Goal: Task Accomplishment & Management: Manage account settings

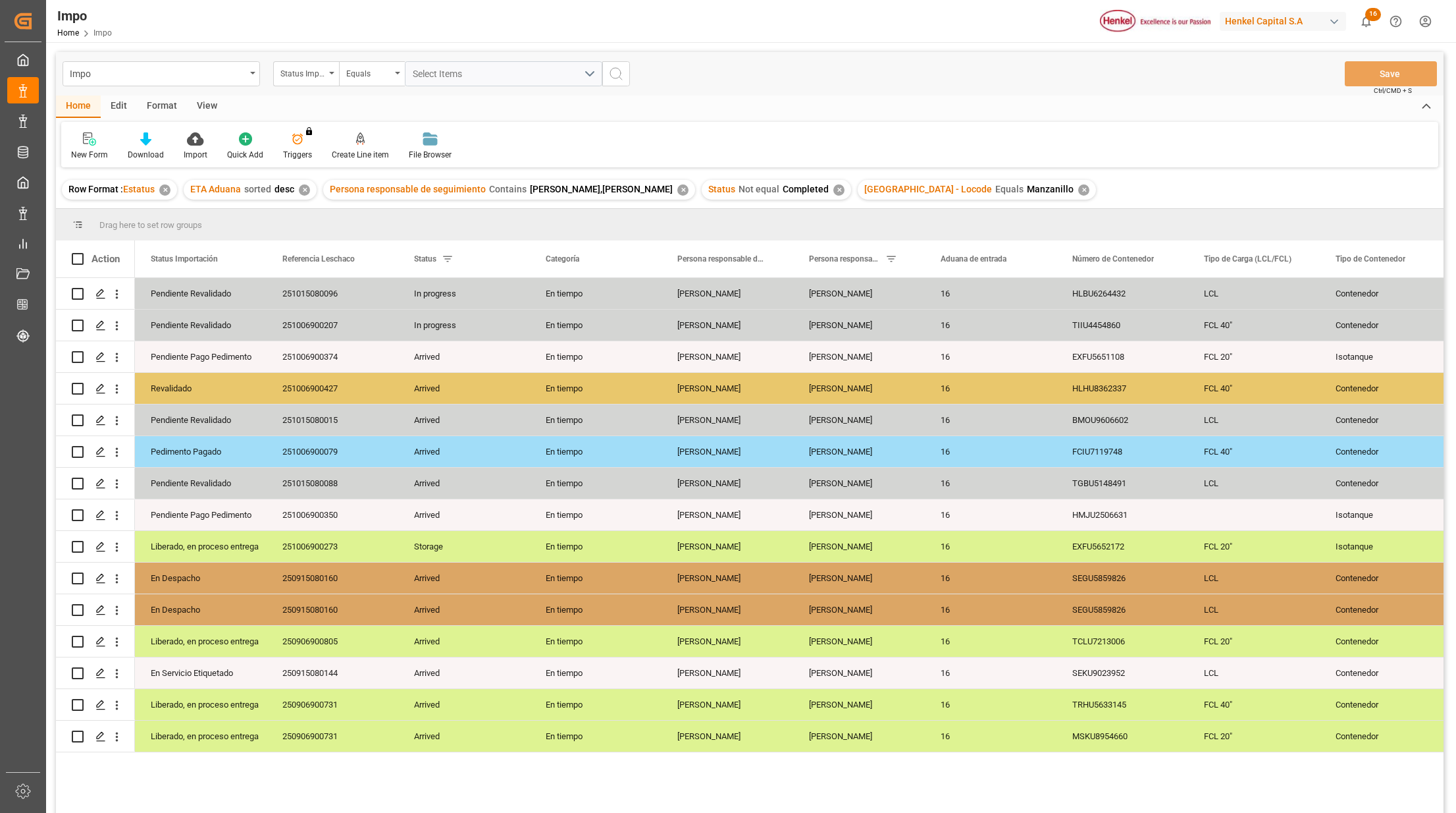
click at [1425, 11] on html "Created by potrace 1.15, written by Peter Selinger 2001-2017 Created by potrace…" at bounding box center [728, 406] width 1456 height 813
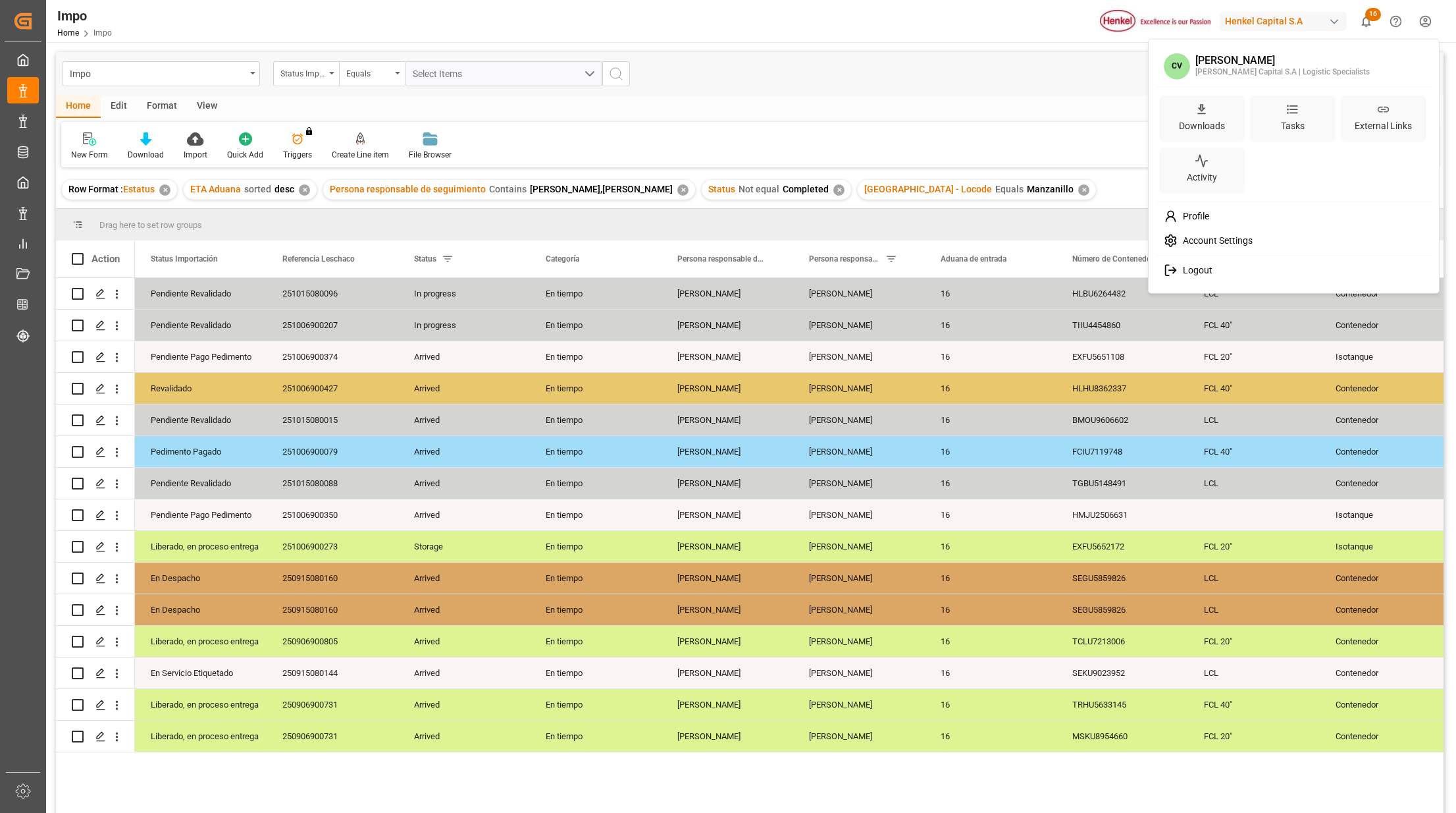
click at [1425, 12] on html "Created by potrace 1.15, written by Peter Selinger 2001-2017 Created by potrace…" at bounding box center [728, 406] width 1456 height 813
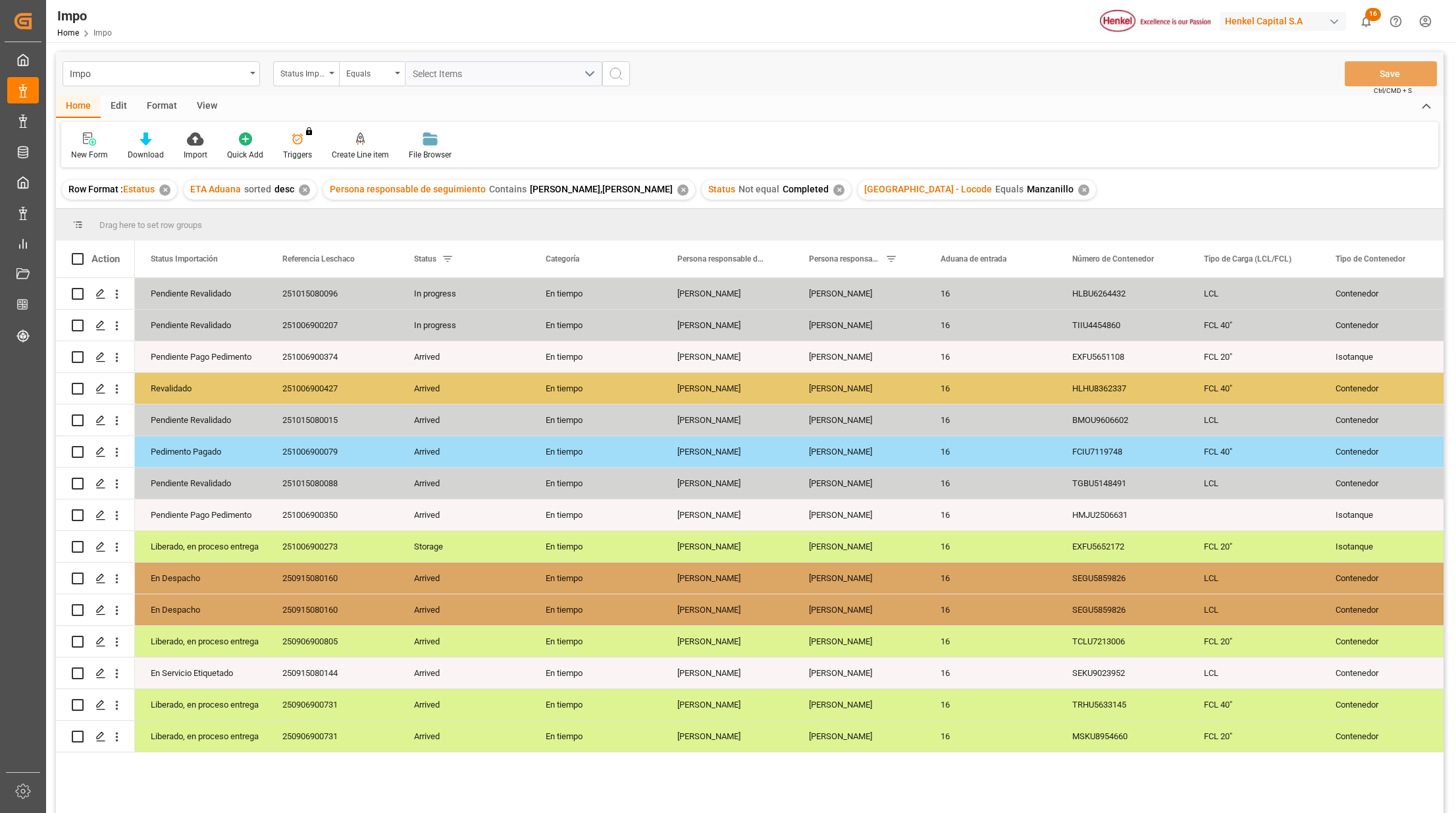
click at [212, 100] on div "View" at bounding box center [206, 107] width 40 height 22
click at [148, 141] on icon at bounding box center [149, 139] width 13 height 13
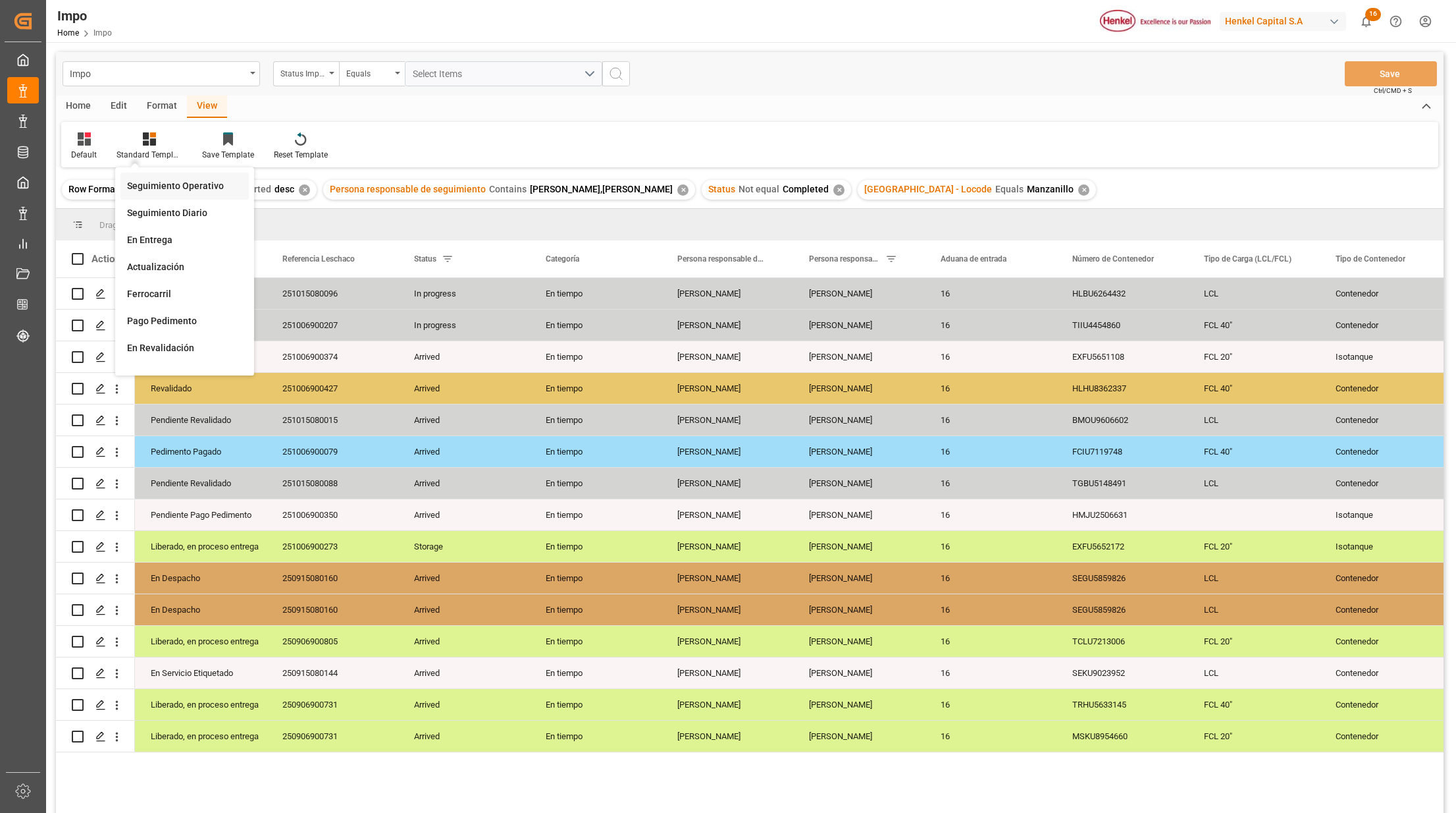
click at [167, 179] on div "Seguimiento Operativo" at bounding box center [185, 186] width 115 height 14
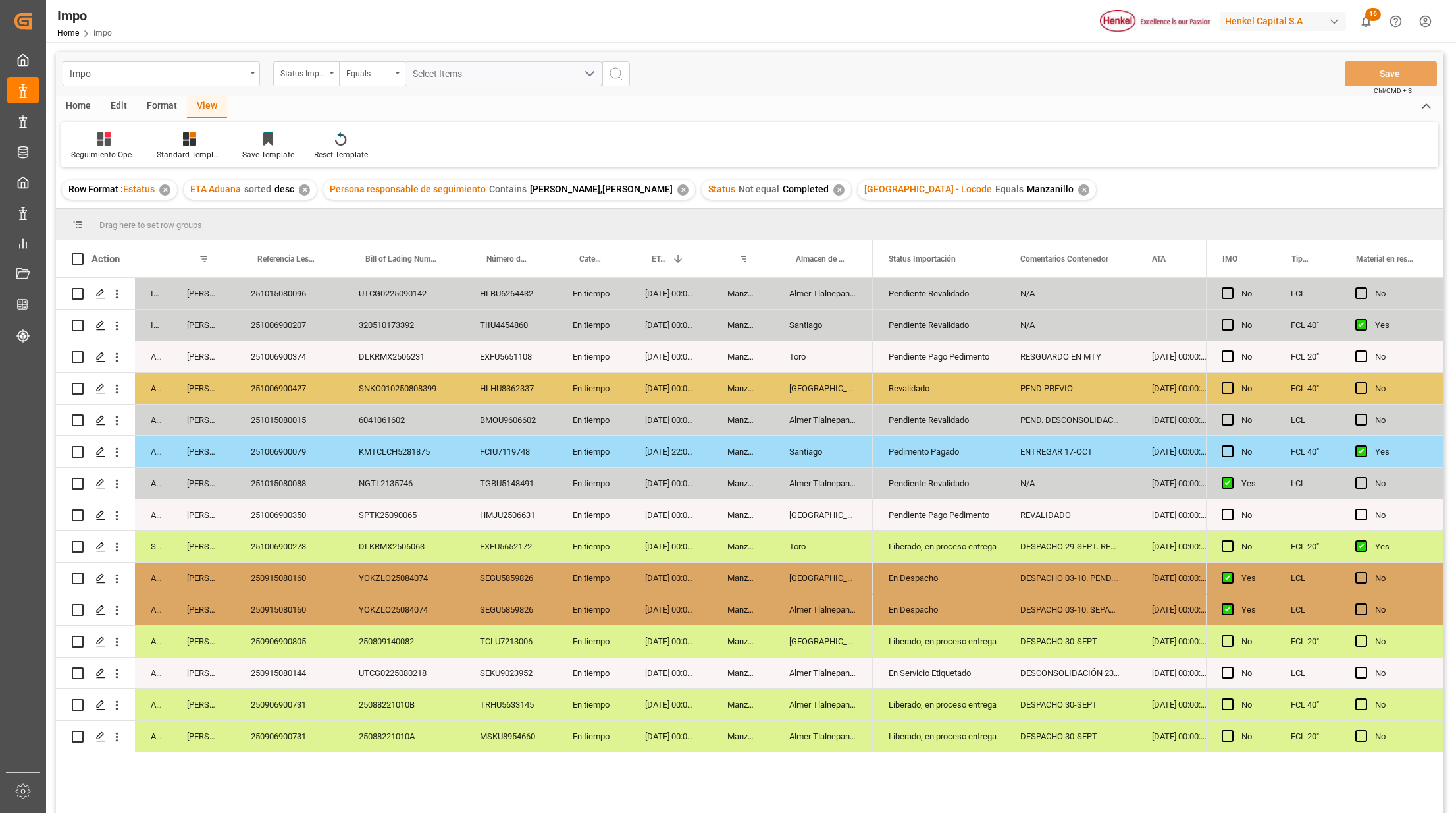
click at [1097, 604] on div "DESPACHO 03-10. SEPARACION DE CARGA" at bounding box center [1070, 610] width 132 height 31
click at [1101, 588] on div "DESPACHO 03-10. PEND. SEPARACION CARGA." at bounding box center [1070, 578] width 132 height 31
click at [538, 599] on div "SEGU5859826" at bounding box center [511, 610] width 93 height 31
click at [119, 639] on icon "open menu" at bounding box center [117, 642] width 14 height 14
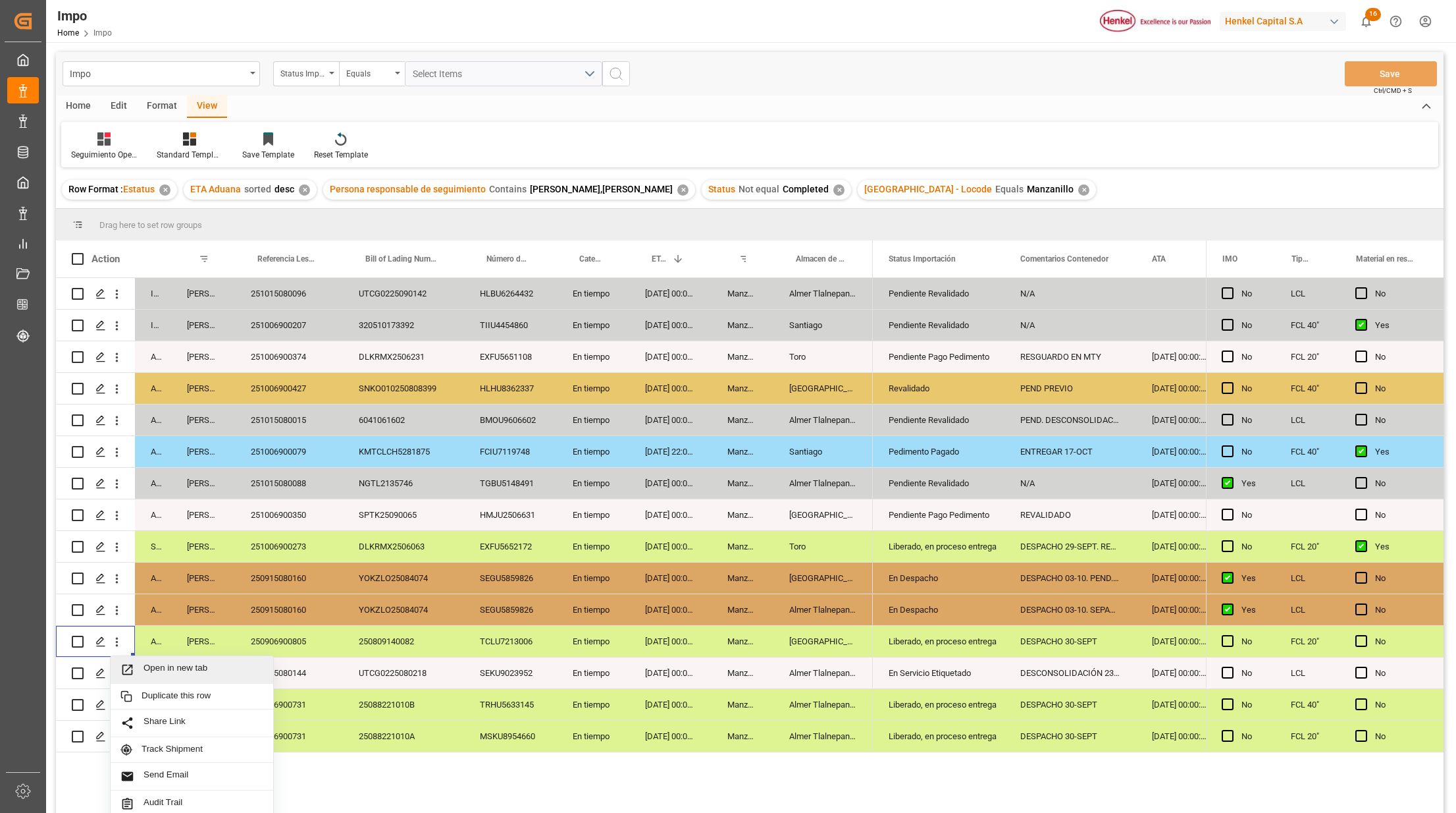
click at [148, 665] on span "Open in new tab" at bounding box center [203, 669] width 120 height 14
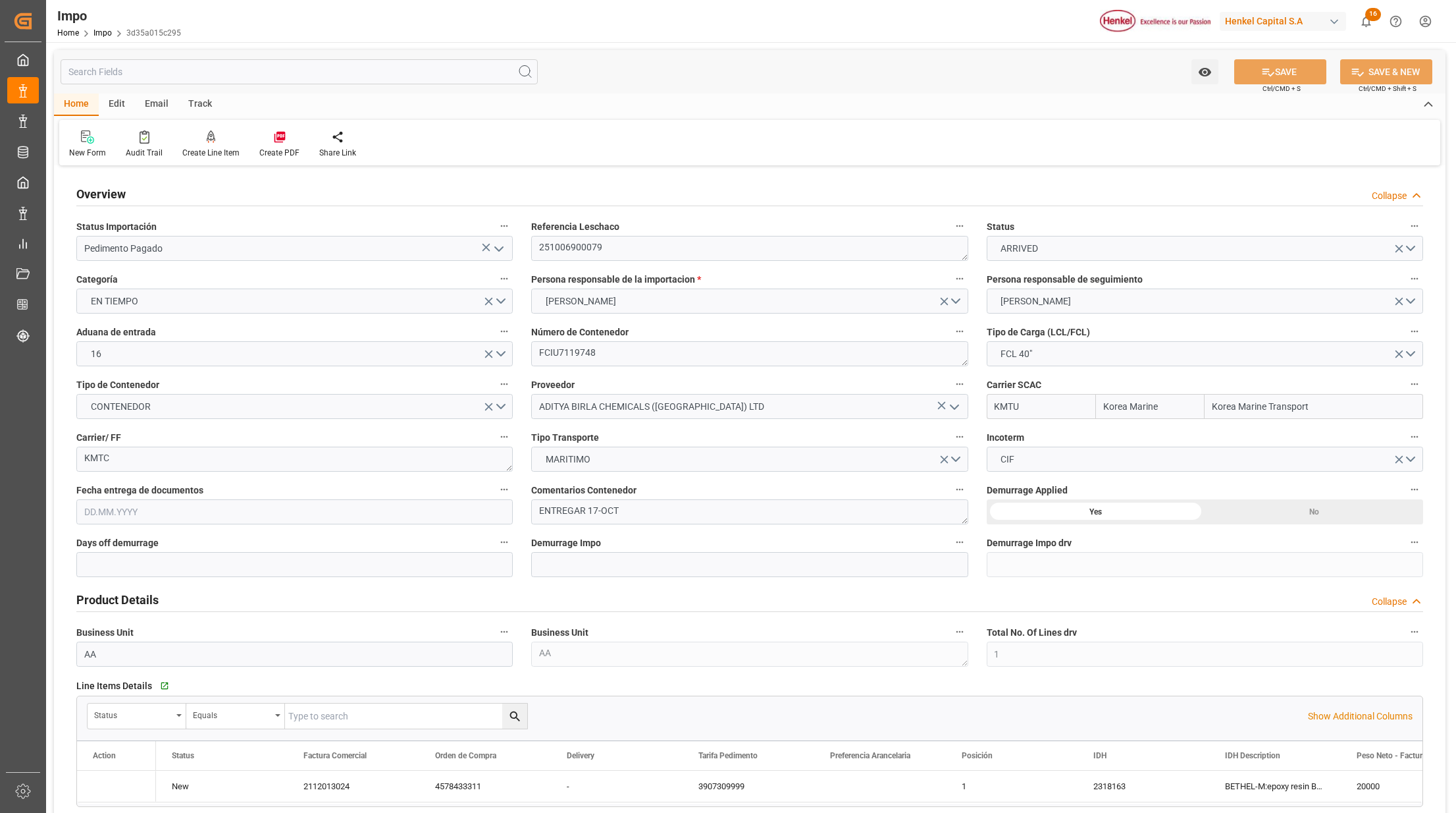
type input "Korea Marine"
type input "Korea Marine Transport"
type input "1"
type input "50"
type input "20"
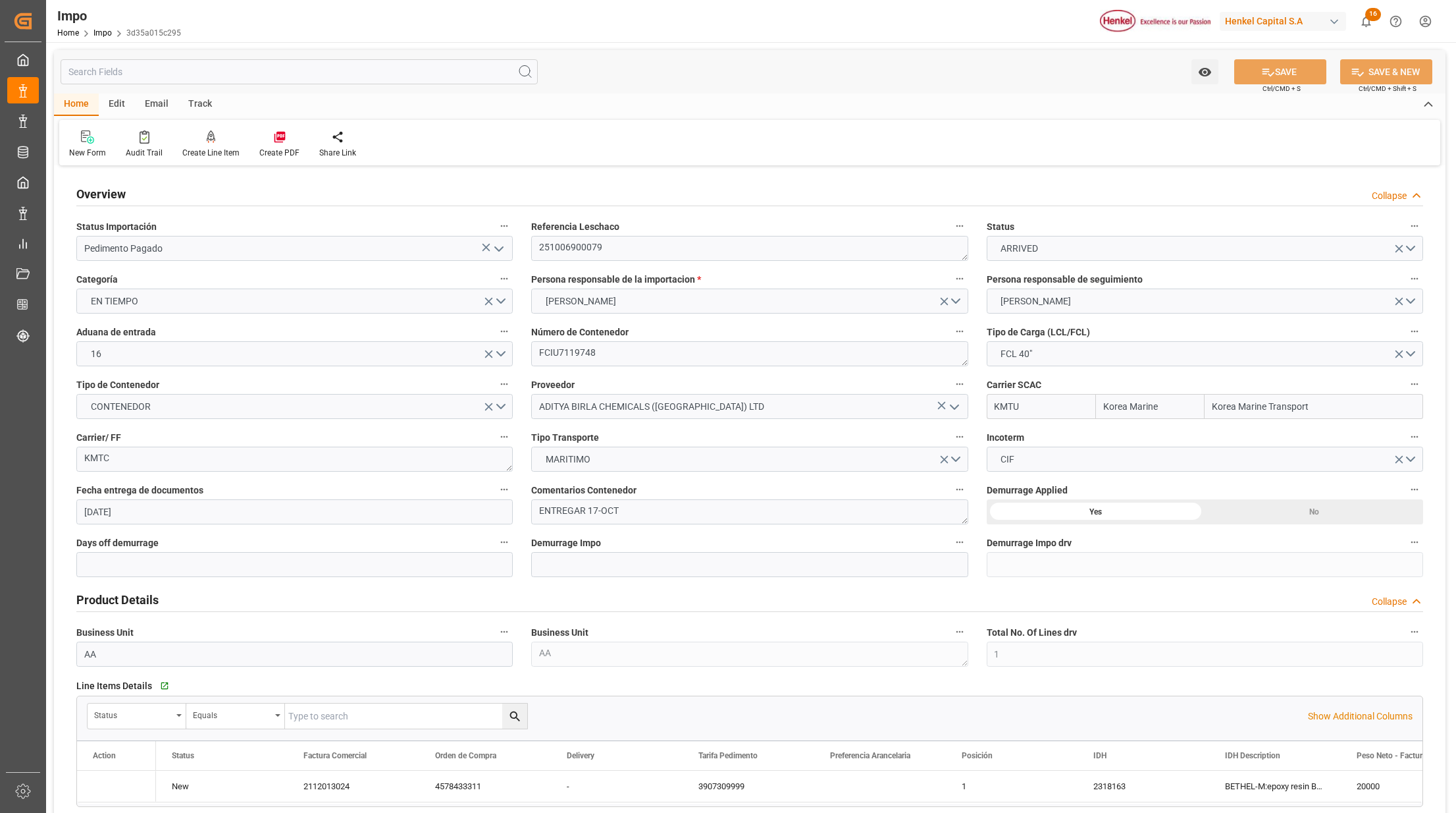
type input "26.08.2025"
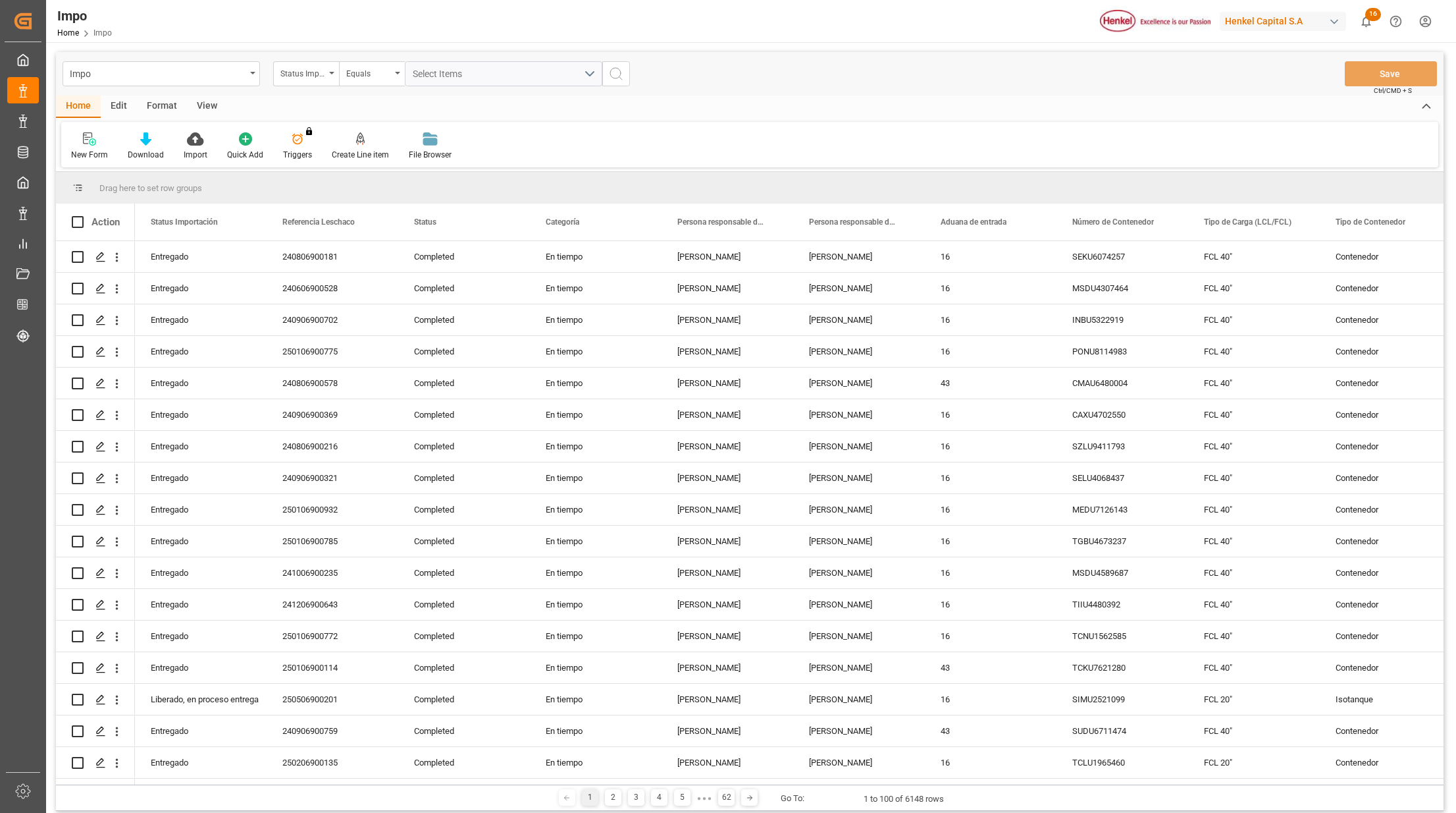
click at [216, 102] on div "View" at bounding box center [206, 107] width 40 height 22
click at [122, 145] on div at bounding box center [150, 139] width 66 height 14
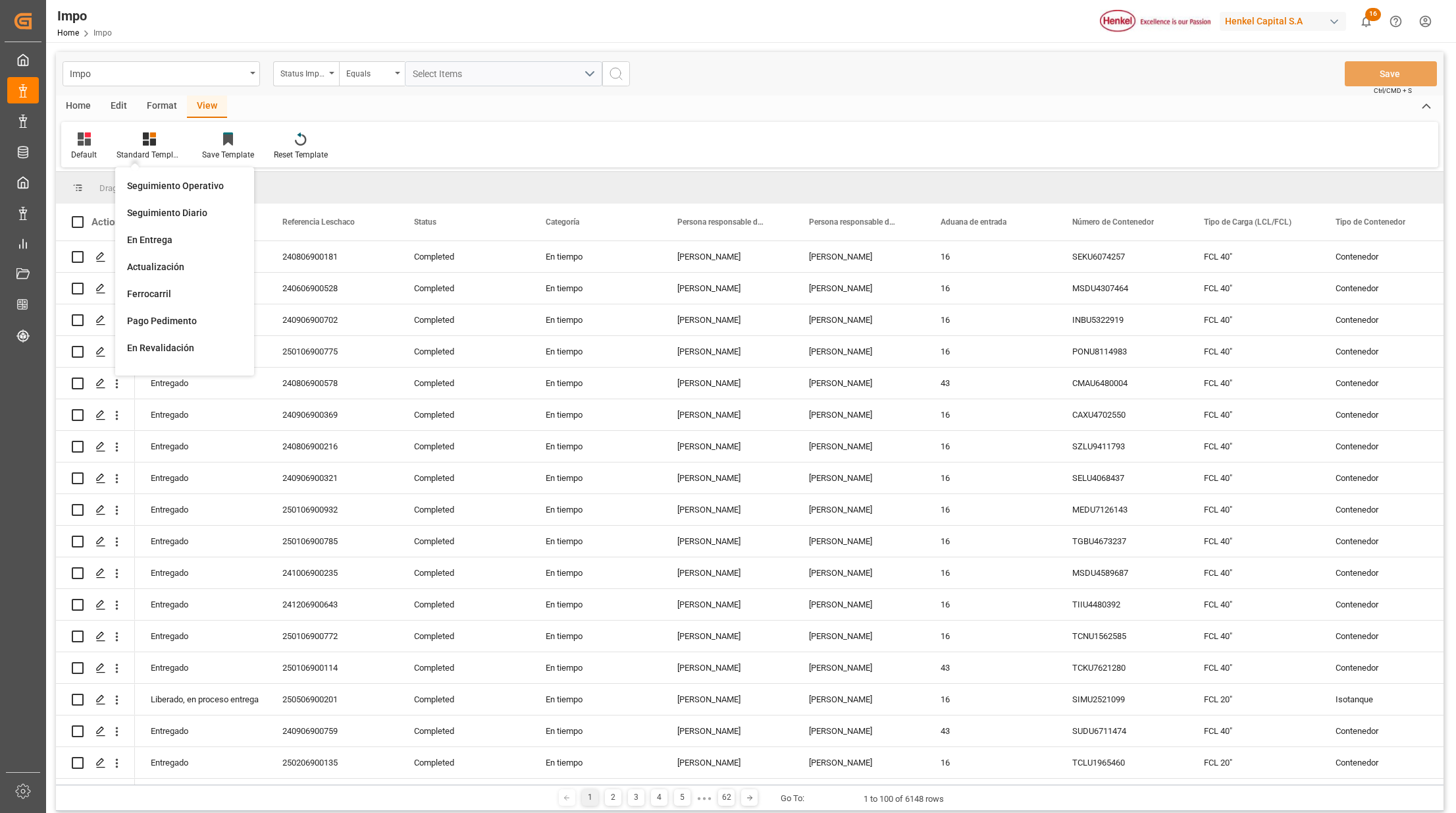
click at [170, 186] on div "Seguimiento Operativo" at bounding box center [185, 186] width 115 height 14
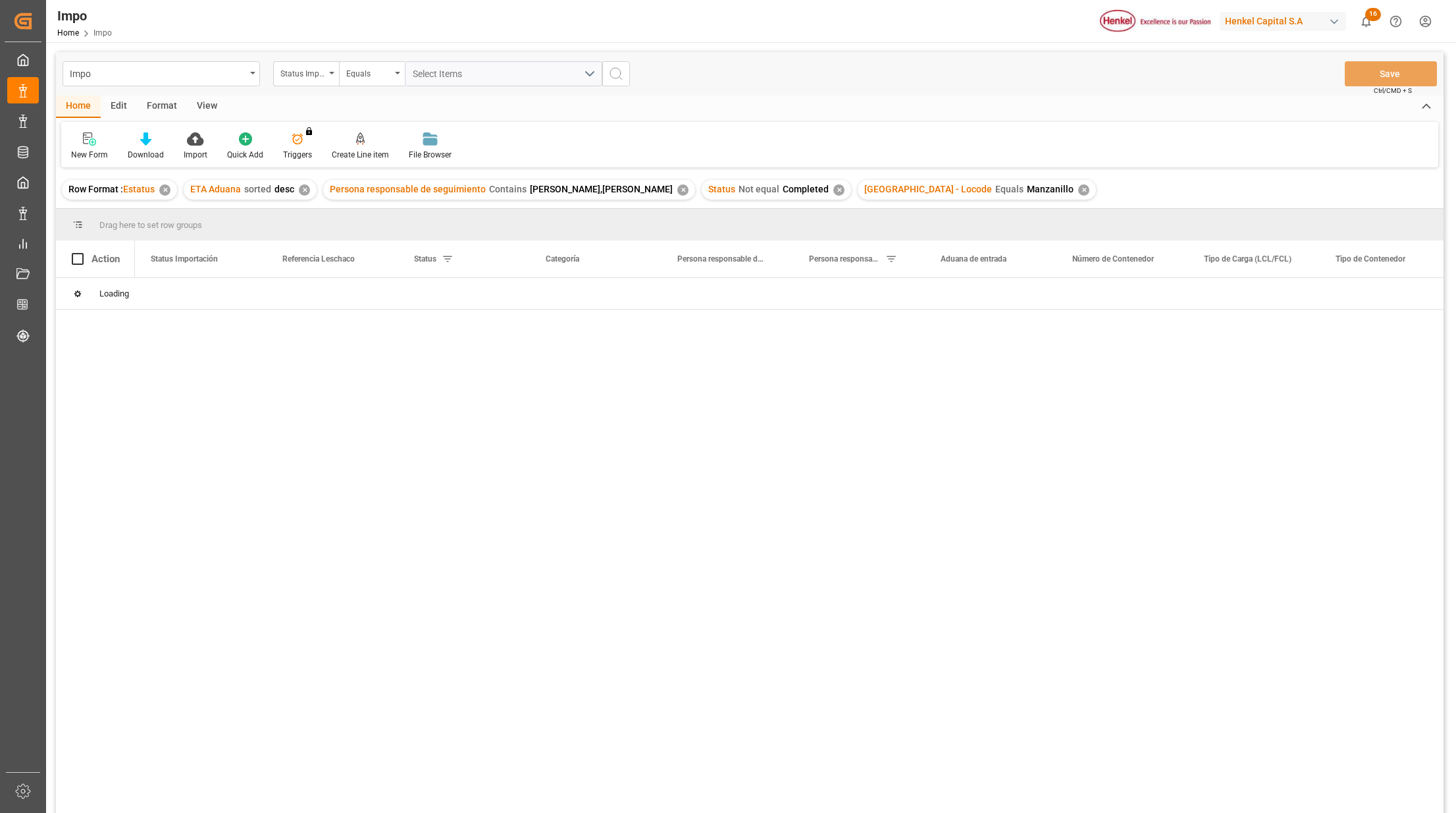
click at [1078, 187] on div "✕" at bounding box center [1084, 189] width 11 height 11
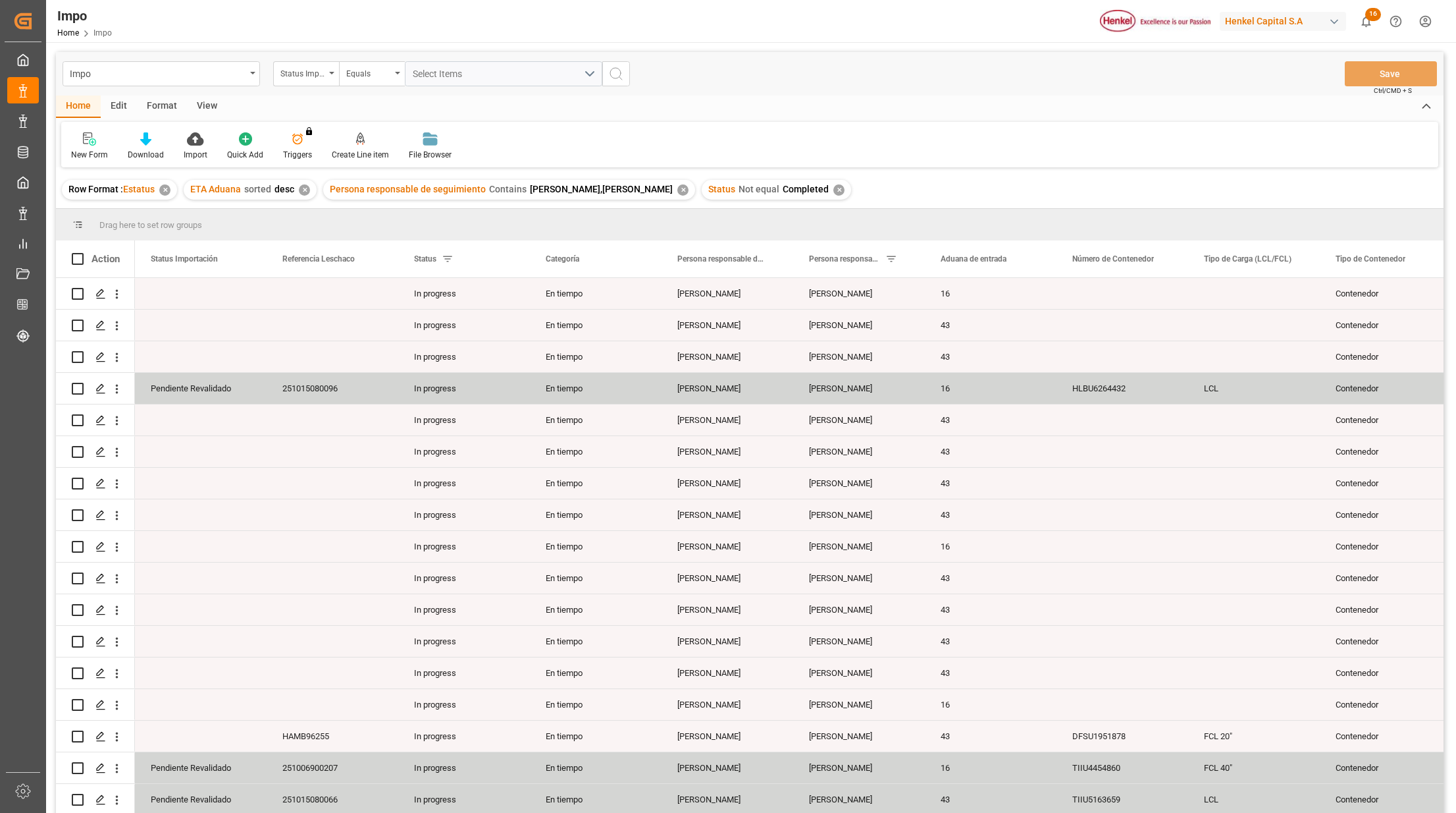
click at [209, 103] on div "View" at bounding box center [206, 107] width 40 height 22
click at [149, 144] on icon at bounding box center [149, 139] width 13 height 13
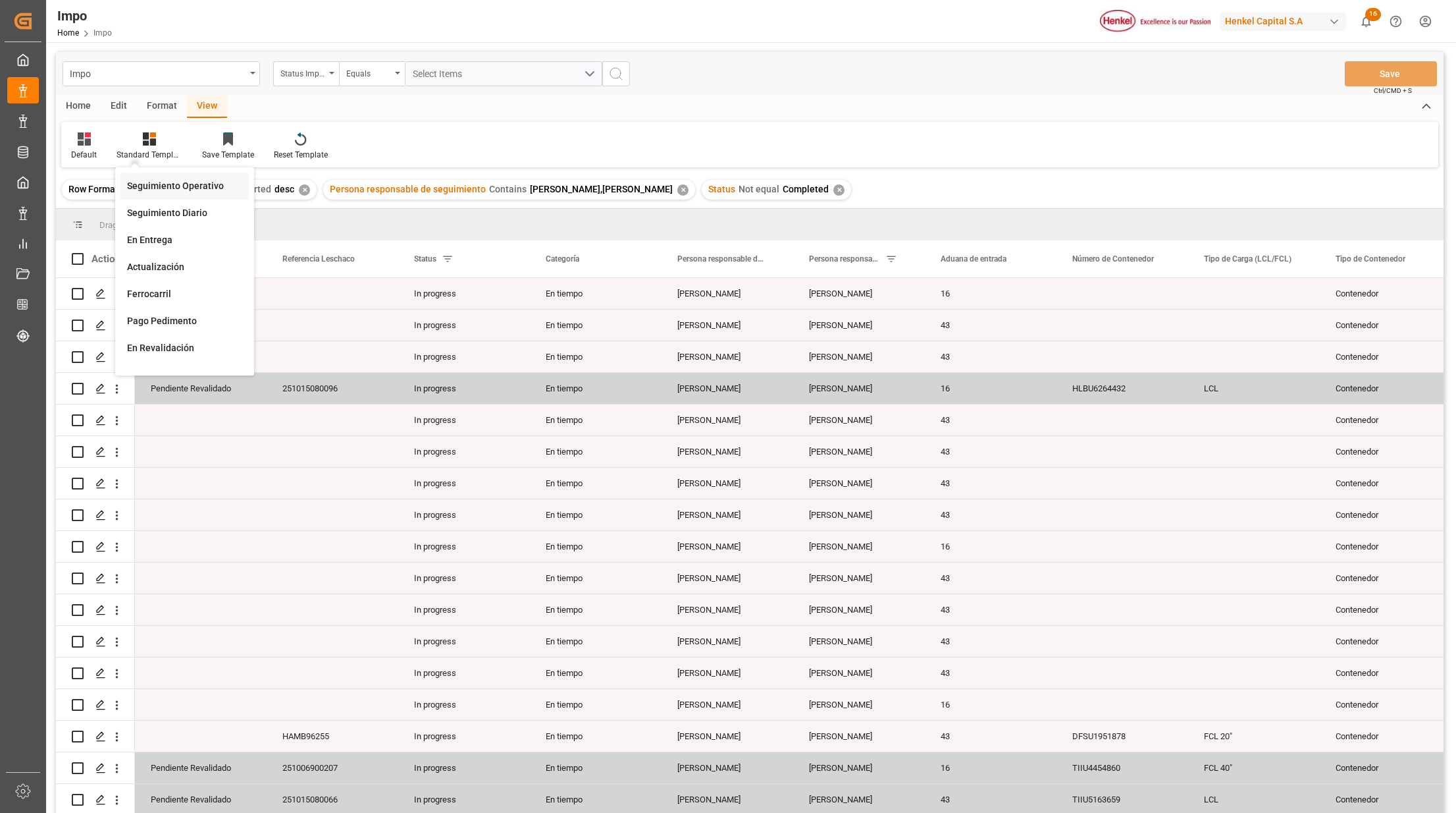
click at [158, 178] on div "Seguimiento Operativo" at bounding box center [184, 186] width 128 height 27
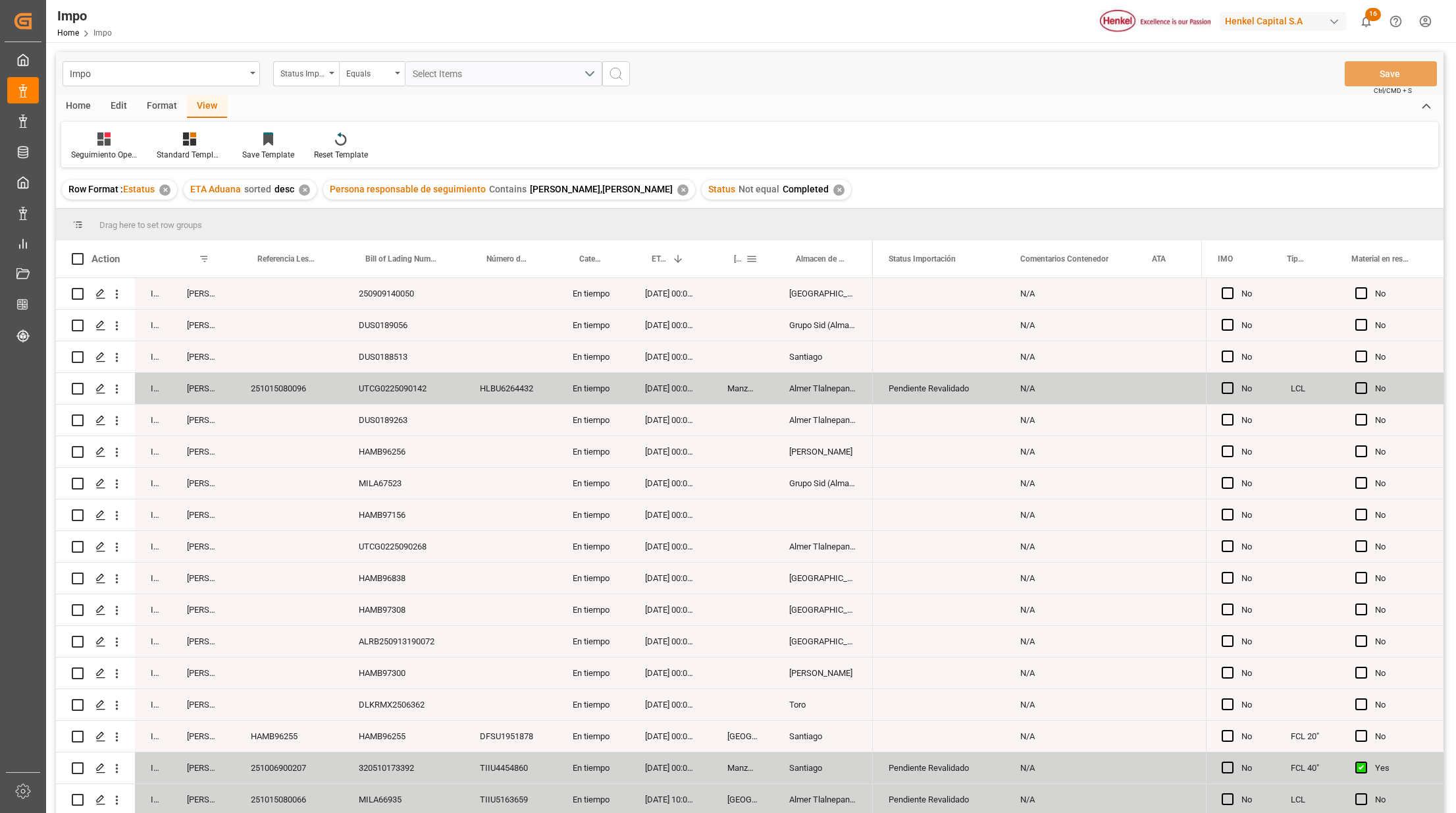
click at [757, 260] on span at bounding box center [752, 259] width 12 height 12
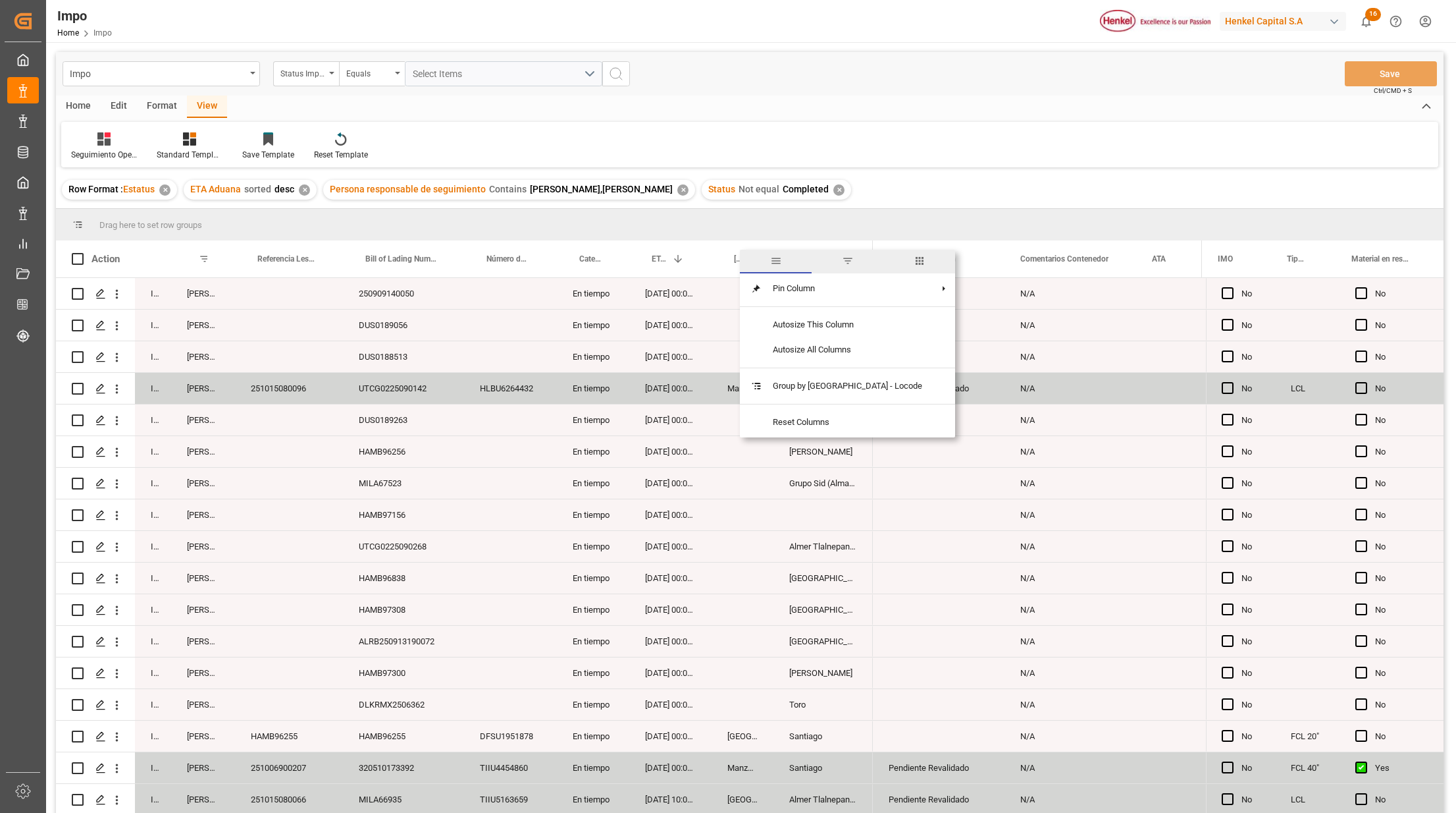
drag, startPoint x: 843, startPoint y: 259, endPoint x: 844, endPoint y: 266, distance: 7.1
click at [843, 260] on span "filter" at bounding box center [848, 261] width 12 height 12
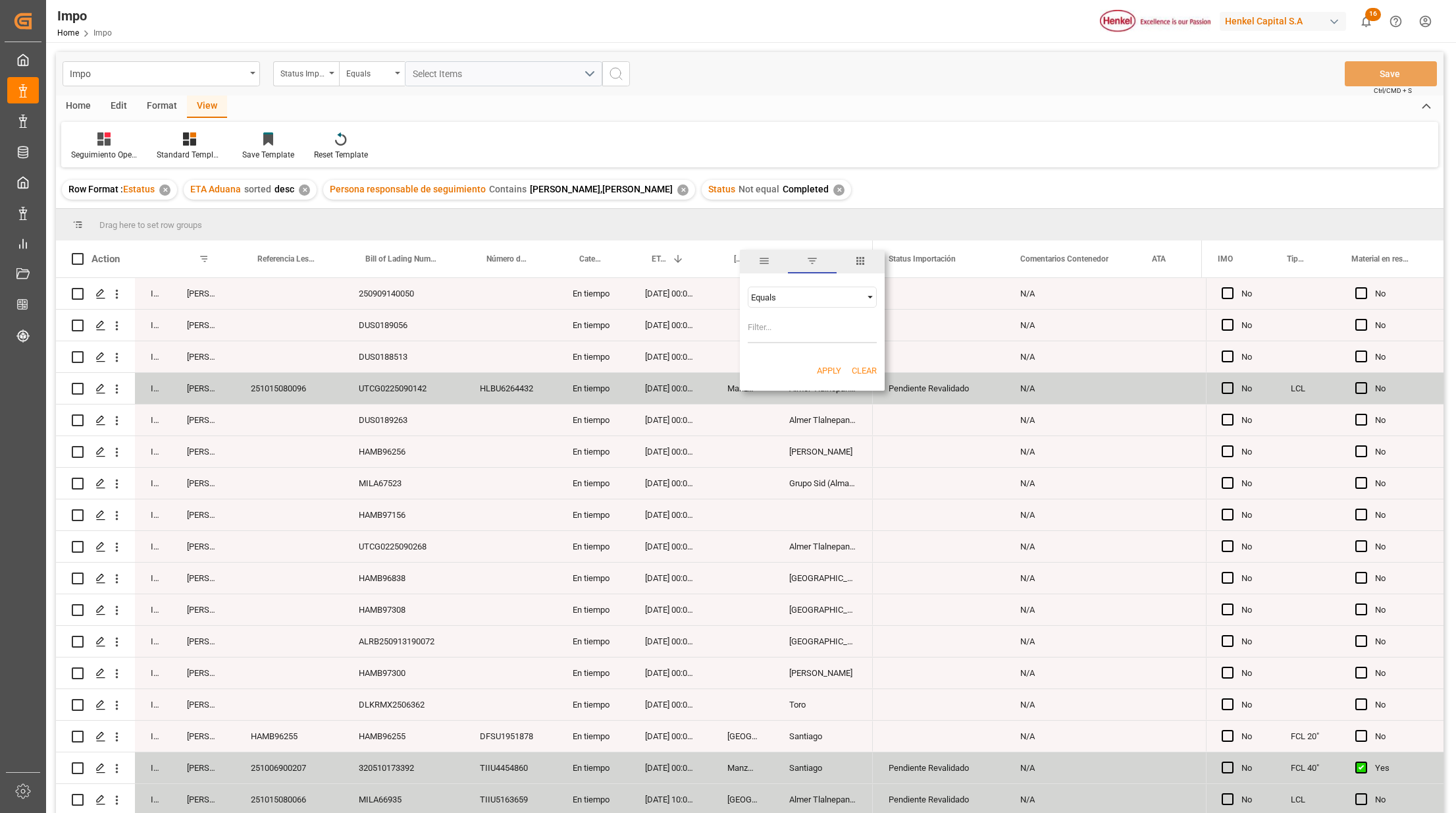
click at [802, 322] on input "Filter Value" at bounding box center [813, 330] width 129 height 27
type input "[GEOGRAPHIC_DATA]"
click at [756, 360] on div "Apply Clear" at bounding box center [812, 371] width 144 height 34
click at [820, 366] on button "Apply" at bounding box center [829, 370] width 24 height 13
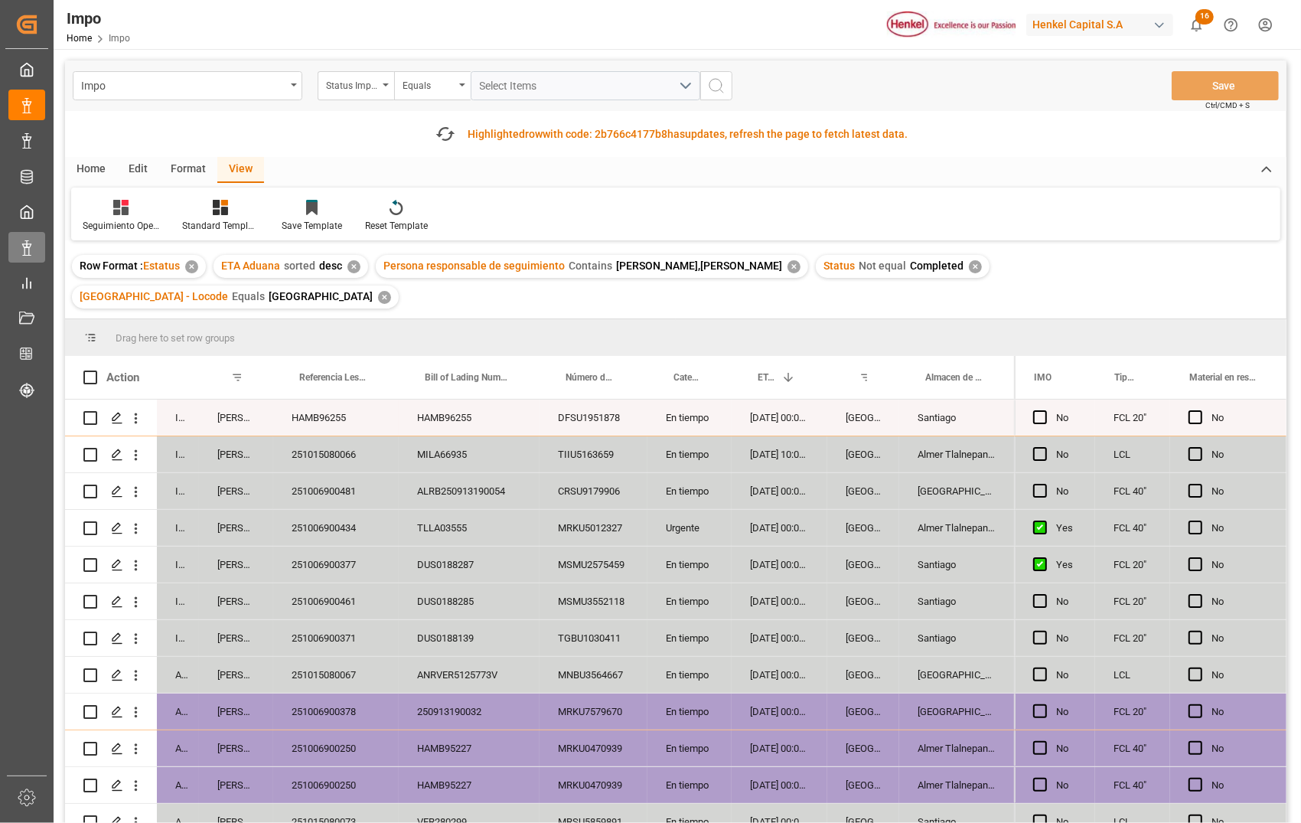
scroll to position [273, 0]
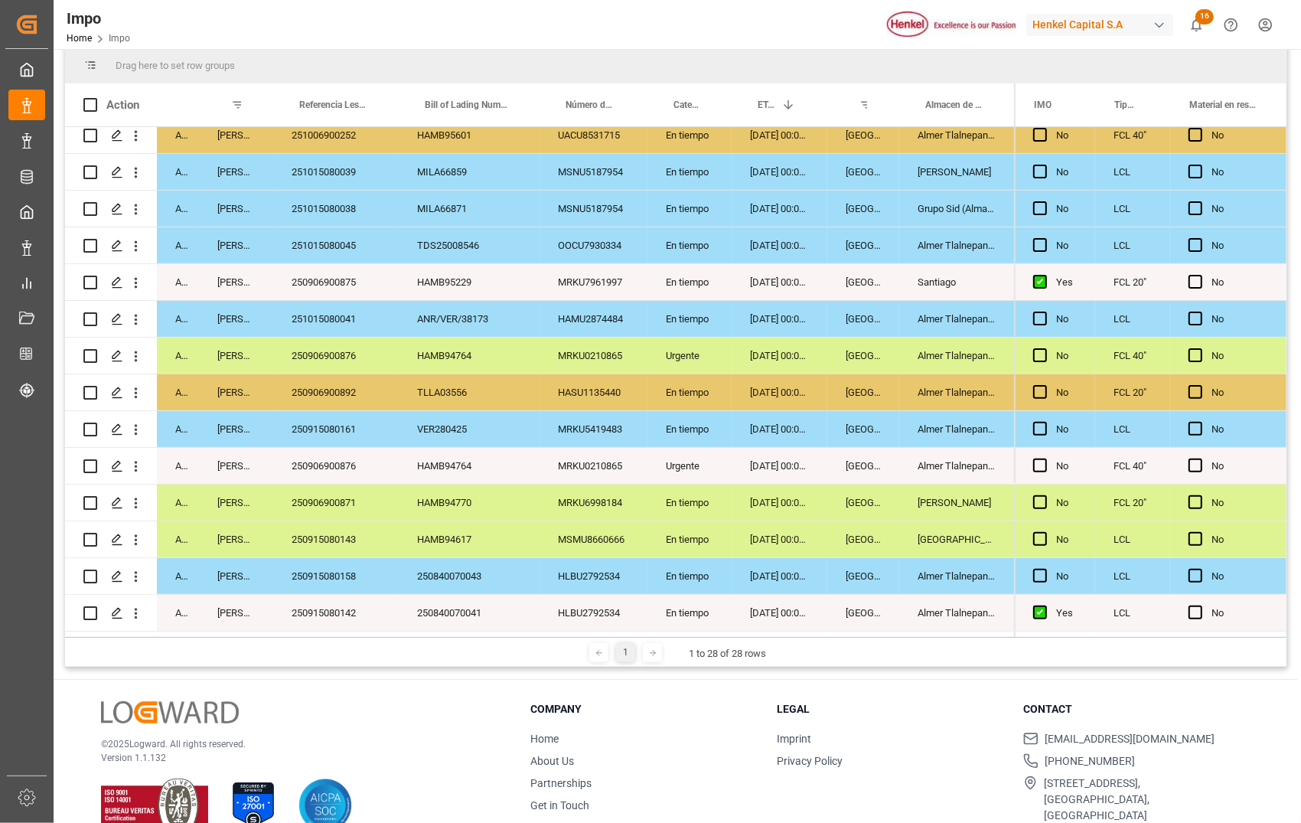
click at [312, 595] on div "250915080142" at bounding box center [336, 613] width 126 height 36
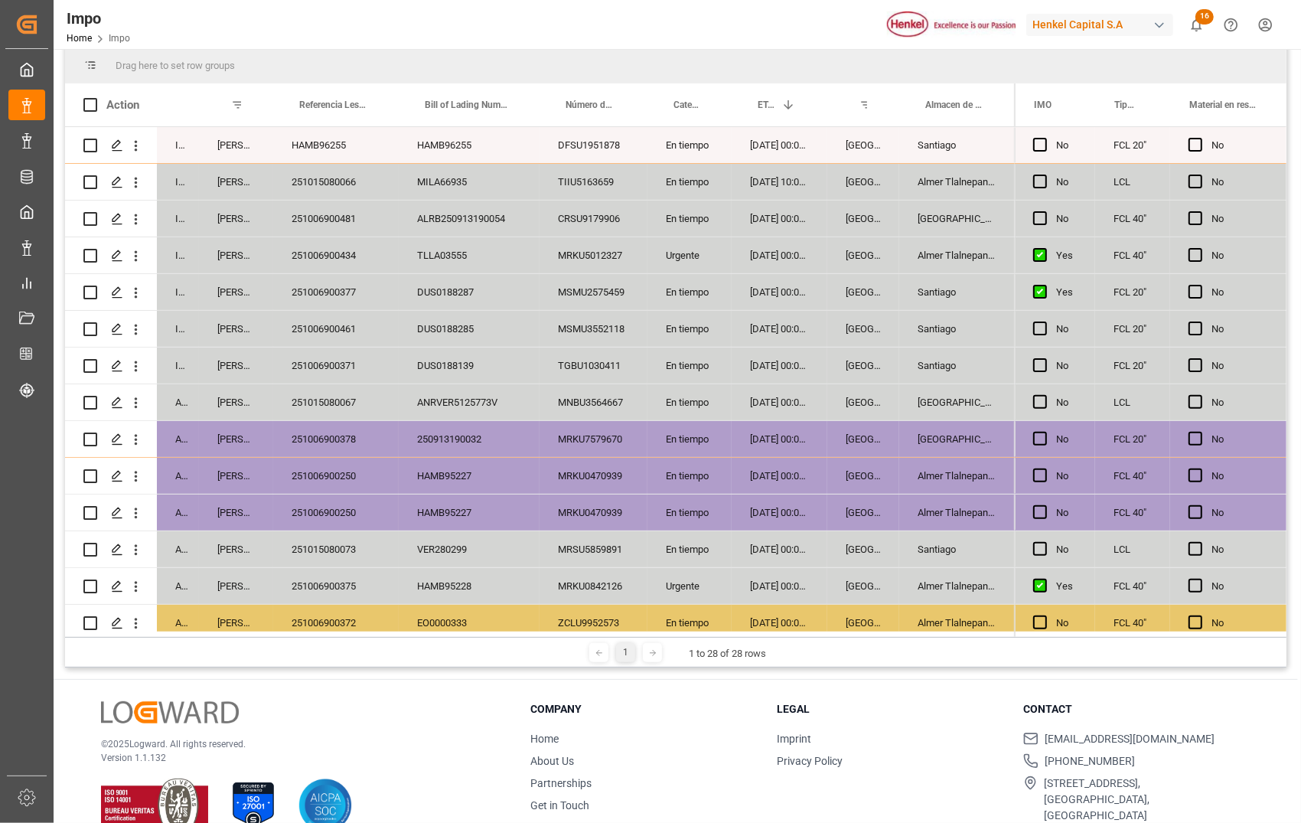
scroll to position [0, 0]
click at [319, 568] on div "251006900375" at bounding box center [336, 586] width 126 height 36
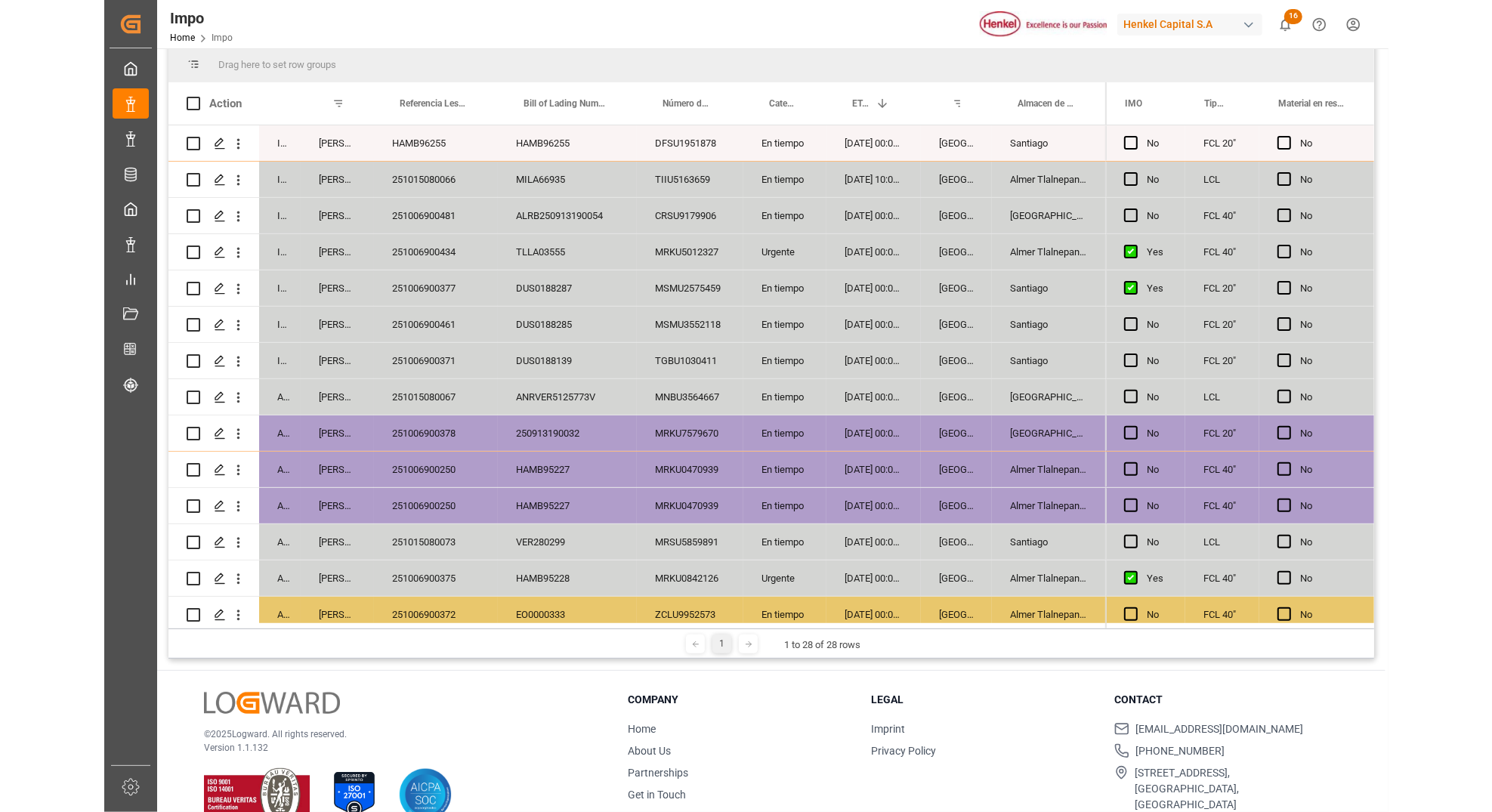
scroll to position [0, 449]
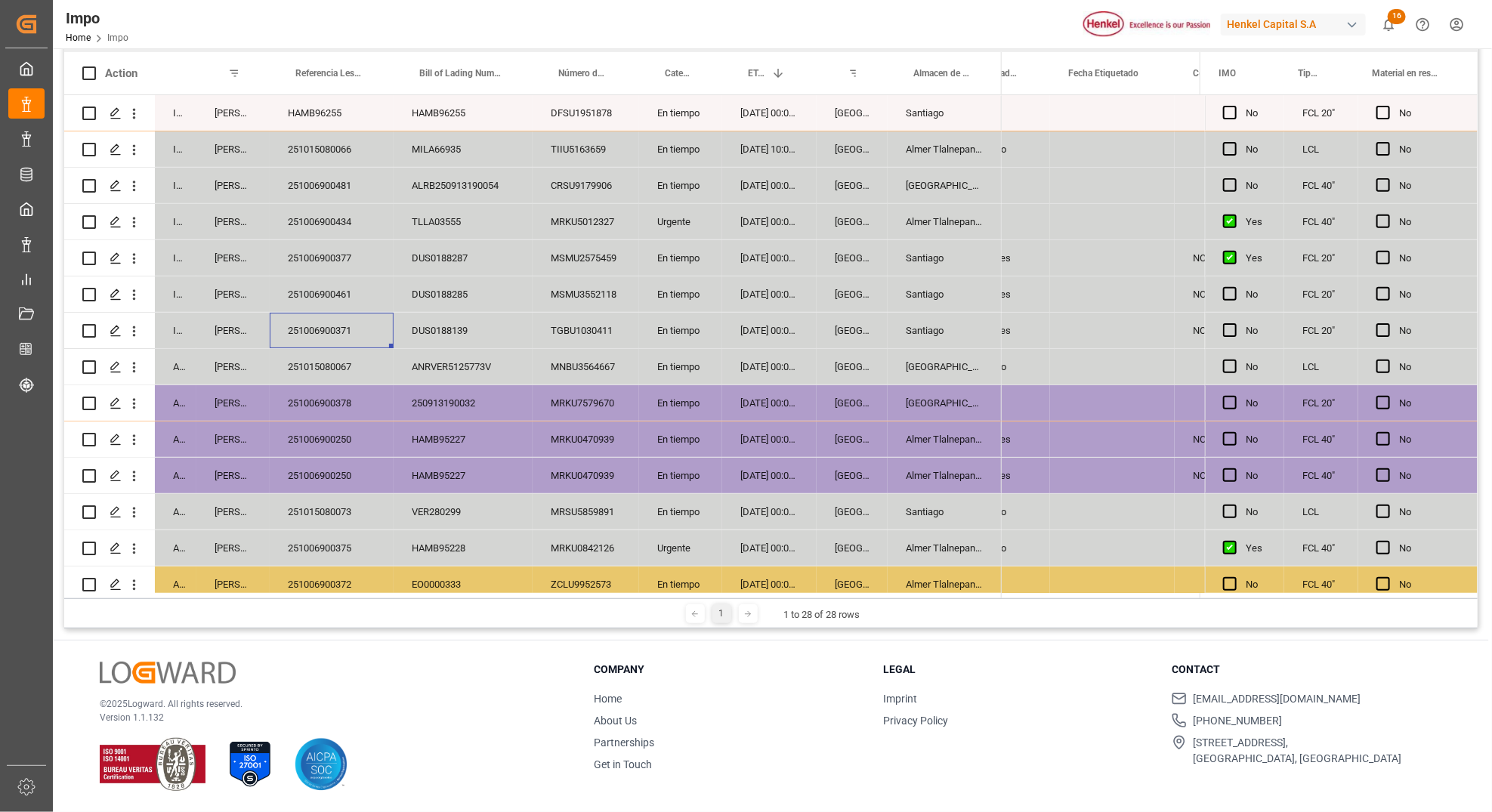
click at [311, 333] on div "251006900371" at bounding box center [332, 331] width 124 height 36
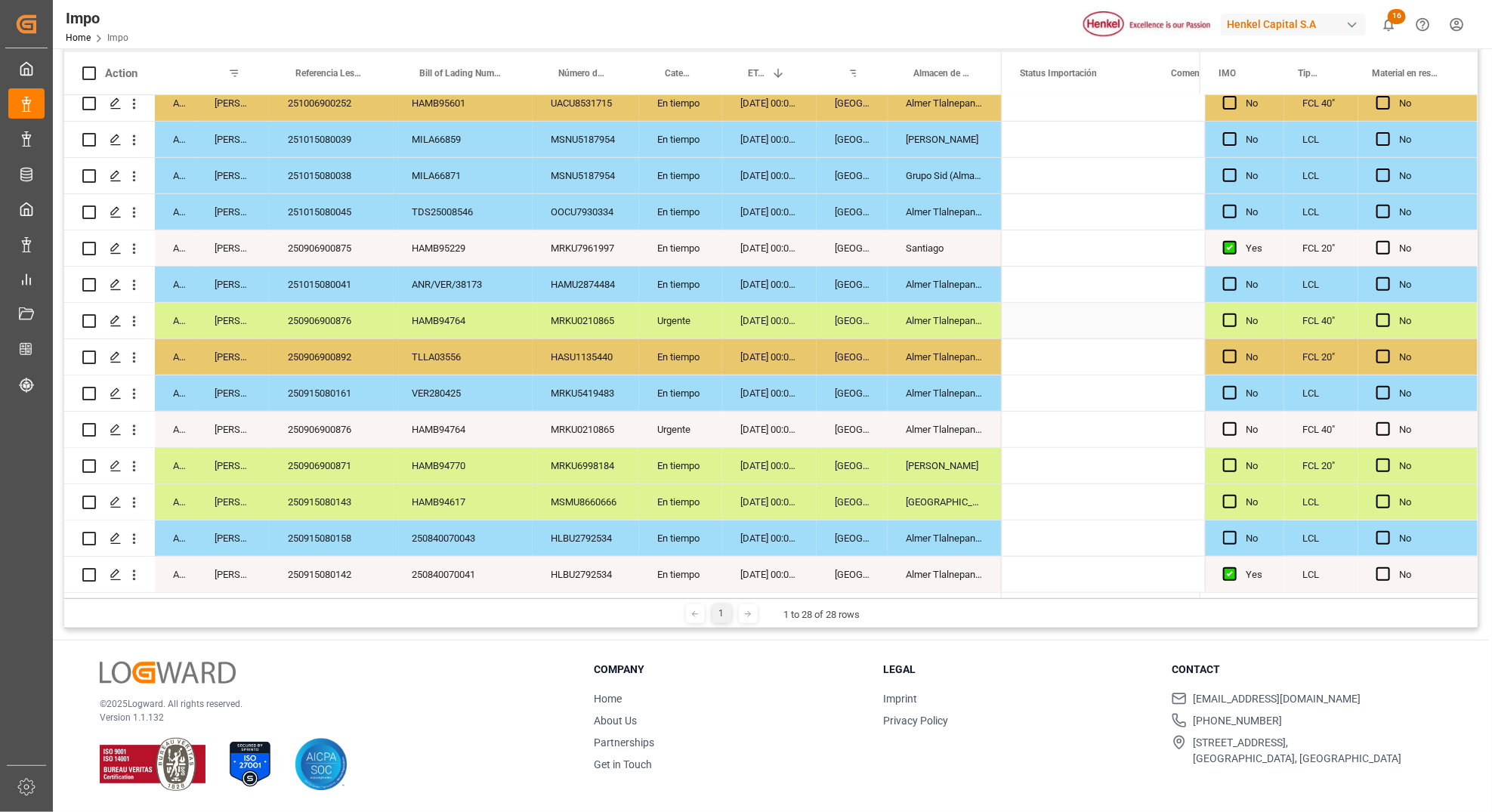
scroll to position [0, 0]
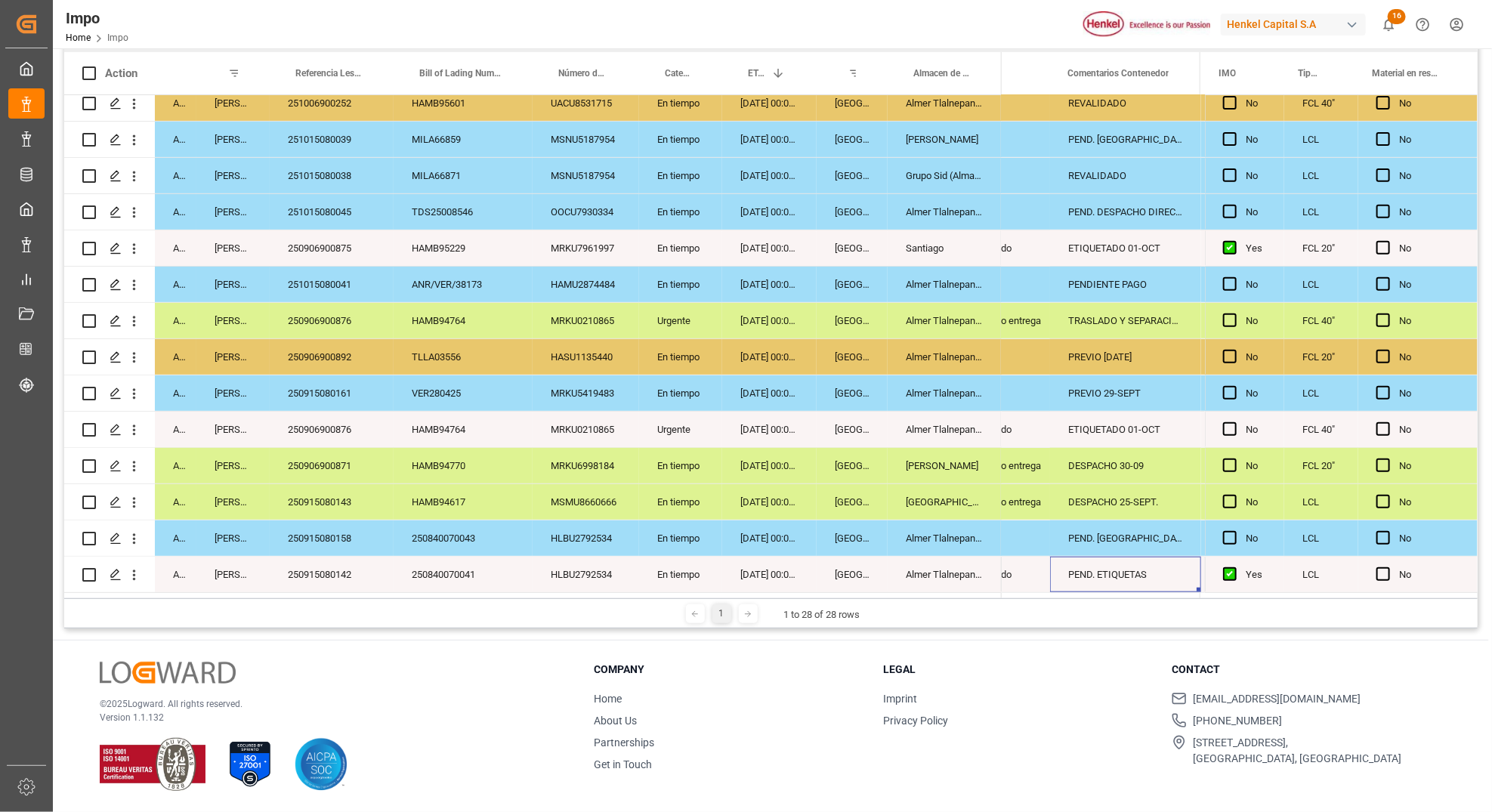
click at [1112, 567] on div "PEND. ETIQUETAS" at bounding box center [1125, 574] width 151 height 36
click at [1112, 567] on input "PEND. ETIQUETAS" at bounding box center [1125, 565] width 127 height 29
type input "ETIQUETADO 02-OCT"
click at [1075, 431] on div "ETIQUETADO 01-OCT" at bounding box center [1125, 429] width 151 height 36
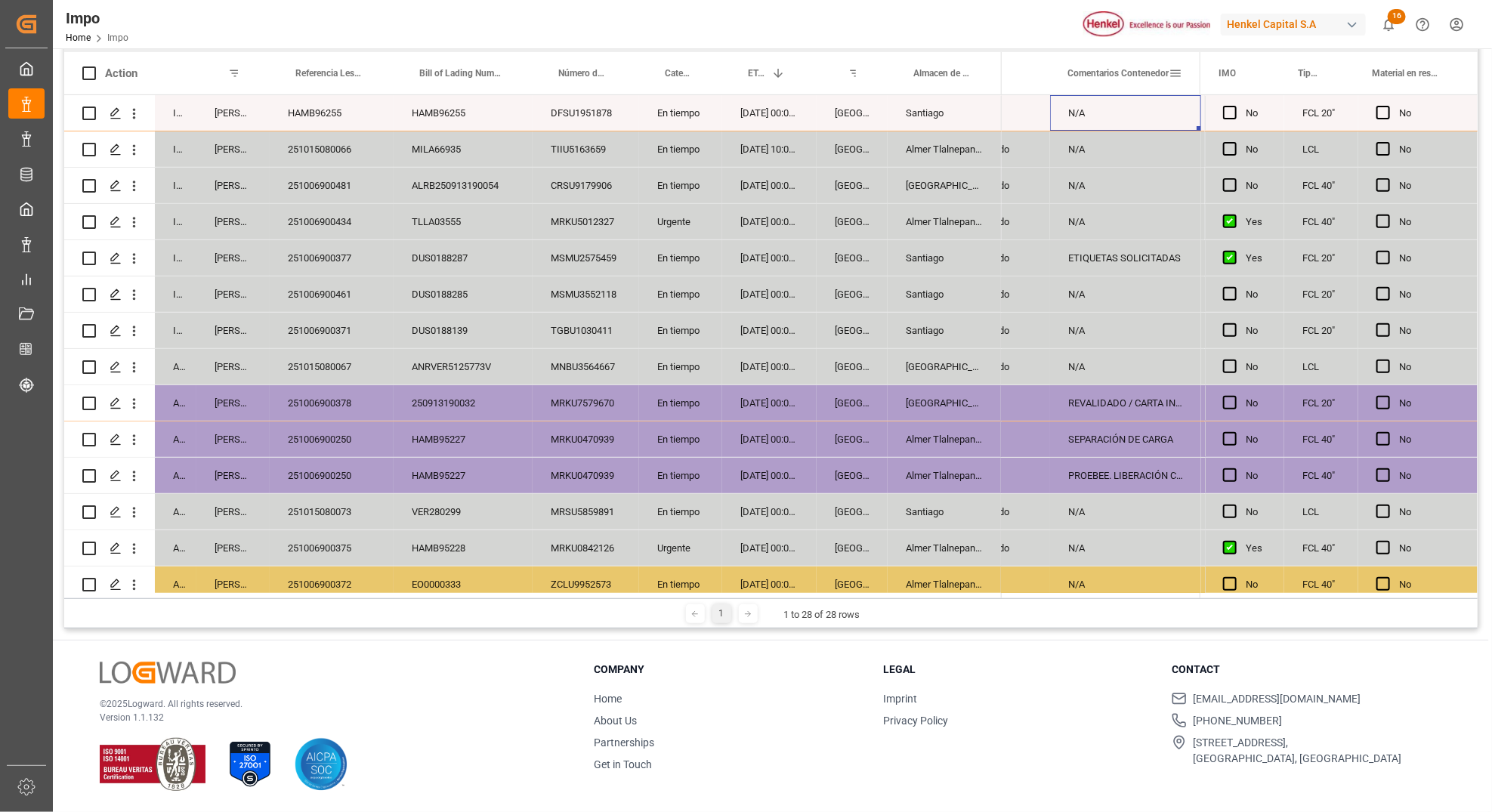
click at [1367, 687] on div "Contact support@logward.com +49 40 239 692 540 Rödingsmarkt 9, 20459, Hamburg, …" at bounding box center [1306, 717] width 270 height 111
drag, startPoint x: 1490, startPoint y: 234, endPoint x: 1494, endPoint y: 56, distance: 178.0
click at [1492, 56] on html "Created by potrace 1.15, written by Peter Selinger 2001-2017 Created by potrace…" at bounding box center [746, 406] width 1492 height 812
click at [596, 18] on div "Impo Home Impo Henkel Capital S.A 16 Notifications Only show unread All Mark al…" at bounding box center [767, 24] width 1450 height 48
click at [558, 687] on div "© 2025 Logward. All rights reserved. Version 1.1.132 Company Home About Us Part…" at bounding box center [771, 726] width 1436 height 172
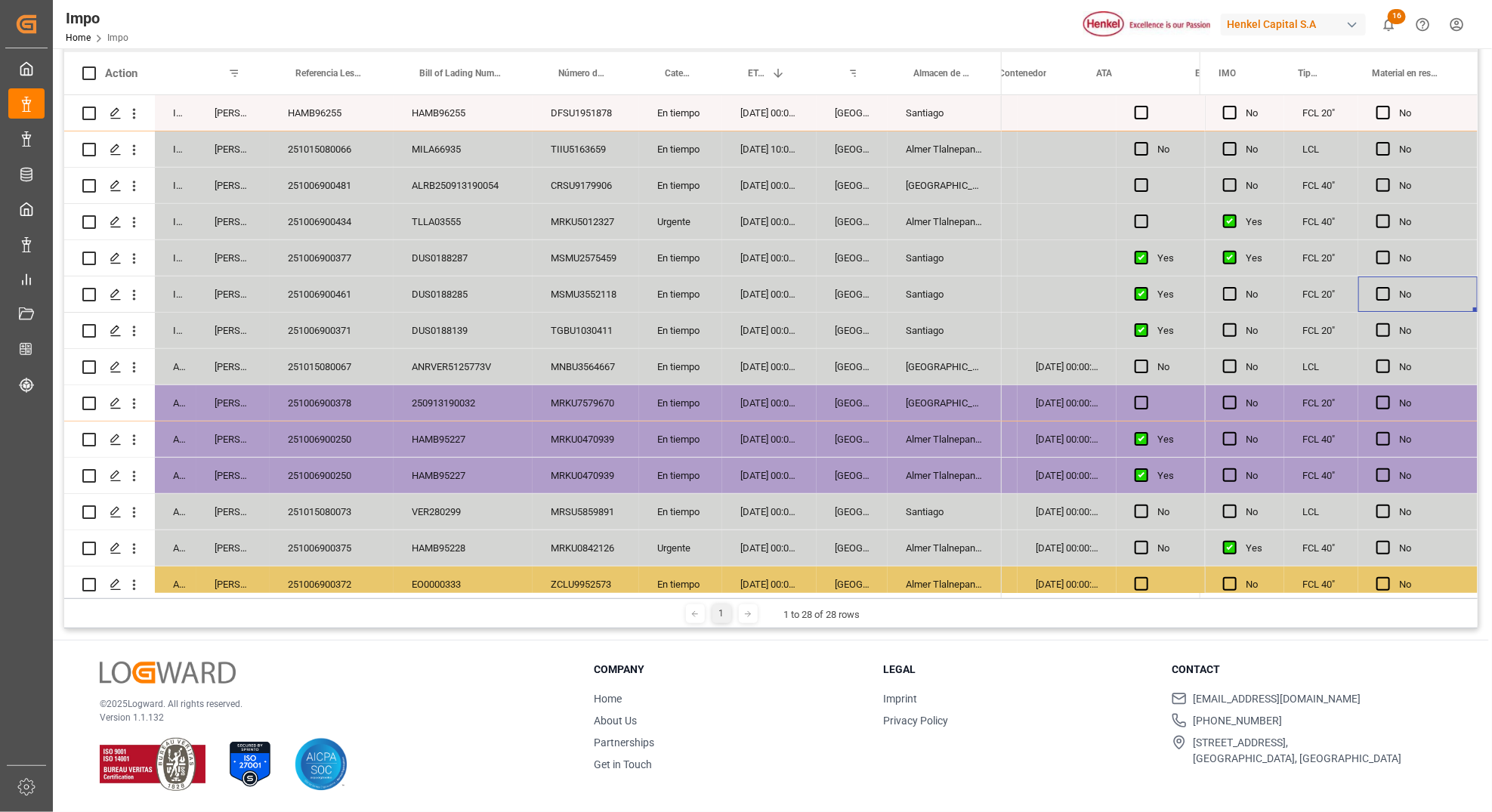
drag, startPoint x: 1469, startPoint y: 295, endPoint x: 1472, endPoint y: 311, distance: 16.3
click at [1472, 311] on div "No" at bounding box center [1417, 294] width 119 height 36
click at [1478, 28] on div "Impo Home Impo Henkel Capital S.A 16 Notifications Only show unread All Mark al…" at bounding box center [767, 24] width 1450 height 48
click at [280, 33] on div "Impo Home Impo Henkel Capital S.A 16 Notifications Only show unread All Mark al…" at bounding box center [767, 24] width 1450 height 48
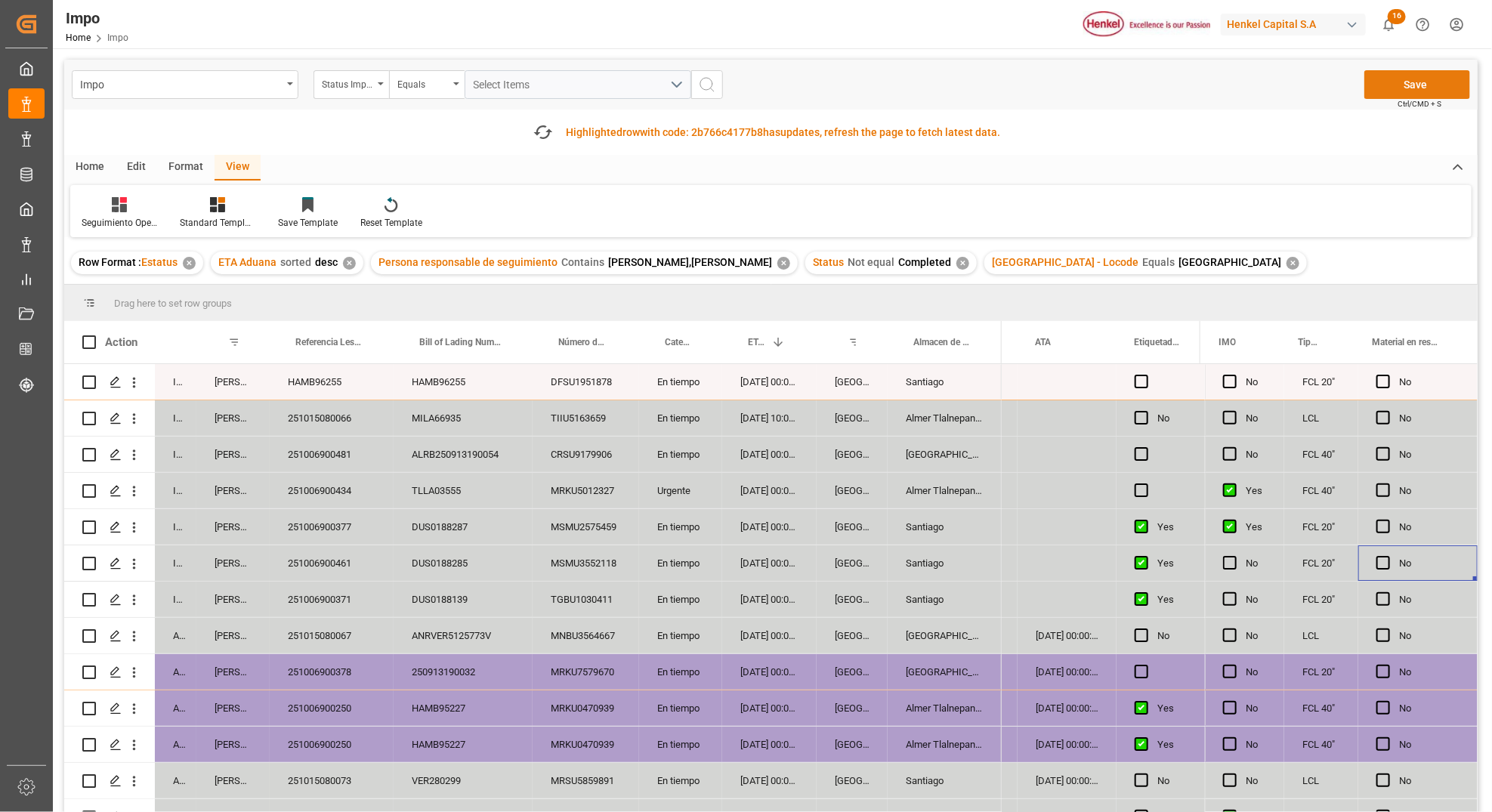
click at [1382, 83] on button "Save" at bounding box center [1417, 84] width 106 height 29
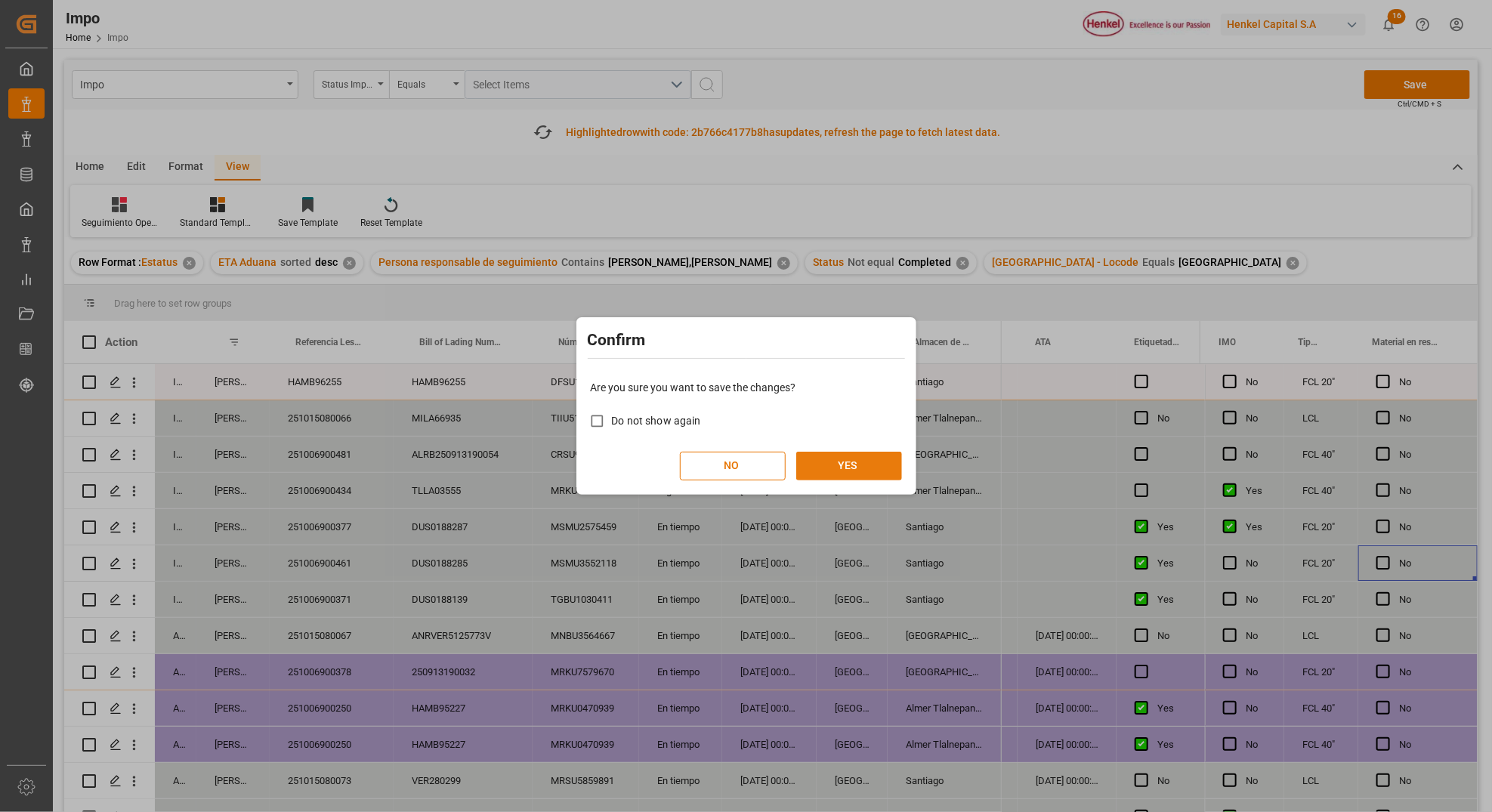
click at [854, 459] on button "YES" at bounding box center [849, 466] width 106 height 29
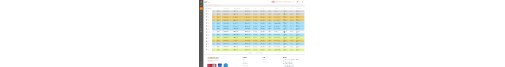
scroll to position [529, 0]
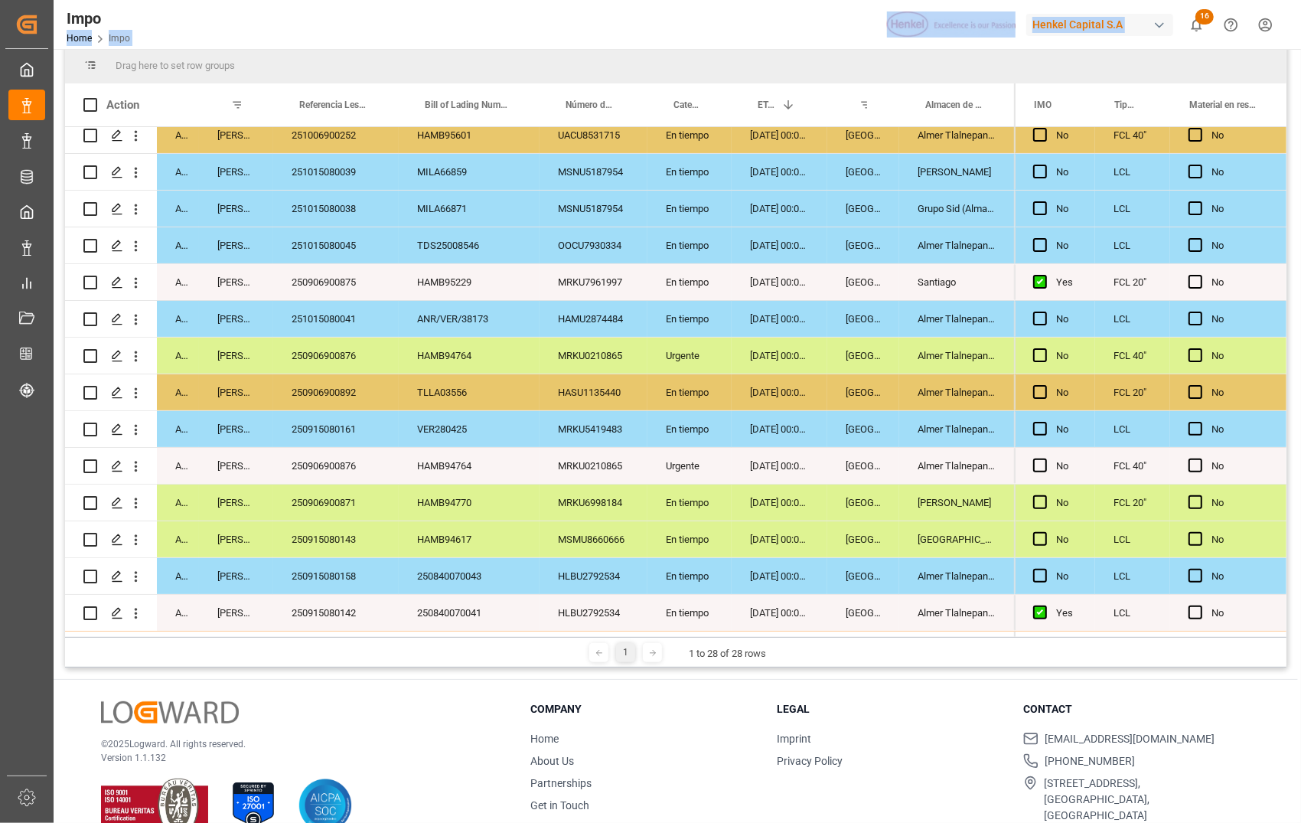
drag, startPoint x: 478, startPoint y: 6, endPoint x: 1240, endPoint y: 13, distance: 761.7
click at [1296, 21] on div "Impo Home Impo Henkel Capital S.A 16 Notifications Only show unread All Mark al…" at bounding box center [672, 24] width 1259 height 49
click at [795, 808] on div "© 2025 Logward. All rights reserved. Version 1.1.132 Company Home About Us Part…" at bounding box center [676, 767] width 1245 height 174
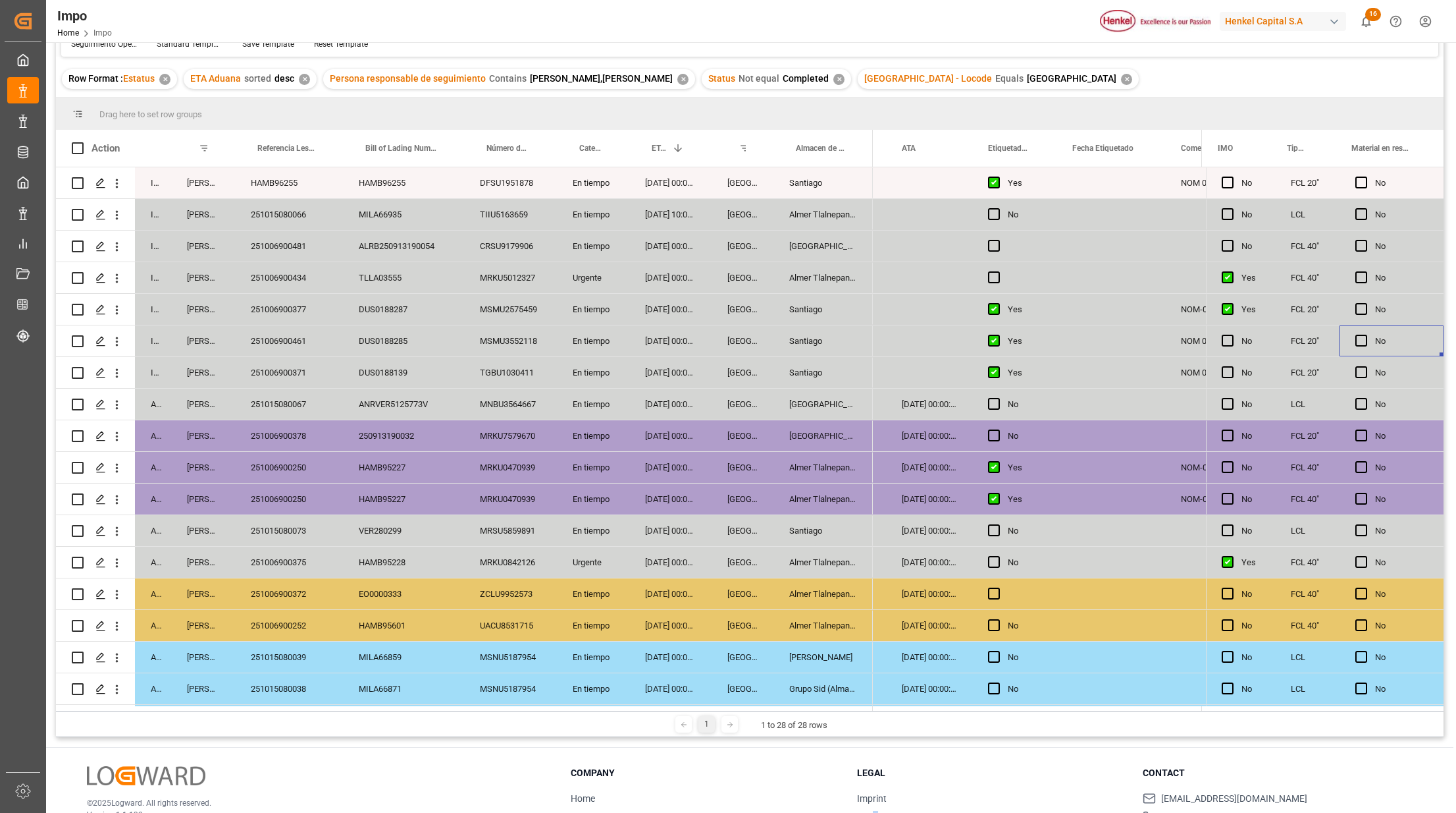
scroll to position [0, 0]
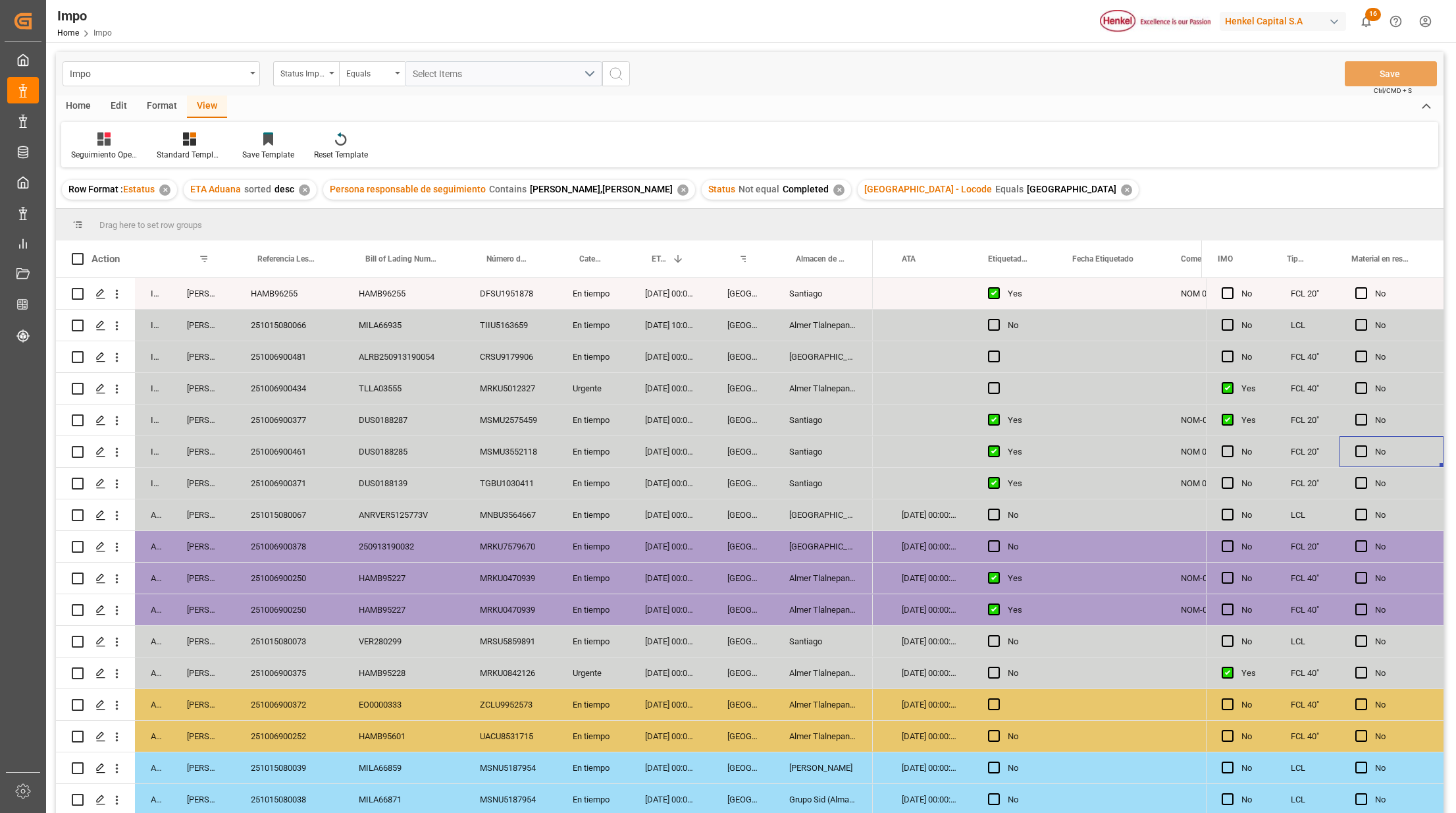
click at [1425, 24] on html "Created by potrace 1.15, written by Peter Selinger 2001-2017 Created by potrace…" at bounding box center [728, 406] width 1456 height 813
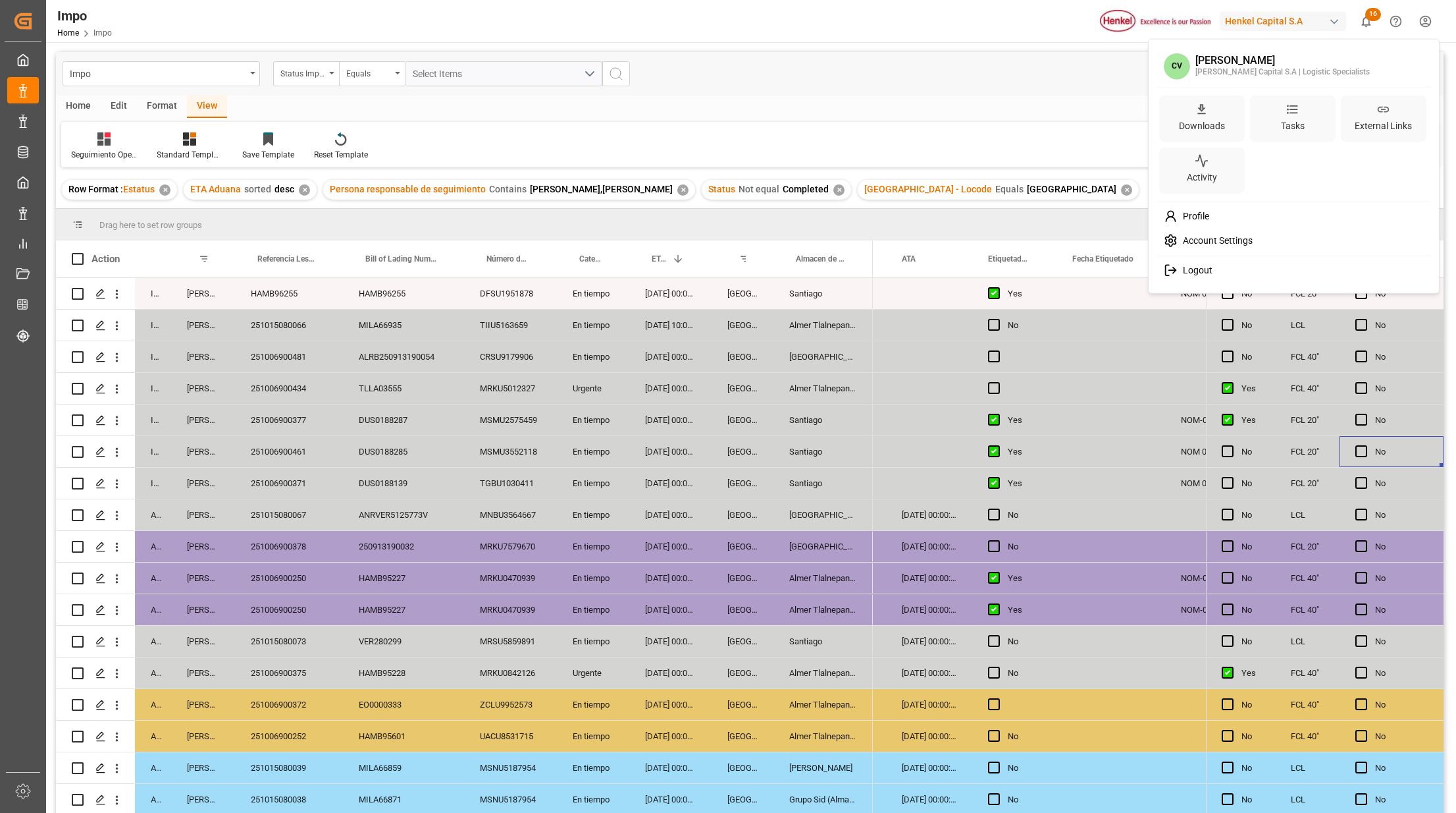
click at [642, 189] on html "Created by potrace 1.15, written by Peter Selinger 2001-2017 Created by potrace…" at bounding box center [728, 406] width 1456 height 813
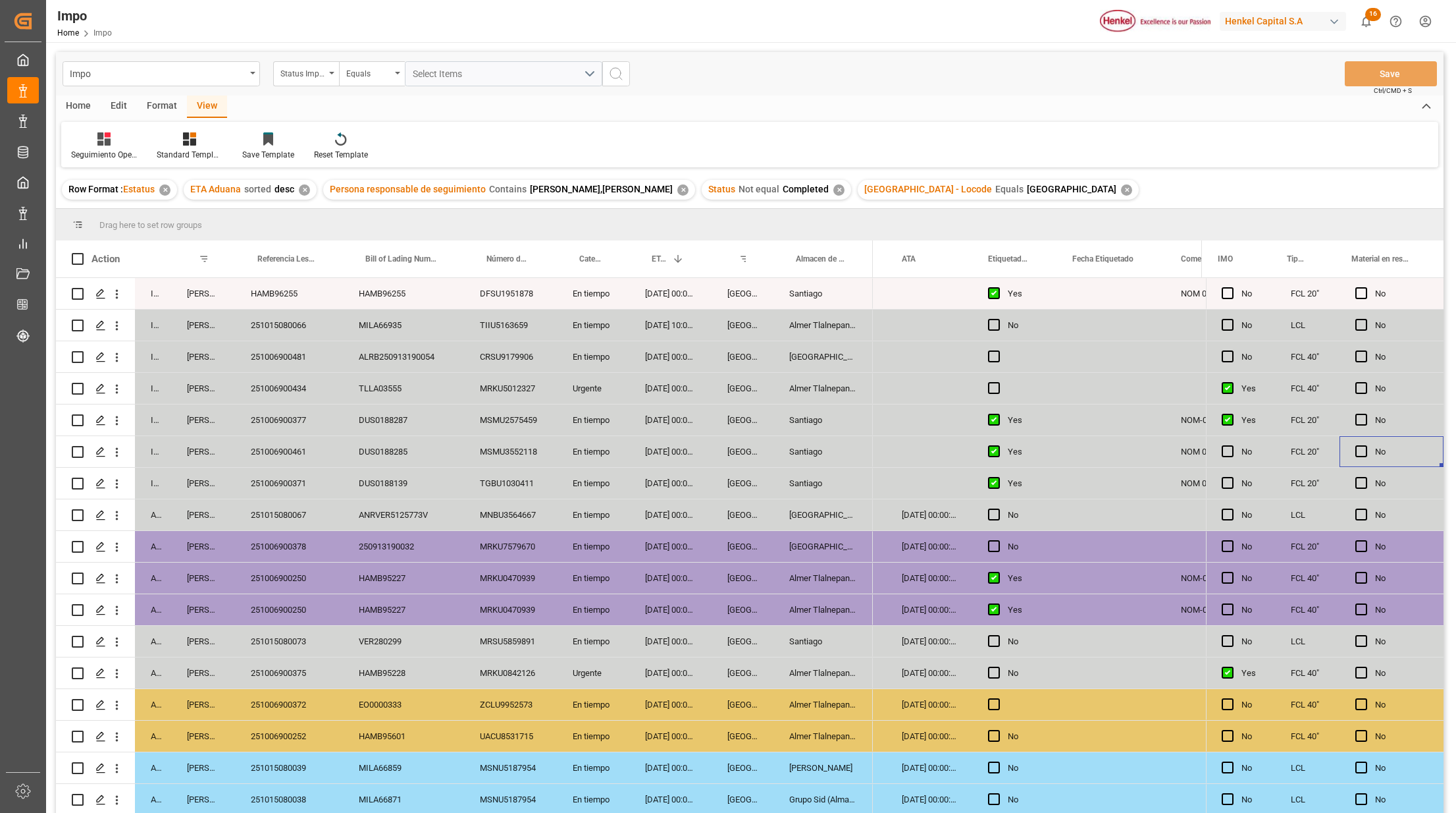
click at [678, 188] on div "✕" at bounding box center [683, 189] width 11 height 11
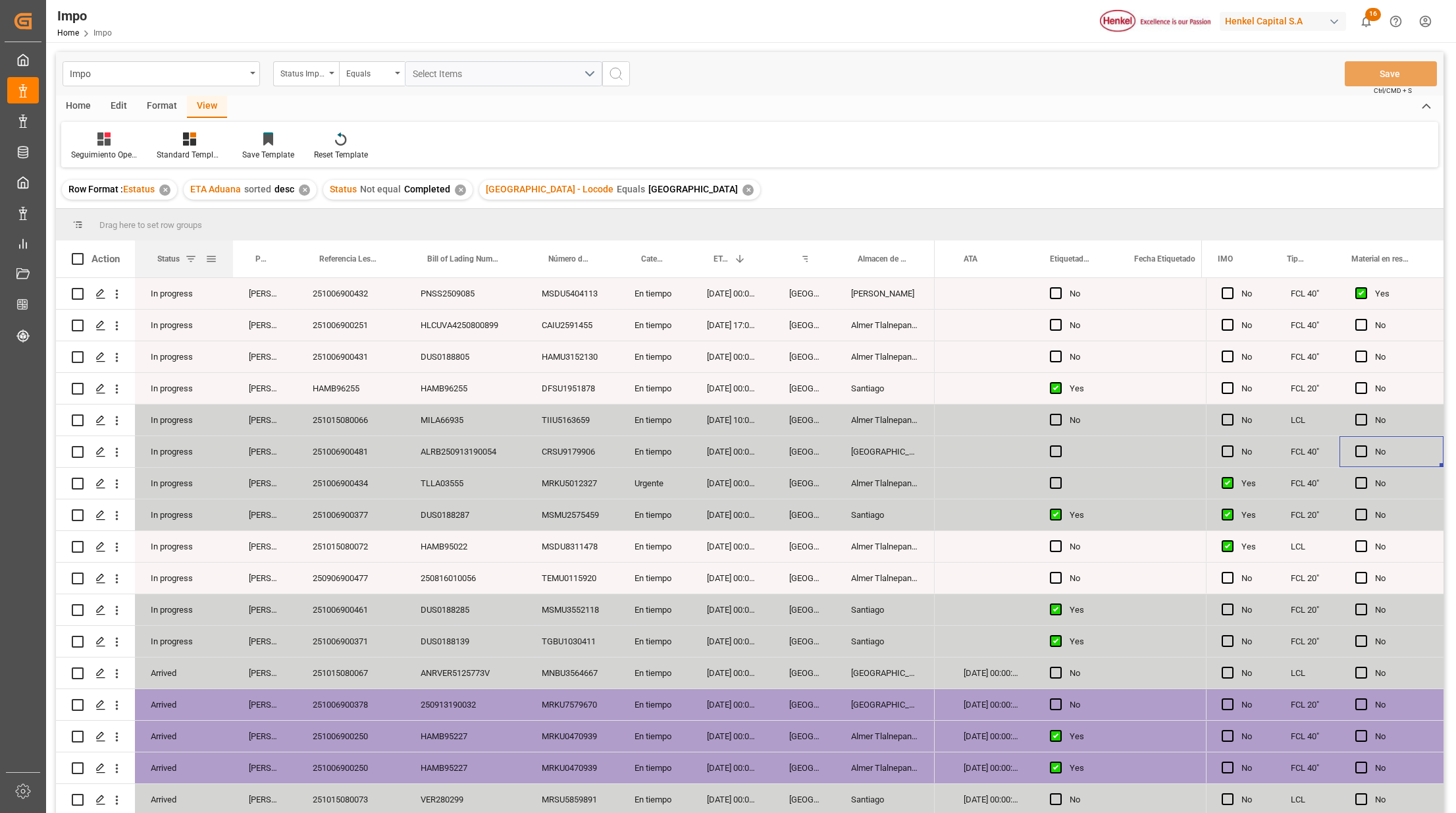
drag, startPoint x: 169, startPoint y: 243, endPoint x: 249, endPoint y: 254, distance: 80.8
click at [231, 262] on div at bounding box center [233, 258] width 5 height 37
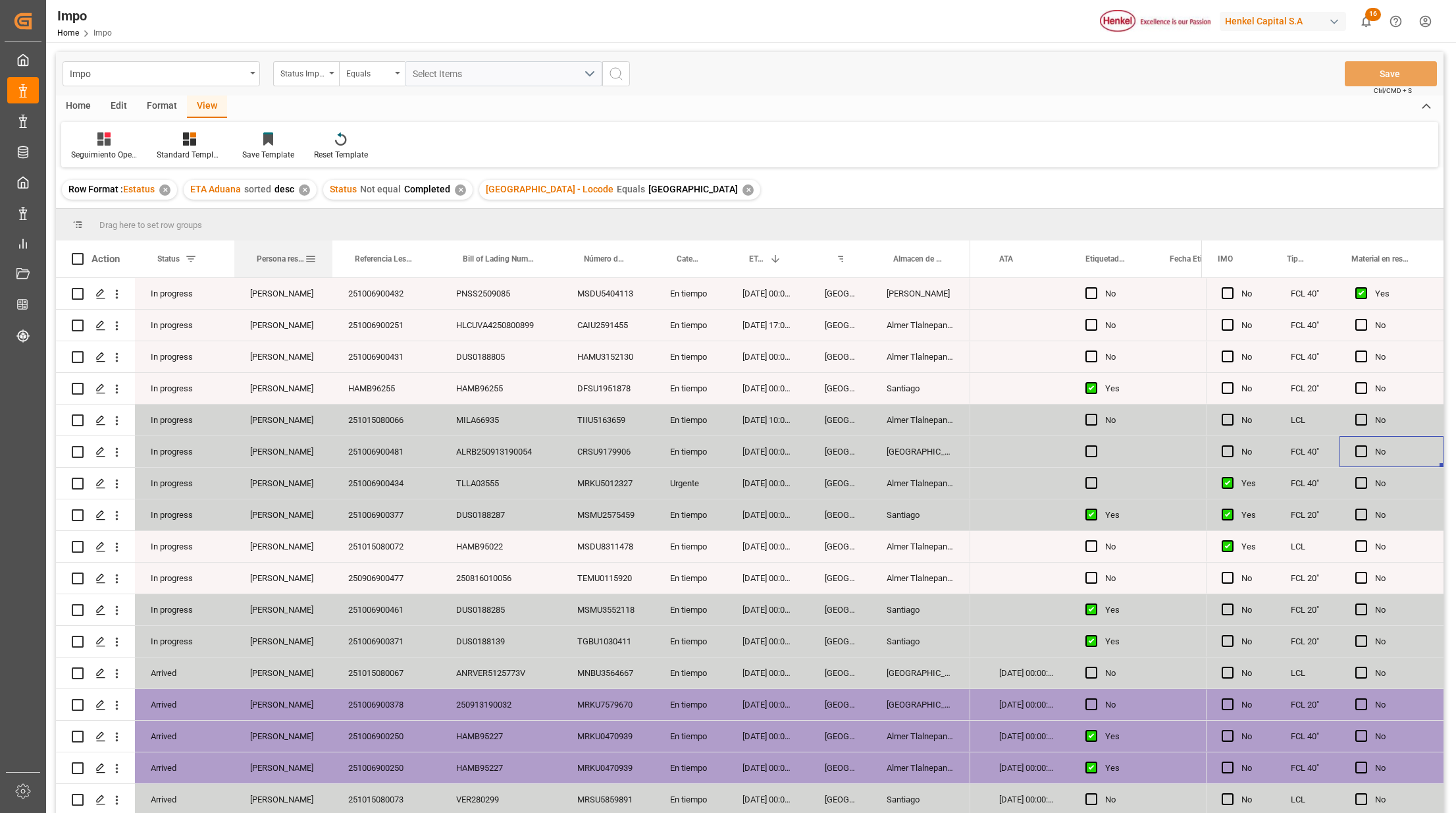
drag, startPoint x: 296, startPoint y: 243, endPoint x: 317, endPoint y: 270, distance: 34.2
click at [335, 261] on div at bounding box center [333, 258] width 5 height 37
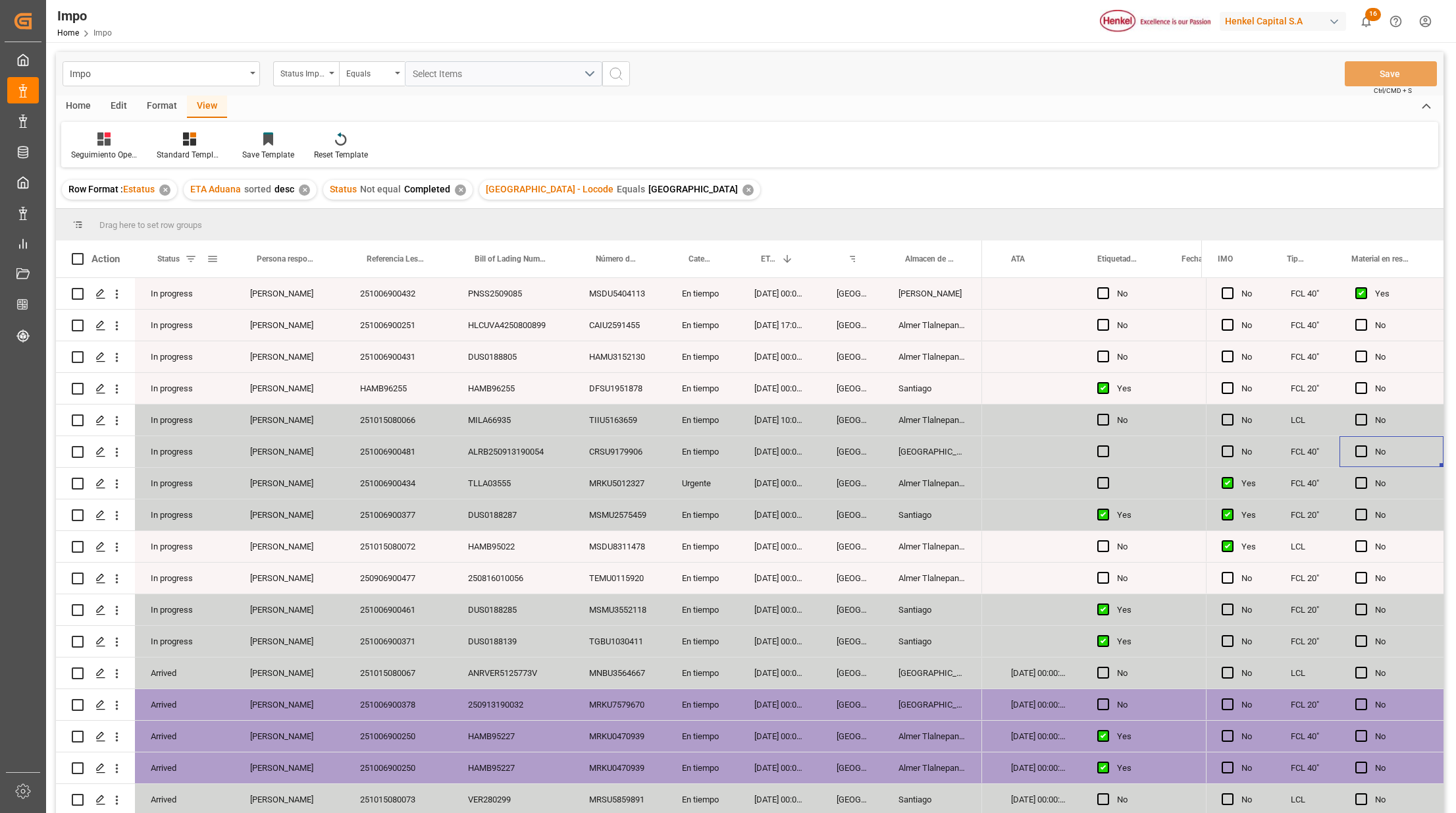
click at [213, 262] on span at bounding box center [212, 259] width 12 height 12
click at [263, 219] on div "Drag here to set row groups" at bounding box center [750, 225] width 1388 height 32
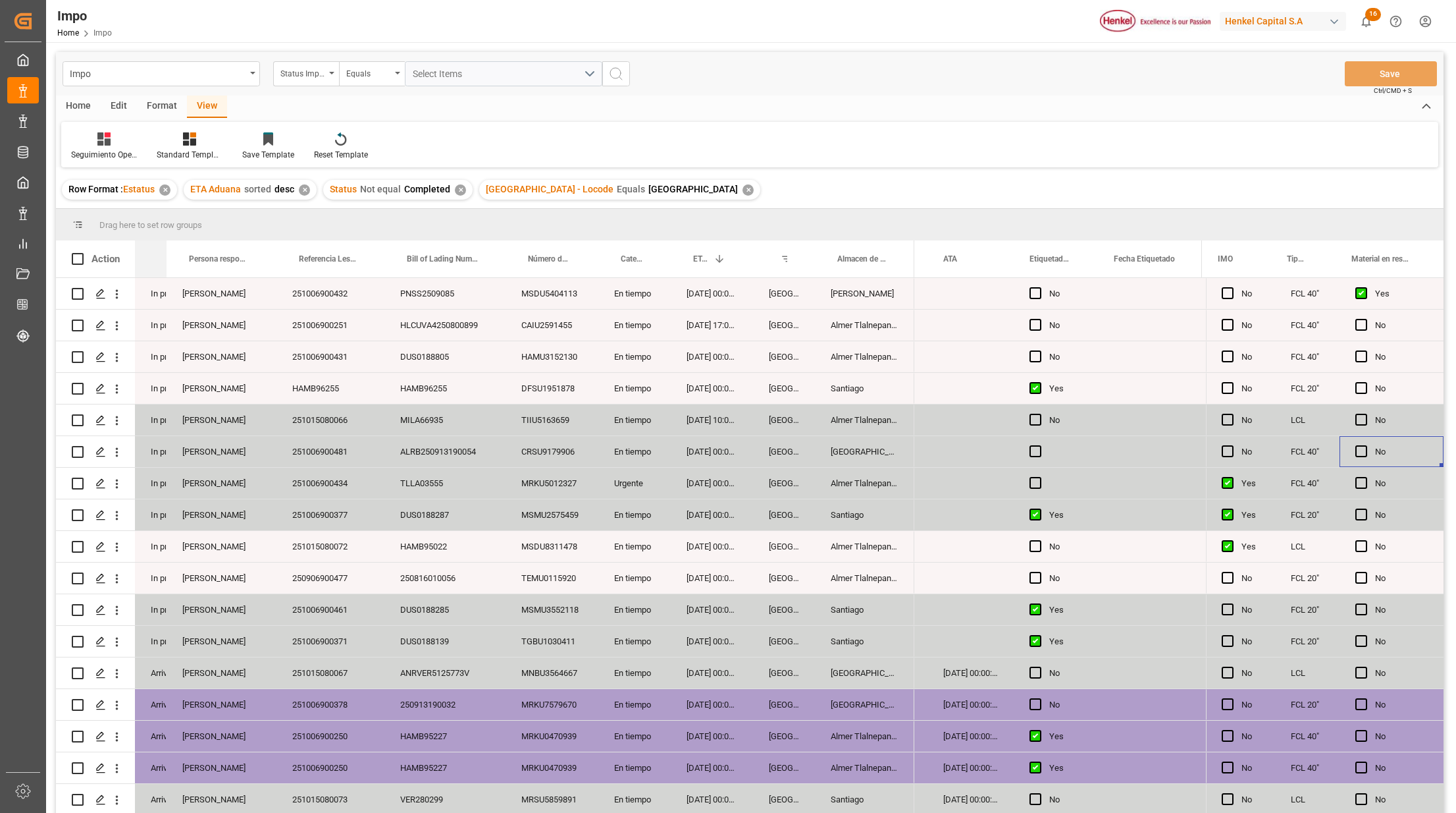
drag, startPoint x: 231, startPoint y: 250, endPoint x: 156, endPoint y: 232, distance: 77.1
click at [156, 232] on div "Drag here to set row groups Drag here to set column labels Action Status Person…" at bounding box center [750, 515] width 1388 height 613
click at [257, 251] on div "Persona responsable de seguimiento" at bounding box center [221, 258] width 78 height 37
click at [258, 262] on span at bounding box center [255, 259] width 12 height 12
click at [273, 327] on input "Filter Value" at bounding box center [316, 330] width 129 height 27
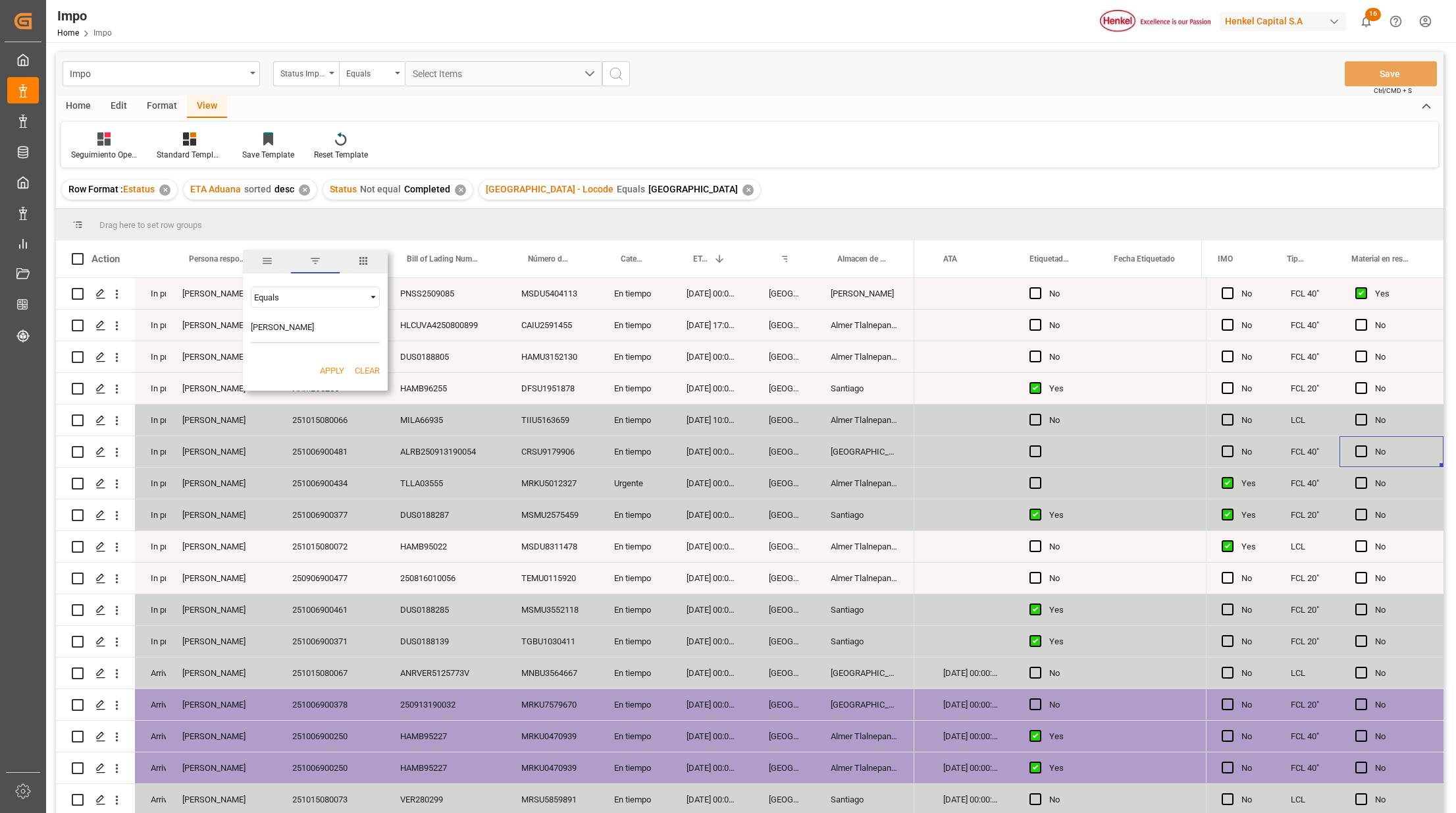
type input "carlos villar"
drag, startPoint x: 323, startPoint y: 375, endPoint x: 333, endPoint y: 389, distance: 17.2
click at [330, 385] on div "Apply Clear" at bounding box center [315, 371] width 144 height 34
click at [322, 372] on button "Apply" at bounding box center [332, 370] width 24 height 13
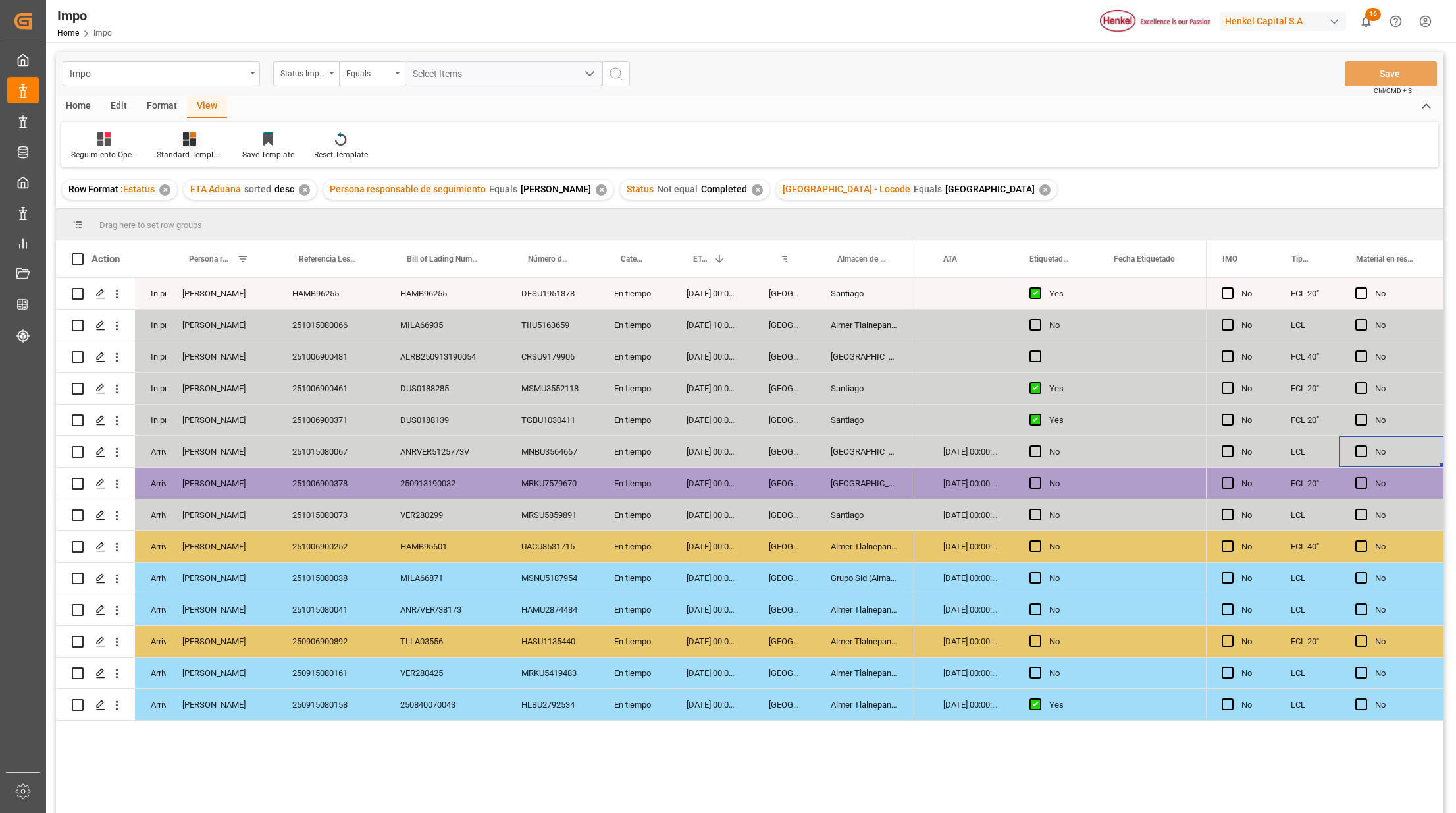
click at [198, 138] on div at bounding box center [189, 139] width 66 height 14
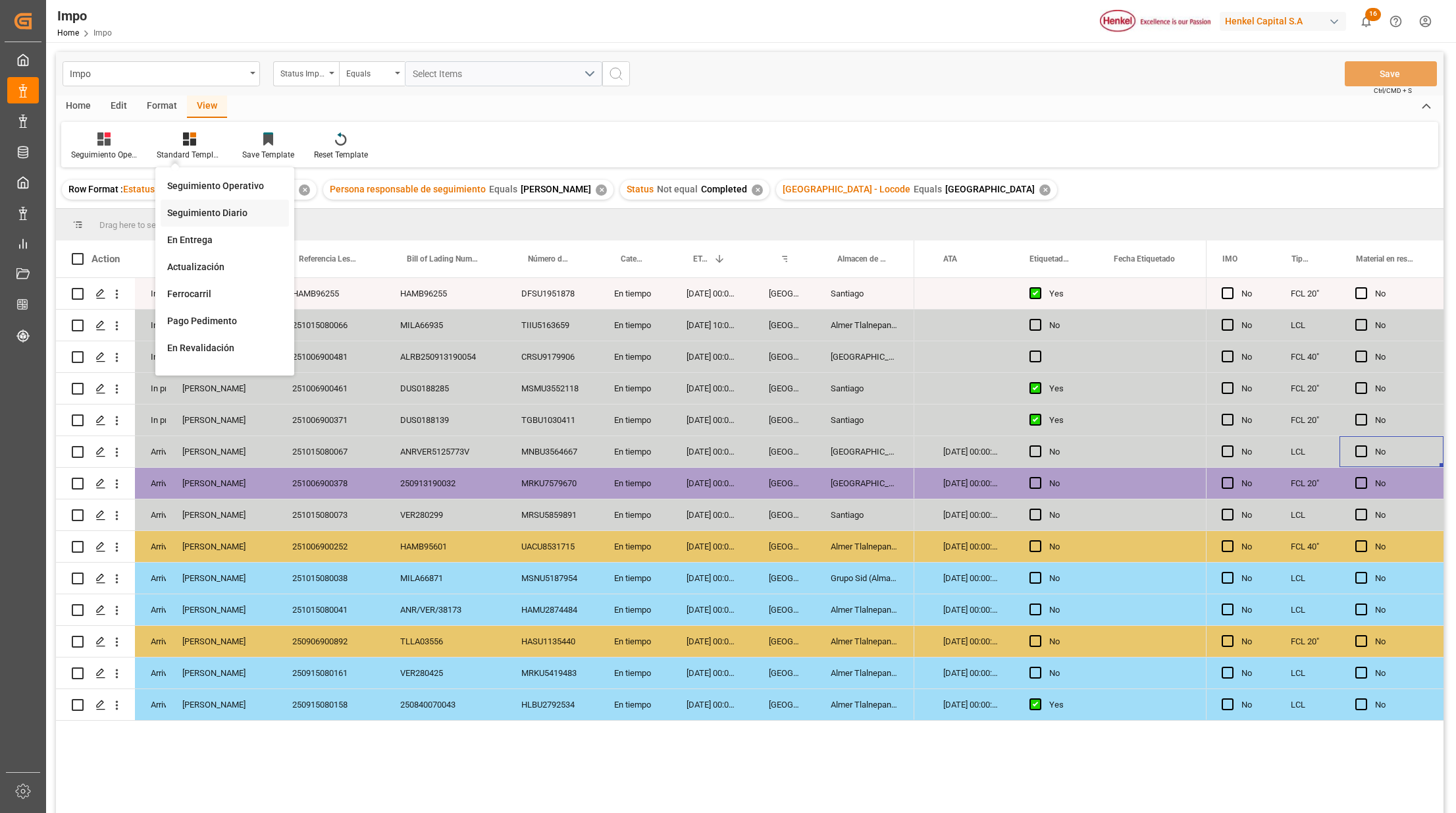
click at [229, 213] on div "Seguimiento Diario" at bounding box center [224, 213] width 115 height 14
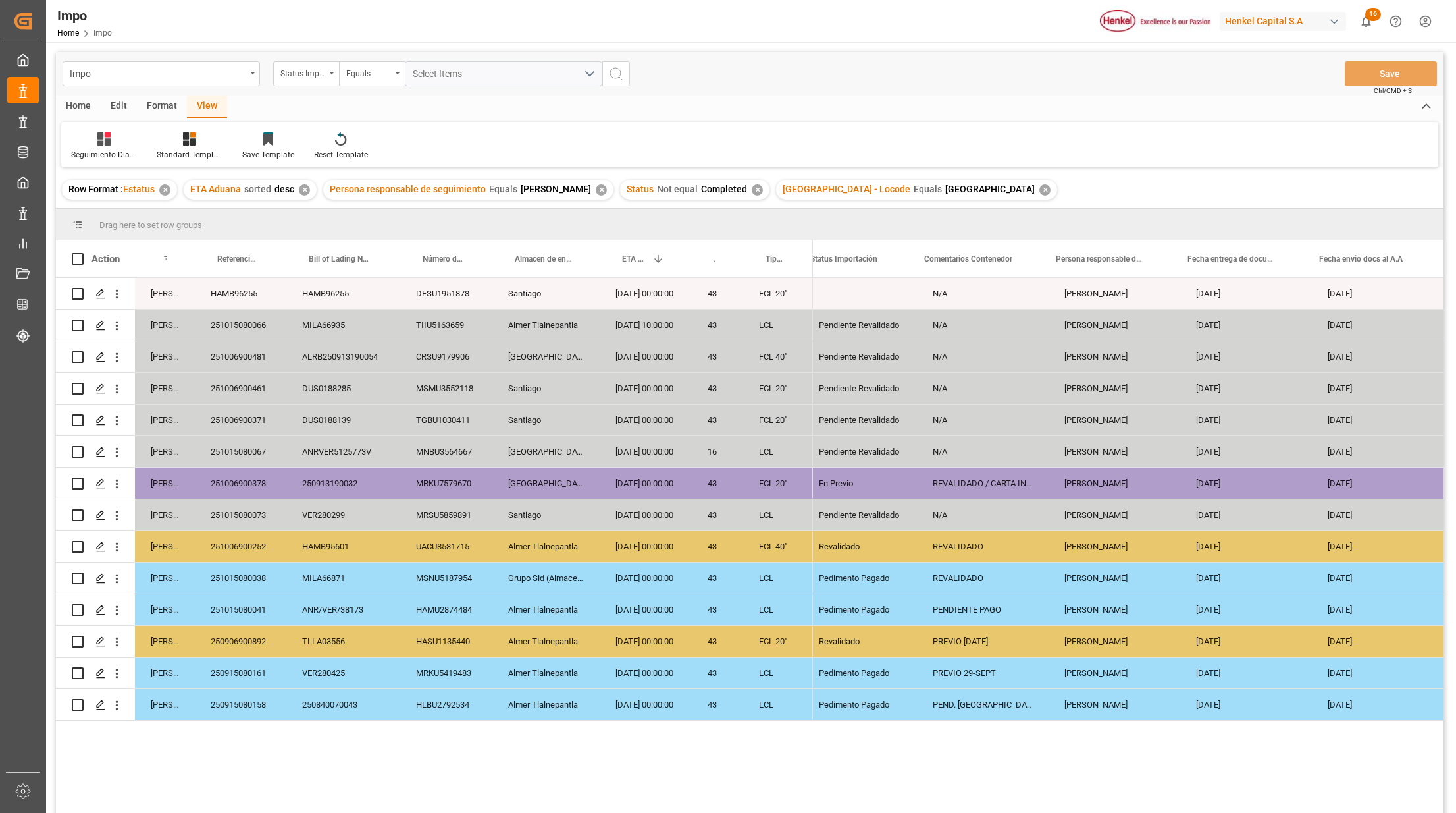
click at [346, 362] on div "ALRB250913190054" at bounding box center [343, 357] width 114 height 31
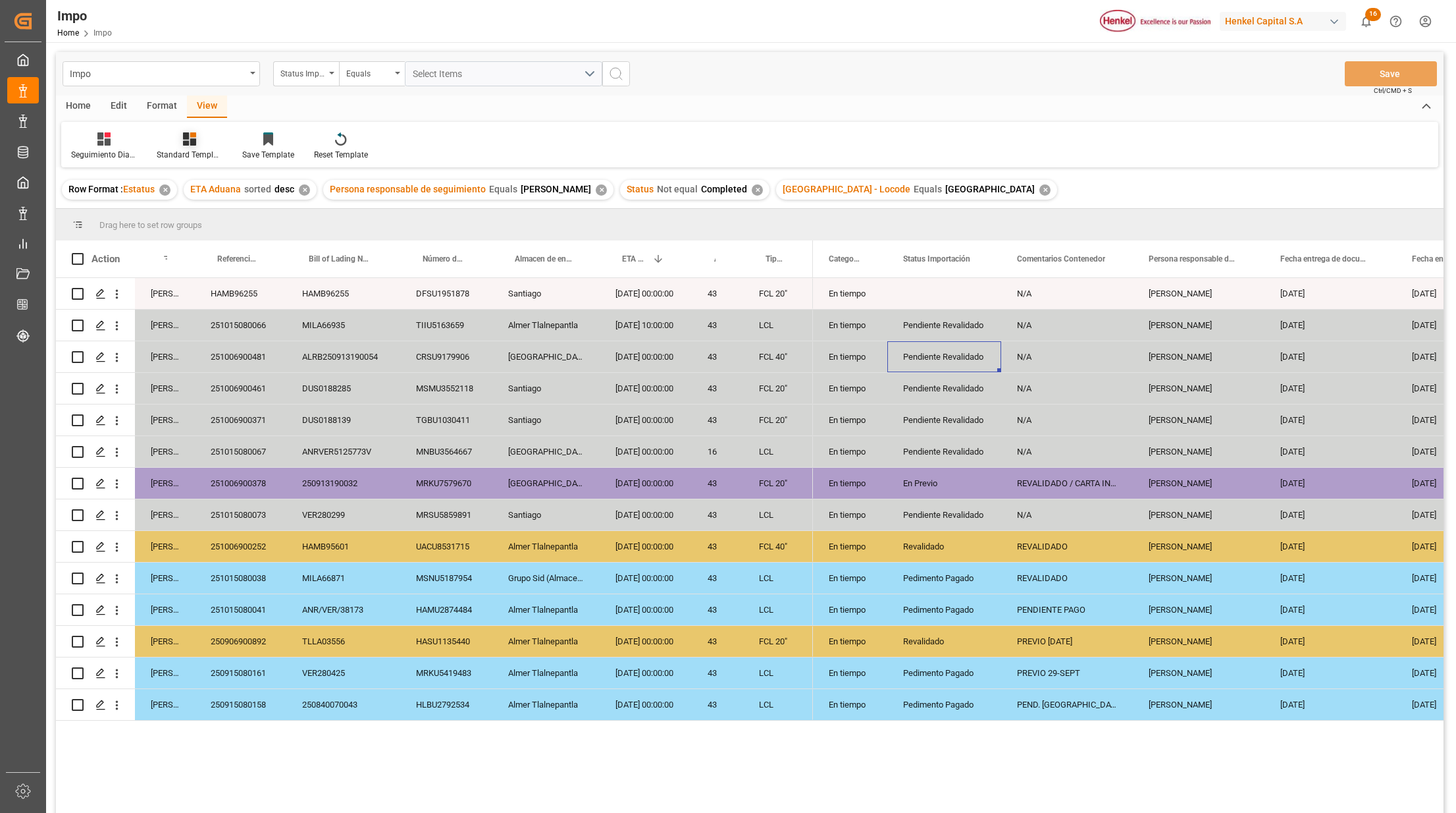
click at [189, 147] on div "Standard Templates" at bounding box center [190, 146] width 86 height 29
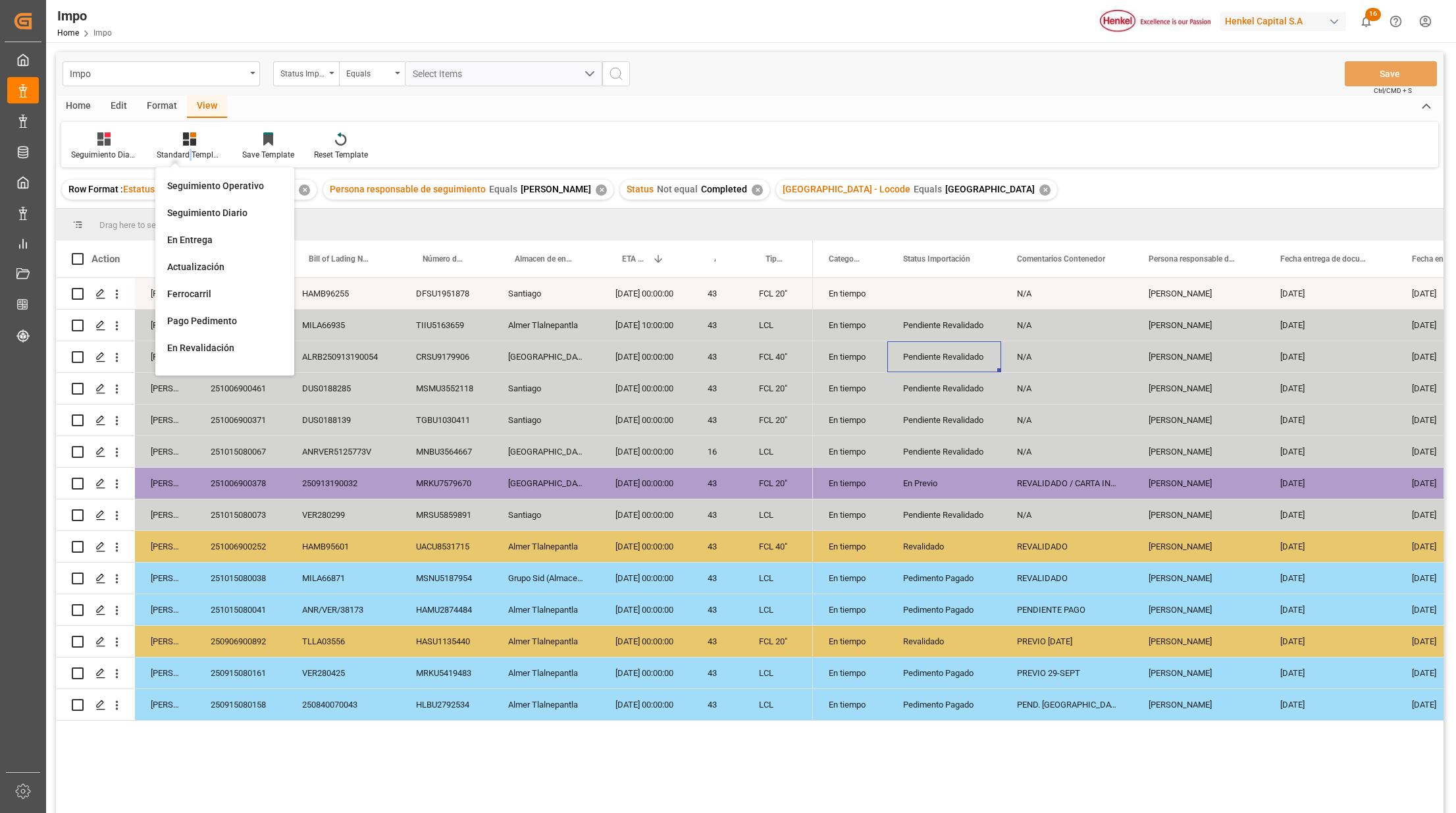
click at [343, 345] on div "ALRB250913190054" at bounding box center [343, 357] width 114 height 31
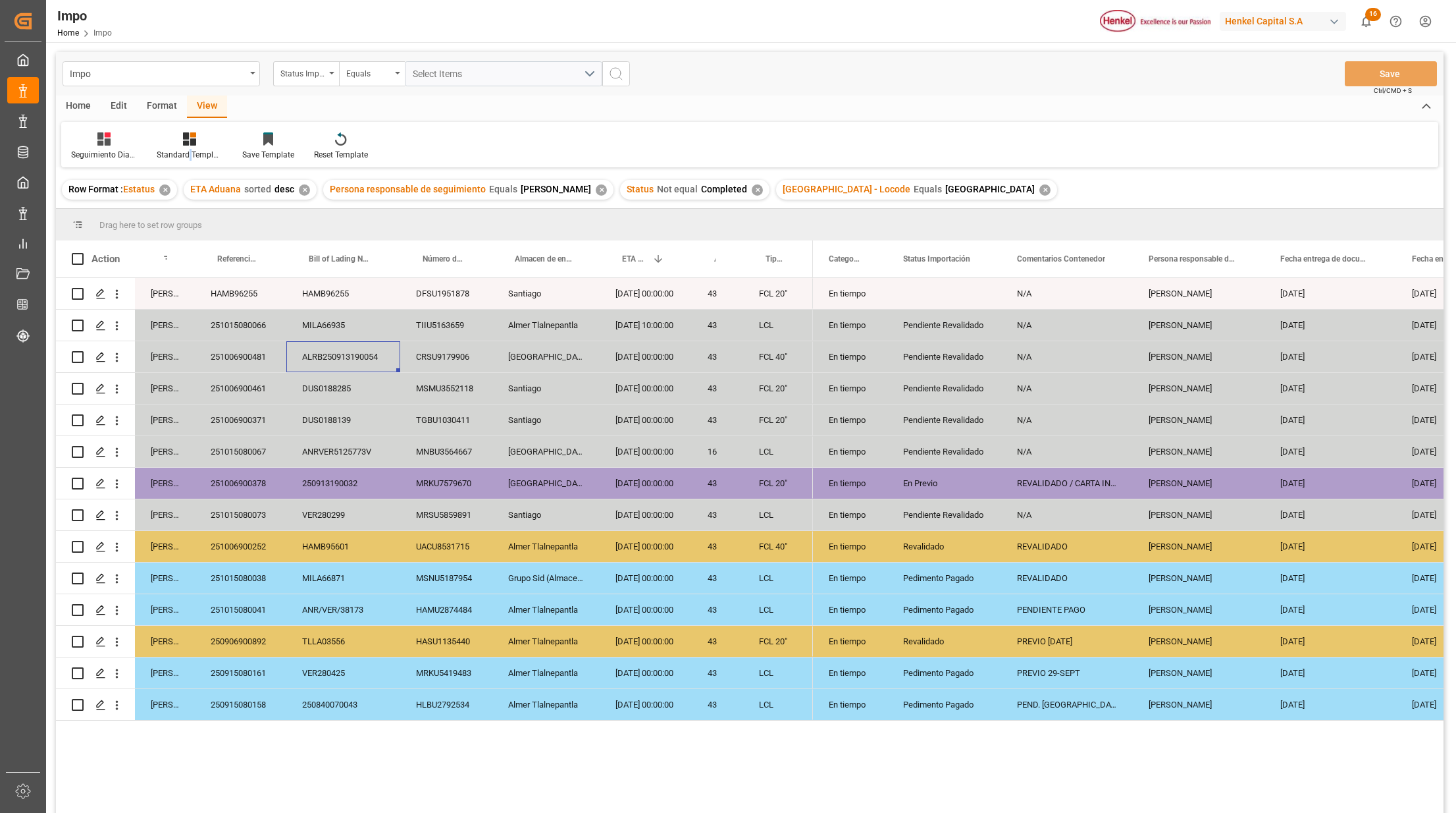
click at [591, 395] on div "Santiago" at bounding box center [546, 388] width 108 height 31
click at [203, 103] on div "View" at bounding box center [206, 107] width 40 height 22
click at [176, 114] on div "Format" at bounding box center [162, 107] width 50 height 22
click at [158, 151] on div "Row Format" at bounding box center [151, 155] width 44 height 12
click at [167, 218] on div "Impo Status Importación Equals Select Items Save Ctrl/CMD + S Home Edit Format …" at bounding box center [750, 449] width 1388 height 796
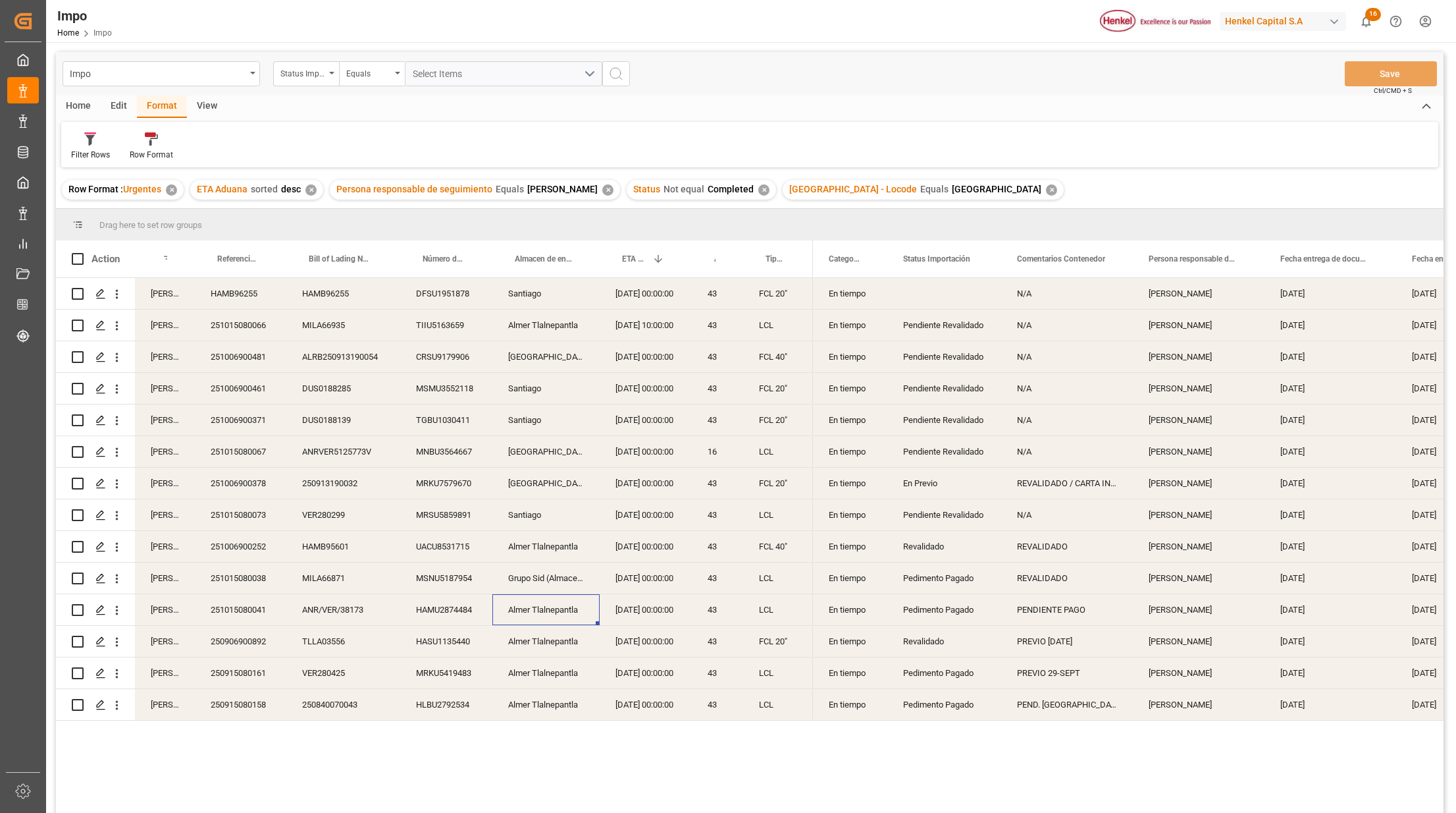
click at [552, 596] on div "Almer Tlalnepantla" at bounding box center [546, 610] width 108 height 31
click at [153, 149] on div "Row Format" at bounding box center [151, 155] width 44 height 12
click at [167, 219] on div "Impo Status Importación Equals Select Items Save Ctrl/CMD + S Home Edit Format …" at bounding box center [750, 449] width 1388 height 796
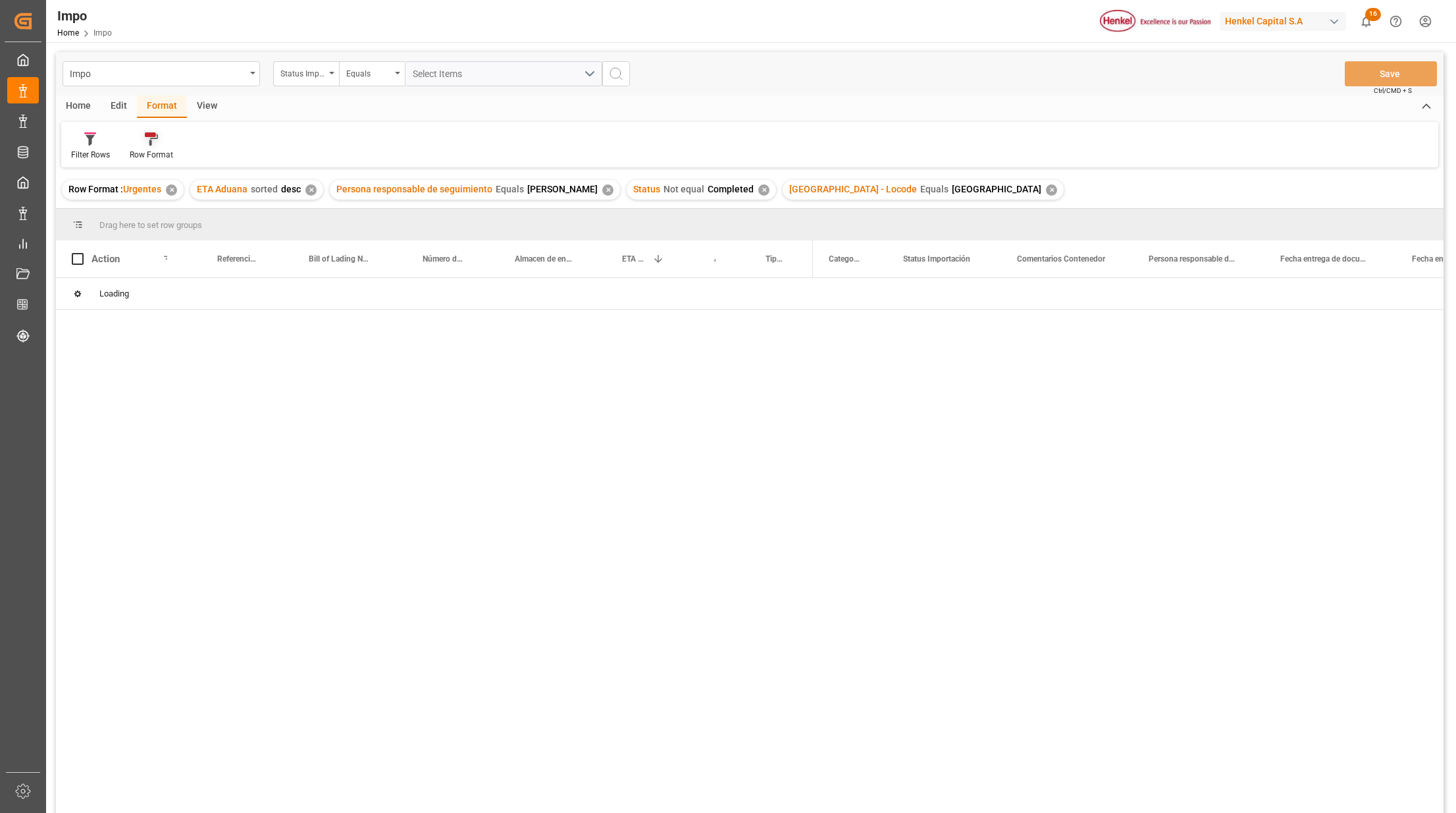
drag, startPoint x: 151, startPoint y: 140, endPoint x: 159, endPoint y: 153, distance: 15.3
click at [151, 142] on icon at bounding box center [154, 139] width 9 height 11
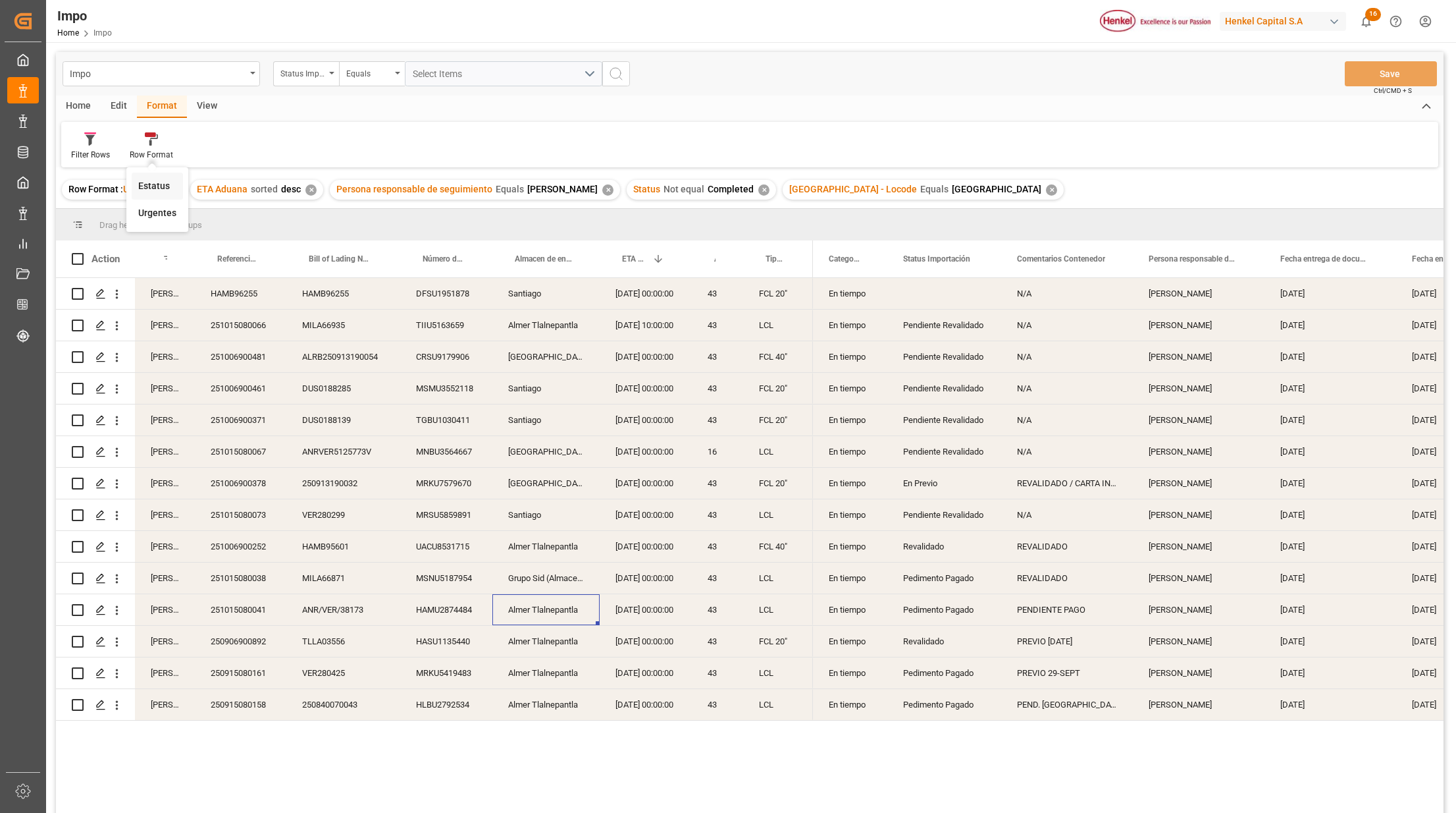
click at [146, 181] on div "Impo Status Importación Equals Select Items Save Ctrl/CMD + S Home Edit Format …" at bounding box center [750, 449] width 1388 height 796
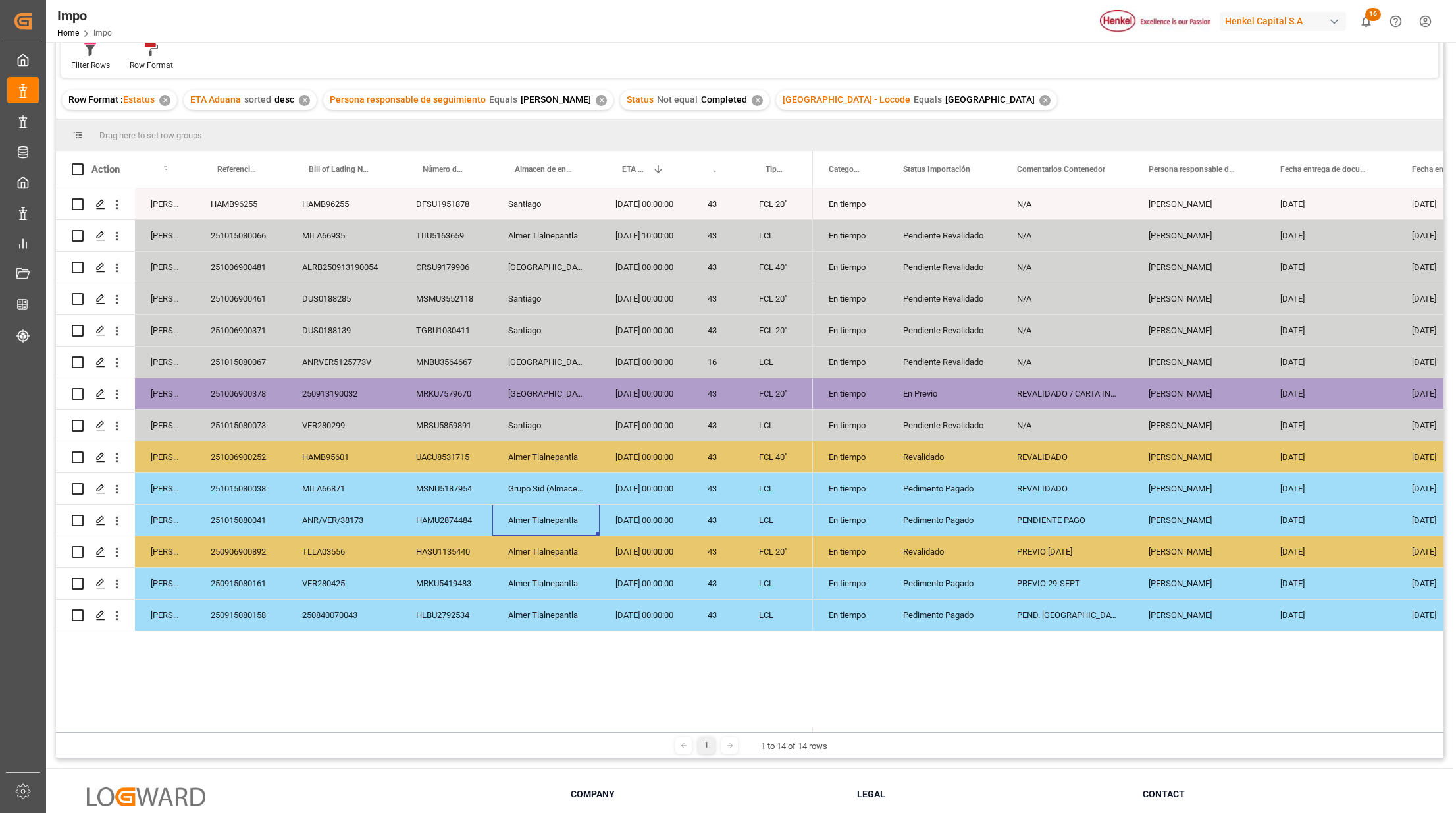
scroll to position [195, 0]
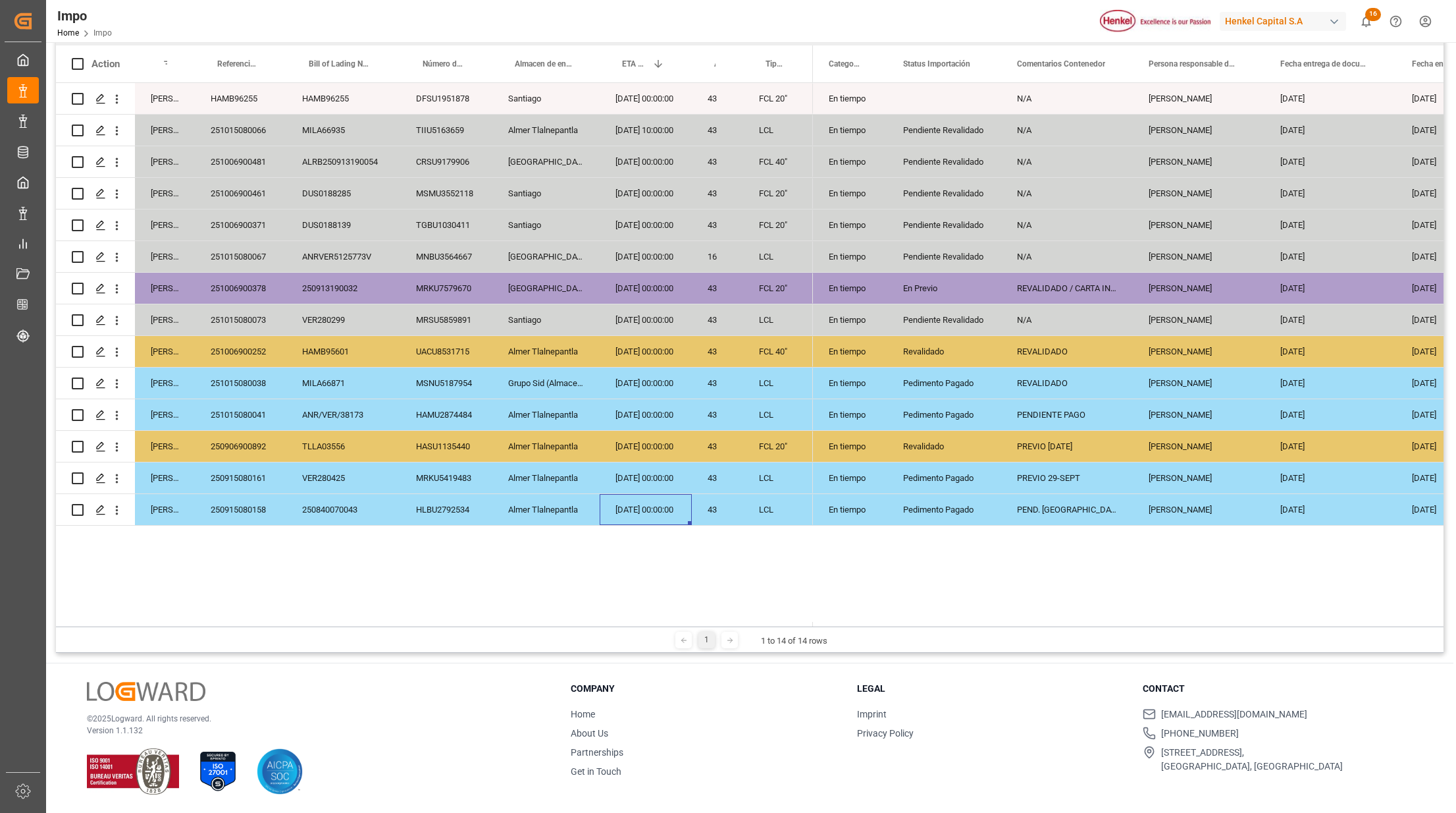
click at [686, 496] on div "17.09.2025 00:00:00" at bounding box center [645, 509] width 92 height 31
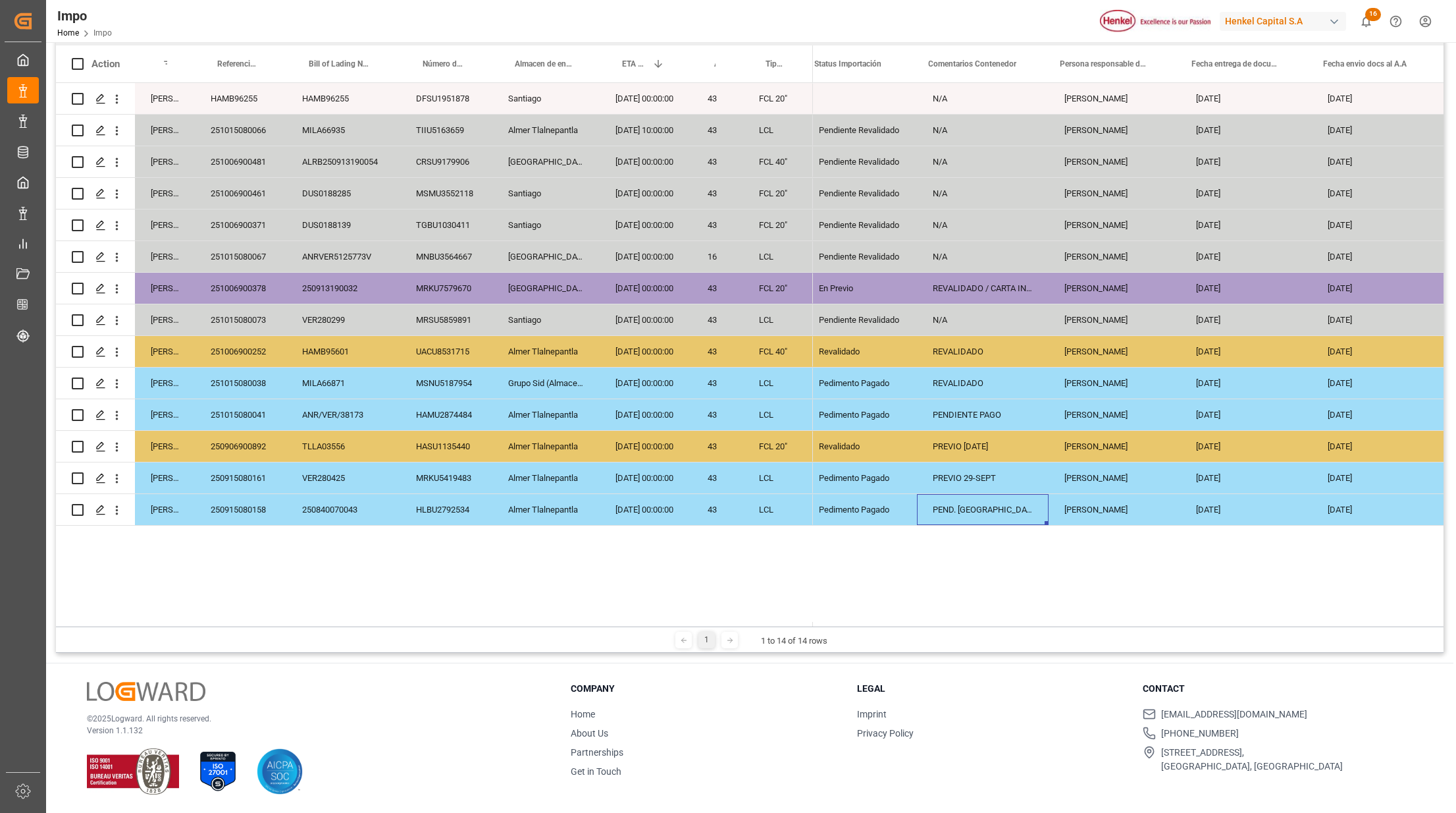
scroll to position [0, 75]
drag, startPoint x: 1164, startPoint y: 465, endPoint x: 1455, endPoint y: 446, distance: 291.6
click at [1283, 439] on div "En tiempo N/A Julia Lopez 19.09.2025 30.09.2025 En tiempo Pendiente Revalidado …" at bounding box center [1085, 304] width 715 height 442
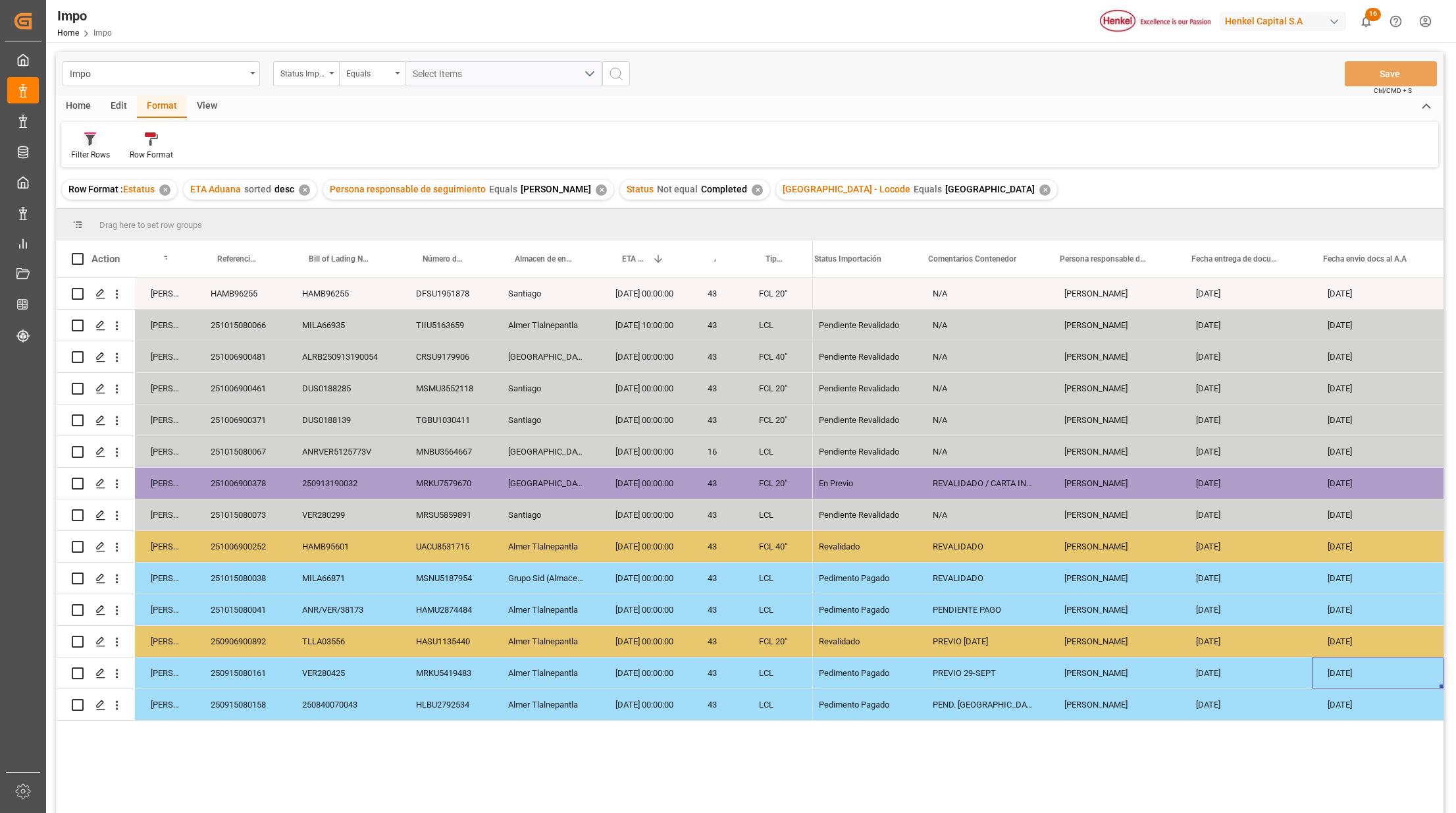
click at [84, 158] on div "Filter Rows" at bounding box center [90, 155] width 39 height 12
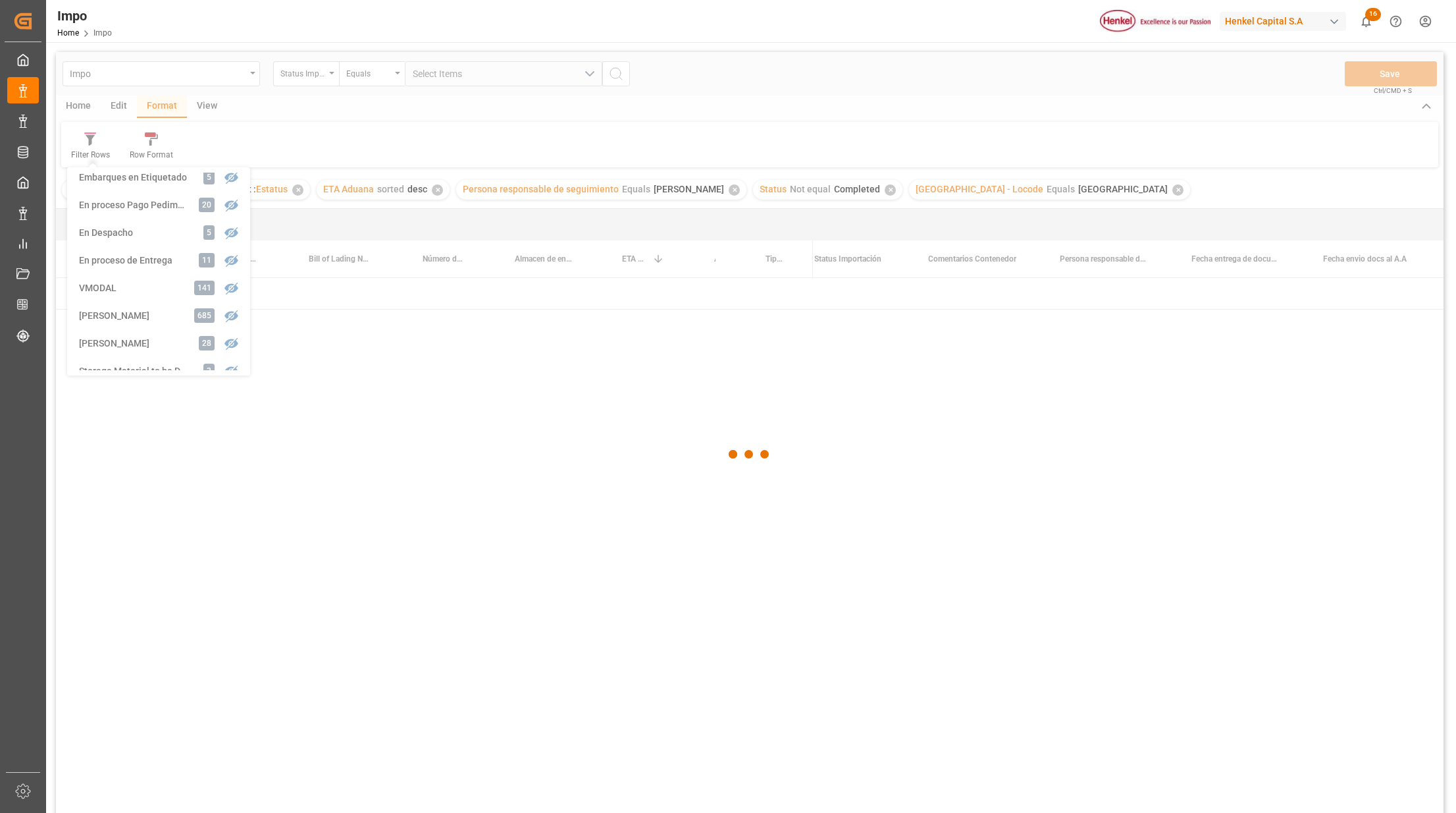
click at [125, 336] on div "Impo Status Importación Equals Select Items Save Ctrl/CMD + S Home Edit Format …" at bounding box center [750, 449] width 1388 height 796
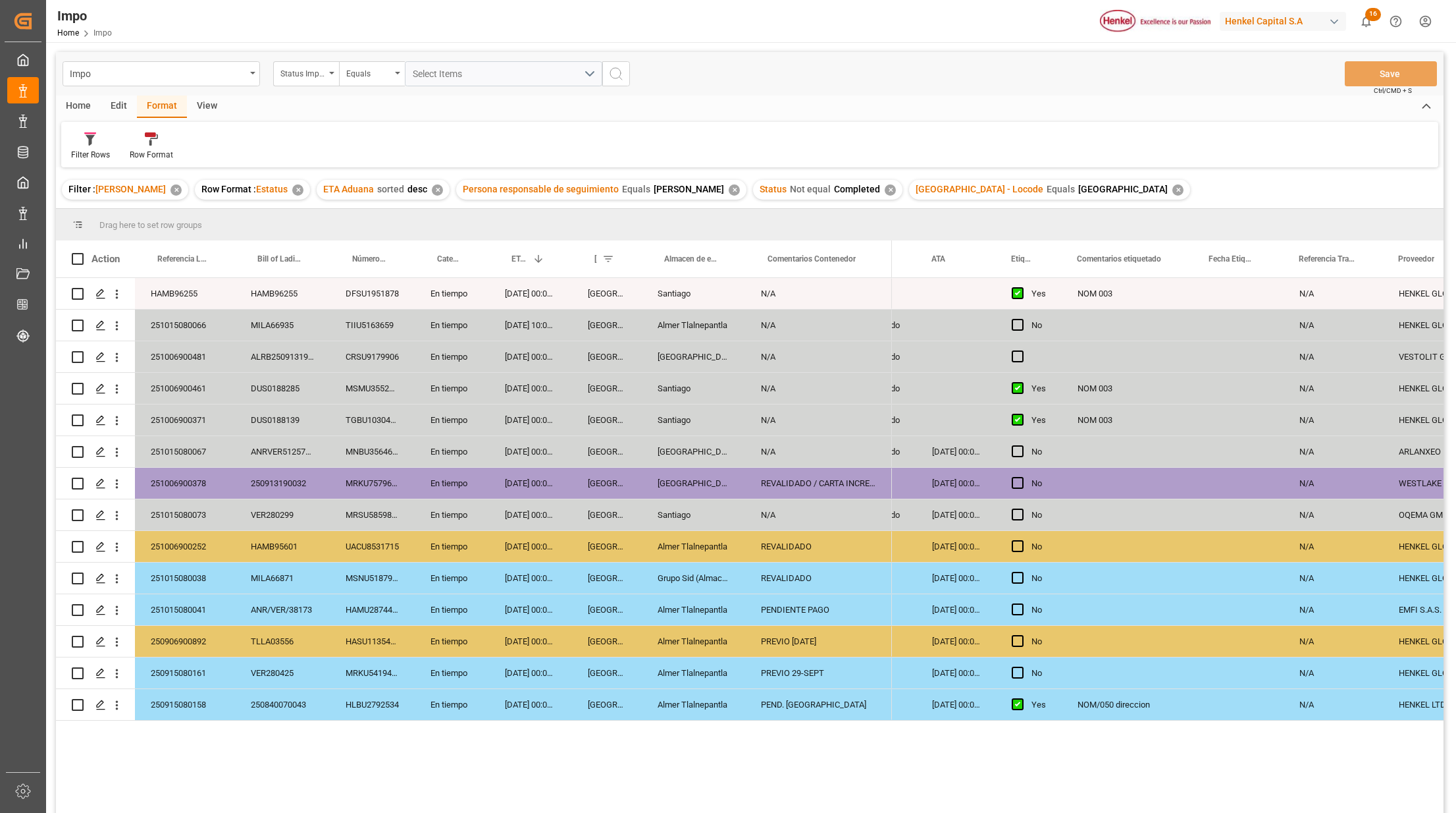
click at [675, 369] on div "[GEOGRAPHIC_DATA]" at bounding box center [693, 357] width 103 height 31
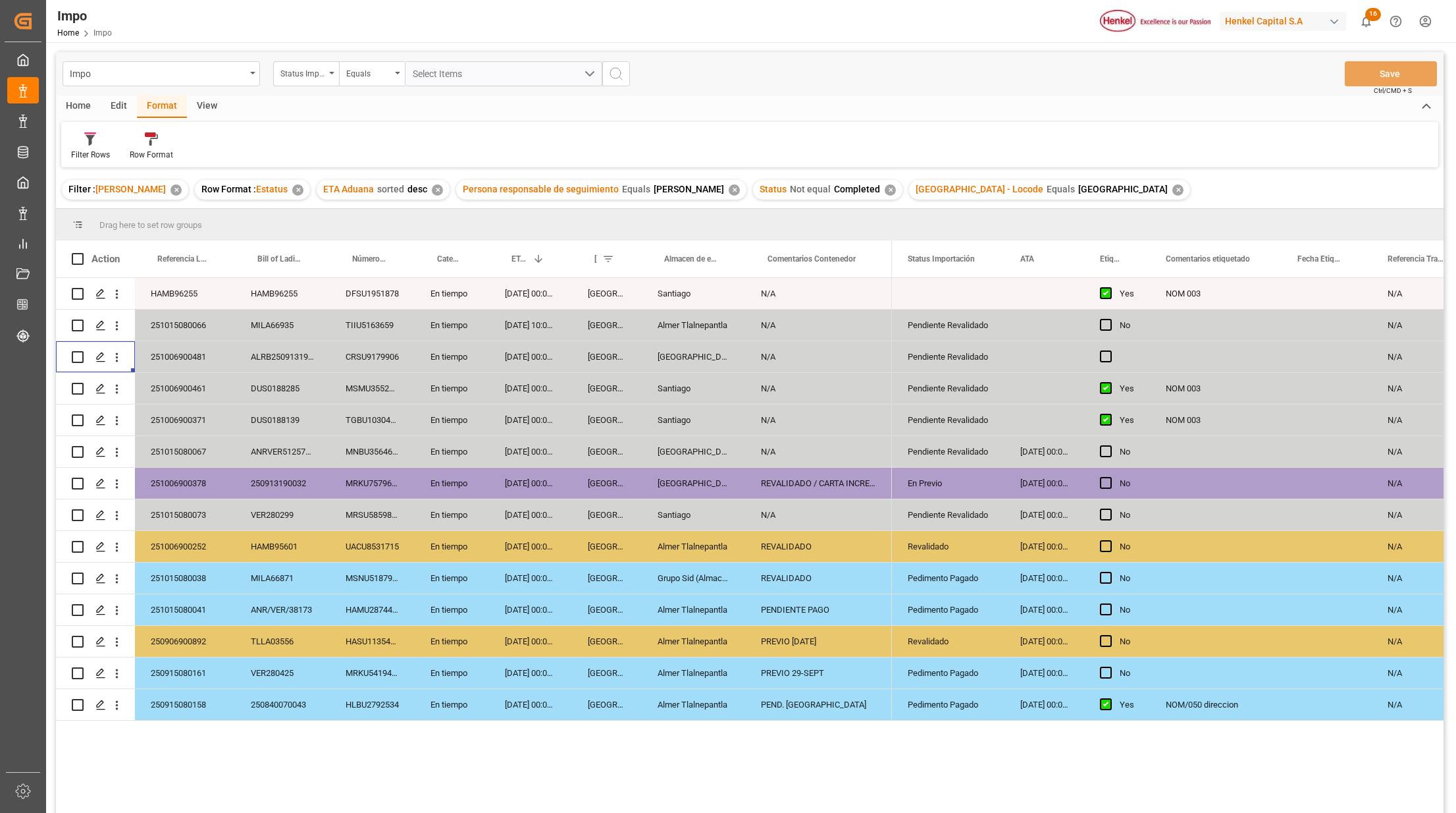
click at [648, 372] on div "[GEOGRAPHIC_DATA]" at bounding box center [693, 357] width 103 height 31
drag, startPoint x: 944, startPoint y: 299, endPoint x: 970, endPoint y: 705, distance: 406.8
click at [670, 410] on div "Santiago" at bounding box center [693, 420] width 103 height 31
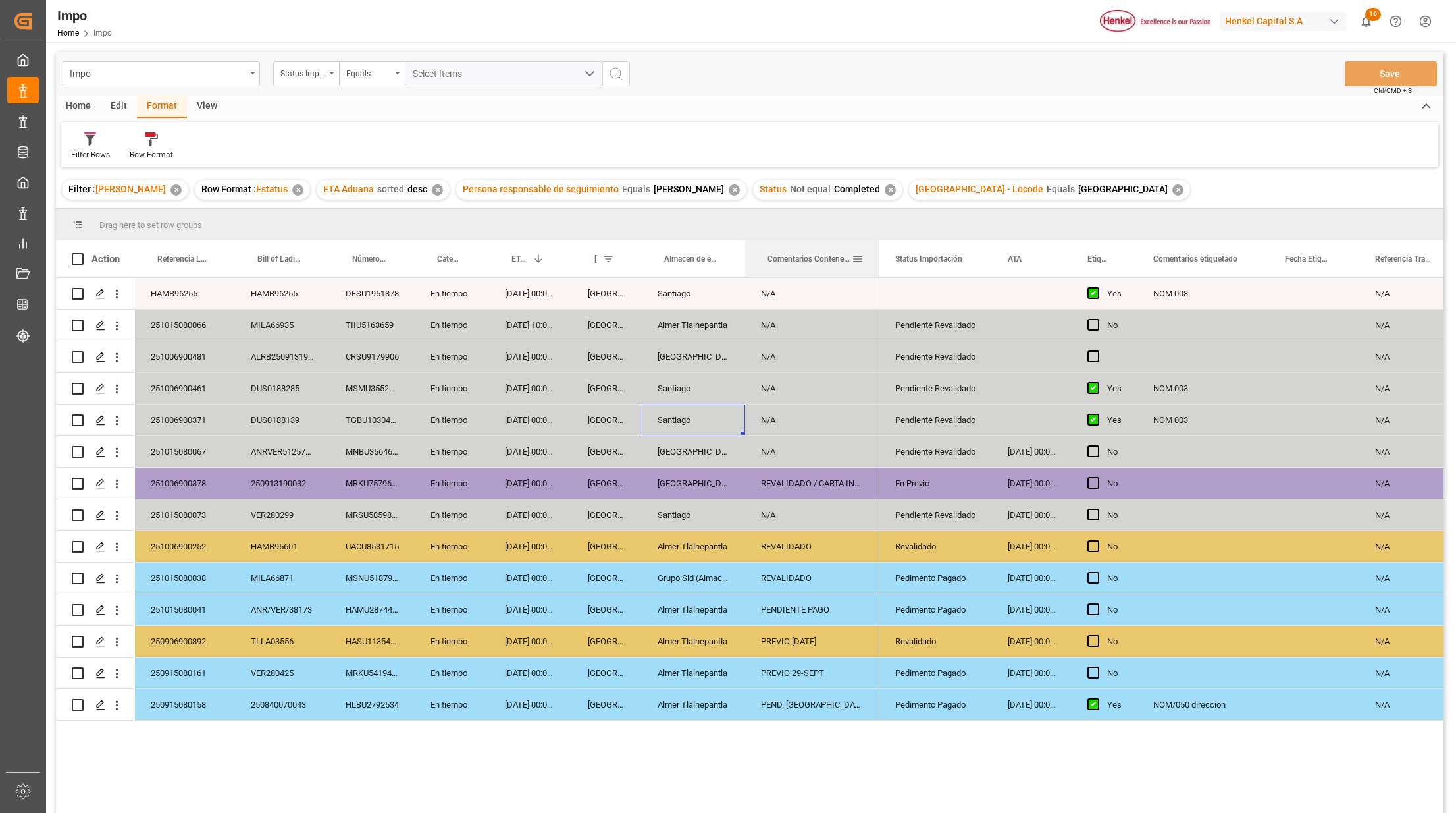
drag, startPoint x: 890, startPoint y: 243, endPoint x: 877, endPoint y: 241, distance: 13.2
click at [877, 241] on div at bounding box center [880, 258] width 5 height 37
click at [683, 548] on div "Almer Tlalnepantla" at bounding box center [693, 546] width 103 height 31
click at [591, 411] on div "[GEOGRAPHIC_DATA]" at bounding box center [606, 420] width 70 height 31
click at [852, 366] on div "N/A" at bounding box center [813, 357] width 134 height 31
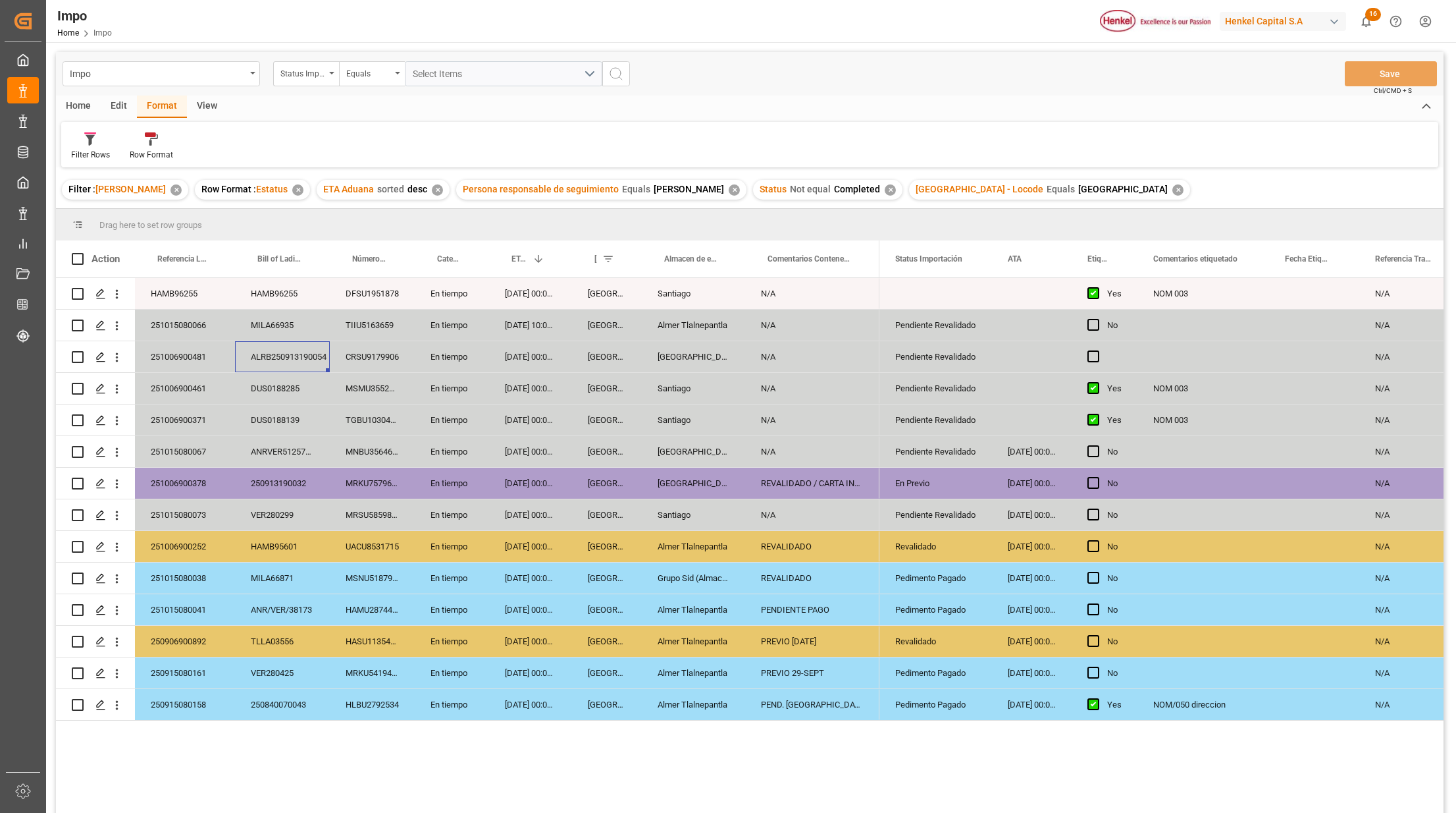
click at [1172, 193] on div "✕" at bounding box center [1177, 189] width 11 height 11
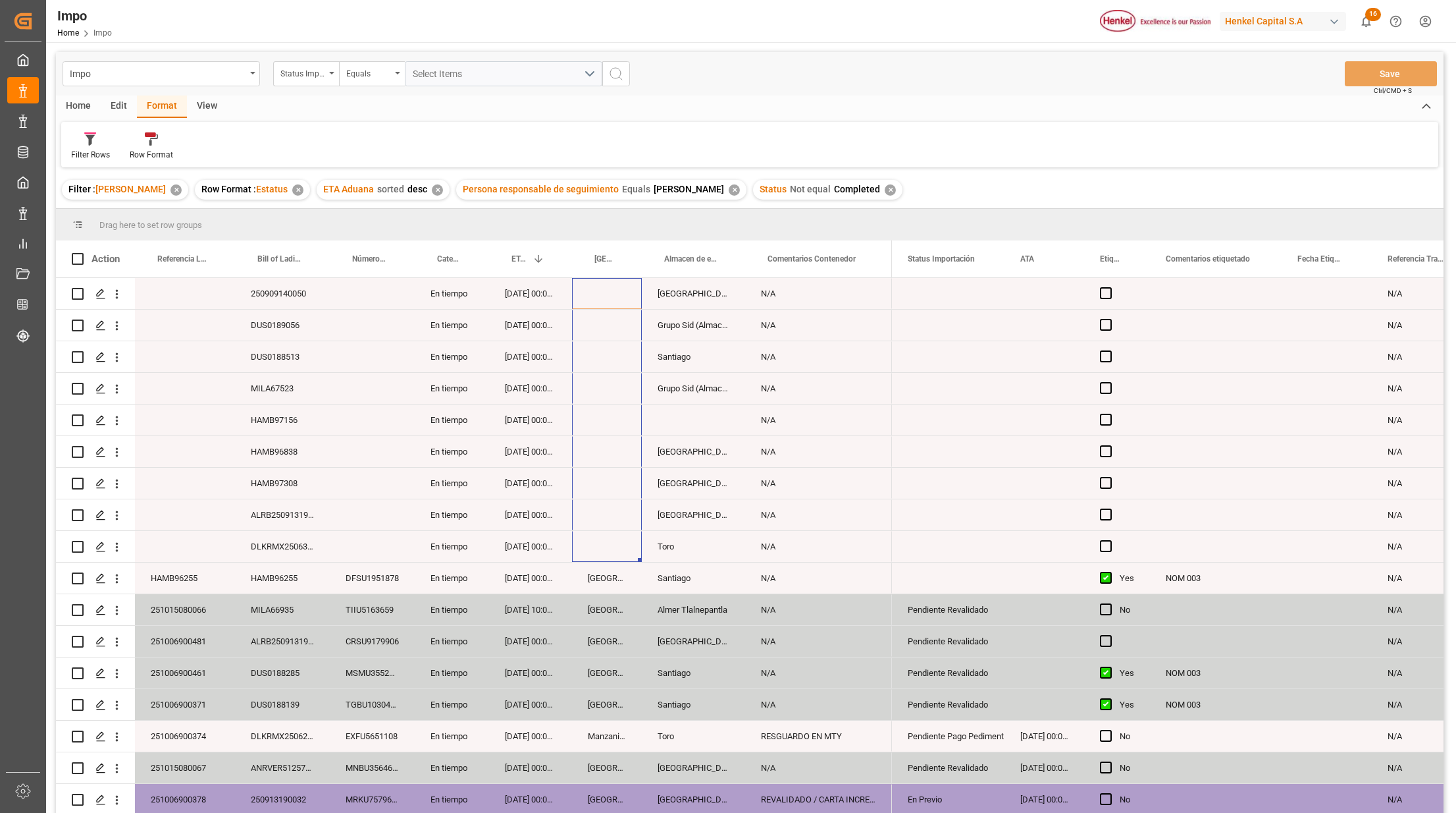
drag, startPoint x: 620, startPoint y: 305, endPoint x: 669, endPoint y: 557, distance: 256.7
click at [623, 545] on div "250909140050 En tiempo 21.10.2025 00:00:00 Salamanca N/A DUS0189056 En tiempo 2…" at bounding box center [474, 720] width 836 height 885
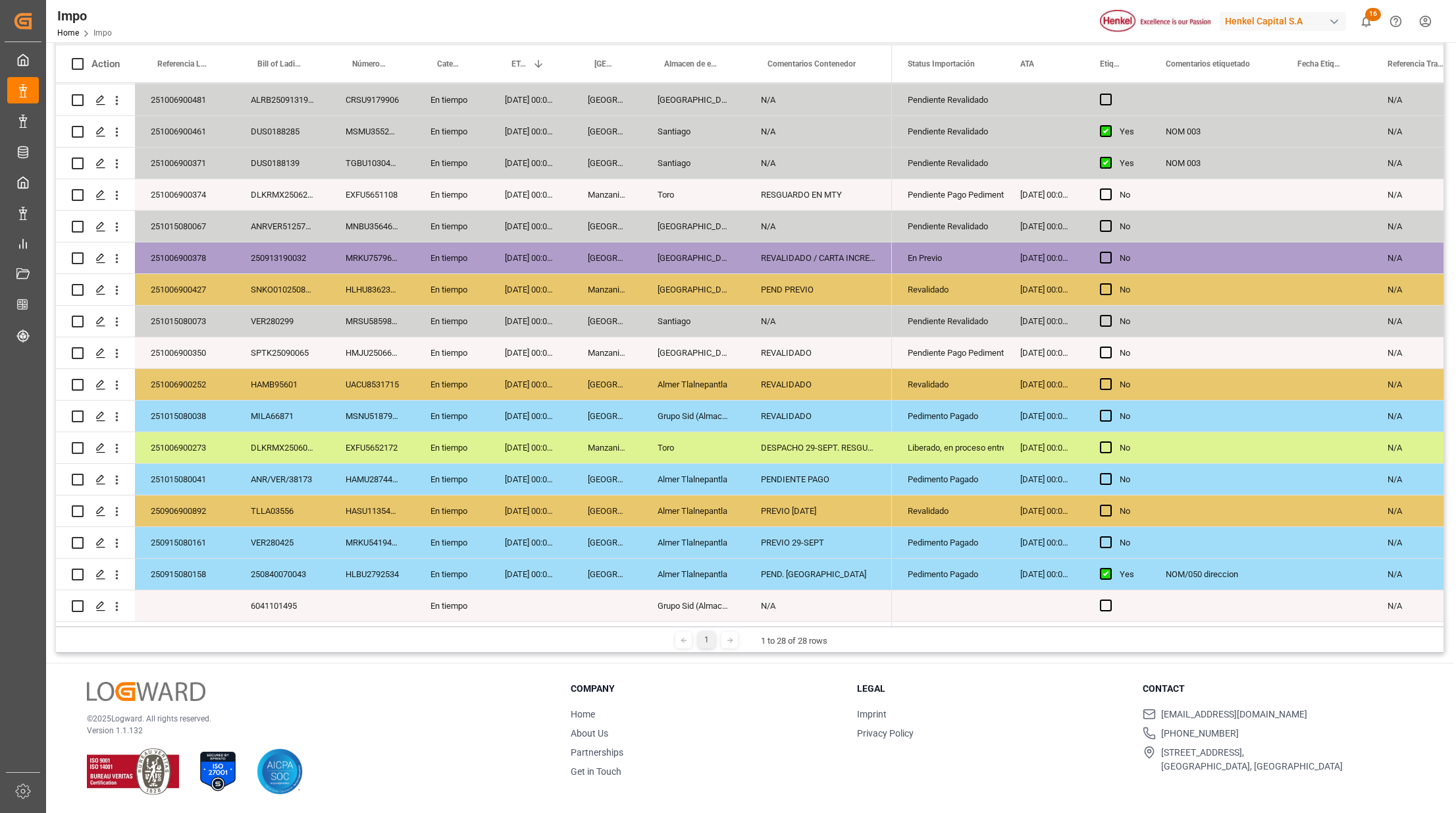
click at [605, 478] on div "[GEOGRAPHIC_DATA]" at bounding box center [606, 479] width 70 height 31
click at [180, 465] on div "251015080041" at bounding box center [185, 479] width 100 height 31
drag, startPoint x: 597, startPoint y: 560, endPoint x: 768, endPoint y: 560, distance: 171.0
click at [598, 560] on div "[GEOGRAPHIC_DATA]" at bounding box center [606, 574] width 70 height 31
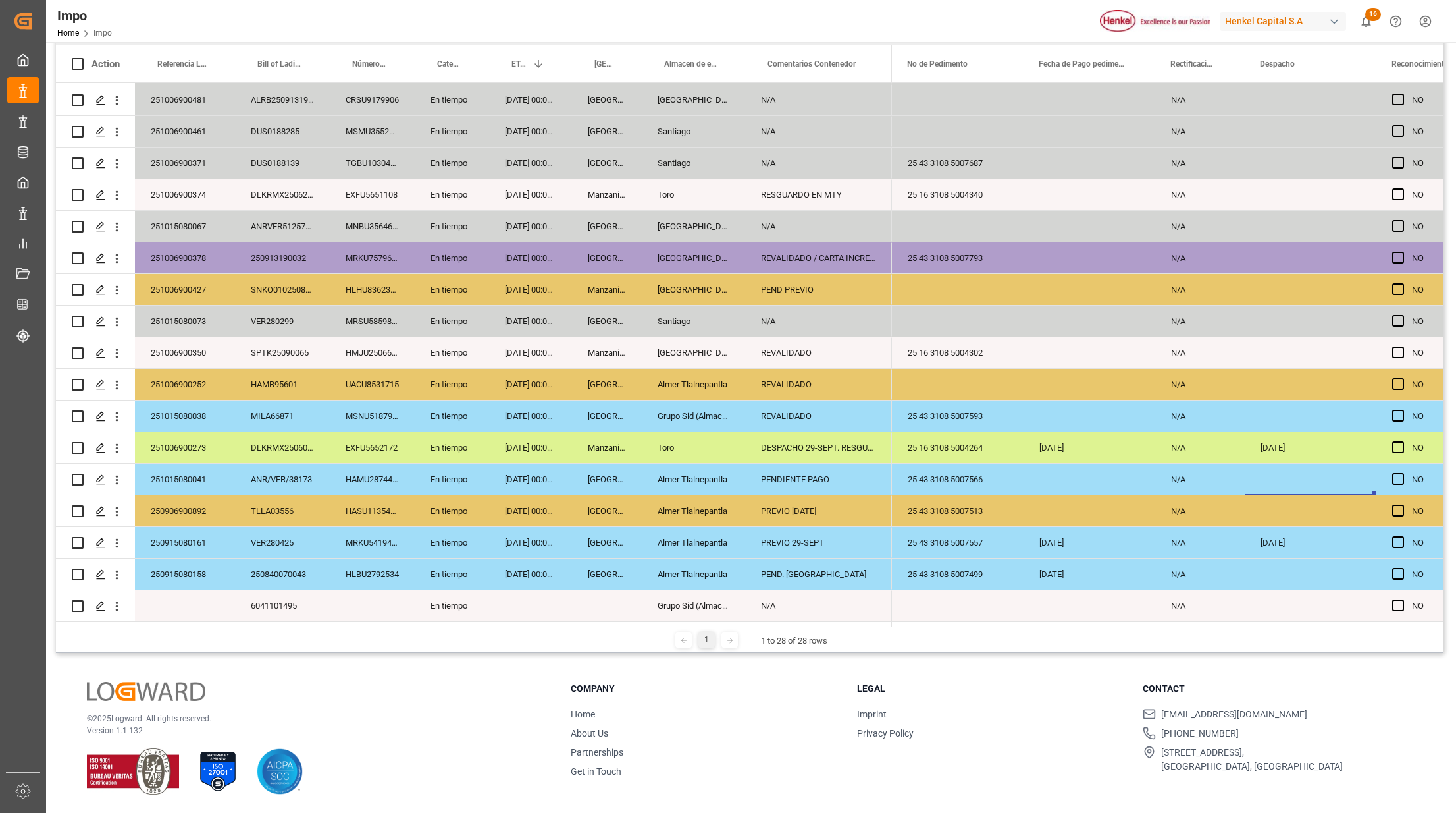
scroll to position [0, 2798]
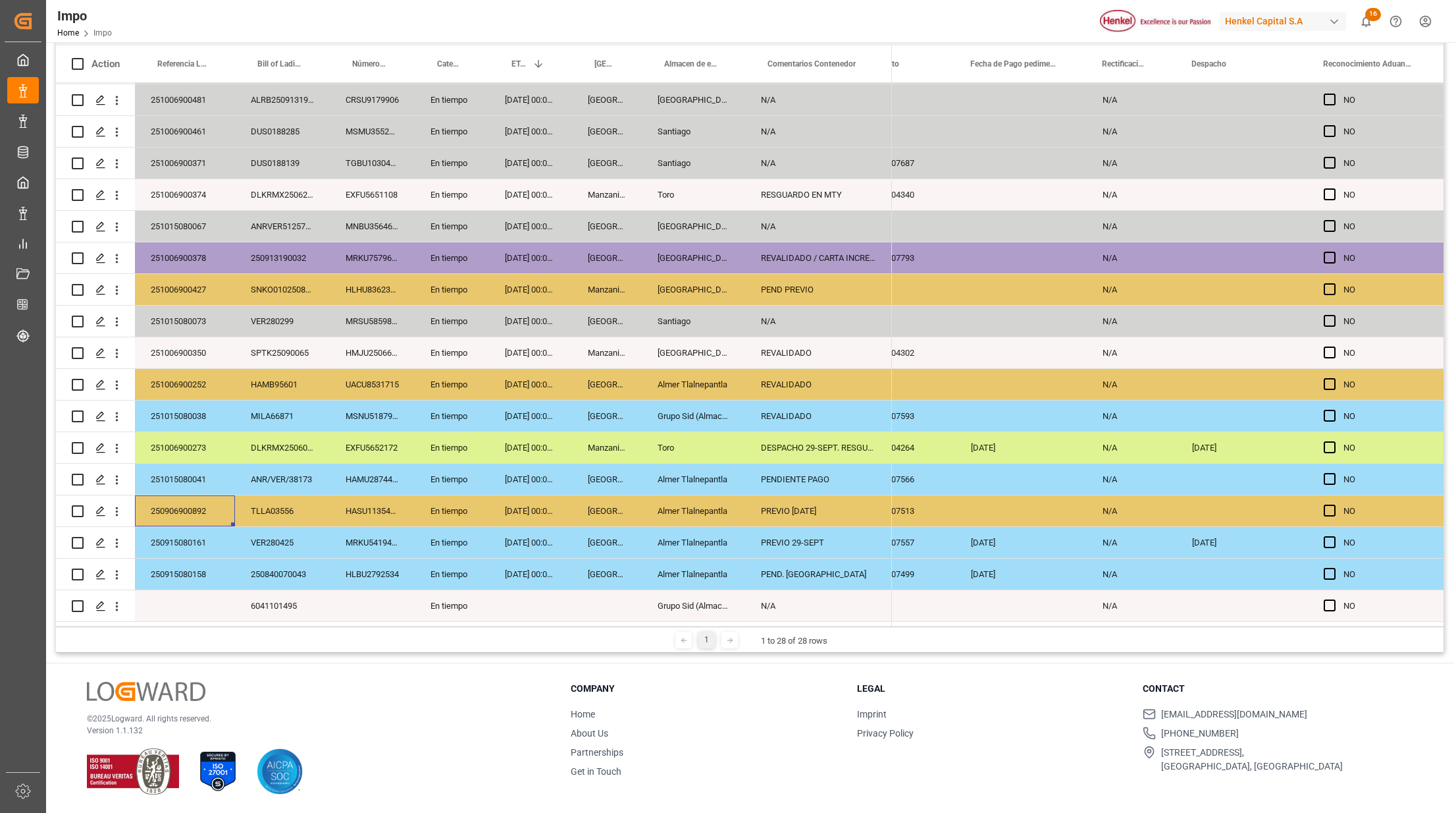
drag, startPoint x: 195, startPoint y: 507, endPoint x: 181, endPoint y: 493, distance: 19.8
click at [187, 504] on div "250906900892" at bounding box center [185, 511] width 100 height 31
click at [177, 479] on div "251015080041" at bounding box center [185, 479] width 100 height 31
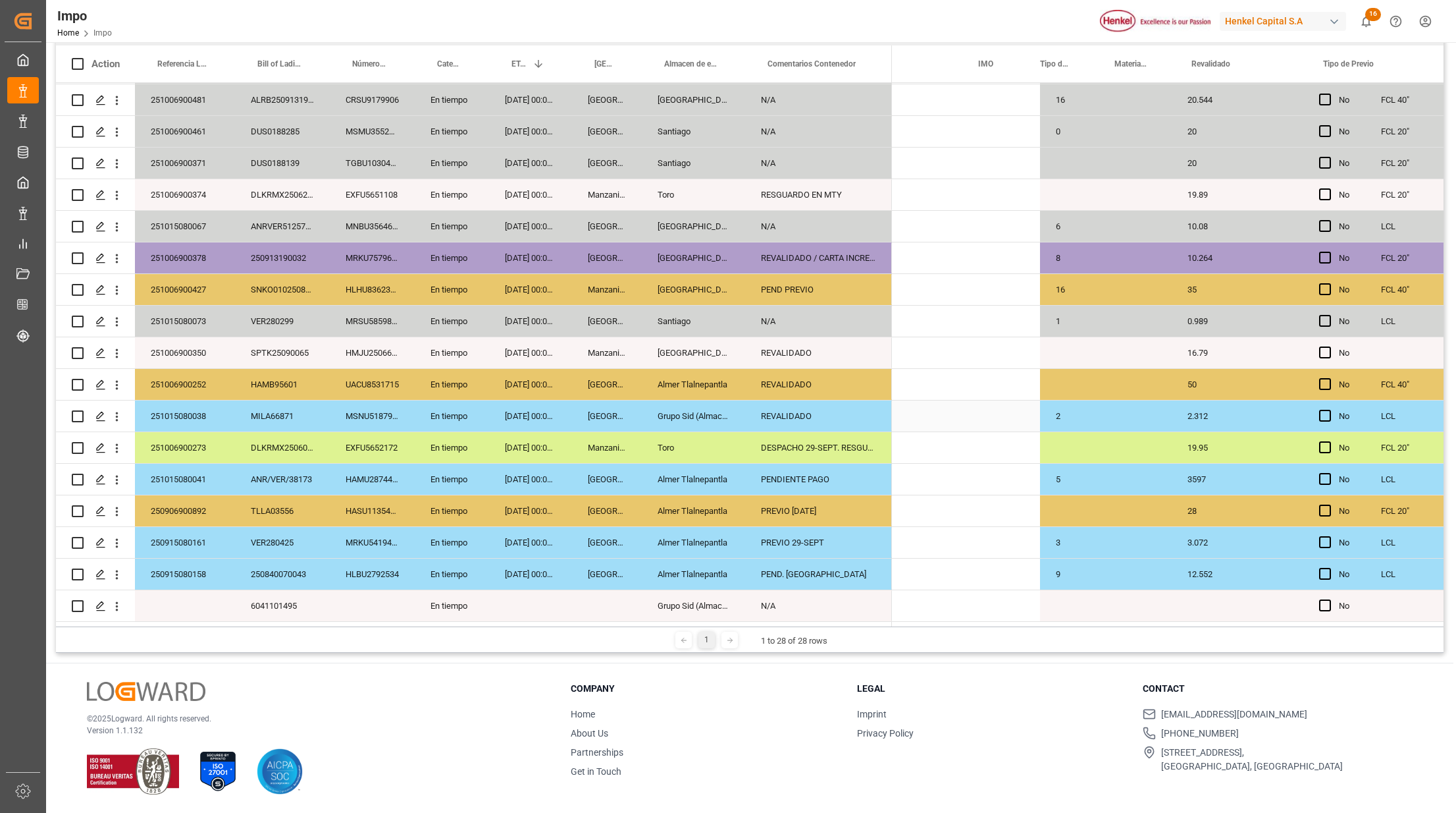
scroll to position [0, 1975]
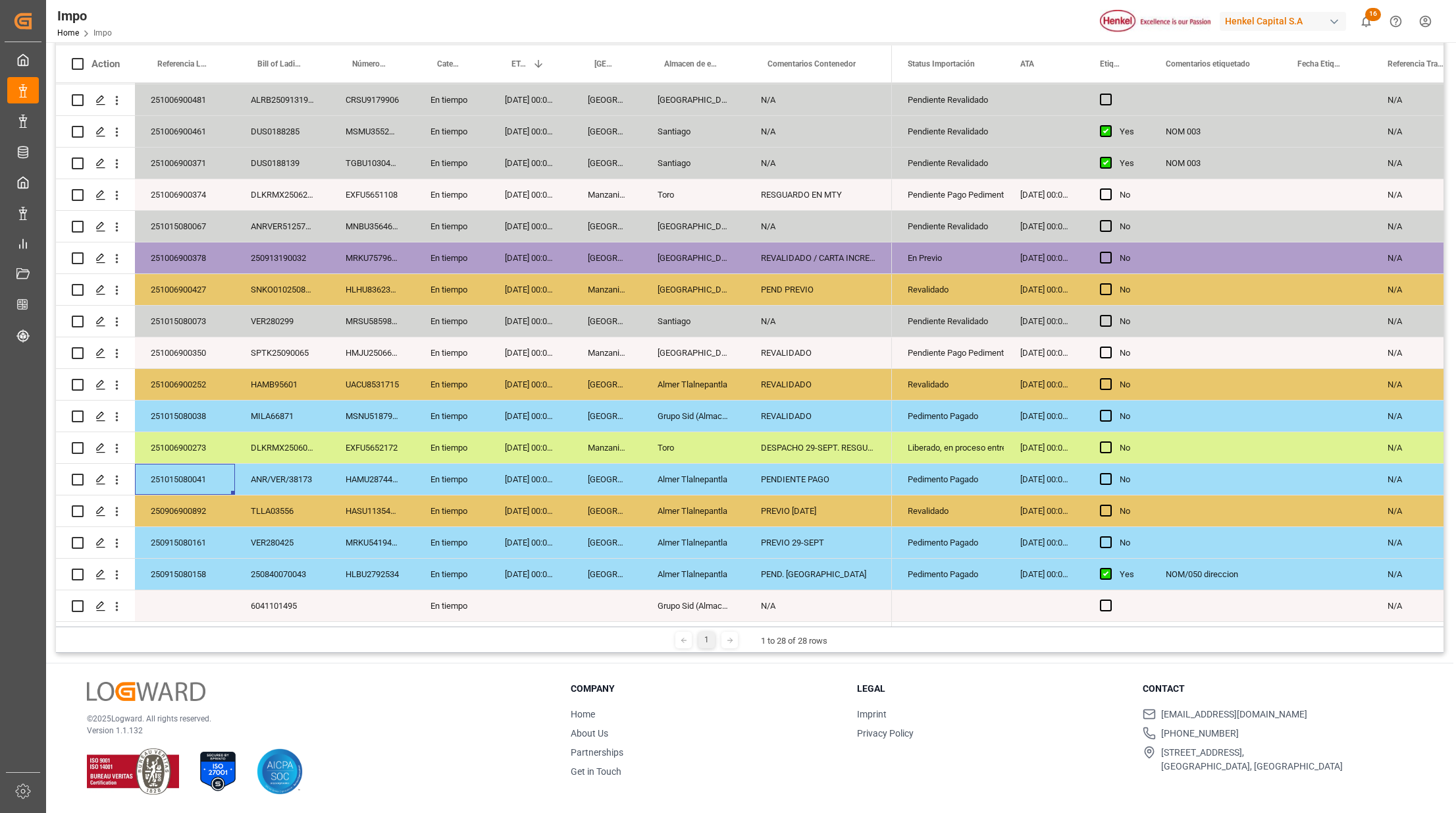
click at [601, 481] on div "Veracruz" at bounding box center [606, 479] width 70 height 31
click at [863, 490] on div "251015080041 ANR/VER/38173 HAMU2874484 En tiempo 22.09.2025 00:00:00 Veracruz A…" at bounding box center [474, 479] width 836 height 32
click at [938, 477] on div "Pedimento Pagado" at bounding box center [949, 479] width 81 height 30
click at [849, 478] on div "PENDIENTE PAGO" at bounding box center [819, 479] width 147 height 31
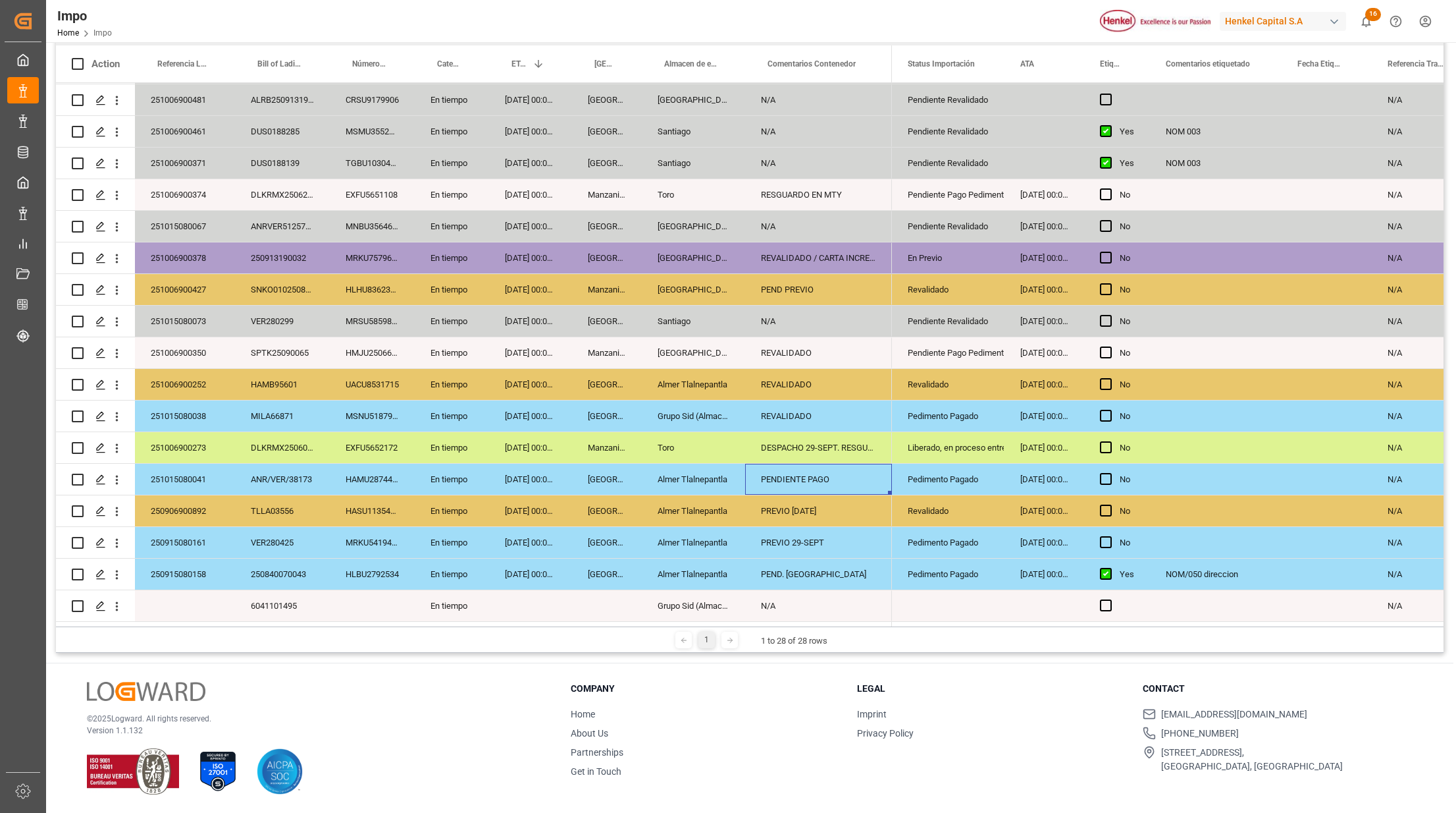
click at [849, 478] on div "PENDIENTE PAGO" at bounding box center [819, 479] width 147 height 31
click at [819, 489] on input "DESP" at bounding box center [819, 486] width 126 height 25
type input "DESPacho"
click at [804, 478] on input "DESPacho" at bounding box center [819, 486] width 126 height 25
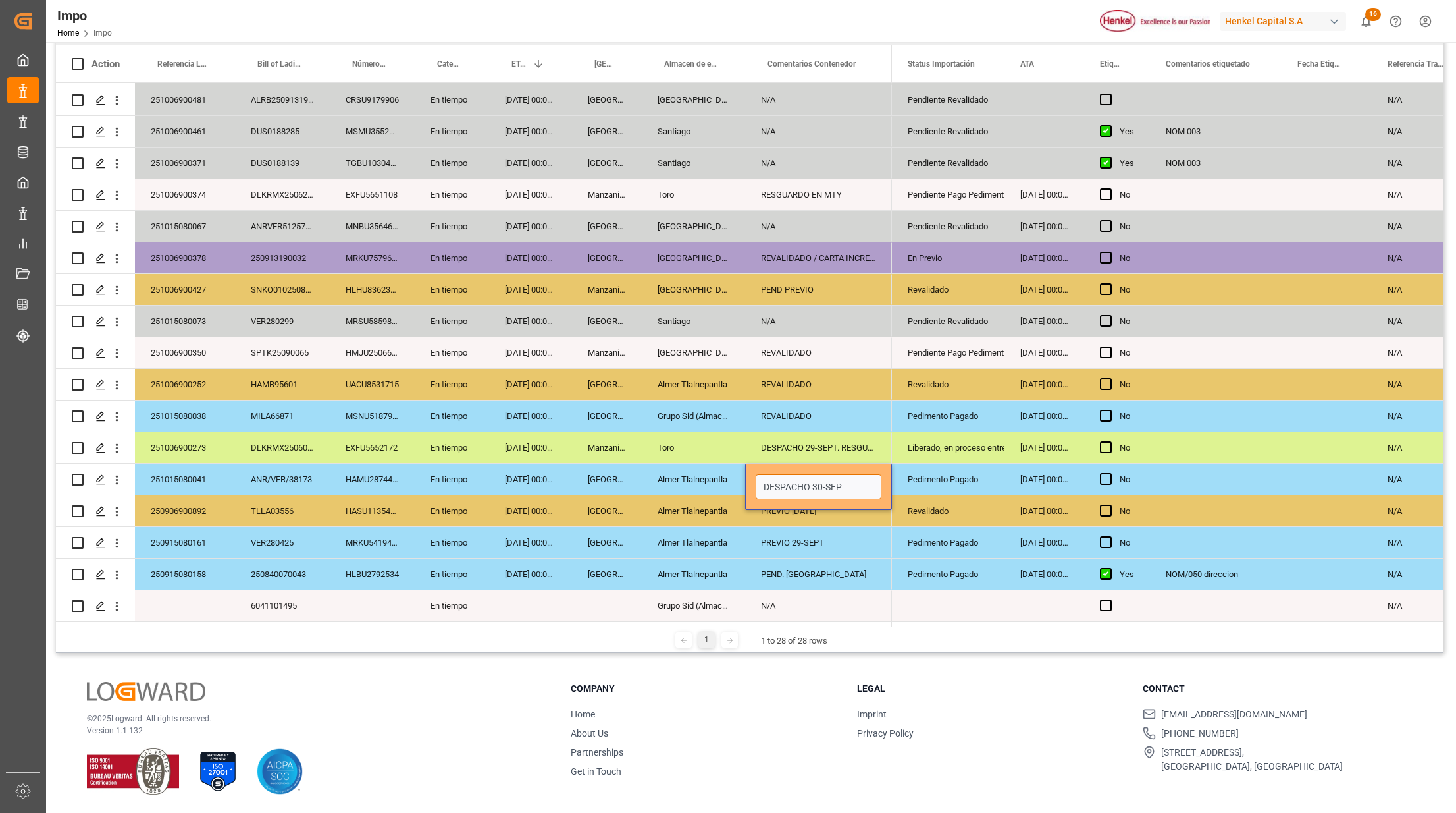
type input "DESPACHO 30-SEPT"
click at [987, 476] on div "Pedimento Pagado" at bounding box center [949, 479] width 81 height 30
click at [976, 477] on div "Pedimento Pagado" at bounding box center [949, 479] width 81 height 30
click at [986, 484] on icon "open menu" at bounding box center [980, 487] width 15 height 15
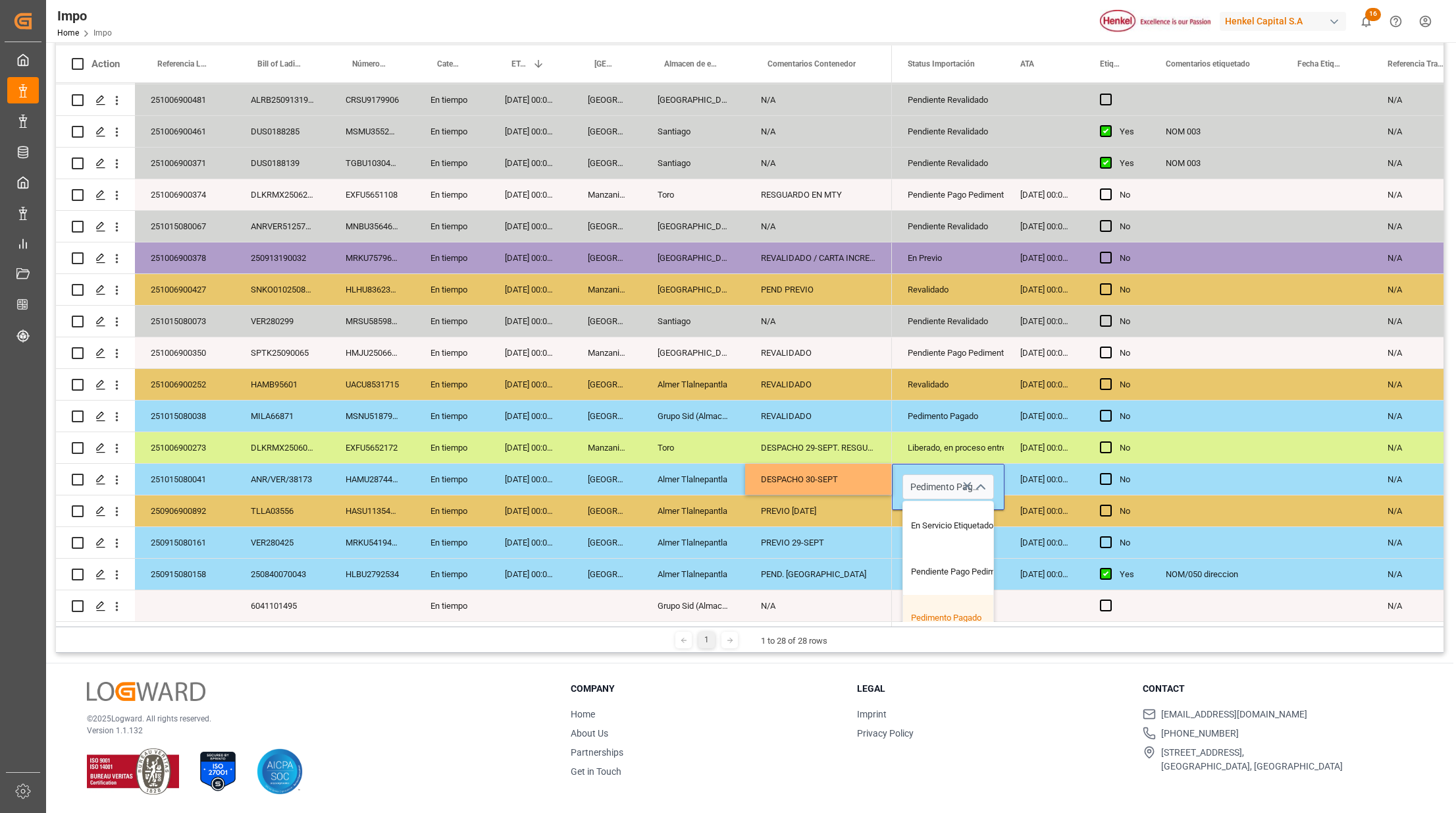
scroll to position [176, 0]
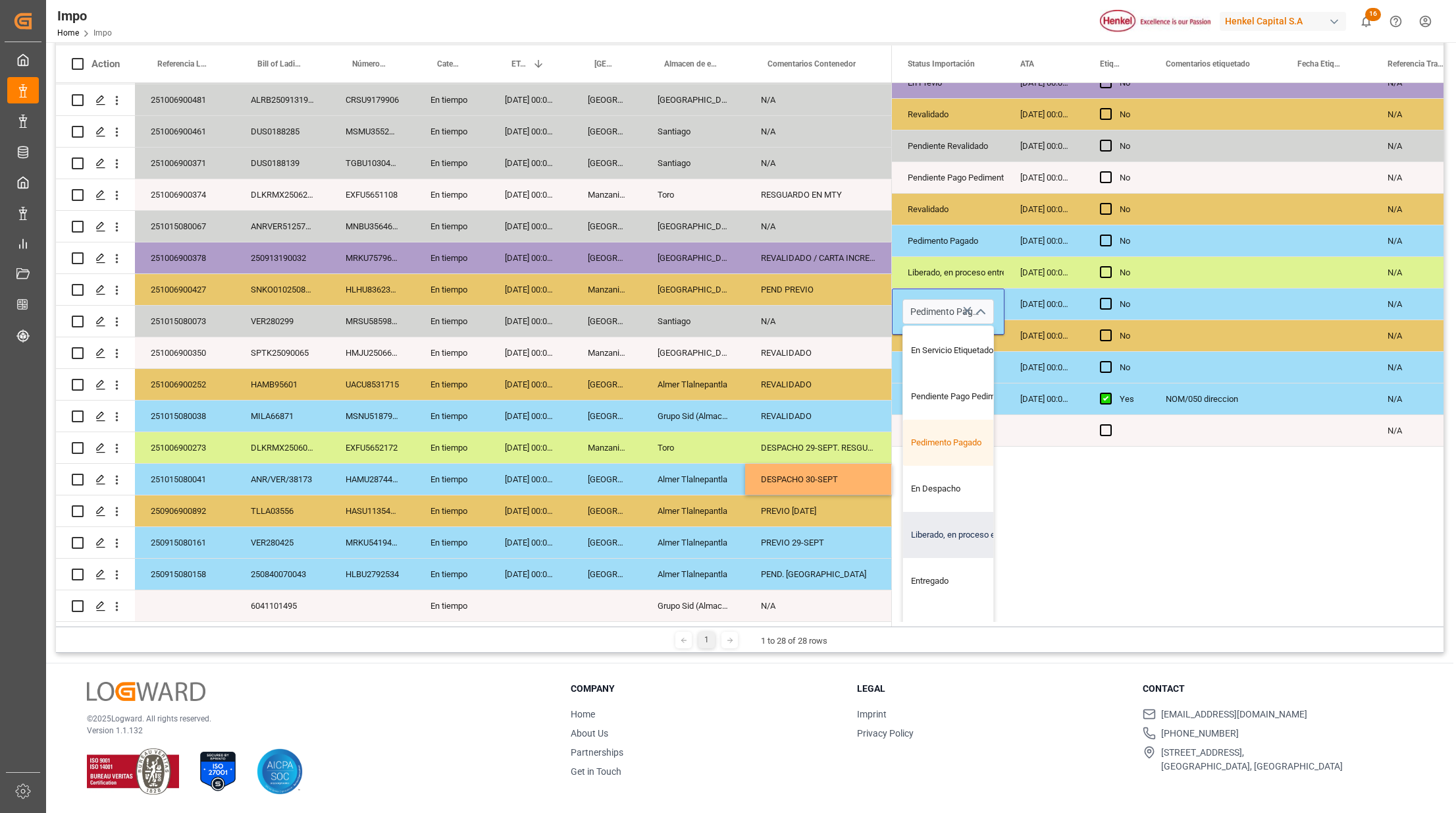
click at [928, 529] on div "Liberado, en proceso entrega" at bounding box center [965, 535] width 124 height 46
type input "Liberado, en proceso entrega"
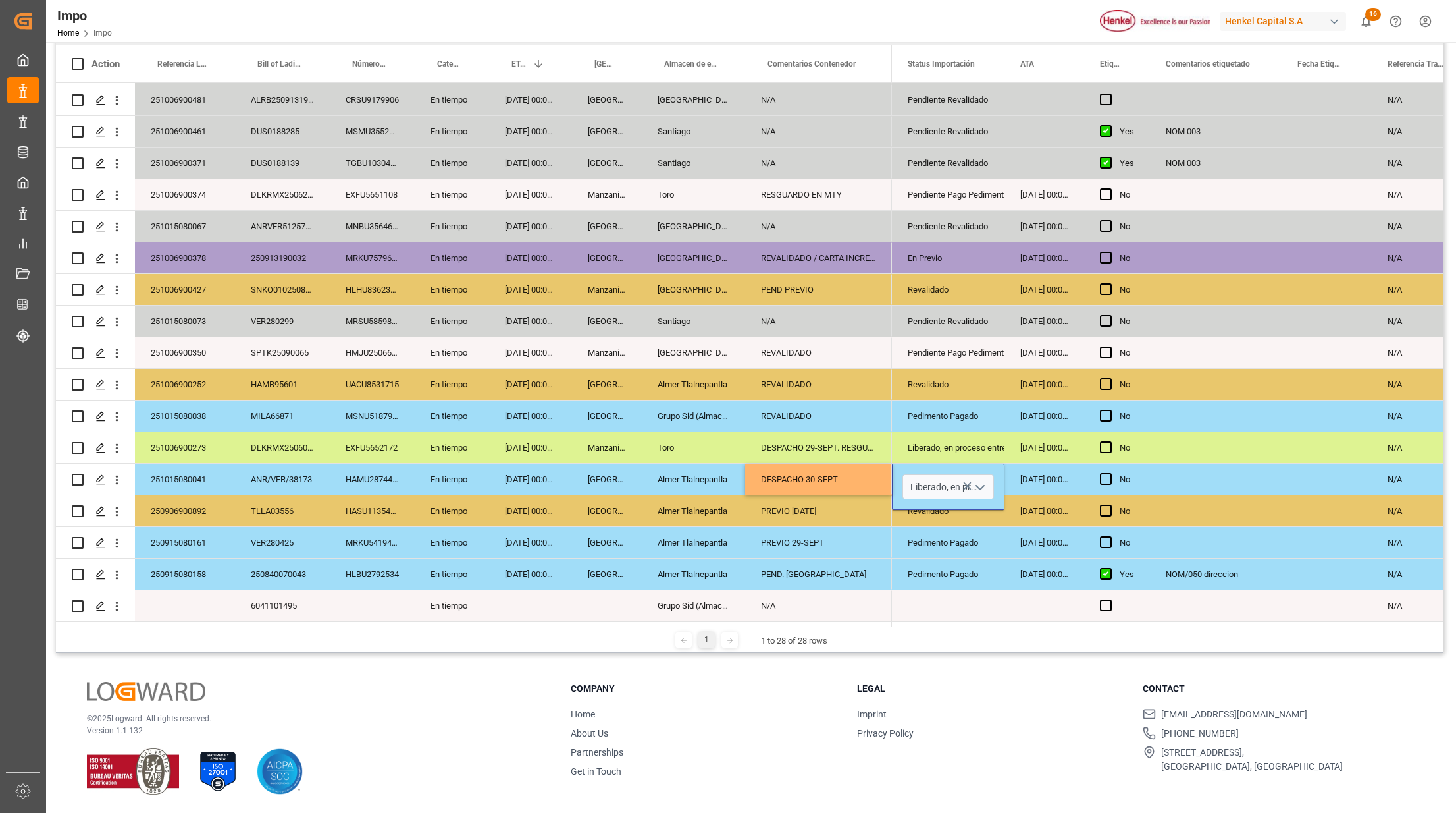
scroll to position [0, 0]
drag, startPoint x: 961, startPoint y: 572, endPoint x: 968, endPoint y: 567, distance: 8.6
click at [962, 572] on div "Pedimento Pagado" at bounding box center [949, 574] width 81 height 30
click at [1006, 459] on div "23.09.2025 00:00:00" at bounding box center [1044, 447] width 80 height 31
click at [1023, 483] on div "22.09.2025 00:00:00" at bounding box center [1044, 479] width 80 height 31
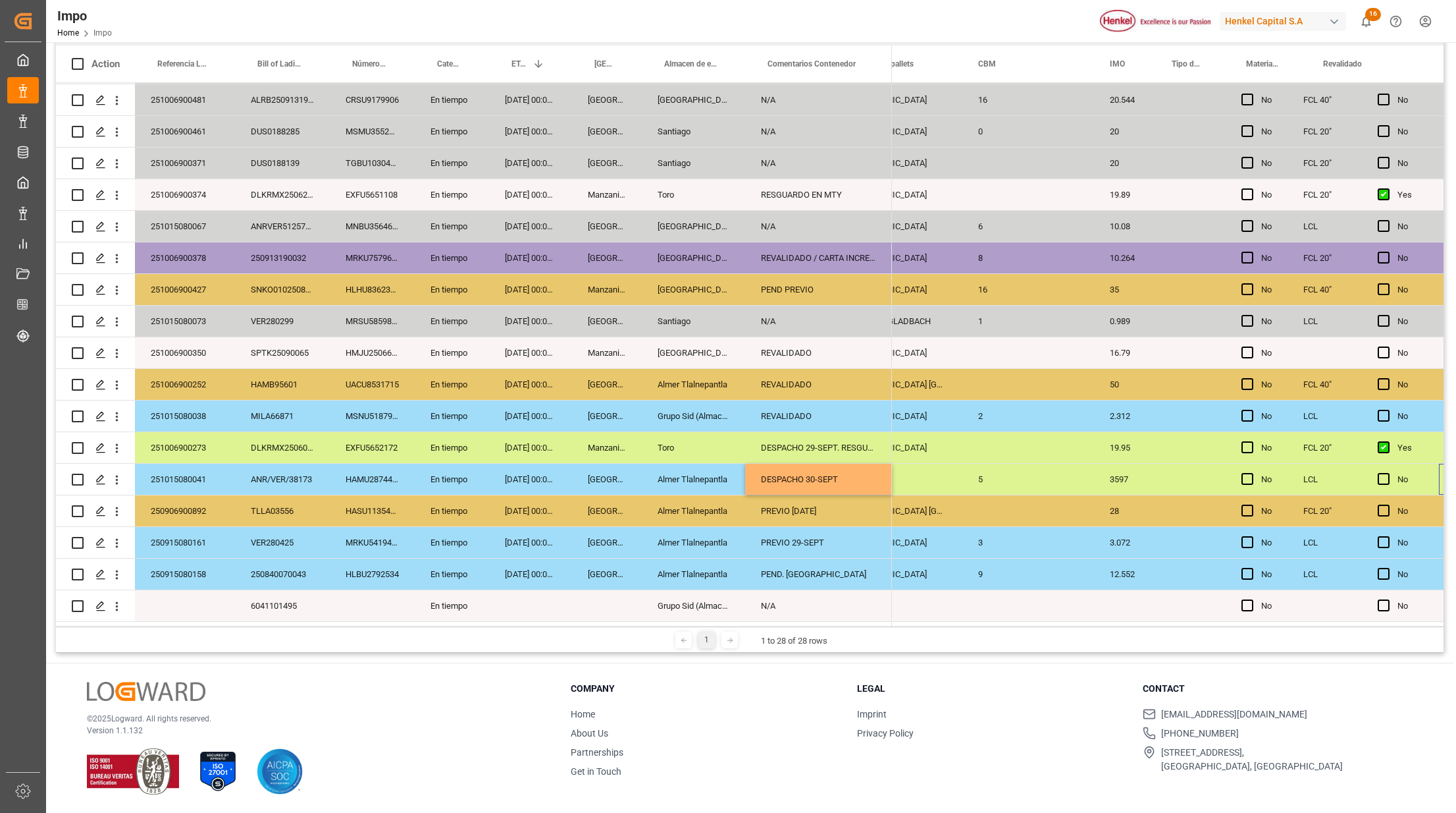
scroll to position [0, 1756]
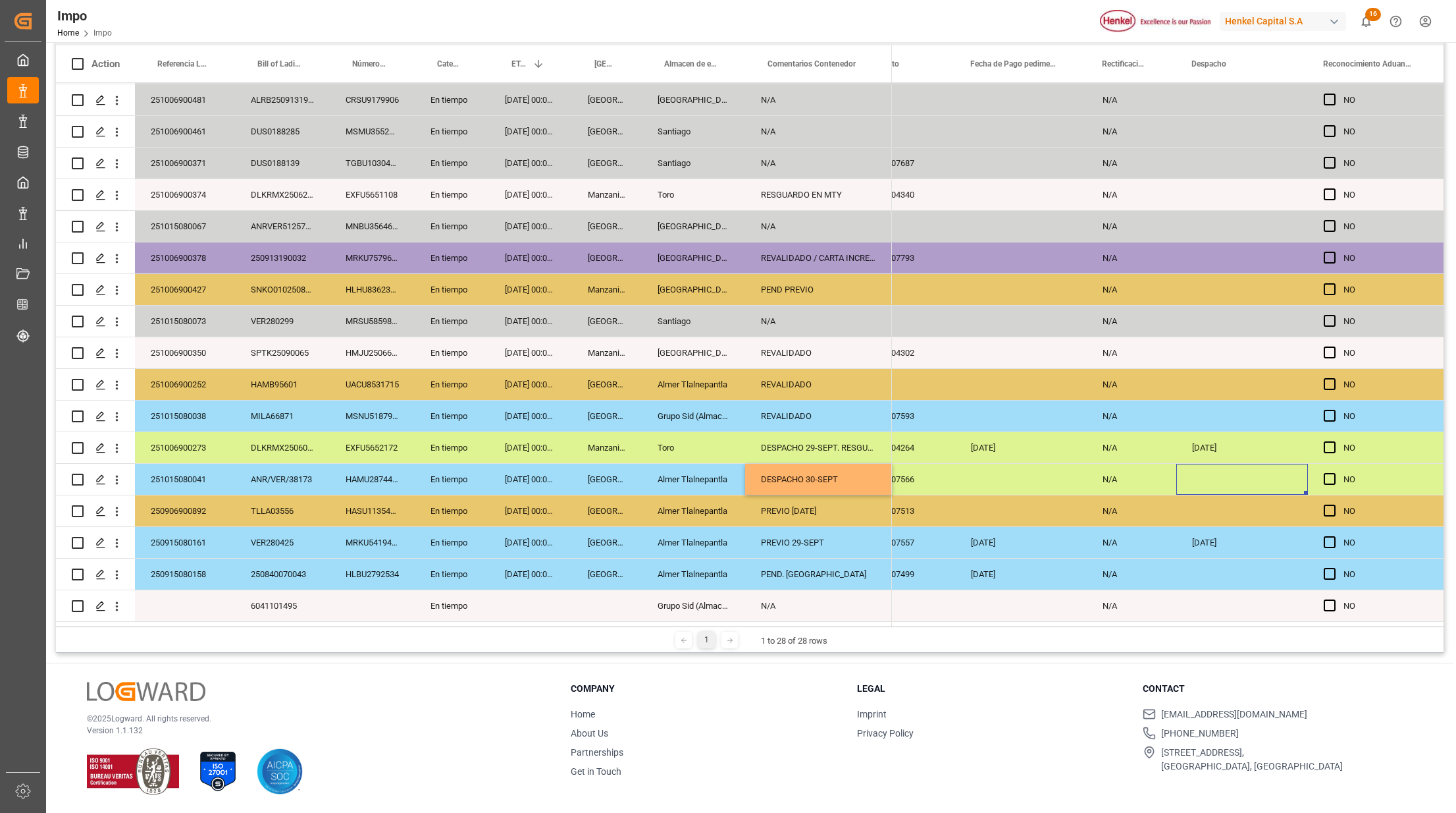
click at [1281, 469] on div "Press SPACE to select this row." at bounding box center [1242, 479] width 132 height 31
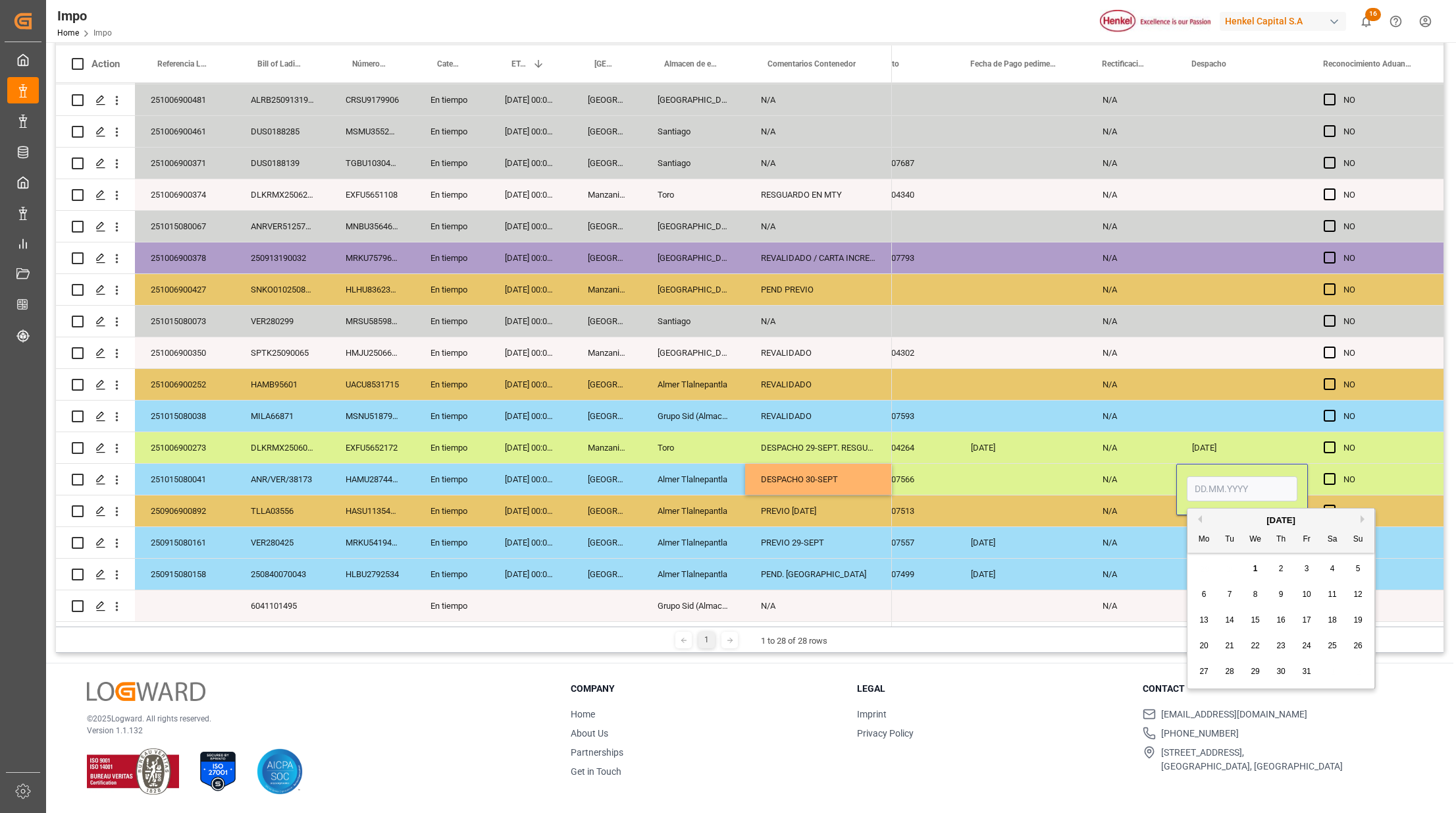
click at [1277, 482] on input "Press SPACE to select this row." at bounding box center [1242, 488] width 111 height 25
type input "30.10.2025"
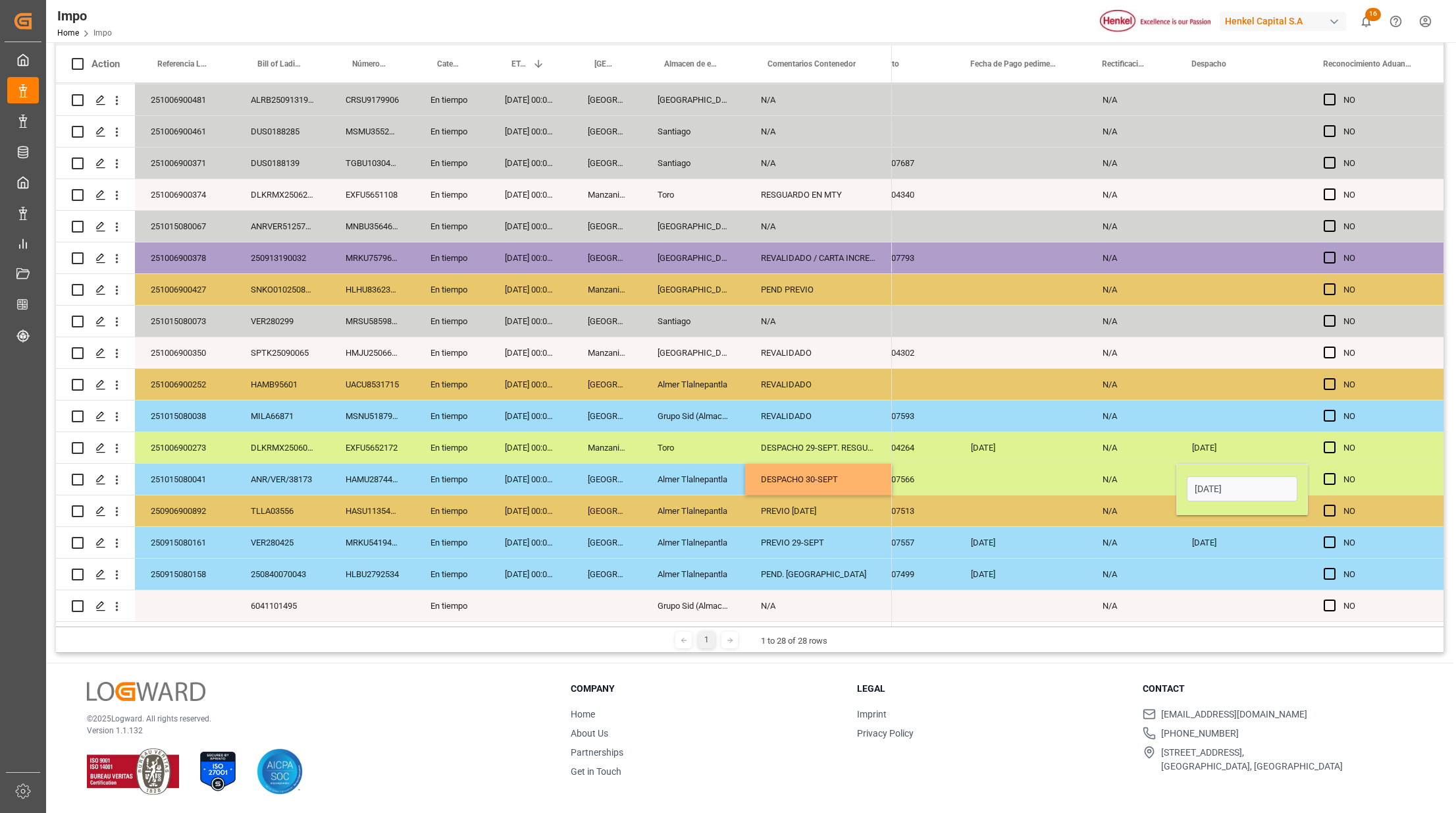
click at [1238, 570] on div "Press SPACE to select this row." at bounding box center [1242, 574] width 132 height 31
click at [1222, 477] on div "30.10.2025" at bounding box center [1242, 479] width 132 height 31
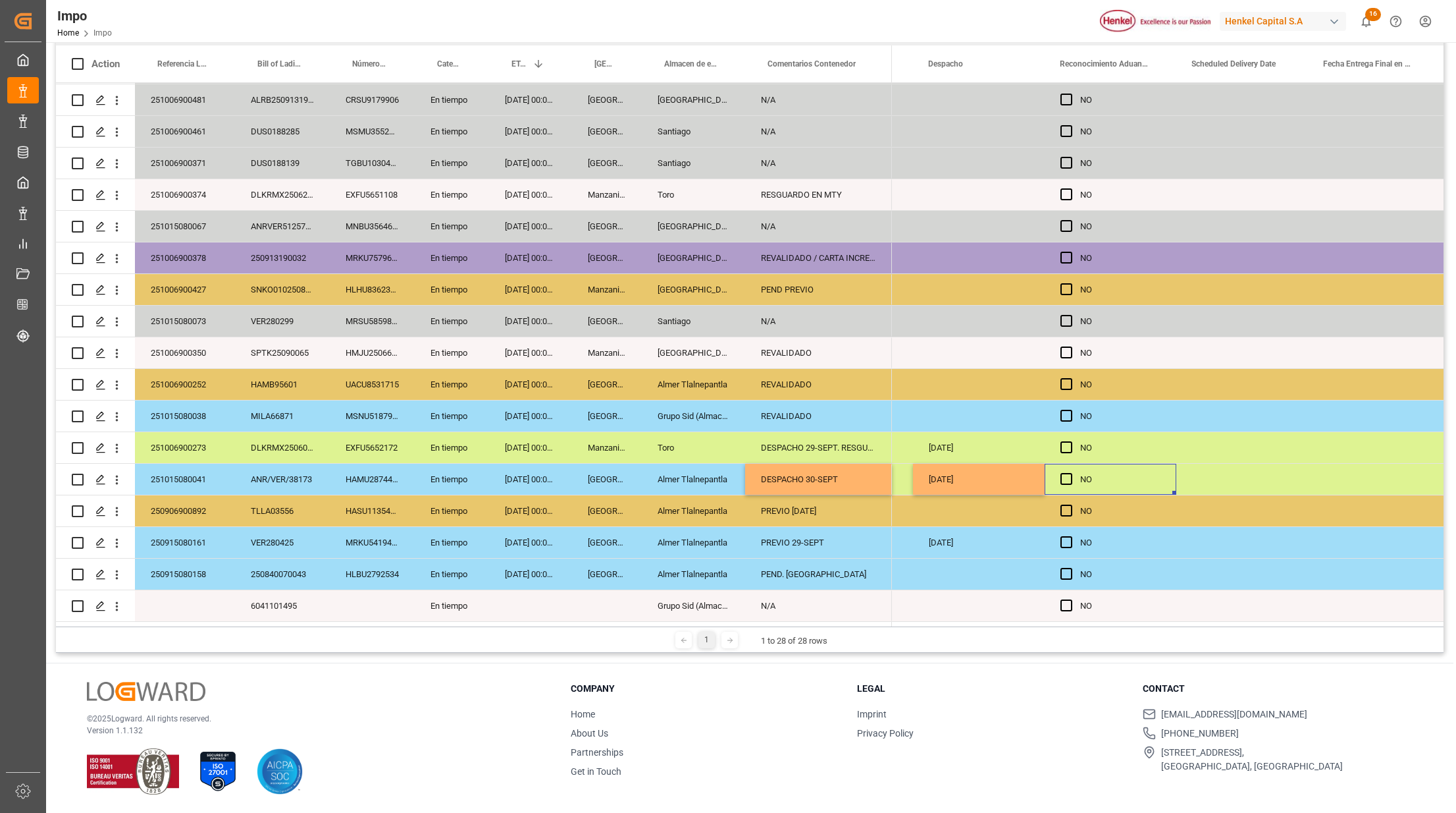
click at [1240, 464] on div "Press SPACE to select this row." at bounding box center [1242, 479] width 132 height 31
drag, startPoint x: 1193, startPoint y: 69, endPoint x: 1207, endPoint y: 64, distance: 14.9
click at [1207, 64] on span "Scheduled Delivery Date" at bounding box center [1234, 64] width 84 height 9
click at [1230, 468] on div "Press SPACE to select this row." at bounding box center [1242, 479] width 132 height 31
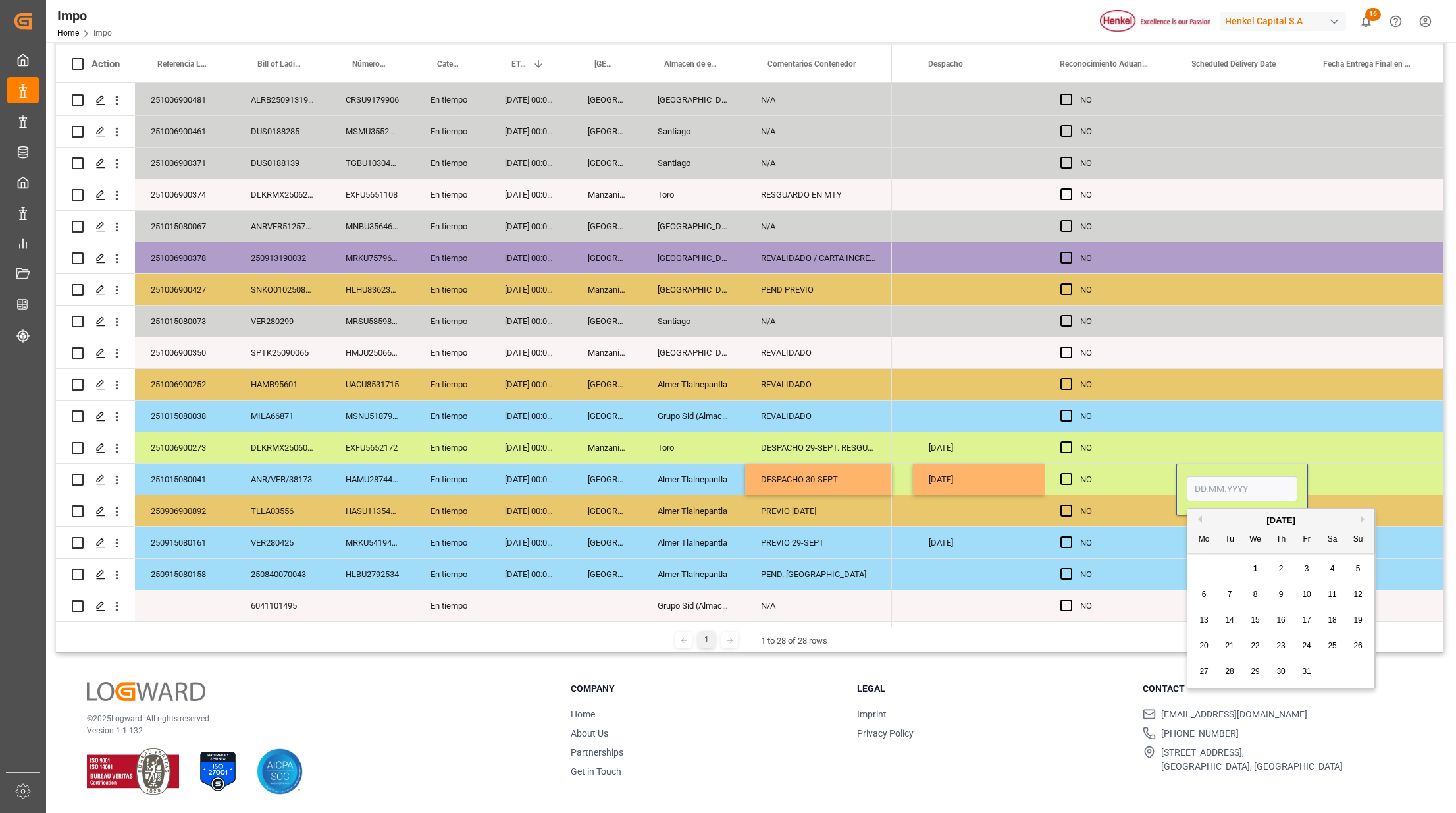
click at [1226, 478] on input "Press SPACE to select this row." at bounding box center [1242, 488] width 111 height 25
type input "10.03.2001"
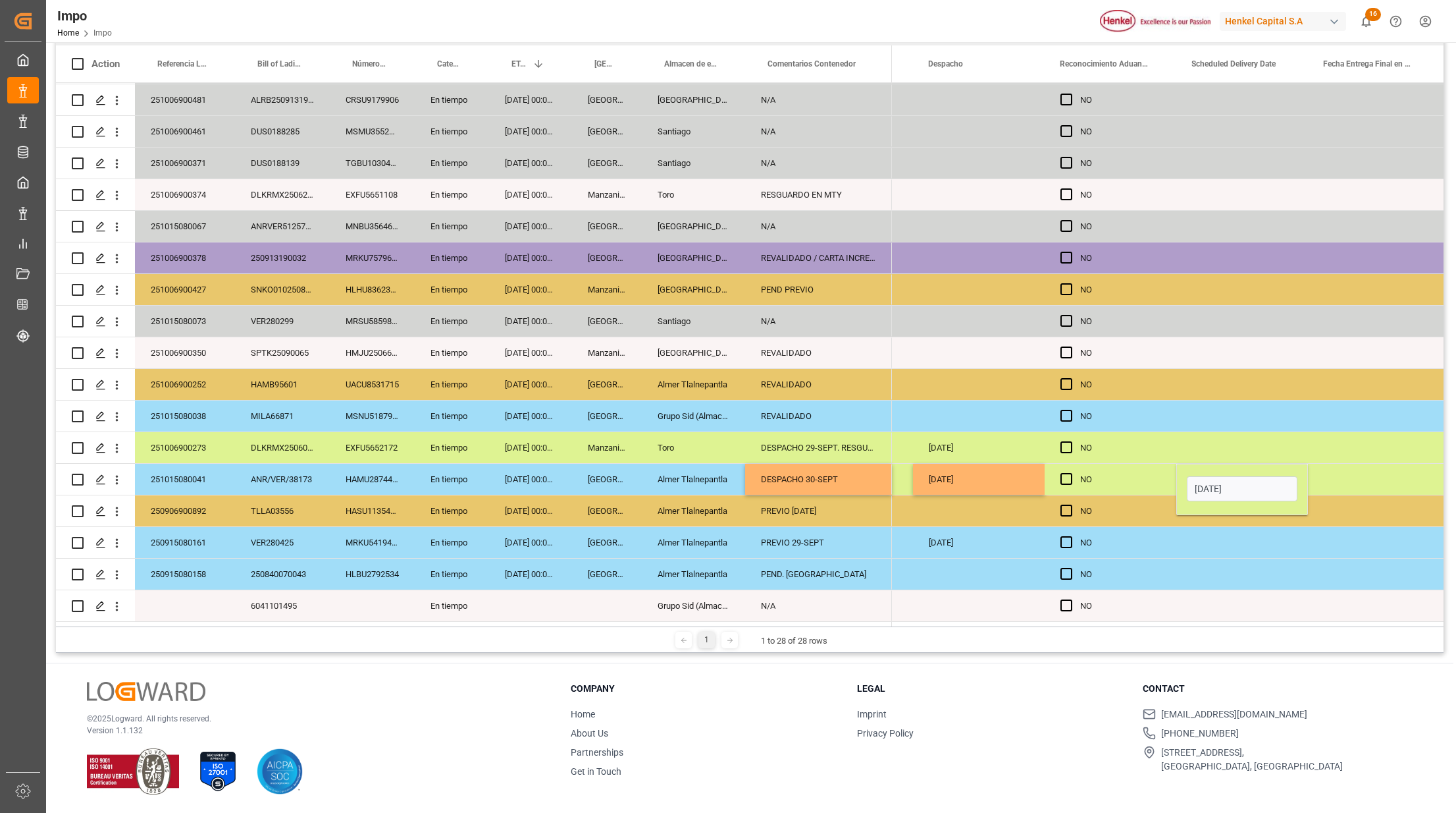
click at [1283, 530] on div "Press SPACE to select this row." at bounding box center [1242, 542] width 132 height 31
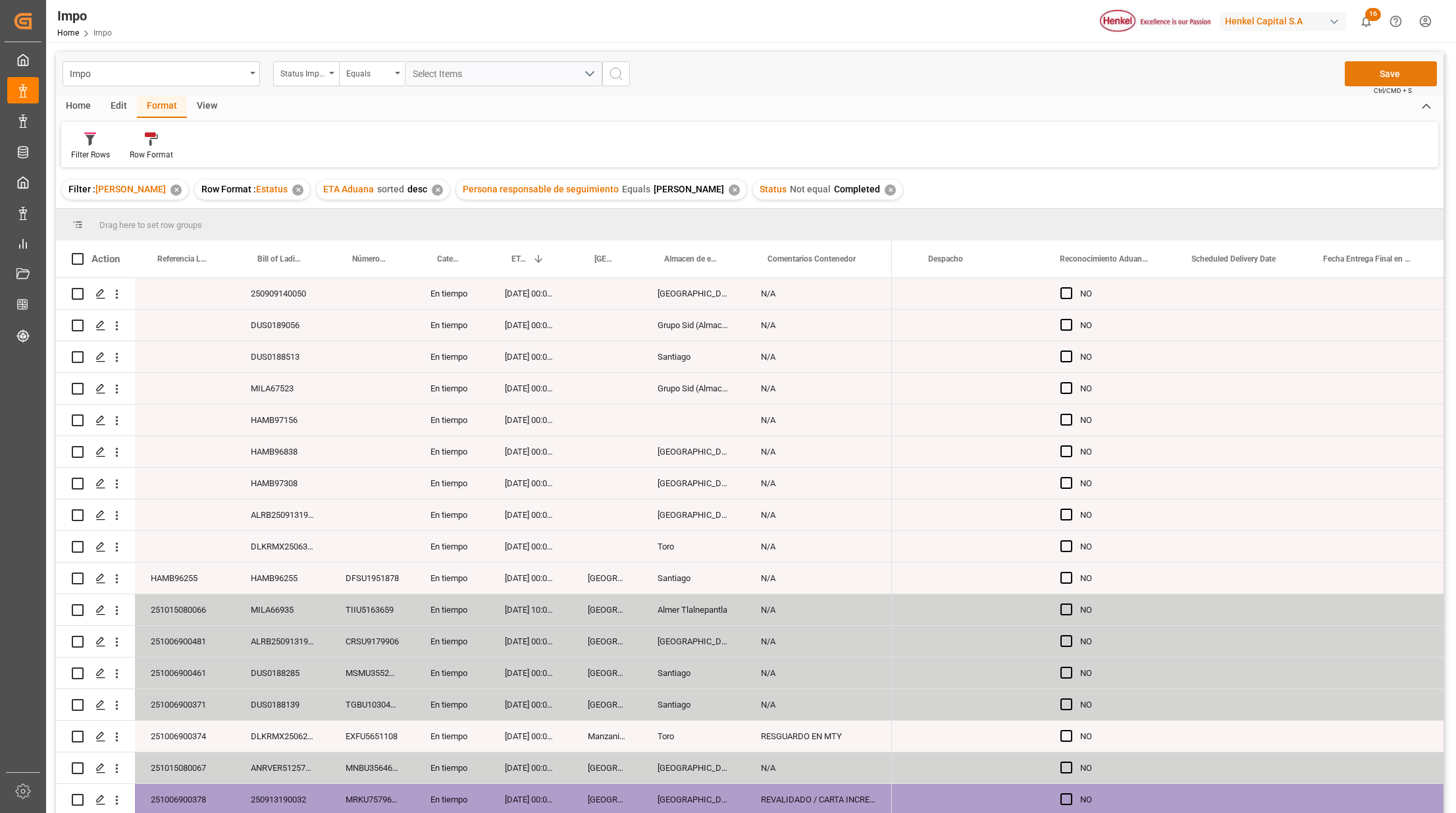
click at [1360, 75] on button "Save" at bounding box center [1391, 73] width 92 height 25
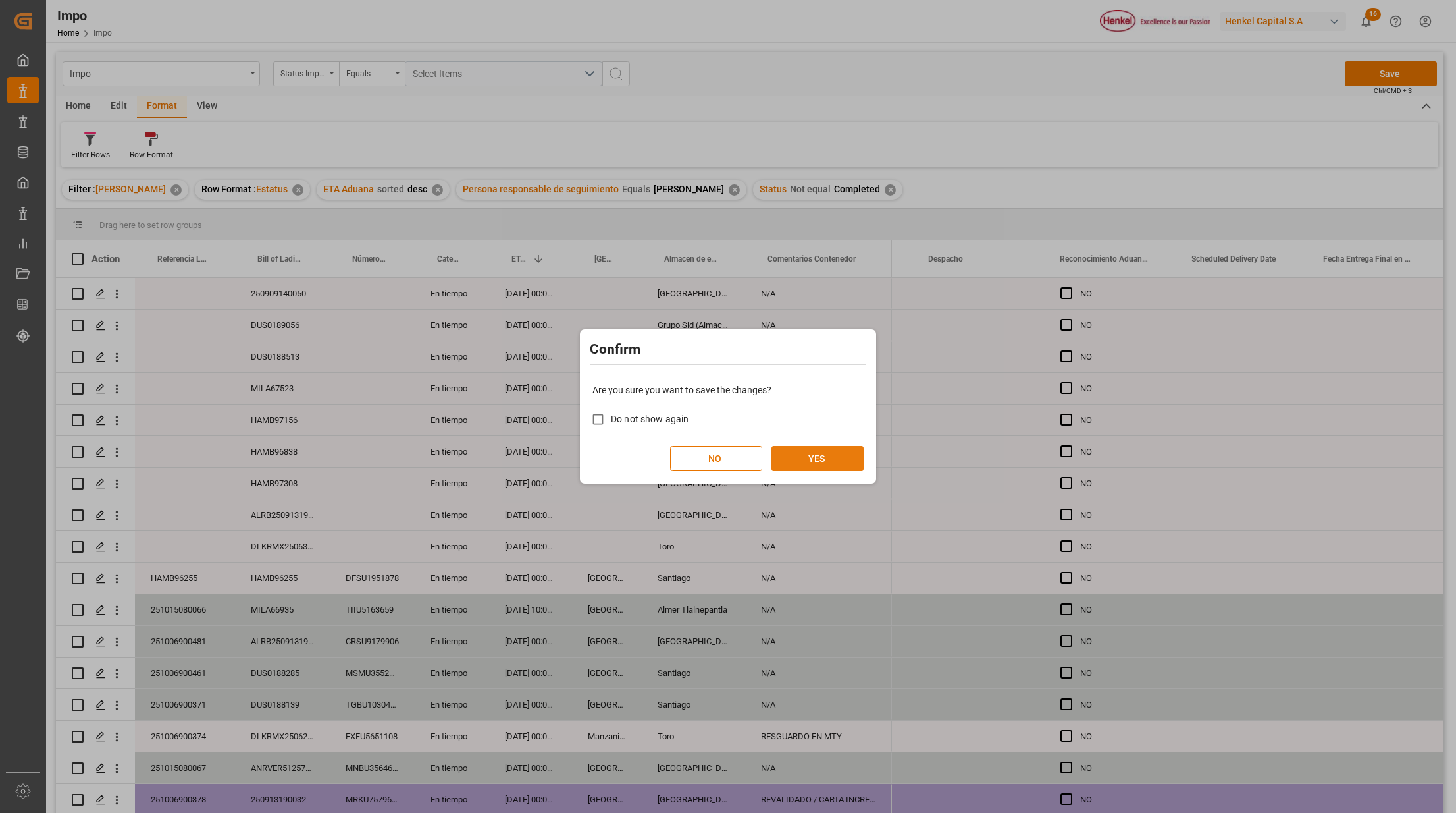
click at [831, 457] on button "YES" at bounding box center [817, 458] width 92 height 25
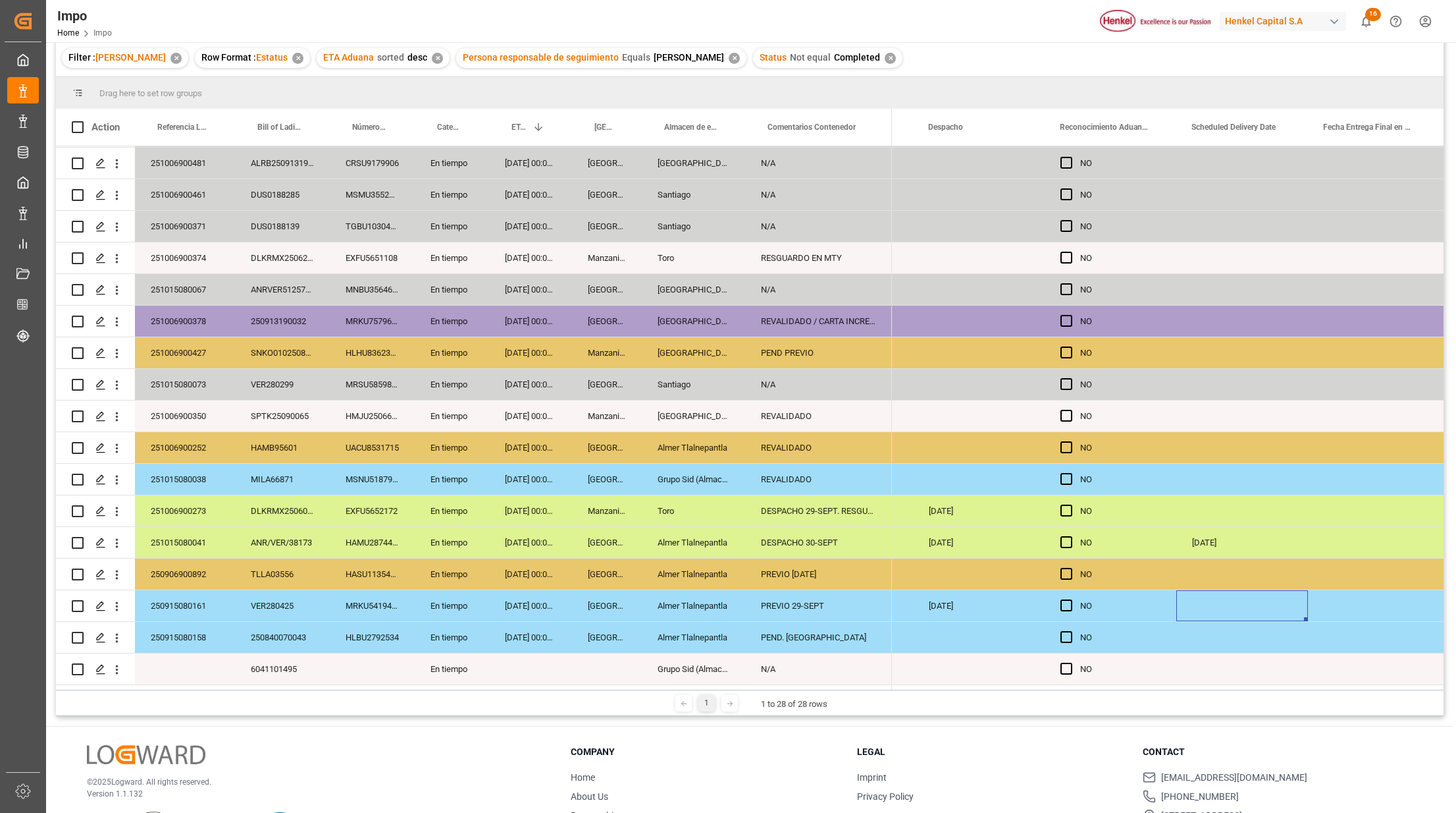
scroll to position [195, 0]
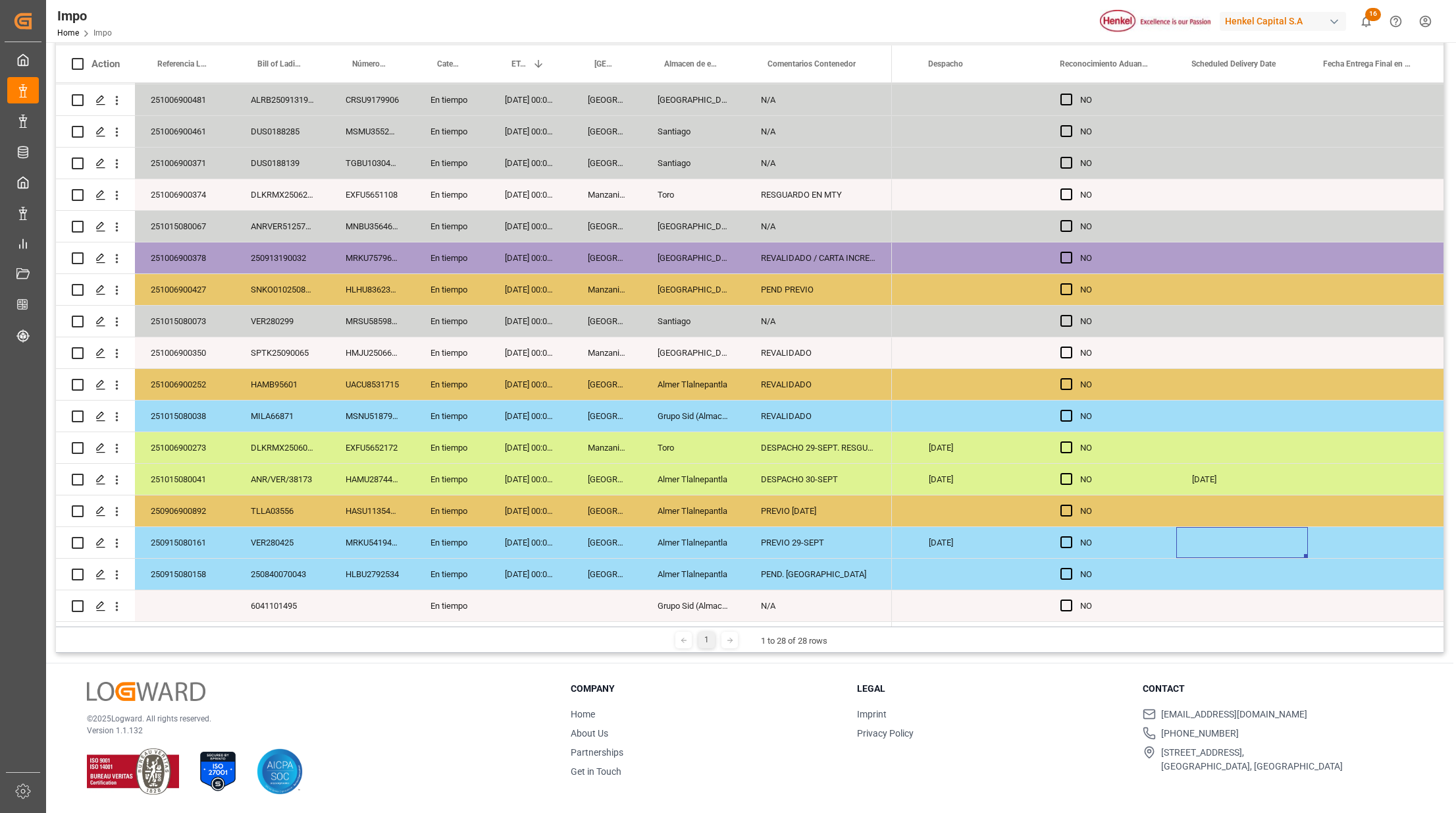
drag, startPoint x: 531, startPoint y: 411, endPoint x: 541, endPoint y: 426, distance: 18.0
click at [531, 411] on div "24.09.2025 00:00:00" at bounding box center [531, 416] width 83 height 31
drag, startPoint x: 540, startPoint y: 429, endPoint x: 544, endPoint y: 435, distance: 7.2
click at [541, 432] on div "23.09.2025 00:00:00" at bounding box center [531, 447] width 83 height 31
click at [551, 514] on div "22.09.2025 00:00:00" at bounding box center [531, 511] width 83 height 31
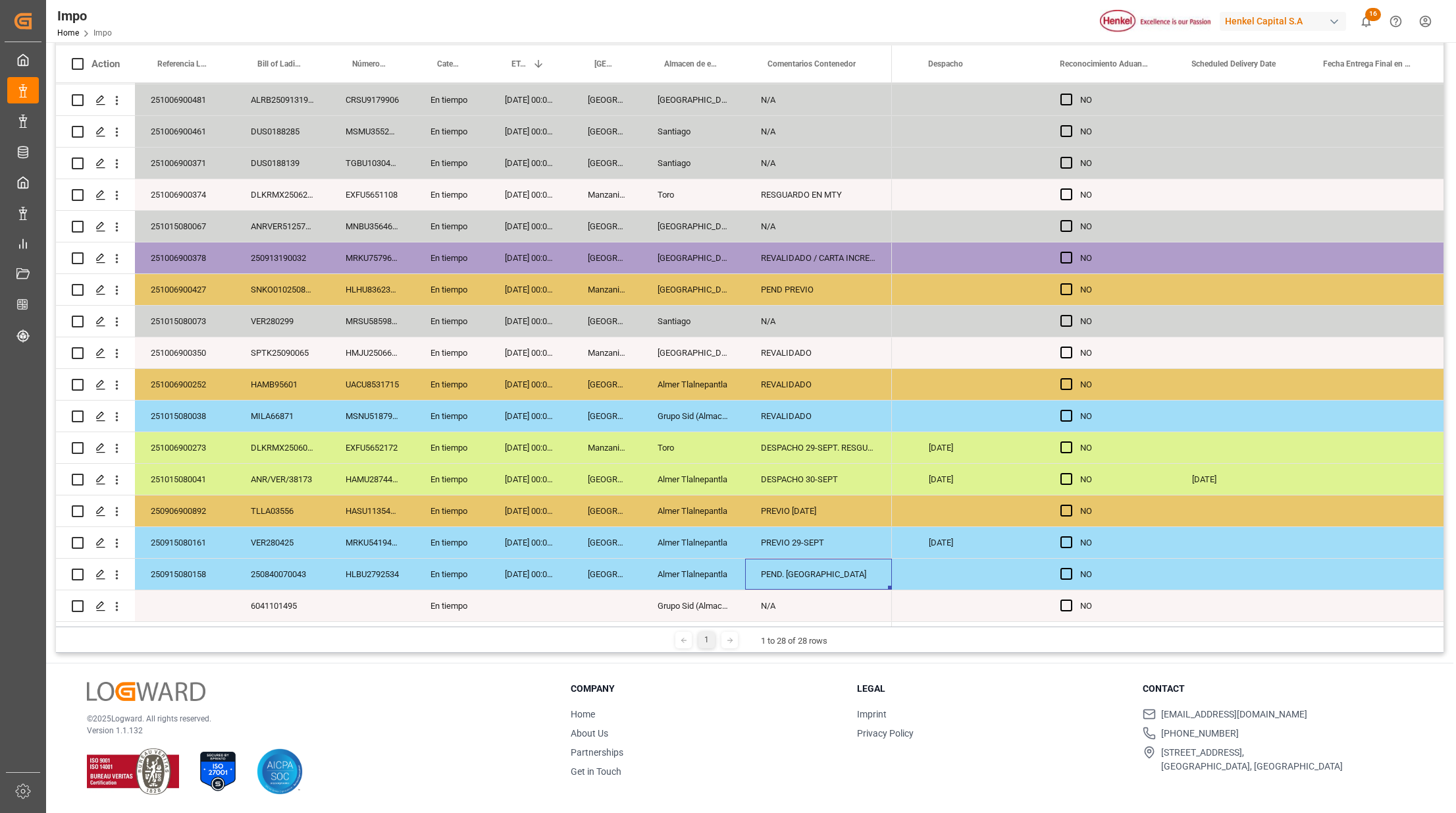
click at [757, 558] on div "PEND. DESPACHO" at bounding box center [819, 574] width 147 height 31
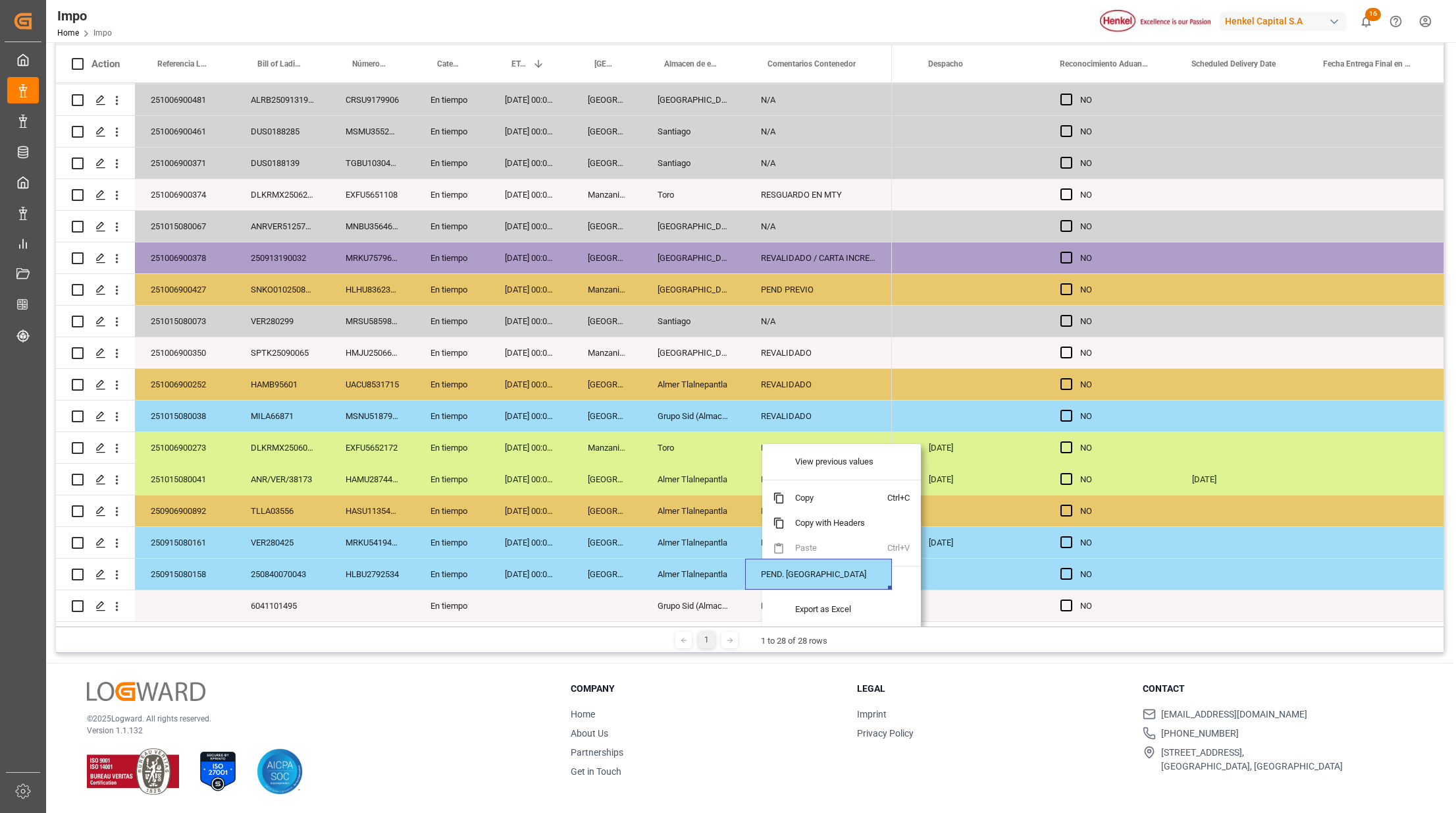
click at [459, 551] on div "En tiempo" at bounding box center [452, 542] width 75 height 31
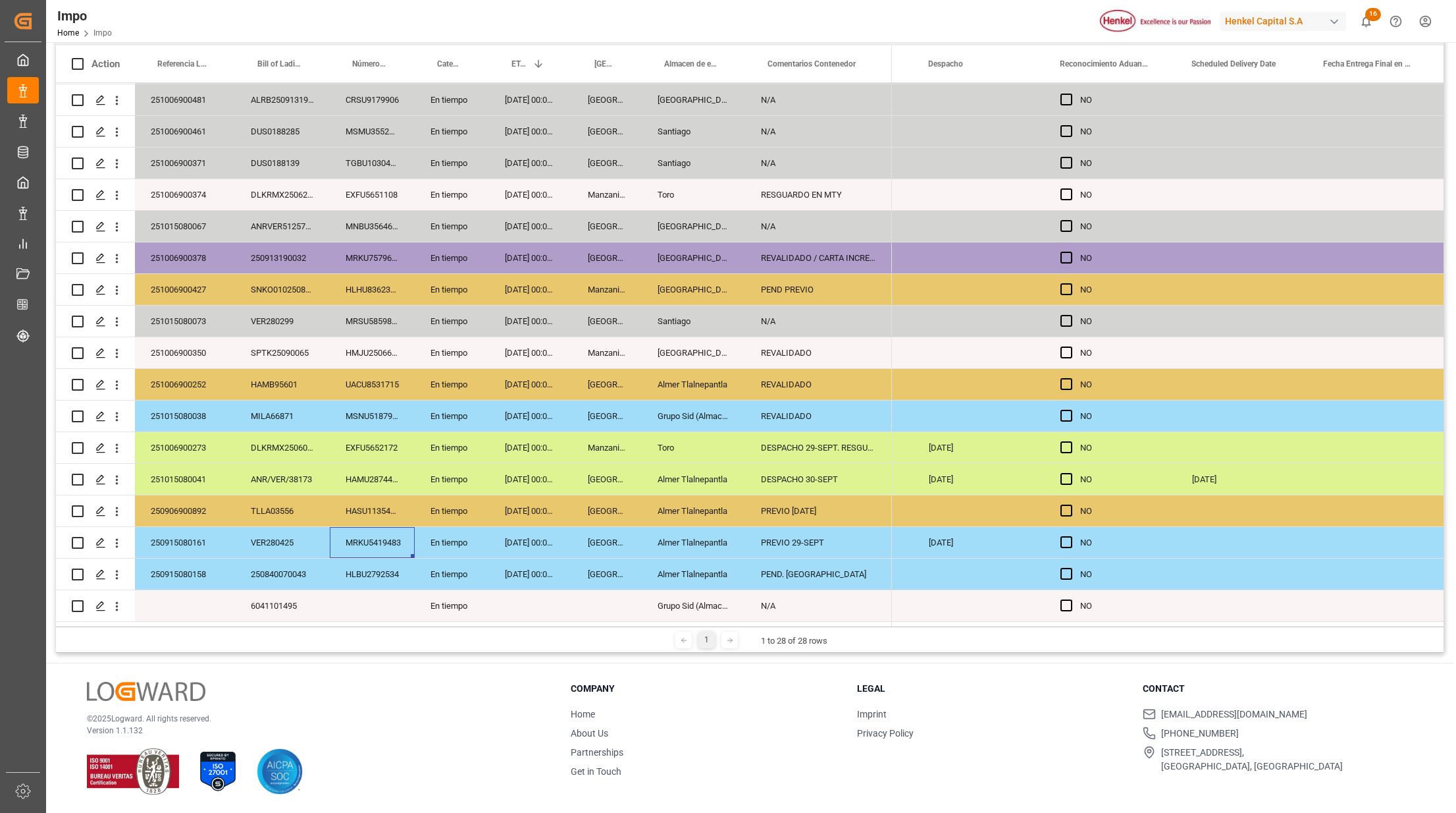
click at [353, 529] on div "MRKU5419483" at bounding box center [372, 542] width 85 height 31
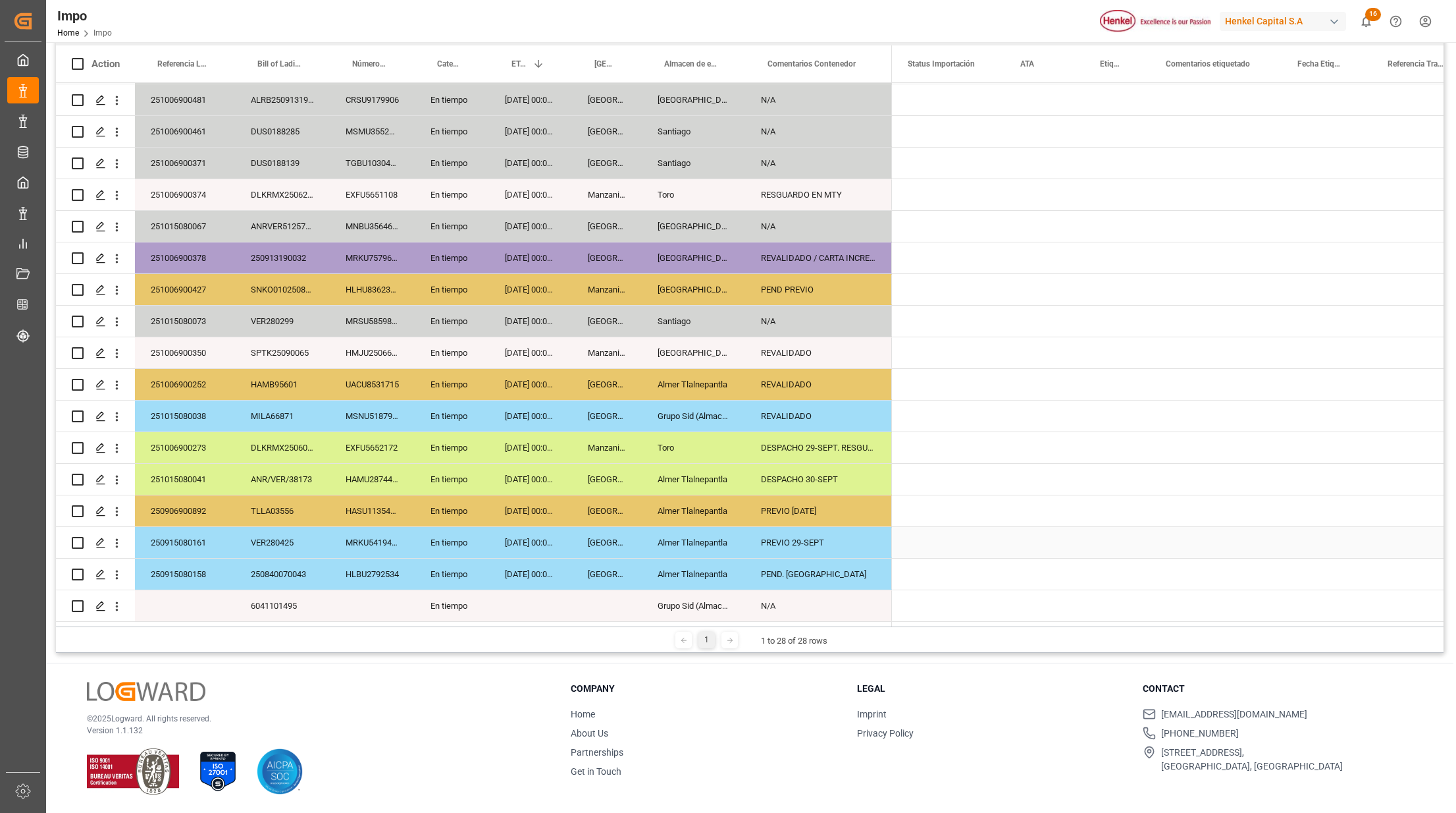
scroll to position [0, 0]
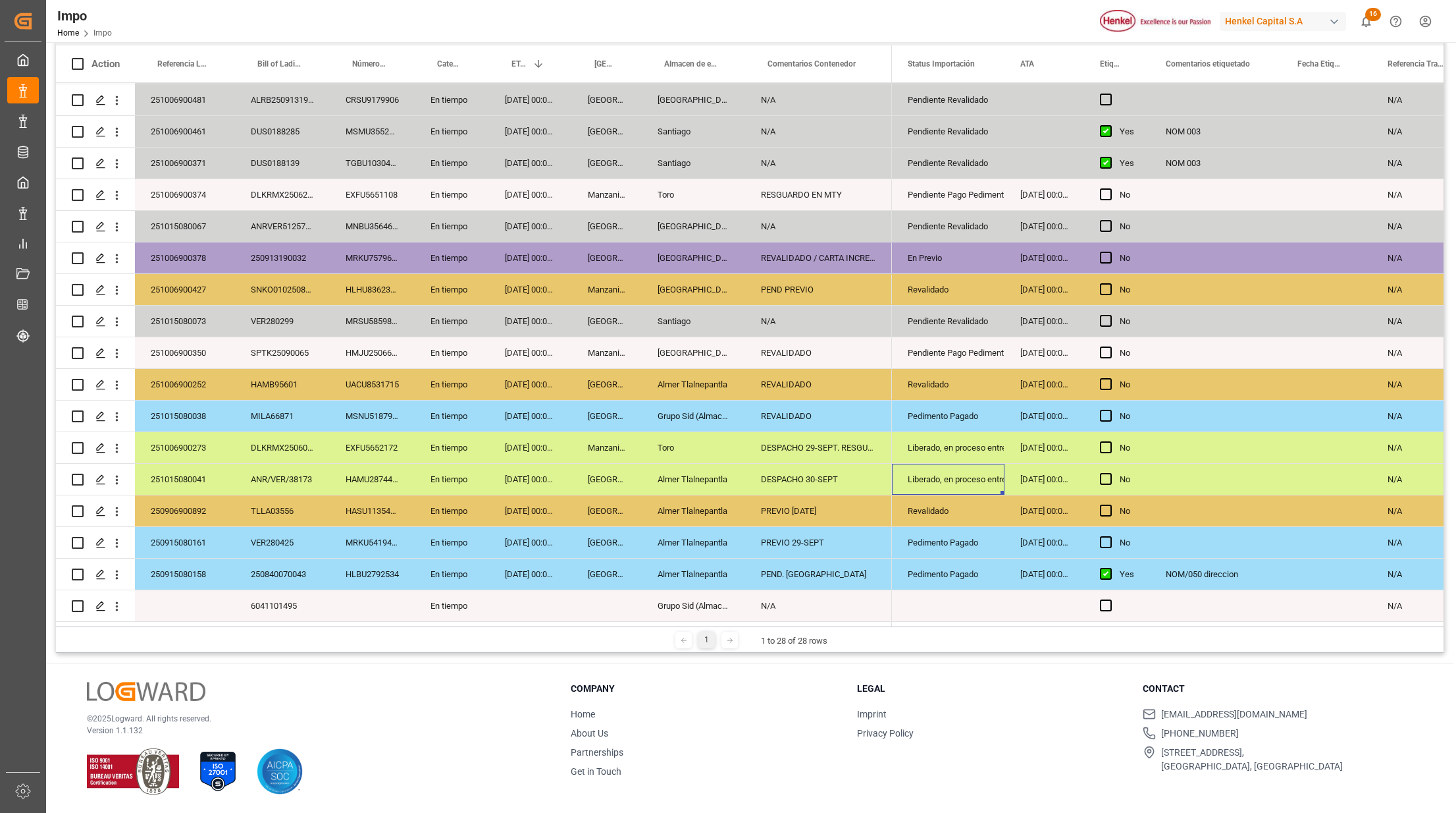
click at [919, 476] on div "Liberado, en proceso entrega" at bounding box center [949, 479] width 81 height 30
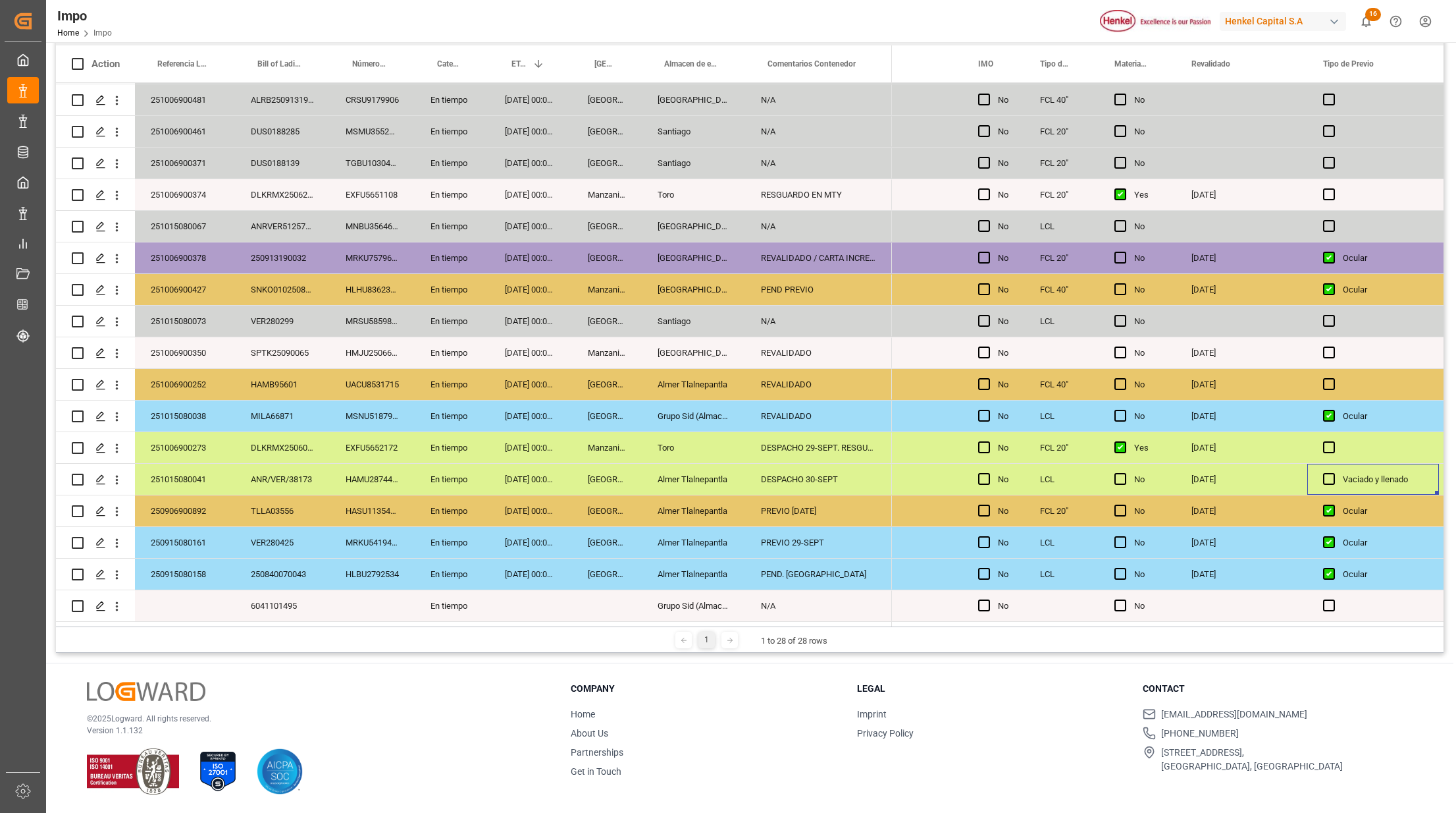
scroll to position [0, 1975]
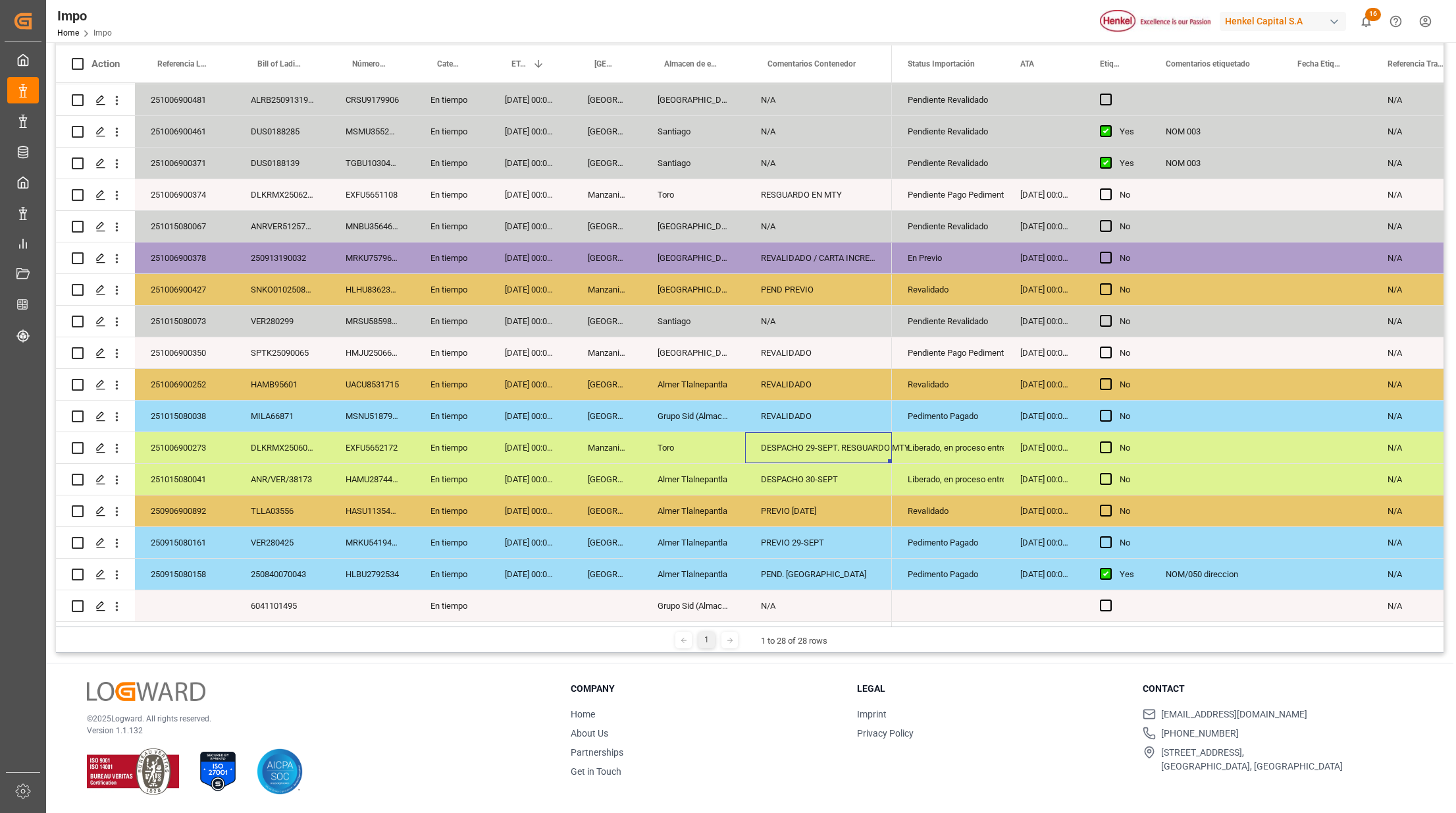
click at [685, 478] on div "Almer Tlalnepantla" at bounding box center [693, 479] width 103 height 31
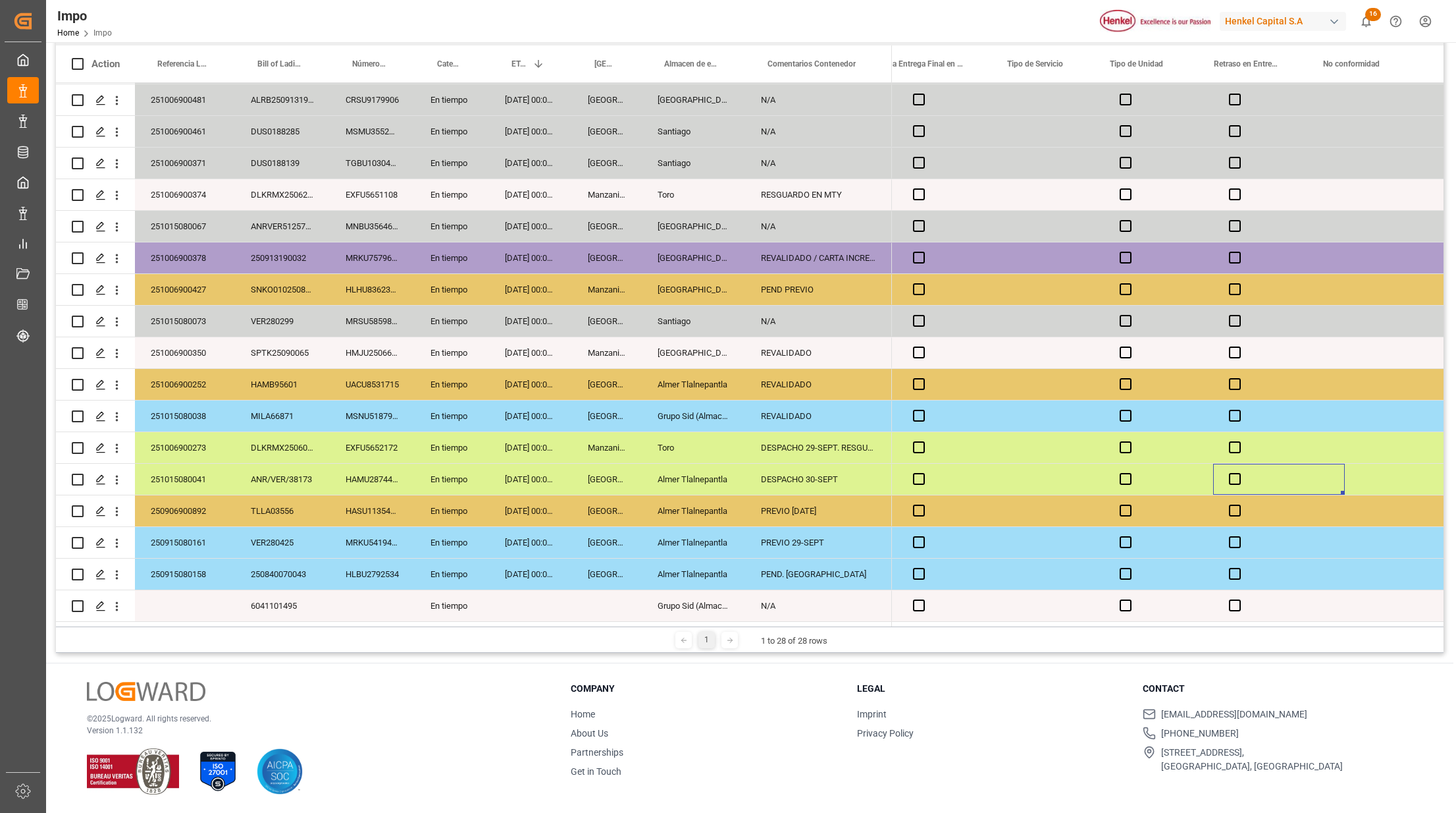
scroll to position [0, 3604]
click at [218, 475] on div "251015080041" at bounding box center [185, 479] width 100 height 31
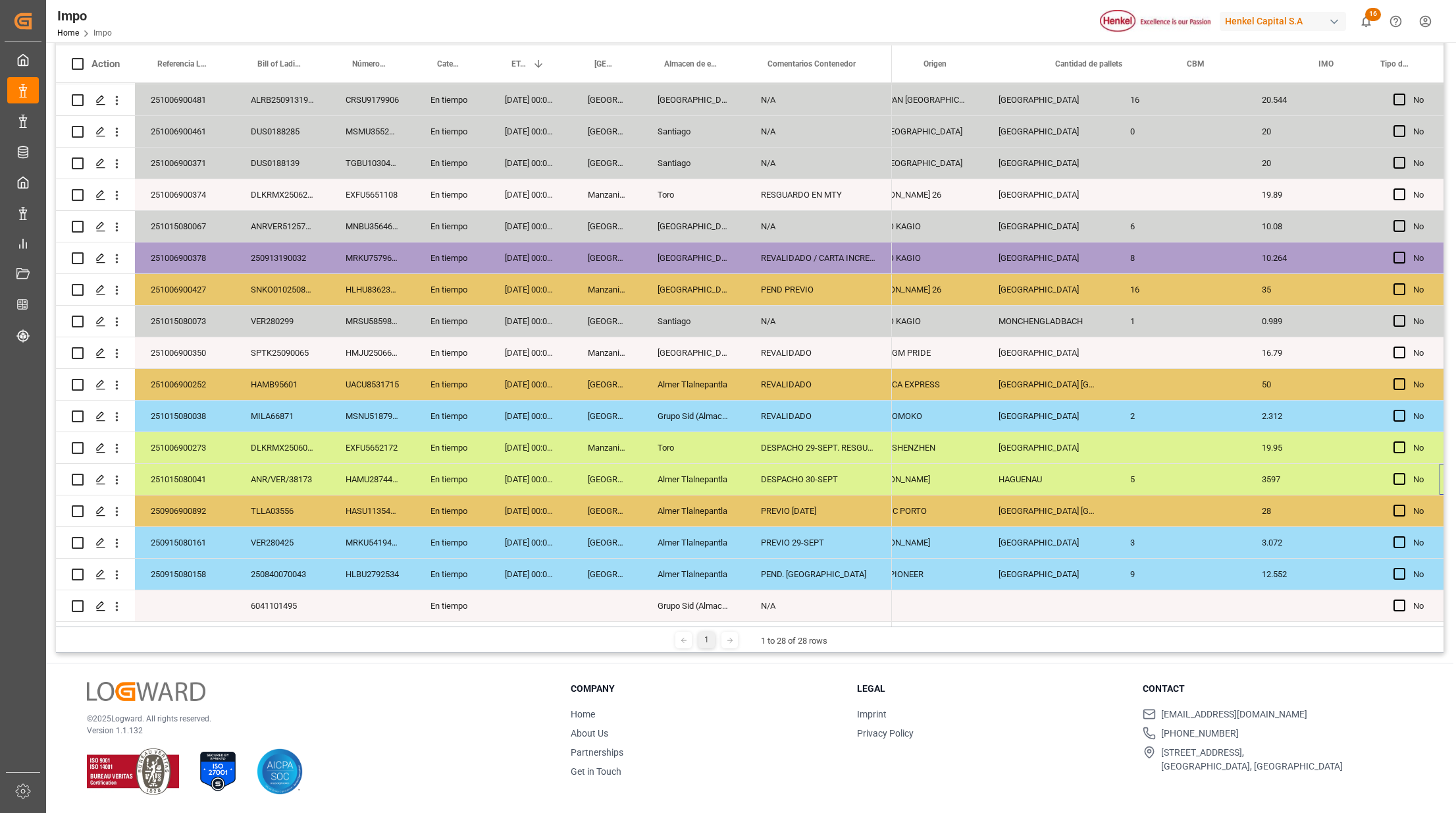
scroll to position [0, 1547]
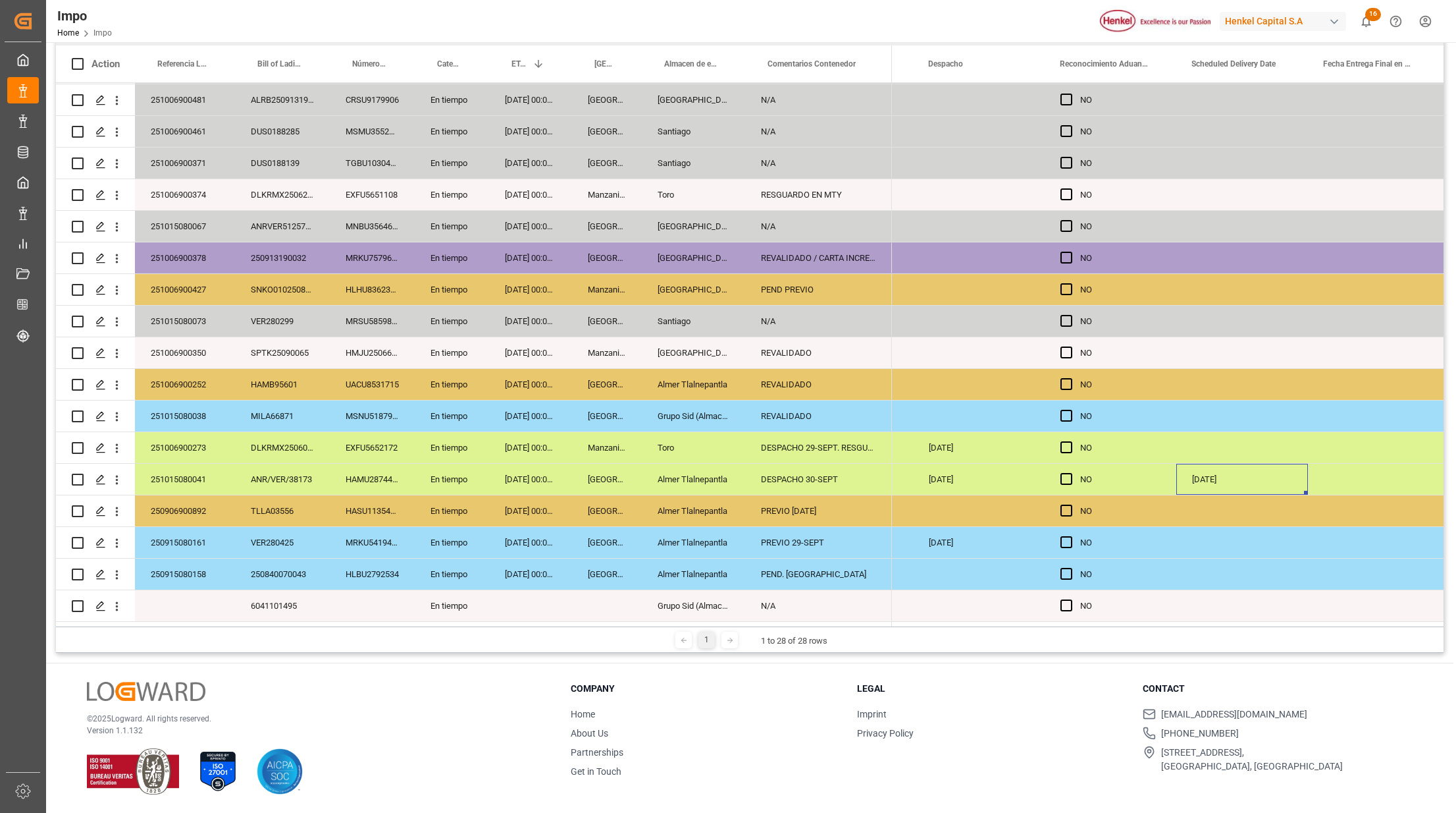
click at [1244, 480] on div "10.03.2001" at bounding box center [1242, 479] width 132 height 31
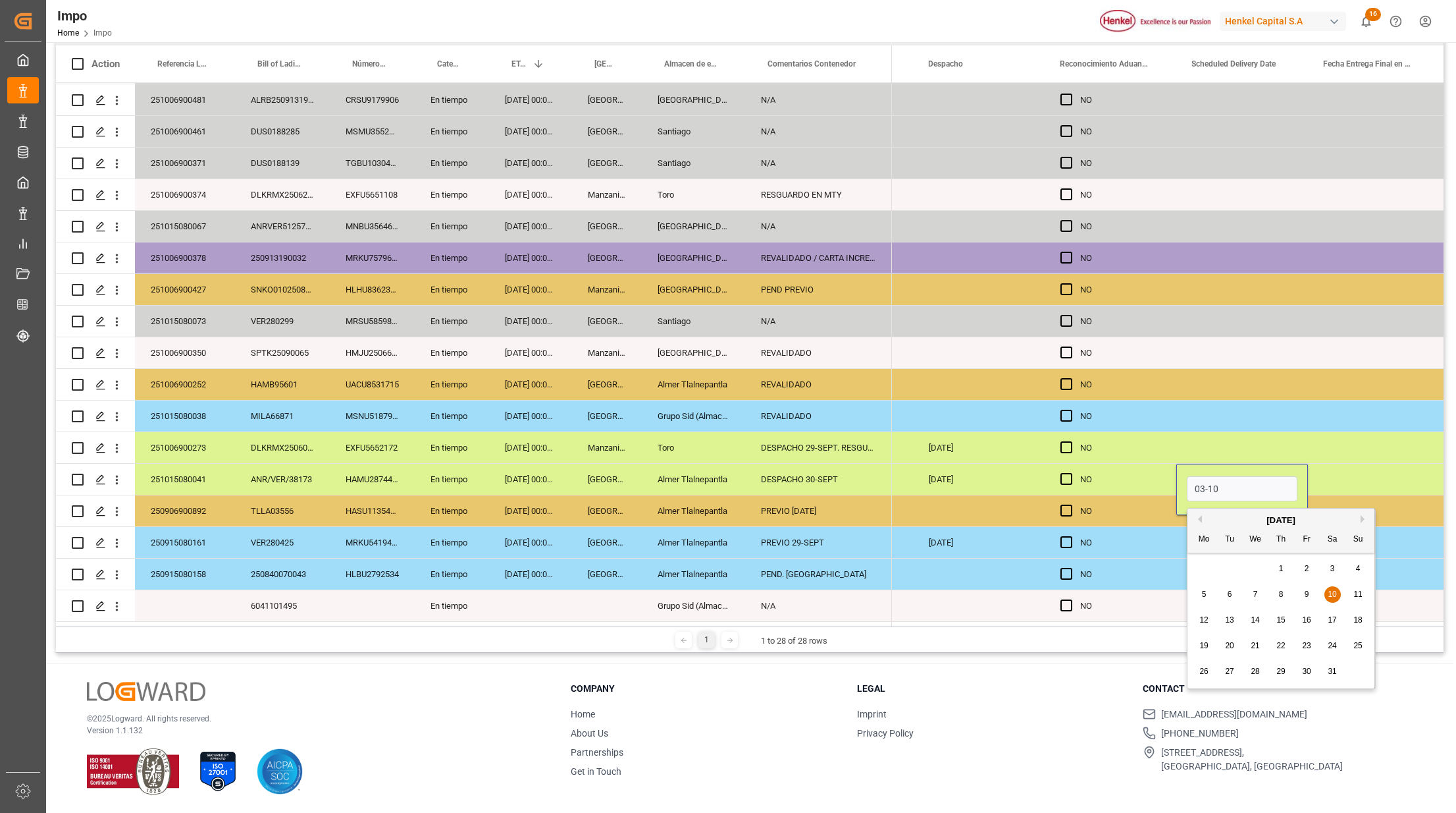
type input "10.03.2001"
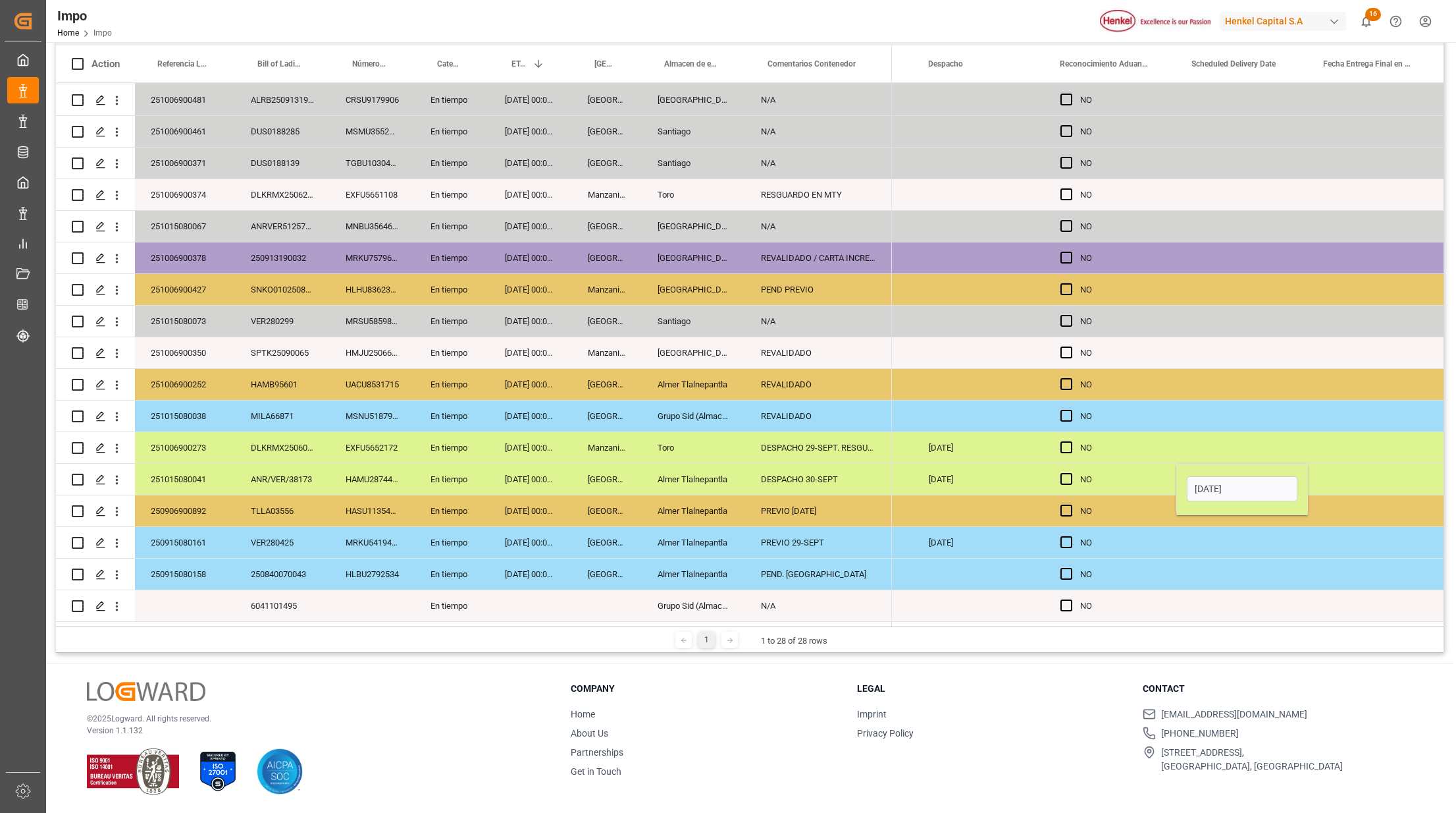
click at [1238, 456] on div "Press SPACE to select this row." at bounding box center [1242, 447] width 132 height 31
click at [1259, 476] on div "10.03.2001" at bounding box center [1242, 479] width 132 height 31
click at [1262, 475] on div "10.03.2001" at bounding box center [1242, 479] width 132 height 31
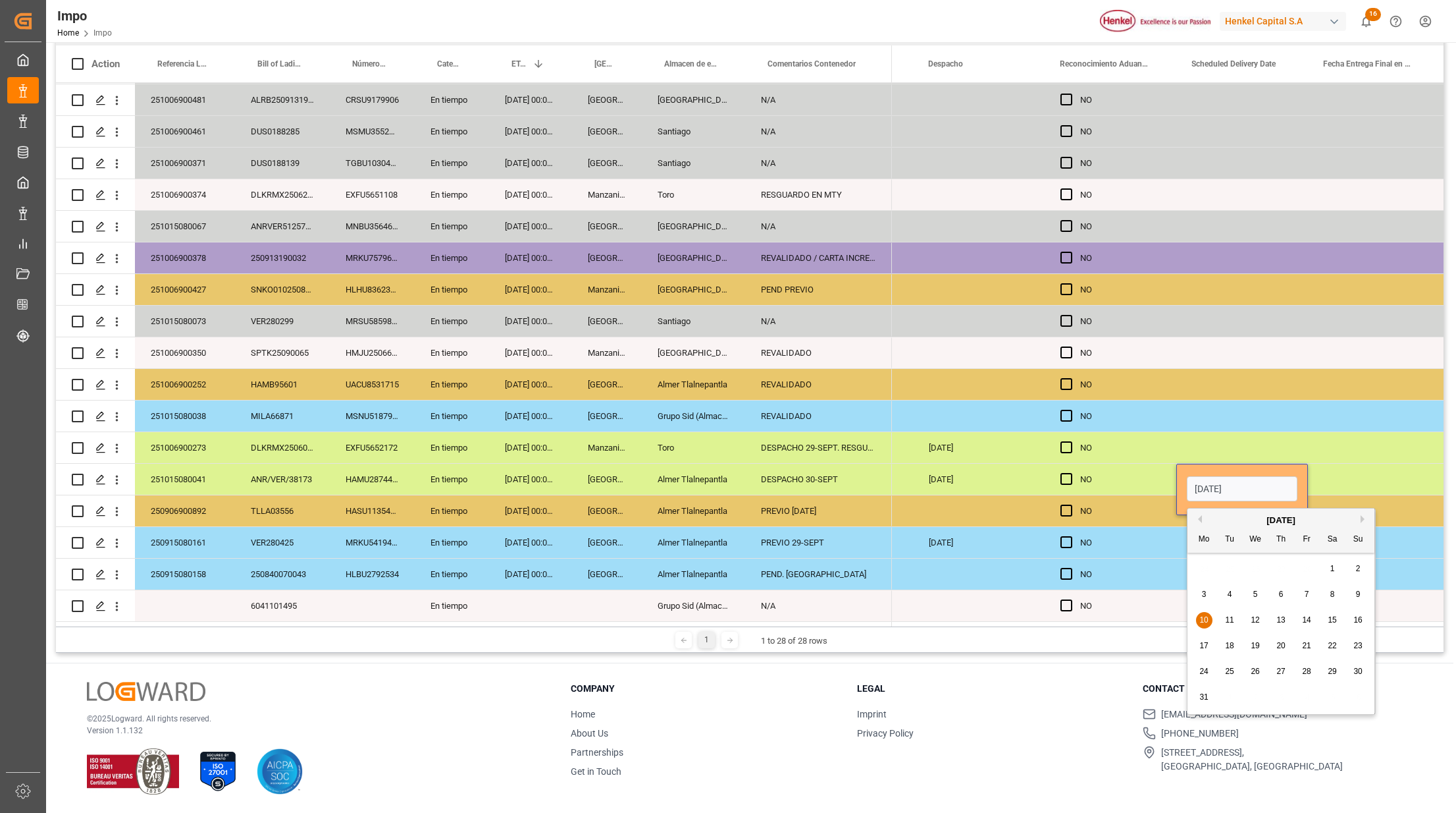
click at [1259, 489] on input "10.03.2025" at bounding box center [1242, 488] width 111 height 25
drag, startPoint x: 1195, startPoint y: 482, endPoint x: 1279, endPoint y: 486, distance: 84.1
click at [1279, 486] on input "10.03.2025" at bounding box center [1242, 488] width 111 height 25
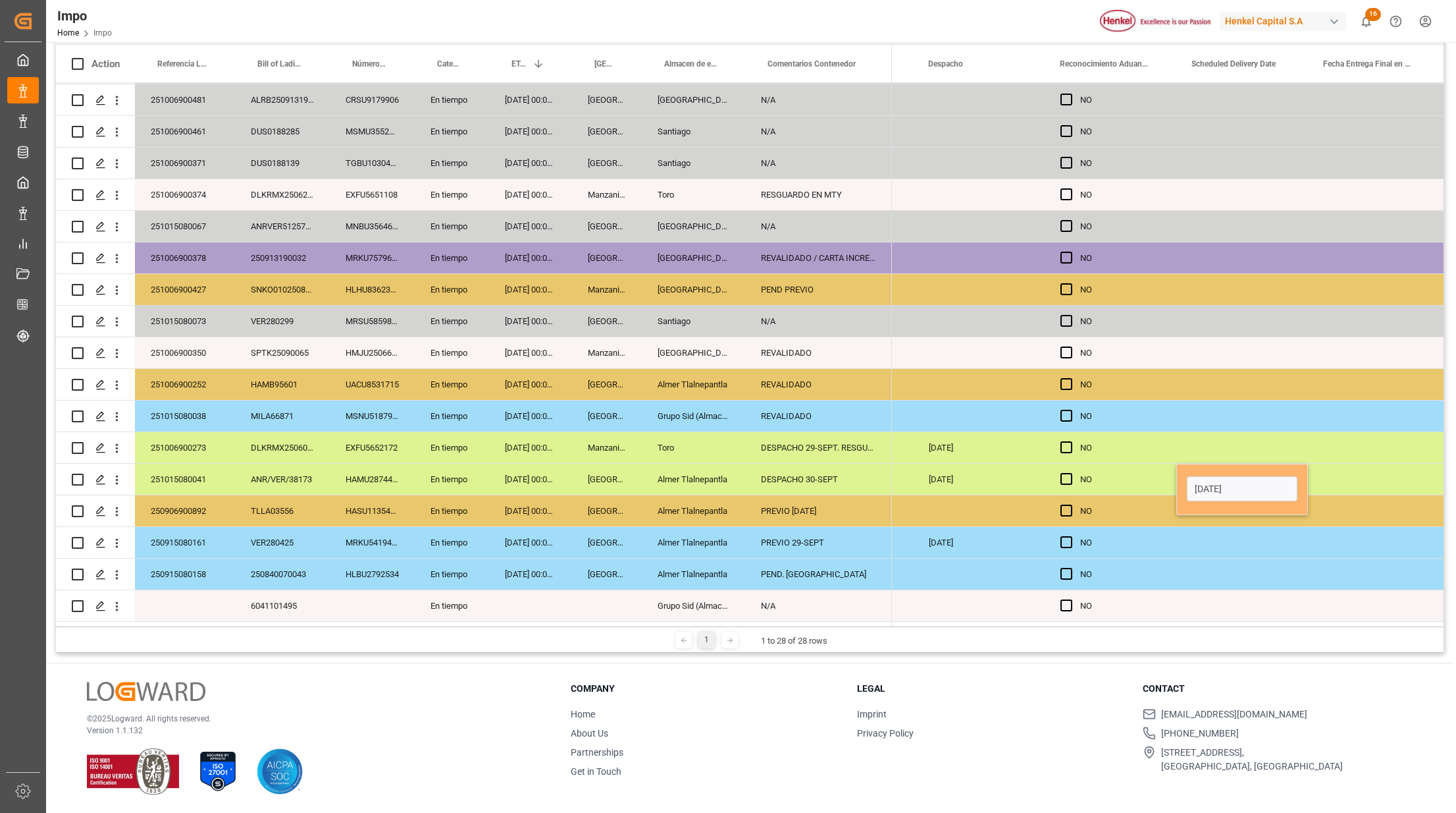
click at [1280, 485] on input "03.10.2001" at bounding box center [1242, 488] width 111 height 25
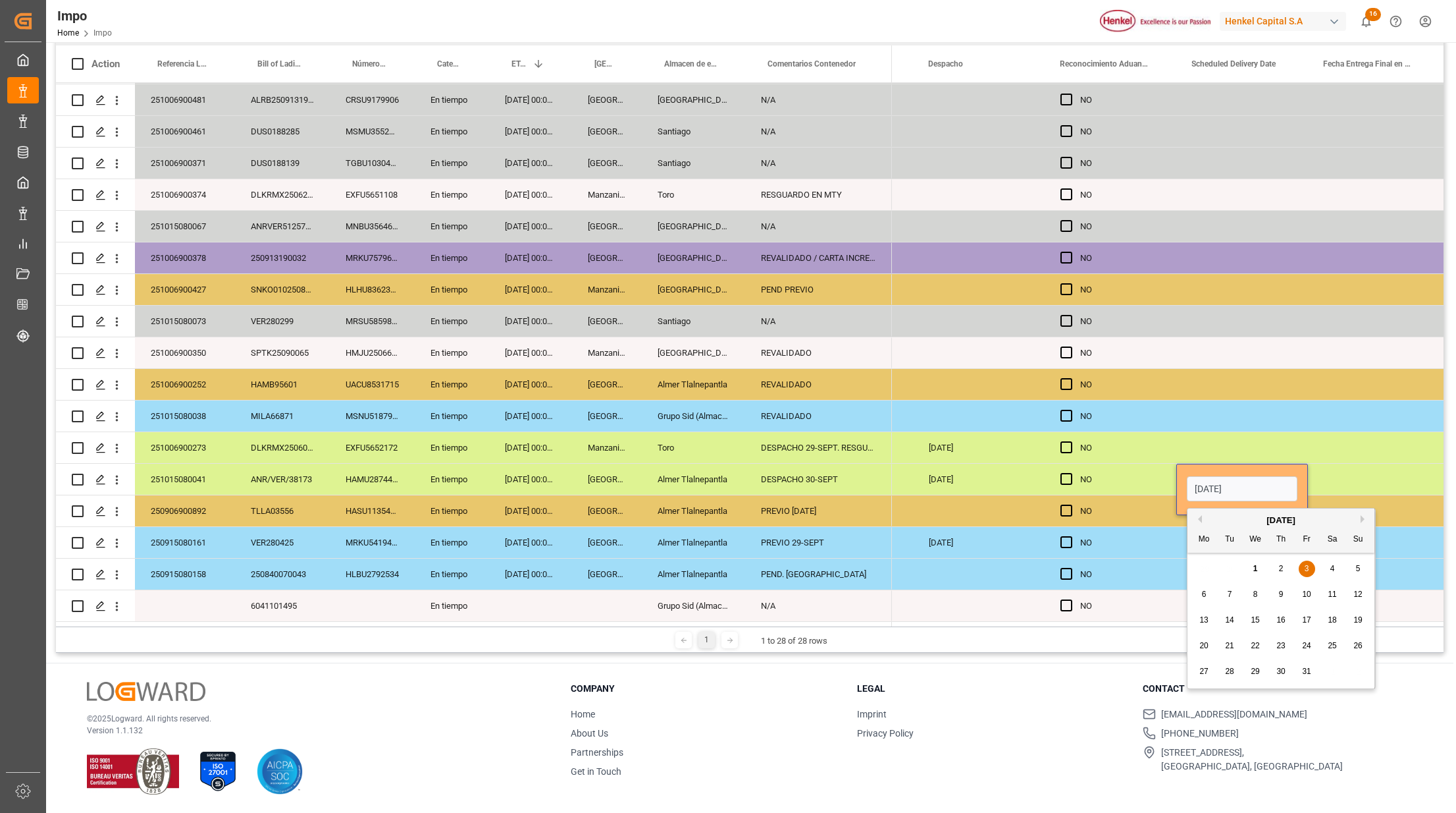
type input "03.10.2025"
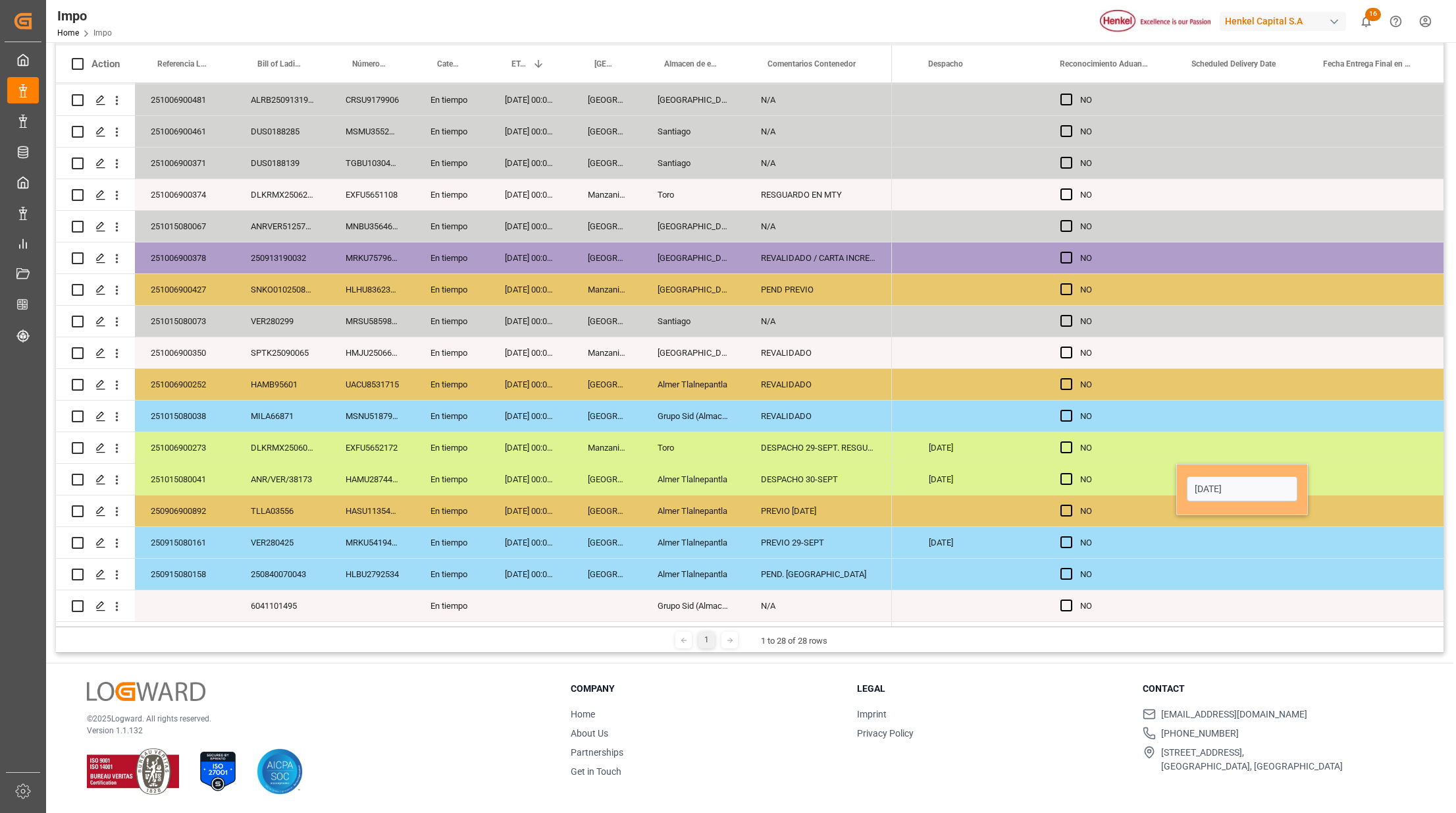
click at [1237, 543] on div "Press SPACE to select this row." at bounding box center [1242, 542] width 132 height 31
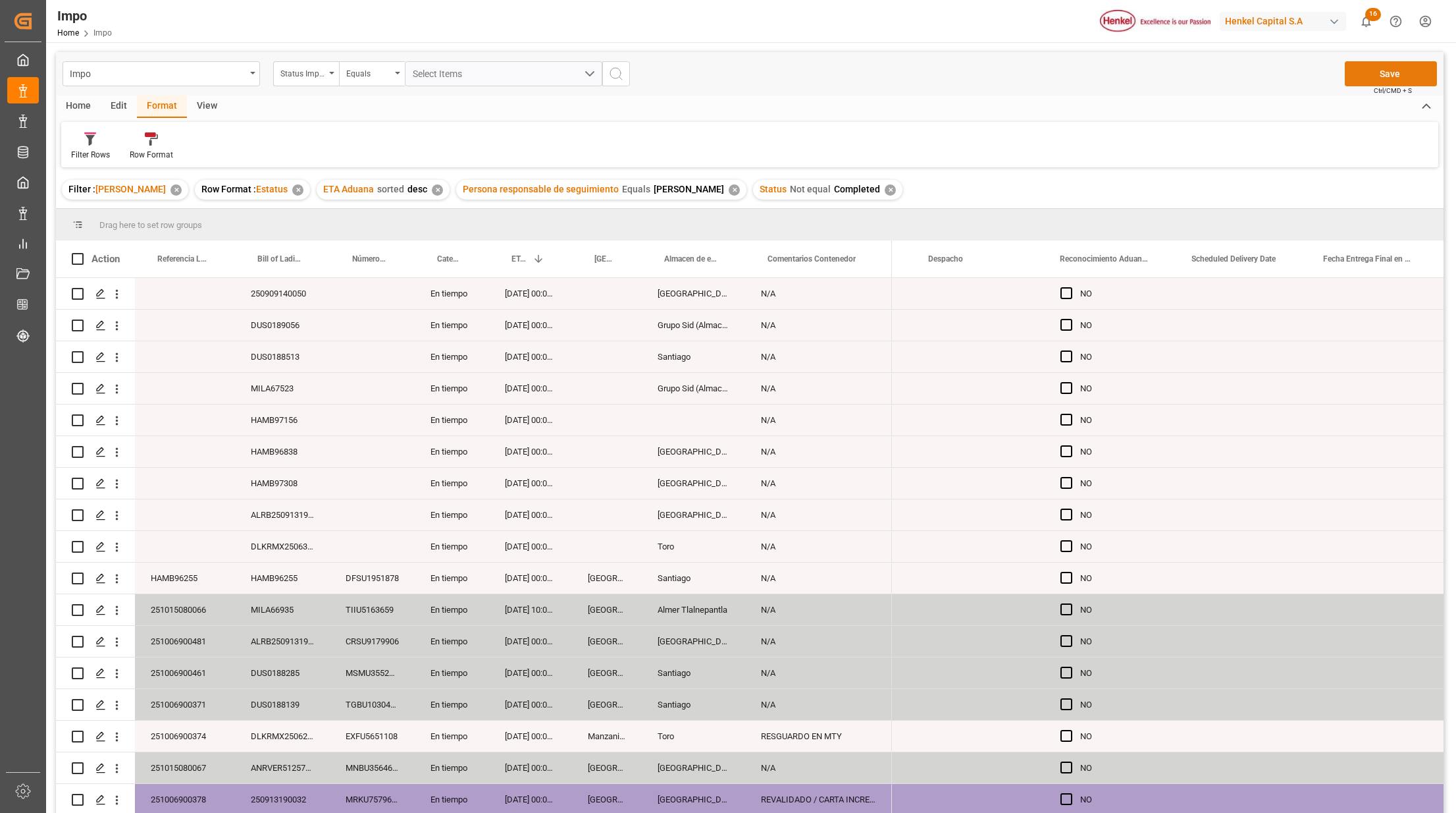
click at [1381, 66] on button "Save" at bounding box center [1391, 73] width 92 height 25
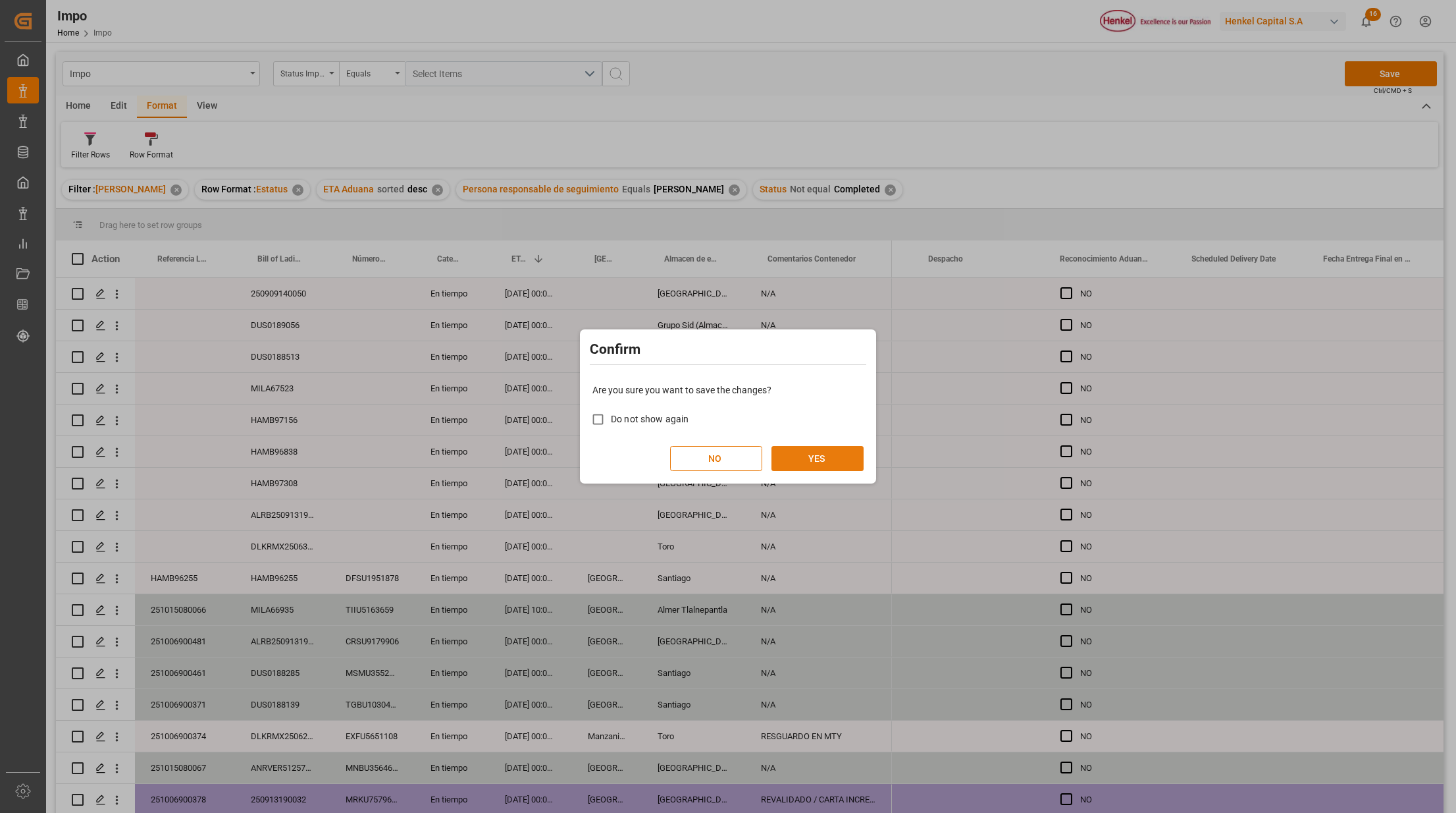
click at [816, 457] on button "YES" at bounding box center [817, 458] width 92 height 25
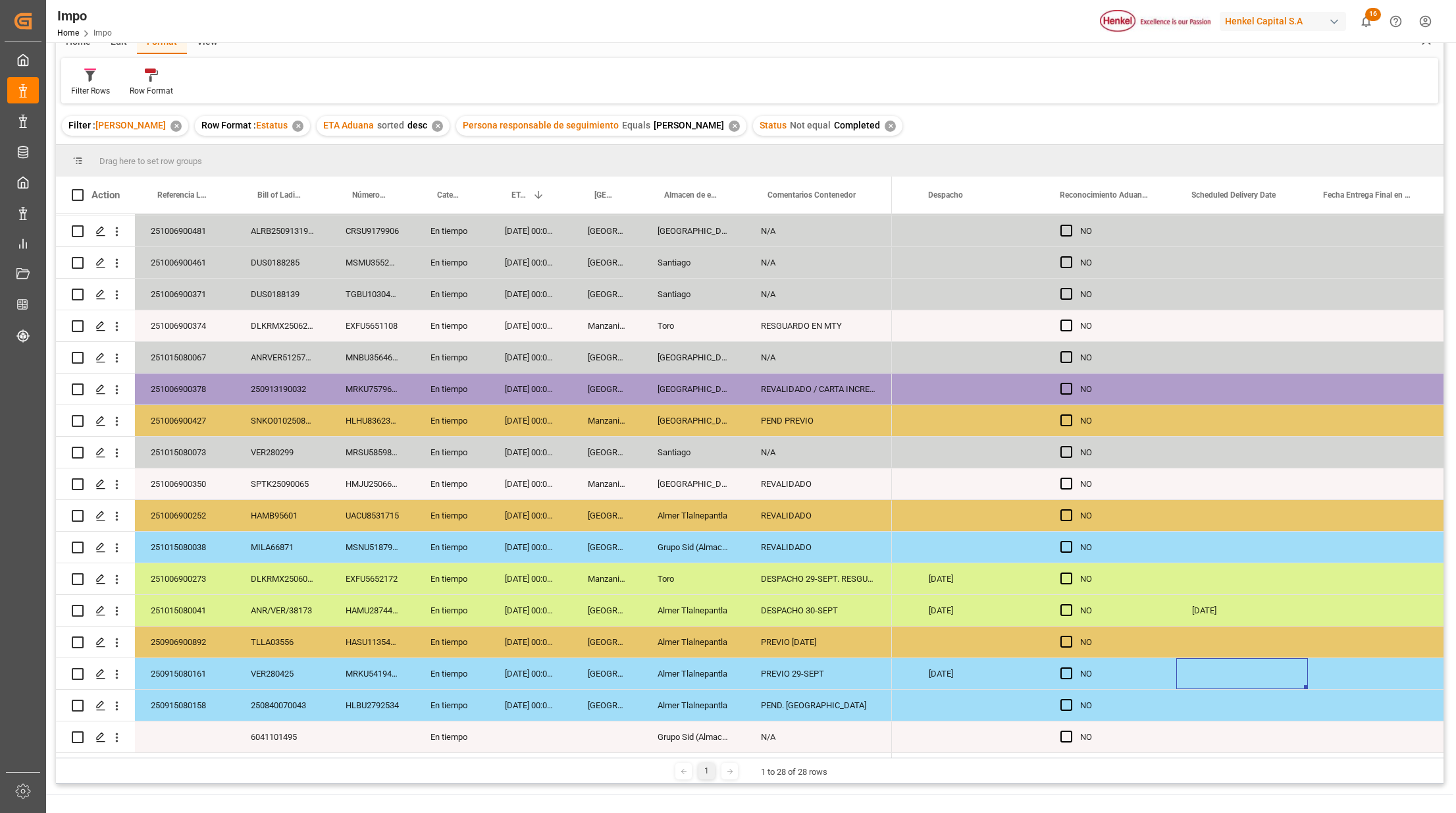
scroll to position [195, 0]
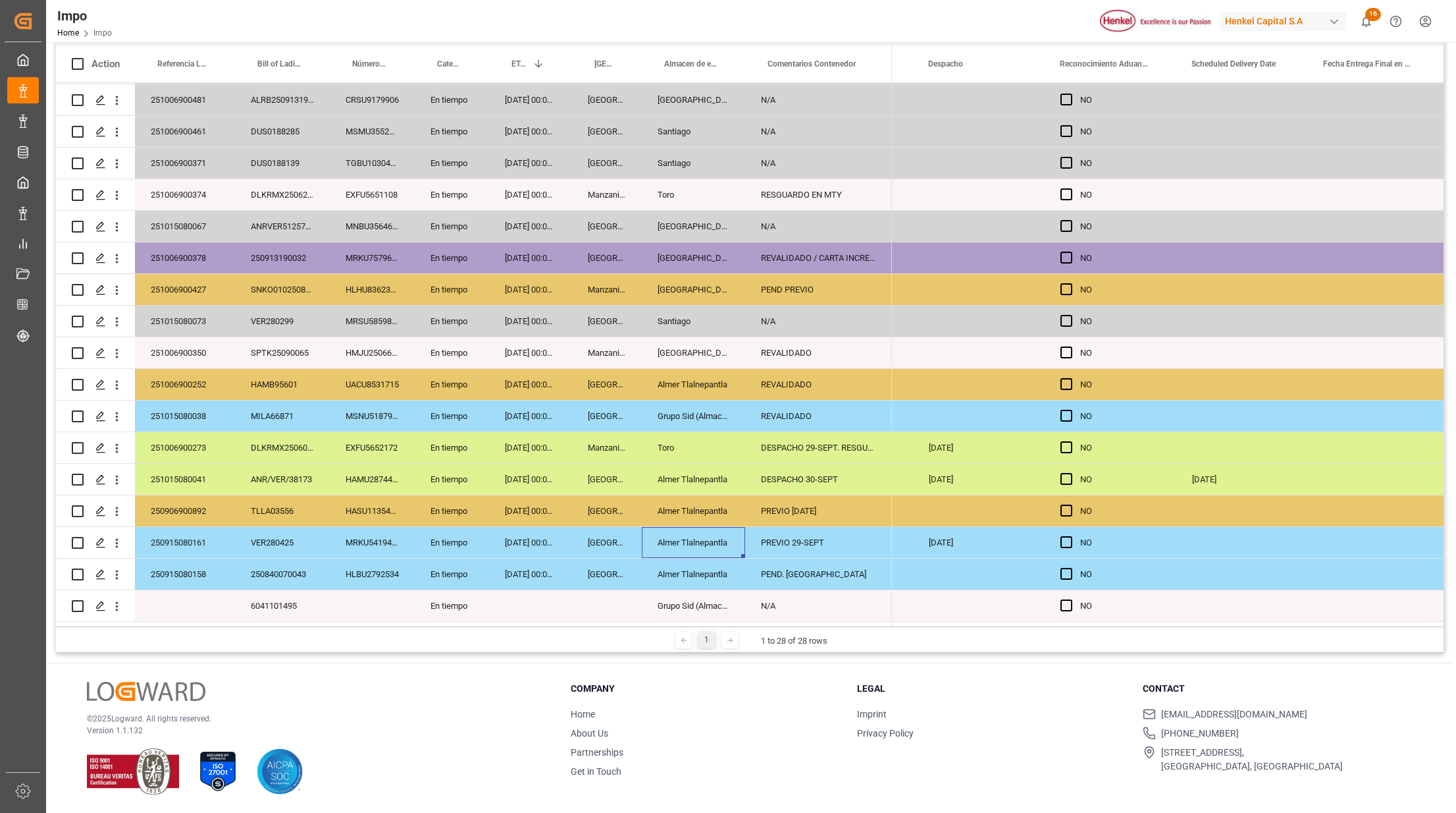
drag, startPoint x: 642, startPoint y: 539, endPoint x: 633, endPoint y: 544, distance: 10.3
click at [641, 539] on div "250915080161 VER280425 MRKU5419483 En tiempo 22.09.2025 00:00:00 Veracruz Almer…" at bounding box center [474, 542] width 836 height 32
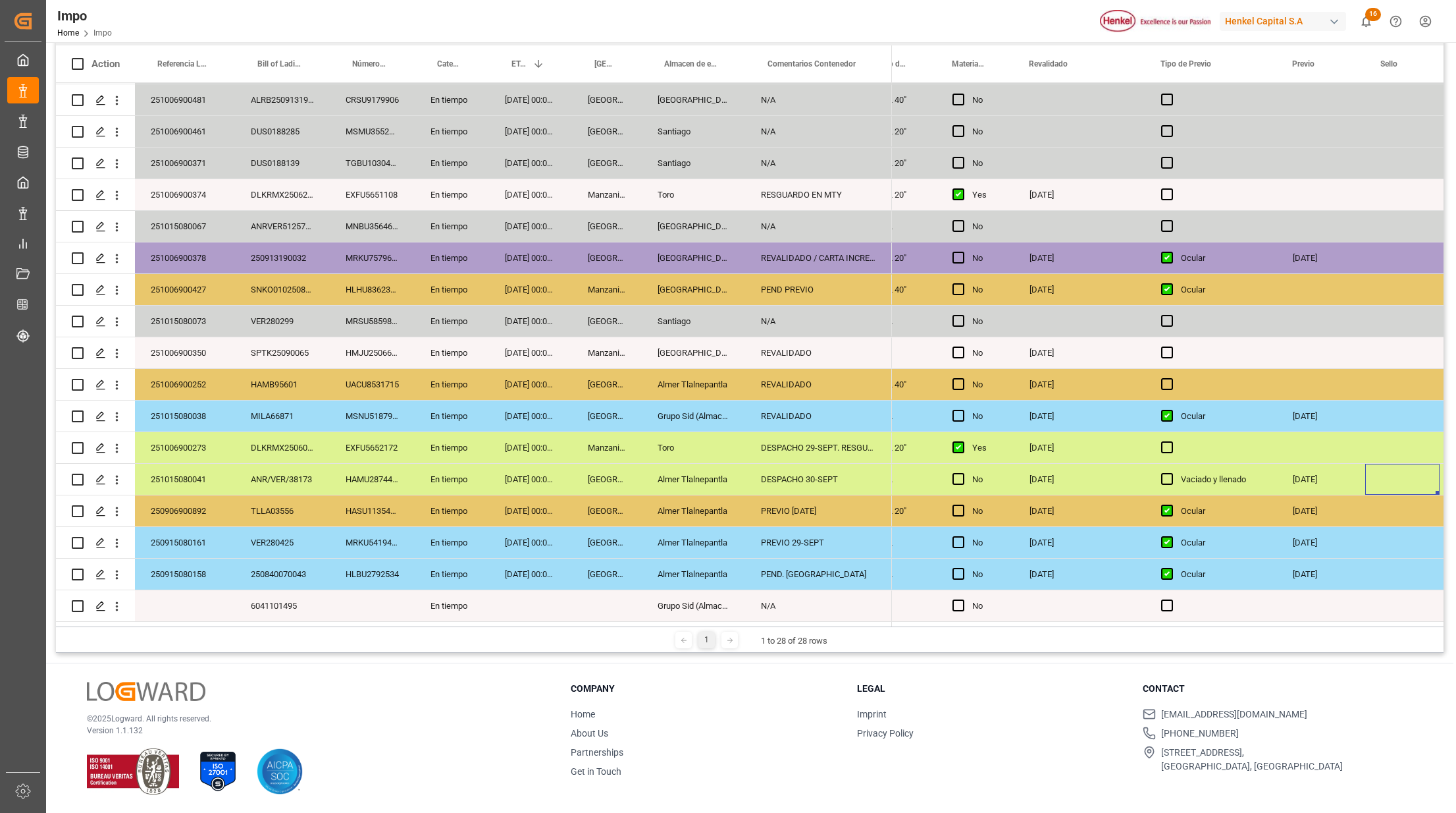
scroll to position [0, 2182]
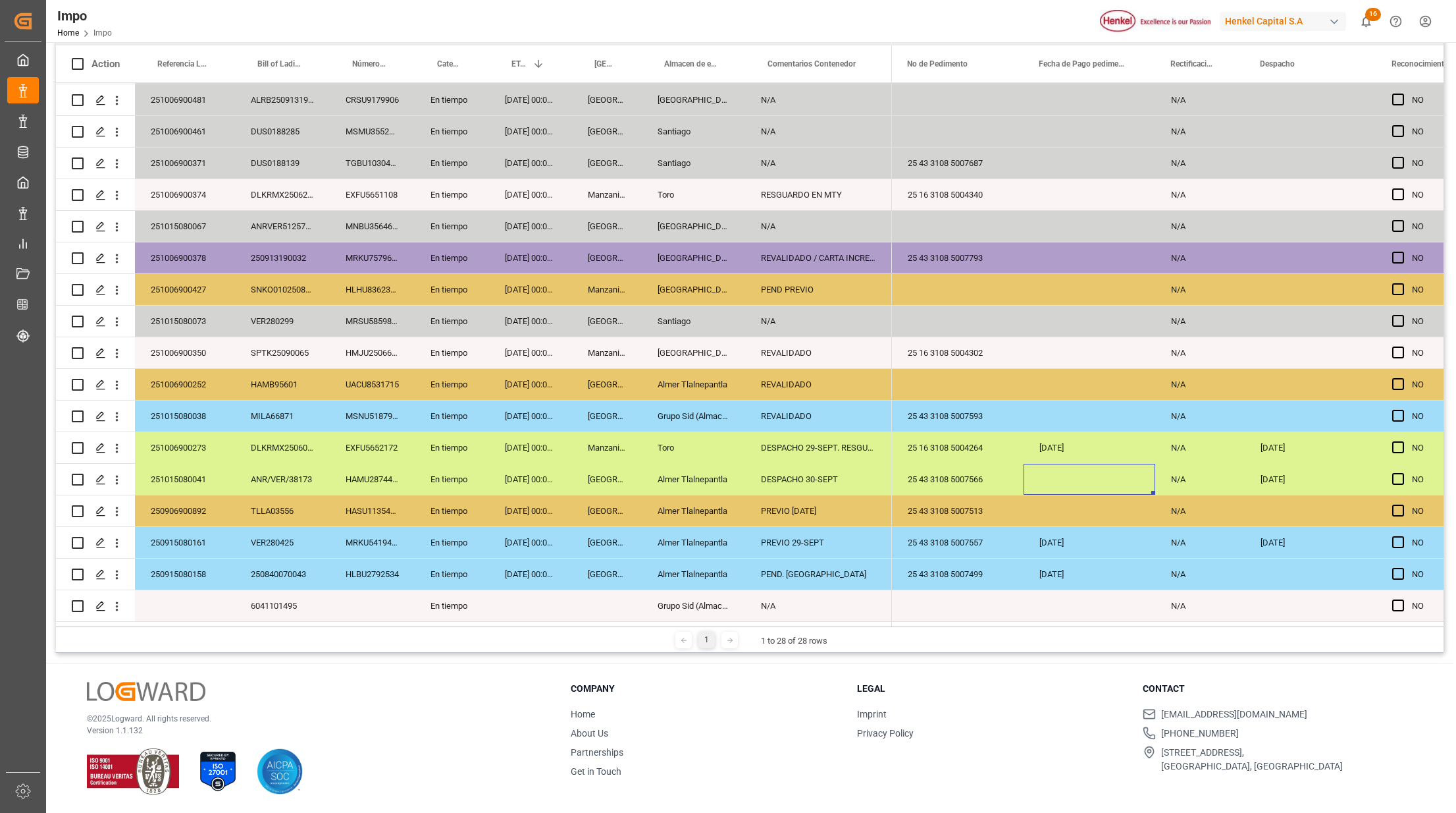
click at [213, 479] on div "251015080041" at bounding box center [185, 479] width 100 height 31
click at [1054, 475] on div "Press SPACE to select this row." at bounding box center [1089, 479] width 132 height 31
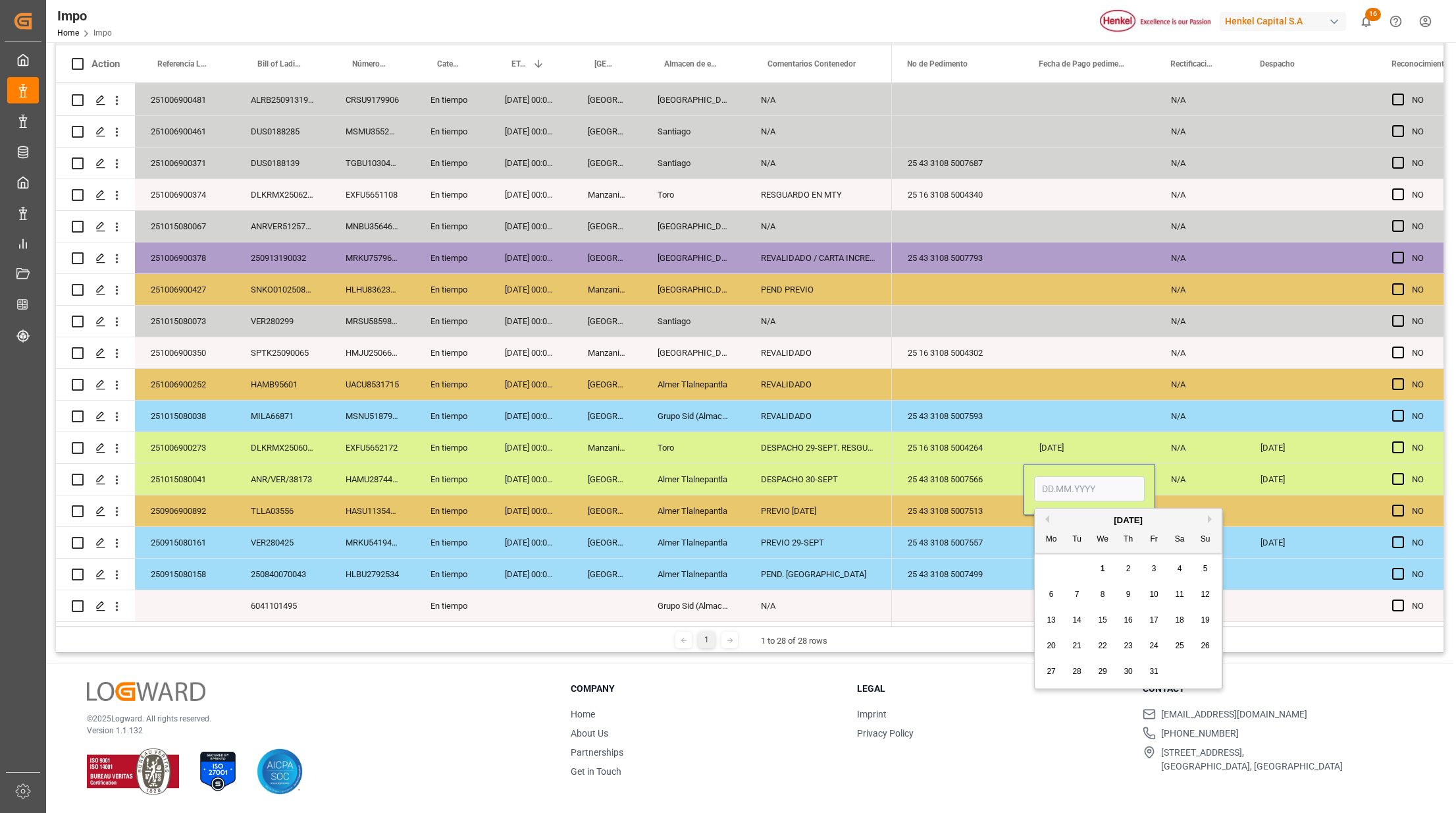
click at [1063, 490] on input "Press SPACE to select this row." at bounding box center [1090, 488] width 111 height 25
type input "29.10.2025"
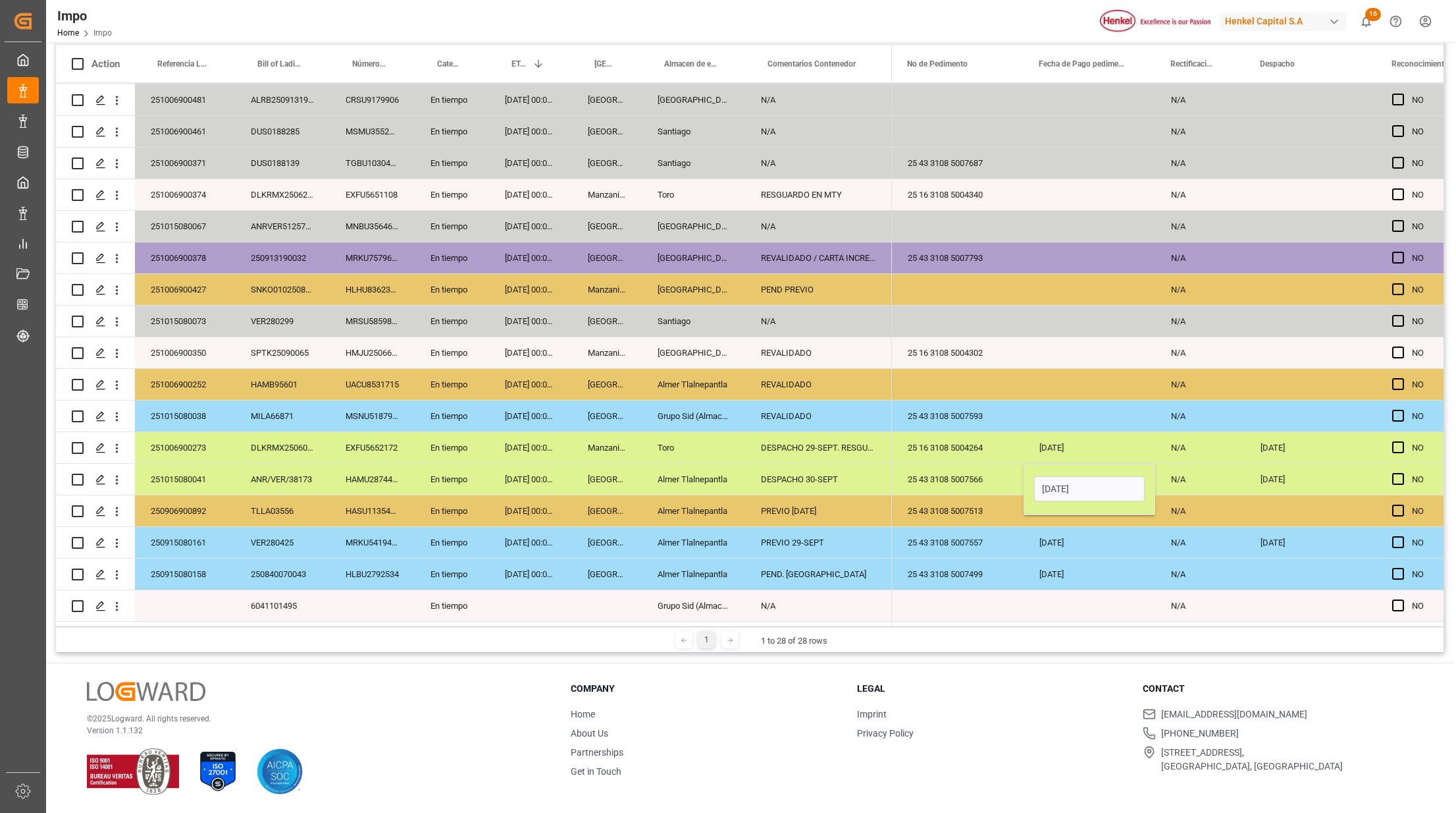
click at [1135, 558] on div "30.09.2025" at bounding box center [1089, 574] width 132 height 31
click at [1072, 444] on div "25.09.2025" at bounding box center [1089, 447] width 132 height 31
click at [1072, 470] on div "29.10.2025" at bounding box center [1089, 479] width 132 height 31
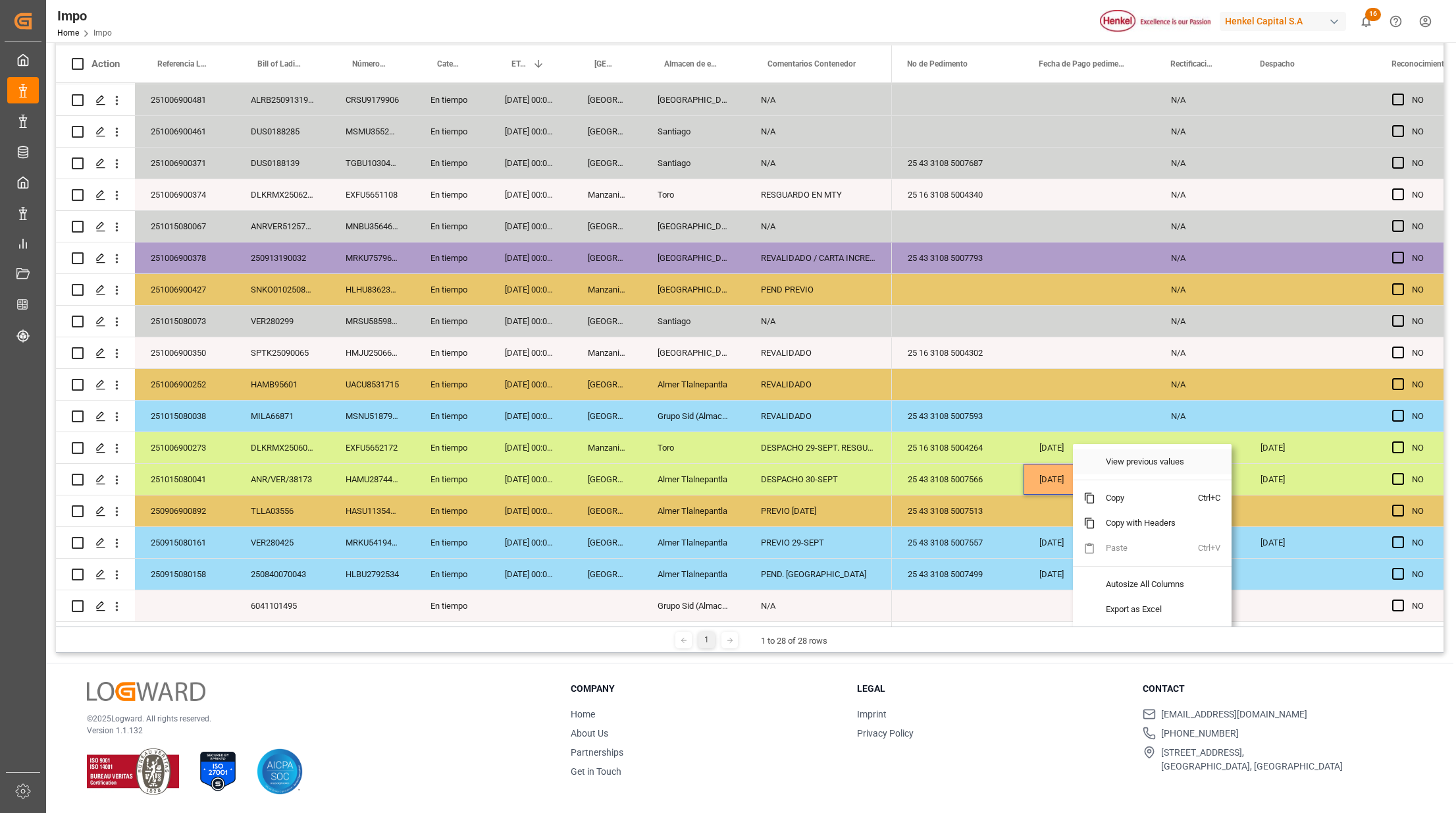
click at [1073, 470] on span at bounding box center [1084, 461] width 22 height 25
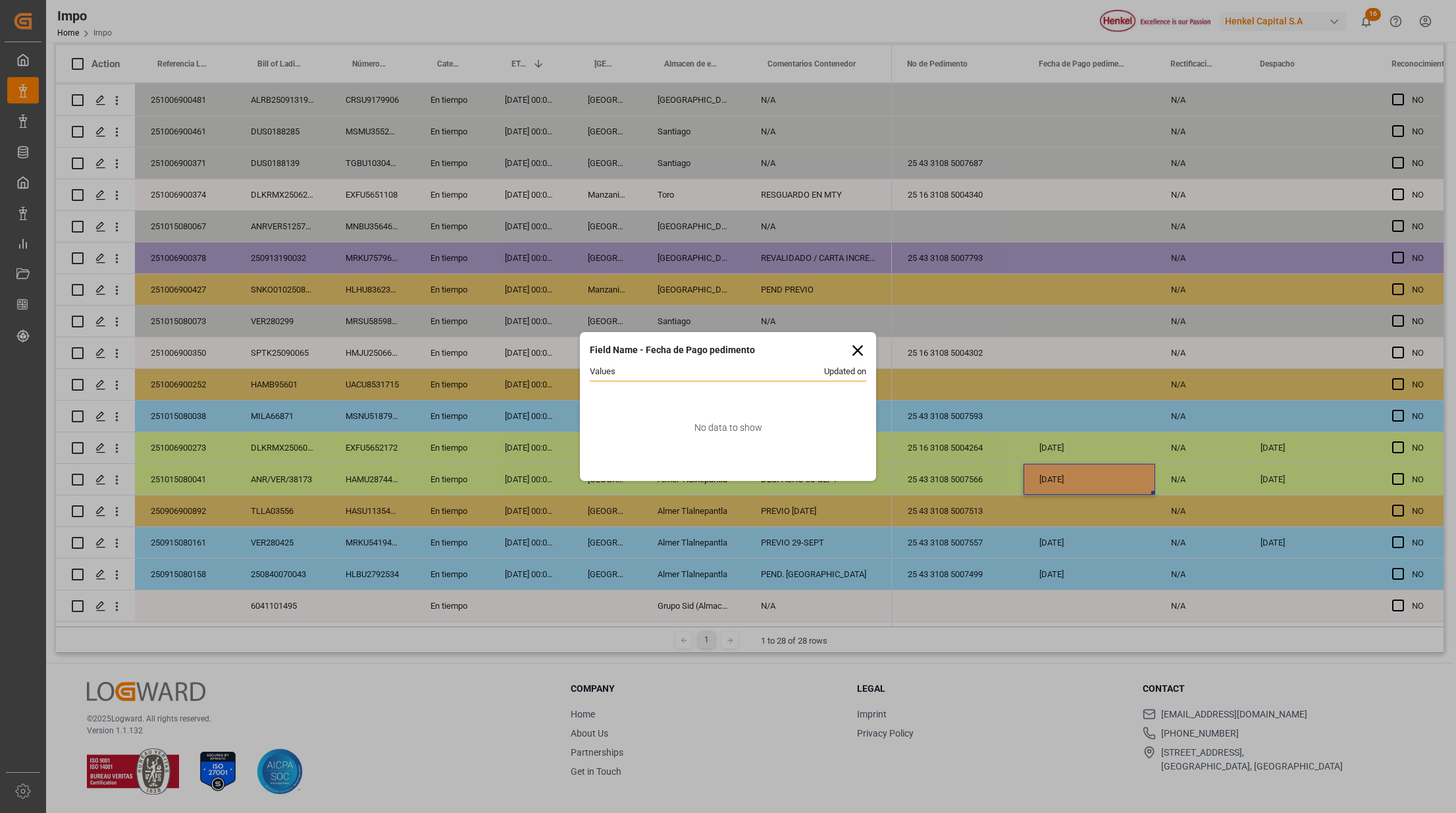
click at [855, 346] on icon at bounding box center [857, 350] width 18 height 18
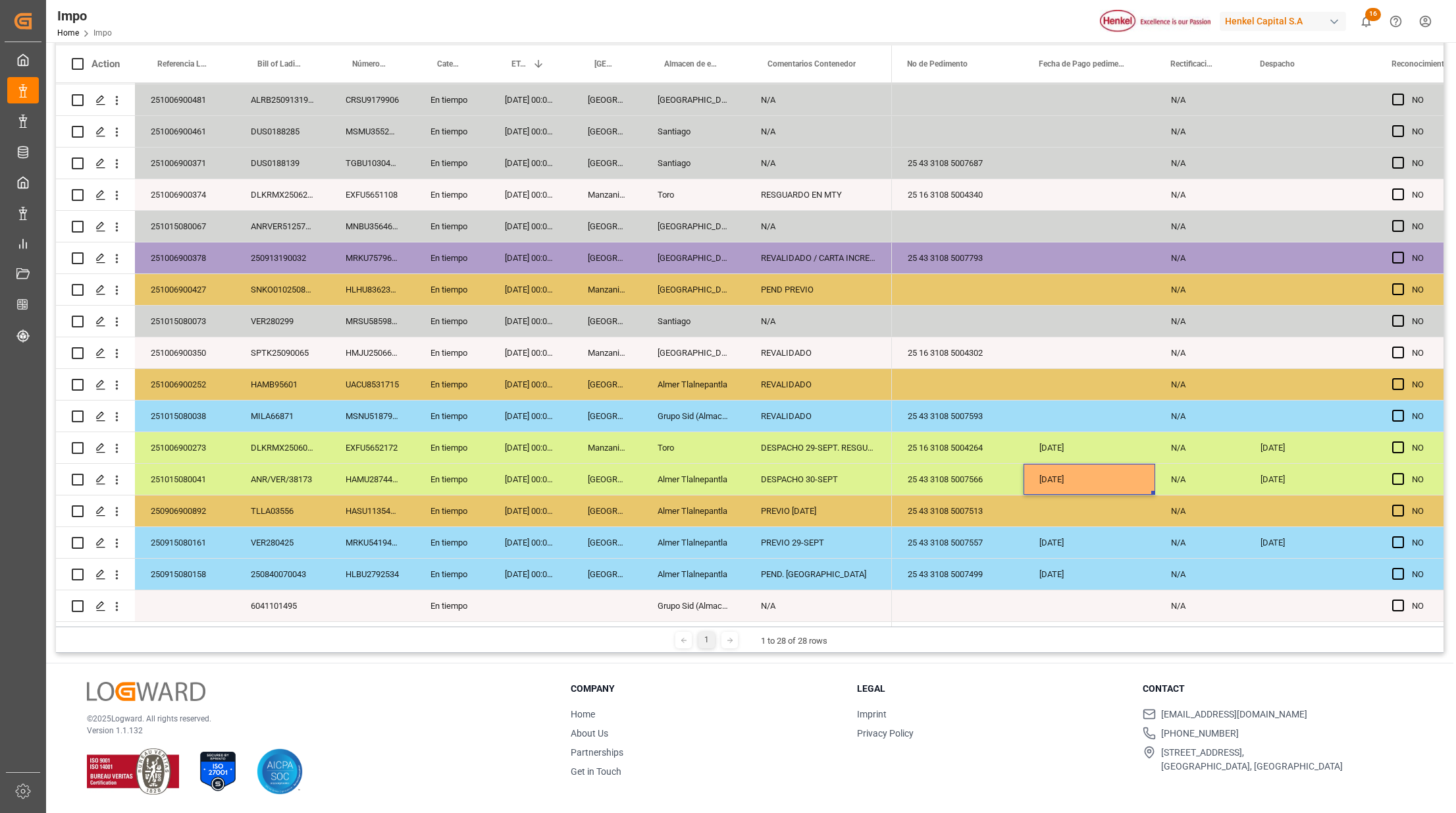
click at [1085, 477] on div "29.10.2025" at bounding box center [1089, 479] width 132 height 31
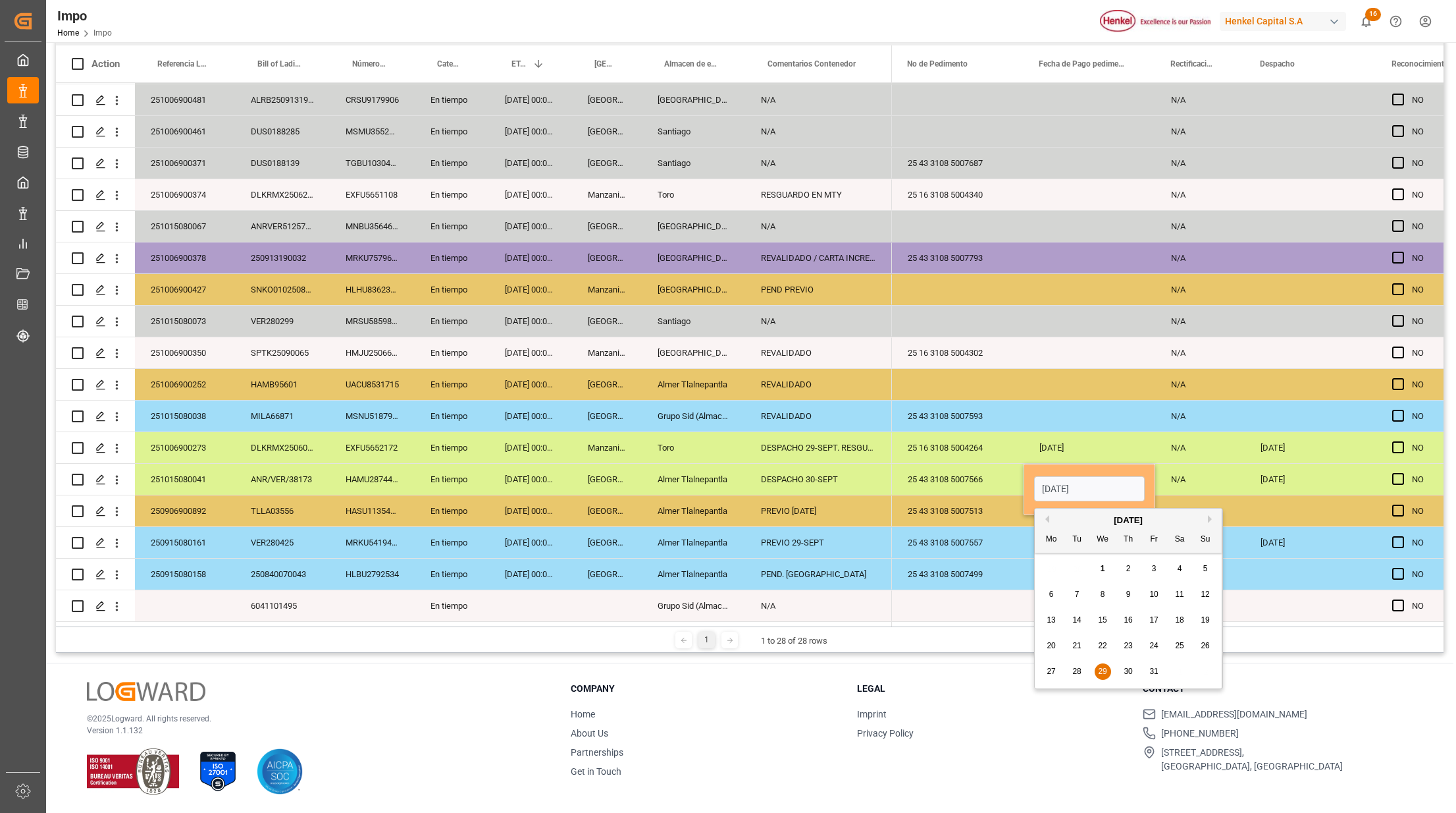
click at [1047, 514] on div "October 2025" at bounding box center [1127, 520] width 187 height 13
click at [1048, 519] on button "Previous Month" at bounding box center [1045, 519] width 8 height 8
click at [1051, 670] on span "29" at bounding box center [1051, 671] width 9 height 9
type input "29.09.2025"
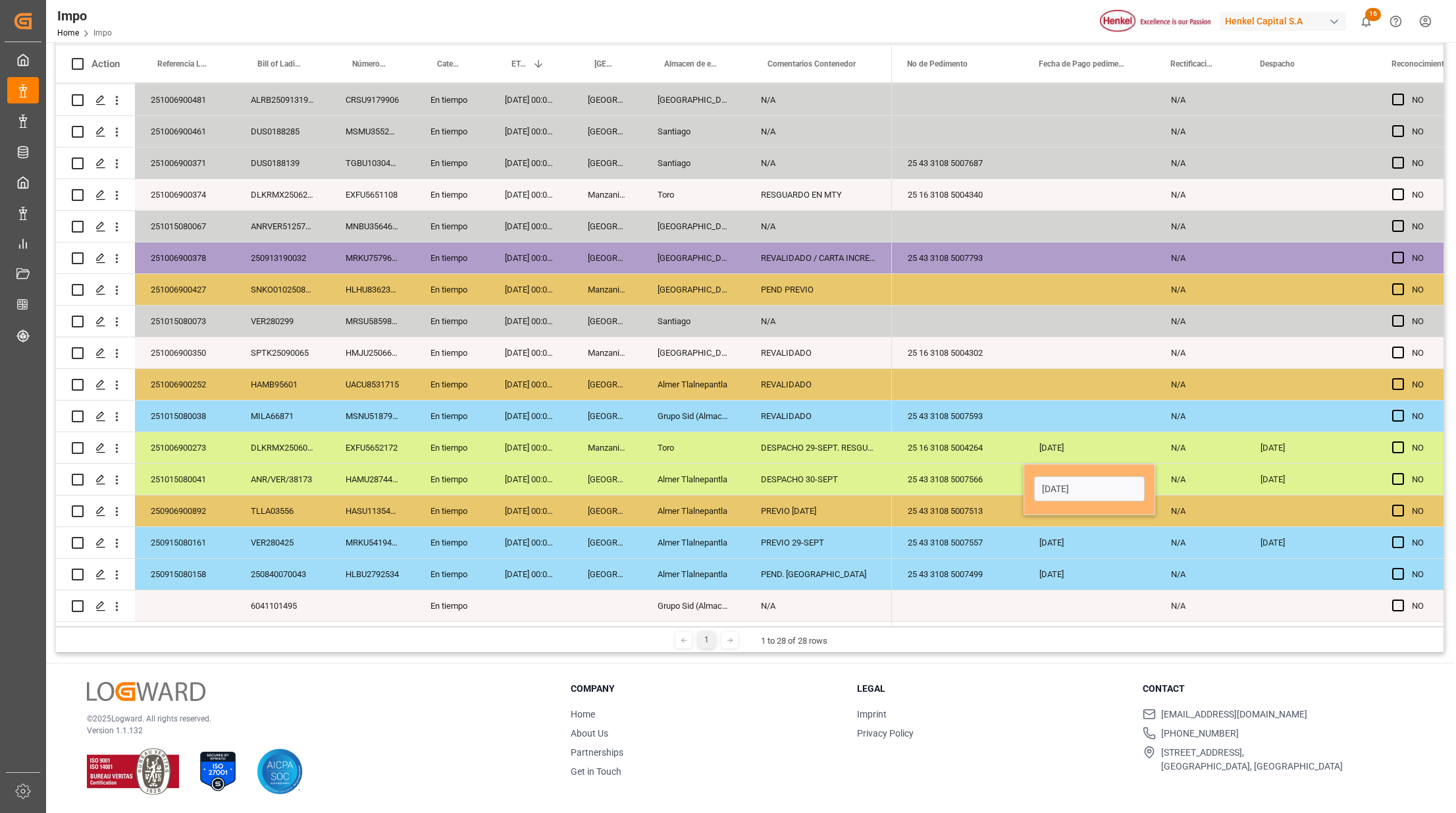
click at [967, 567] on div "25 43 3108 5007499" at bounding box center [957, 574] width 132 height 31
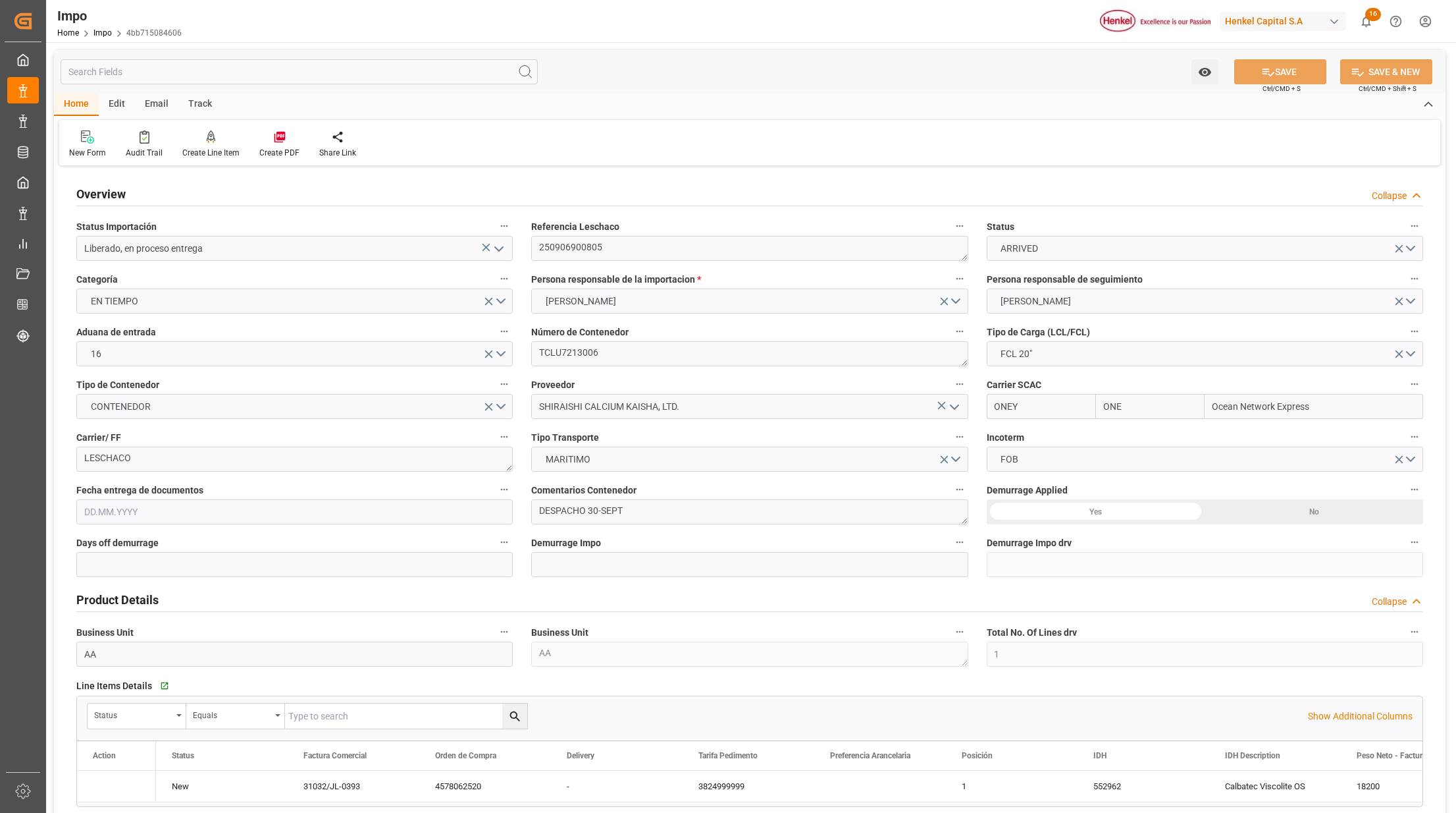
type input "ONE"
type input "Ocean Network Express"
type input "1"
type input "25.16"
type input "16"
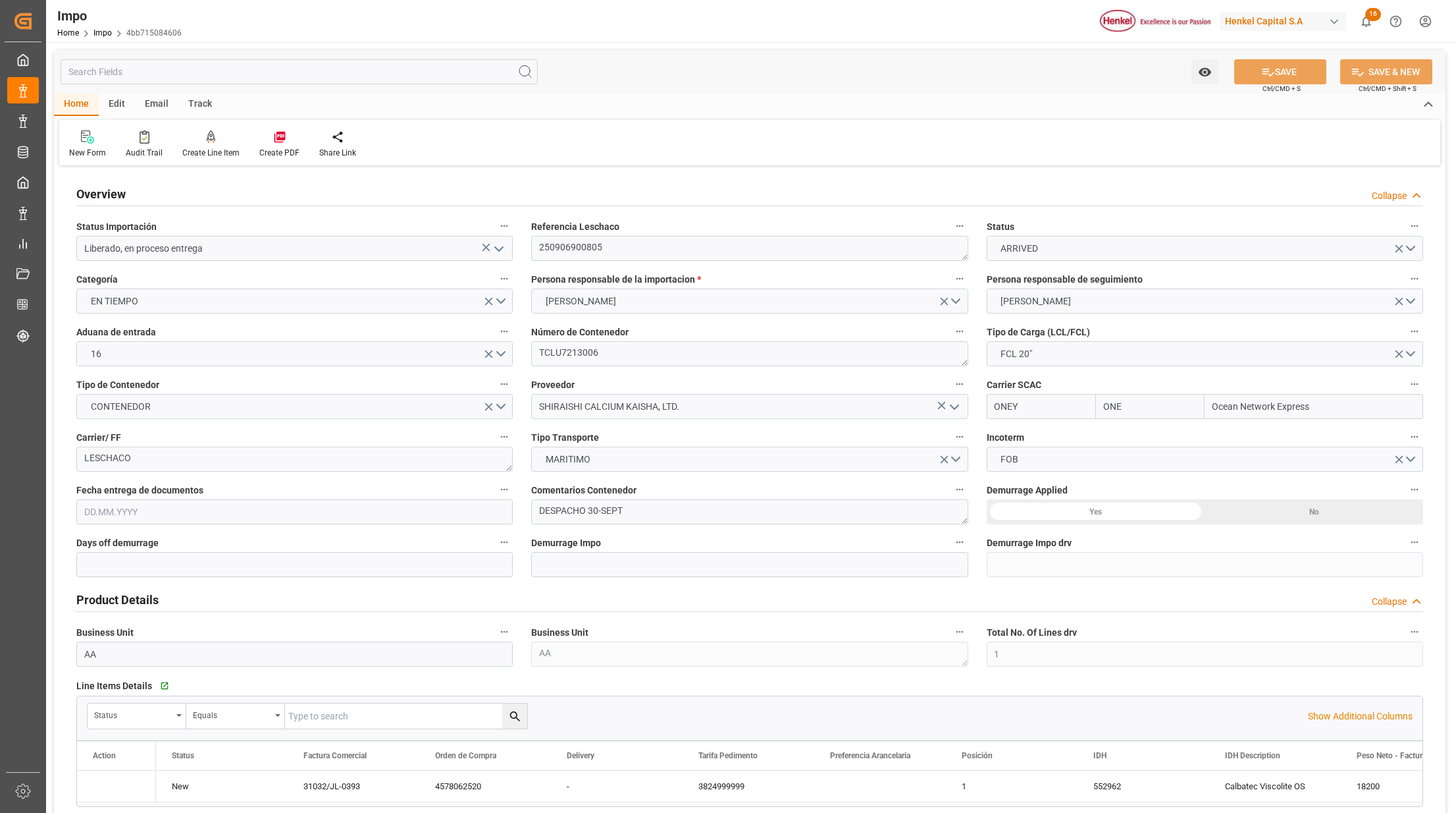
type input "26.08.2025"
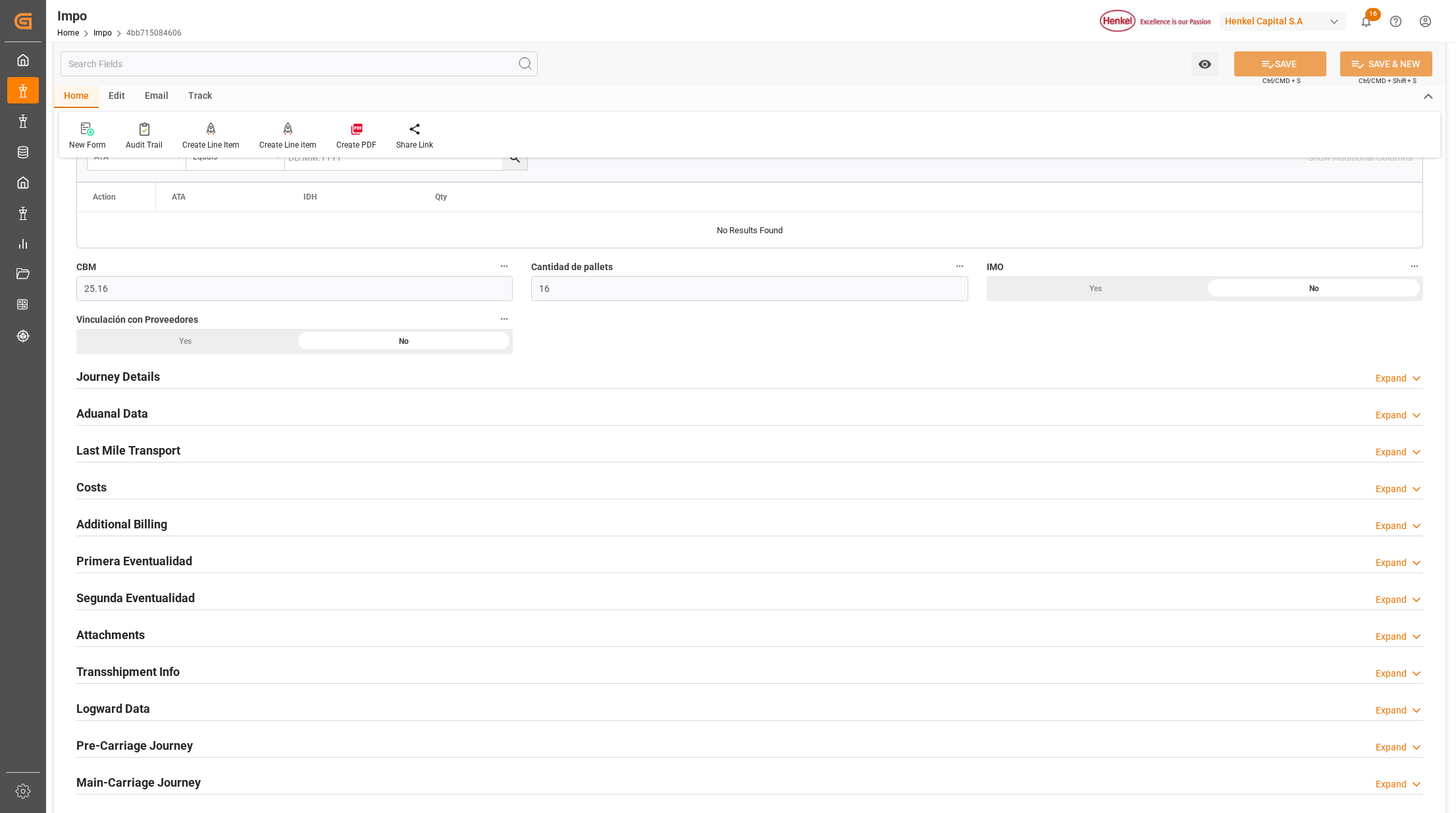
scroll to position [1007, 0]
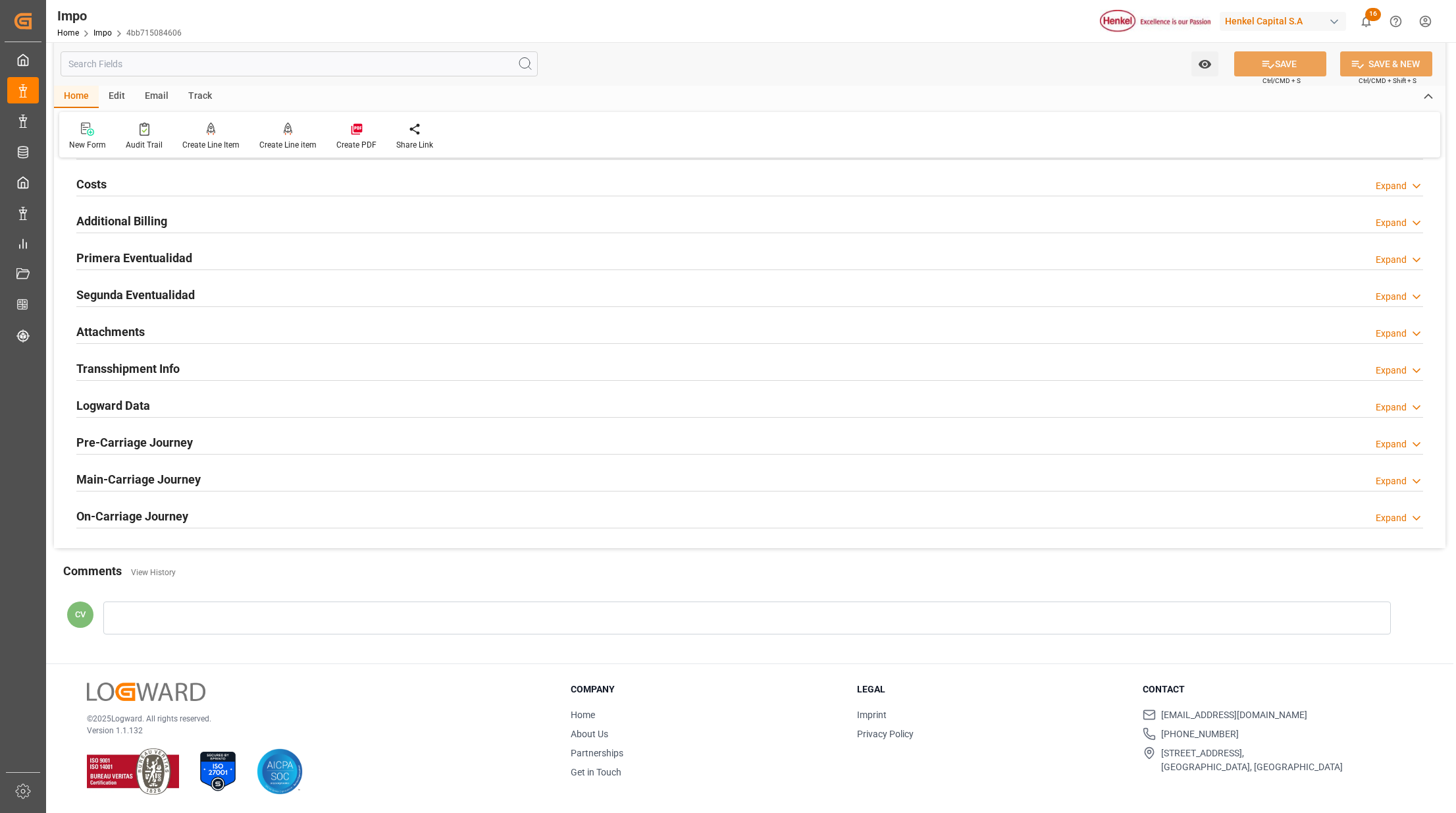
drag, startPoint x: 120, startPoint y: 288, endPoint x: 607, endPoint y: 422, distance: 505.1
click at [120, 291] on h2 "Segunda Eventualidad" at bounding box center [136, 294] width 119 height 18
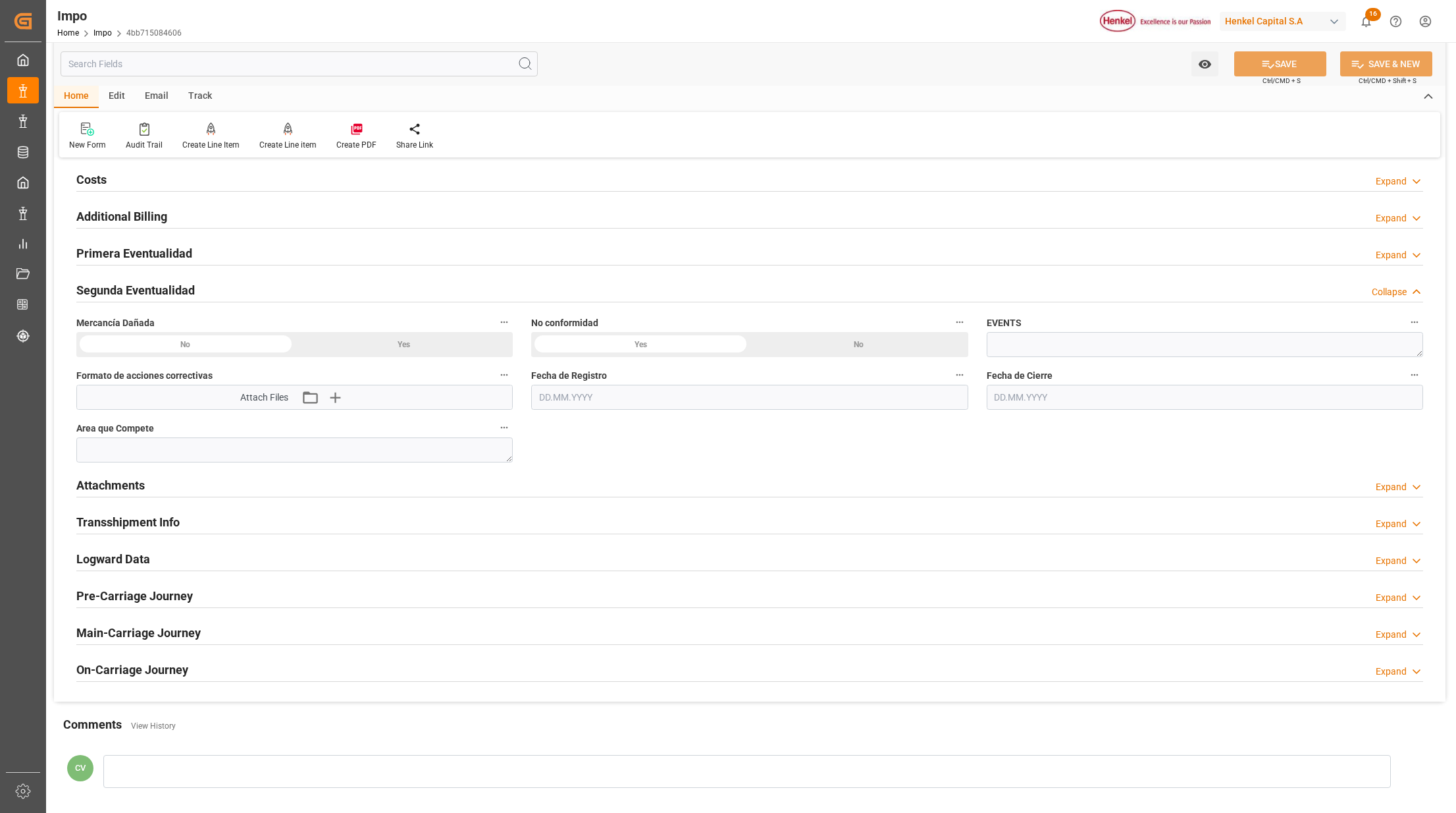
click at [399, 354] on div "Yes" at bounding box center [404, 344] width 218 height 25
click at [839, 340] on div "No" at bounding box center [859, 344] width 218 height 25
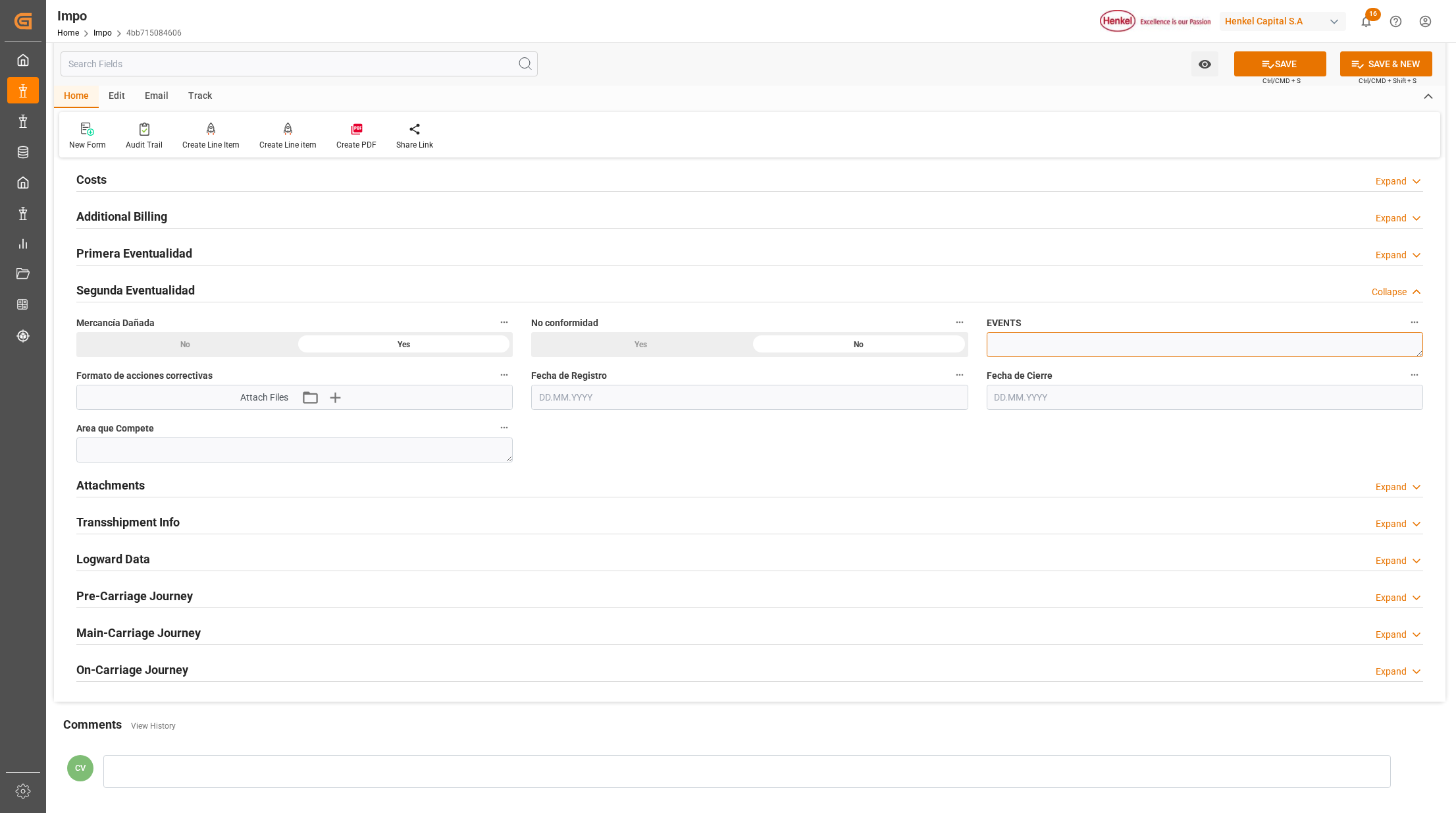
click at [1041, 348] on textarea at bounding box center [1206, 344] width 437 height 25
click at [1066, 338] on textarea at bounding box center [1206, 344] width 437 height 25
click at [1004, 348] on textarea at bounding box center [1206, 344] width 437 height 25
paste textarea "llegaron algunos daños en los sacos dentro de las tarimas"
type textarea "llegaron algunos daños en los sacos dentro de las tarimas"
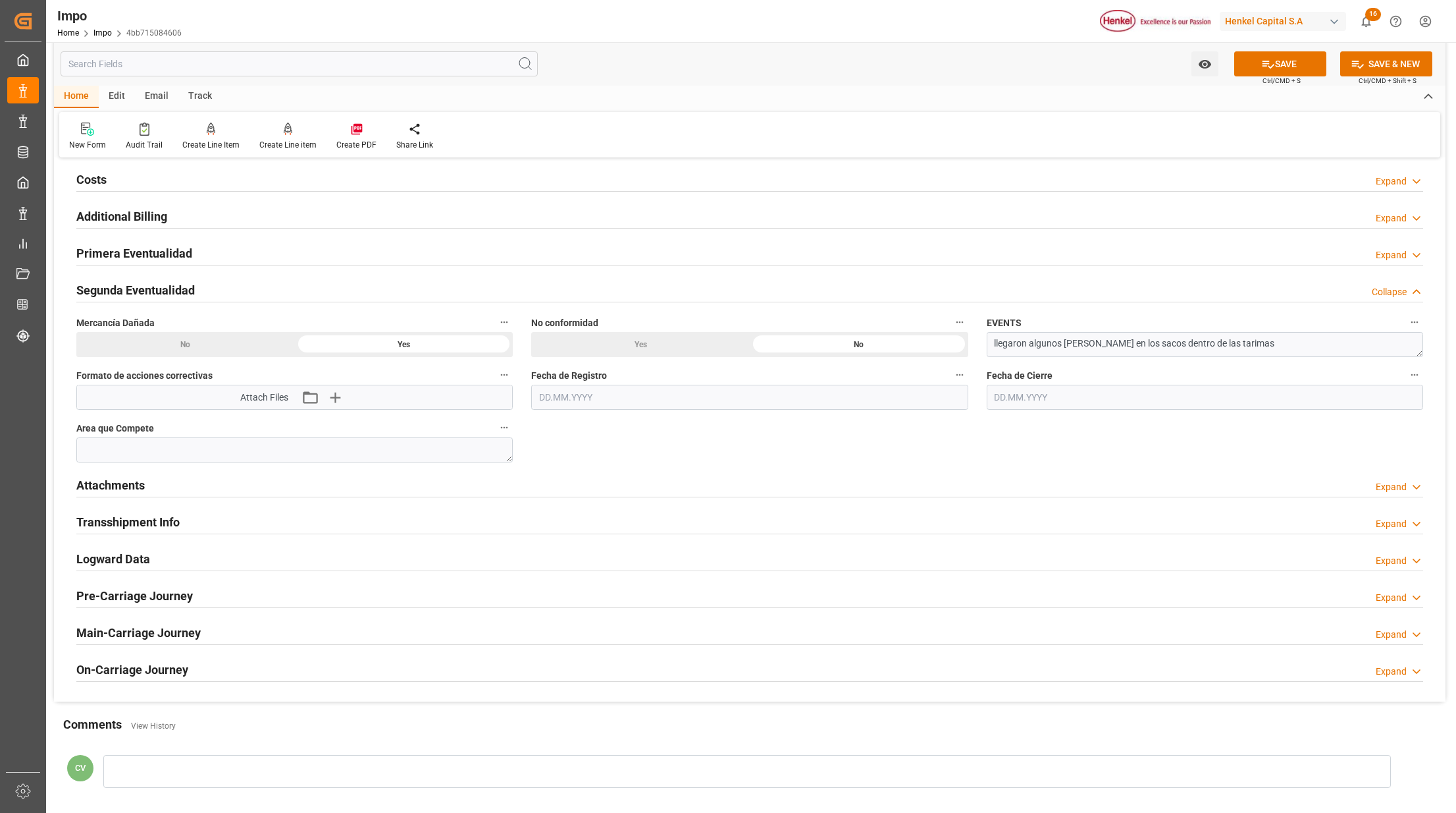
click at [835, 395] on input "text" at bounding box center [750, 397] width 437 height 25
click at [346, 397] on button "Upload new file" at bounding box center [338, 397] width 28 height 21
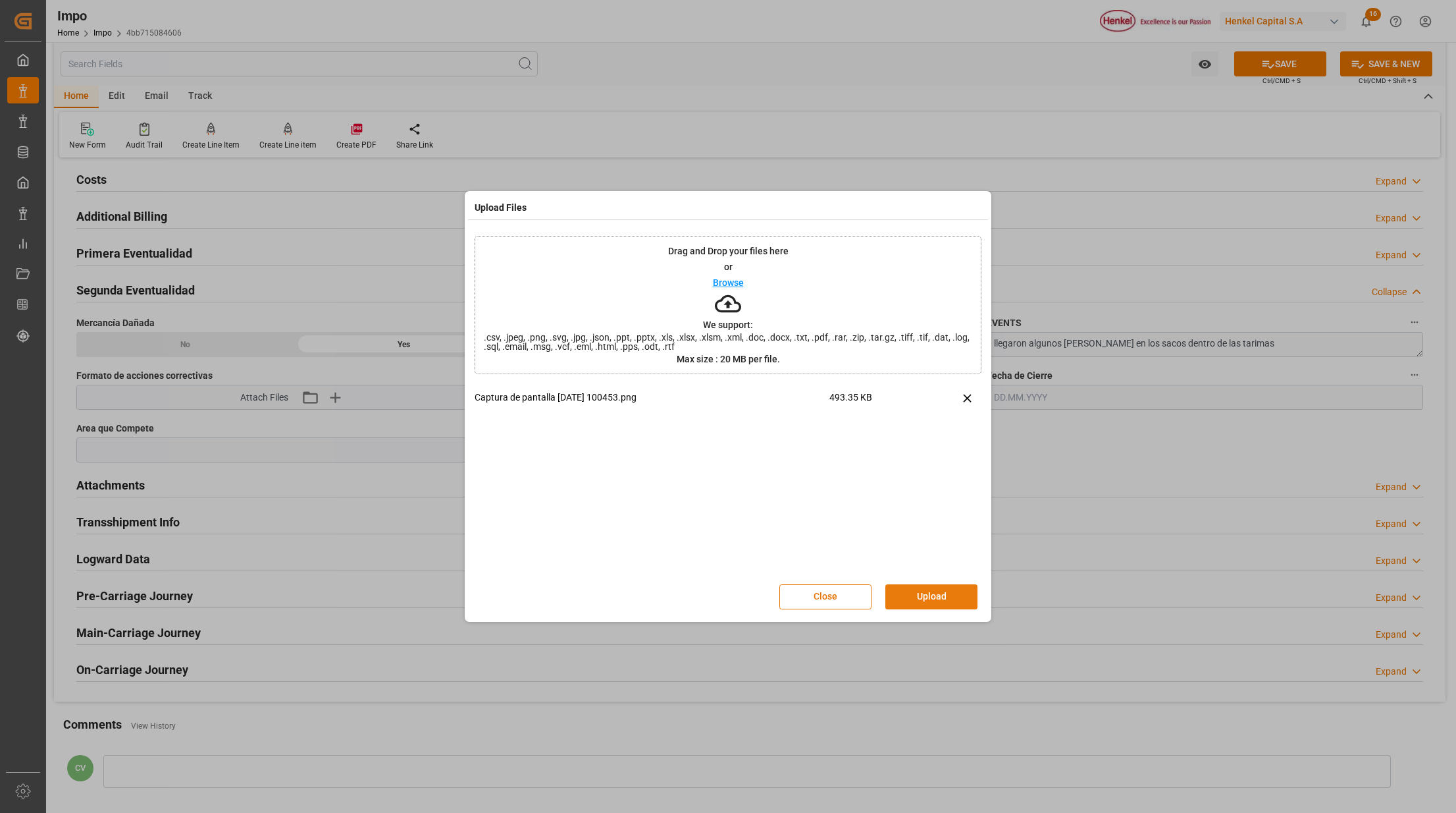
click at [946, 586] on button "Upload" at bounding box center [931, 596] width 92 height 25
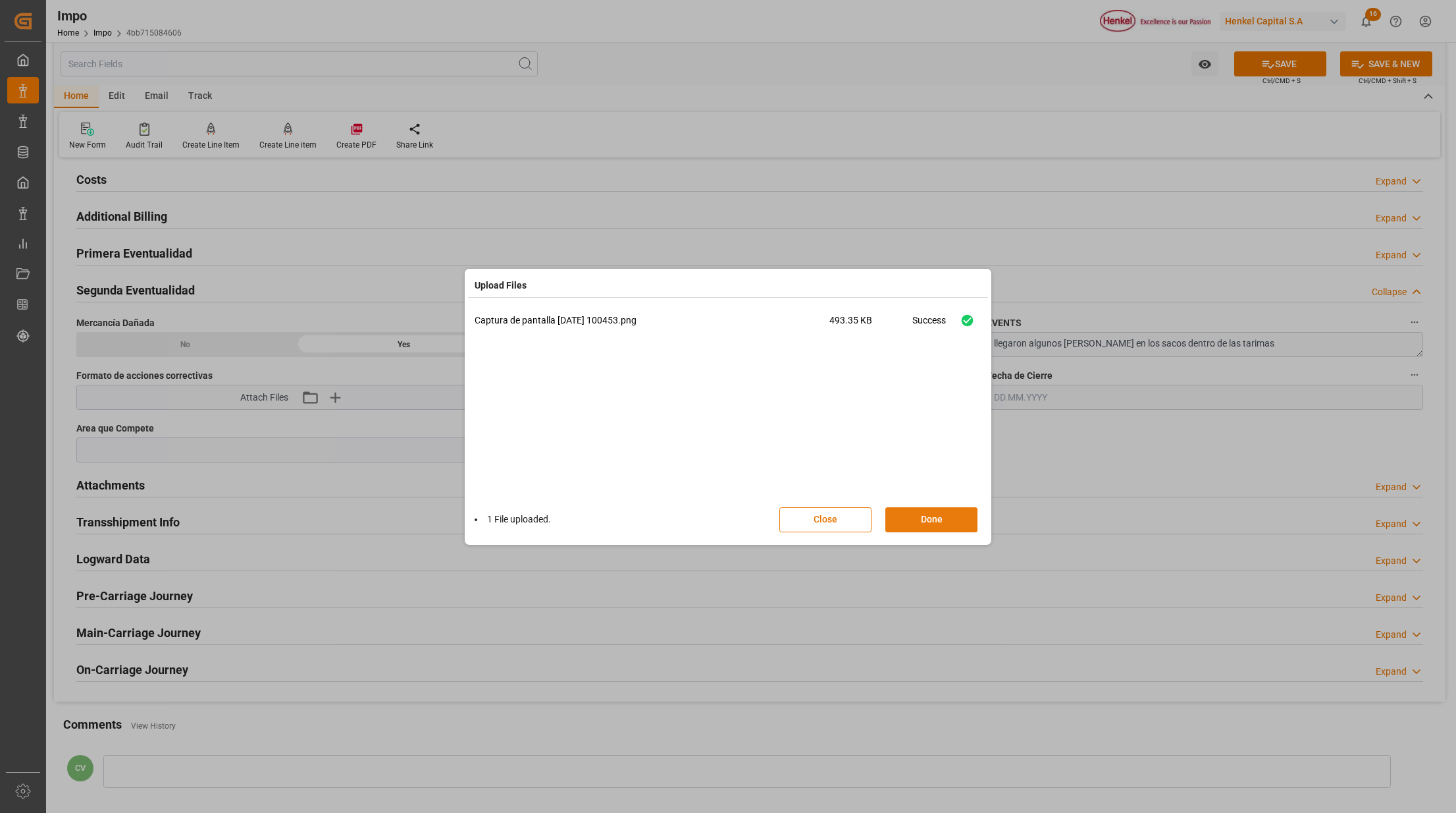
click at [944, 536] on div "1 File uploaded. Close Done" at bounding box center [728, 520] width 507 height 44
click at [949, 527] on button "Done" at bounding box center [931, 519] width 92 height 25
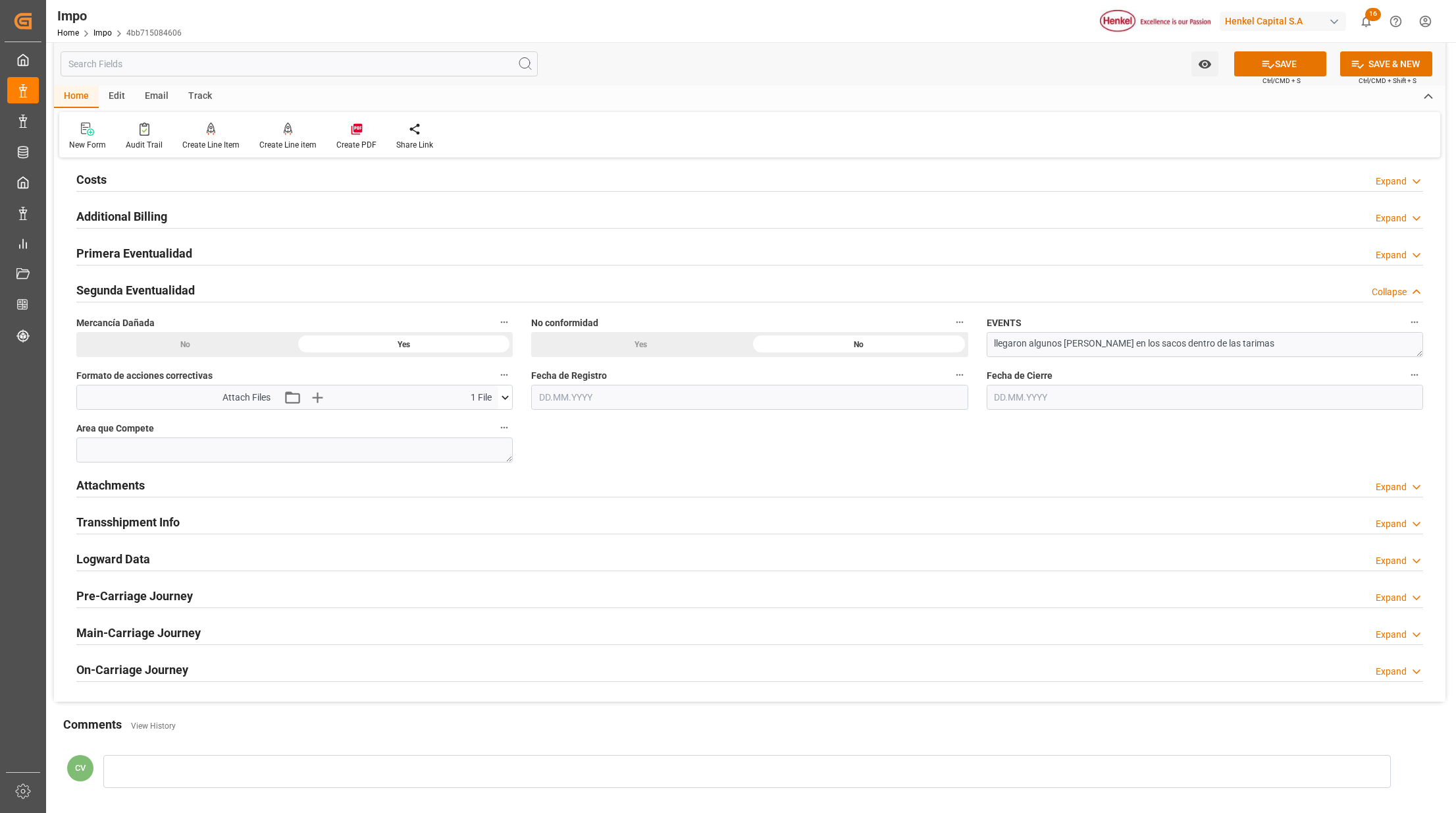
click at [512, 401] on icon at bounding box center [506, 397] width 14 height 14
click at [493, 426] on icon at bounding box center [498, 422] width 13 height 9
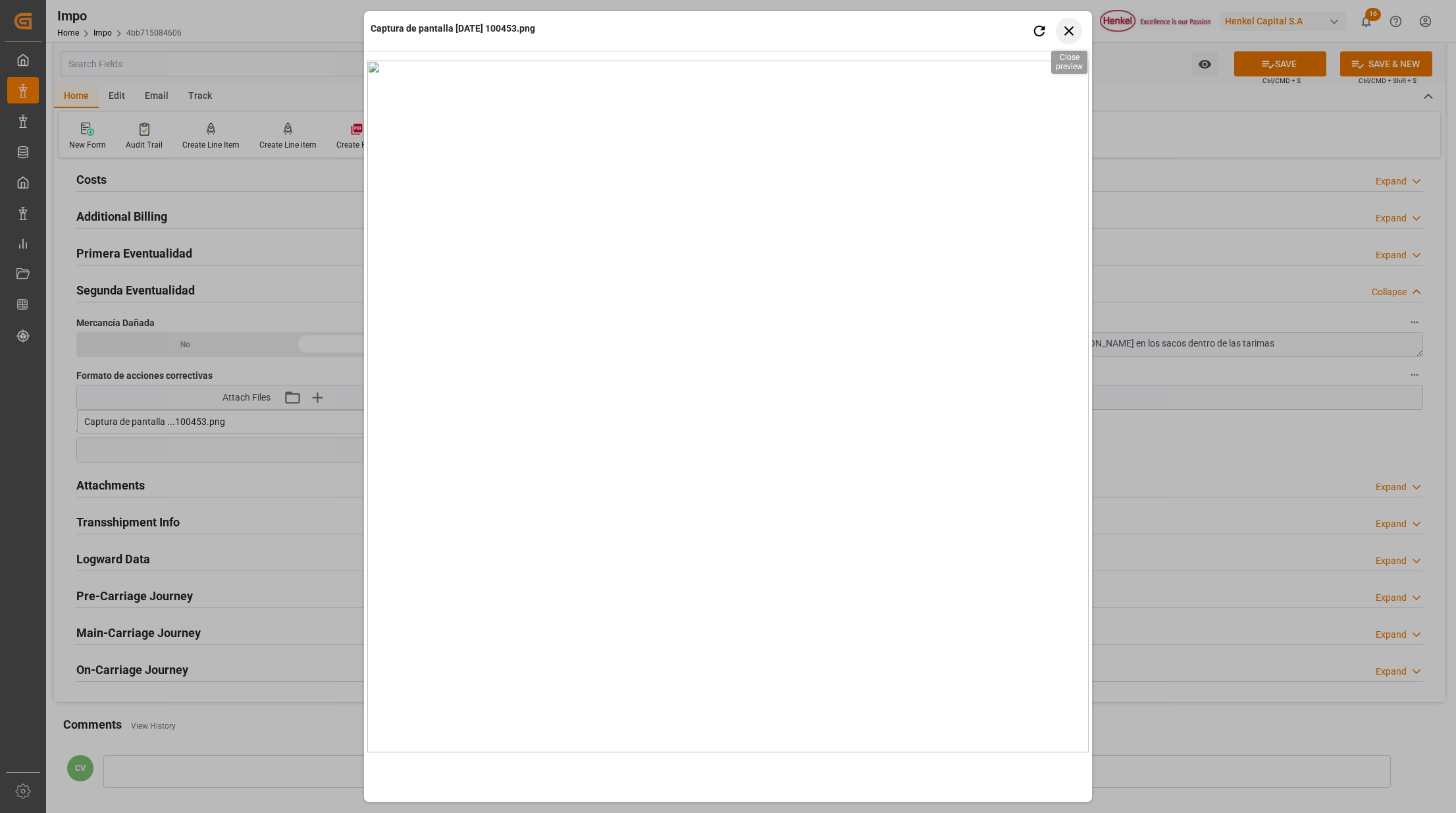
click at [1076, 29] on icon "button" at bounding box center [1069, 30] width 16 height 16
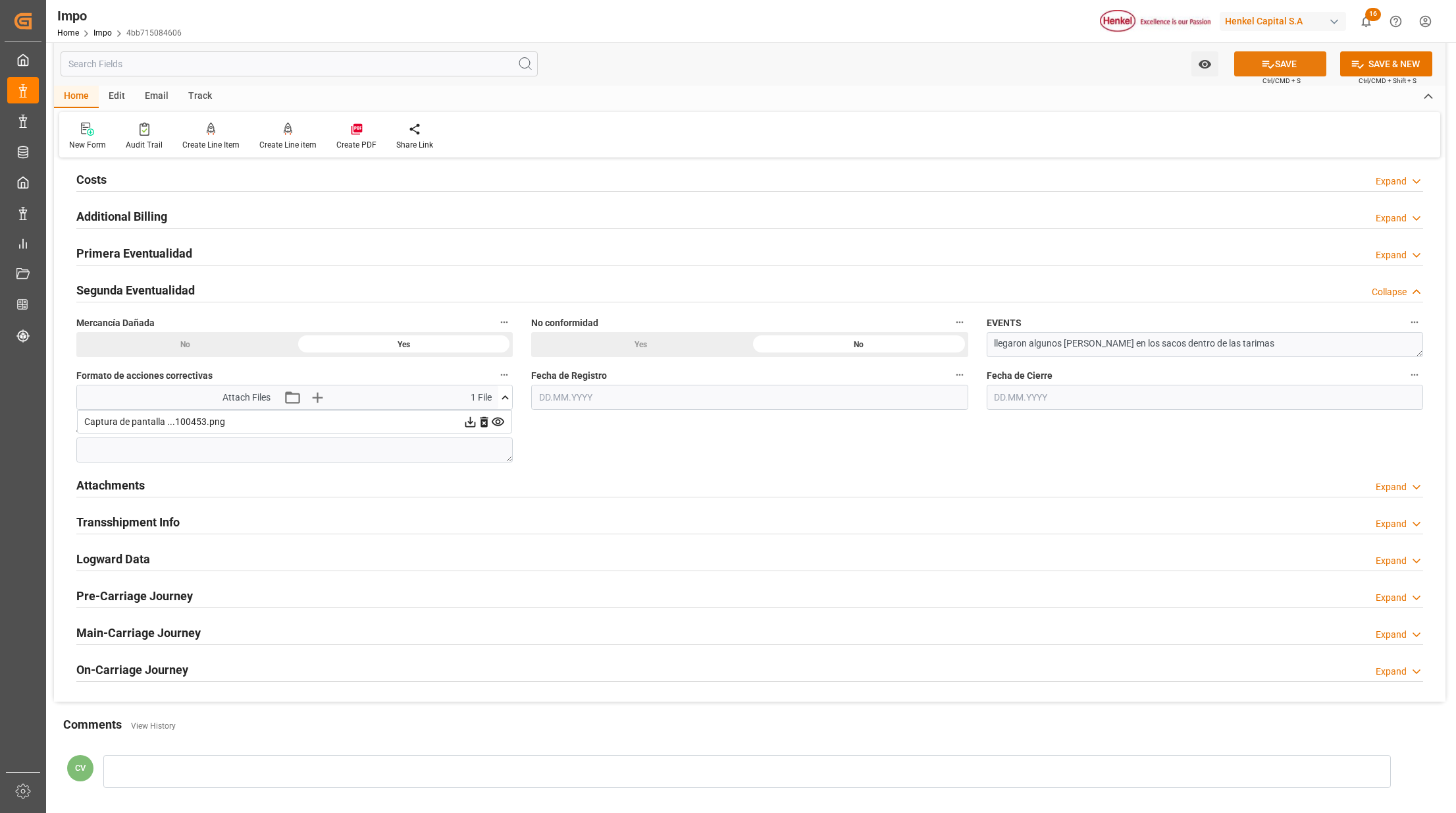
click at [1293, 63] on button "SAVE" at bounding box center [1280, 64] width 92 height 25
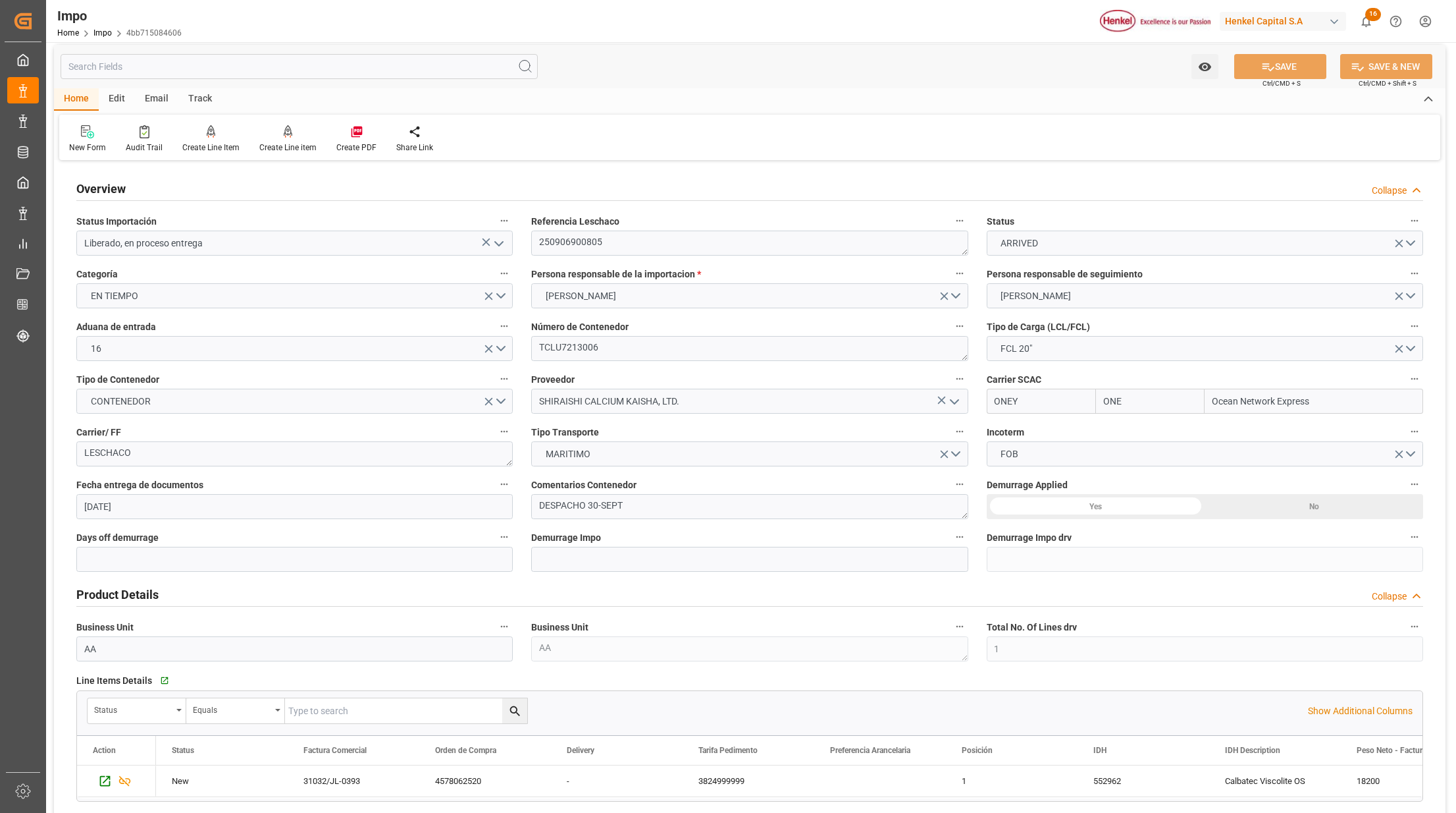
scroll to position [0, 0]
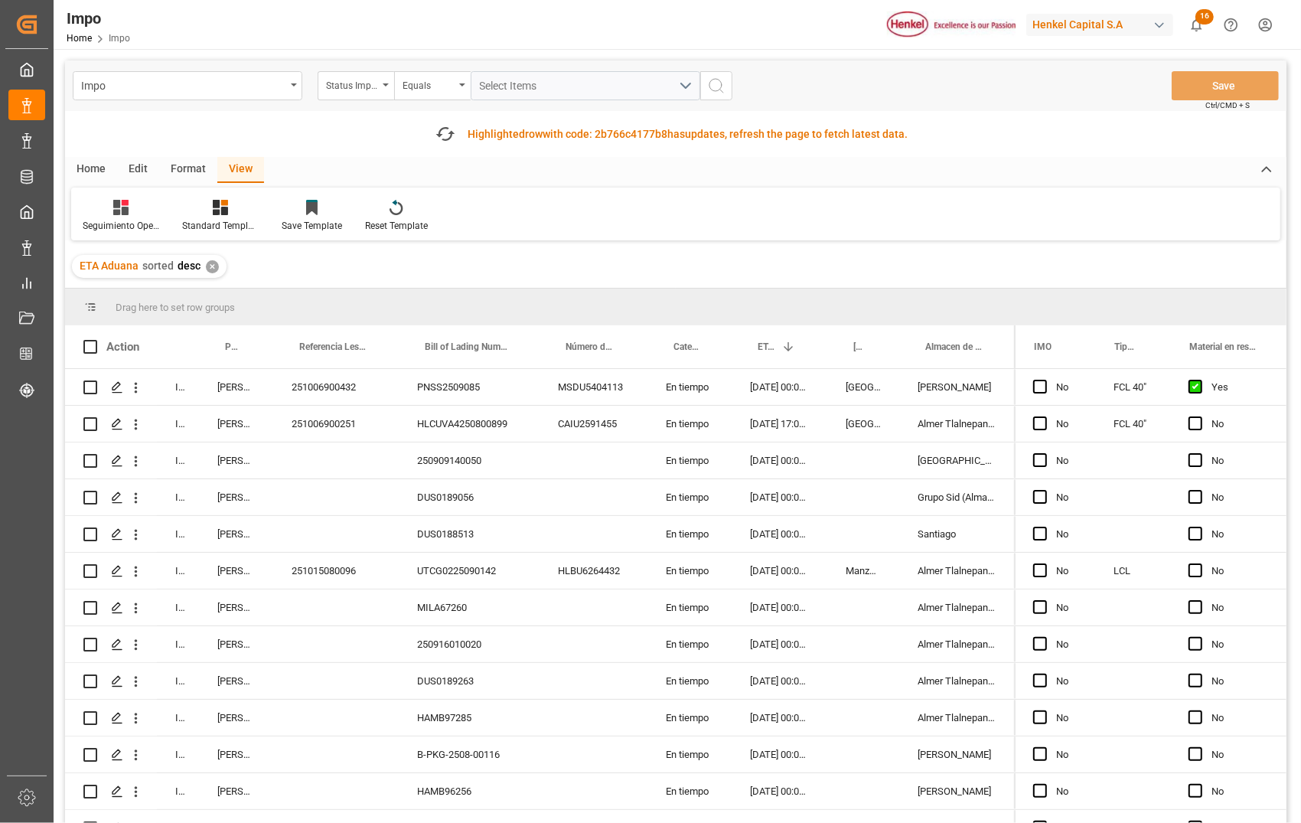
click at [295, 158] on div "Home Edit Format View" at bounding box center [676, 170] width 1222 height 26
click at [178, 167] on div "Format" at bounding box center [188, 170] width 58 height 26
click at [112, 204] on div at bounding box center [105, 207] width 45 height 16
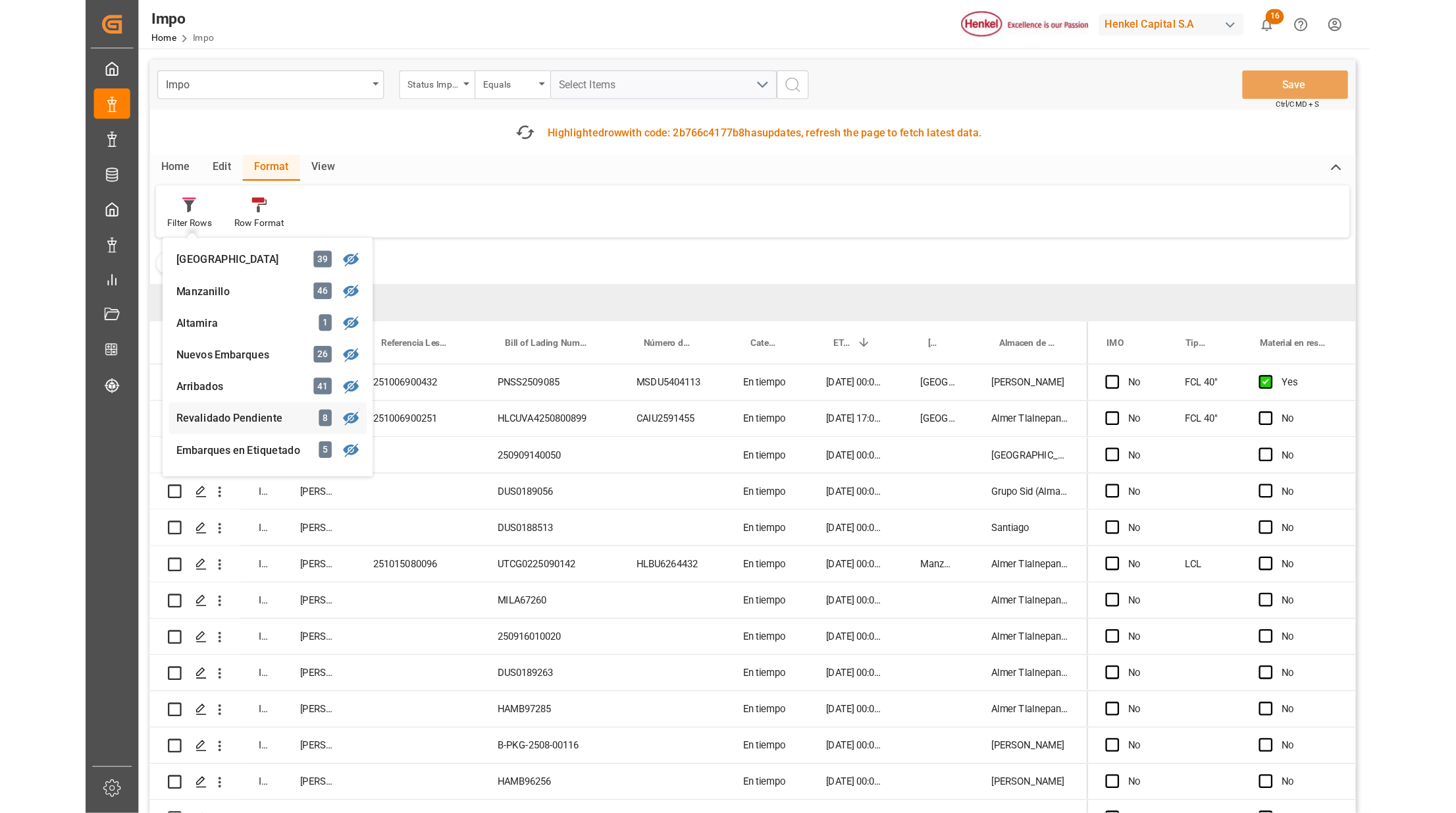
scroll to position [88, 0]
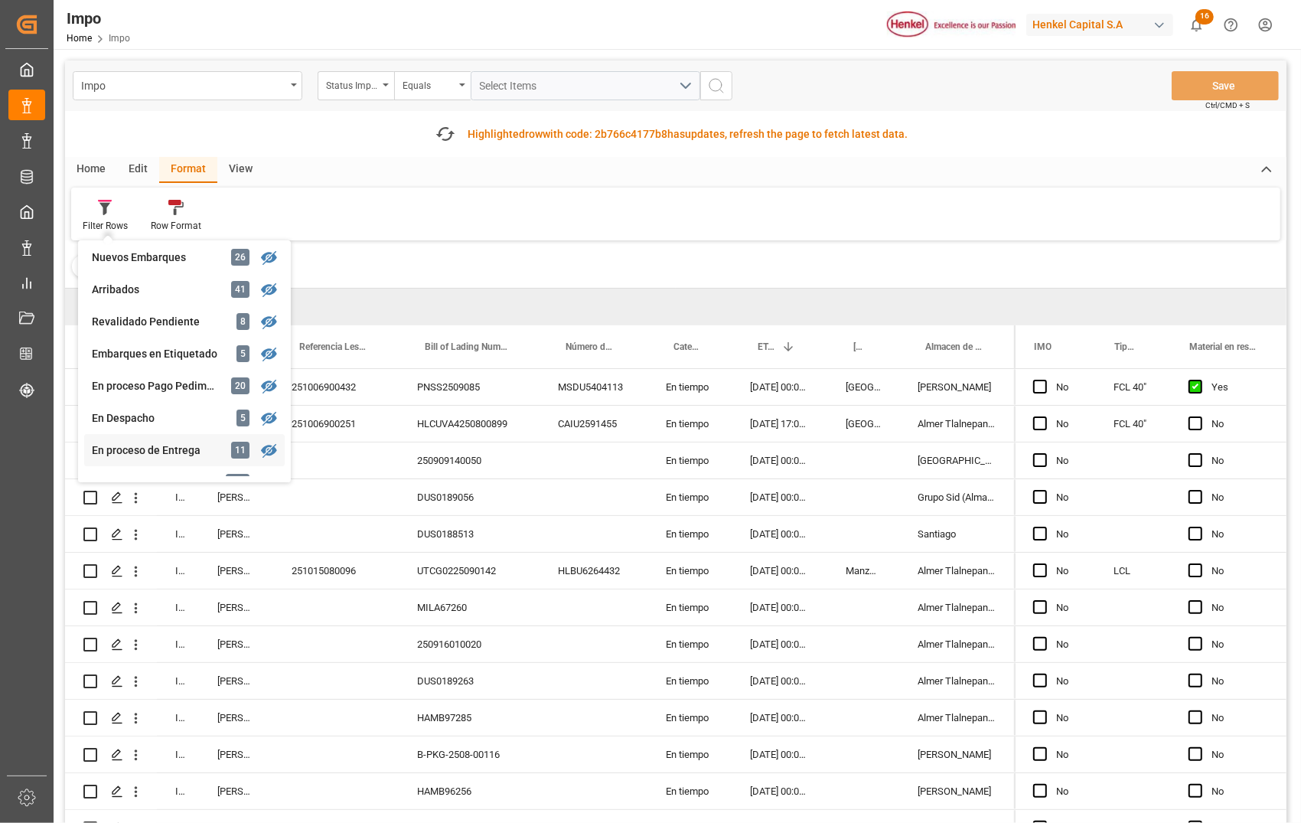
click at [184, 444] on div "En proceso de Entrega" at bounding box center [159, 450] width 134 height 16
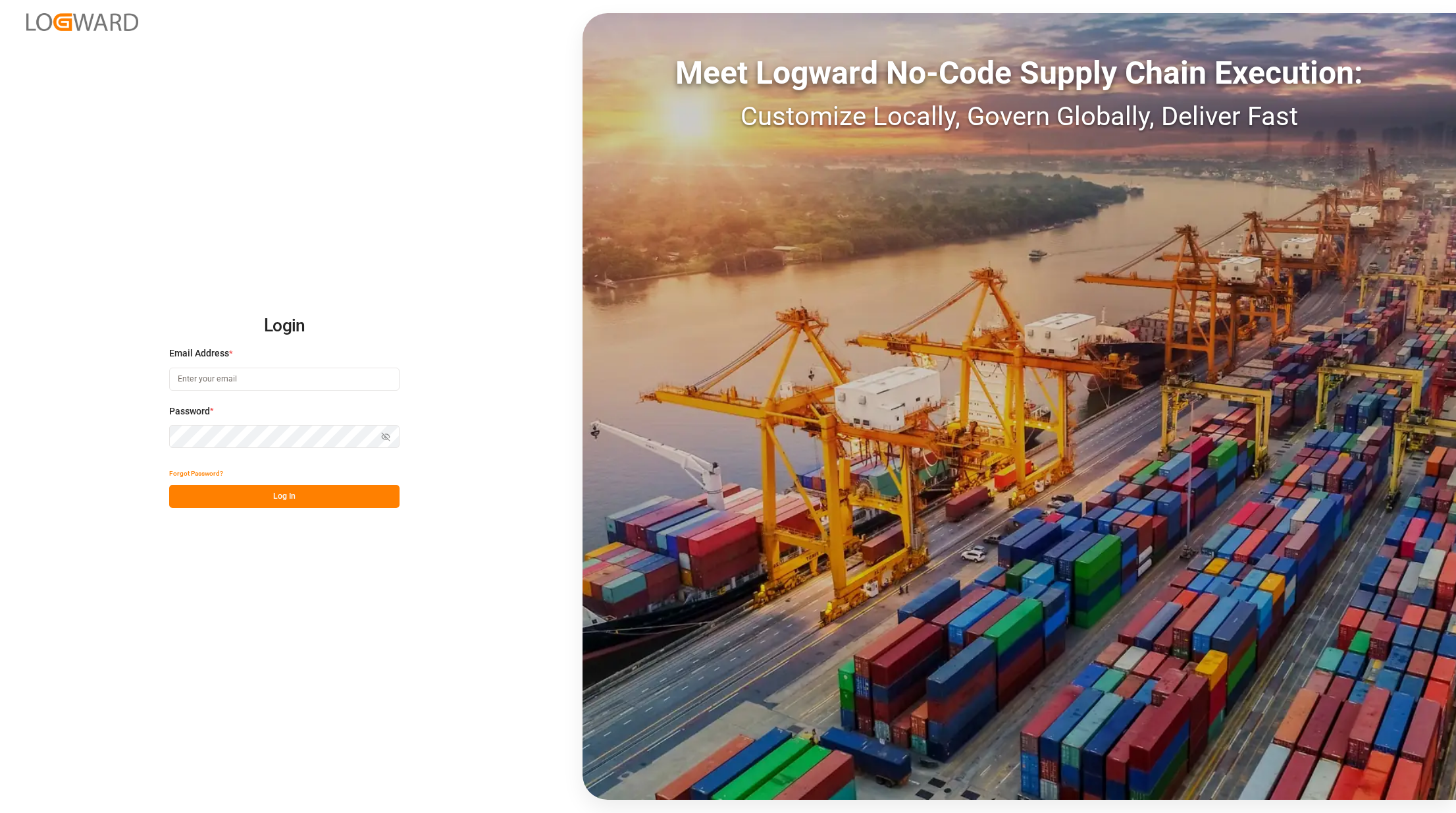
type input "[PERSON_NAME][EMAIL_ADDRESS][PERSON_NAME][DOMAIN_NAME]"
click at [274, 506] on button "Log In" at bounding box center [285, 496] width 230 height 23
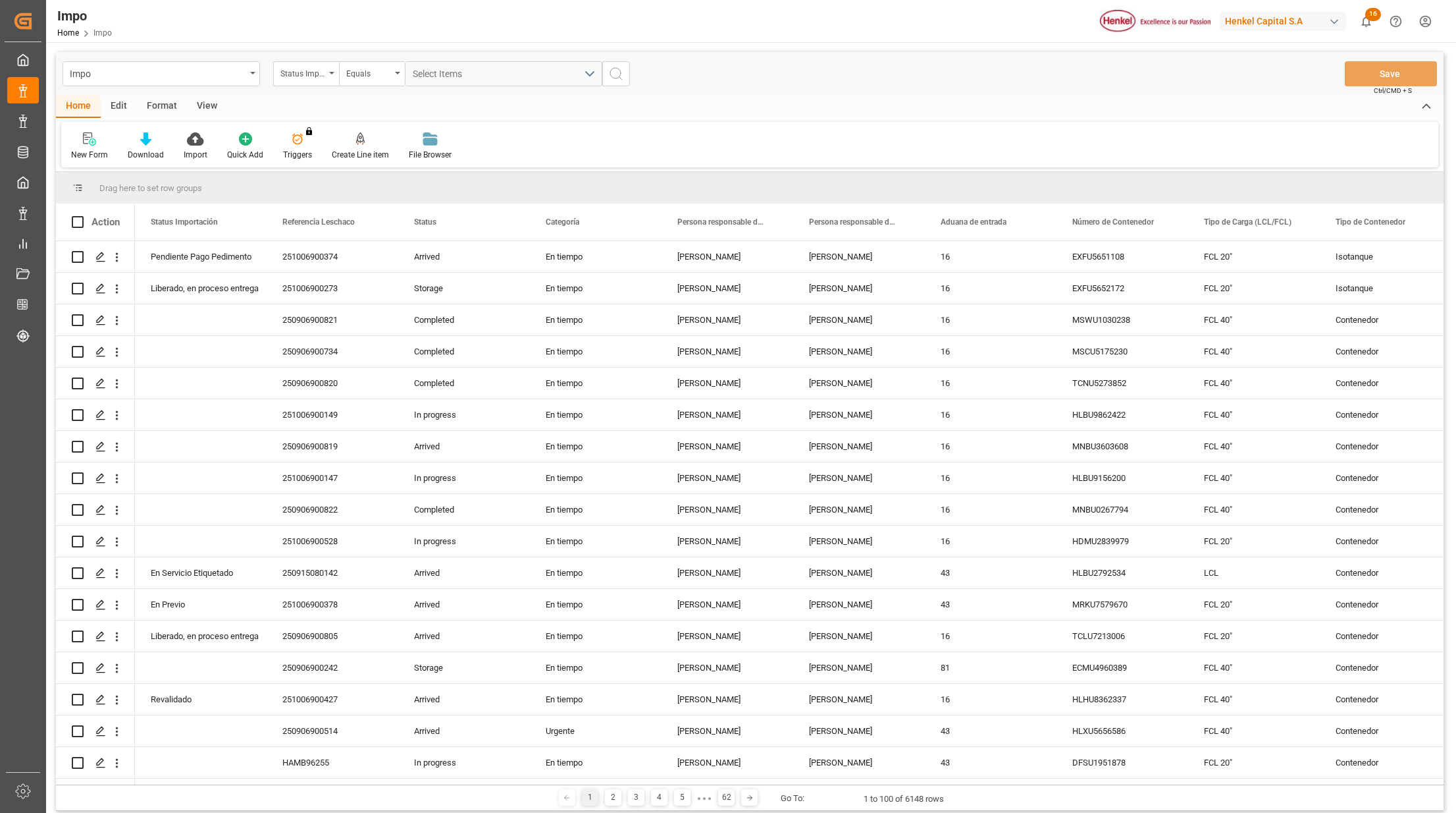
drag, startPoint x: 208, startPoint y: 104, endPoint x: 206, endPoint y: 117, distance: 13.2
click at [208, 103] on div "View" at bounding box center [206, 107] width 40 height 22
click at [151, 139] on icon at bounding box center [149, 139] width 13 height 13
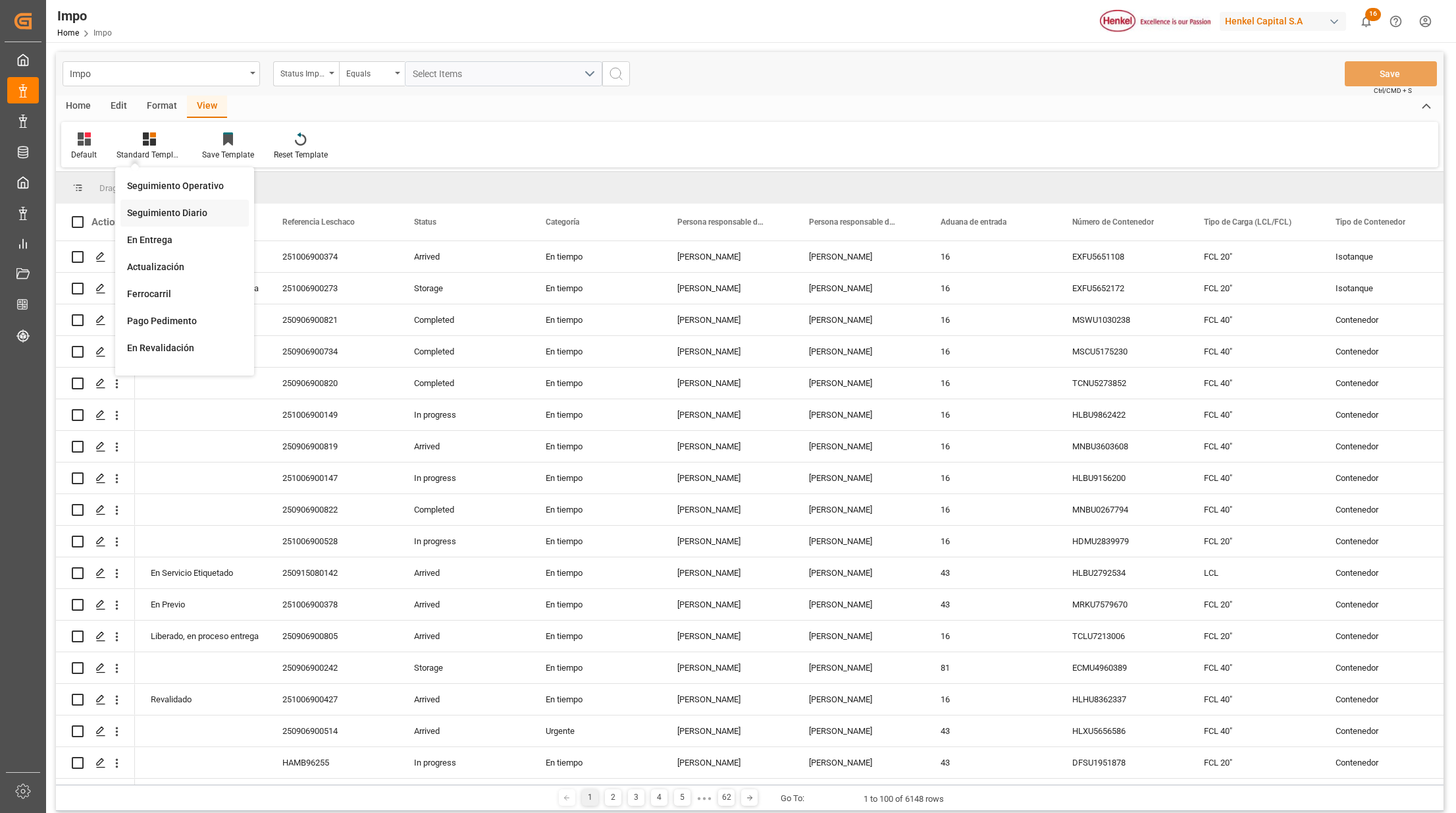
click at [188, 212] on div "Seguimiento Diario" at bounding box center [185, 213] width 115 height 14
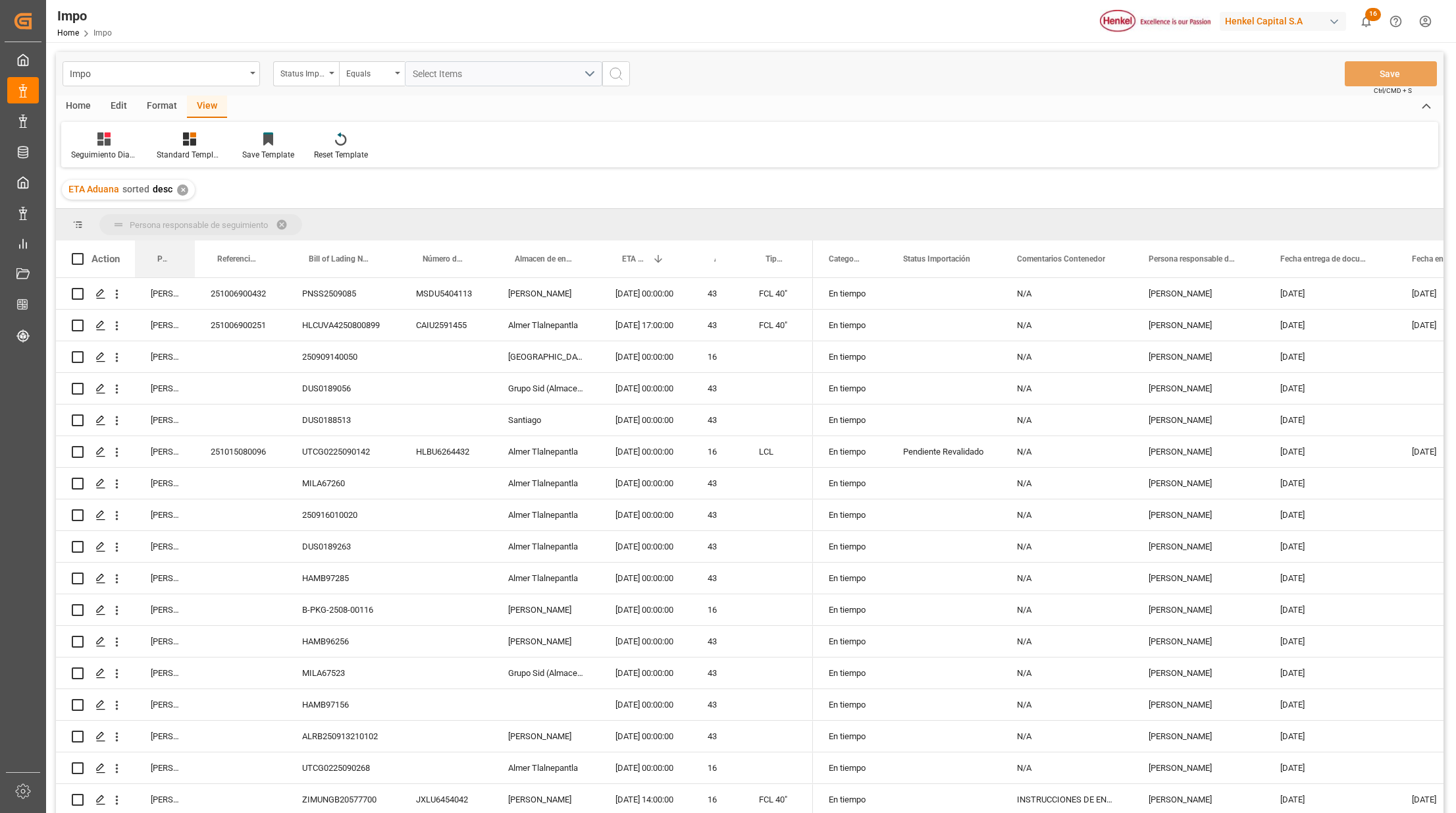
drag, startPoint x: 167, startPoint y: 257, endPoint x: 158, endPoint y: 225, distance: 33.2
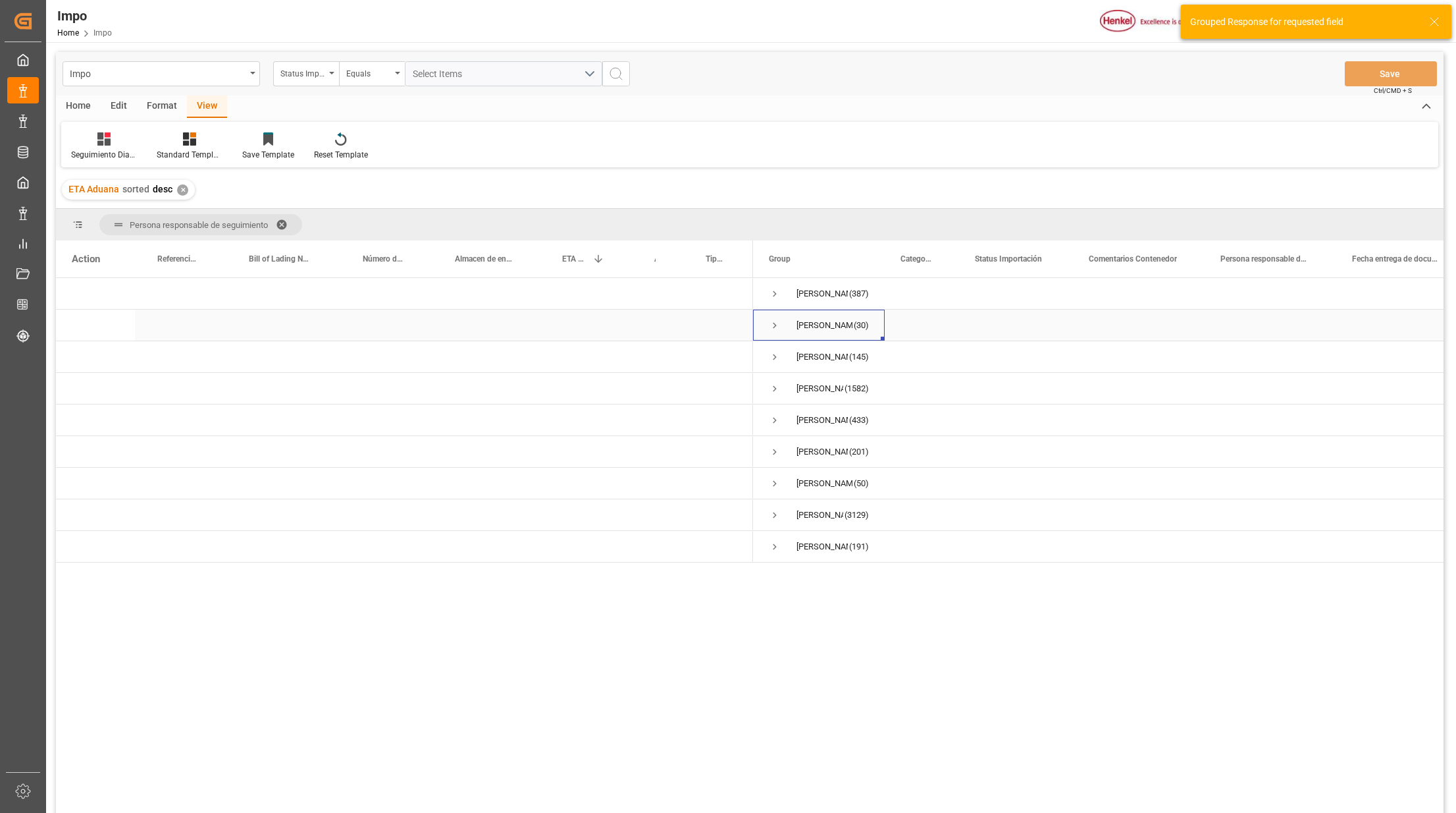
click at [774, 324] on span "Press SPACE to select this row." at bounding box center [775, 325] width 12 height 12
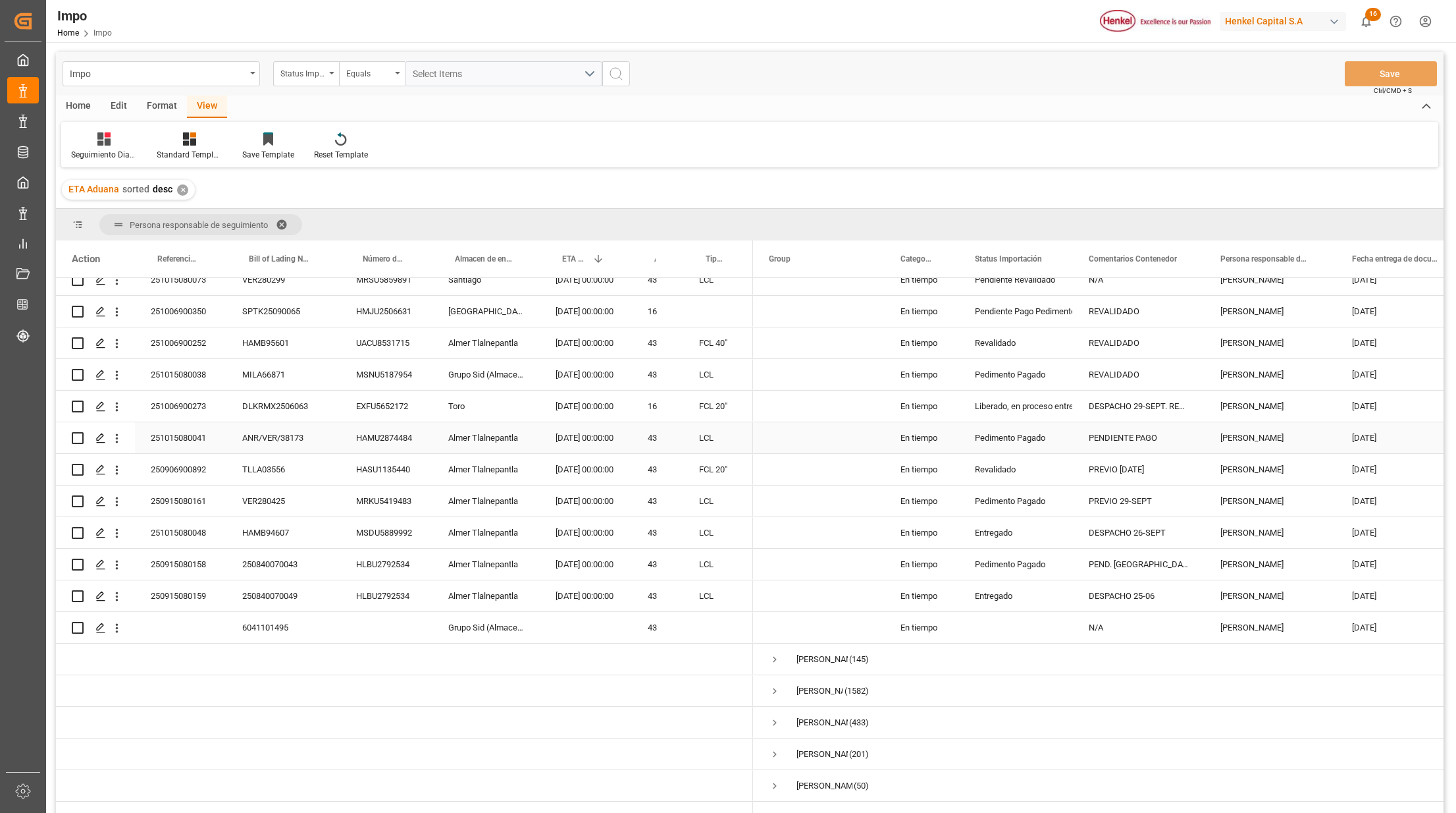
scroll to position [698, 0]
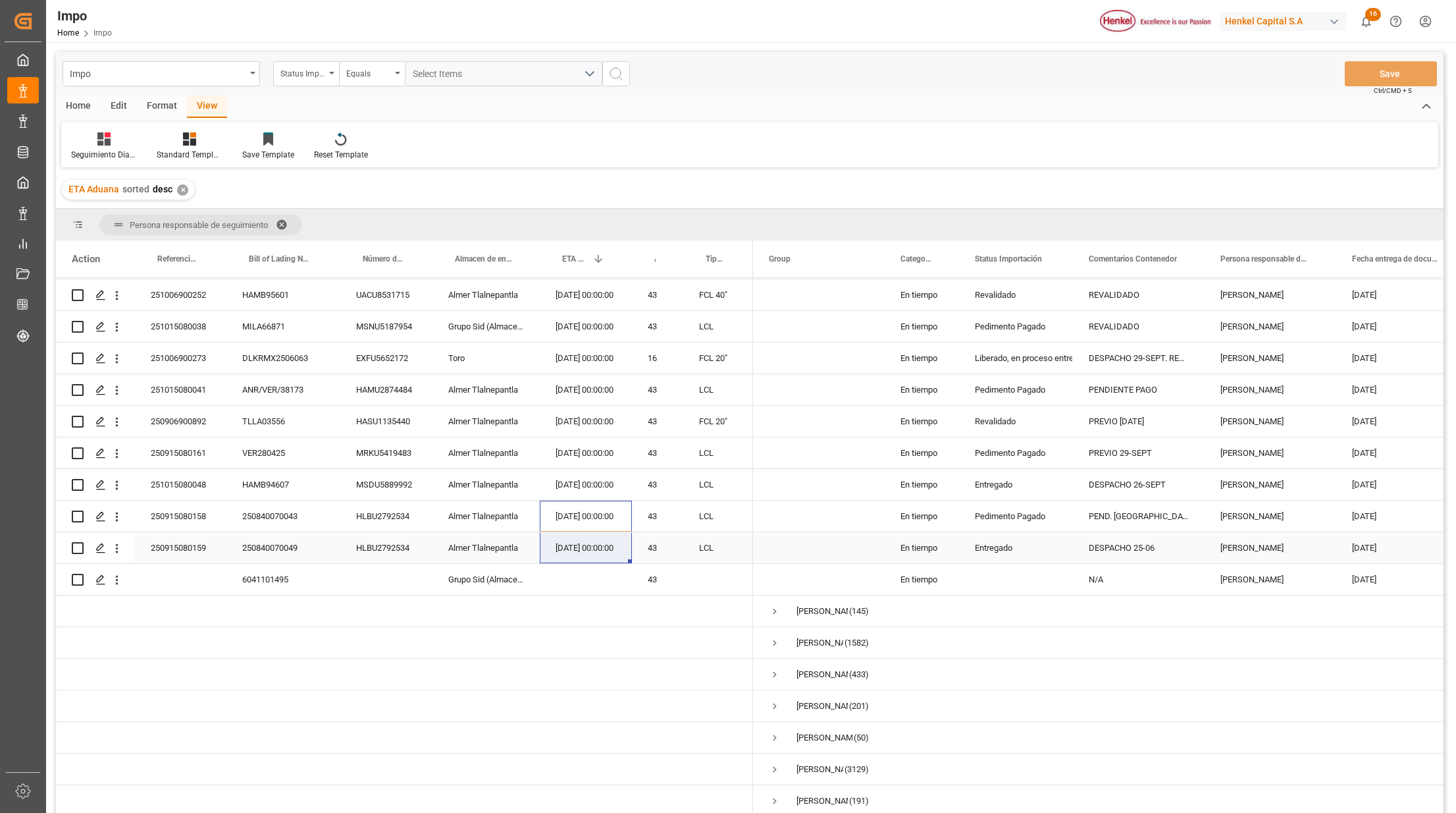
drag, startPoint x: 586, startPoint y: 514, endPoint x: 628, endPoint y: 541, distance: 49.9
click at [591, 533] on div "16" at bounding box center [404, 200] width 697 height 1233
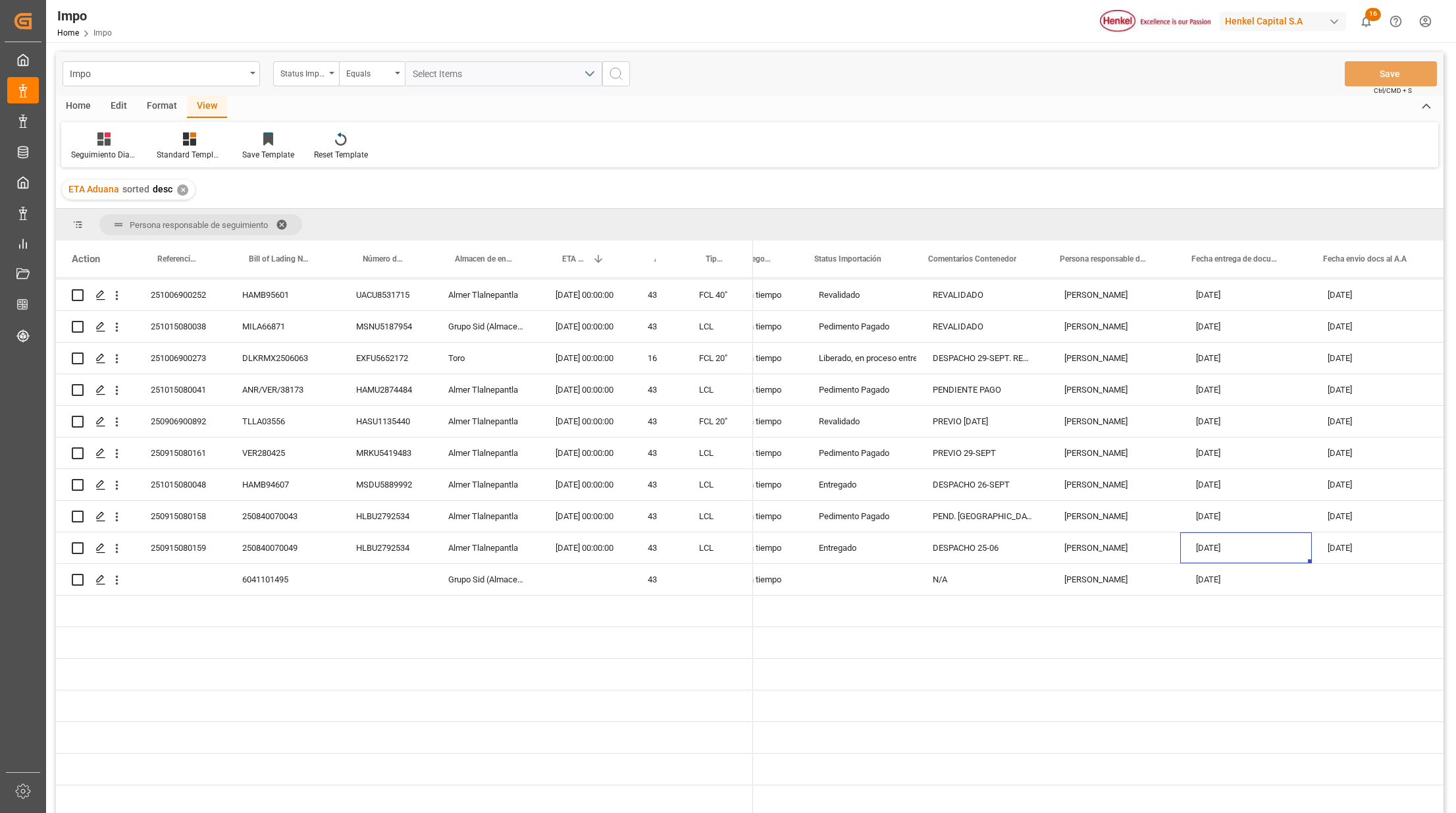
scroll to position [0, 0]
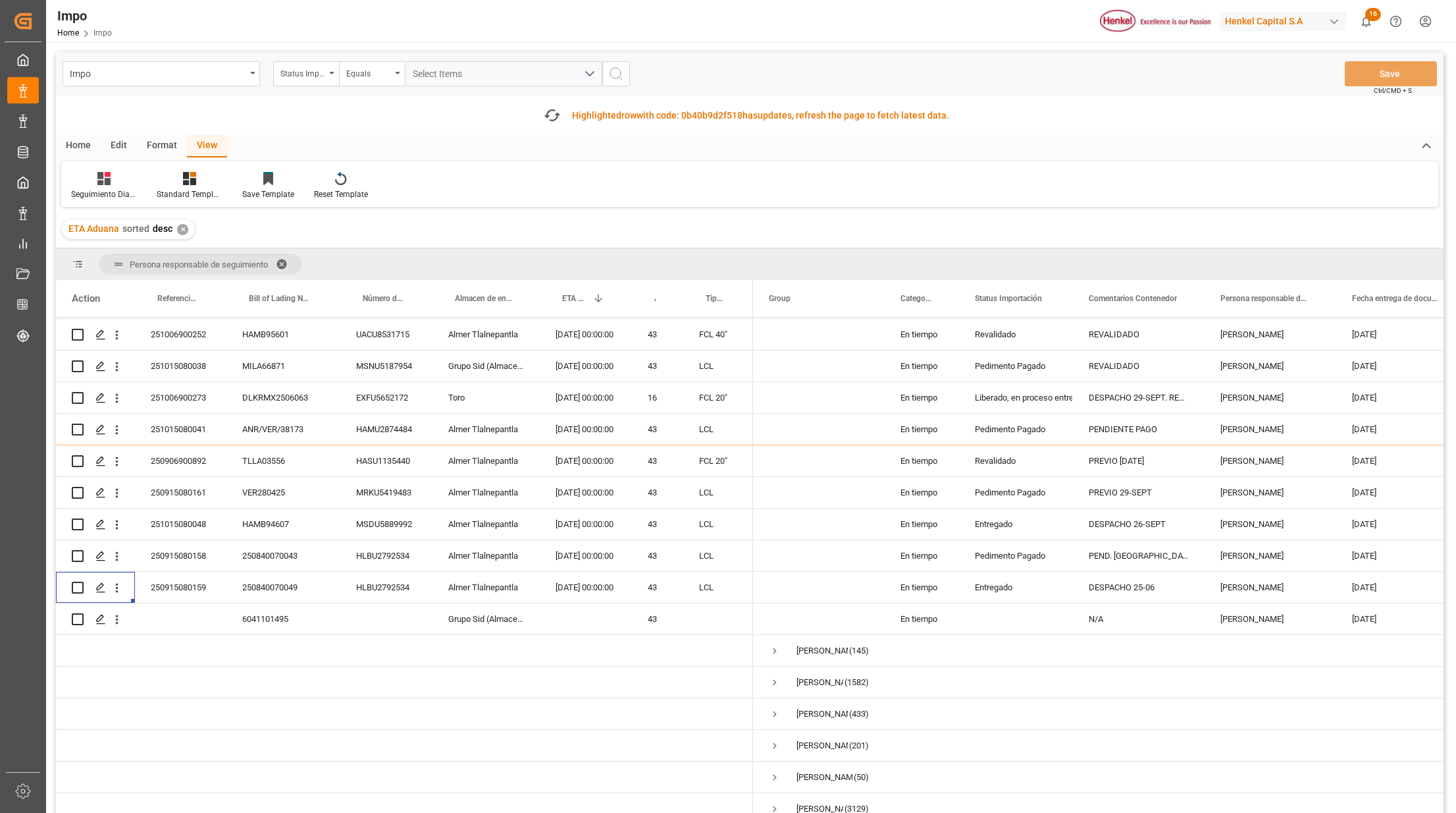
click at [153, 142] on div "Format" at bounding box center [162, 146] width 50 height 22
click at [95, 188] on div "Filter Rows" at bounding box center [90, 194] width 39 height 12
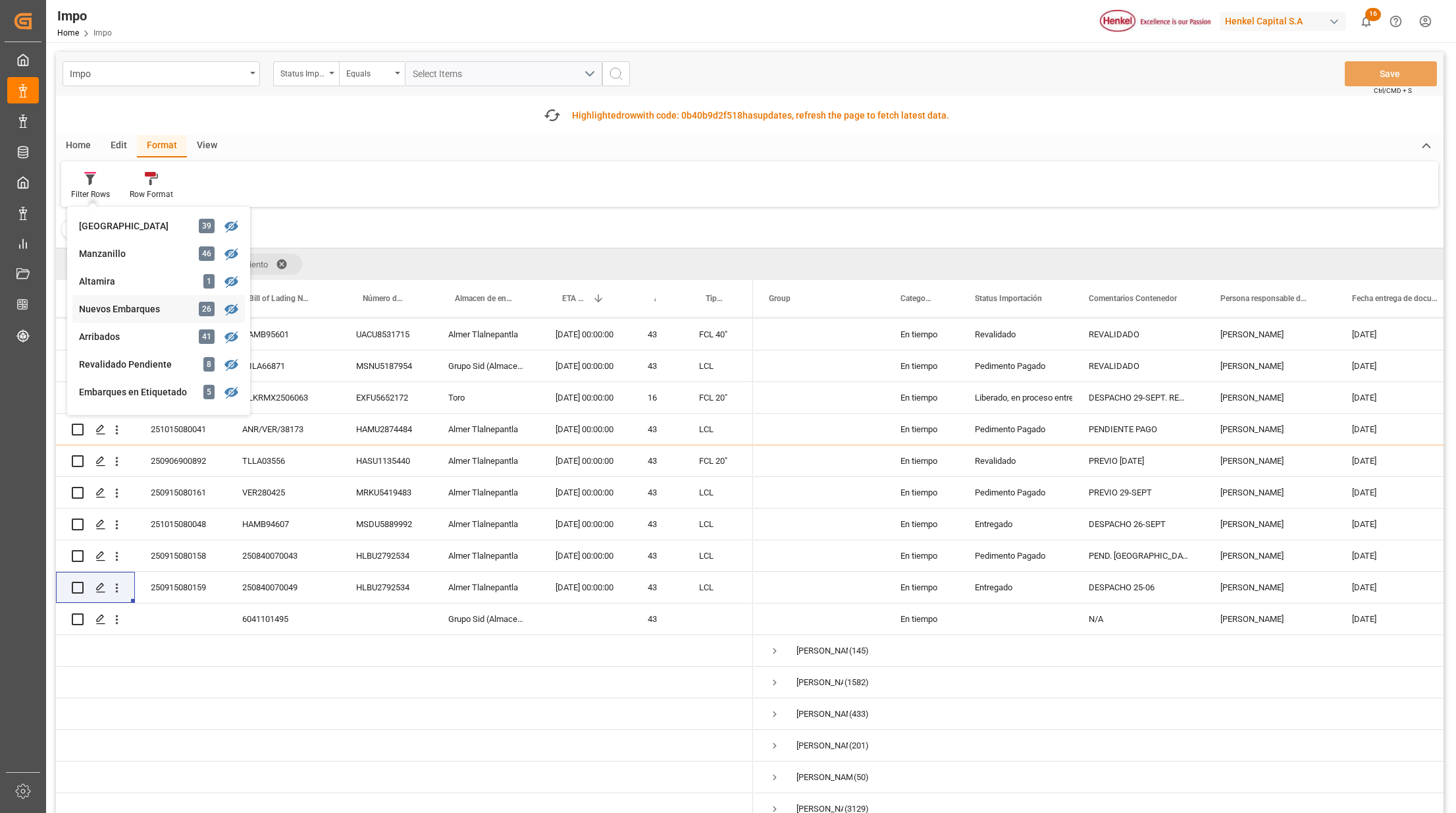
click at [138, 309] on div "Impo Status Importación Equals Select Items Save Ctrl/CMD + S Fetch latest upda…" at bounding box center [750, 469] width 1388 height 835
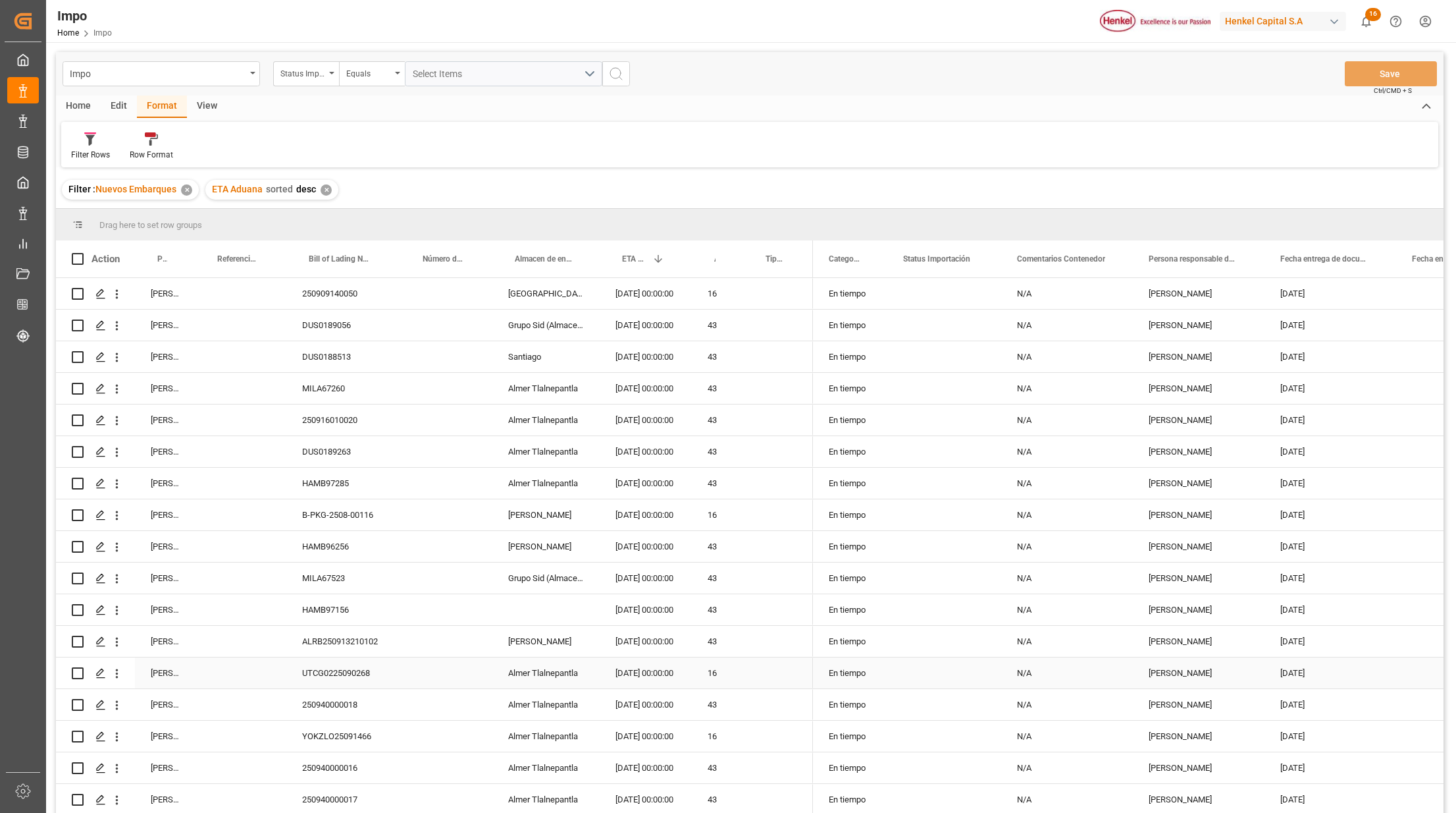
click at [361, 670] on div "UTCG0225090268" at bounding box center [343, 673] width 114 height 31
click at [347, 553] on div "HAMB96256" at bounding box center [343, 546] width 114 height 31
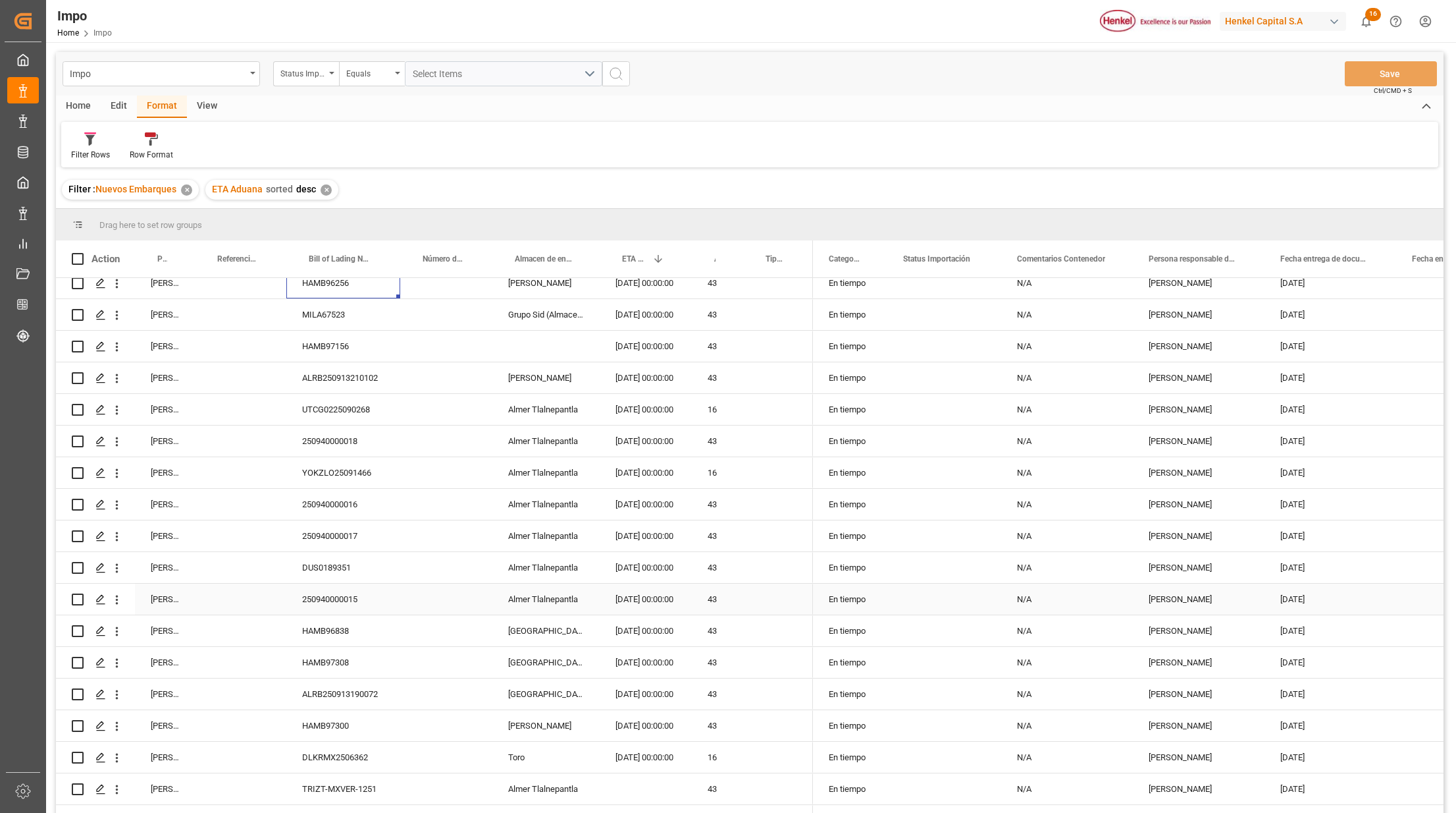
click at [574, 580] on div "Almer Tlalnepantla" at bounding box center [546, 568] width 108 height 31
click at [1186, 362] on div "Julia Lopez" at bounding box center [1198, 378] width 132 height 31
click at [1187, 353] on div "Fernanda Leyva" at bounding box center [1198, 346] width 132 height 31
click at [772, 338] on div "Press SPACE to select this row." at bounding box center [777, 346] width 70 height 31
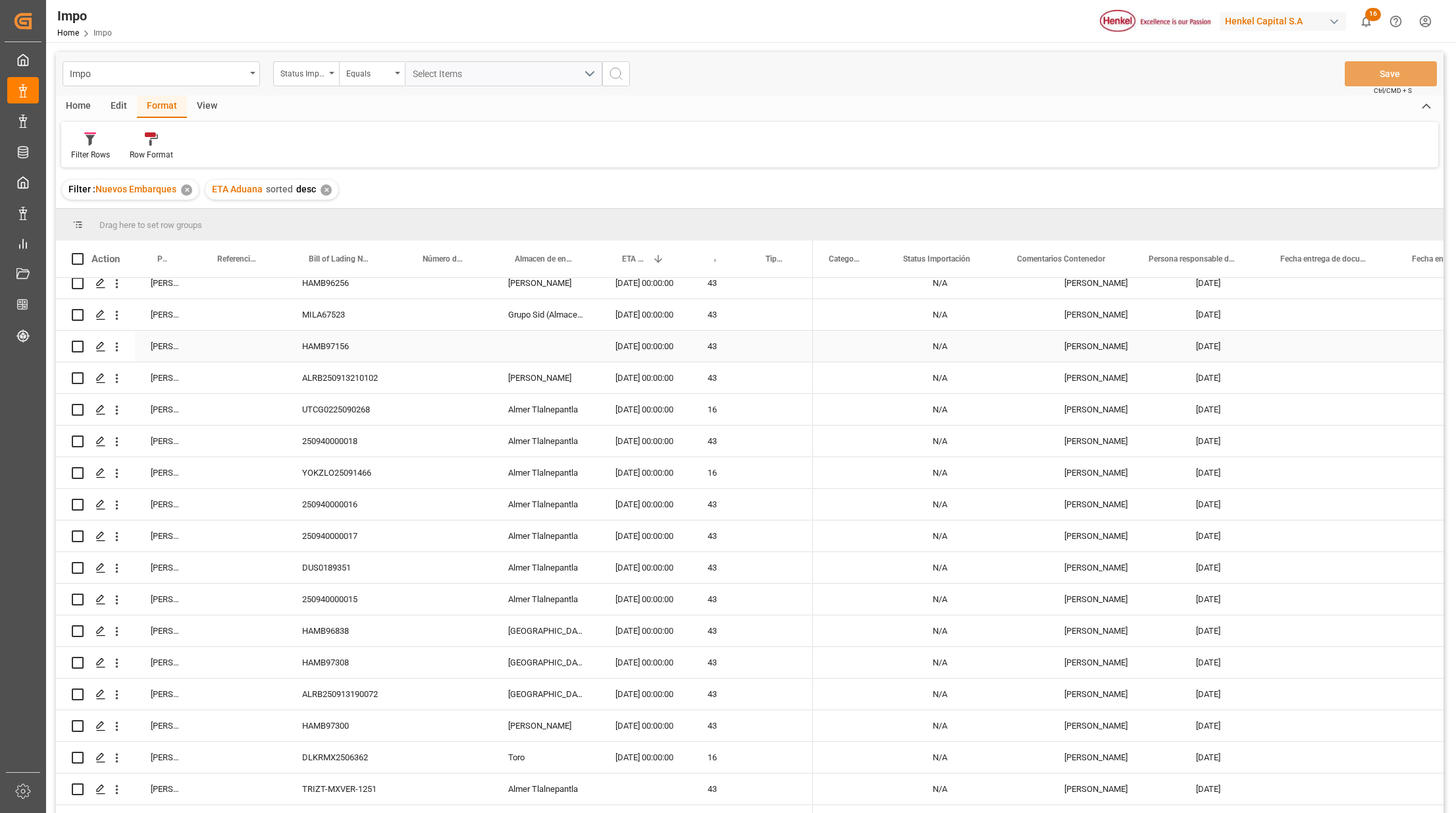
scroll to position [0, 0]
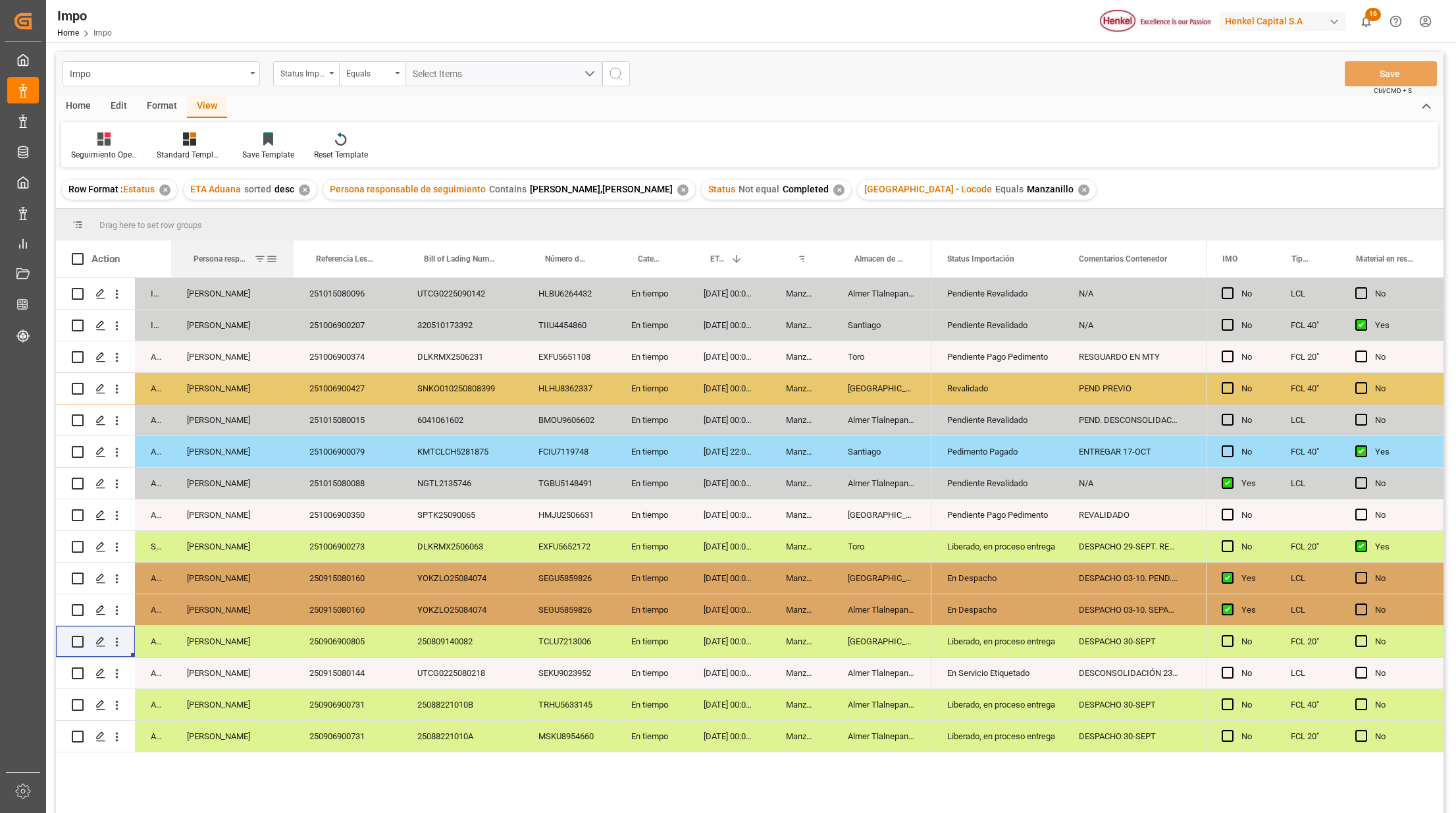
drag, startPoint x: 231, startPoint y: 243, endPoint x: 280, endPoint y: 269, distance: 55.5
click at [291, 270] on div at bounding box center [293, 258] width 5 height 37
click at [264, 254] on span at bounding box center [264, 259] width 12 height 12
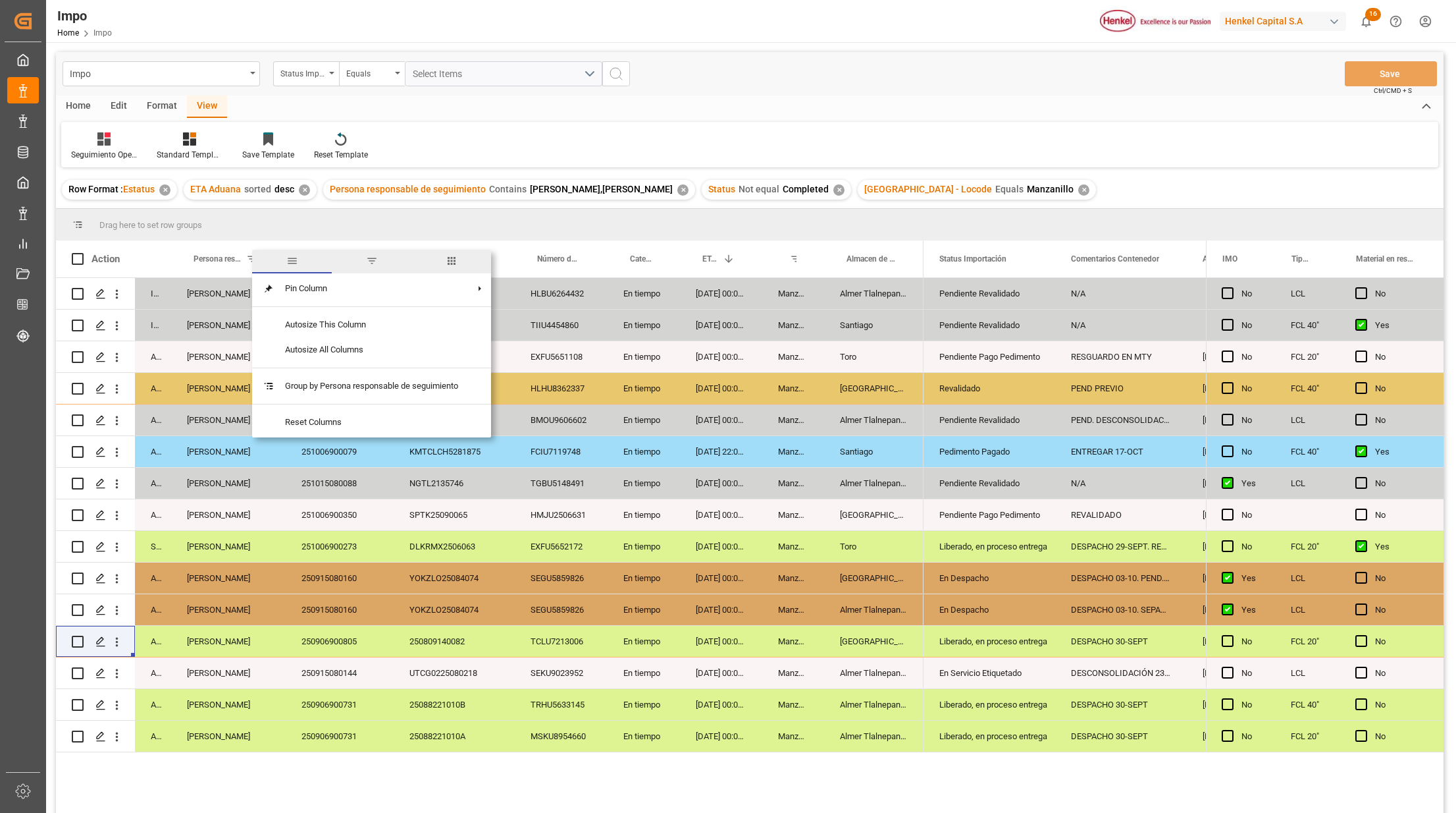
click at [374, 262] on span "filter" at bounding box center [372, 261] width 12 height 12
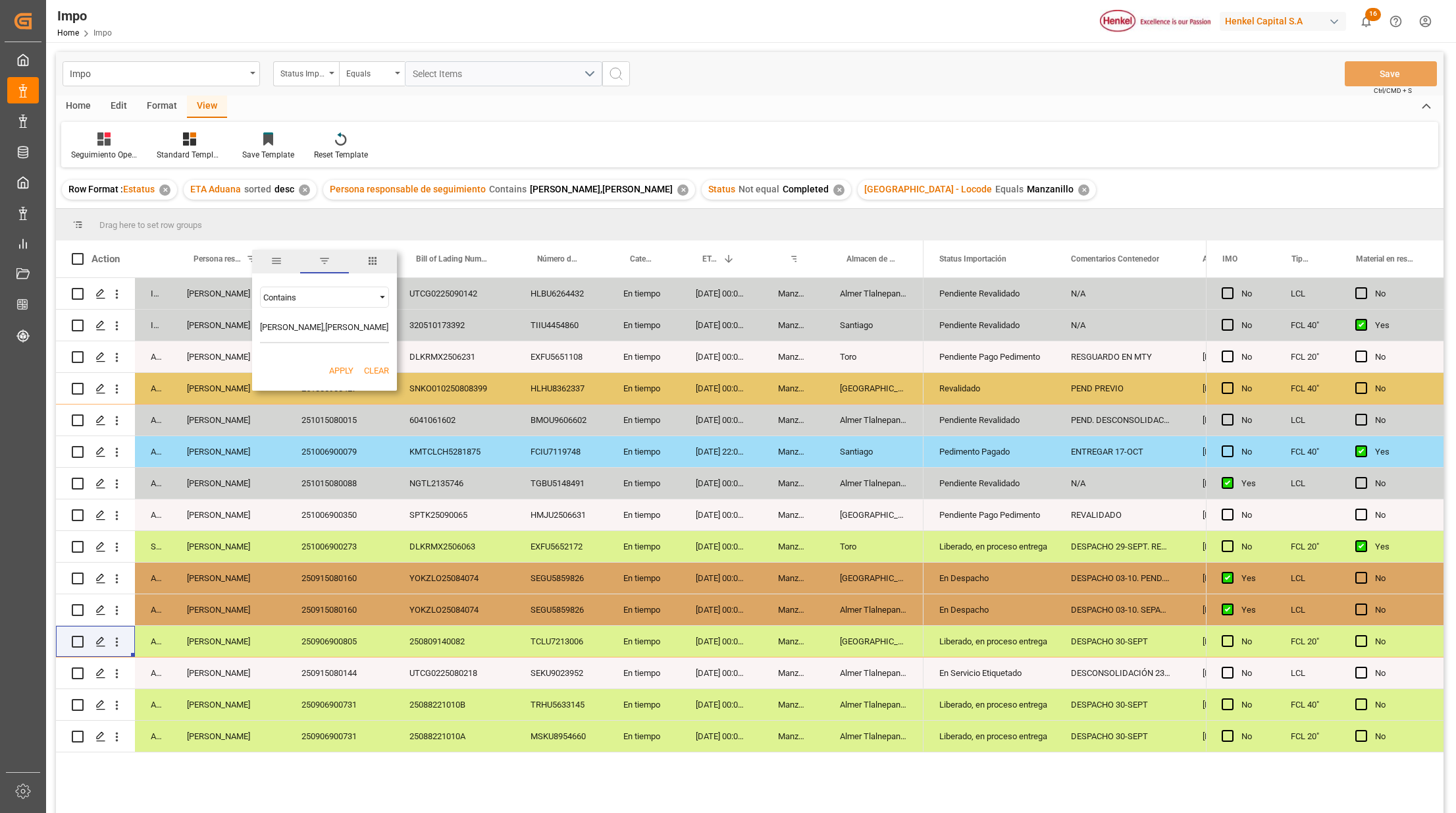
click at [361, 290] on div "Contains" at bounding box center [324, 297] width 129 height 21
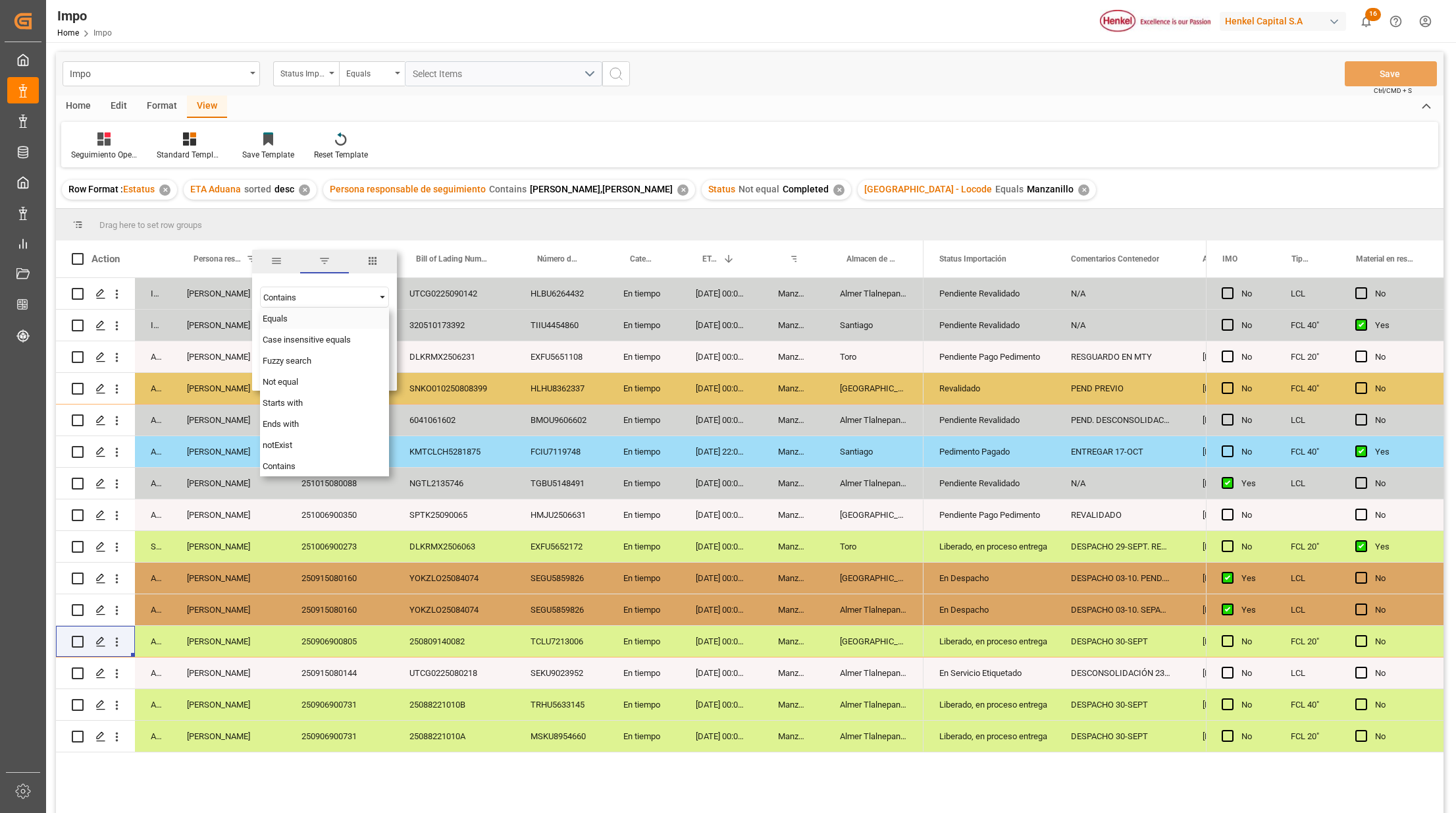
click at [277, 323] on div "Equals" at bounding box center [324, 318] width 129 height 21
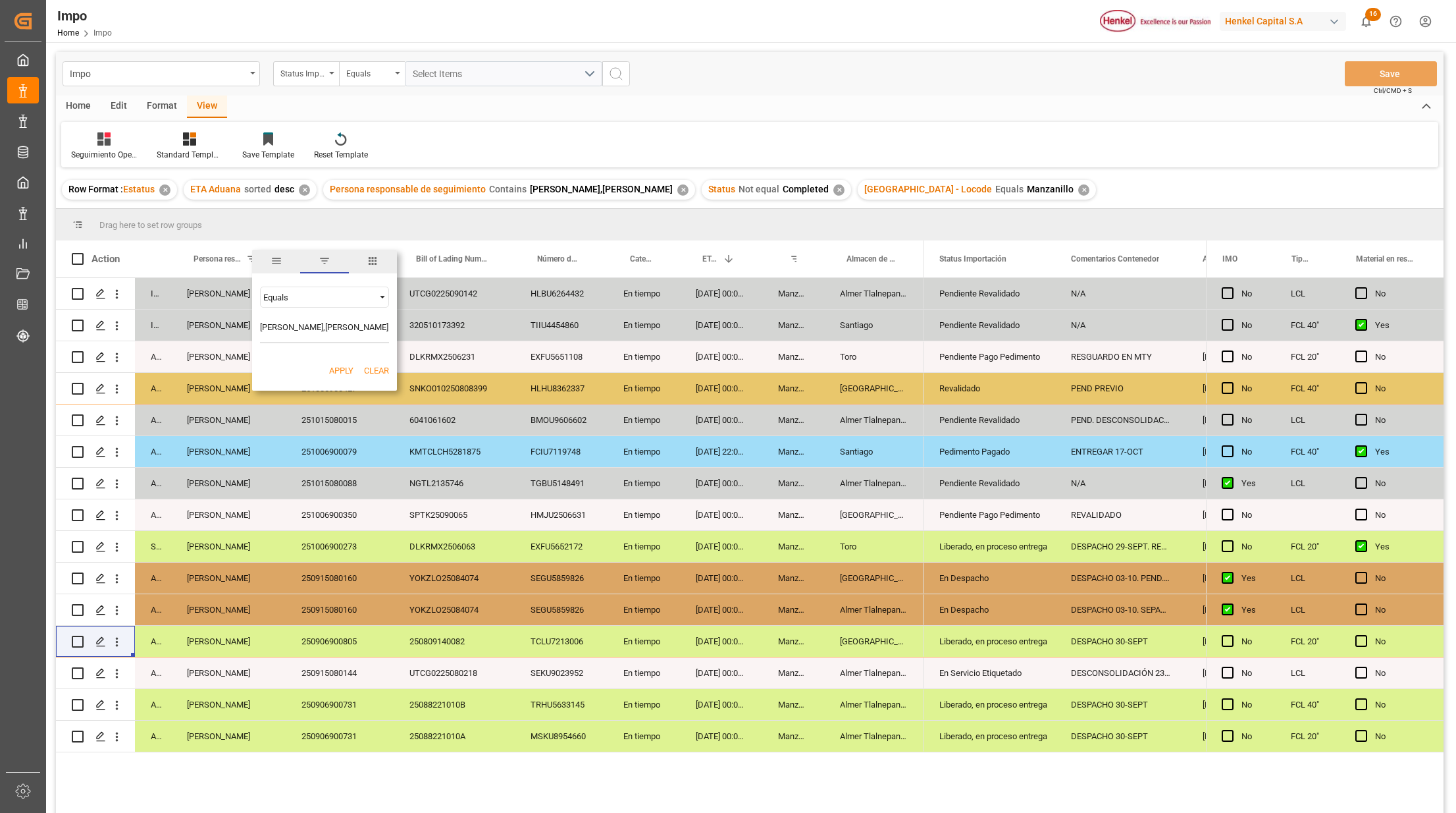
drag, startPoint x: 312, startPoint y: 330, endPoint x: 240, endPoint y: 358, distance: 77.3
click at [253, 352] on div "Equals Karla Chavez,Carlos Villar AND OR Equals" at bounding box center [324, 315] width 144 height 77
type input "[PERSON_NAME]"
click at [333, 364] on button "Apply" at bounding box center [341, 370] width 24 height 13
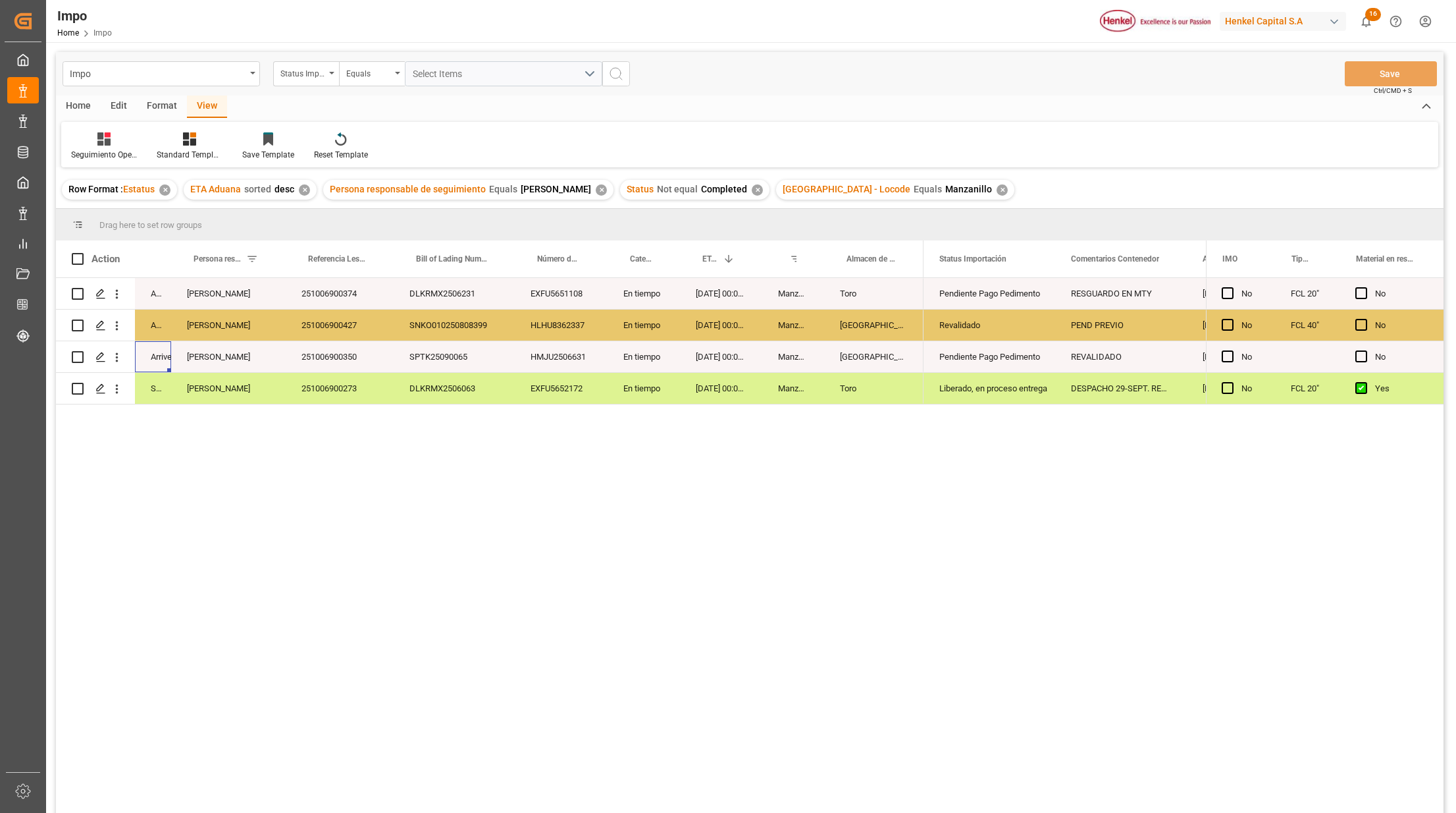
click at [170, 350] on div "Arrived" at bounding box center [153, 357] width 36 height 31
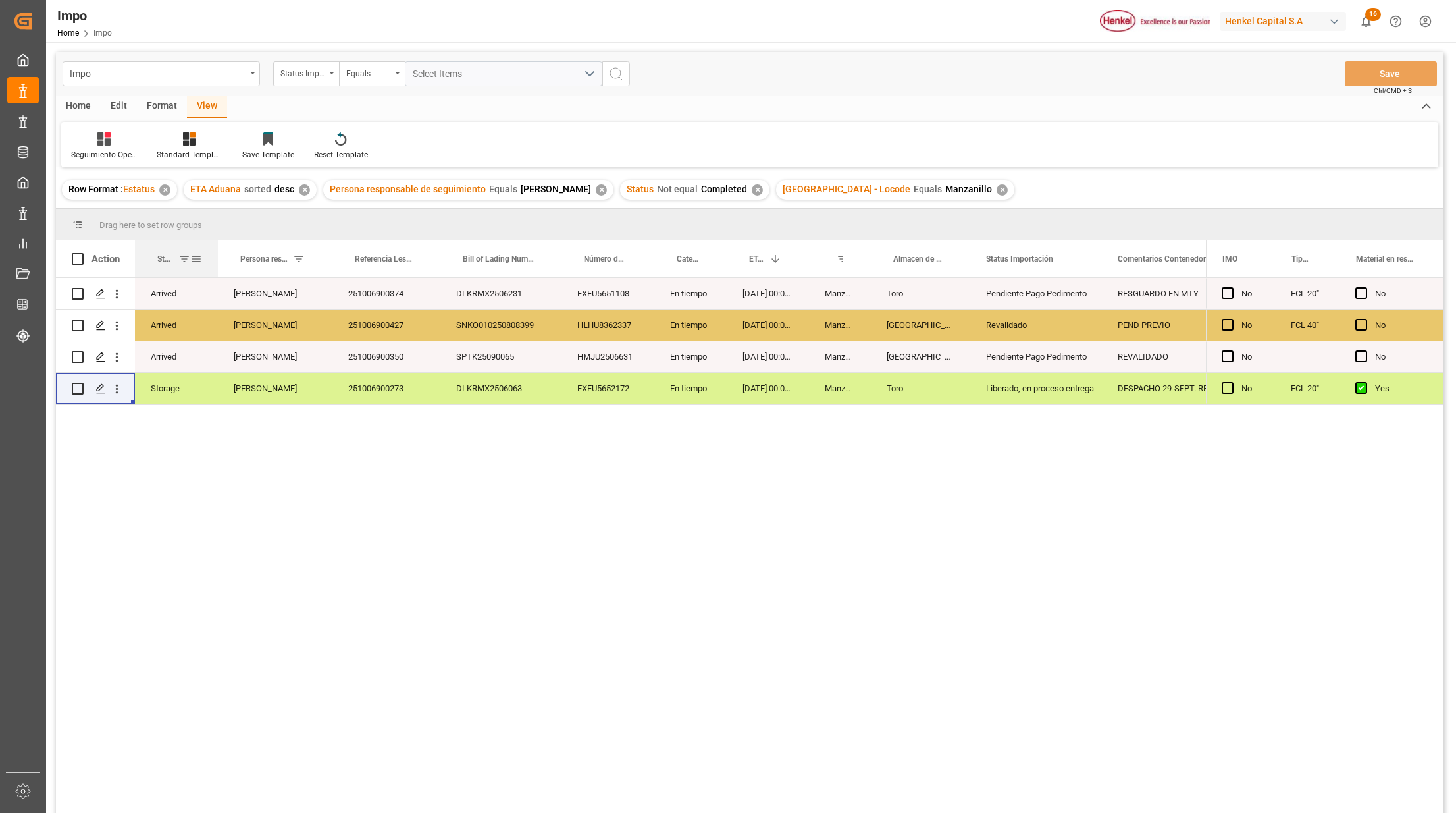
drag, startPoint x: 170, startPoint y: 243, endPoint x: 217, endPoint y: 257, distance: 49.0
click at [217, 257] on div at bounding box center [218, 258] width 5 height 37
click at [193, 390] on div "Storage" at bounding box center [176, 388] width 83 height 31
click at [114, 385] on icon "open menu" at bounding box center [117, 389] width 14 height 14
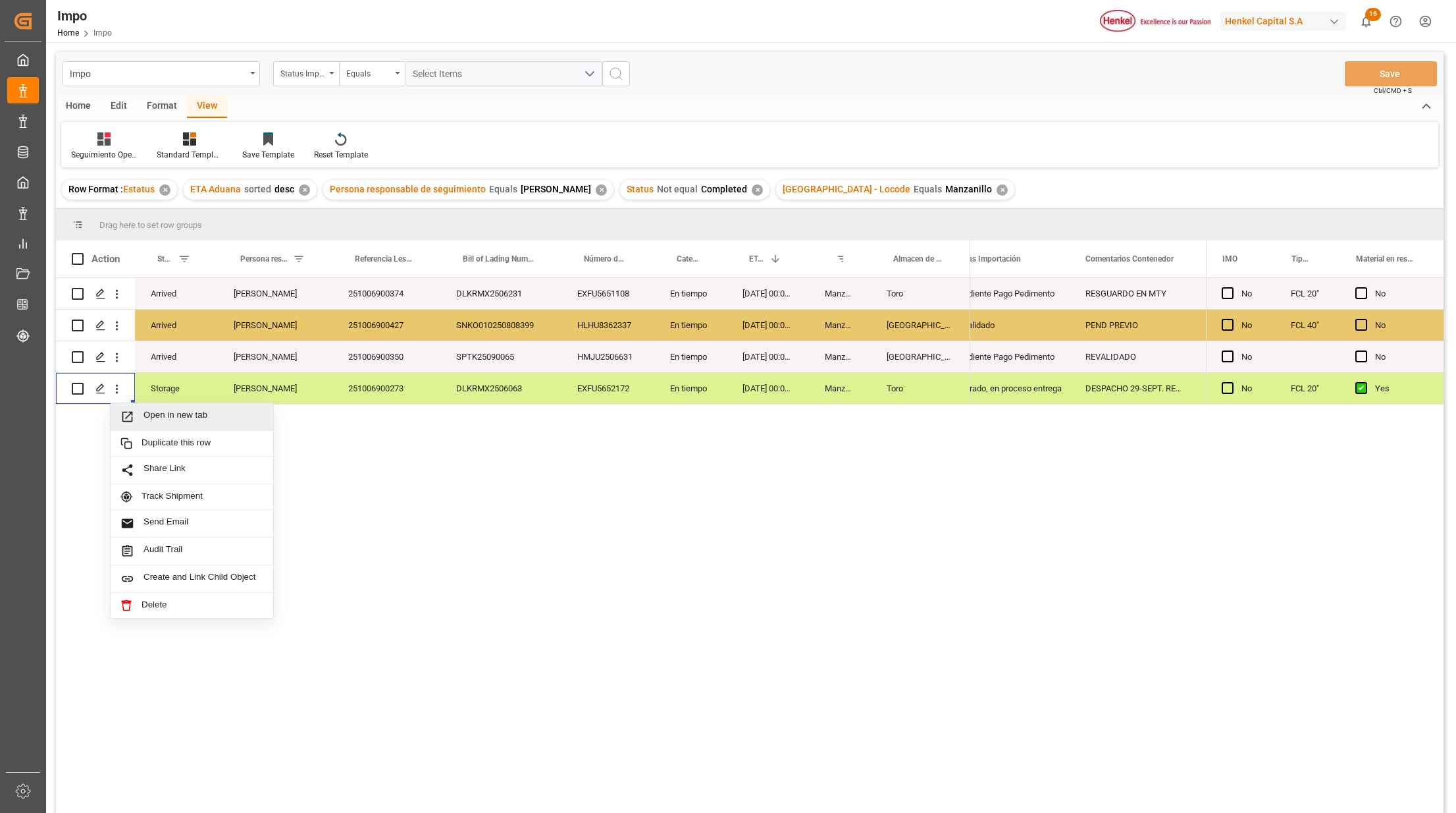
drag, startPoint x: 761, startPoint y: 496, endPoint x: 648, endPoint y: 504, distance: 113.3
click at [741, 498] on div "Arrived Carlos Villar 251006900374 DLKRMX2506231 EXFU5651108 En tiempo 29.09.20…" at bounding box center [750, 547] width 1388 height 539
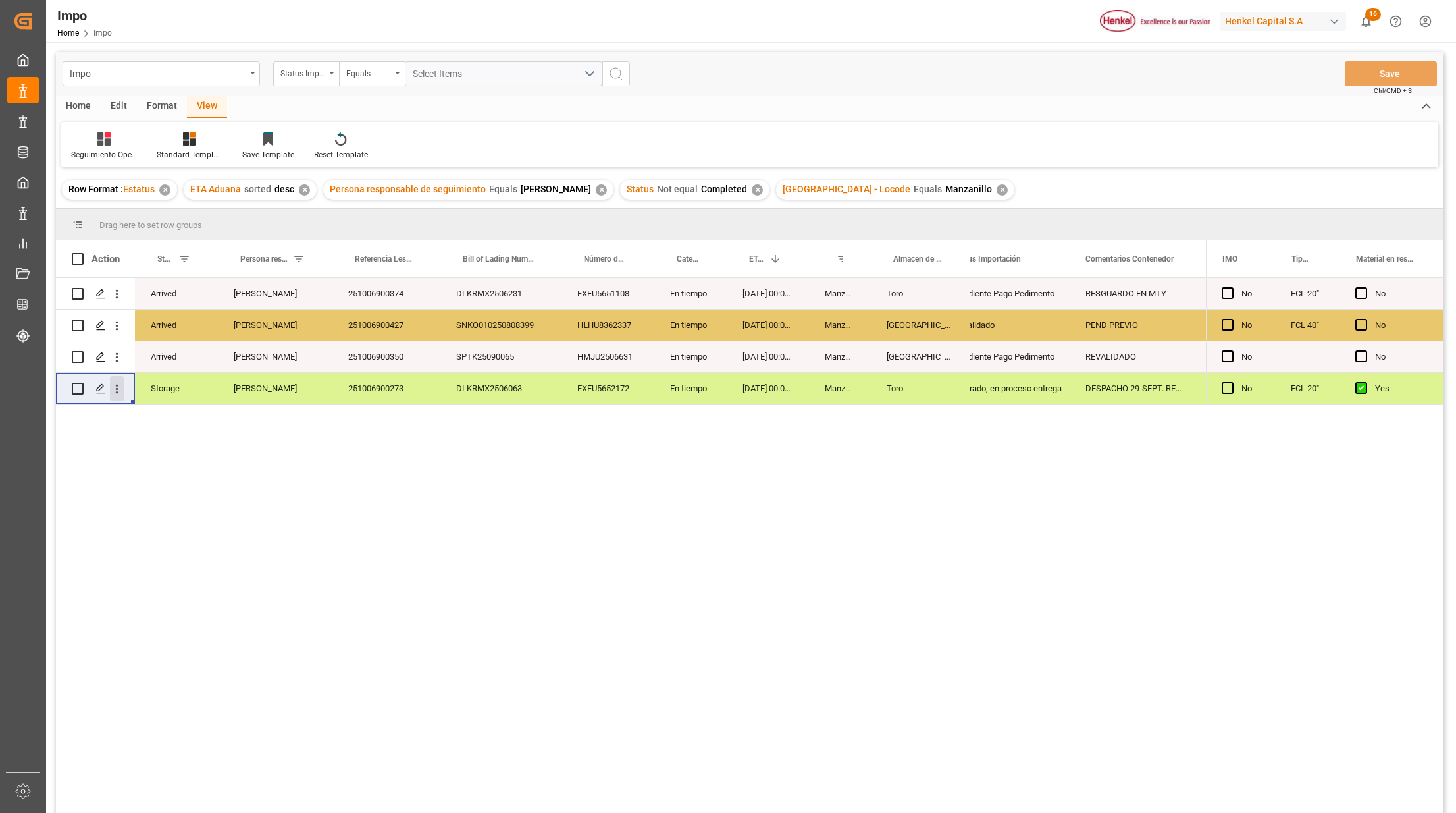
click at [122, 387] on icon "open menu" at bounding box center [117, 389] width 14 height 14
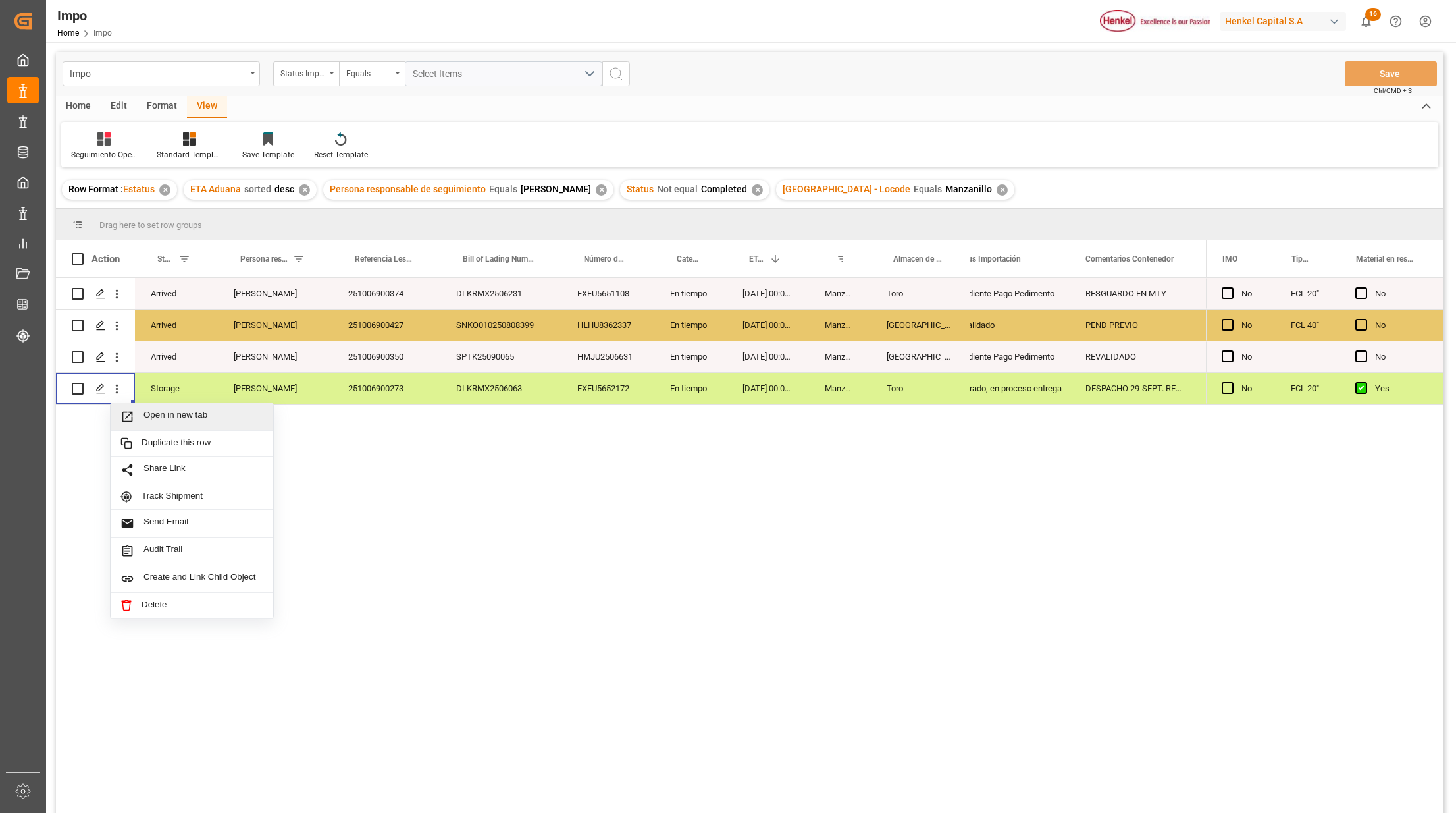
click at [156, 415] on span "Open in new tab" at bounding box center [203, 416] width 120 height 14
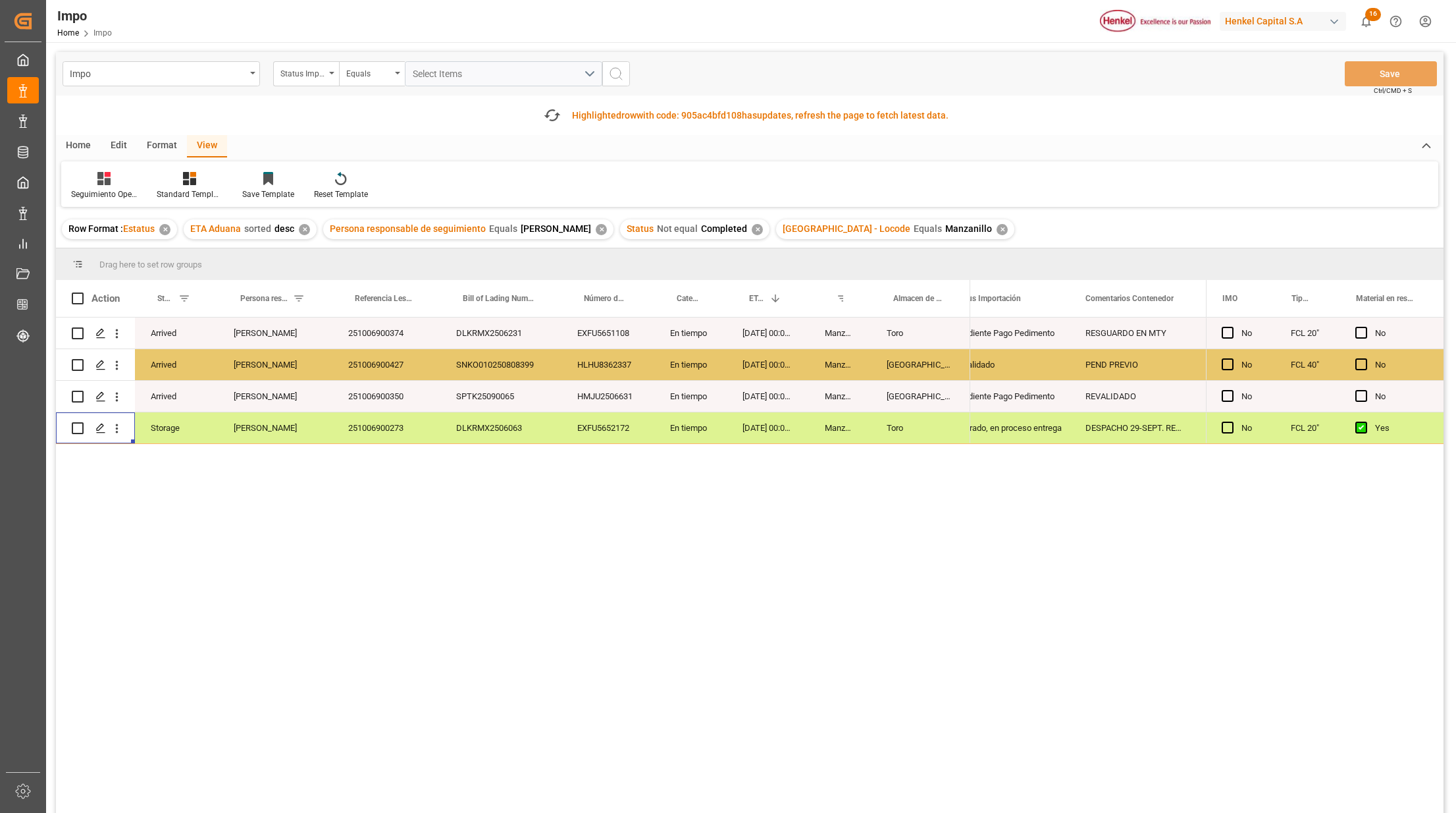
click at [799, 372] on div "29.09.2025 00:00:00" at bounding box center [768, 365] width 83 height 31
click at [120, 333] on icon "open menu" at bounding box center [117, 334] width 14 height 14
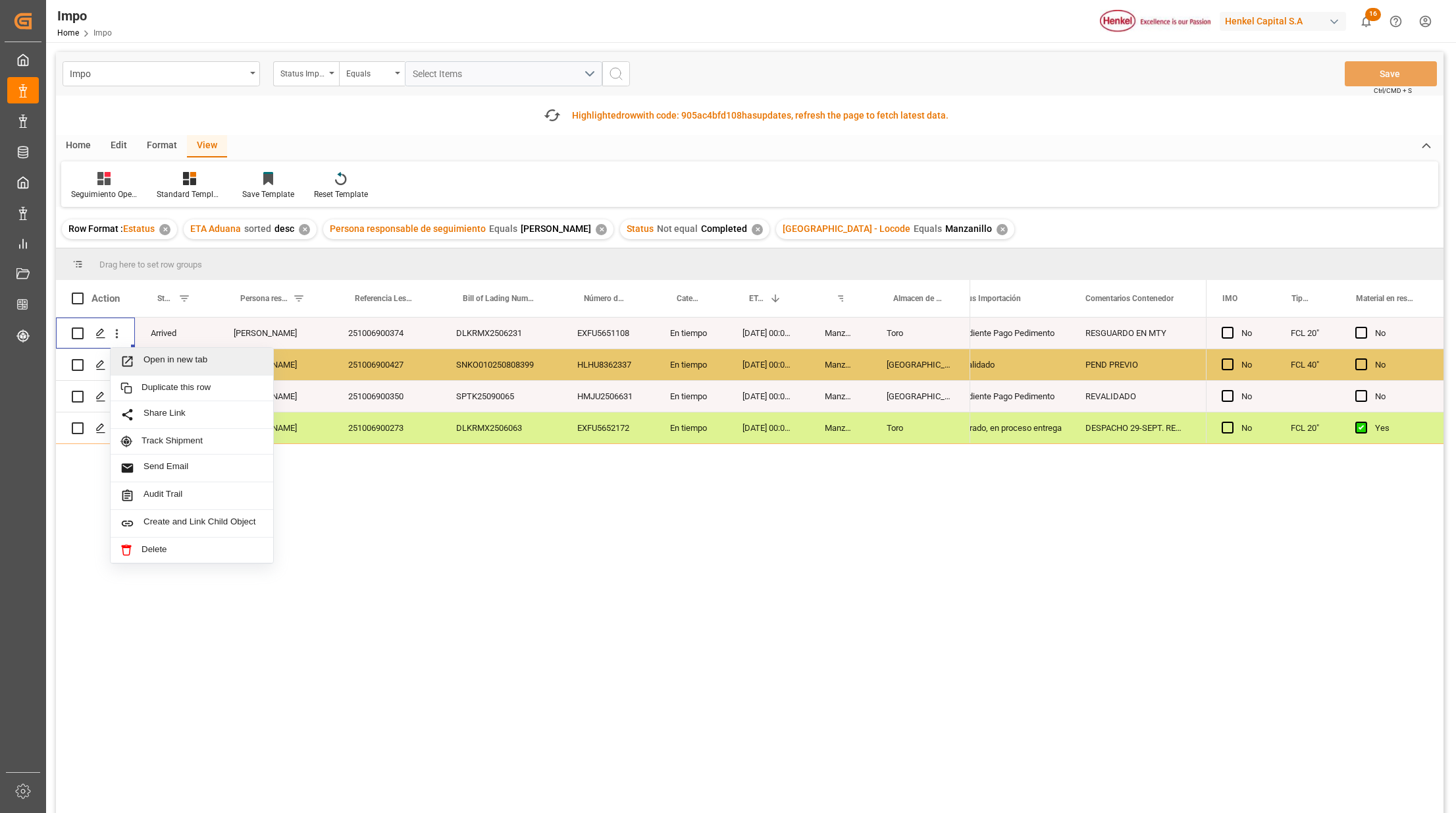
click at [146, 356] on span "Open in new tab" at bounding box center [203, 361] width 120 height 14
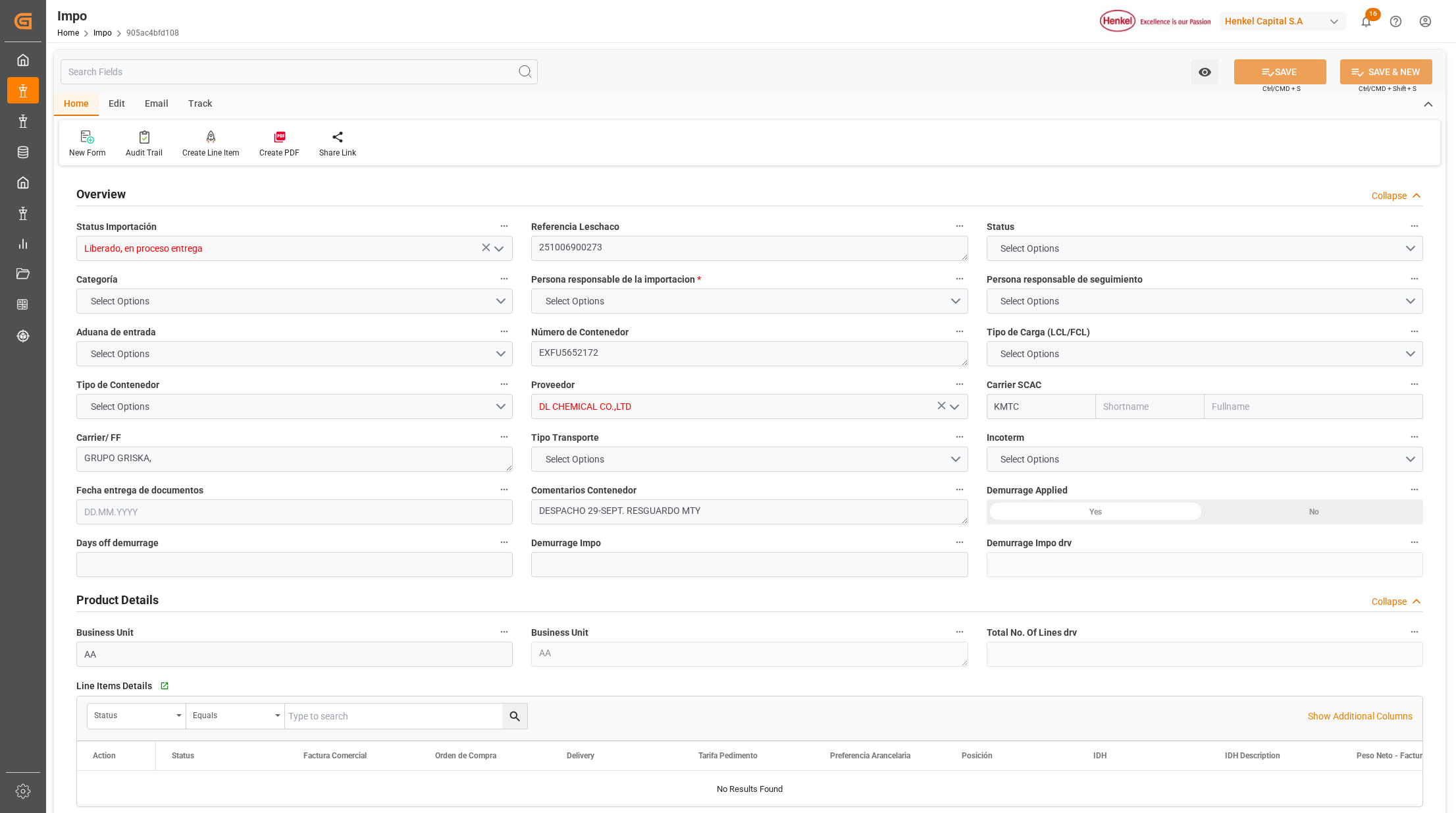
type input "KMTC"
type input "30"
type input "0"
type input "1"
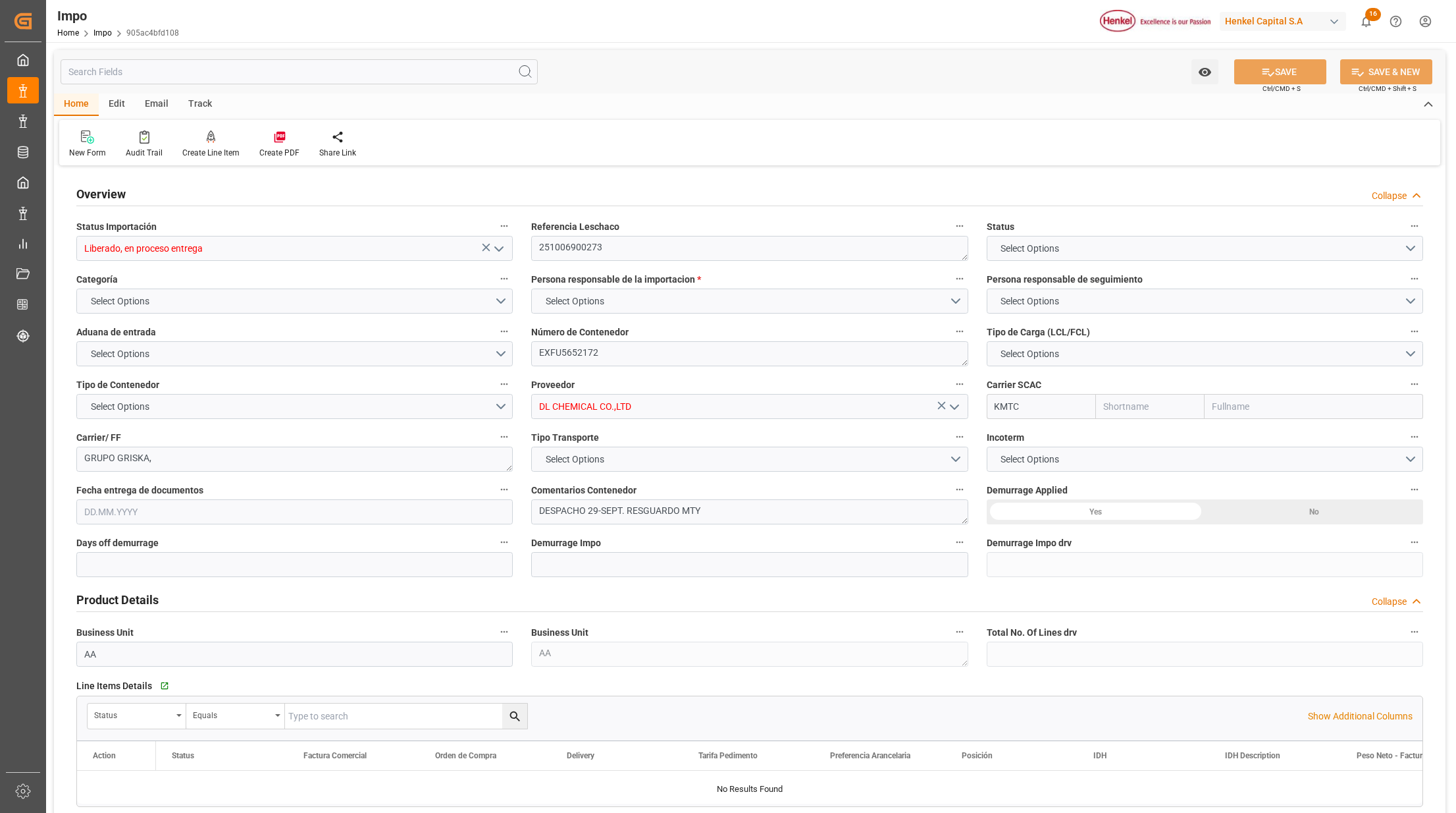
type input "19.95"
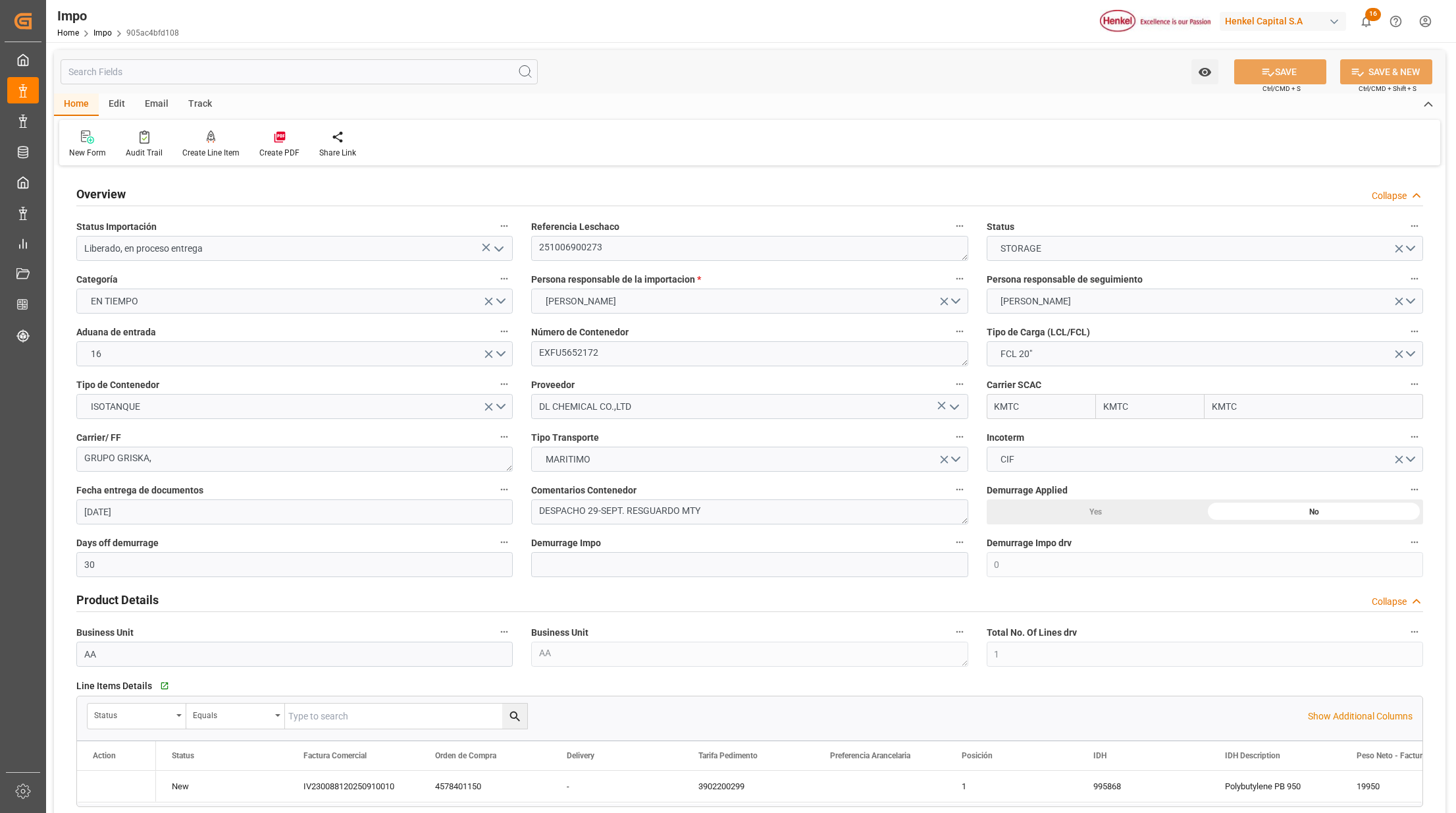
type input "[DATE]"
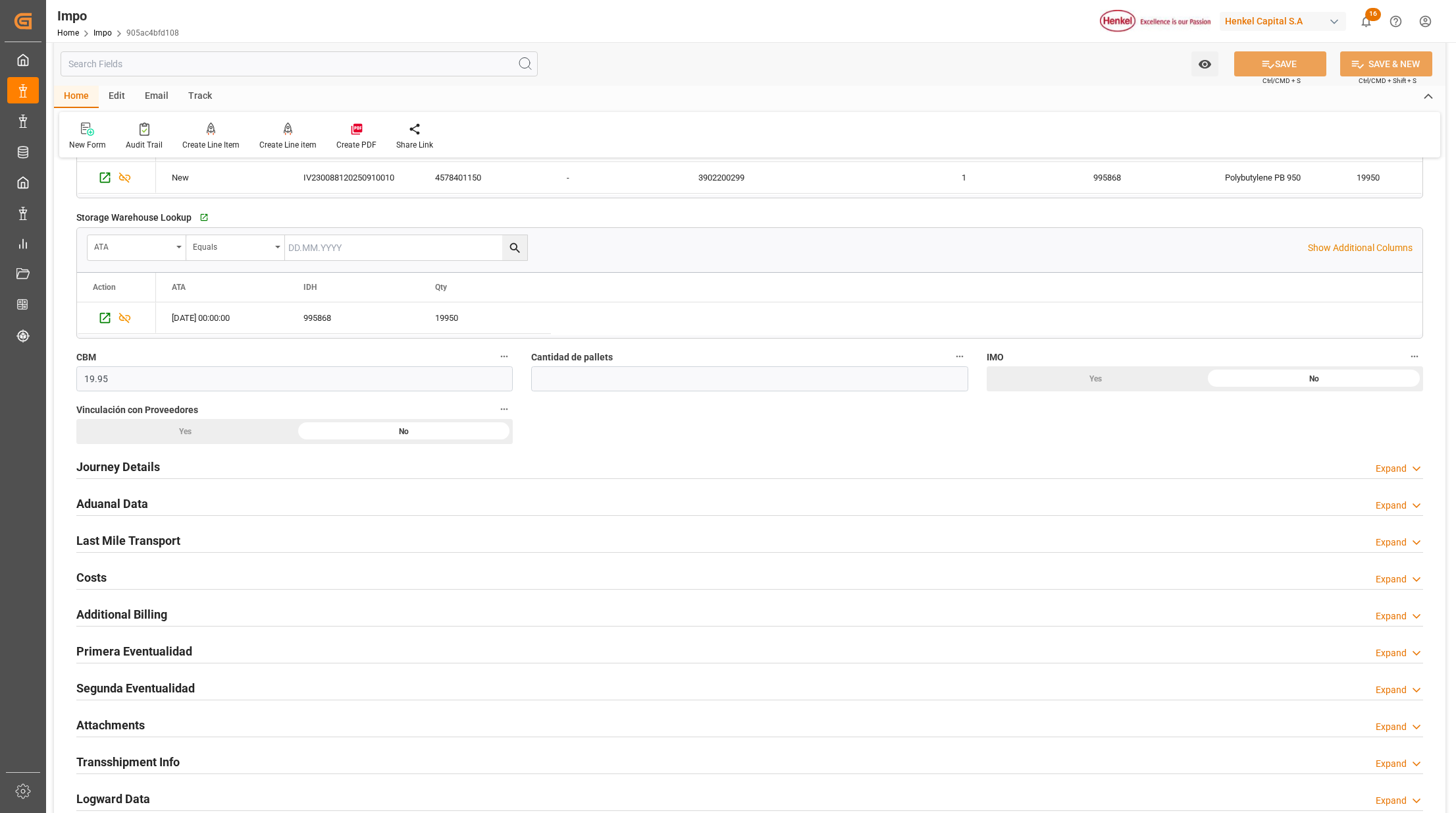
scroll to position [614, 0]
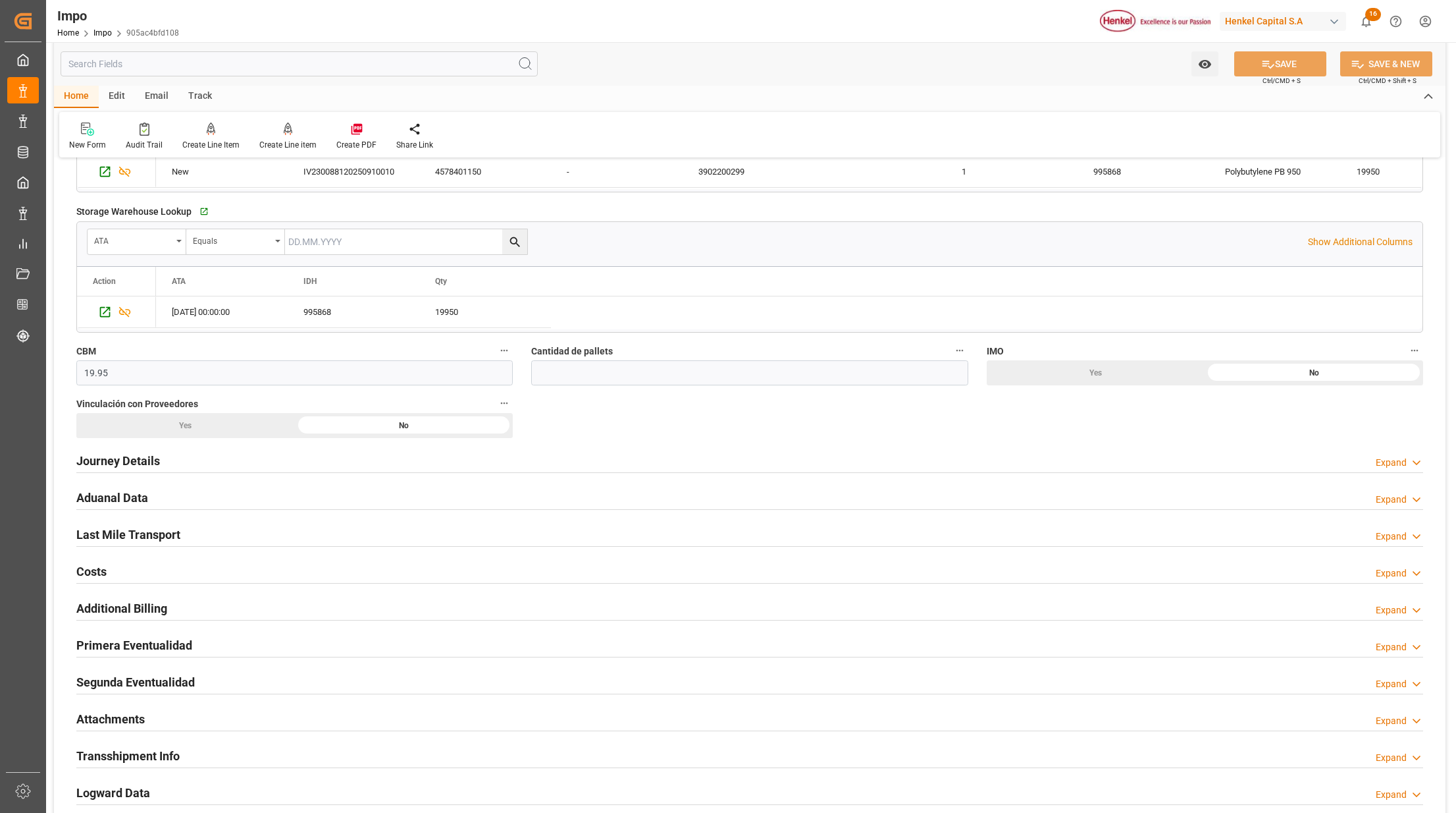
click at [122, 462] on h2 "Journey Details" at bounding box center [118, 460] width 83 height 18
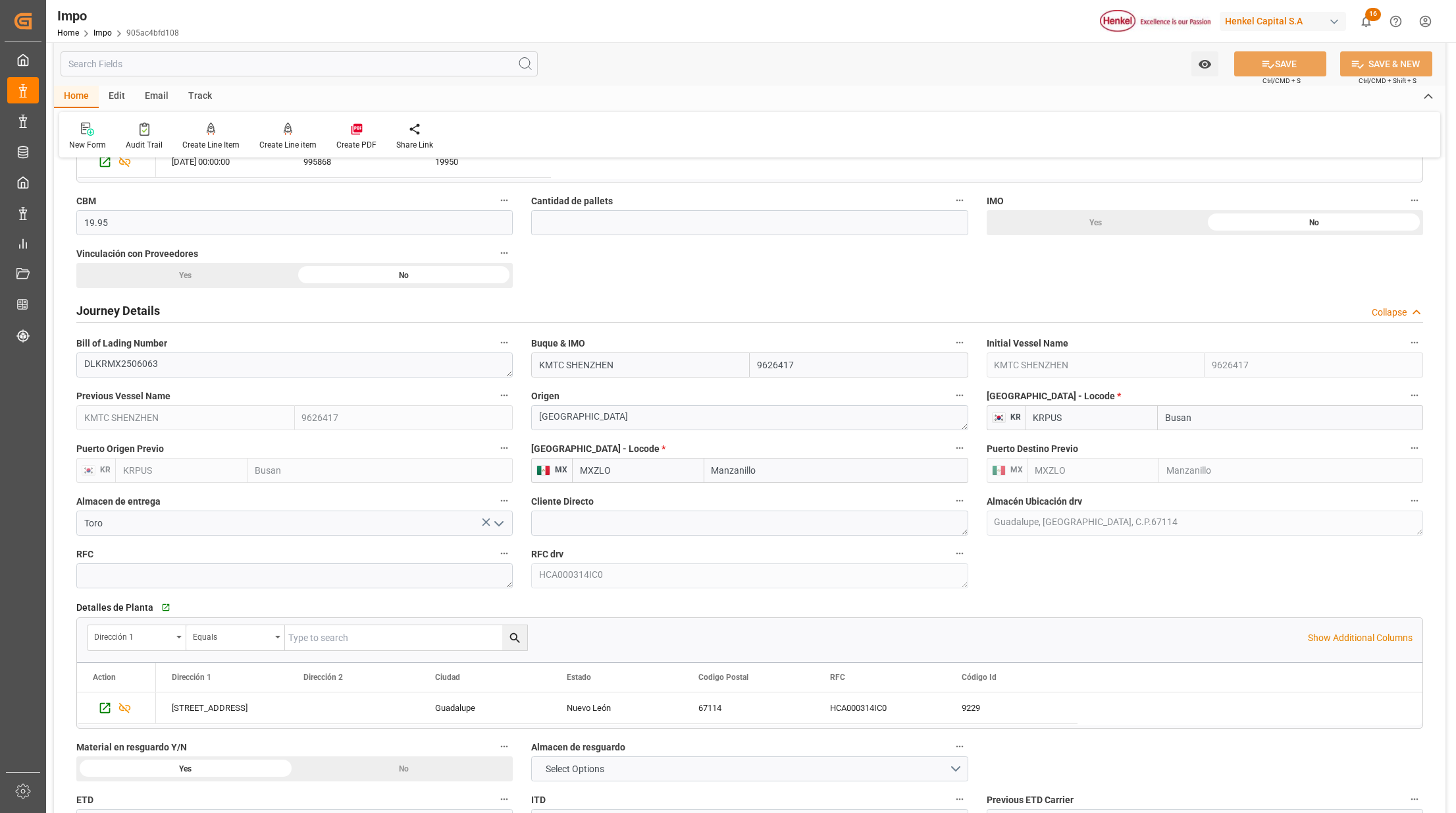
scroll to position [878, 0]
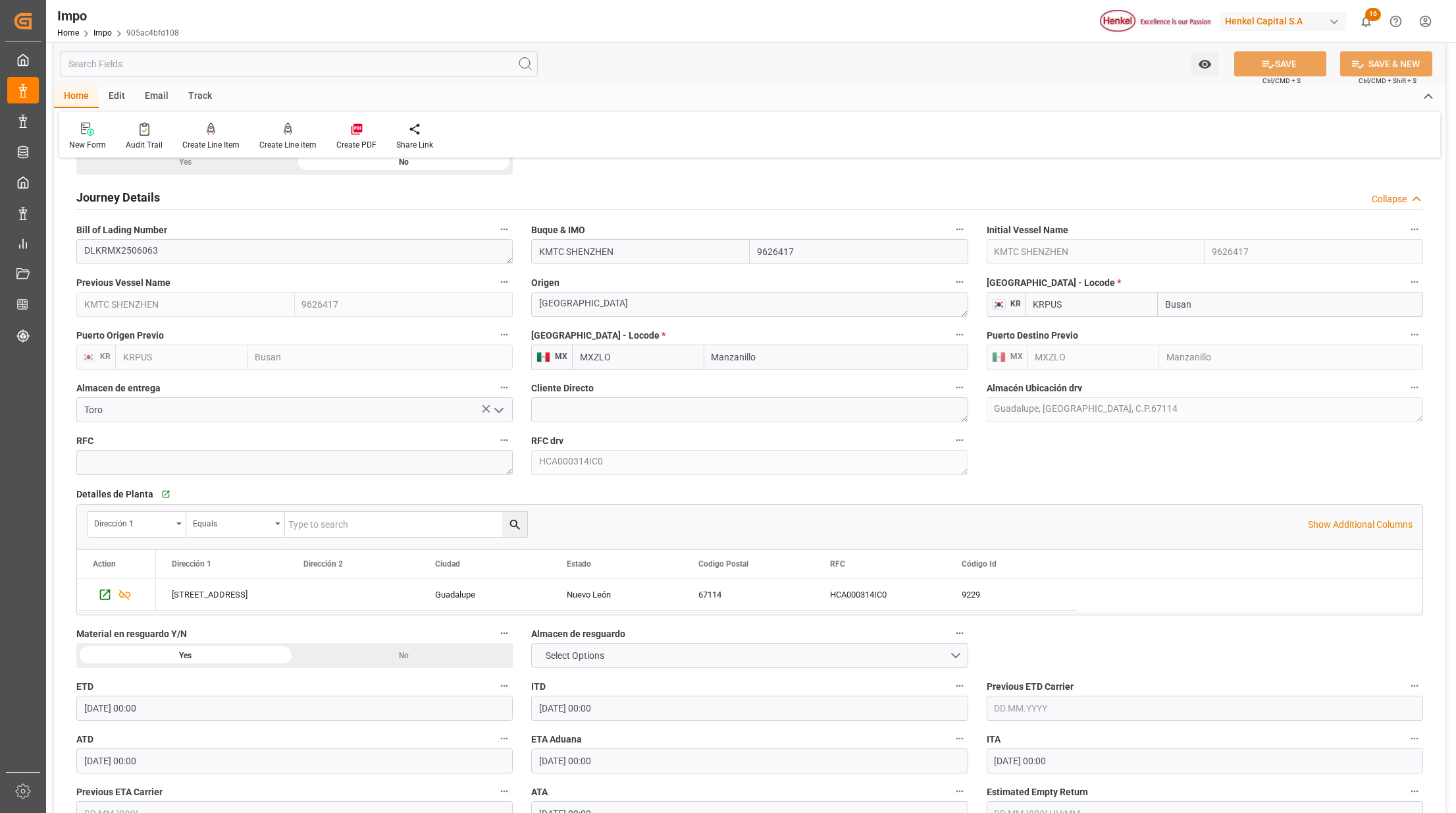
click at [186, 660] on div "Yes" at bounding box center [186, 655] width 218 height 25
click at [960, 649] on button "Select Options" at bounding box center [750, 655] width 437 height 25
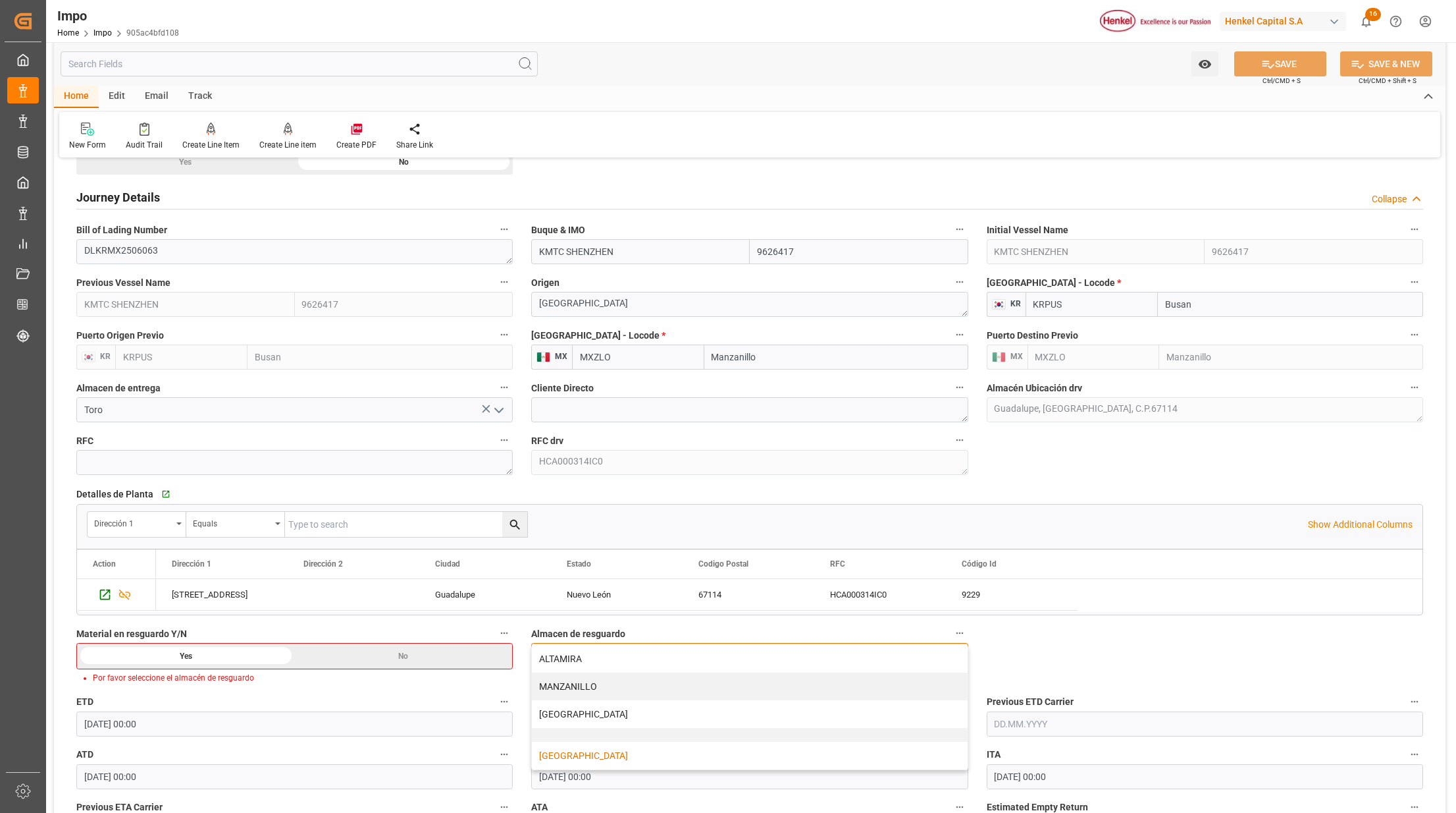
click at [602, 757] on div "[GEOGRAPHIC_DATA]" at bounding box center [750, 755] width 435 height 28
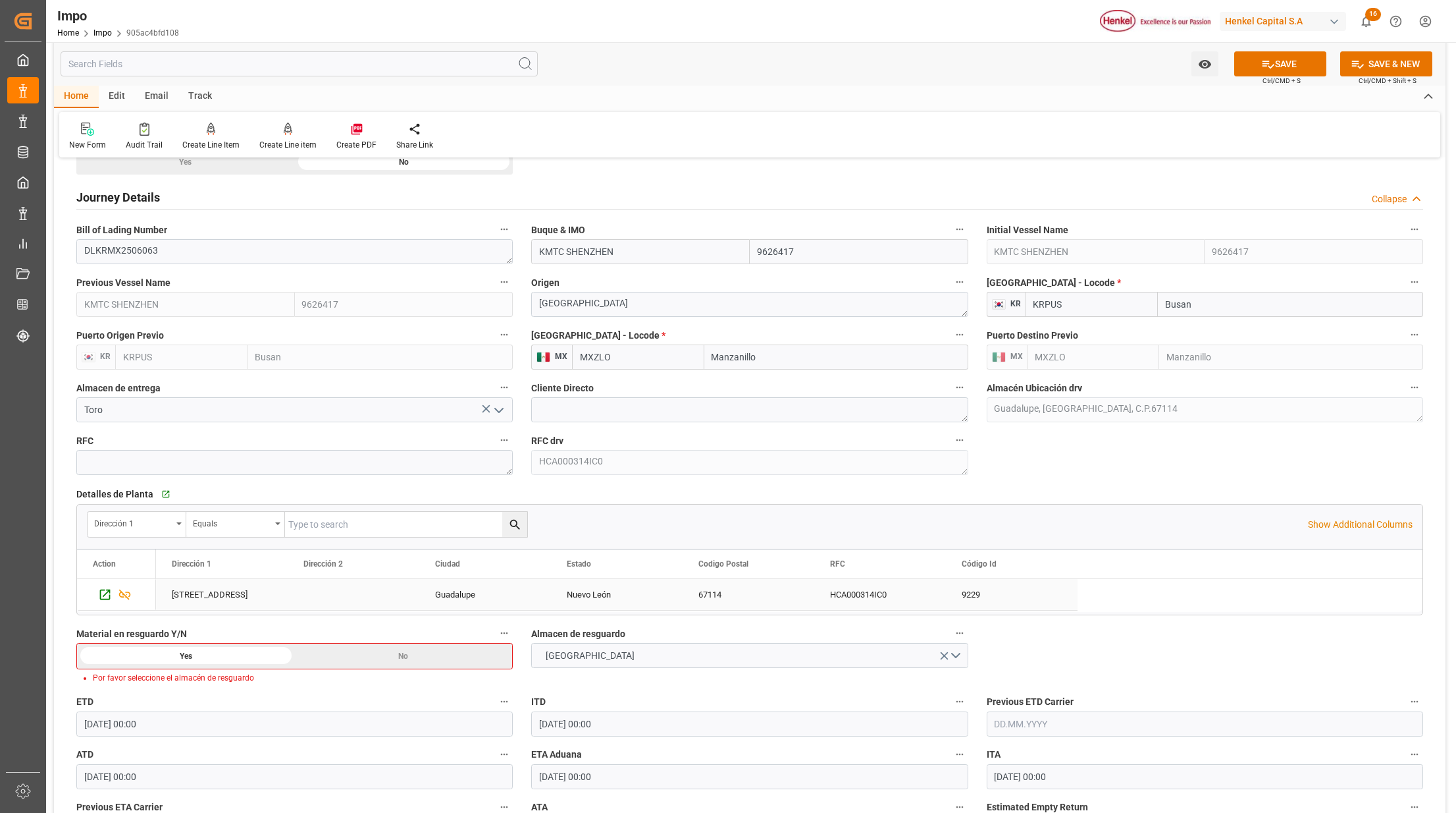
click at [1065, 631] on div "Overview Collapse Status Importación Liberado, en proceso entrega Referencia Le…" at bounding box center [750, 323] width 1391 height 2063
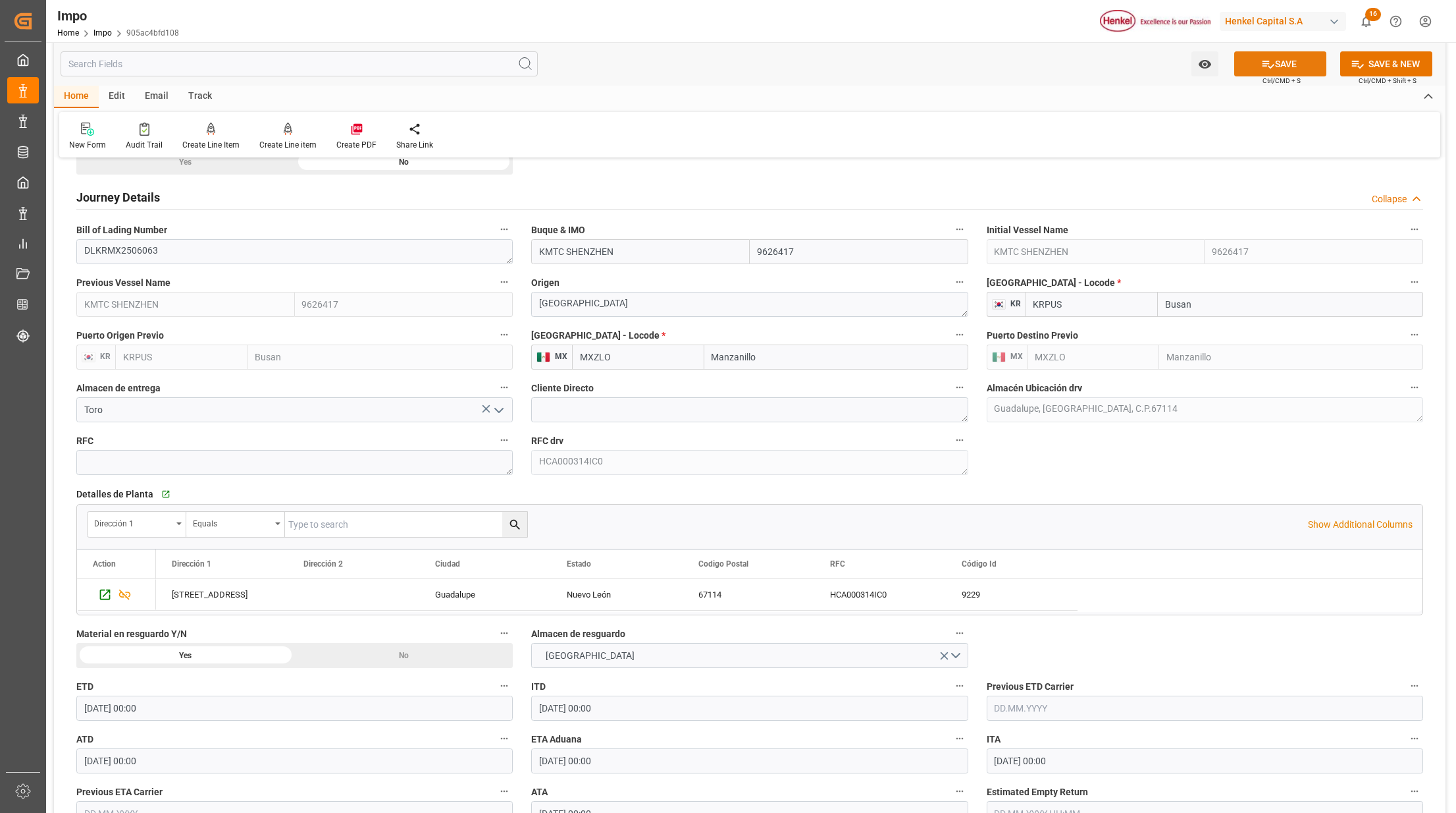
click at [1247, 57] on button "SAVE" at bounding box center [1280, 64] width 92 height 25
drag, startPoint x: 1251, startPoint y: 54, endPoint x: 1090, endPoint y: 77, distance: 162.6
click at [1090, 77] on div "Watch Option SAVE Ctrl/CMD + S SAVE & NEW Ctrl/CMD + Shift + S" at bounding box center [750, 64] width 1391 height 44
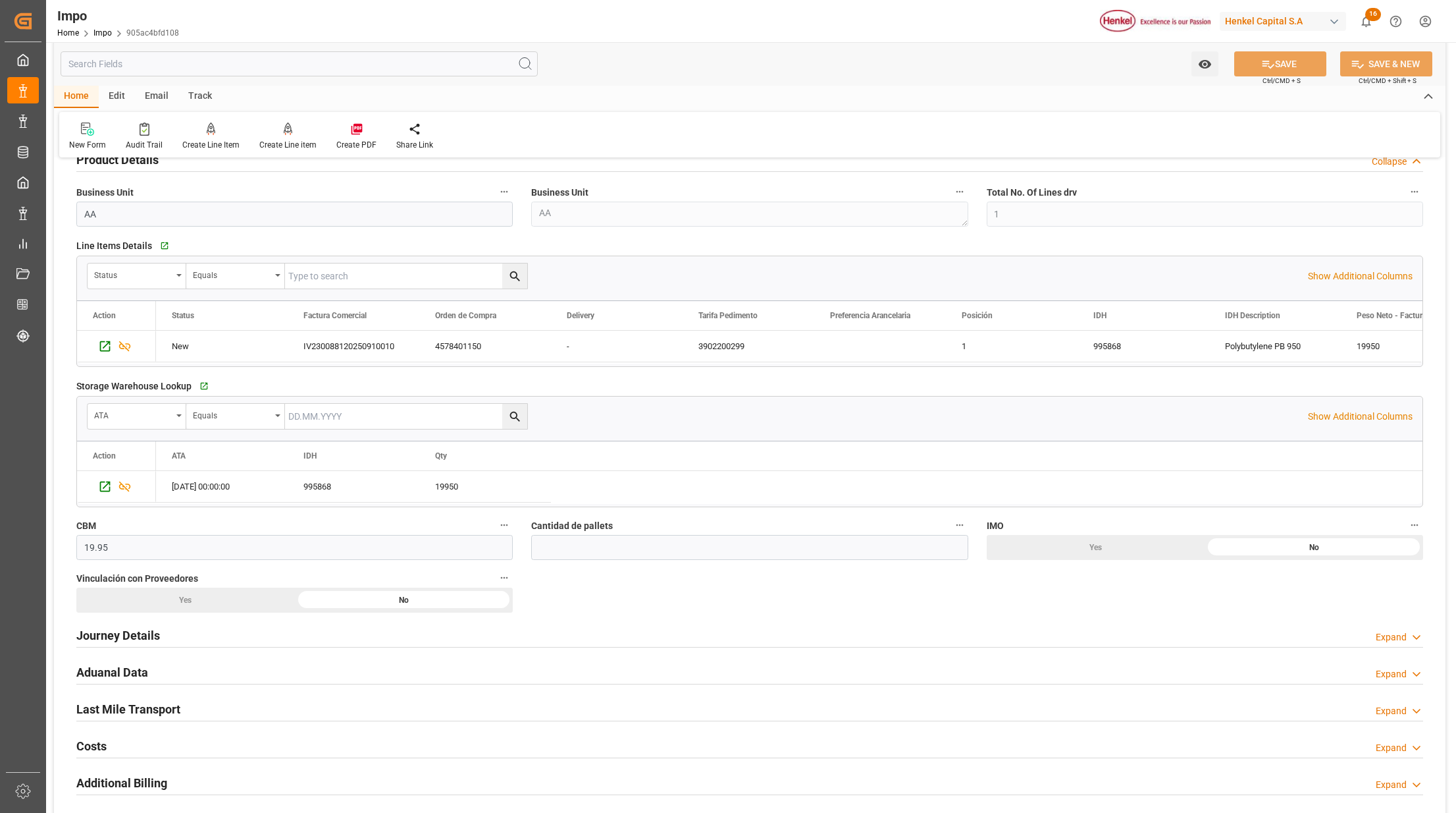
scroll to position [439, 0]
click at [103, 28] on link "Impo" at bounding box center [102, 33] width 18 height 9
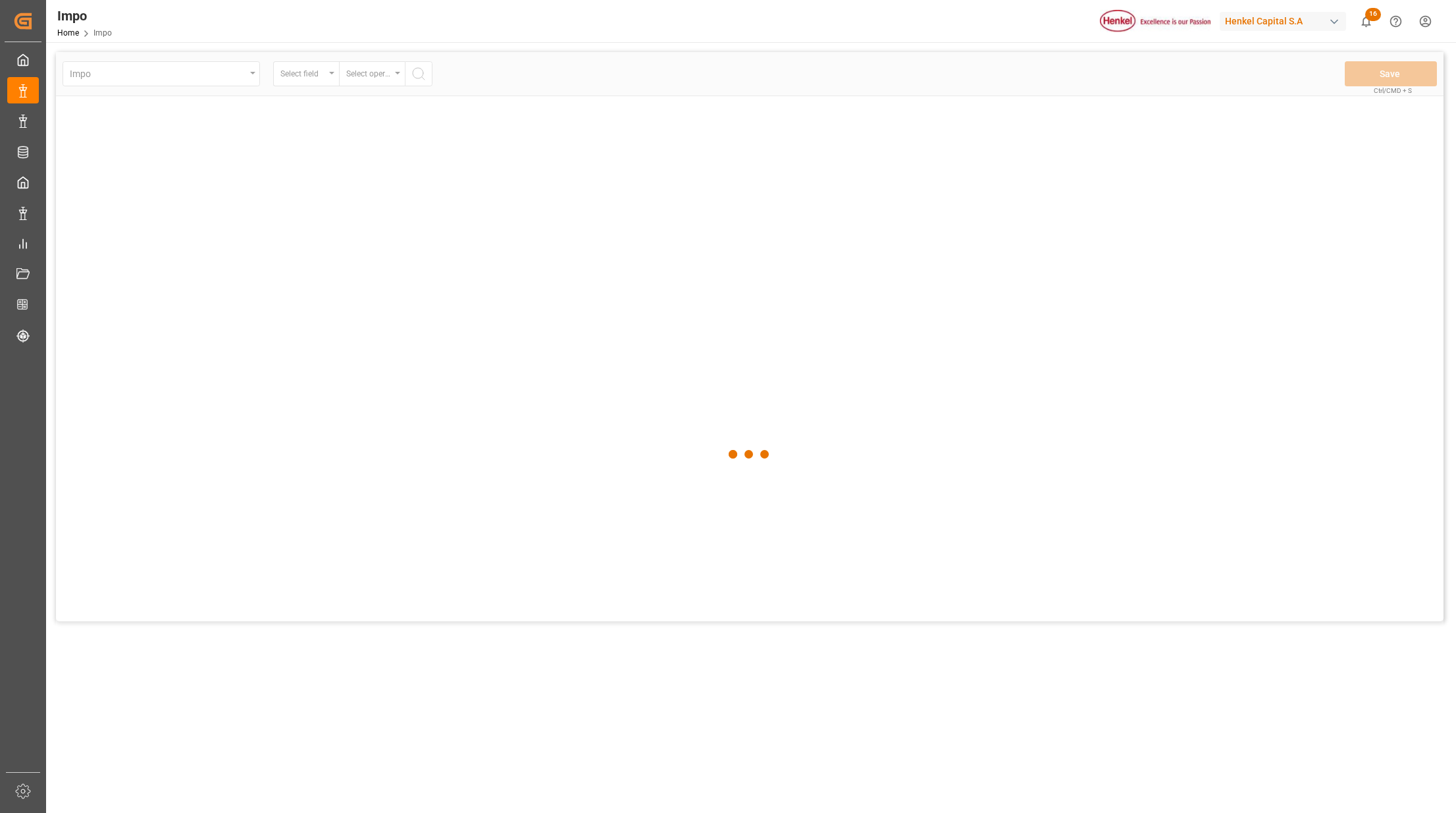
drag, startPoint x: 103, startPoint y: 27, endPoint x: 95, endPoint y: 102, distance: 75.4
click at [95, 119] on div at bounding box center [750, 453] width 1388 height 804
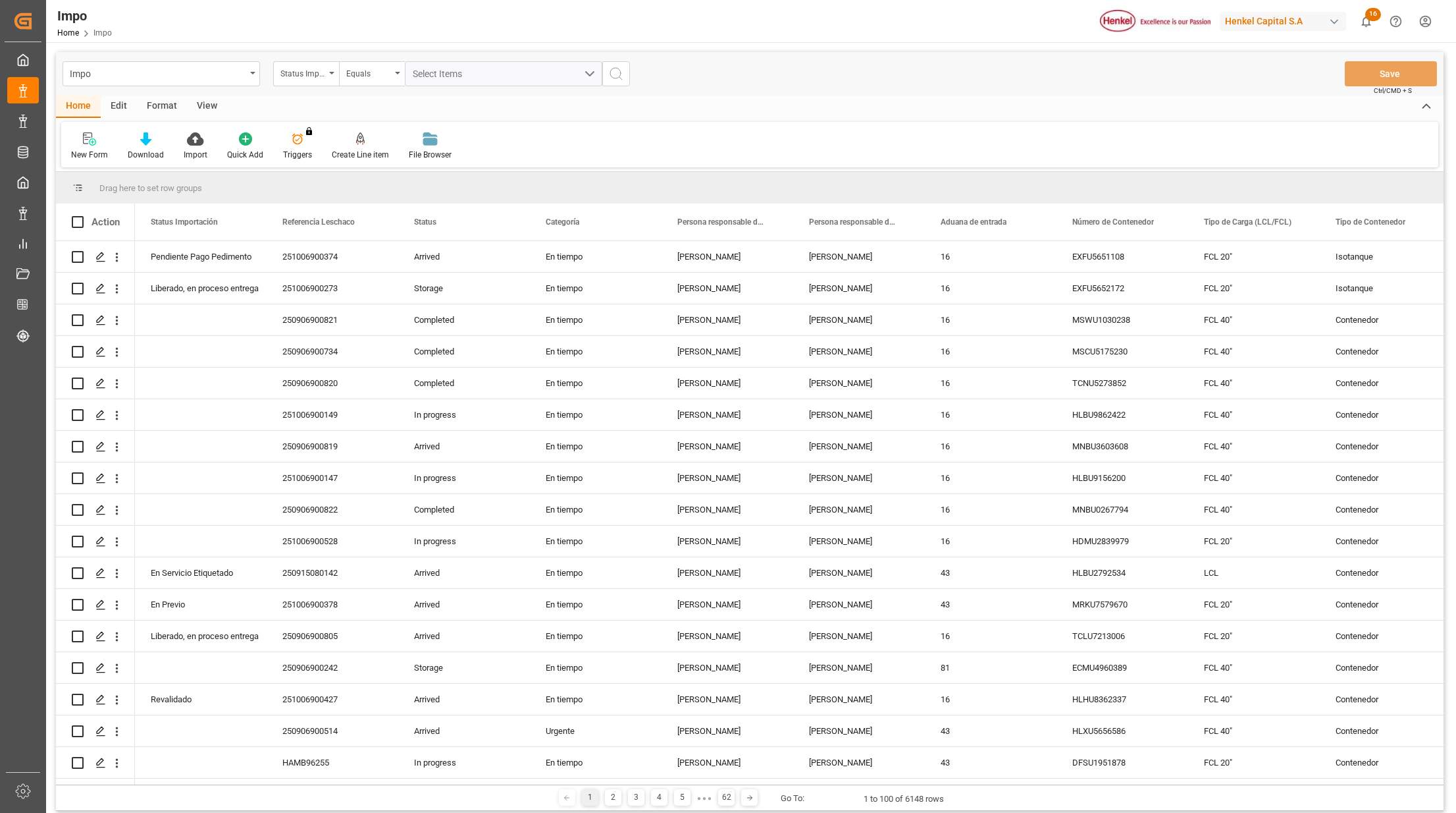
click at [162, 114] on div "Format" at bounding box center [162, 107] width 50 height 22
click at [102, 142] on div at bounding box center [90, 139] width 39 height 14
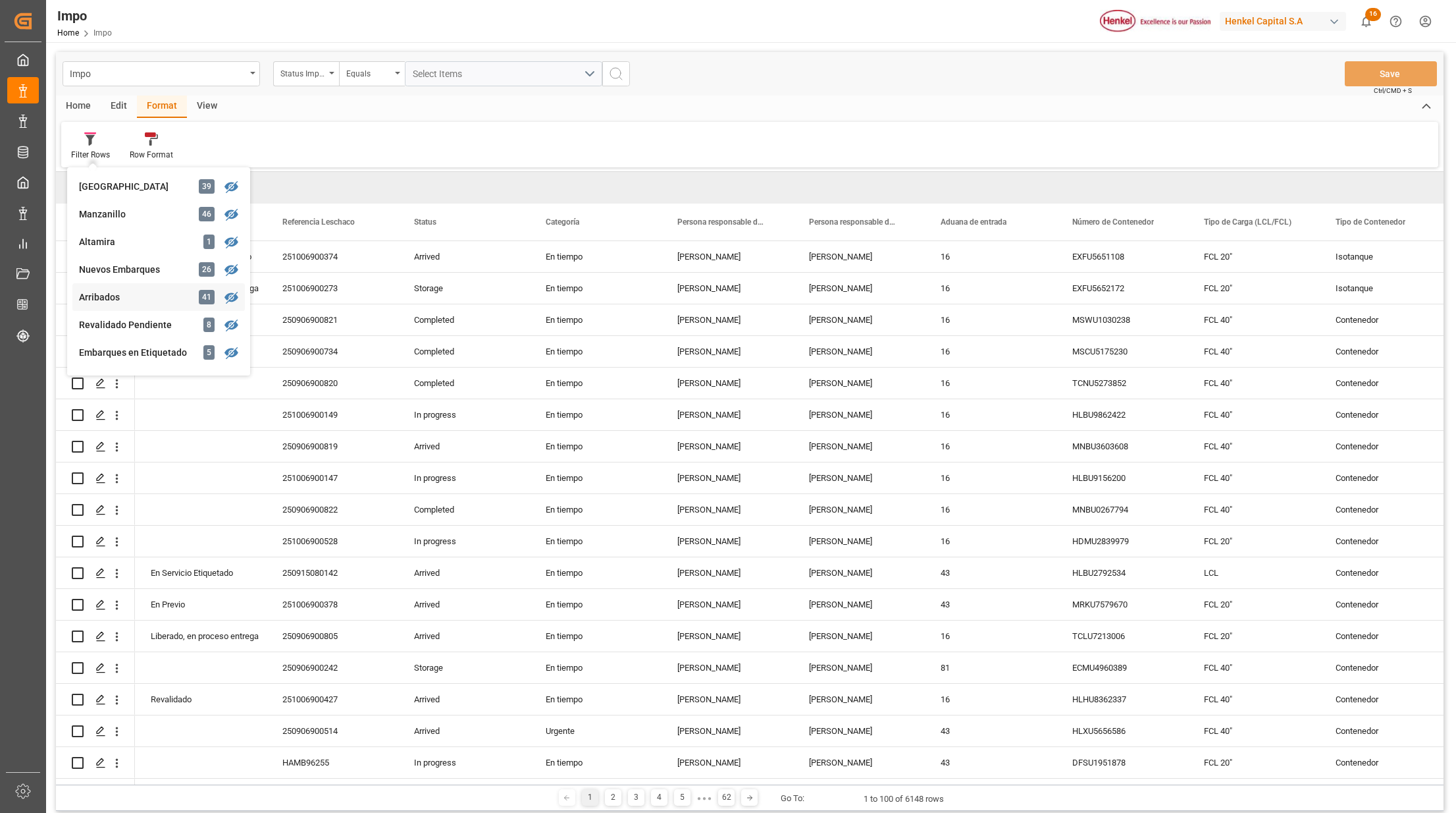
scroll to position [88, 0]
click at [139, 346] on div "Impo Status Importación Equals Select Items Save Ctrl/CMD + S Home Edit Format …" at bounding box center [750, 431] width 1388 height 759
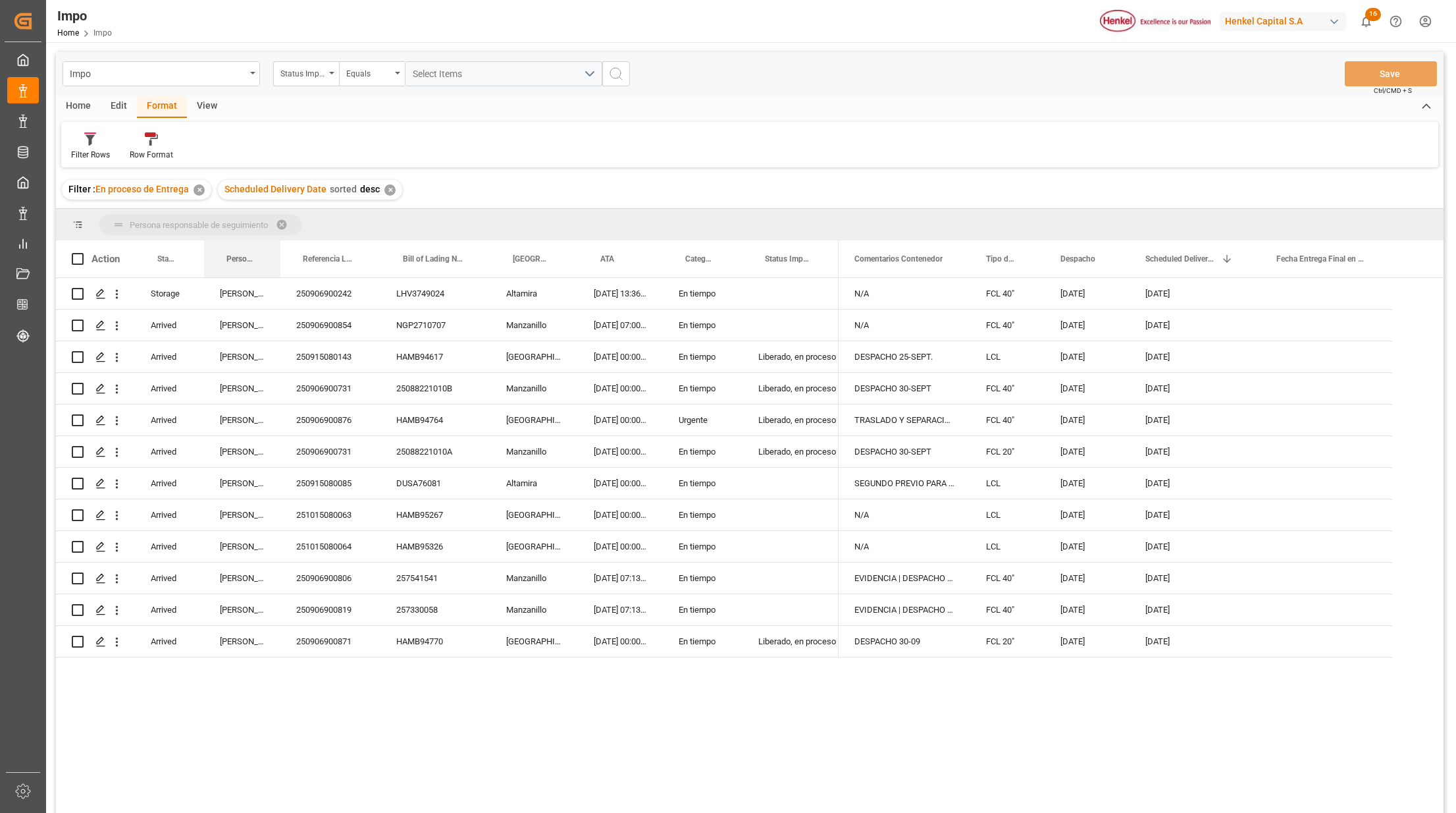
drag, startPoint x: 243, startPoint y: 250, endPoint x: 231, endPoint y: 228, distance: 25.1
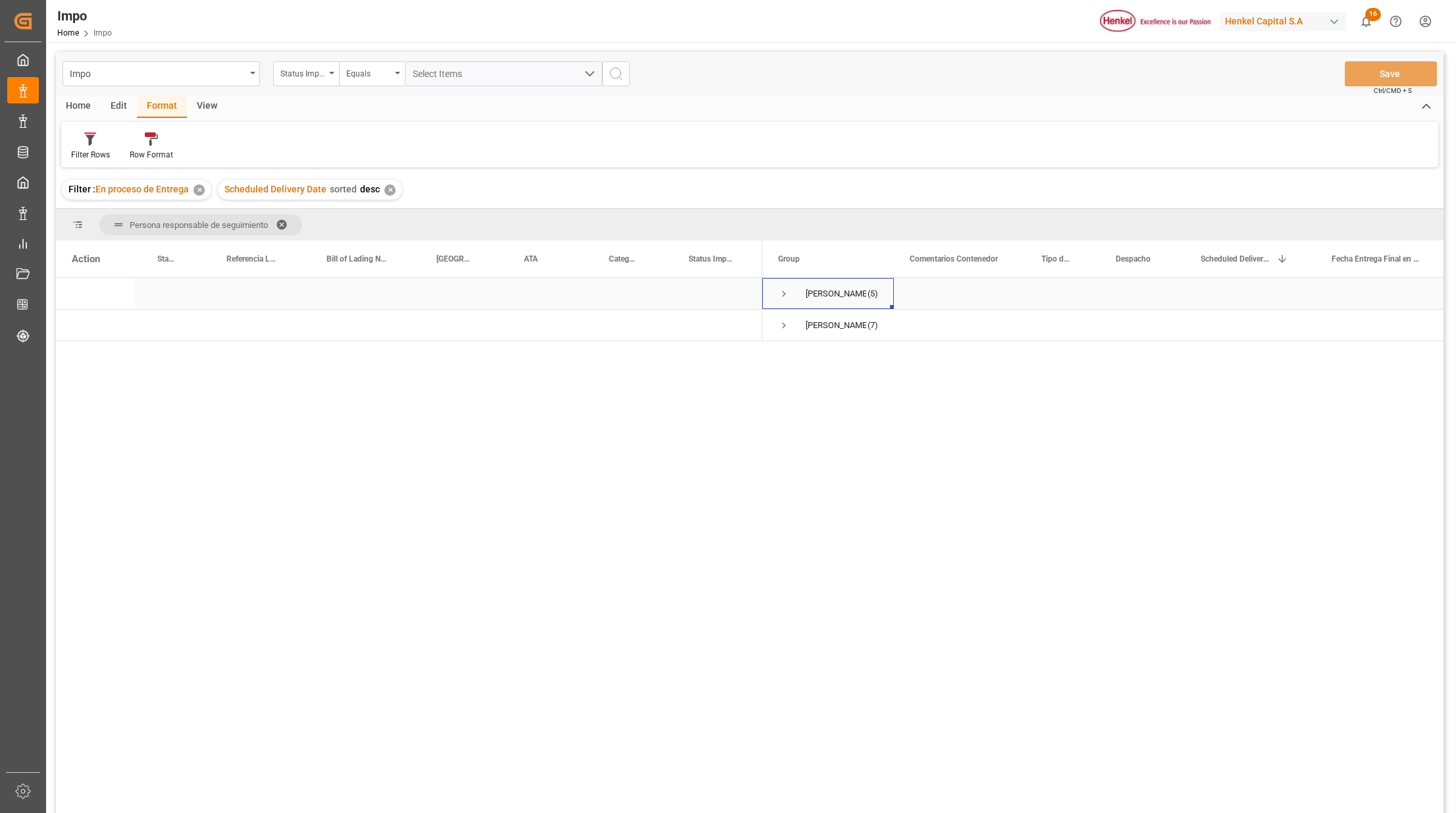
click at [781, 288] on span "Press SPACE to select this row." at bounding box center [784, 294] width 12 height 12
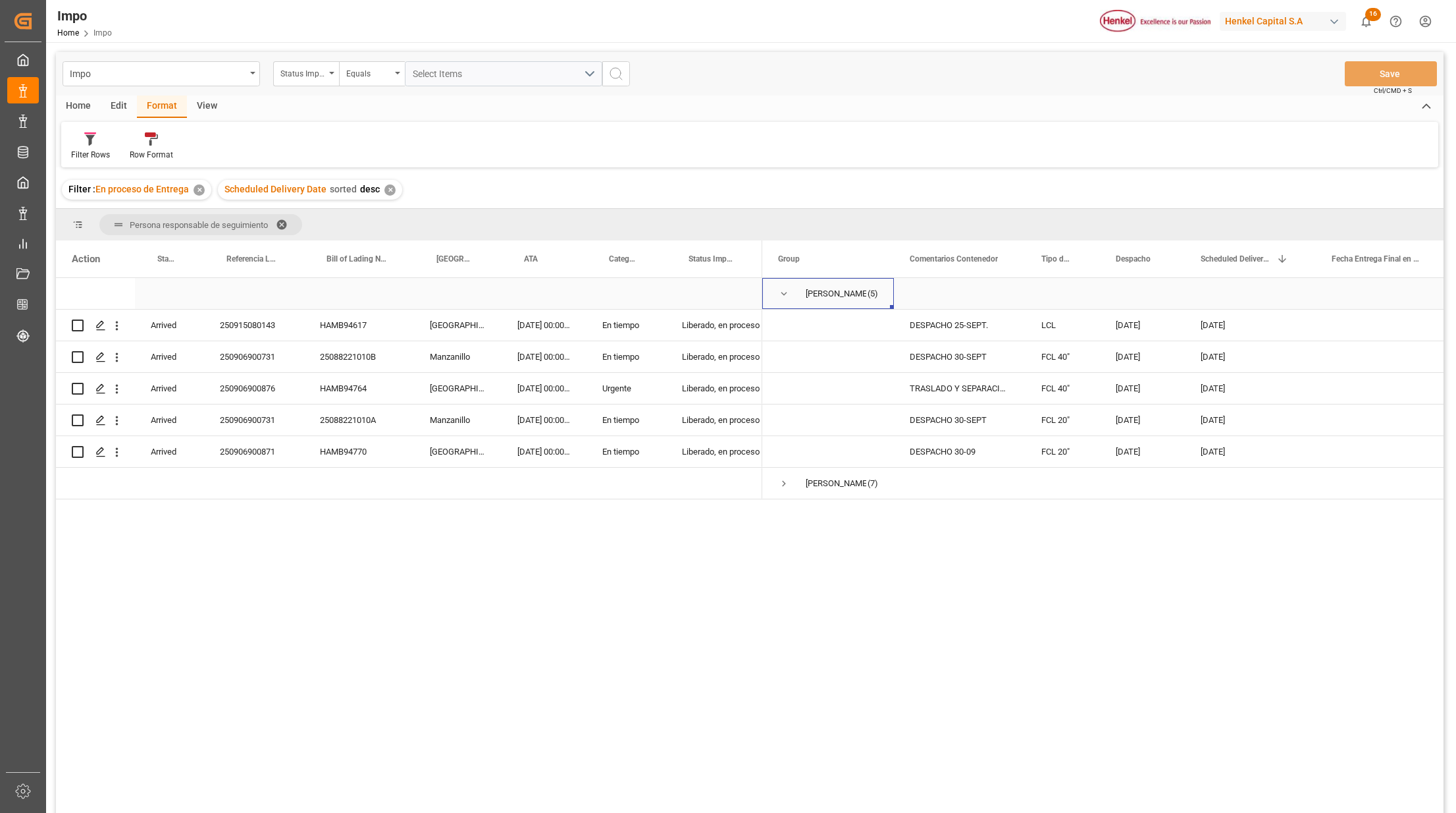
click at [785, 291] on span "Press SPACE to select this row." at bounding box center [784, 294] width 12 height 12
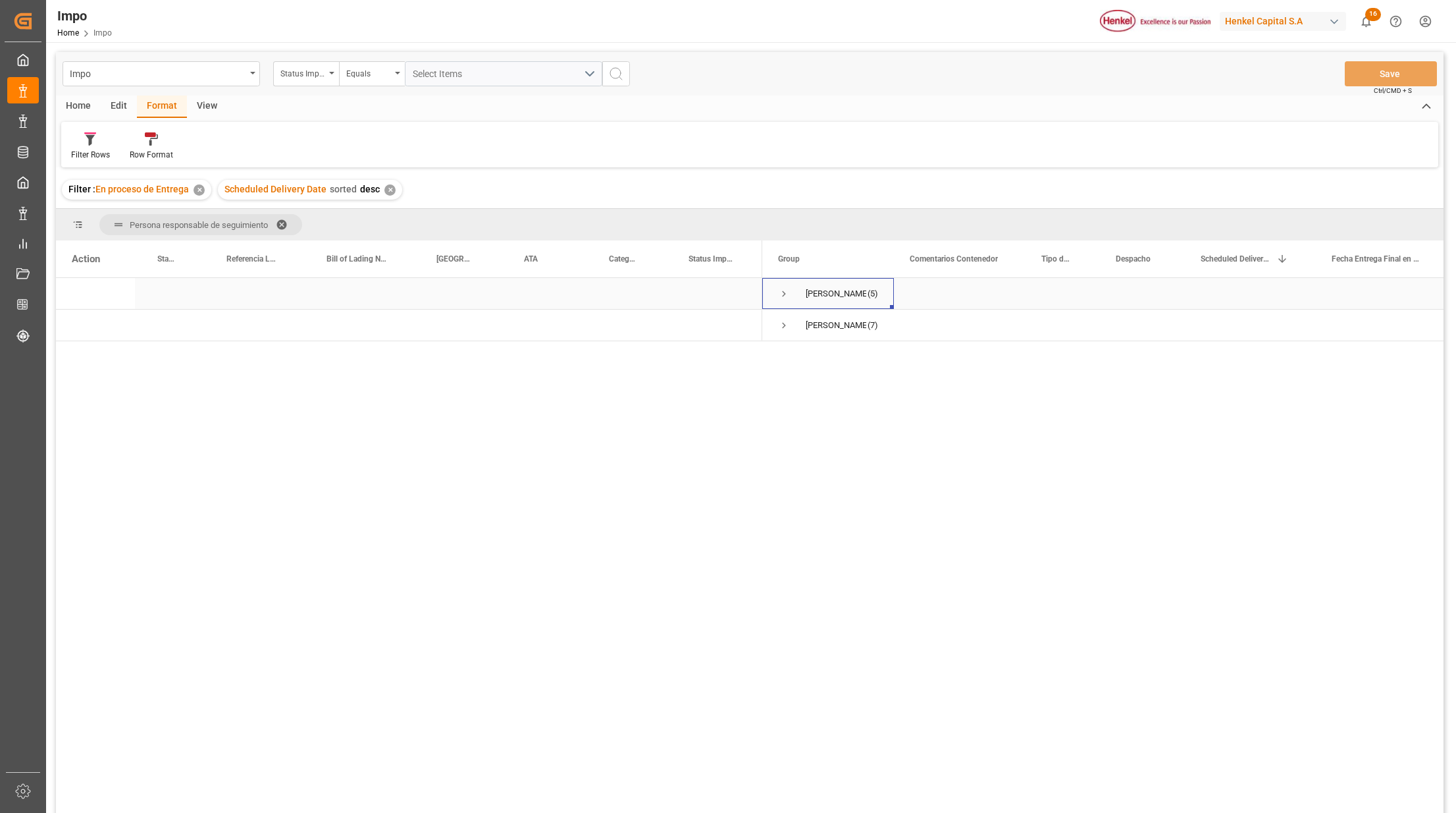
click at [777, 285] on div "Karla Chavez (5)" at bounding box center [827, 293] width 132 height 31
click at [783, 296] on span "Press SPACE to select this row." at bounding box center [784, 294] width 12 height 12
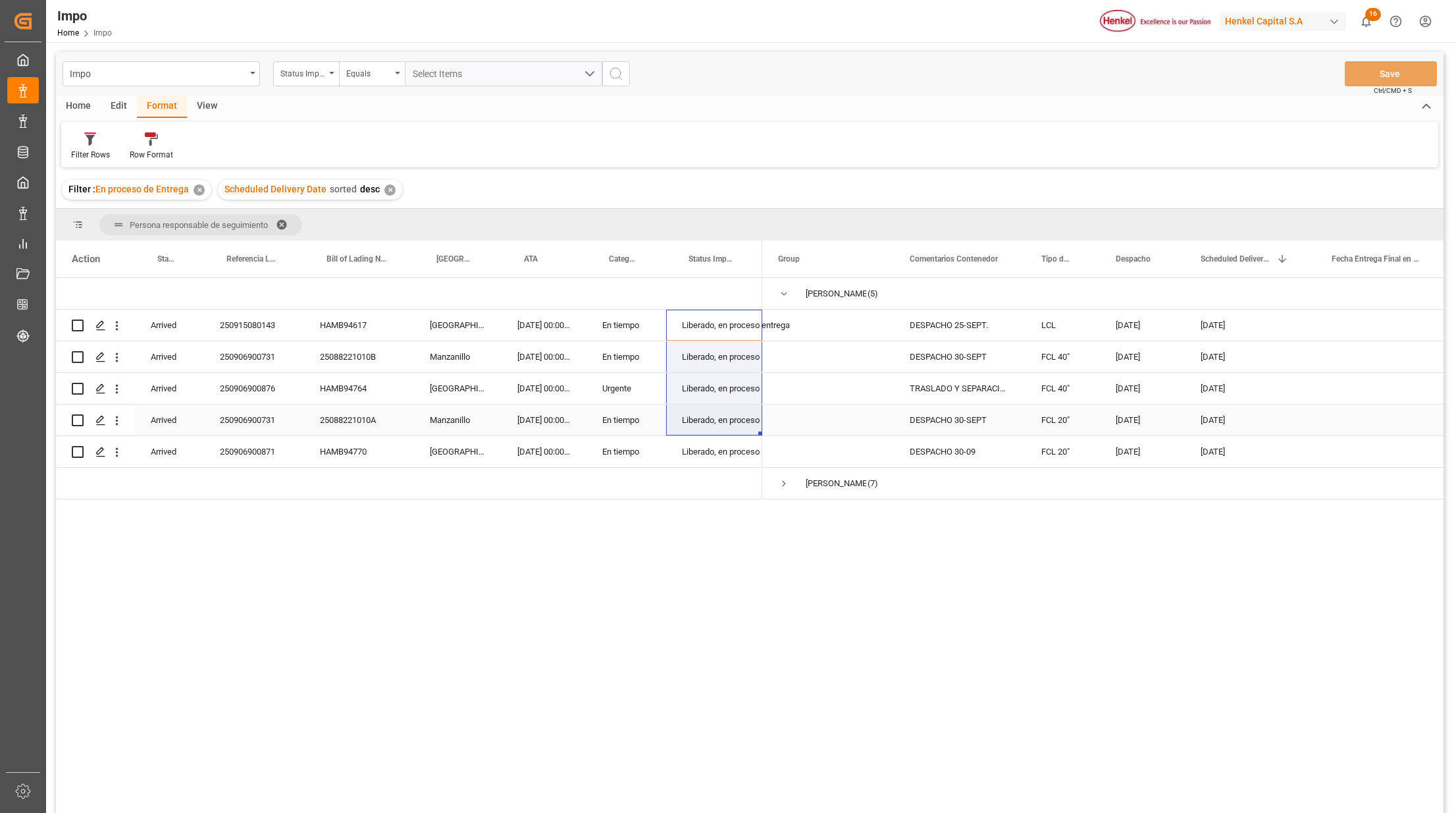
drag, startPoint x: 716, startPoint y: 323, endPoint x: 759, endPoint y: 440, distance: 124.7
click at [754, 434] on div "Arrived 250915080143 HAMB94617 Veracruz 18.09.2025 00:00:00 En tiempo Liberado,…" at bounding box center [409, 388] width 706 height 221
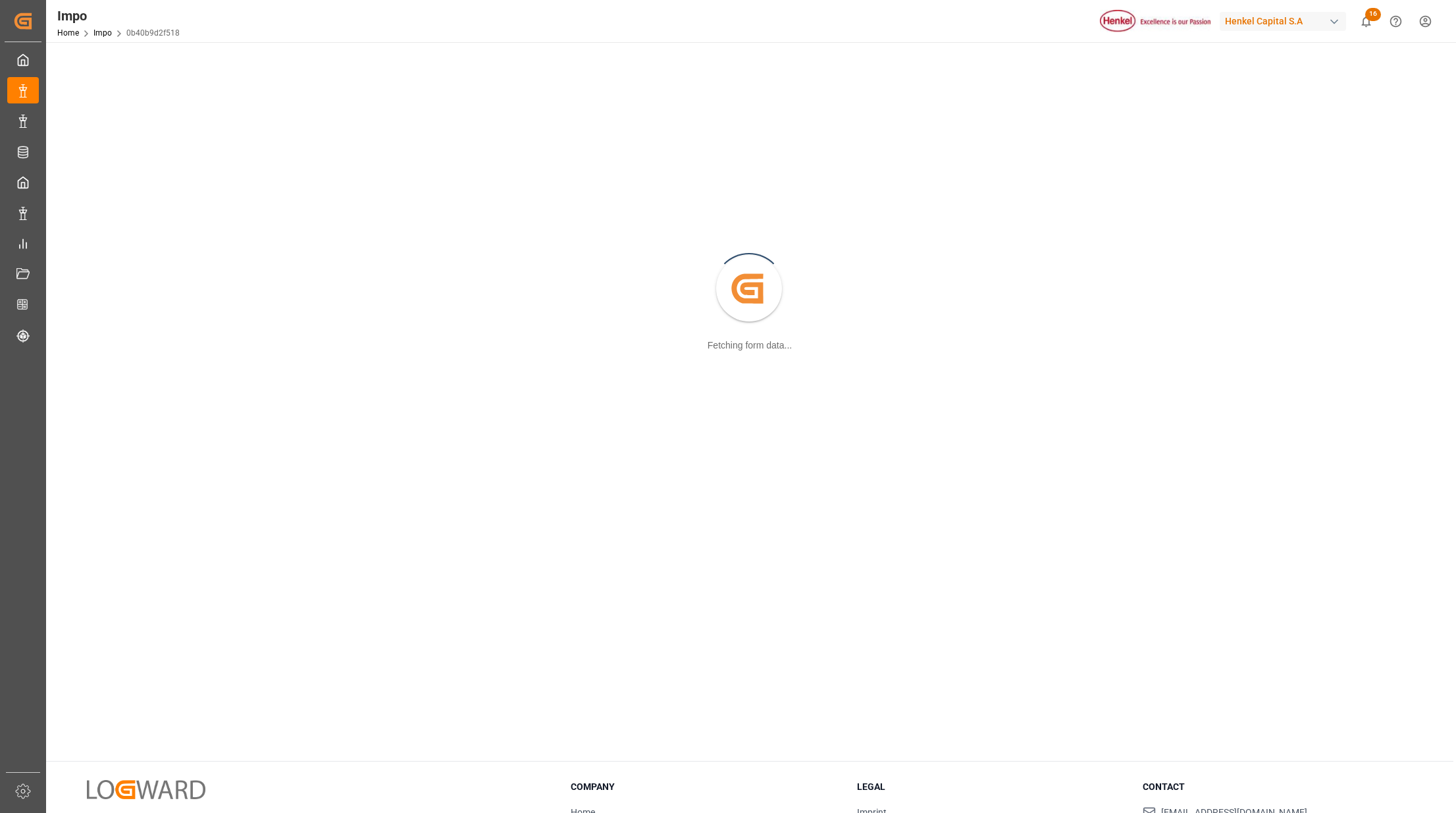
scroll to position [88, 0]
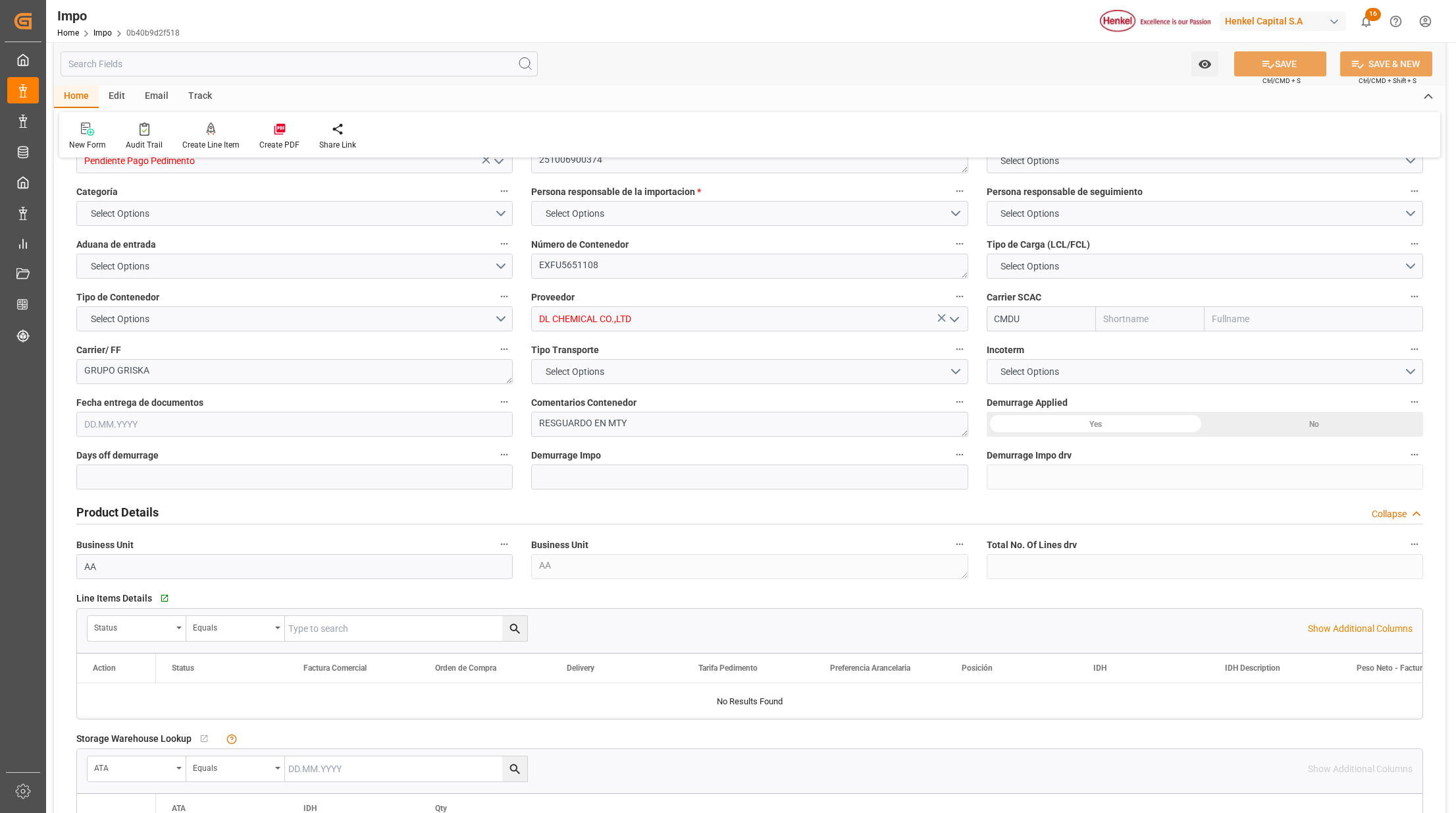
type input "CMACGM"
type input "CMA CGM Group"
type input "30"
type input "0"
type input "1"
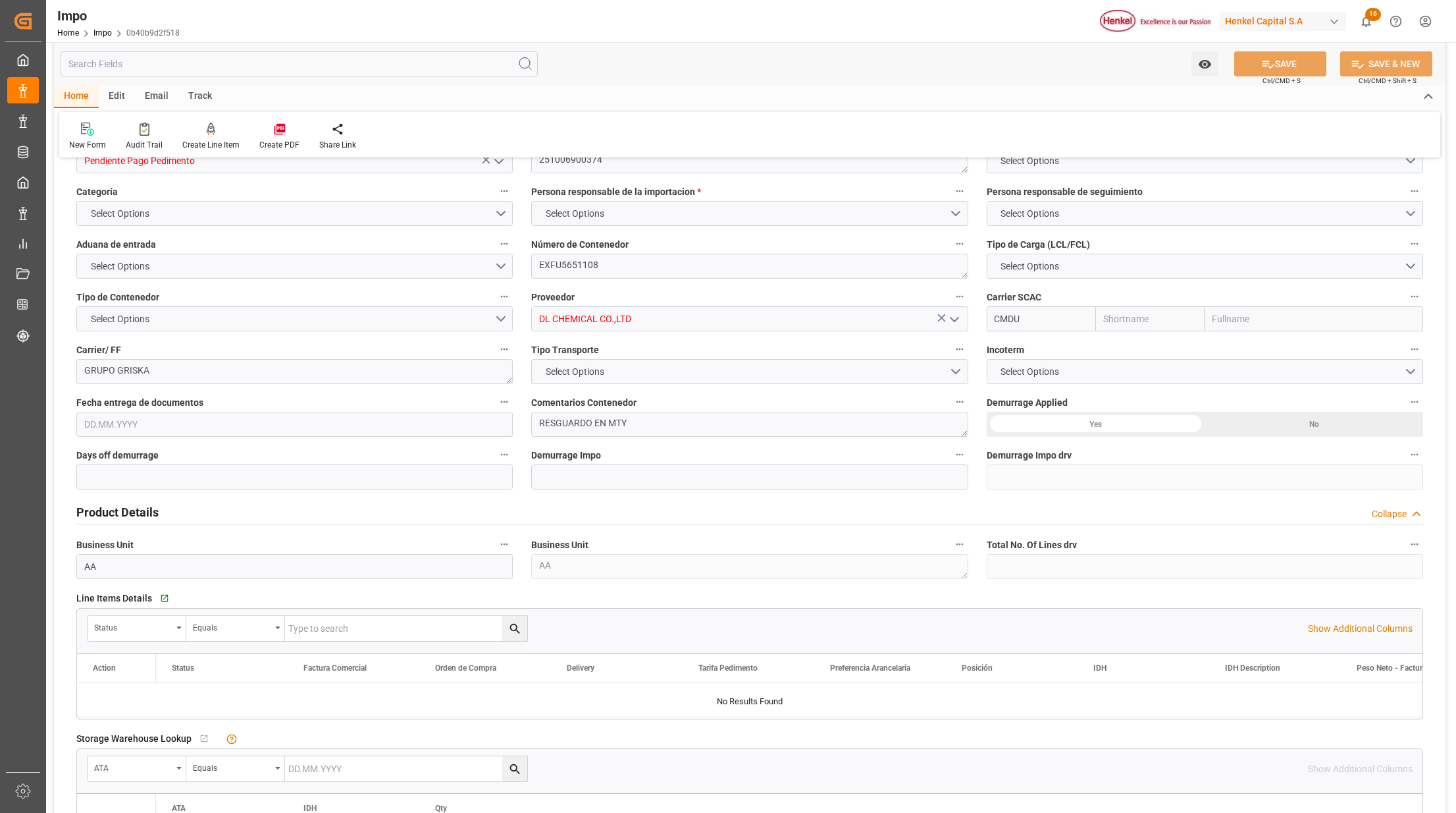
type input "19.89"
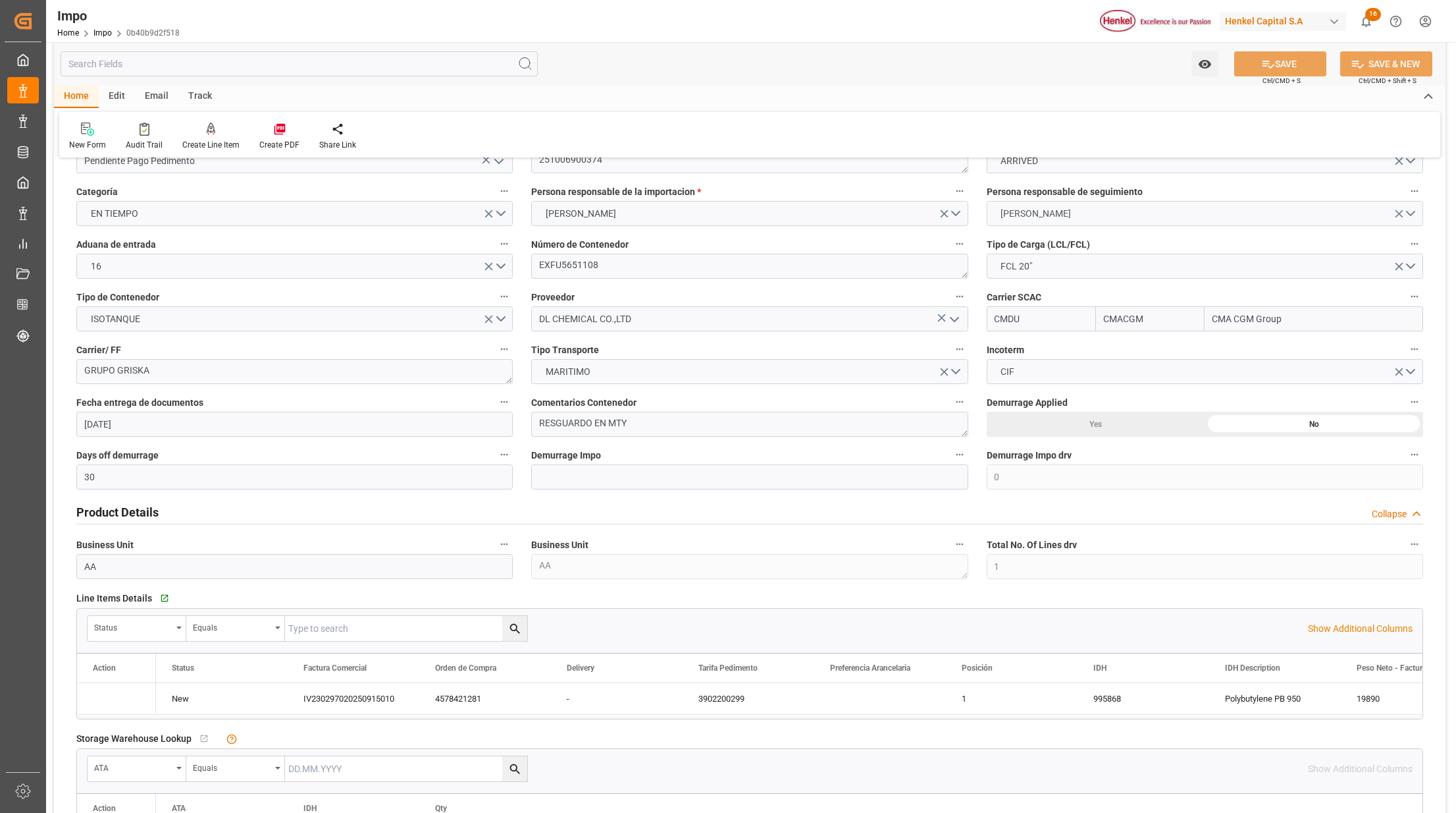
type input "[DATE]"
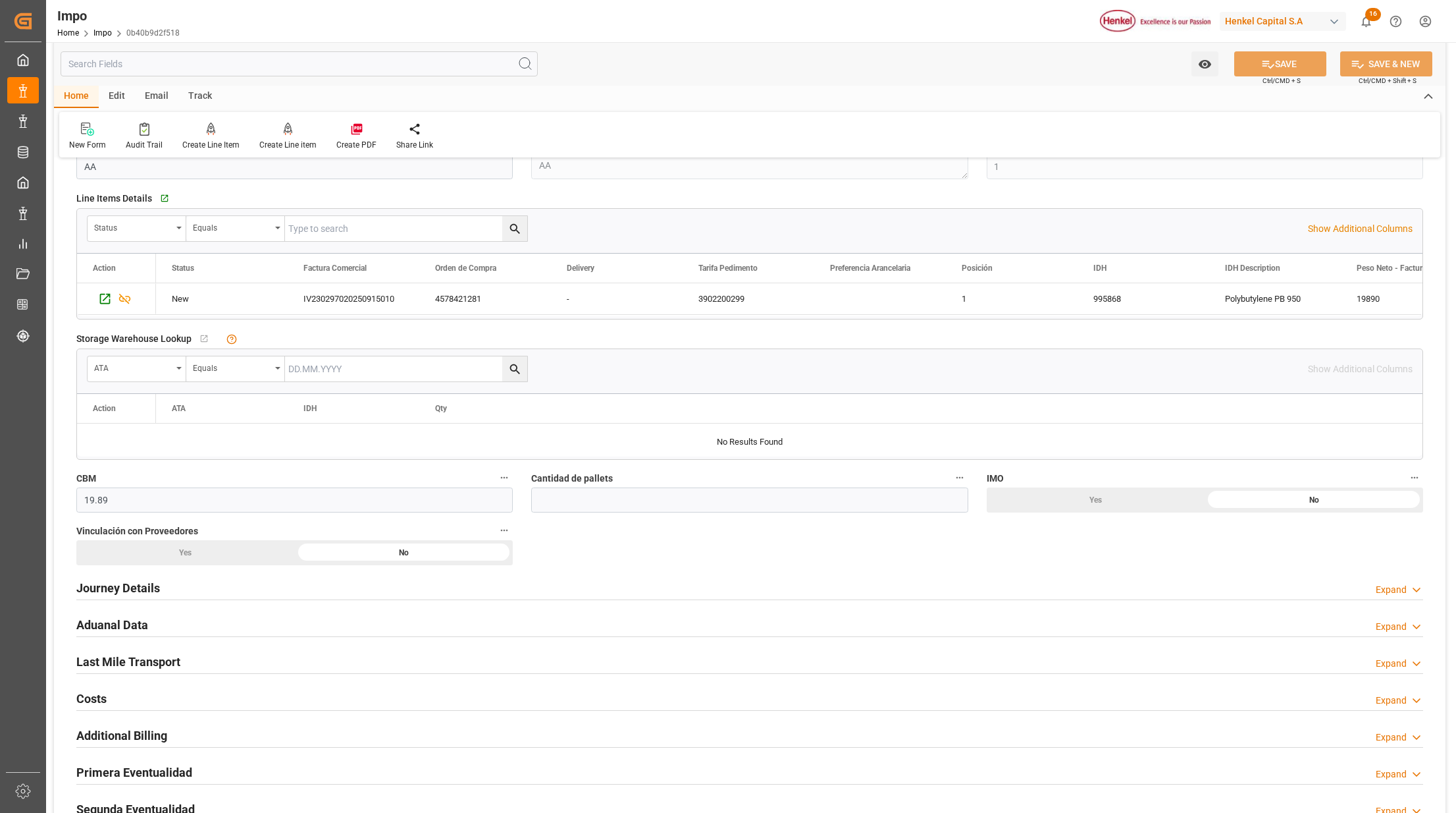
scroll to position [614, 0]
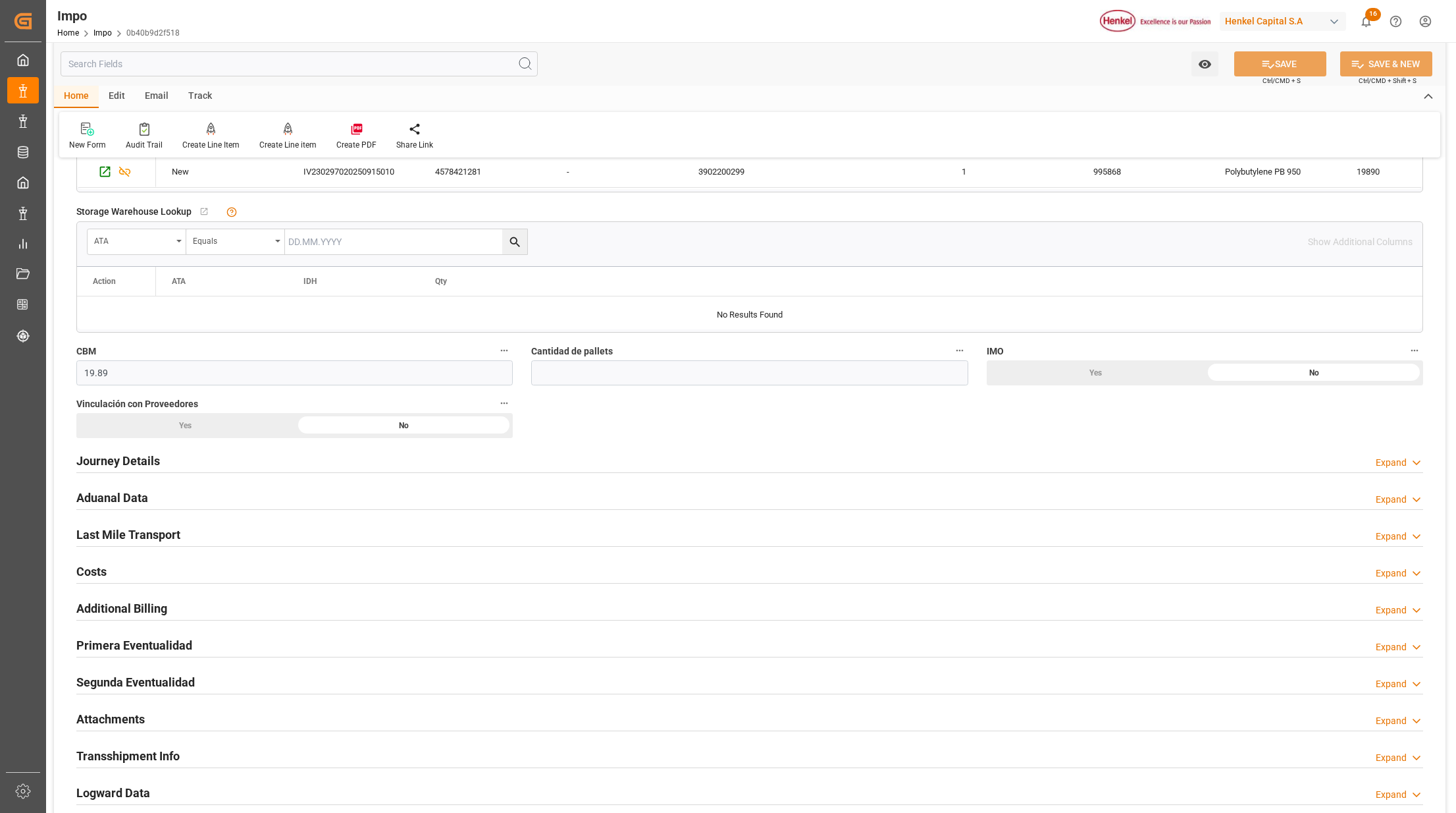
click at [119, 465] on h2 "Journey Details" at bounding box center [118, 460] width 83 height 18
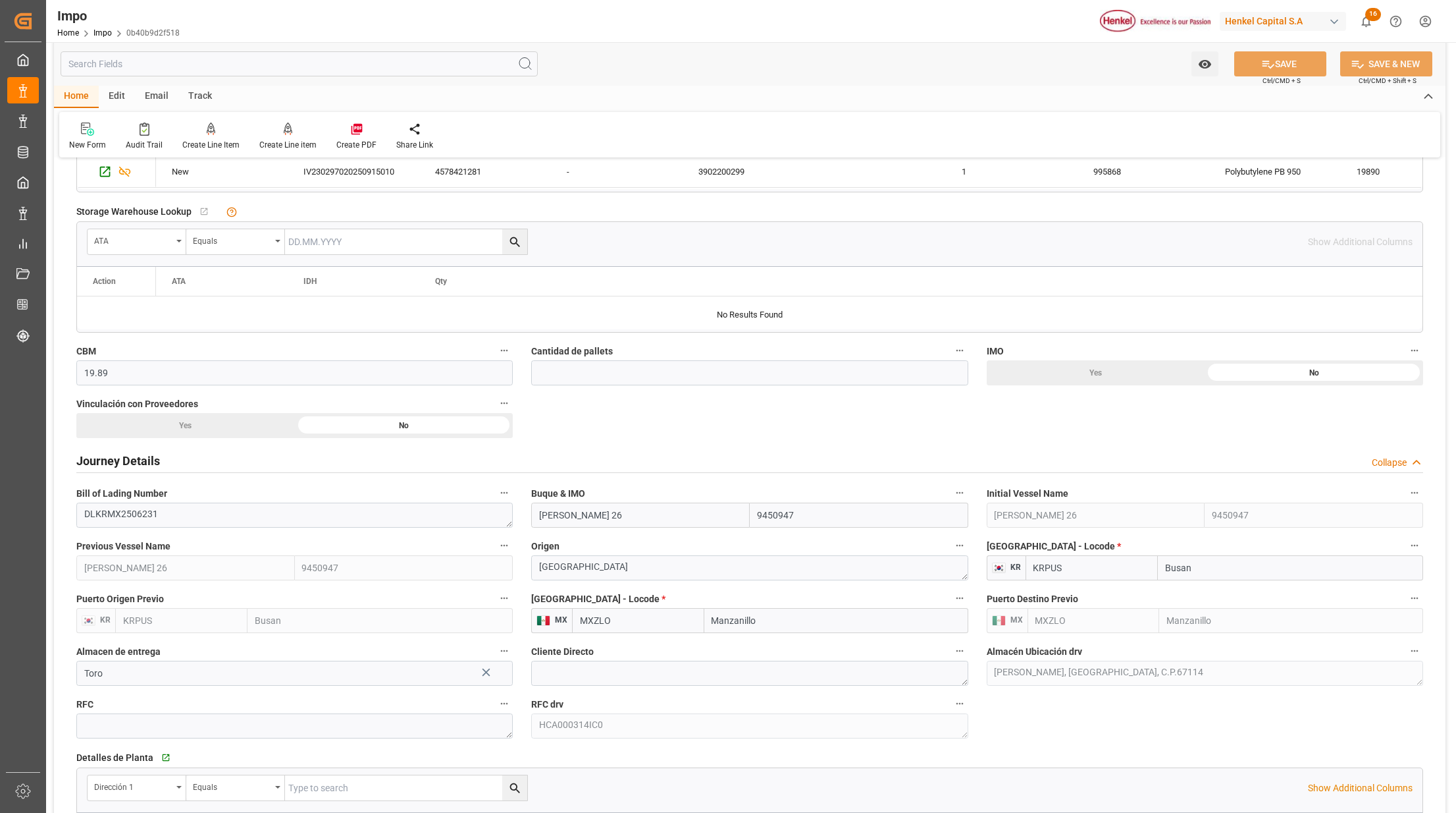
drag, startPoint x: 617, startPoint y: 528, endPoint x: 612, endPoint y: 536, distance: 9.4
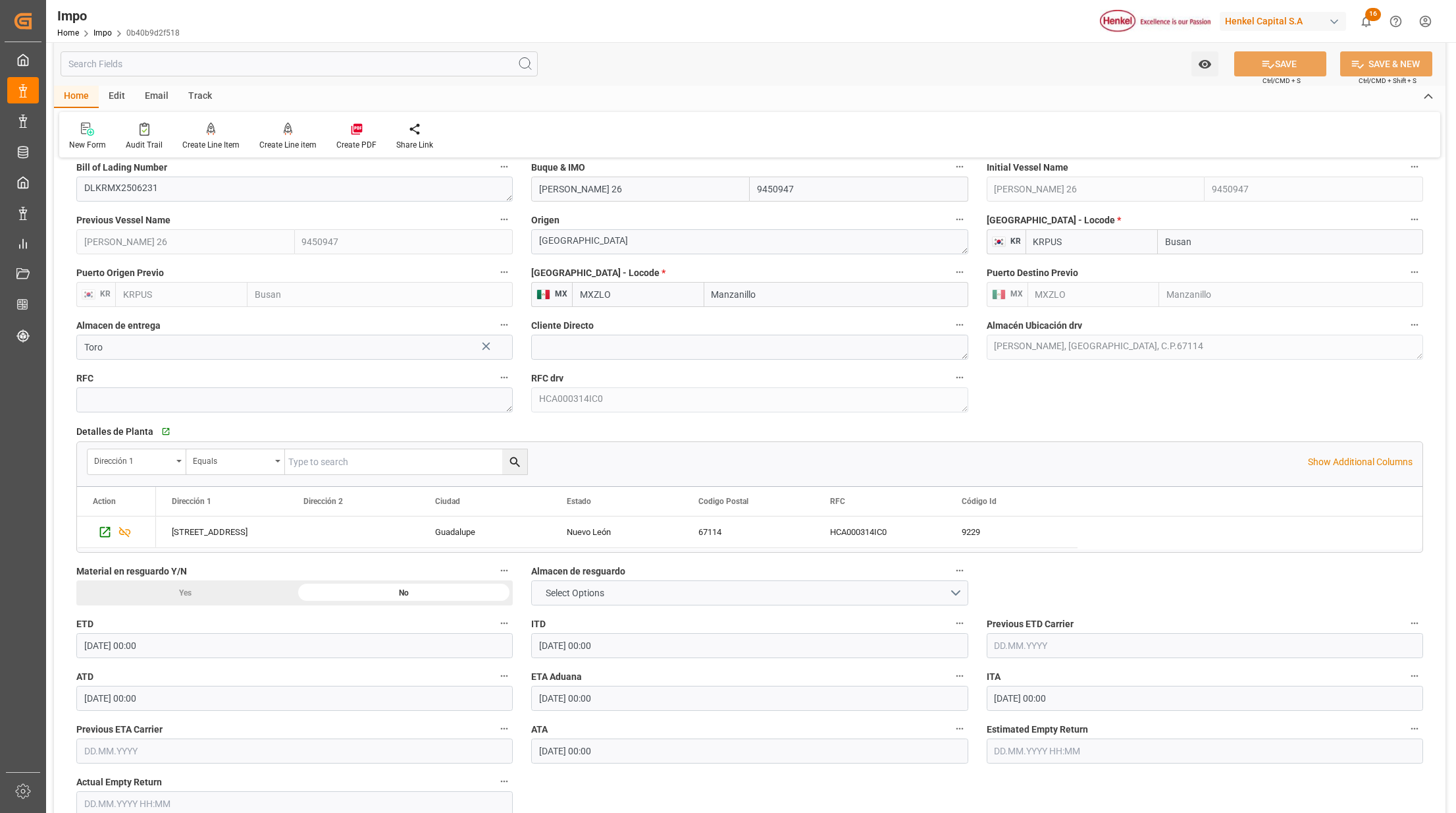
scroll to position [965, 0]
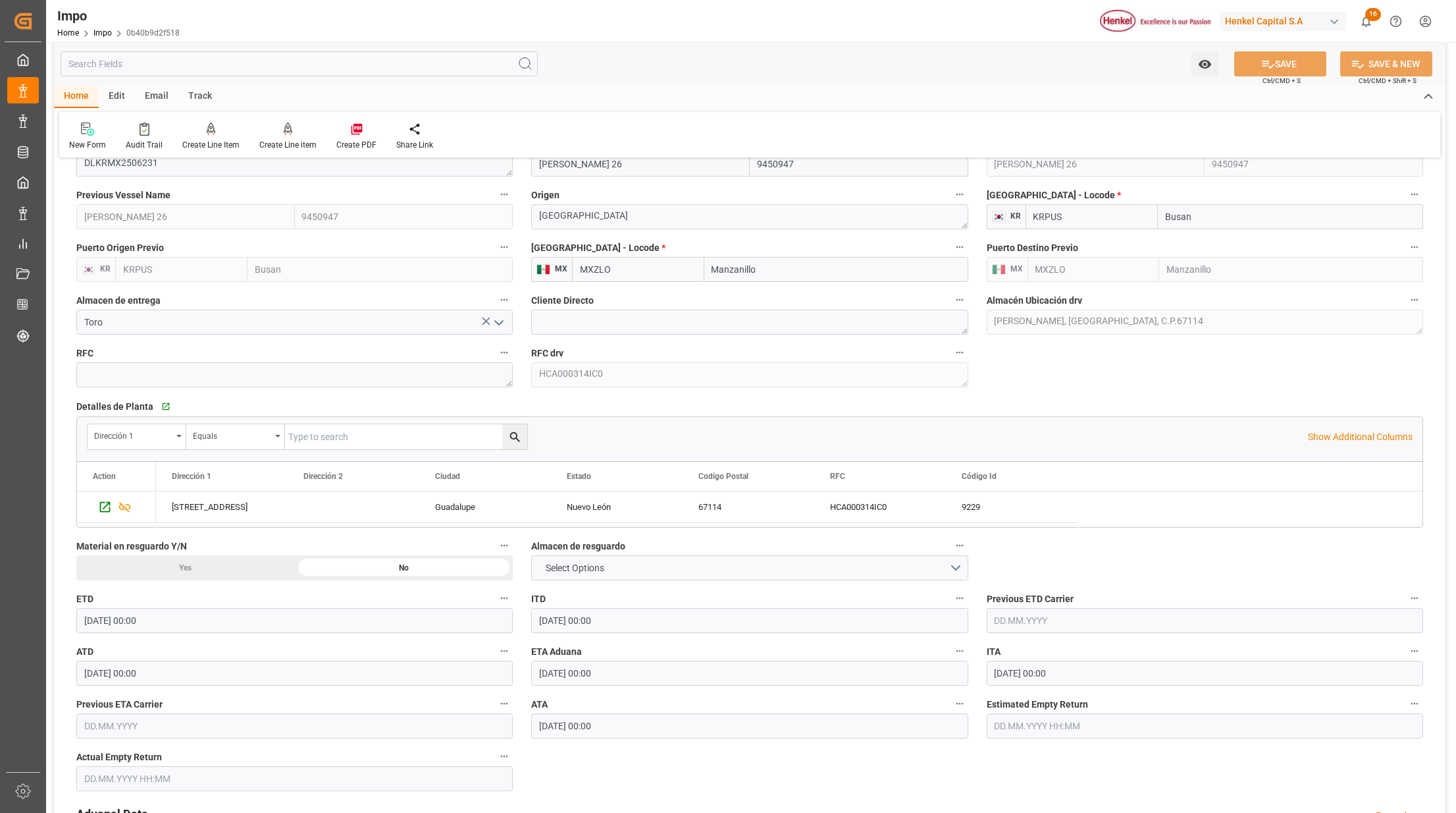
click at [195, 557] on div "Material en resguardo Y/N Yes No" at bounding box center [294, 558] width 455 height 52
click at [194, 566] on div "Yes" at bounding box center [186, 567] width 218 height 25
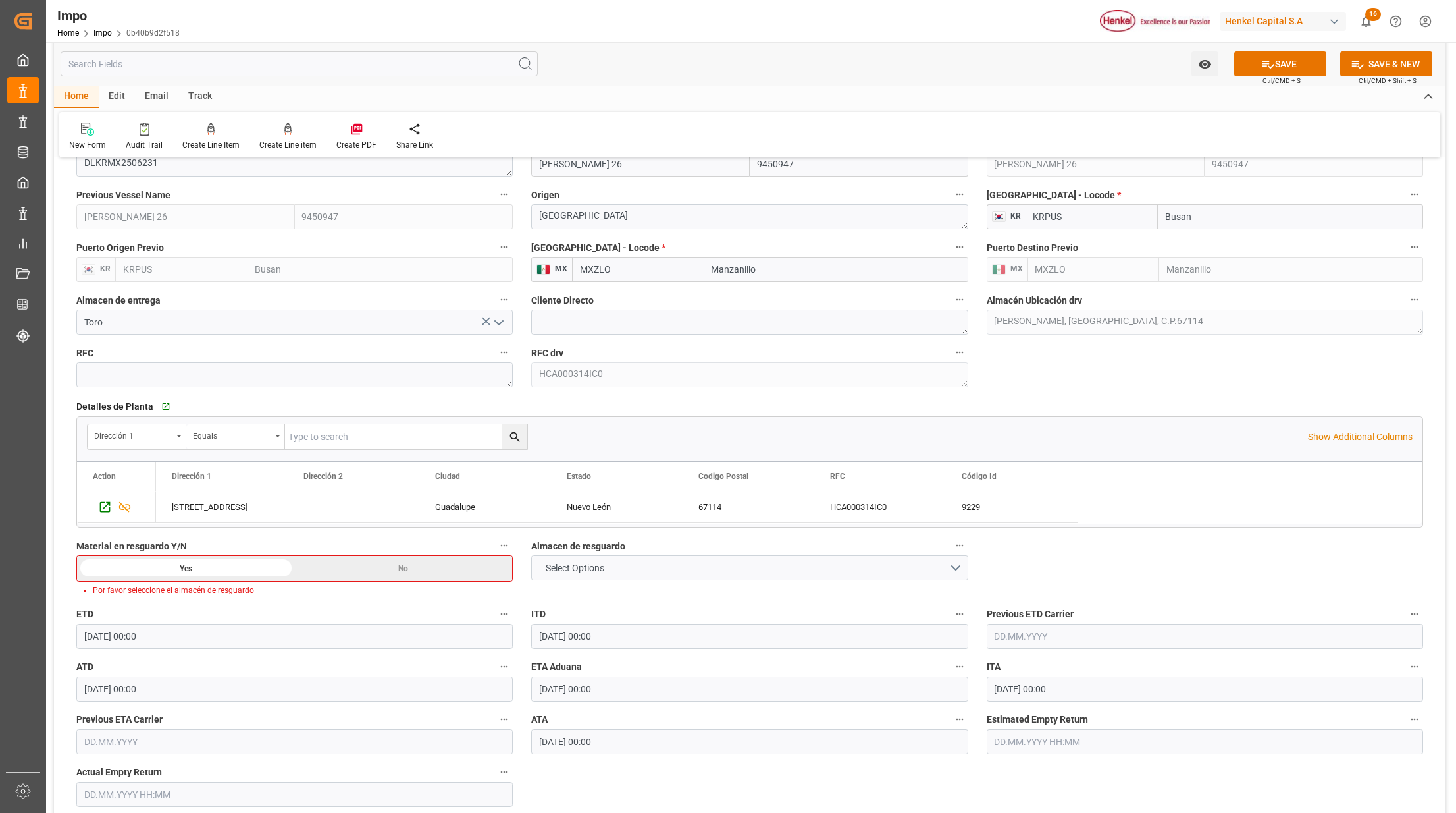
click at [970, 573] on div "Select Options" at bounding box center [749, 567] width 457 height 25
click at [959, 567] on button "Select Options" at bounding box center [750, 567] width 437 height 25
click at [619, 670] on div "MONTERREY" at bounding box center [750, 668] width 435 height 28
click at [1249, 57] on button "SAVE" at bounding box center [1280, 64] width 92 height 25
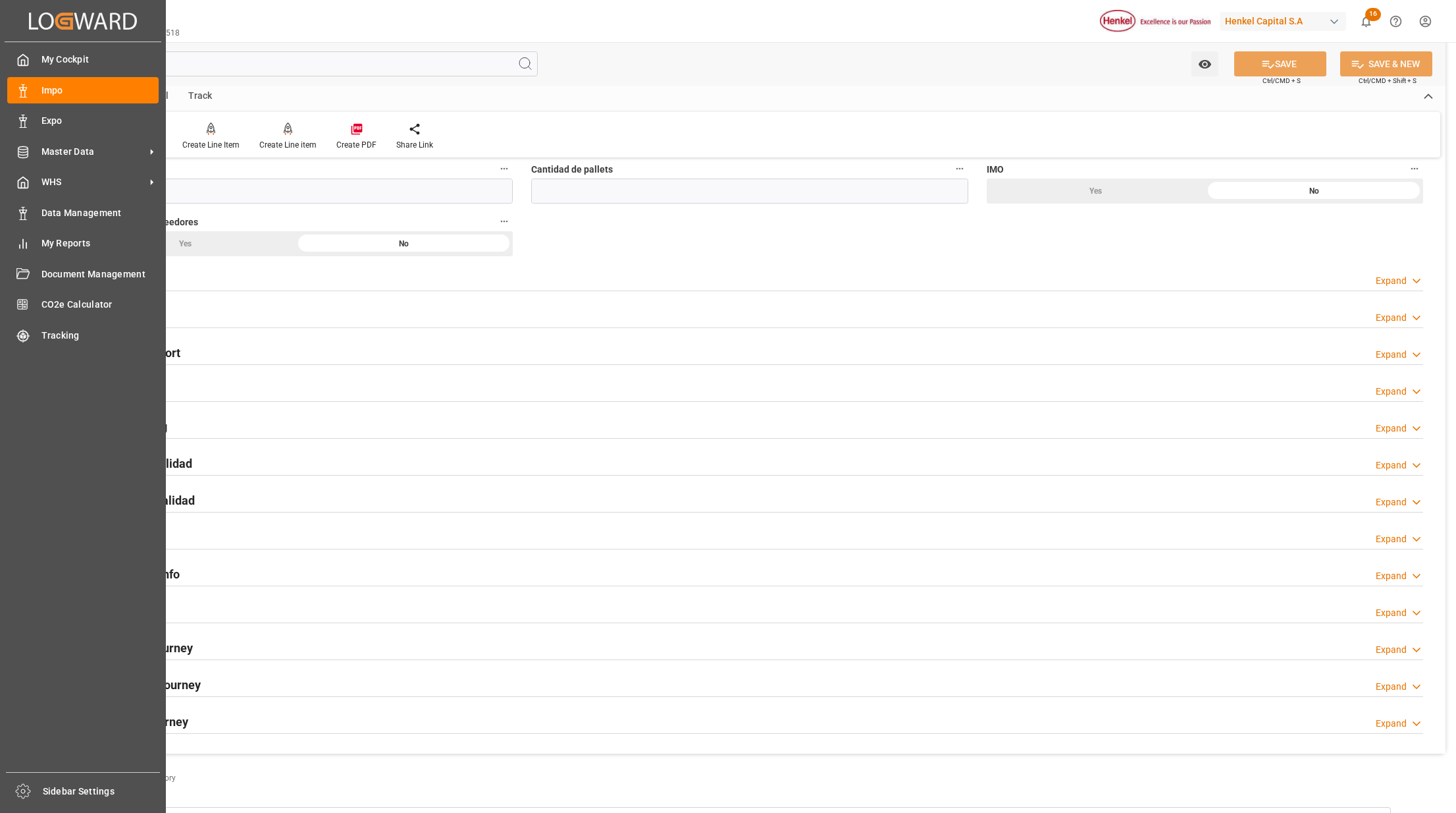
scroll to position [791, 0]
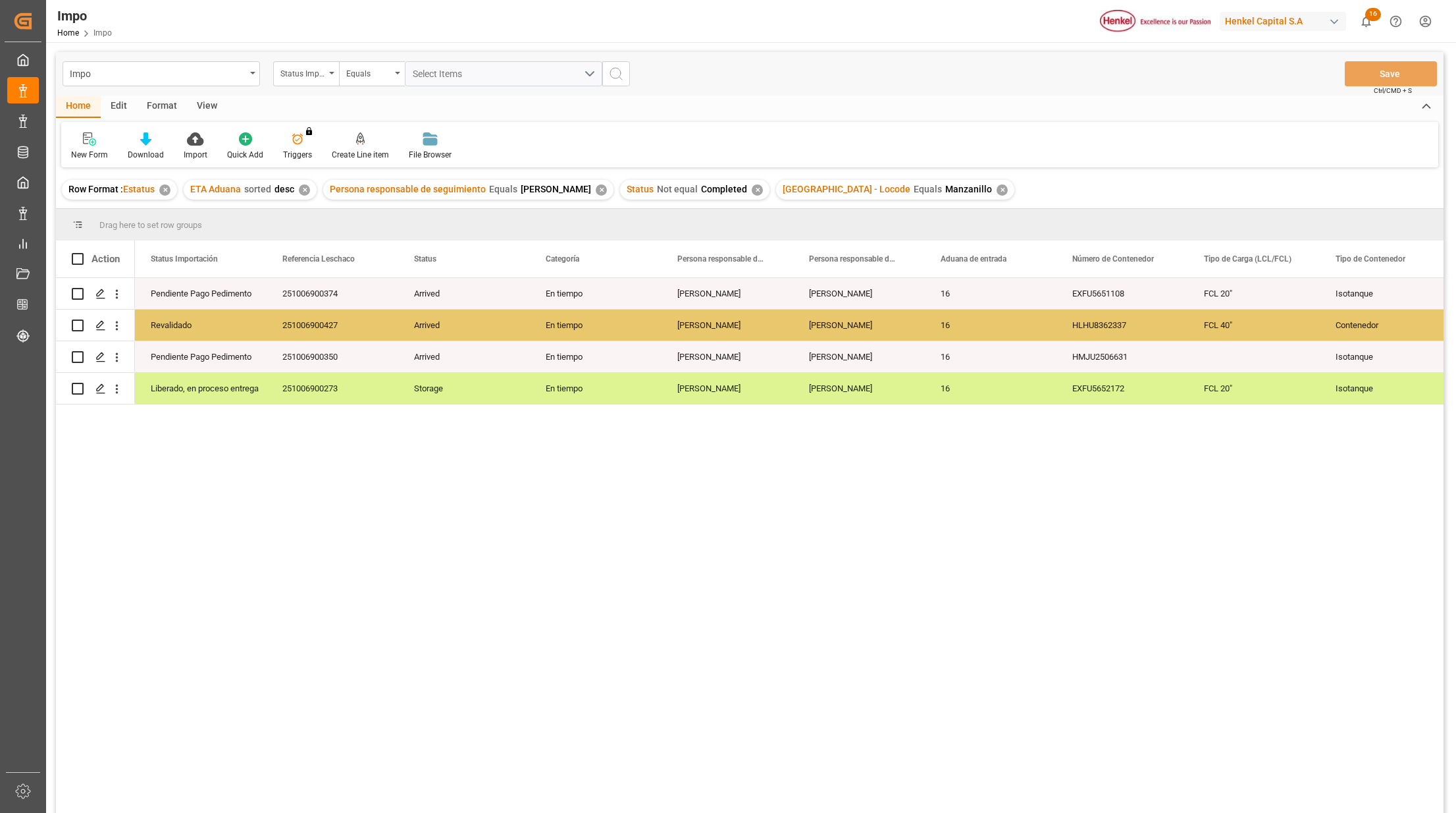
click at [200, 99] on div "View" at bounding box center [206, 107] width 40 height 22
click at [140, 145] on div "Standard Templates" at bounding box center [150, 146] width 86 height 29
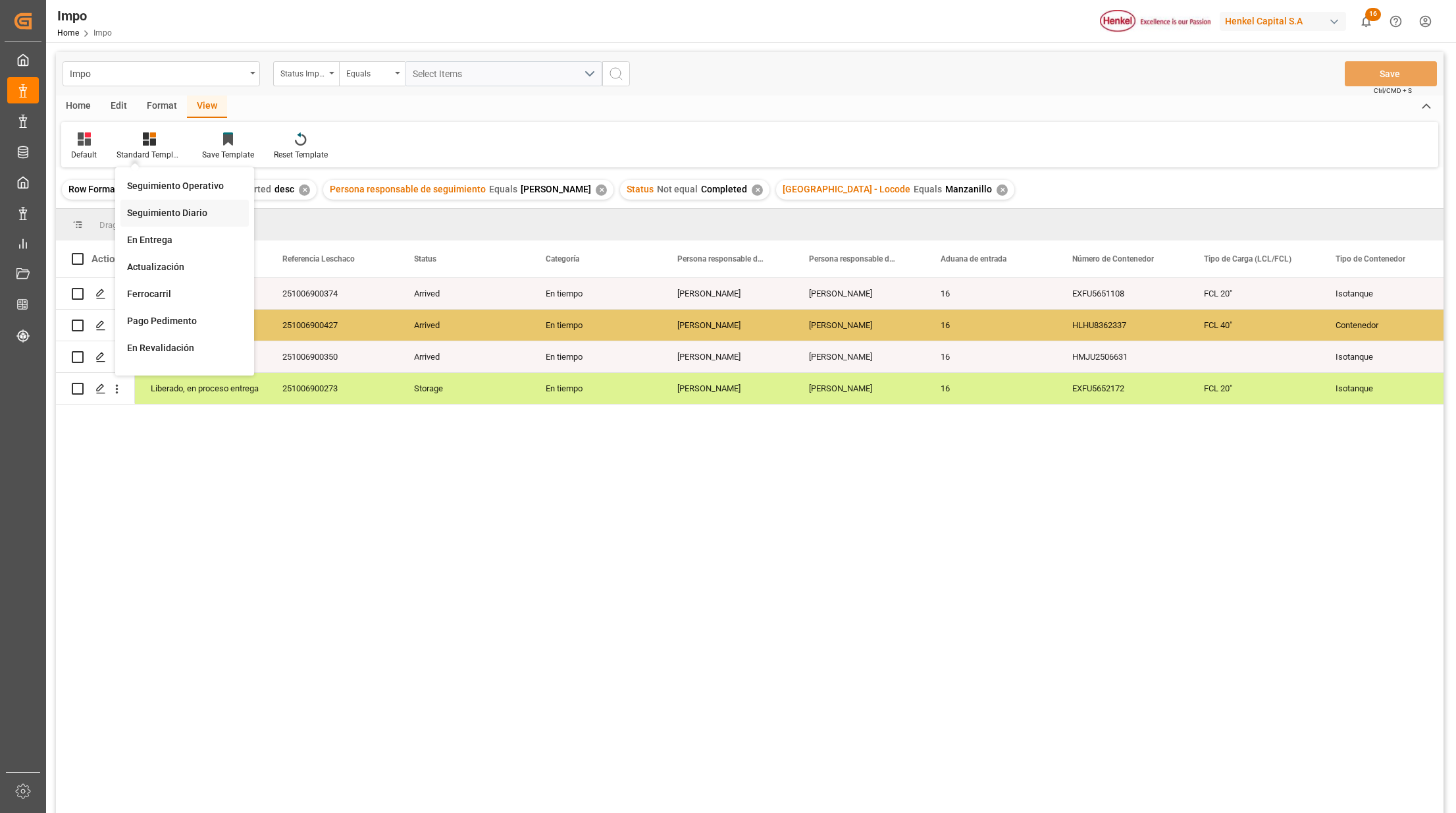
drag, startPoint x: 140, startPoint y: 145, endPoint x: 176, endPoint y: 211, distance: 75.2
click at [176, 211] on div "Seguimiento Diario" at bounding box center [185, 213] width 115 height 14
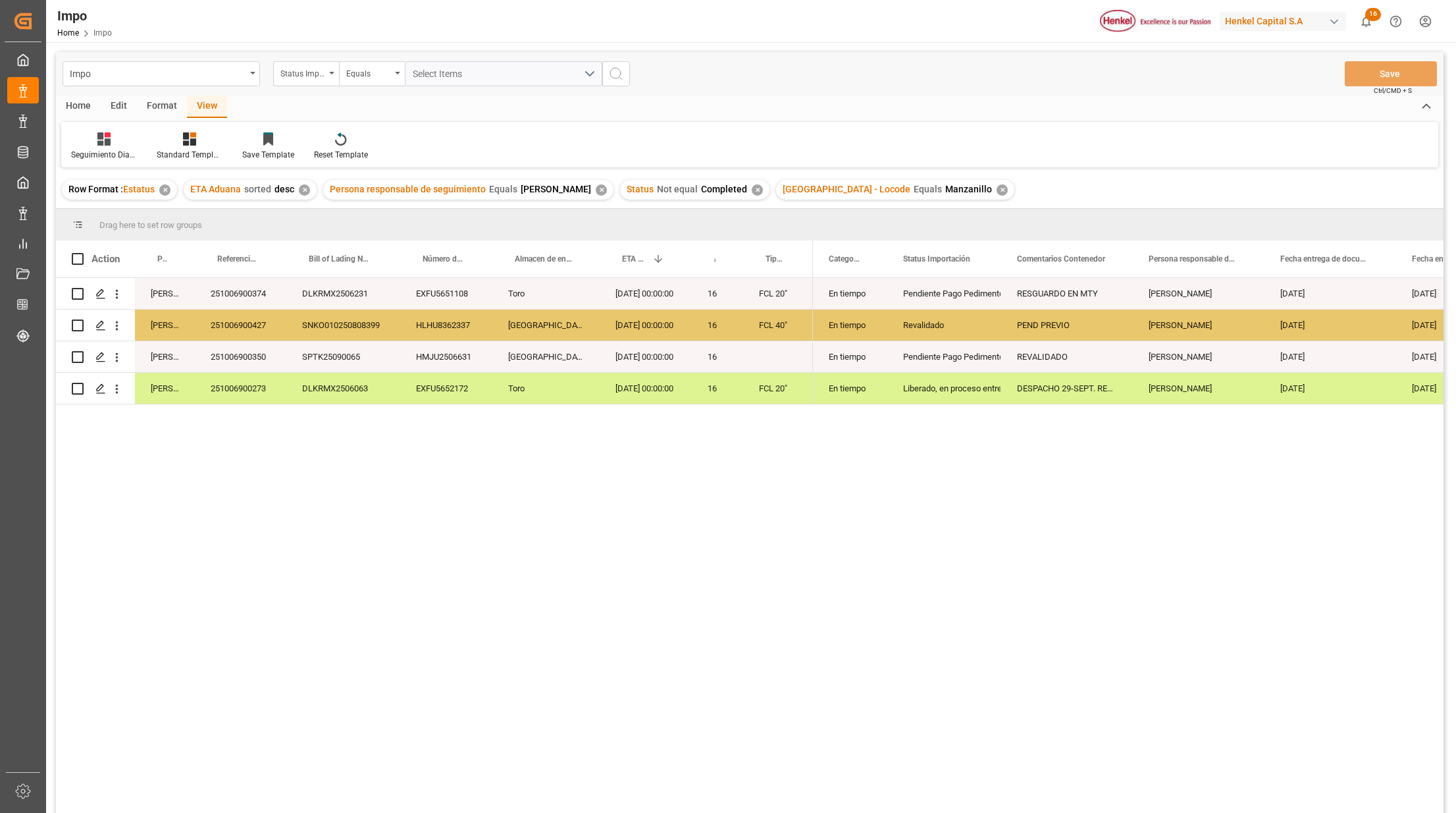
click at [757, 361] on div "Press SPACE to select this row." at bounding box center [777, 357] width 70 height 31
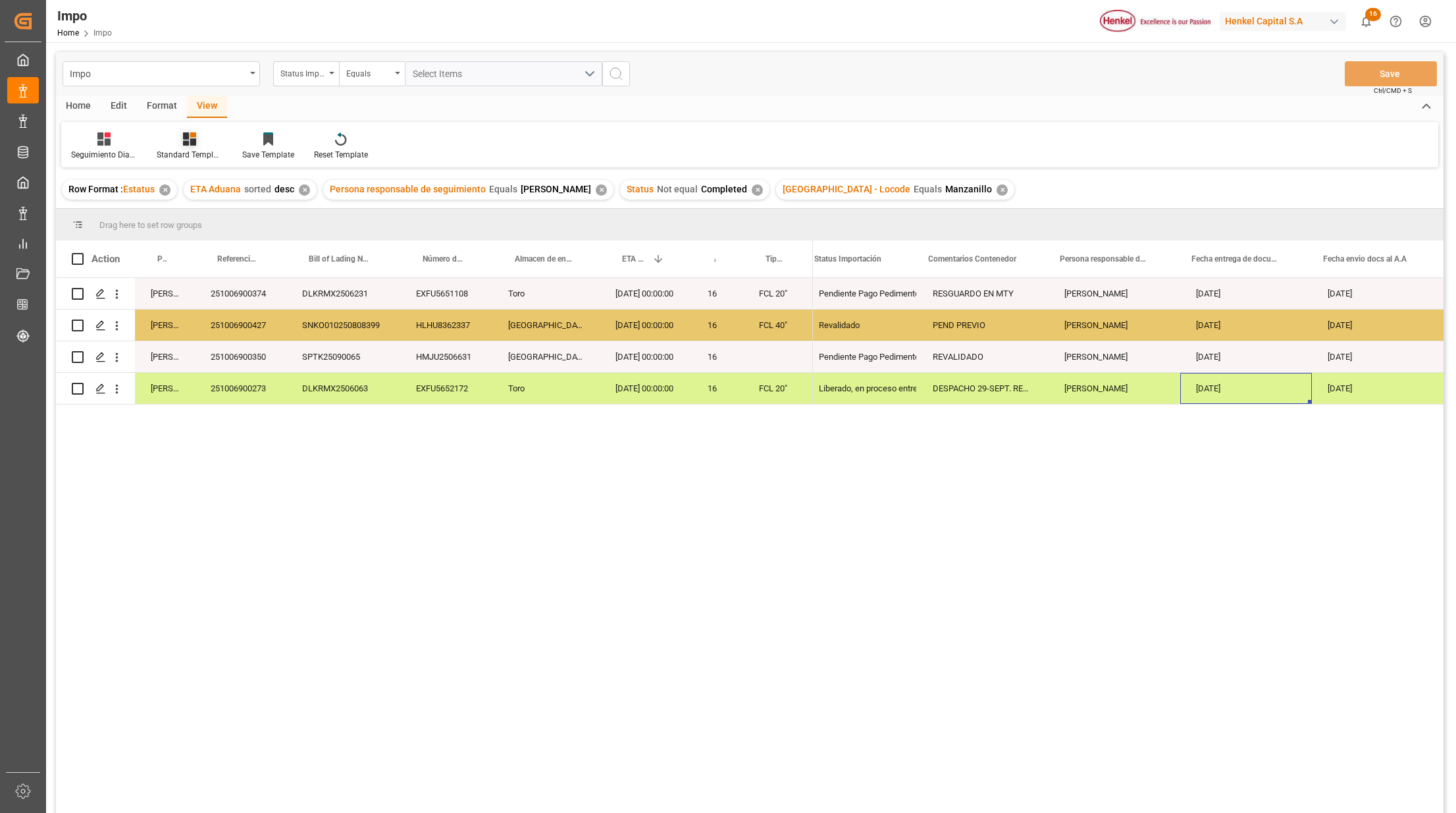
click at [201, 138] on div at bounding box center [189, 139] width 66 height 14
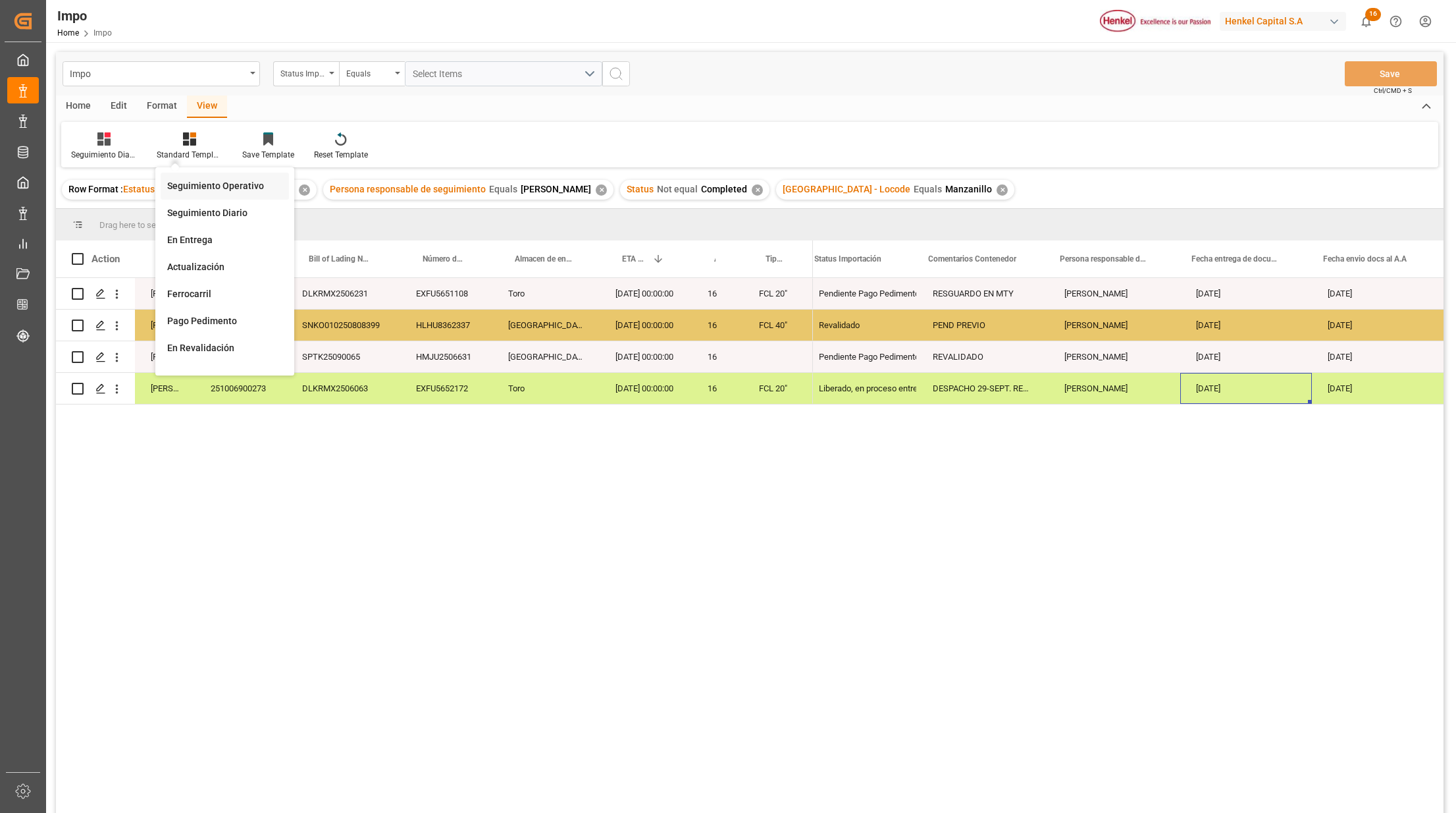
click at [221, 190] on div "Seguimiento Operativo" at bounding box center [224, 186] width 115 height 14
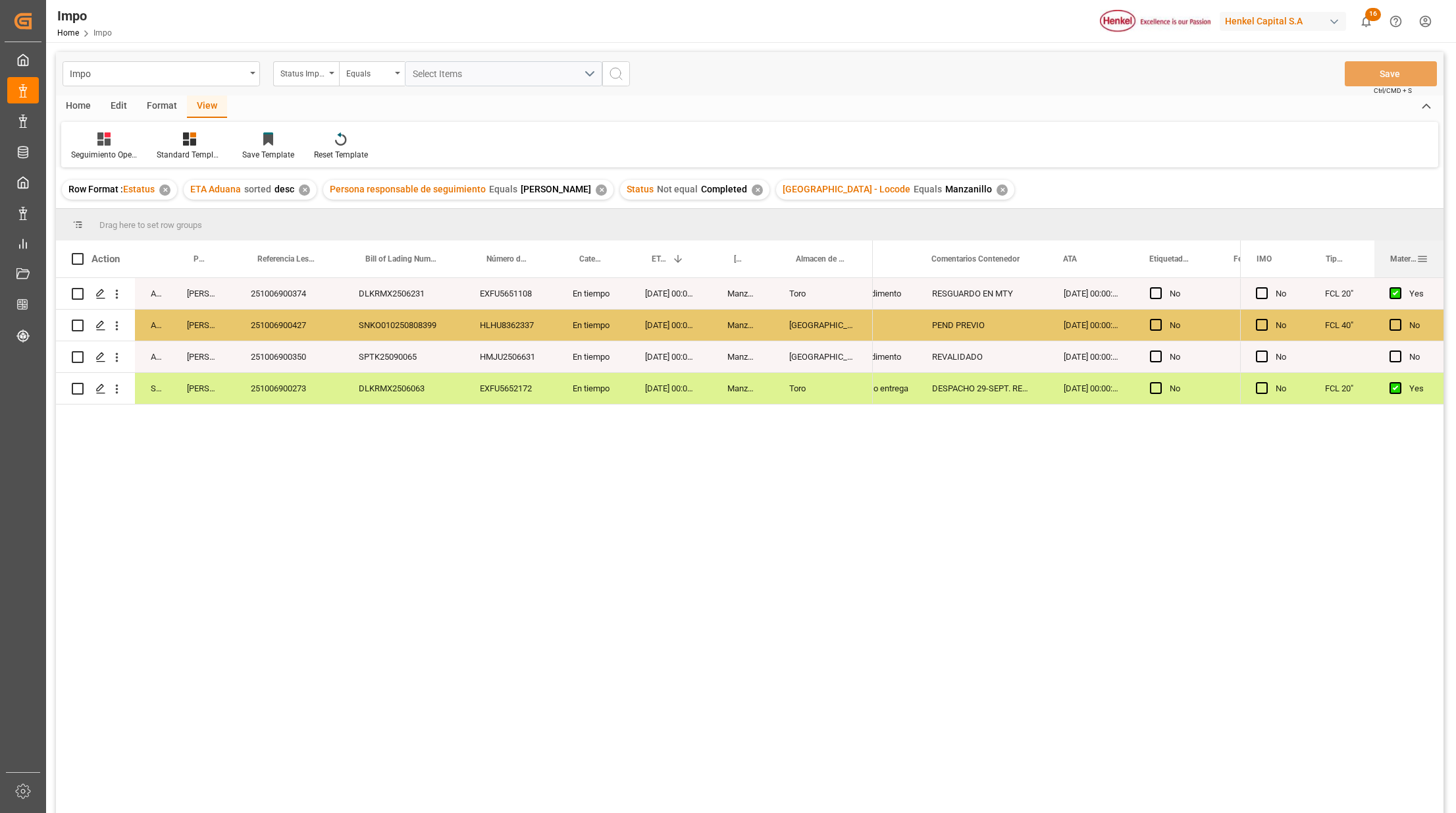
drag, startPoint x: 1342, startPoint y: 246, endPoint x: 1376, endPoint y: 243, distance: 34.1
click at [1376, 243] on div at bounding box center [1374, 258] width 5 height 37
click at [195, 134] on icon at bounding box center [193, 135] width 6 height 5
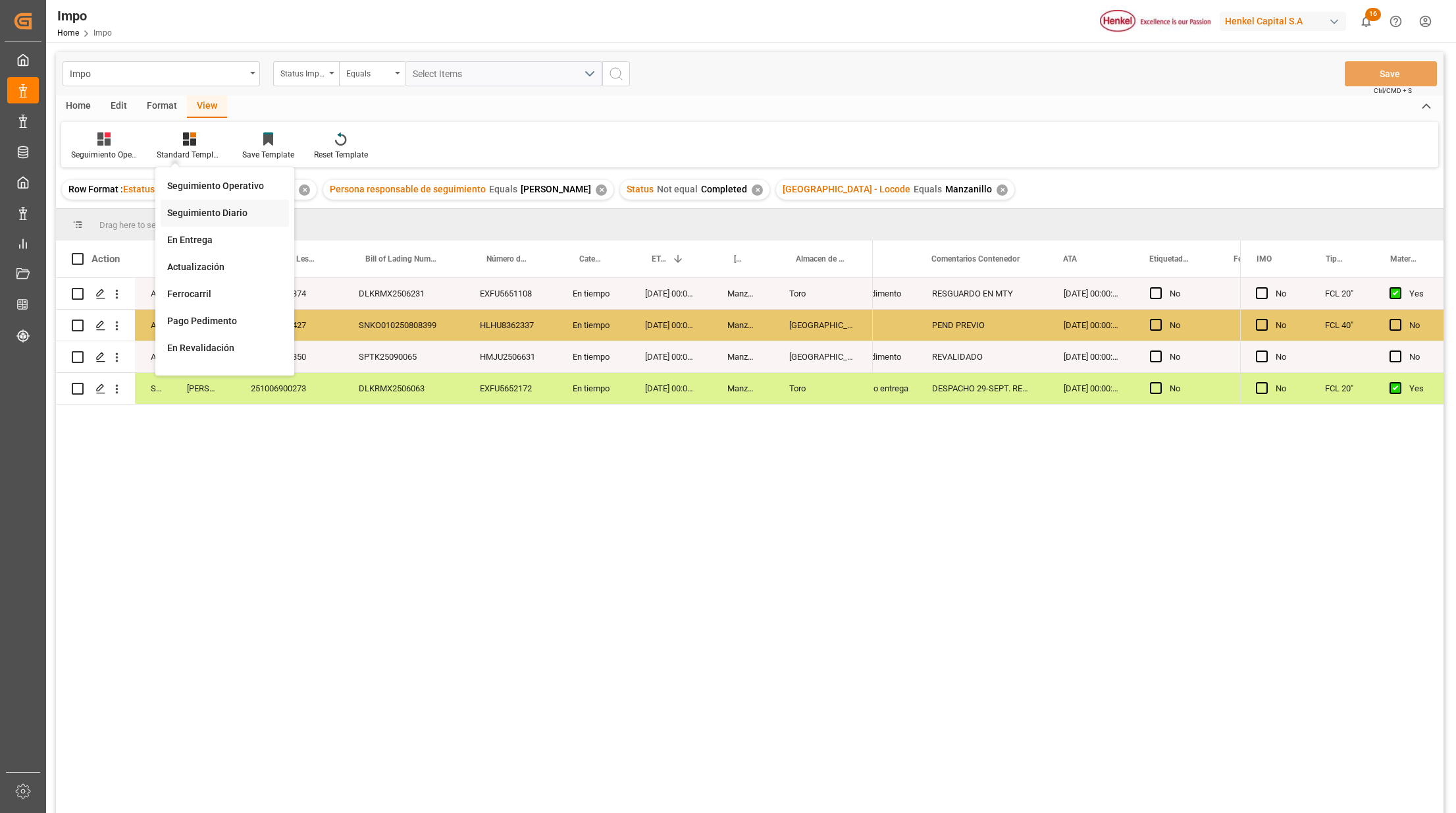
click at [221, 218] on div "Seguimiento Diario" at bounding box center [224, 213] width 115 height 14
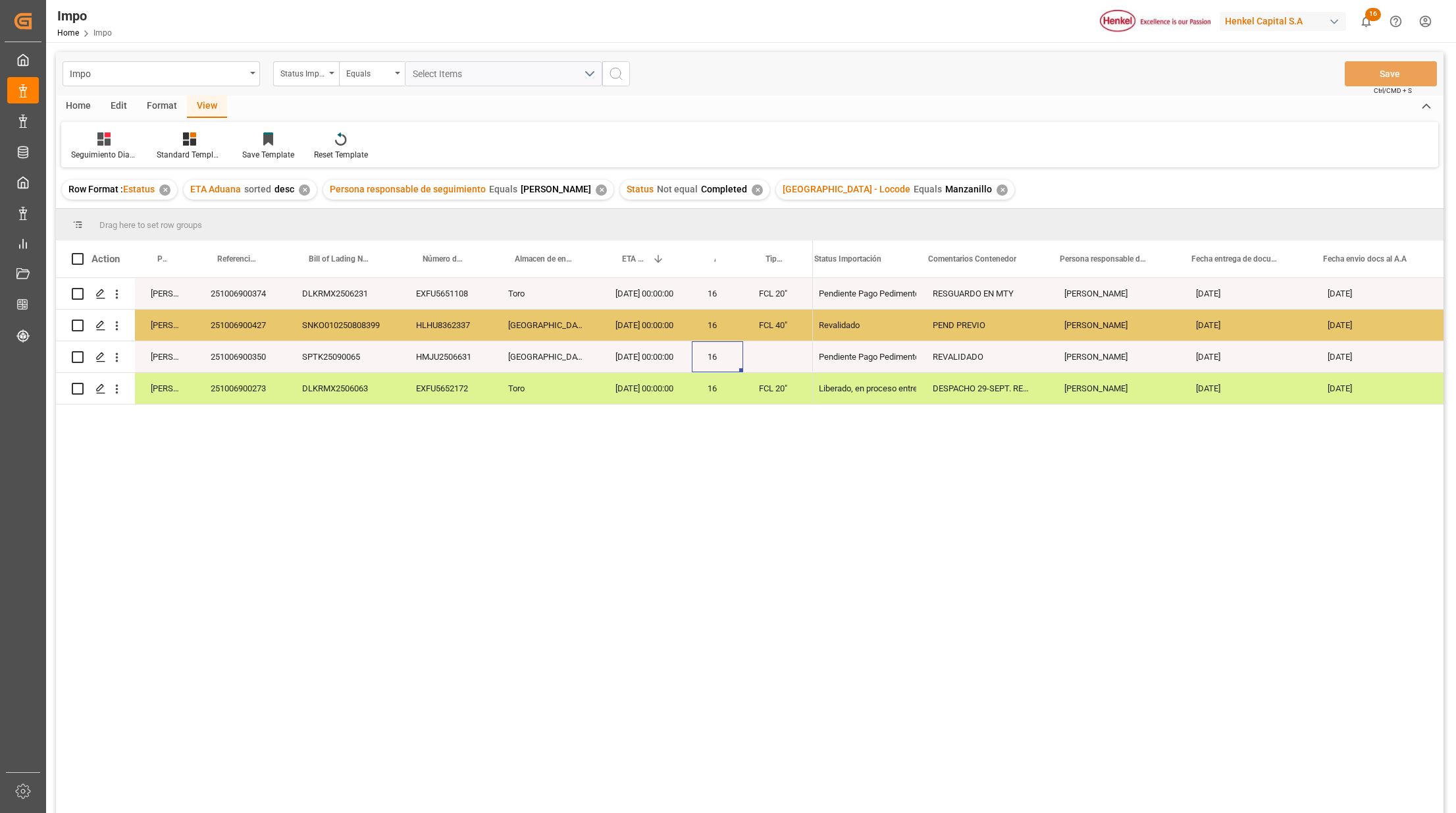
click at [709, 348] on div "16" at bounding box center [718, 357] width 52 height 31
click at [785, 355] on div "Press SPACE to select this row." at bounding box center [777, 357] width 70 height 31
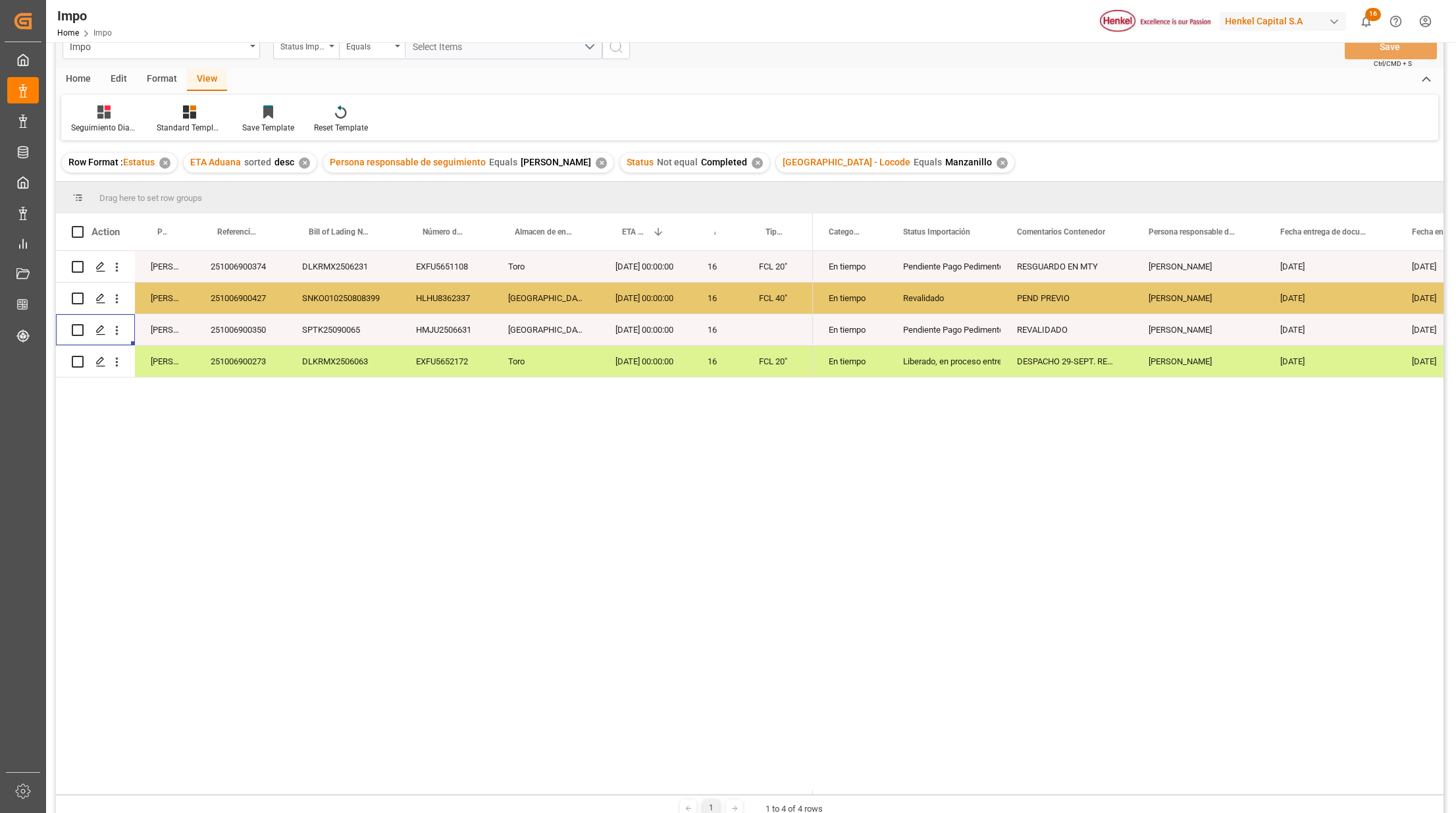
scroll to position [0, 0]
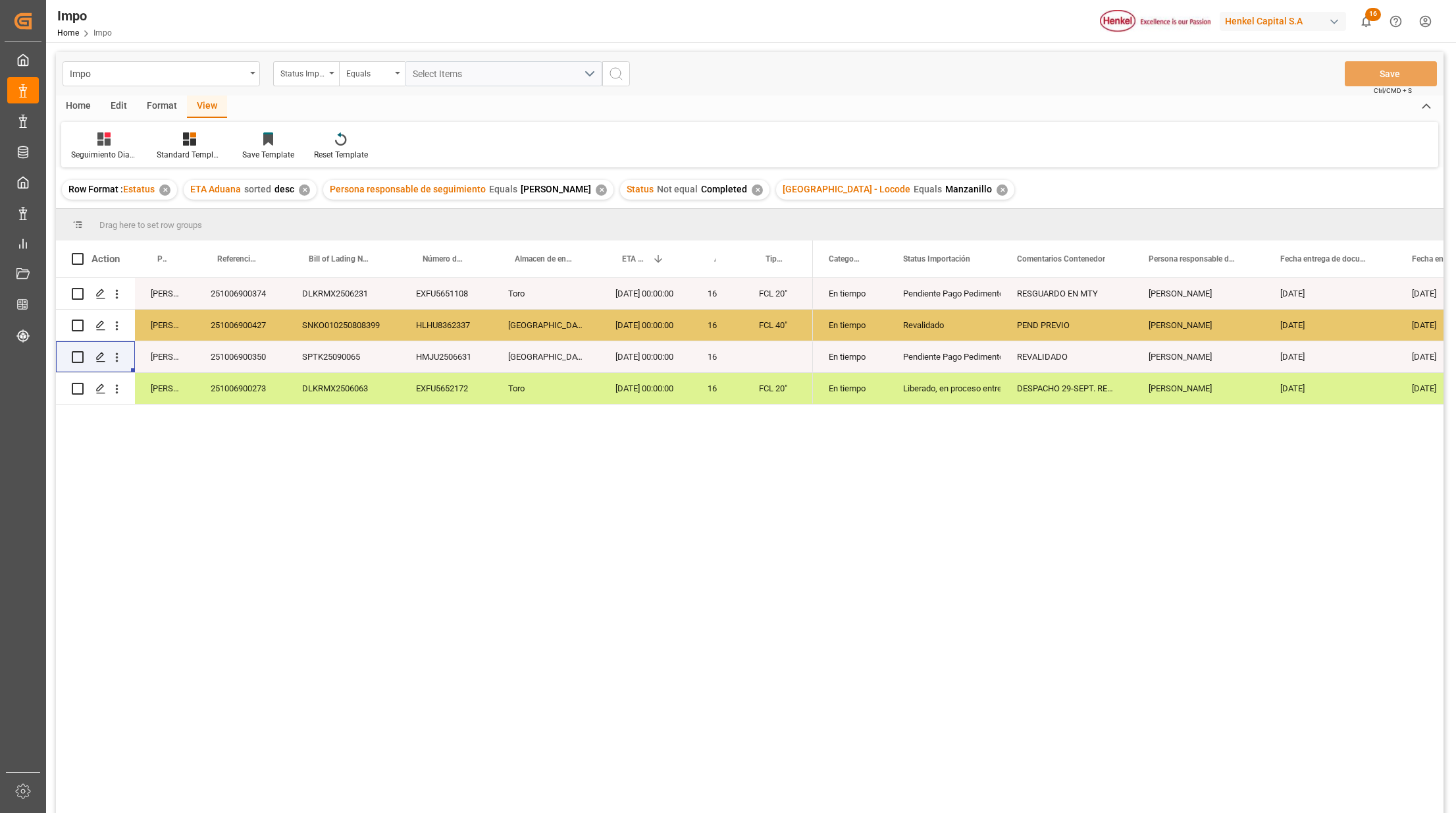
click at [641, 303] on div "29.09.2025 00:00:00" at bounding box center [645, 293] width 92 height 31
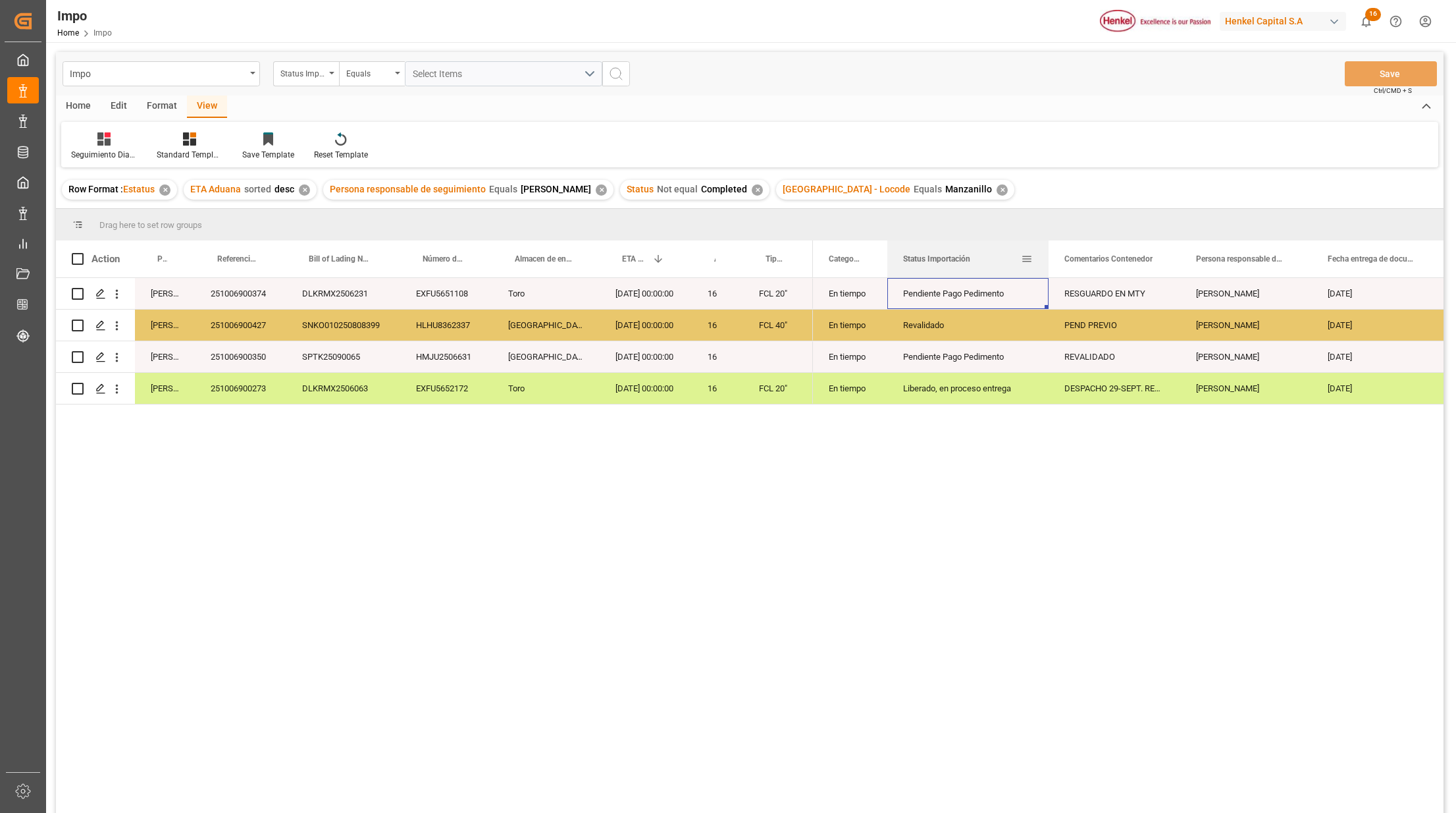
drag, startPoint x: 998, startPoint y: 248, endPoint x: 1035, endPoint y: 288, distance: 54.5
click at [1046, 262] on div at bounding box center [1048, 258] width 5 height 37
click at [927, 290] on div "Pendiente Pago Pedimento" at bounding box center [968, 293] width 130 height 30
drag, startPoint x: 962, startPoint y: 378, endPoint x: 997, endPoint y: 325, distance: 63.5
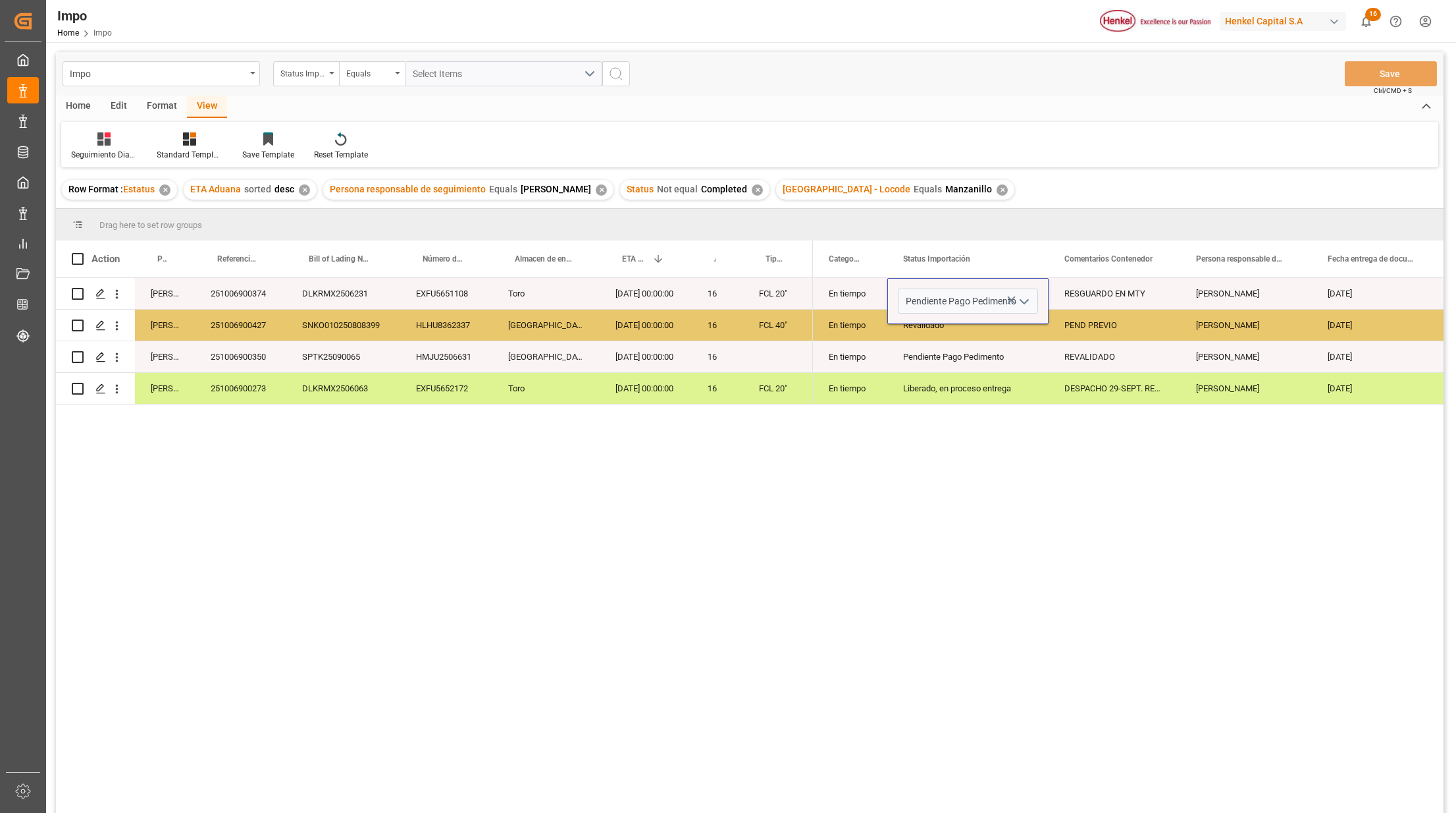
click at [965, 377] on div "Liberado, en proceso entrega" at bounding box center [968, 388] width 130 height 30
click at [1091, 296] on div "RESGUARDO EN MTY" at bounding box center [1115, 293] width 132 height 31
click at [1091, 296] on input "RESGUARDO EN MTY" at bounding box center [1115, 300] width 111 height 25
click at [1066, 293] on input "RESGUARDO EN MTY" at bounding box center [1115, 300] width 111 height 25
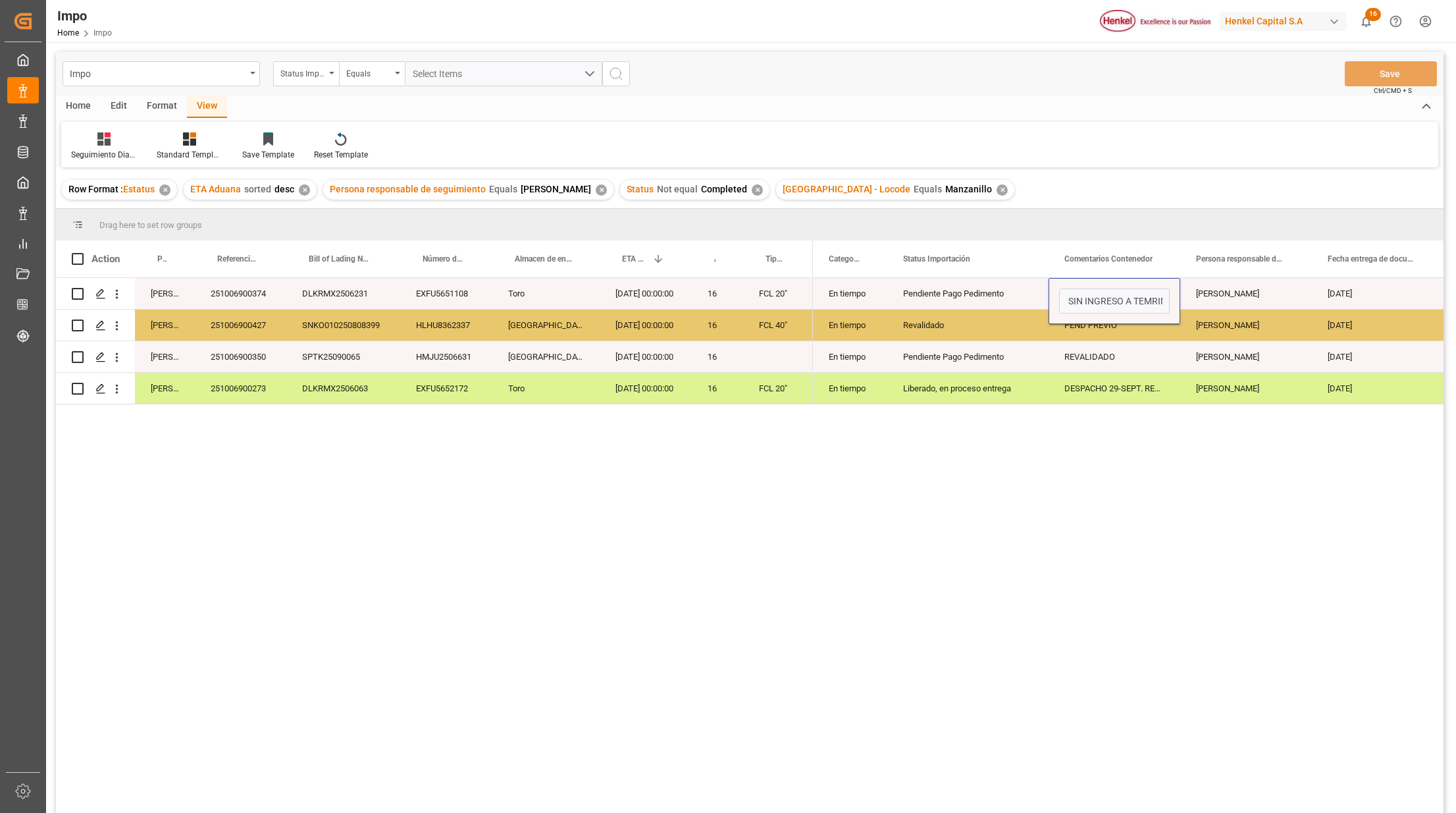
scroll to position [0, 35]
type input "CNT SIN INGRESO A TERMINAL. RESGUARDO EN MTY"
click at [1383, 80] on button "Save" at bounding box center [1391, 73] width 92 height 25
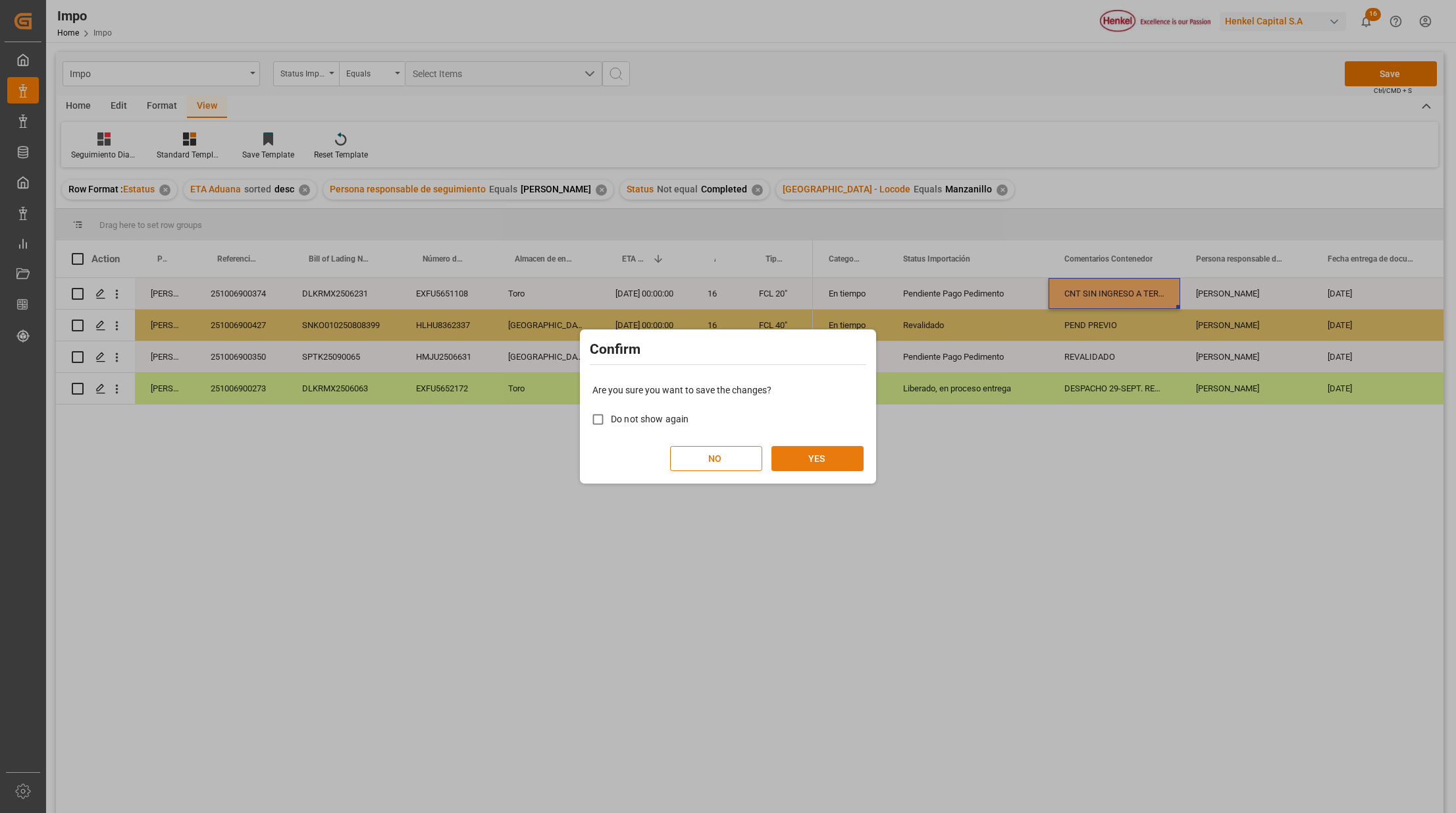
click at [833, 451] on button "YES" at bounding box center [817, 458] width 92 height 25
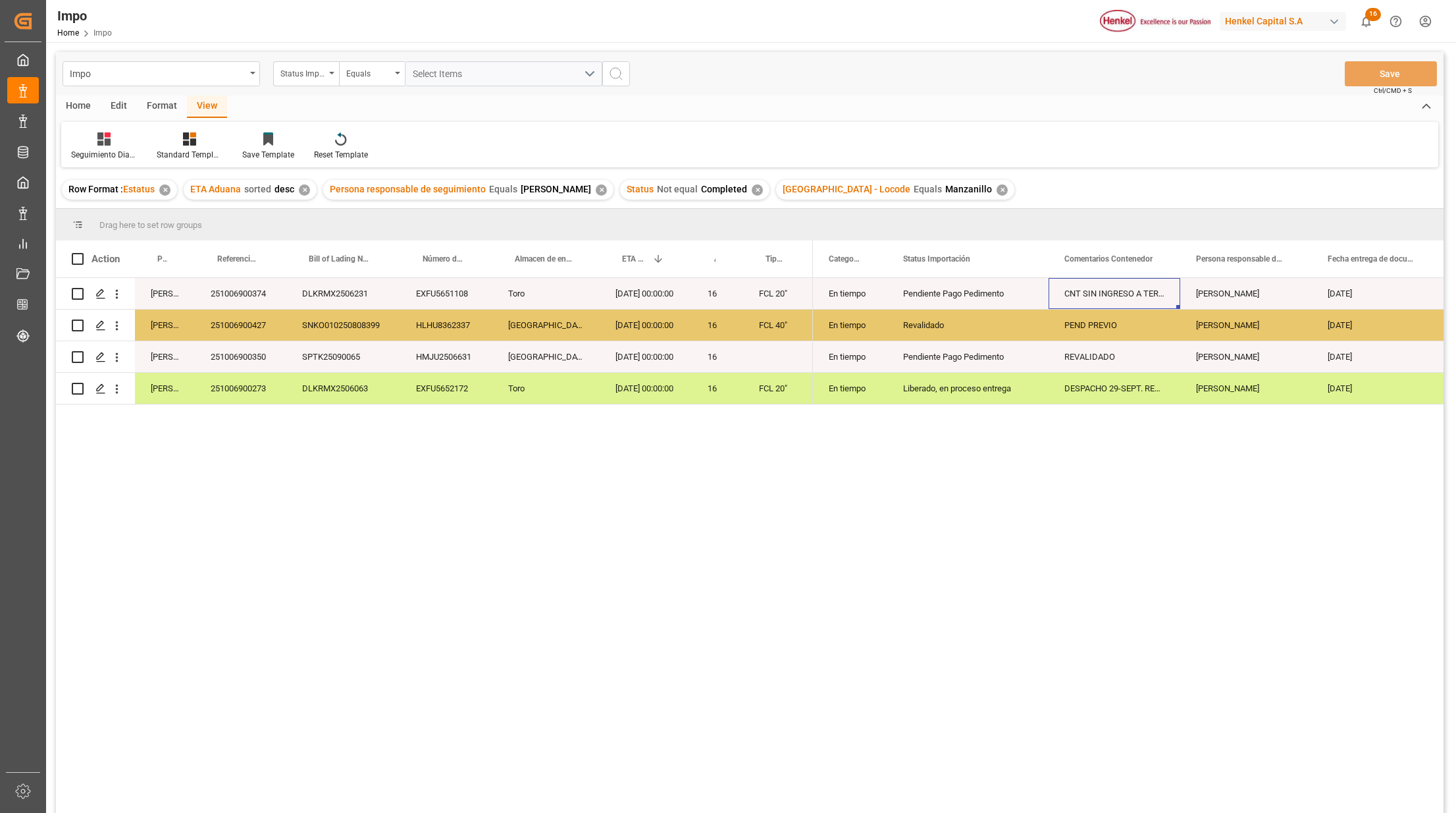
click at [1122, 296] on div "CNT SIN INGRESO A TERMINAL. RESGUARDO EN MTY" at bounding box center [1115, 293] width 132 height 31
drag, startPoint x: 1178, startPoint y: 240, endPoint x: 1214, endPoint y: 268, distance: 45.6
click at [1214, 260] on div at bounding box center [1212, 258] width 5 height 37
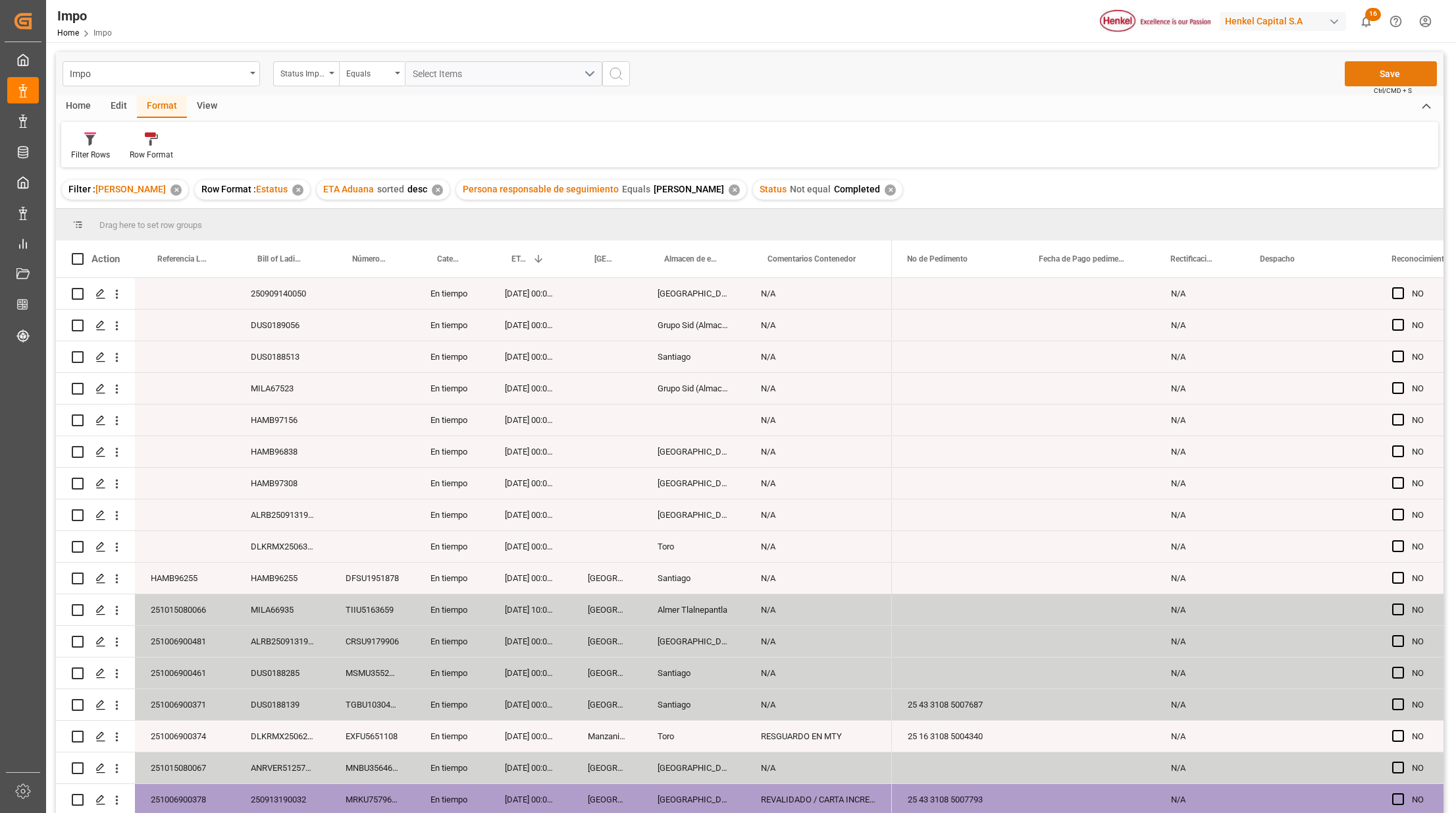
click at [1374, 75] on button "Save" at bounding box center [1391, 73] width 92 height 25
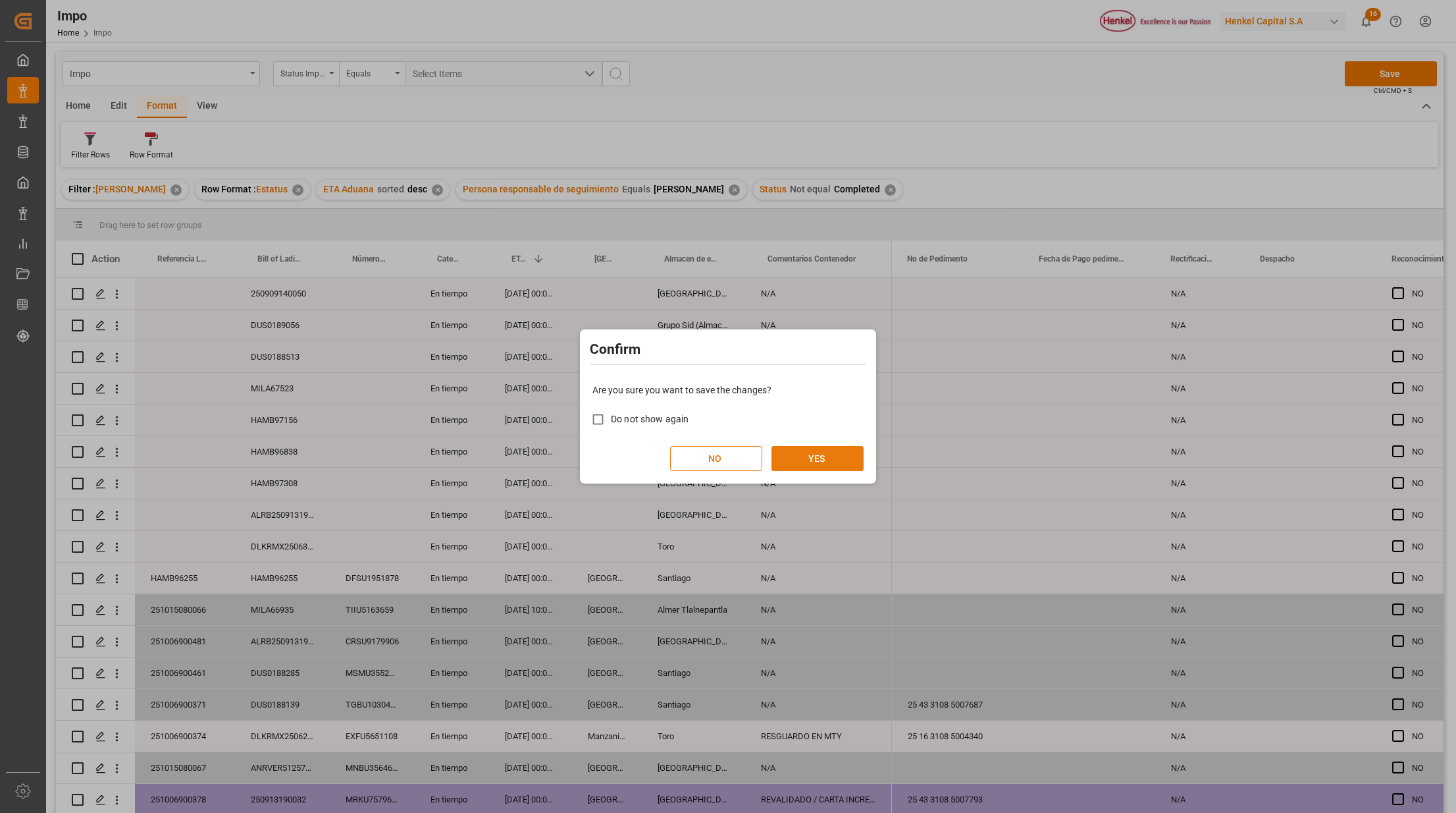
click at [844, 452] on button "YES" at bounding box center [817, 458] width 92 height 25
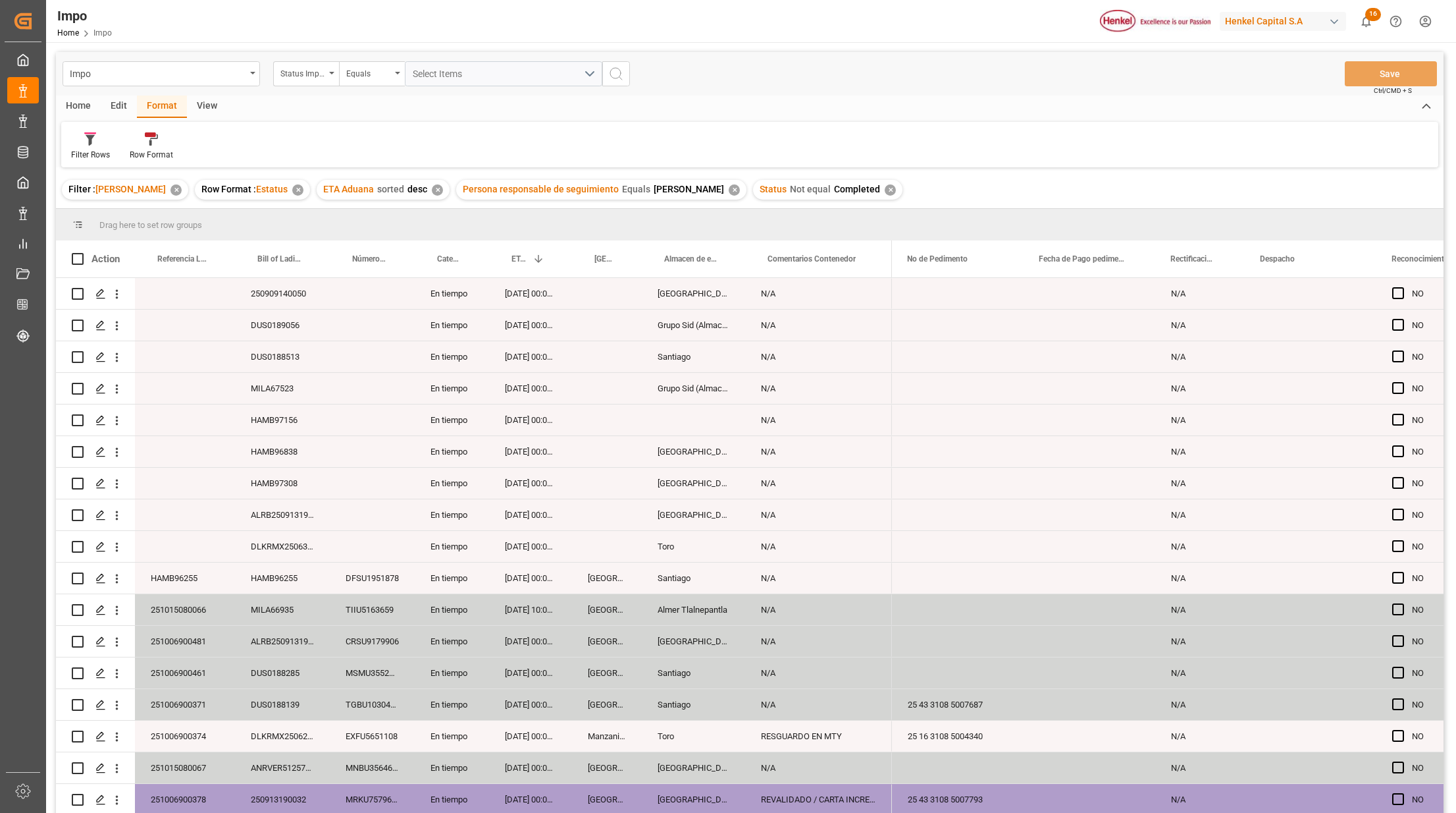
scroll to position [317, 0]
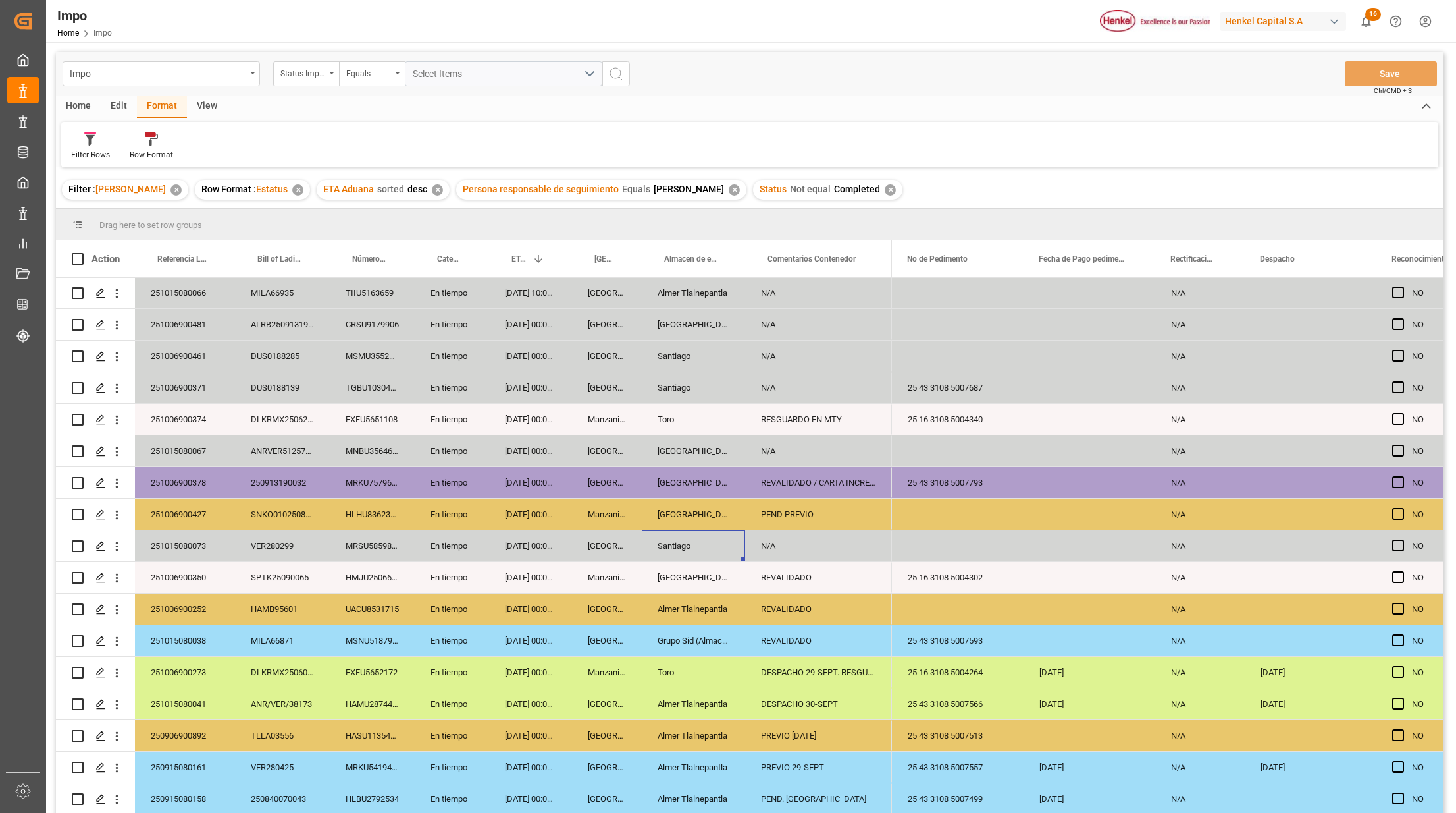
click at [680, 538] on div "Santiago" at bounding box center [693, 545] width 103 height 31
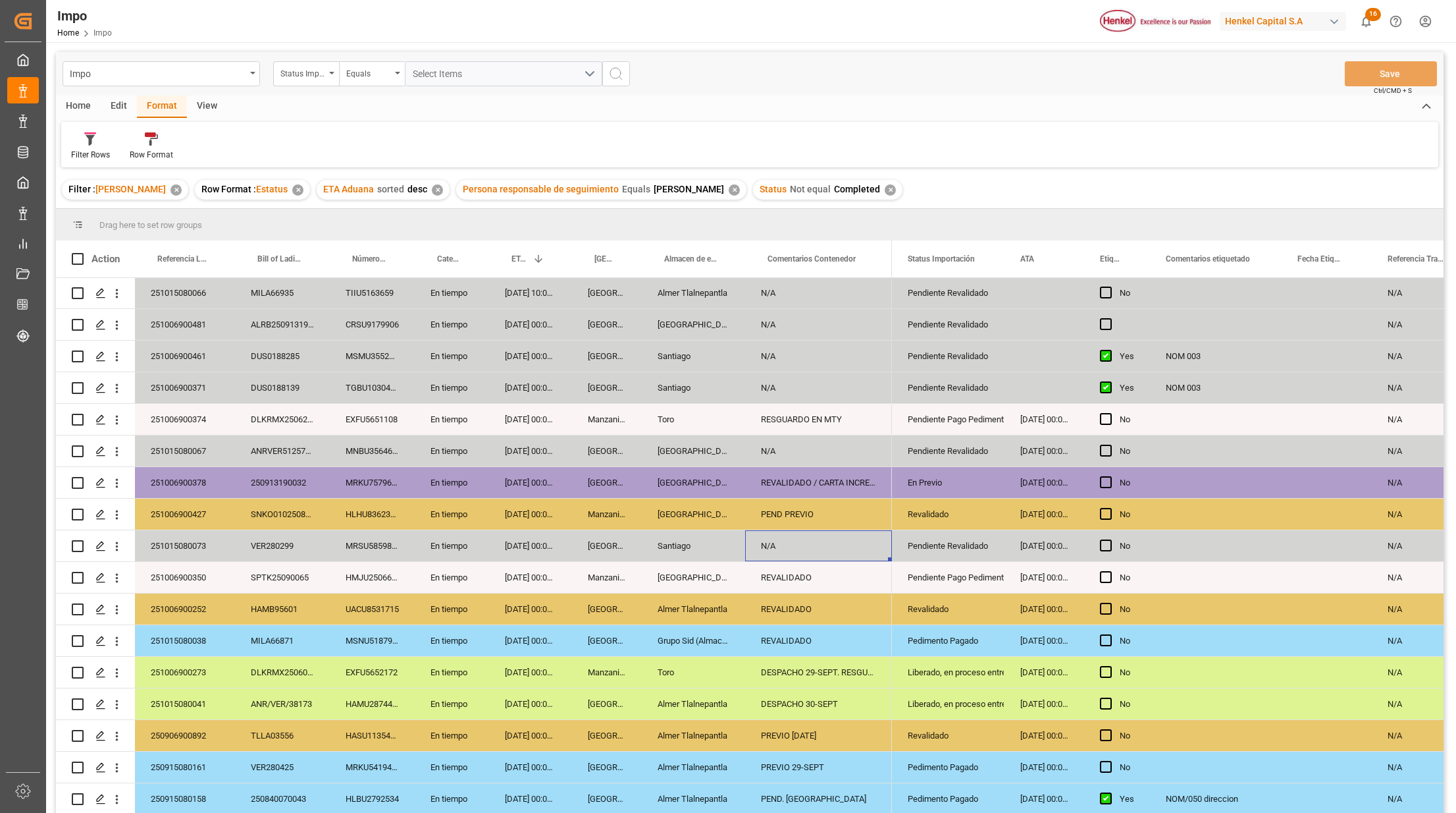
click at [820, 551] on div "N/A" at bounding box center [819, 545] width 147 height 31
type input "PREVIO 02-OCT, DESPACHO 03-OCT"
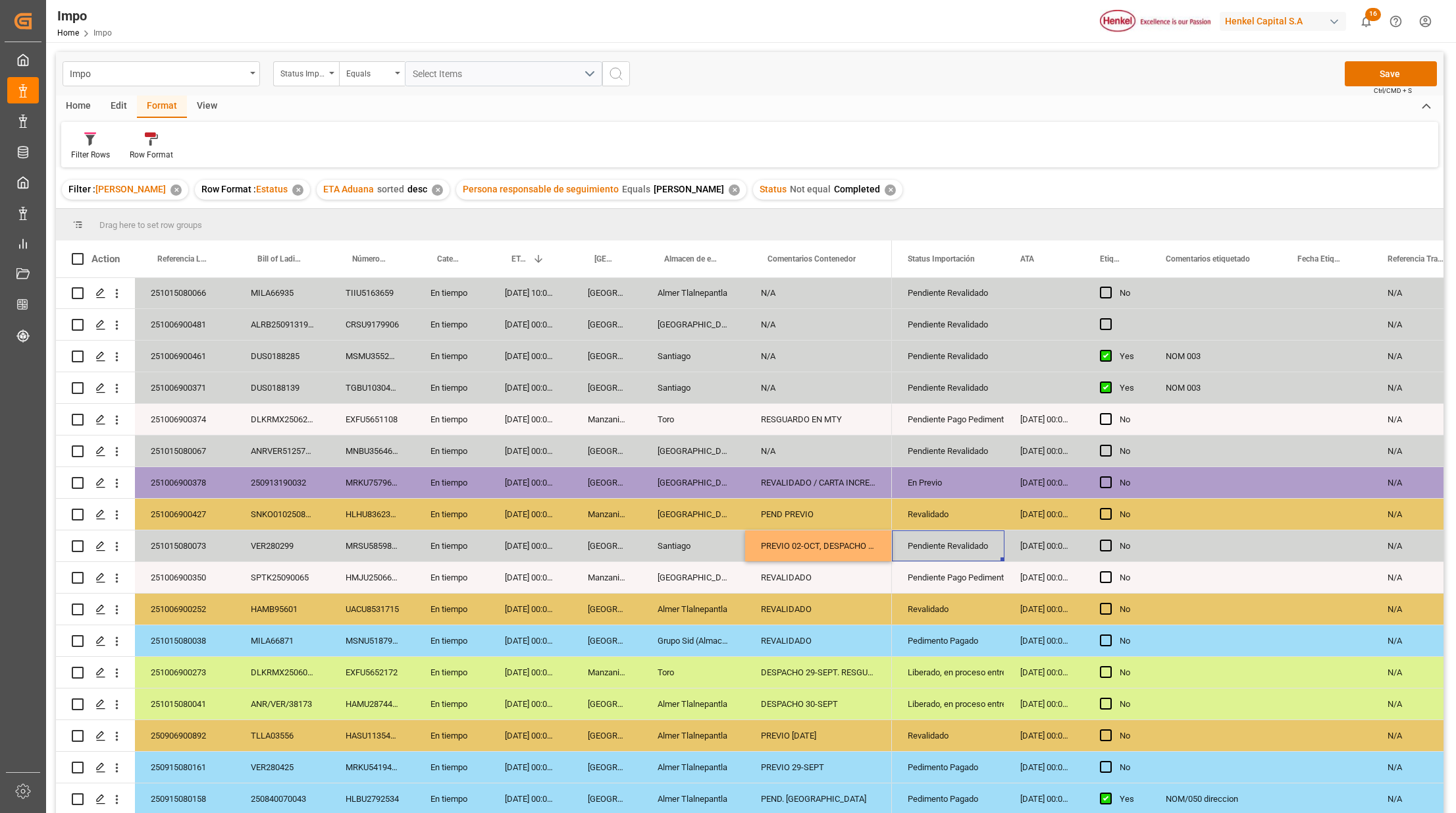
click at [931, 535] on div "Pendiente Revalidado" at bounding box center [949, 545] width 81 height 30
click at [943, 551] on div "Pendiente Revalidado" at bounding box center [949, 545] width 81 height 30
click at [943, 551] on div "Pendiente Revalidado" at bounding box center [949, 545] width 81 height 30
click at [980, 557] on icon "open menu" at bounding box center [980, 554] width 15 height 15
click at [827, 601] on div "REVALIDADO" at bounding box center [819, 609] width 147 height 31
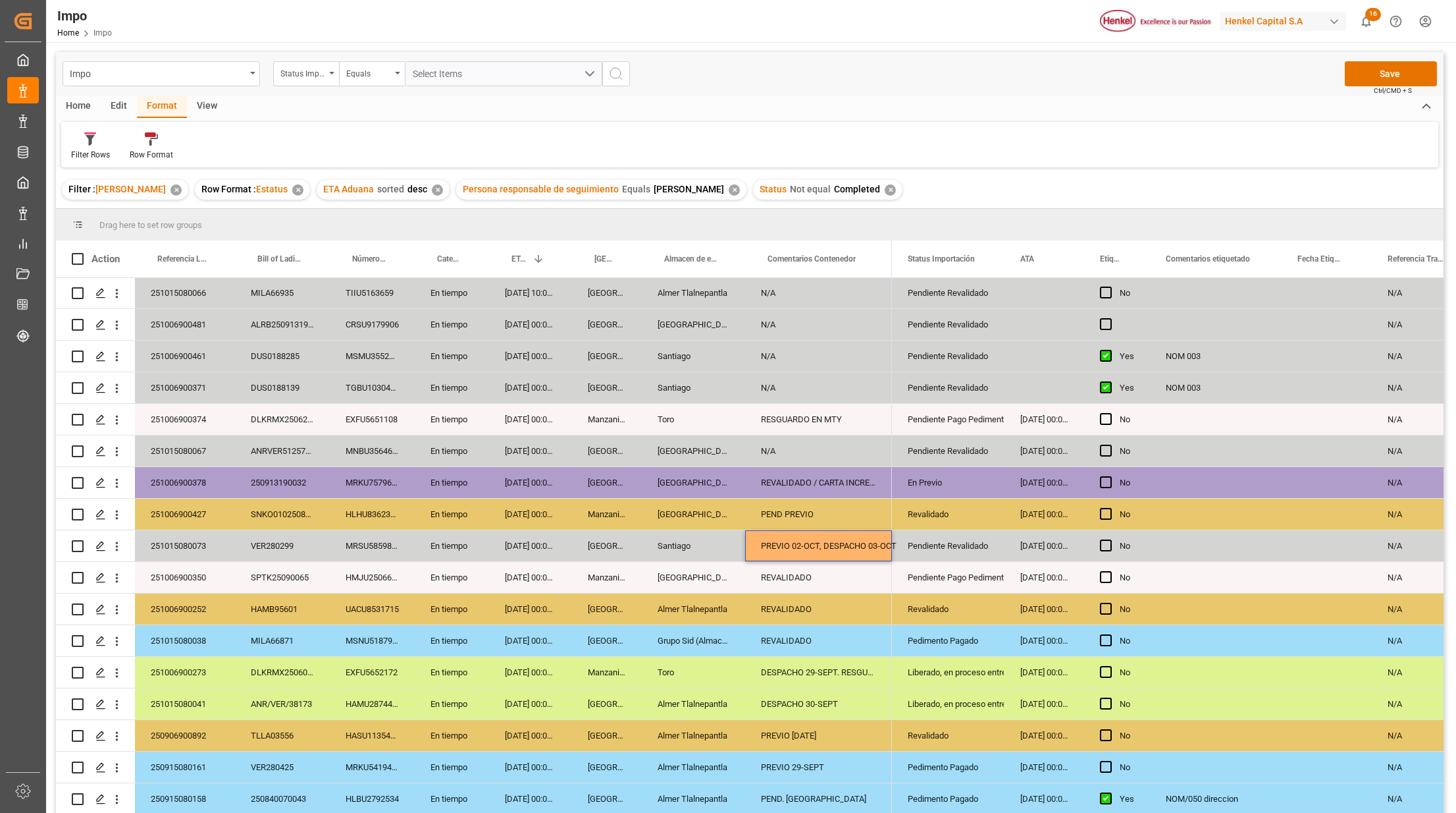
click at [848, 546] on div "PREVIO 02-OCT, DESPACHO 03-OCT" at bounding box center [819, 545] width 147 height 31
drag, startPoint x: 891, startPoint y: 243, endPoint x: 925, endPoint y: 261, distance: 38.5
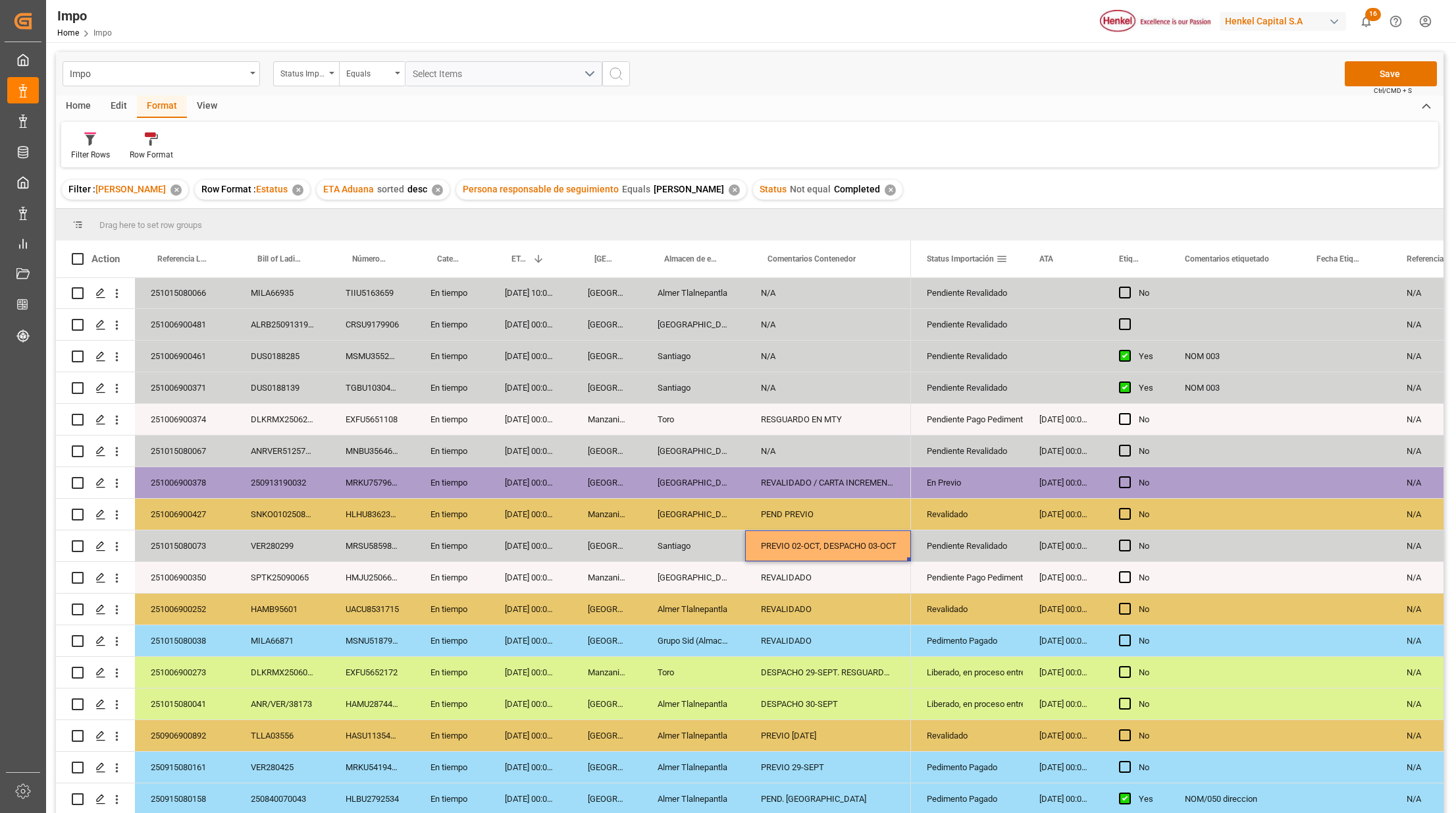
click at [869, 560] on div "PREVIO 02-OCT, DESPACHO 03-OCT" at bounding box center [828, 545] width 166 height 31
click at [998, 553] on div "Pendiente Revalidado" at bounding box center [968, 545] width 81 height 30
click at [1008, 549] on div "Pendiente Revalidado" at bounding box center [968, 545] width 81 height 30
click at [999, 562] on button "open menu" at bounding box center [998, 554] width 20 height 21
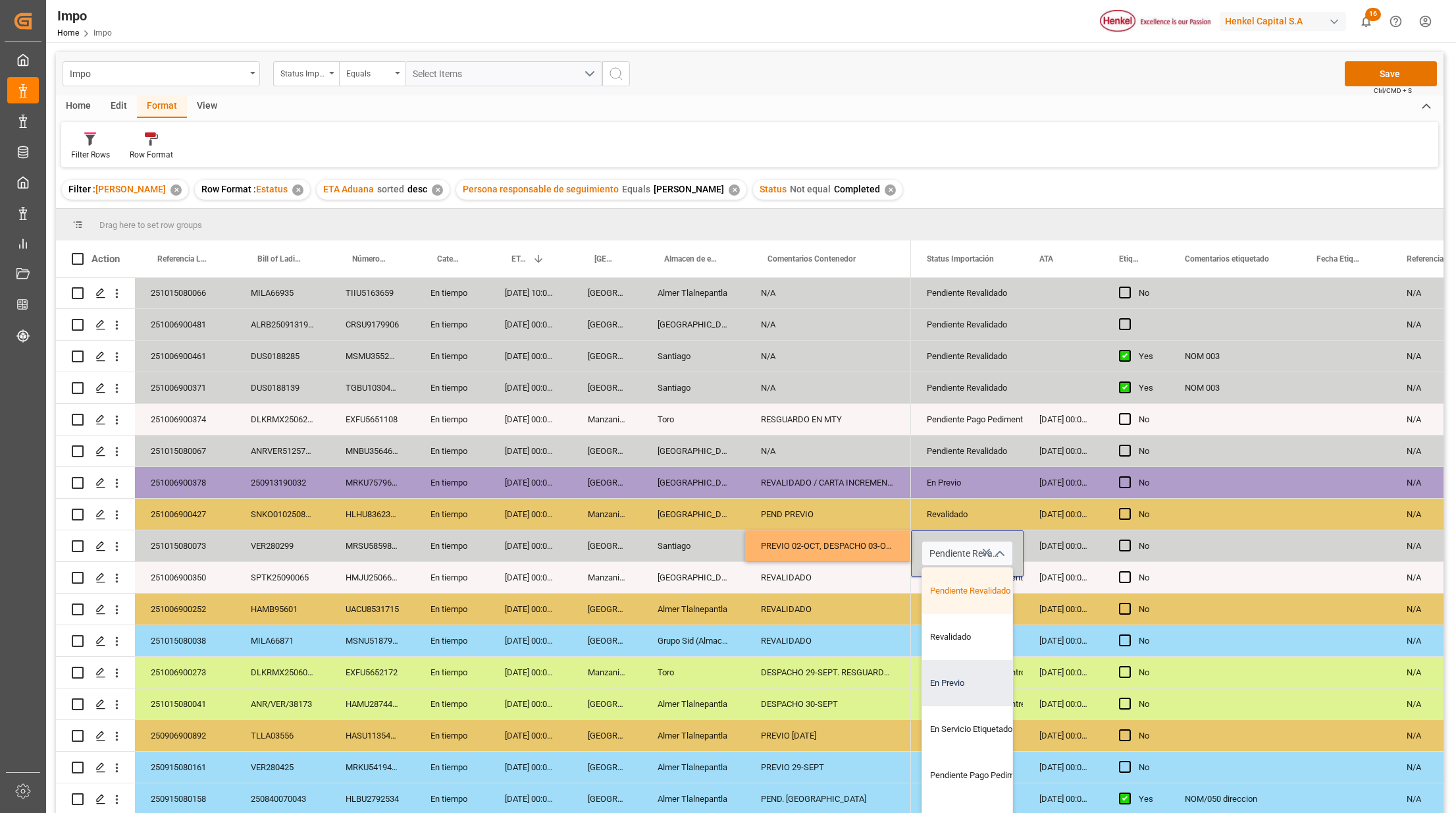
click at [956, 684] on div "En Previo" at bounding box center [985, 683] width 124 height 46
type input "En Previo"
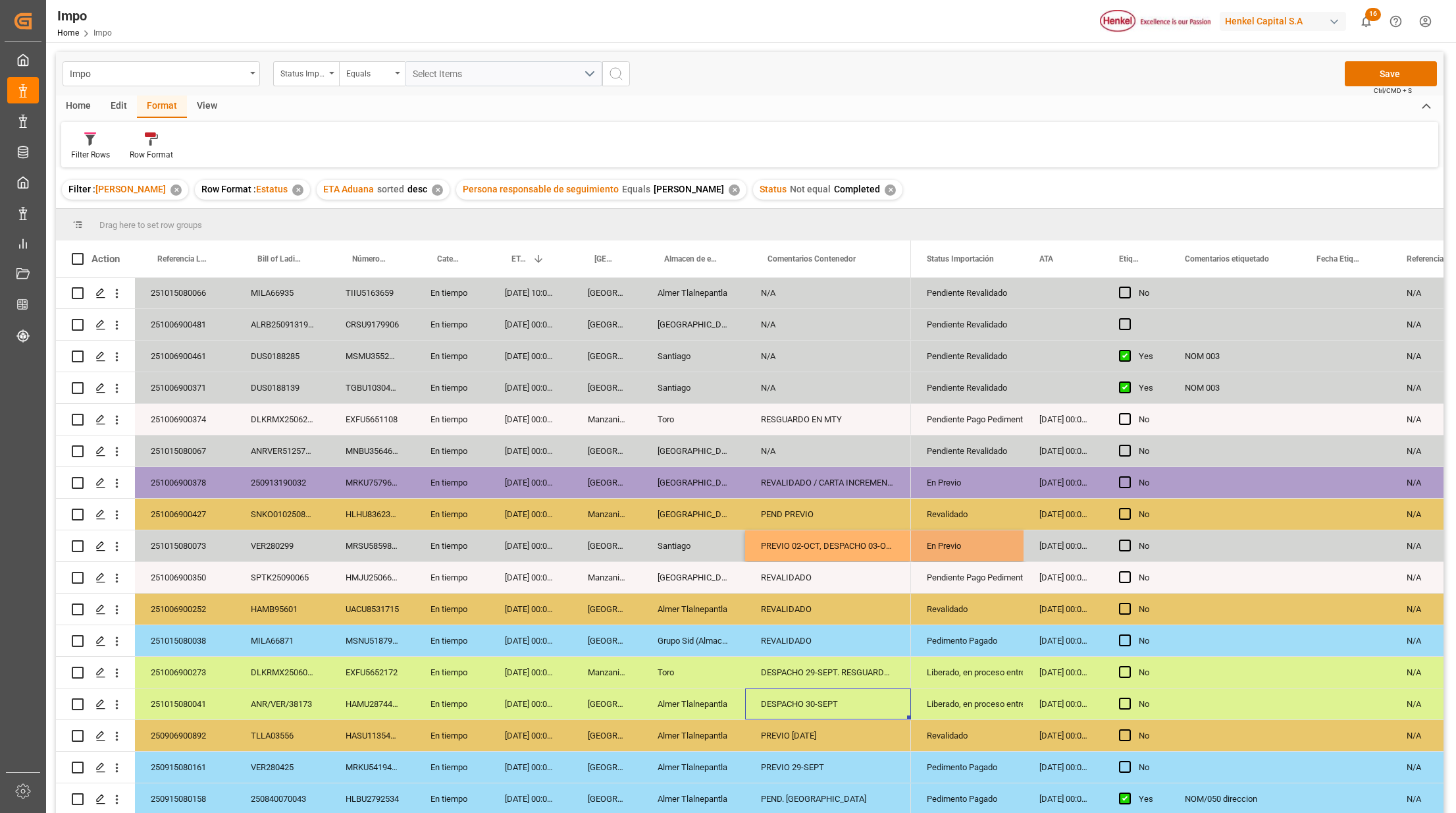
drag, startPoint x: 902, startPoint y: 696, endPoint x: 925, endPoint y: 698, distance: 23.1
click at [905, 697] on div "DESPACHO 30-SEPT" at bounding box center [828, 704] width 166 height 31
drag, startPoint x: 954, startPoint y: 670, endPoint x: 961, endPoint y: 586, distance: 84.3
click at [947, 543] on div "En Previo" at bounding box center [968, 545] width 81 height 30
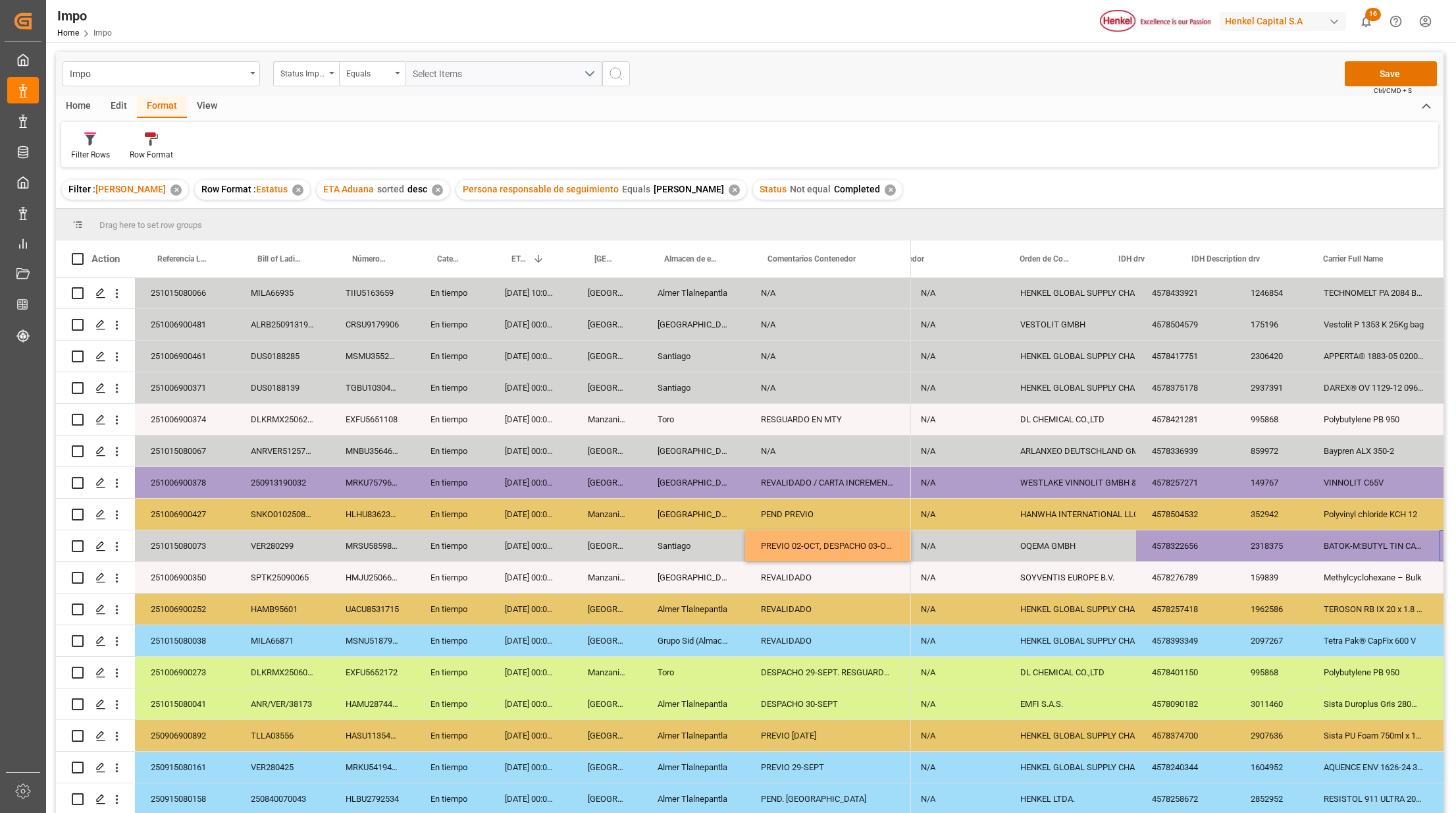
scroll to position [0, 0]
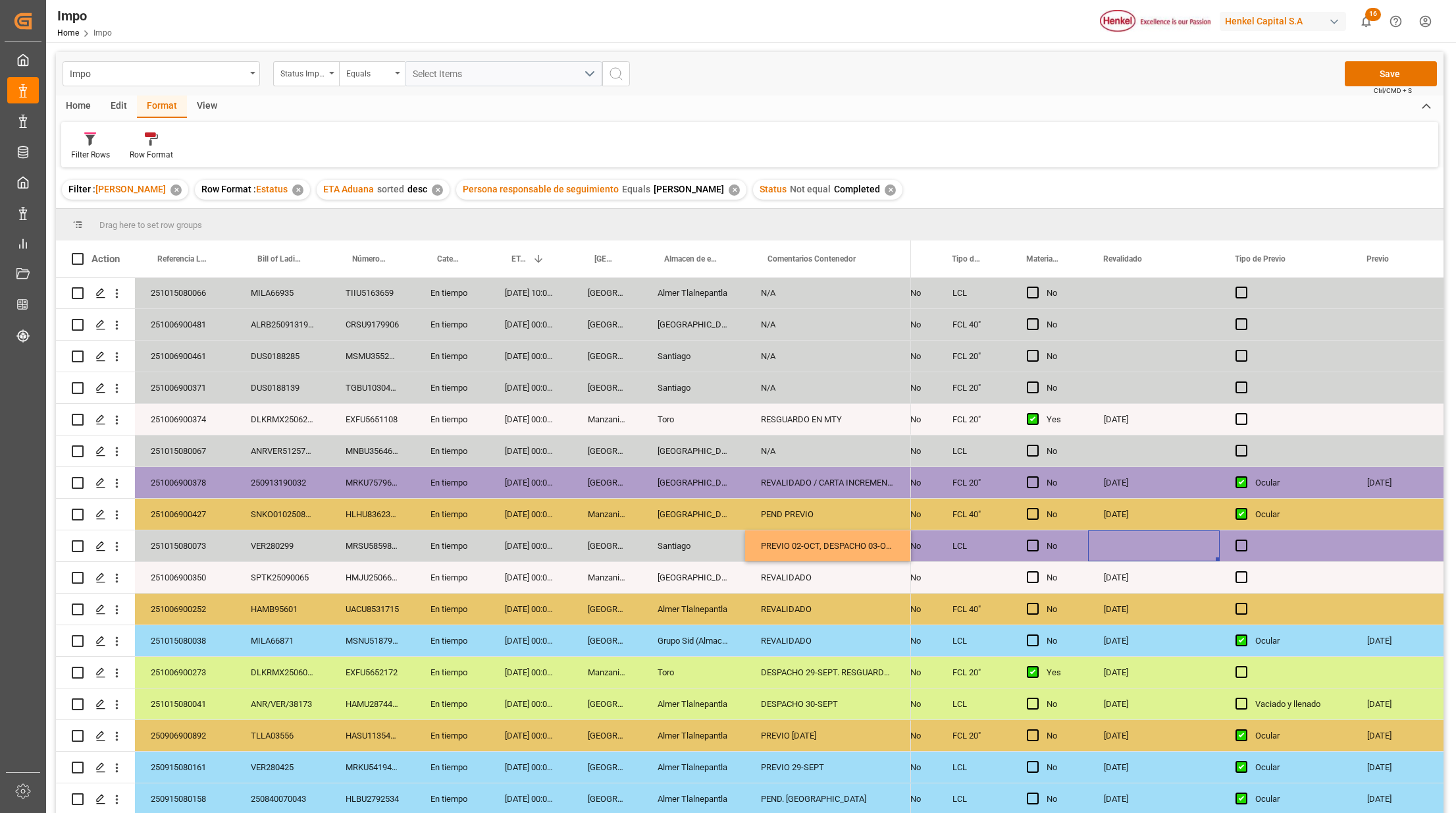
click at [1119, 535] on div "Press SPACE to select this row." at bounding box center [1153, 545] width 132 height 31
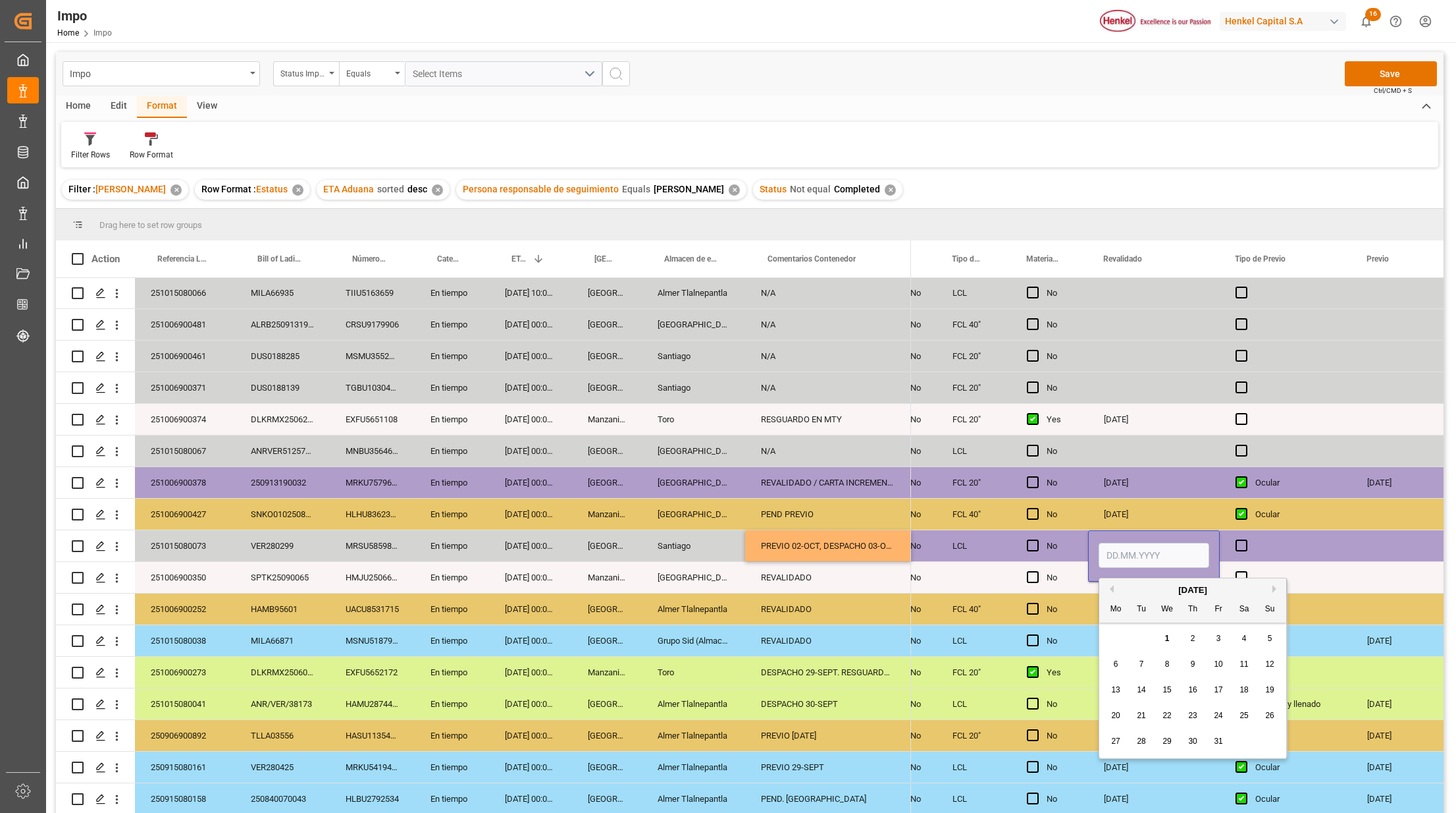
click at [1170, 639] on span "1" at bounding box center [1167, 637] width 4 height 9
type input "[DATE]"
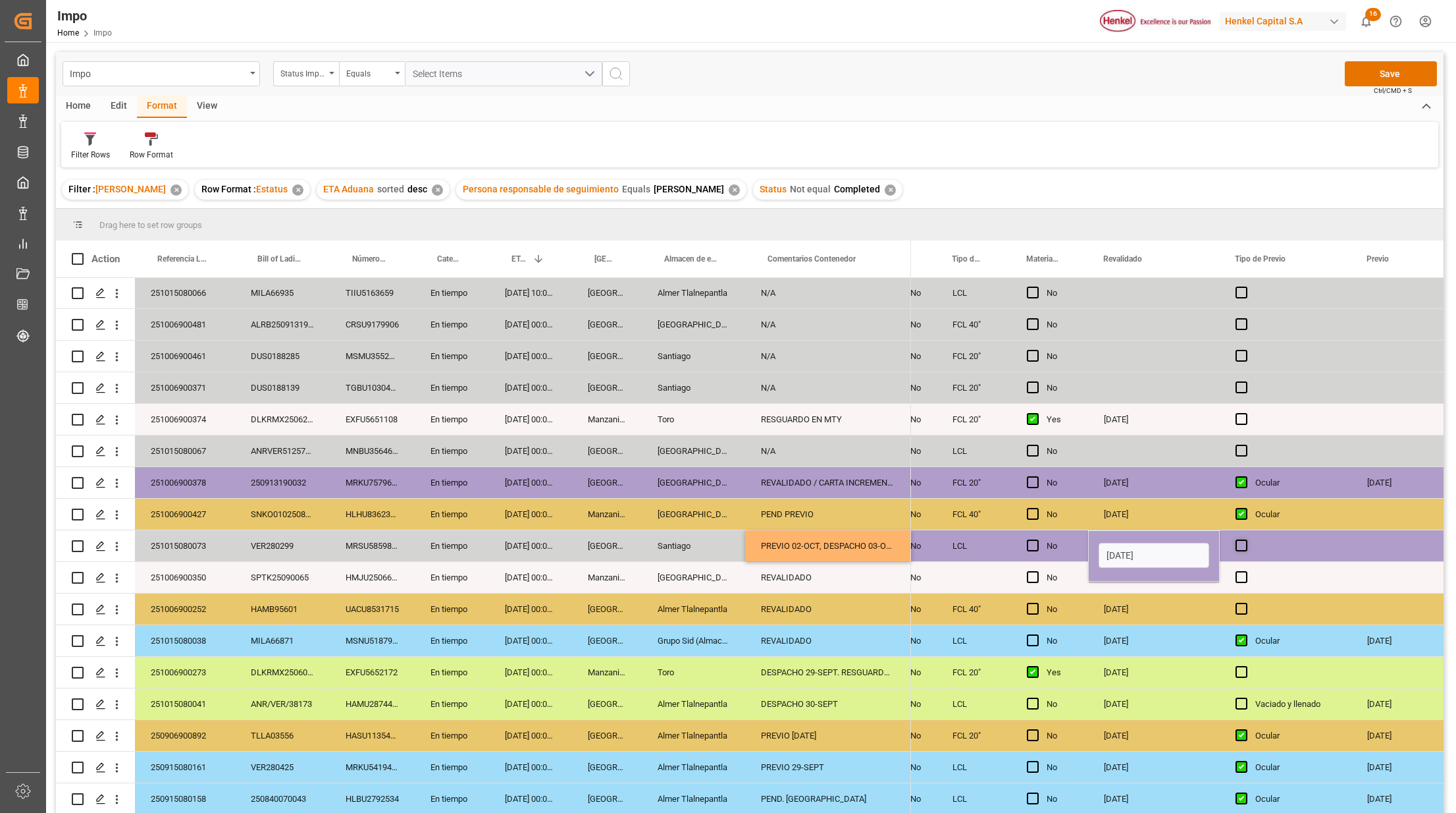
click at [1239, 544] on span "Press SPACE to select this row." at bounding box center [1242, 545] width 12 height 12
click at [1245, 539] on input "Press SPACE to select this row." at bounding box center [1245, 539] width 0 height 0
click at [1245, 544] on span "Press SPACE to select this row." at bounding box center [1242, 545] width 12 height 12
click at [1245, 539] on input "Press SPACE to select this row." at bounding box center [1245, 539] width 0 height 0
click at [1213, 610] on div "[DATE]" at bounding box center [1153, 609] width 132 height 31
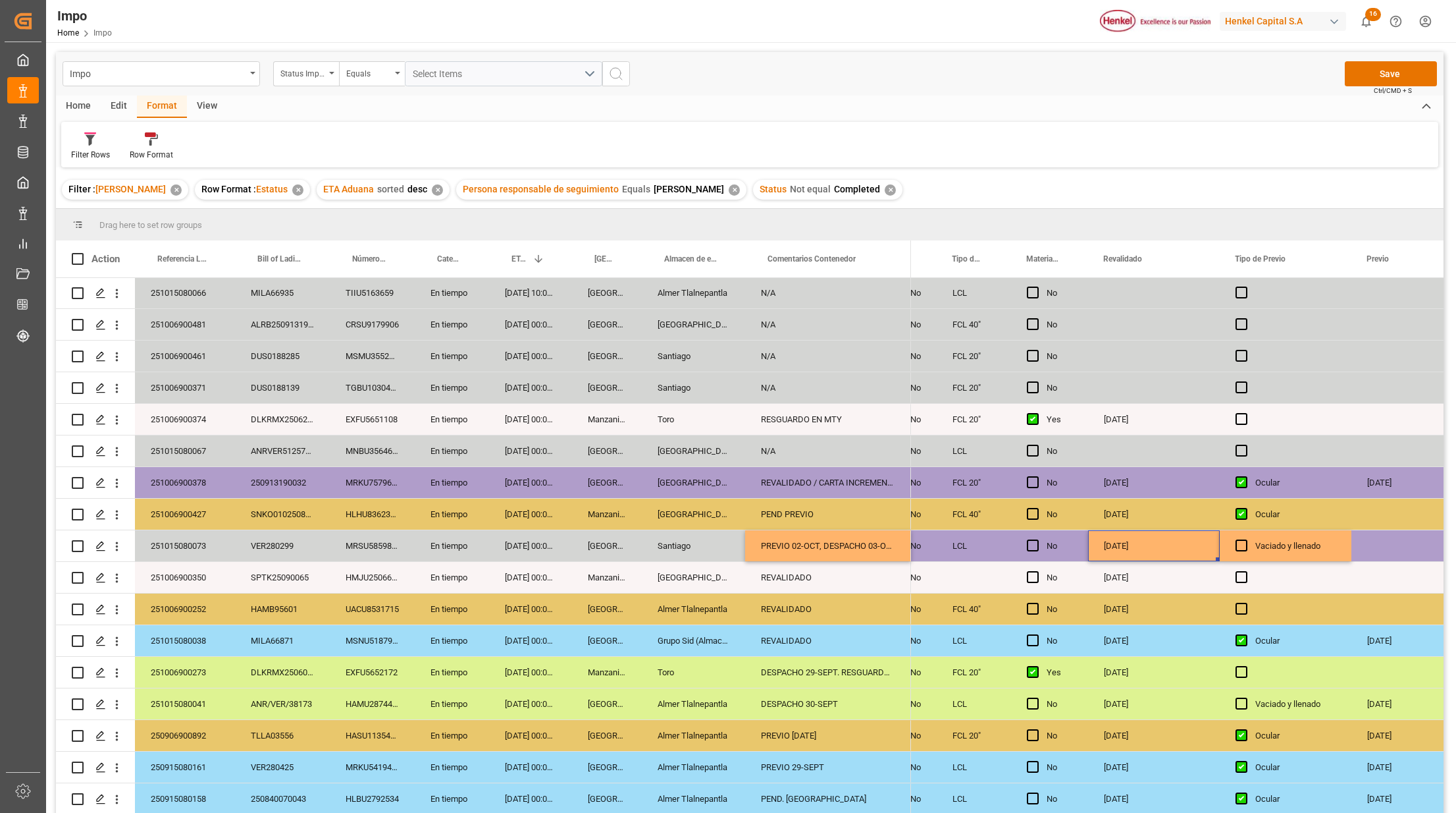
click at [1172, 543] on div "[DATE]" at bounding box center [1153, 545] width 132 height 31
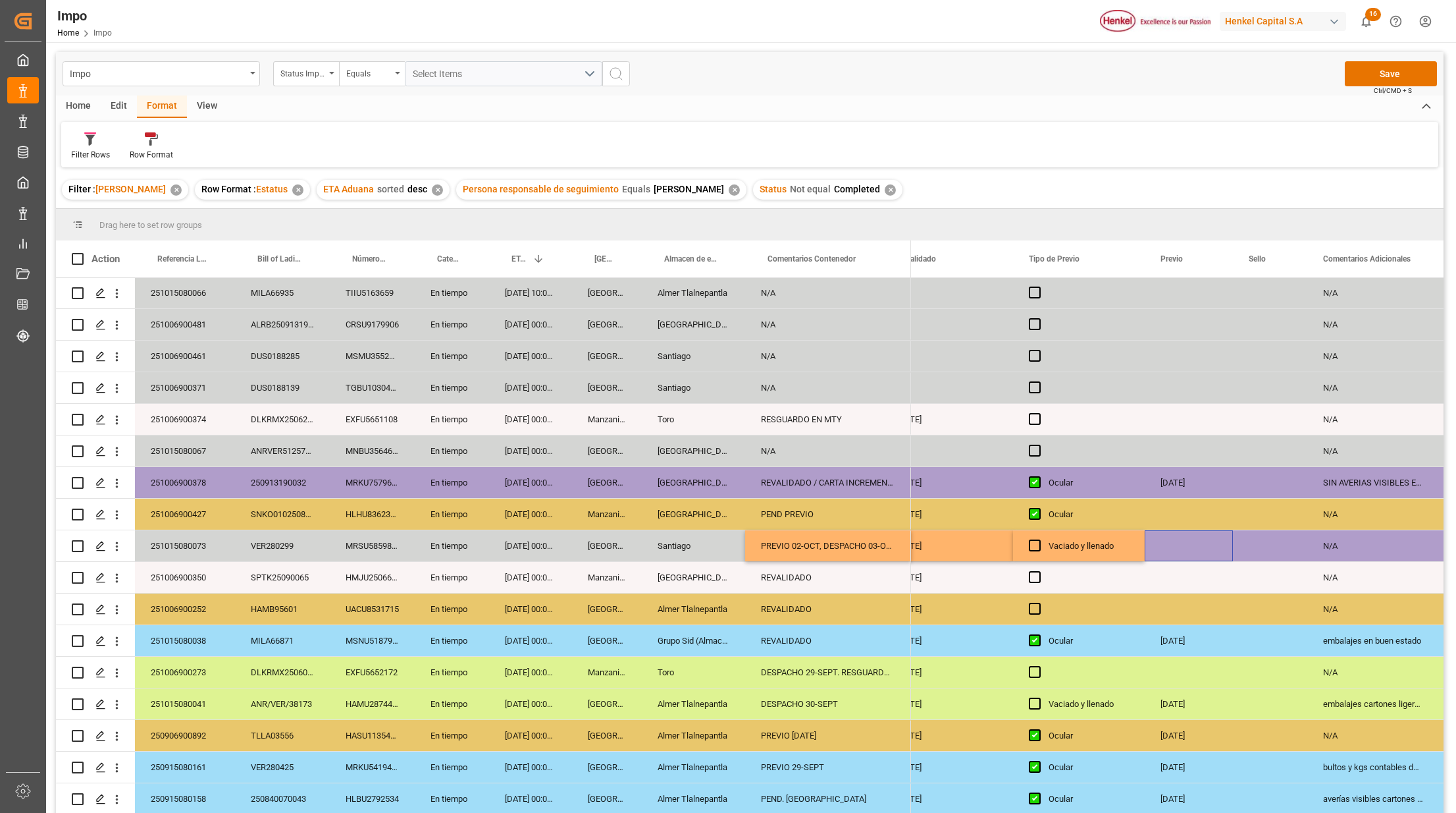
click at [1155, 539] on div "Press SPACE to select this row." at bounding box center [1189, 545] width 89 height 31
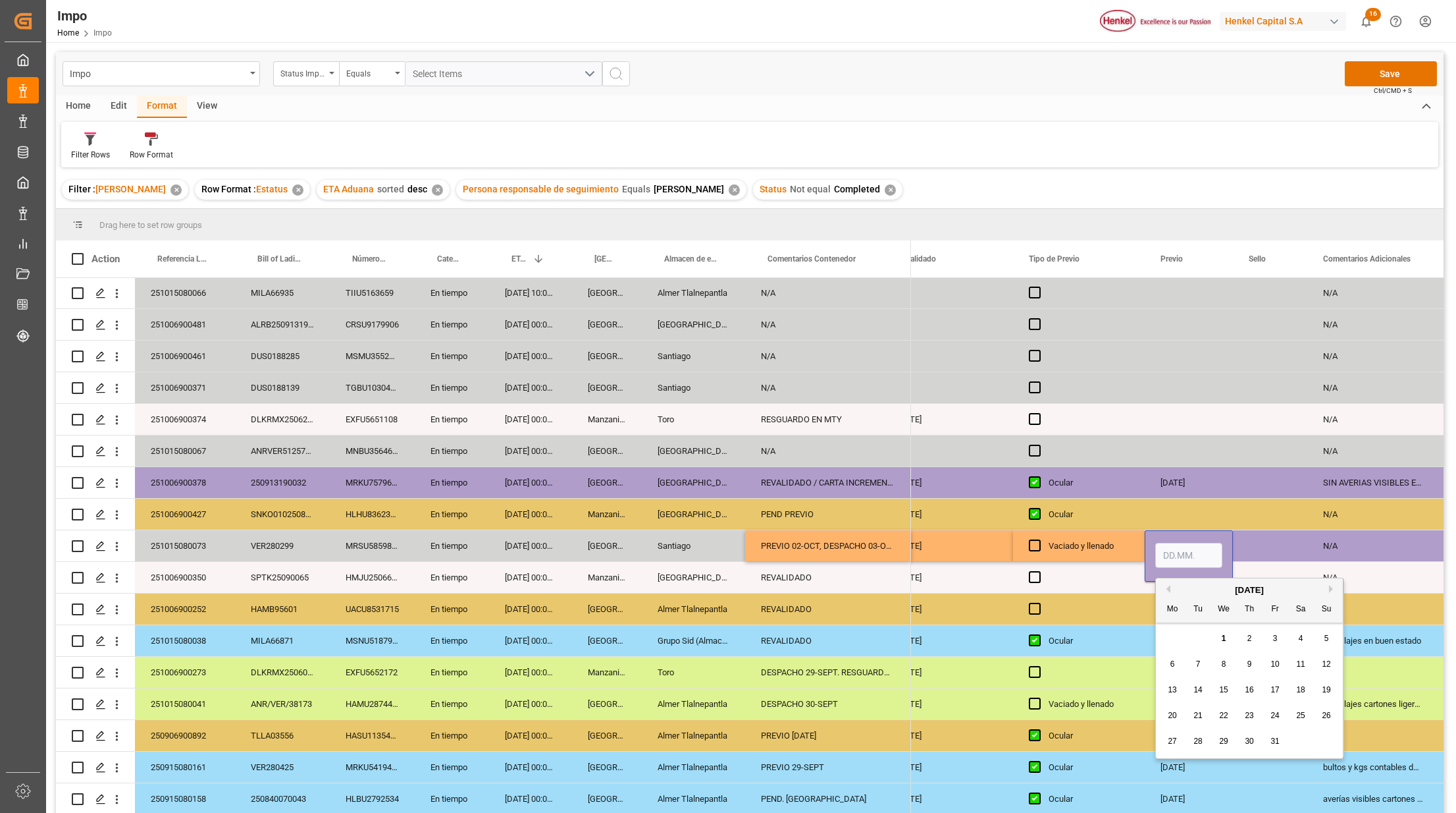
click at [1251, 636] on span "2" at bounding box center [1250, 637] width 4 height 9
type input "[DATE]"
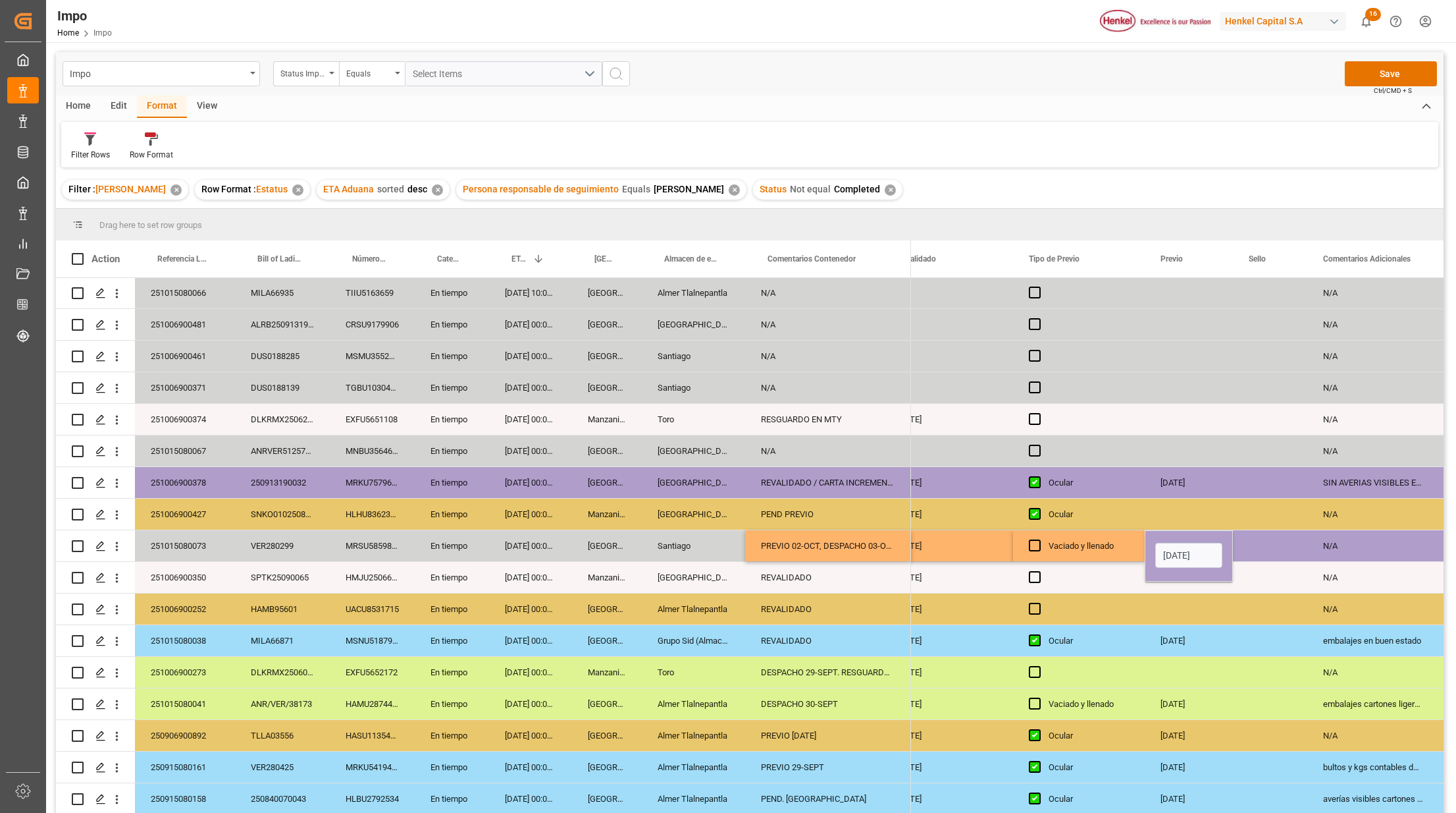
drag, startPoint x: 1159, startPoint y: 662, endPoint x: 1195, endPoint y: 670, distance: 36.9
click at [1163, 659] on div "Press SPACE to select this row." at bounding box center [1189, 672] width 89 height 31
click at [1368, 77] on button "Save" at bounding box center [1391, 73] width 92 height 25
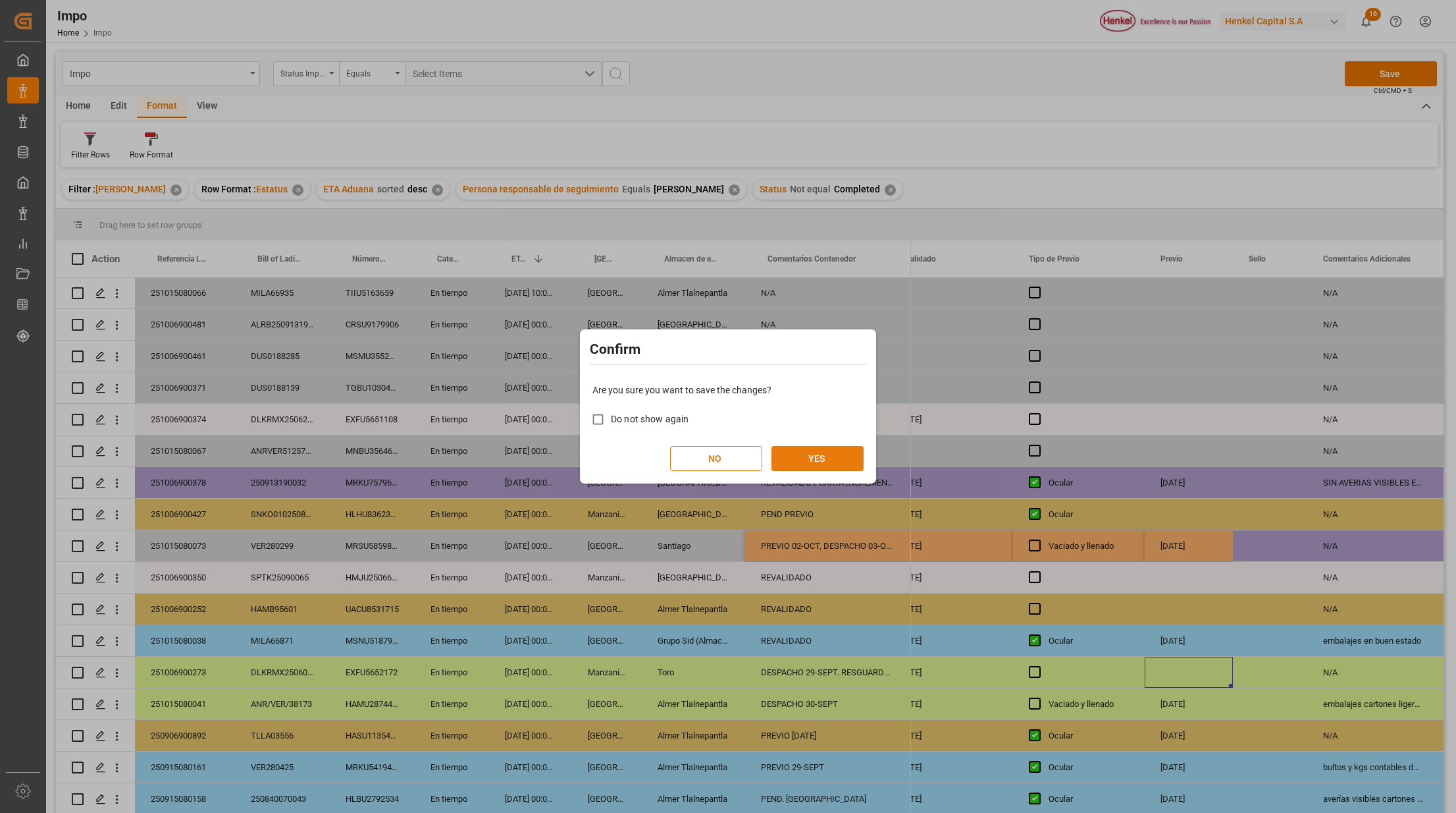
click at [855, 461] on button "YES" at bounding box center [817, 458] width 92 height 25
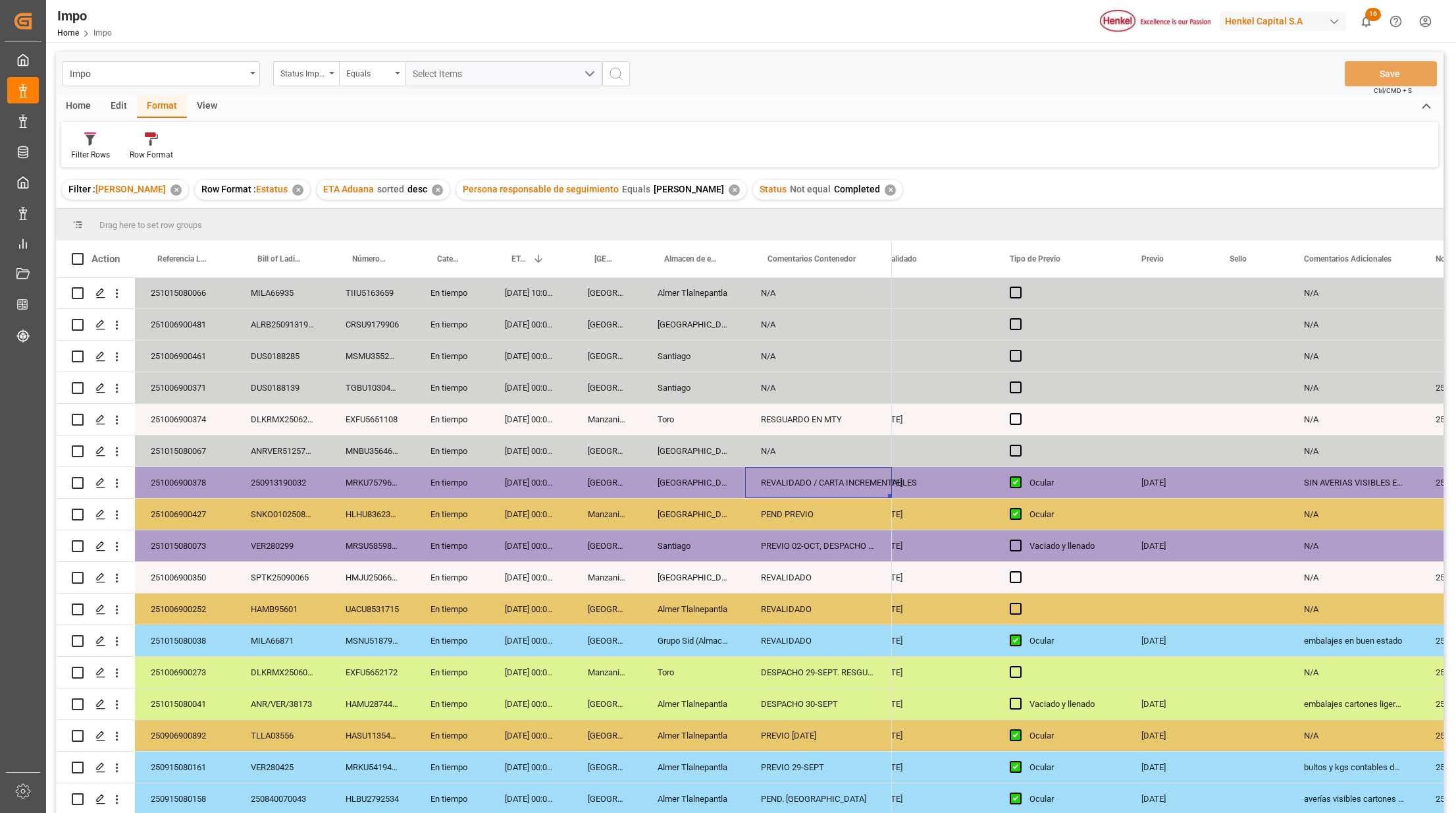
click at [846, 475] on div "REVALIDADO / CARTA INCREMENTABLES" at bounding box center [819, 483] width 147 height 31
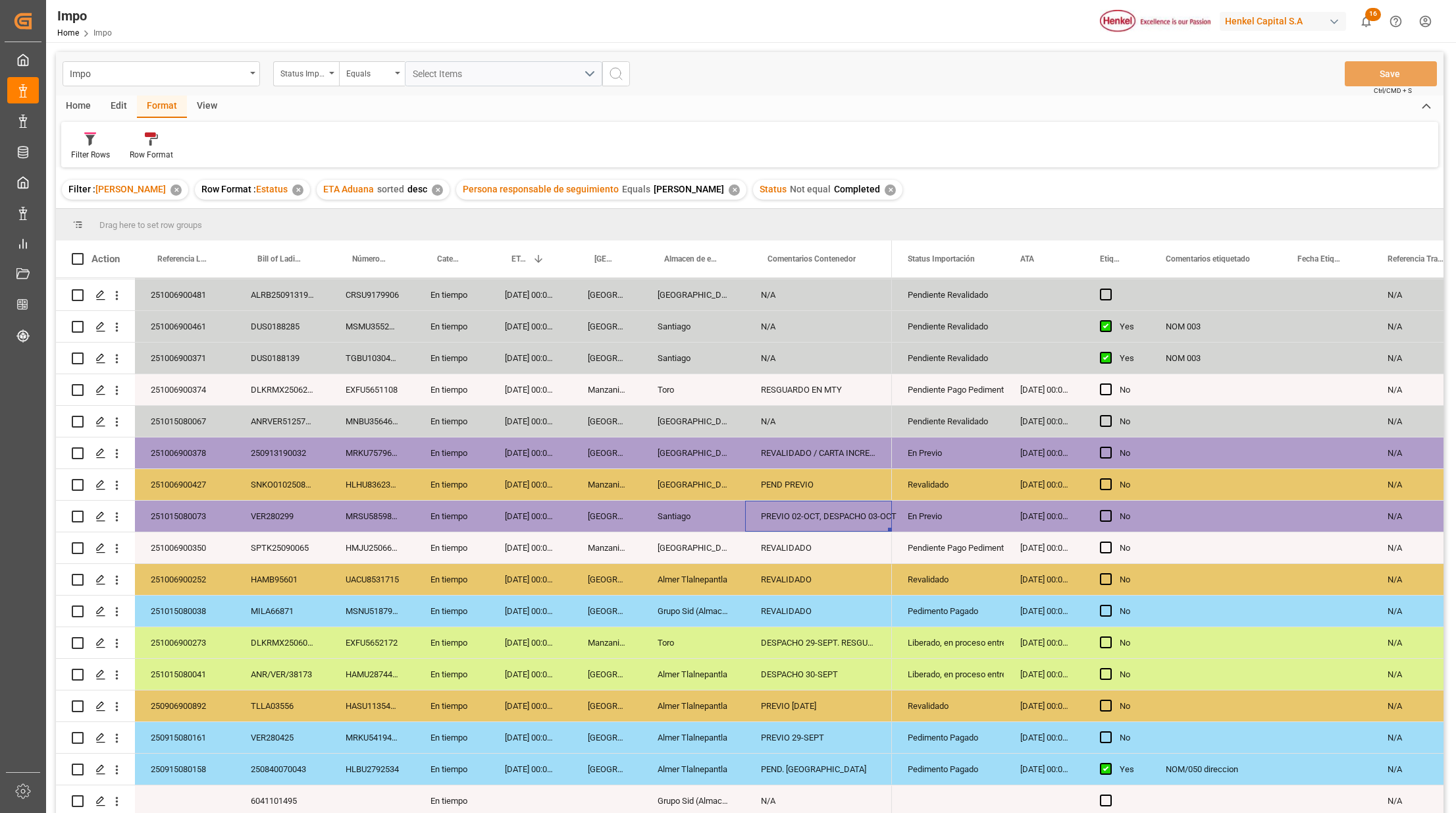
click at [814, 502] on div "PREVIO 02-OCT, DESPACHO 03-OCT" at bounding box center [819, 516] width 147 height 31
click at [183, 511] on div "251015080073" at bounding box center [185, 516] width 100 height 31
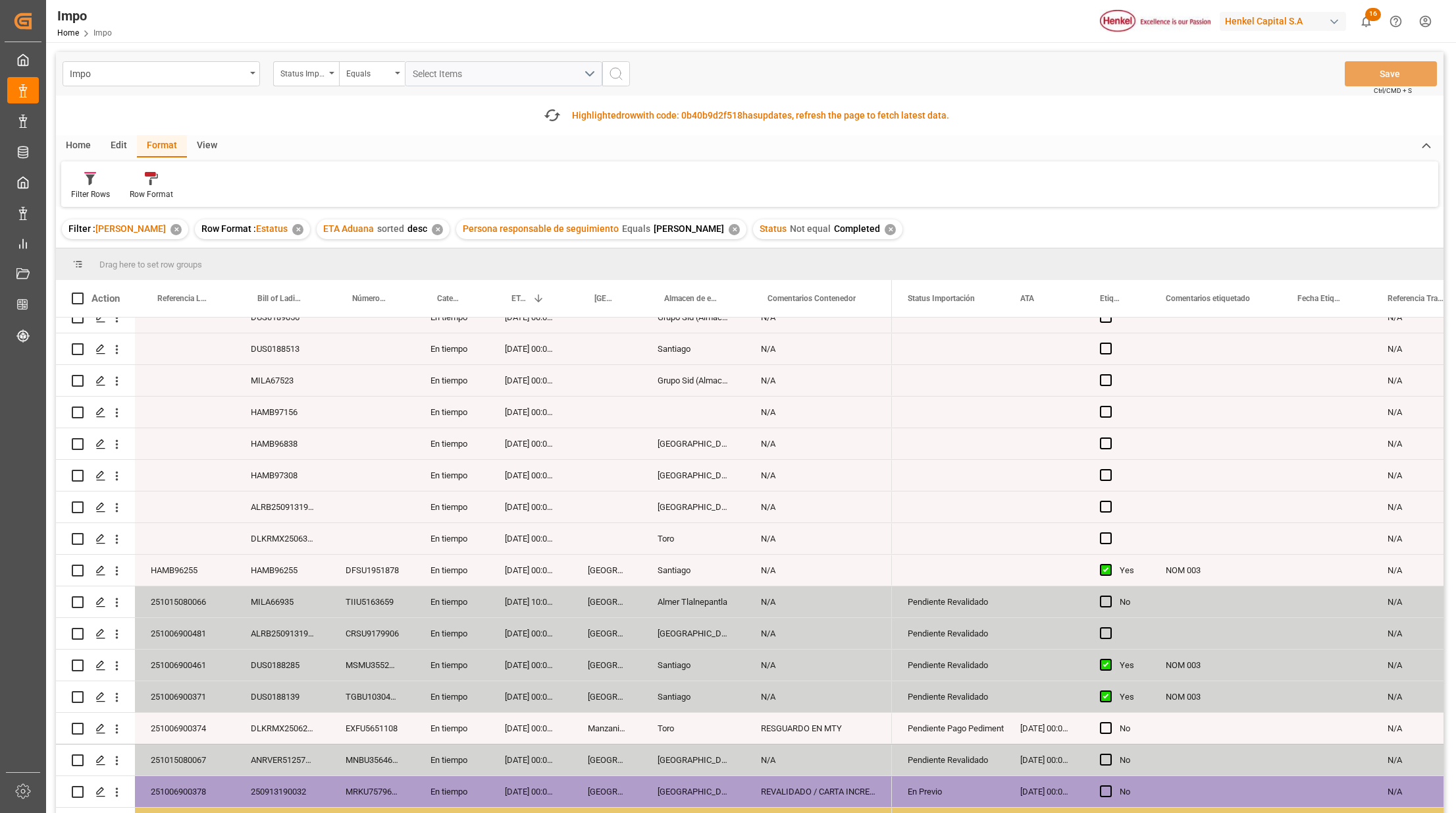
scroll to position [263, 0]
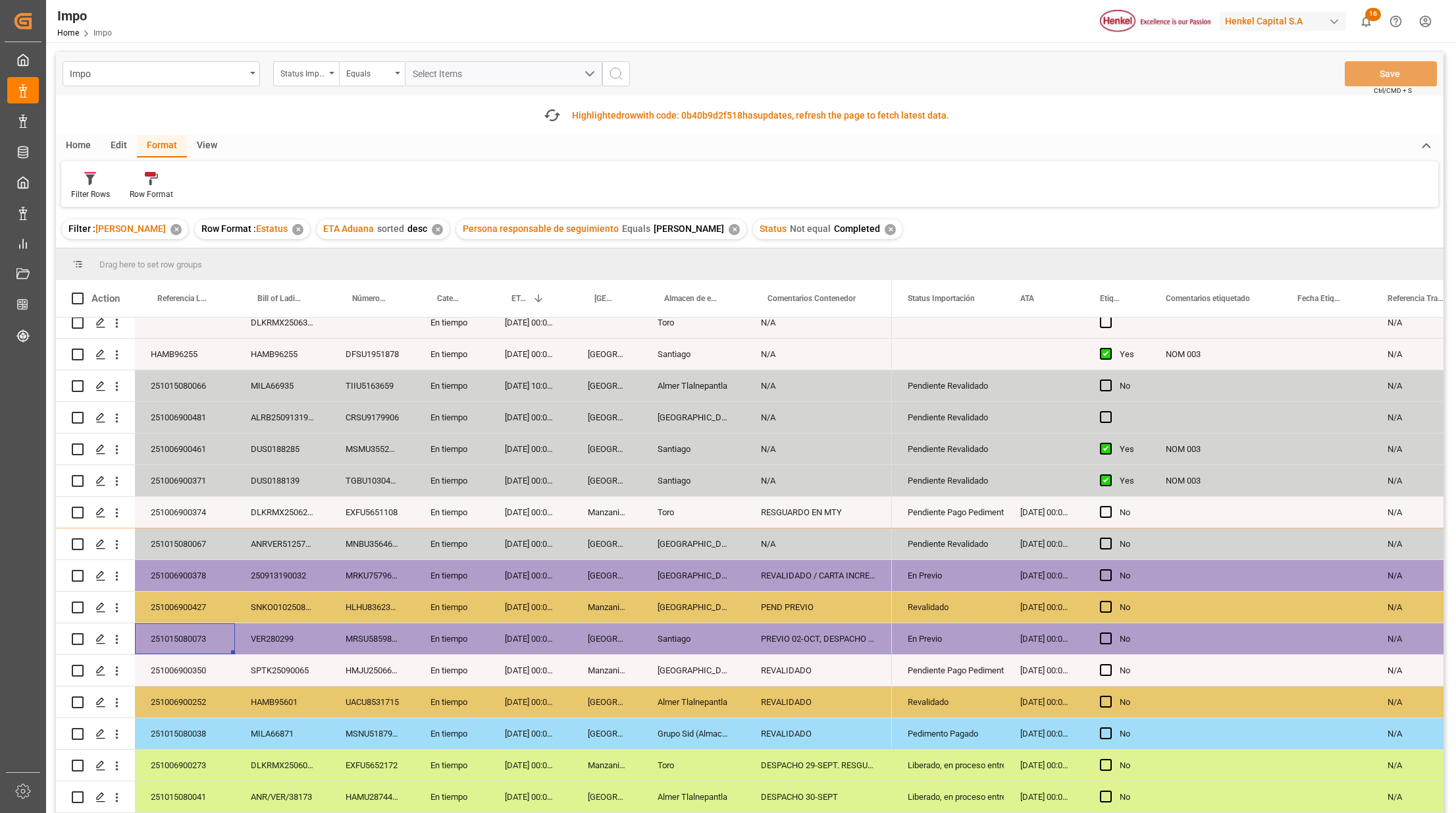
click at [684, 390] on div "Almer Tlalnepantla" at bounding box center [693, 385] width 103 height 31
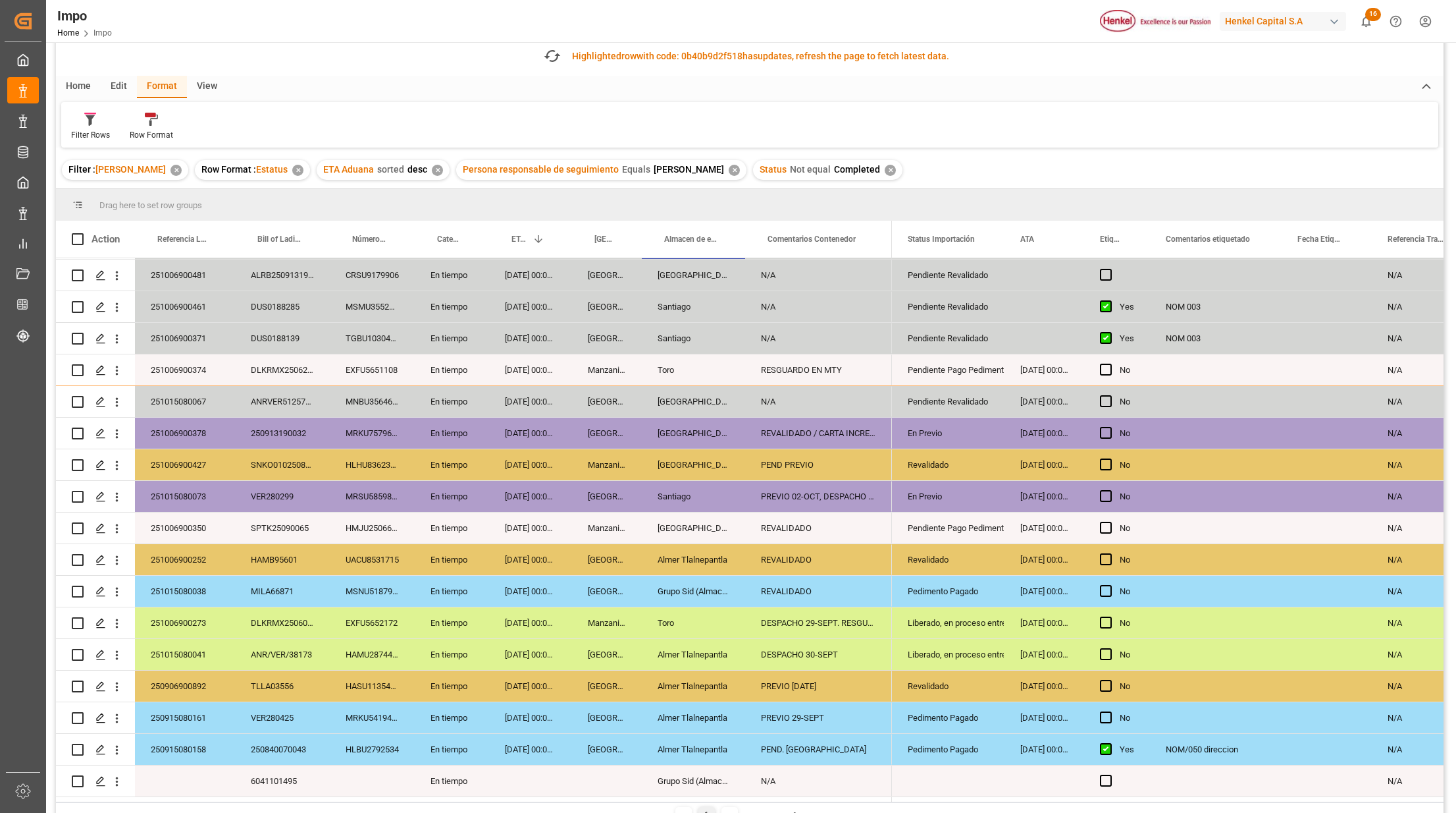
scroll to position [88, 0]
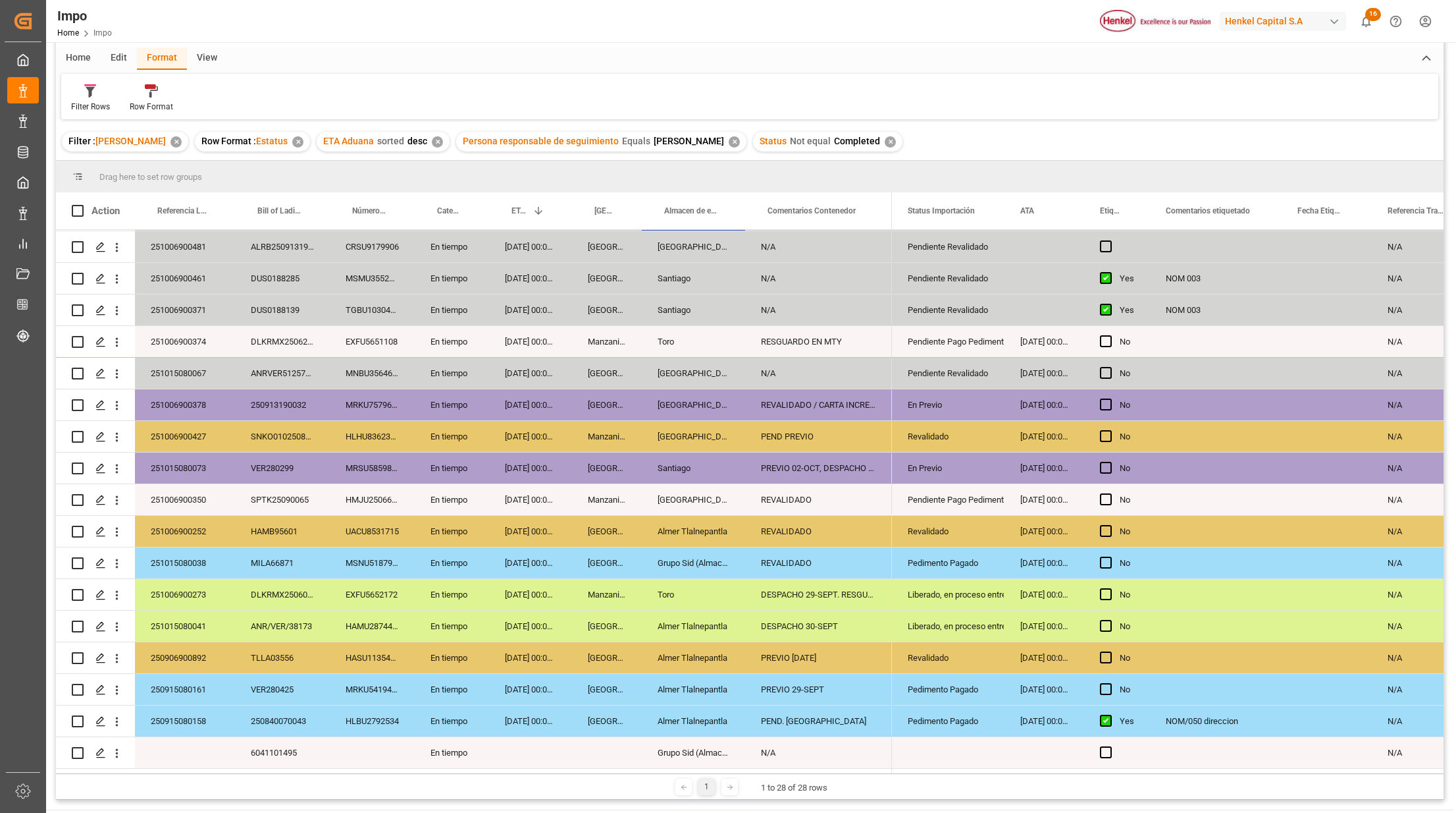
click at [707, 521] on div "Almer Tlalnepantla" at bounding box center [693, 531] width 103 height 31
drag, startPoint x: 702, startPoint y: 620, endPoint x: 733, endPoint y: 714, distance: 99.0
click at [733, 714] on div "250909140050 En tiempo 21.10.2025 00:00:00 Salamanca N/A DUS0189056 En tiempo 2…" at bounding box center [474, 325] width 836 height 885
click at [919, 655] on div "Revalidado" at bounding box center [949, 657] width 81 height 30
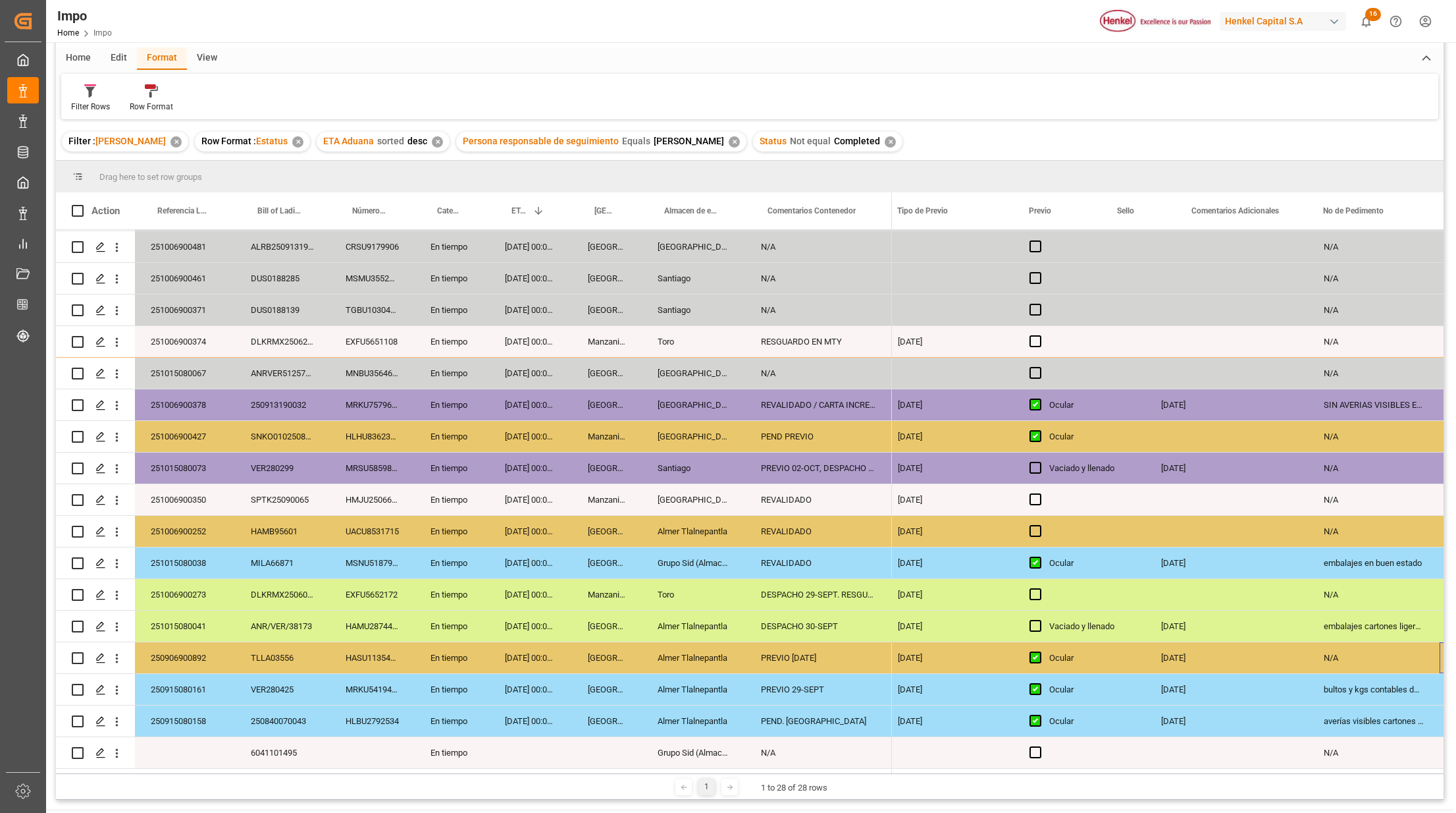
scroll to position [0, 2313]
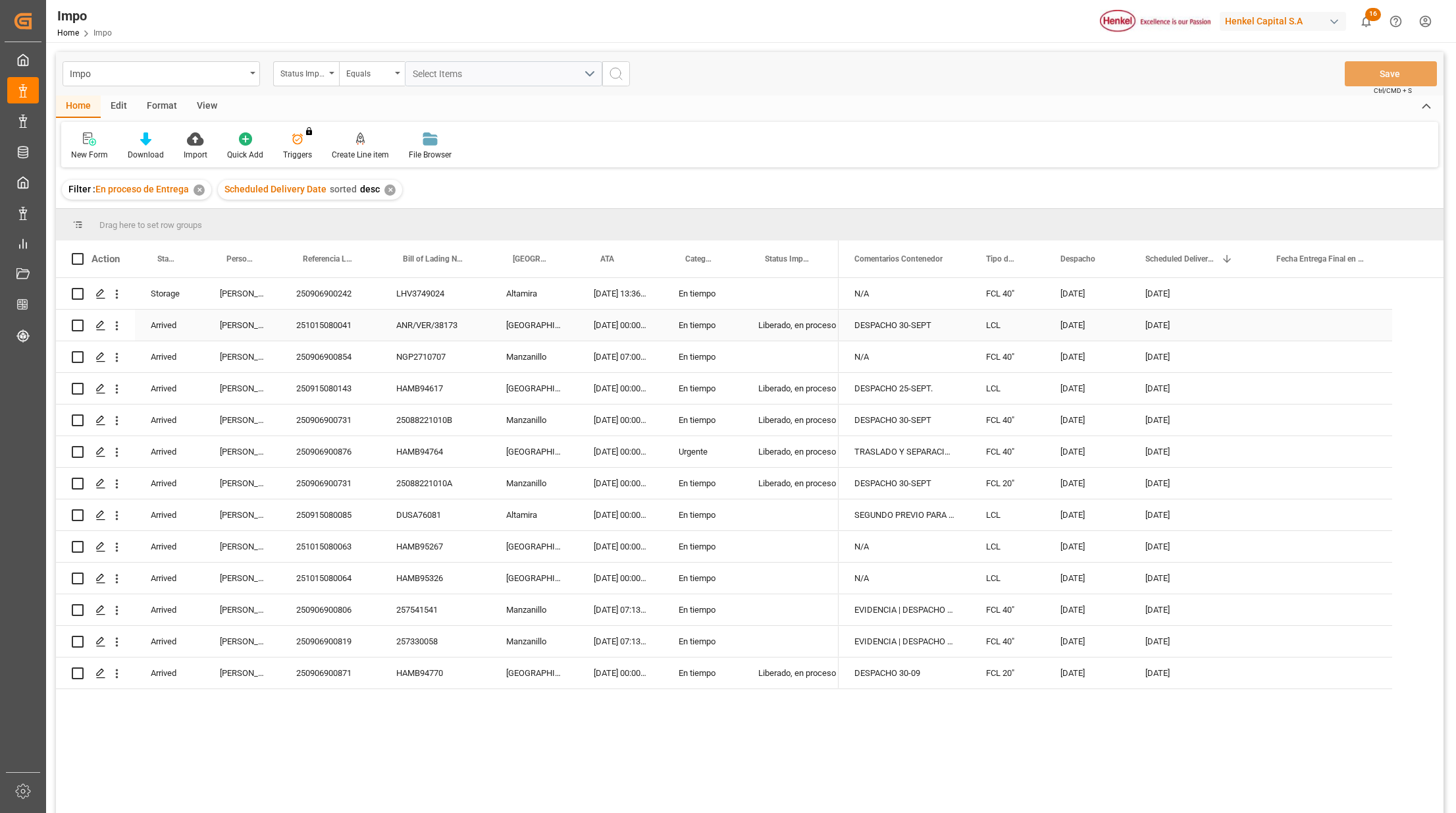
click at [759, 322] on div "Liberado, en proceso entrega" at bounding box center [790, 325] width 65 height 30
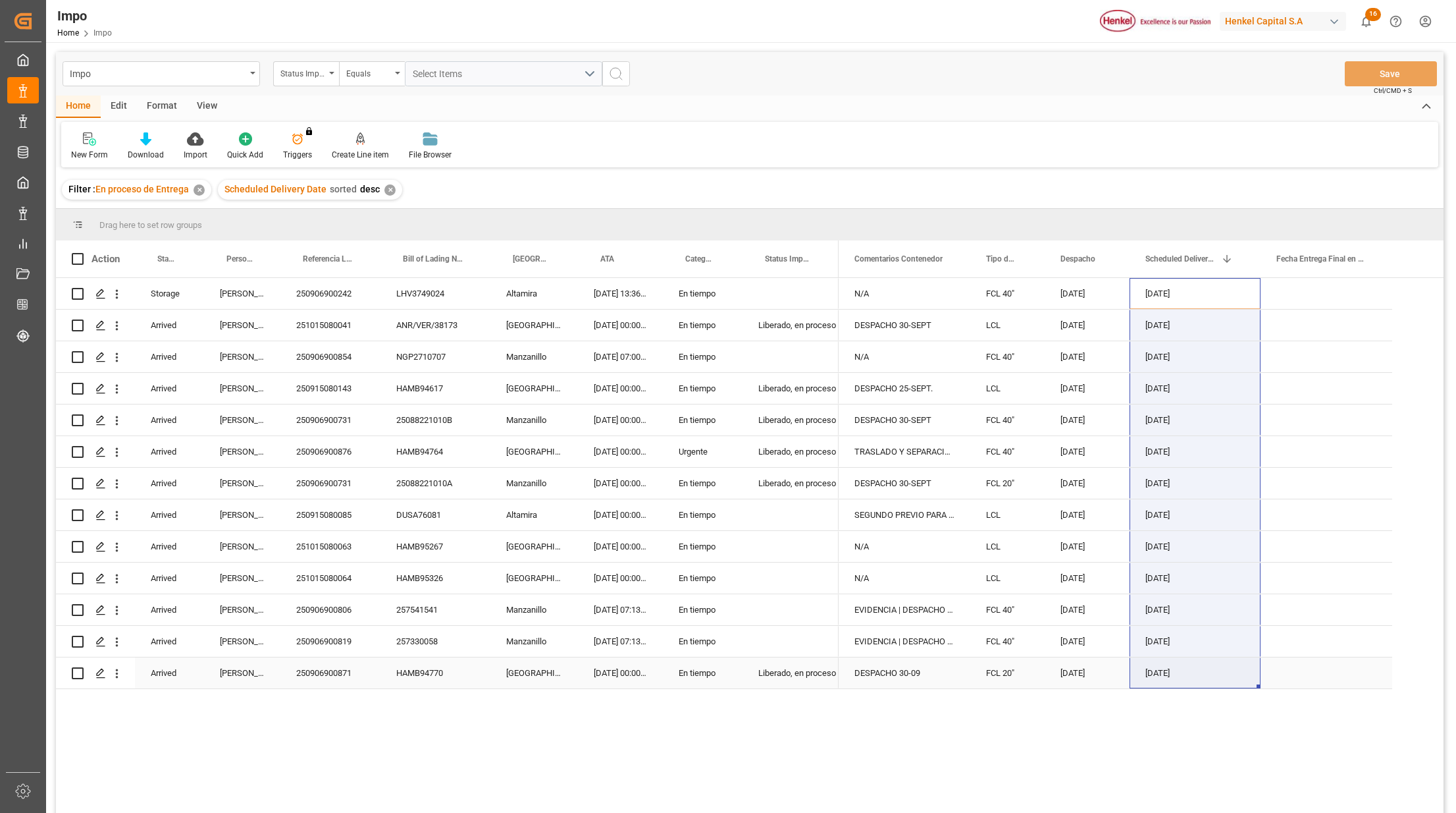
drag, startPoint x: 1172, startPoint y: 296, endPoint x: 1233, endPoint y: 669, distance: 378.0
click at [1242, 674] on div "N/A FCL 40" [DATE] [DATE] DESPACHO 30-SEPT LCL [DATE] [DATE] N/A FCL 40" [DATE]…" at bounding box center [1115, 483] width 554 height 411
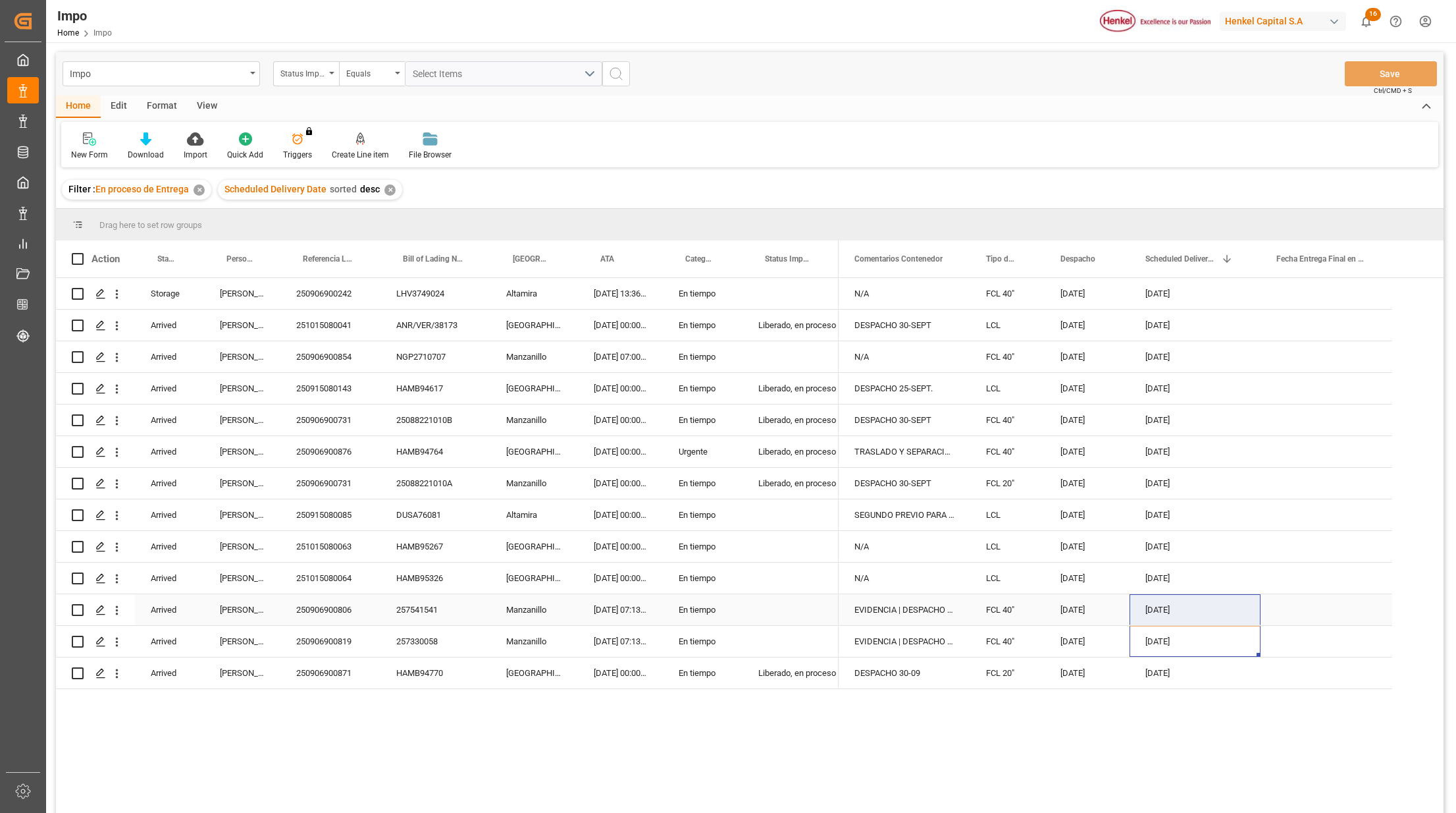
drag, startPoint x: 1175, startPoint y: 642, endPoint x: 1176, endPoint y: 608, distance: 34.0
click at [1176, 608] on div "N/A FCL 40" [DATE] [DATE] DESPACHO 30-SEPT LCL [DATE] [DATE] N/A FCL 40" [DATE]…" at bounding box center [1115, 483] width 554 height 411
drag, startPoint x: 1180, startPoint y: 645, endPoint x: 1178, endPoint y: 610, distance: 35.1
click at [1178, 610] on div "N/A FCL 40" [DATE] [DATE] DESPACHO 30-SEPT LCL [DATE] [DATE] N/A FCL 40" [DATE]…" at bounding box center [1115, 483] width 554 height 411
click at [335, 486] on div "250906900731" at bounding box center [330, 483] width 100 height 31
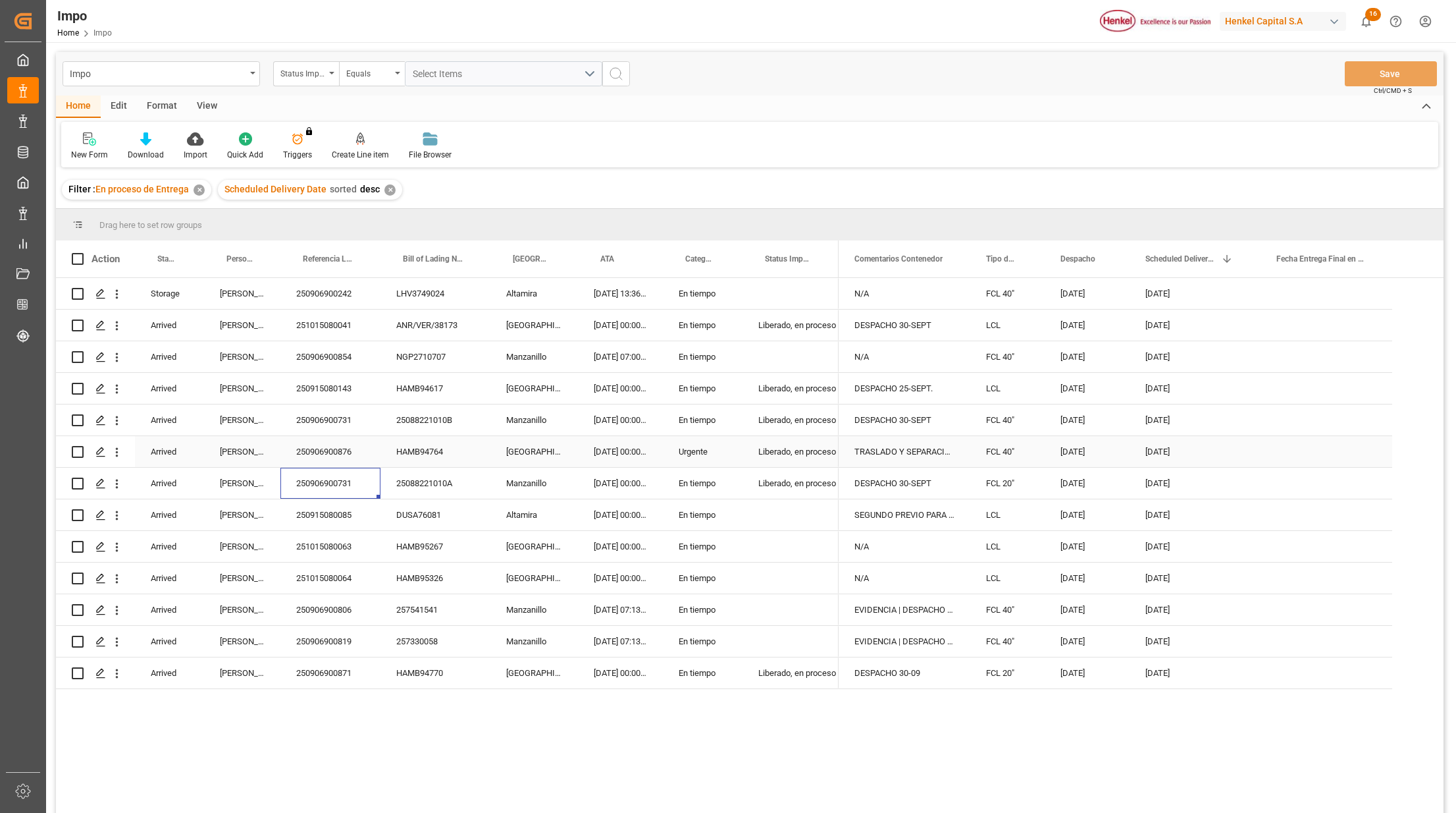
click at [353, 449] on div "250906900876" at bounding box center [330, 452] width 100 height 31
click at [338, 452] on div "250906900876" at bounding box center [330, 452] width 100 height 31
drag, startPoint x: 656, startPoint y: 442, endPoint x: 722, endPoint y: 453, distance: 66.9
click at [656, 444] on div "[DATE] 00:00:00" at bounding box center [620, 452] width 85 height 31
click at [759, 440] on div "Liberado, en proceso entrega" at bounding box center [790, 452] width 65 height 30
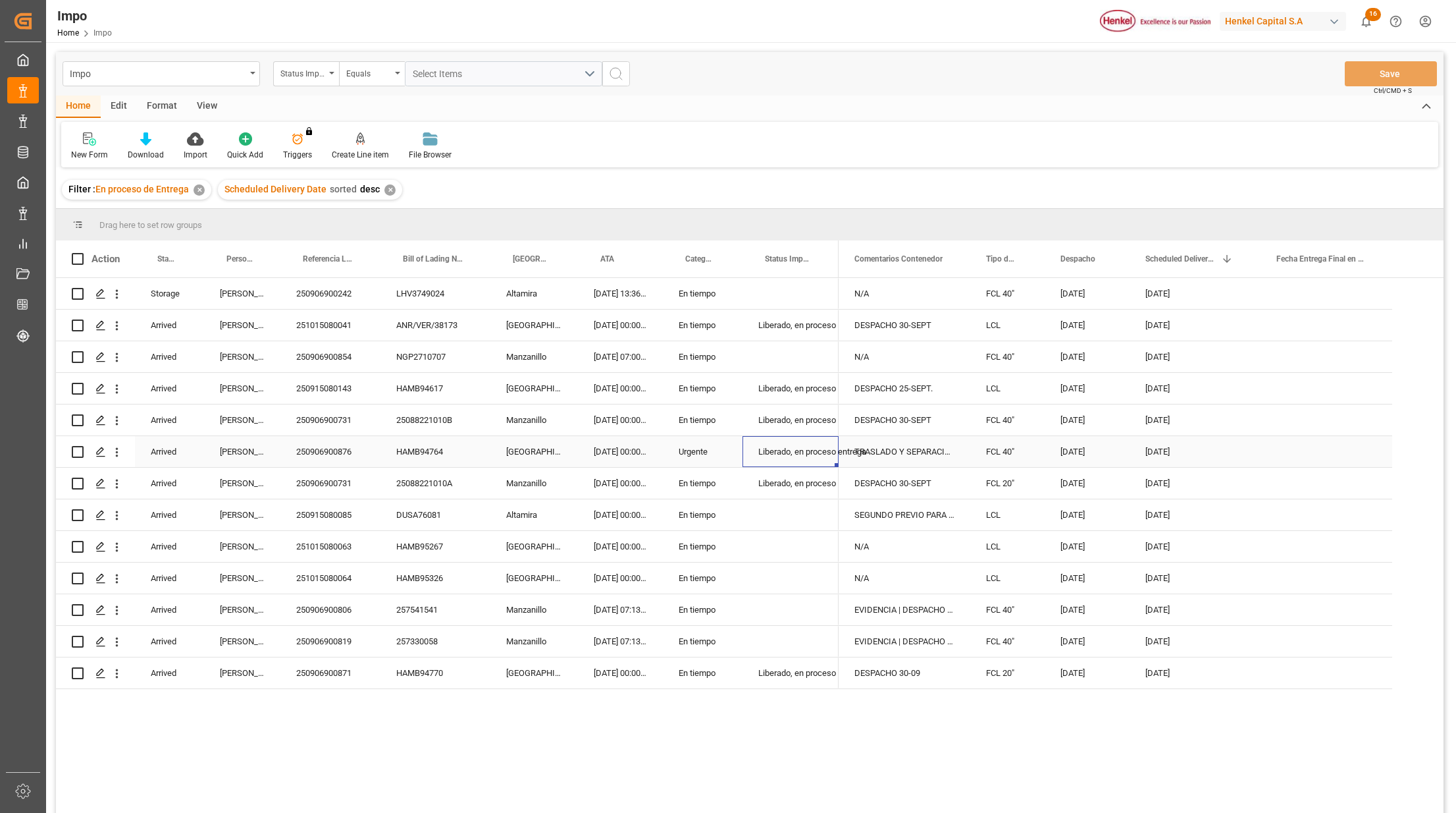
click at [709, 454] on div "Urgente" at bounding box center [703, 452] width 80 height 31
click at [765, 448] on div "Liberado, en proceso entrega" at bounding box center [790, 452] width 65 height 30
click at [774, 451] on div "Liberado, en proceso entrega" at bounding box center [790, 452] width 65 height 30
click at [811, 461] on icon "open menu" at bounding box center [814, 459] width 15 height 15
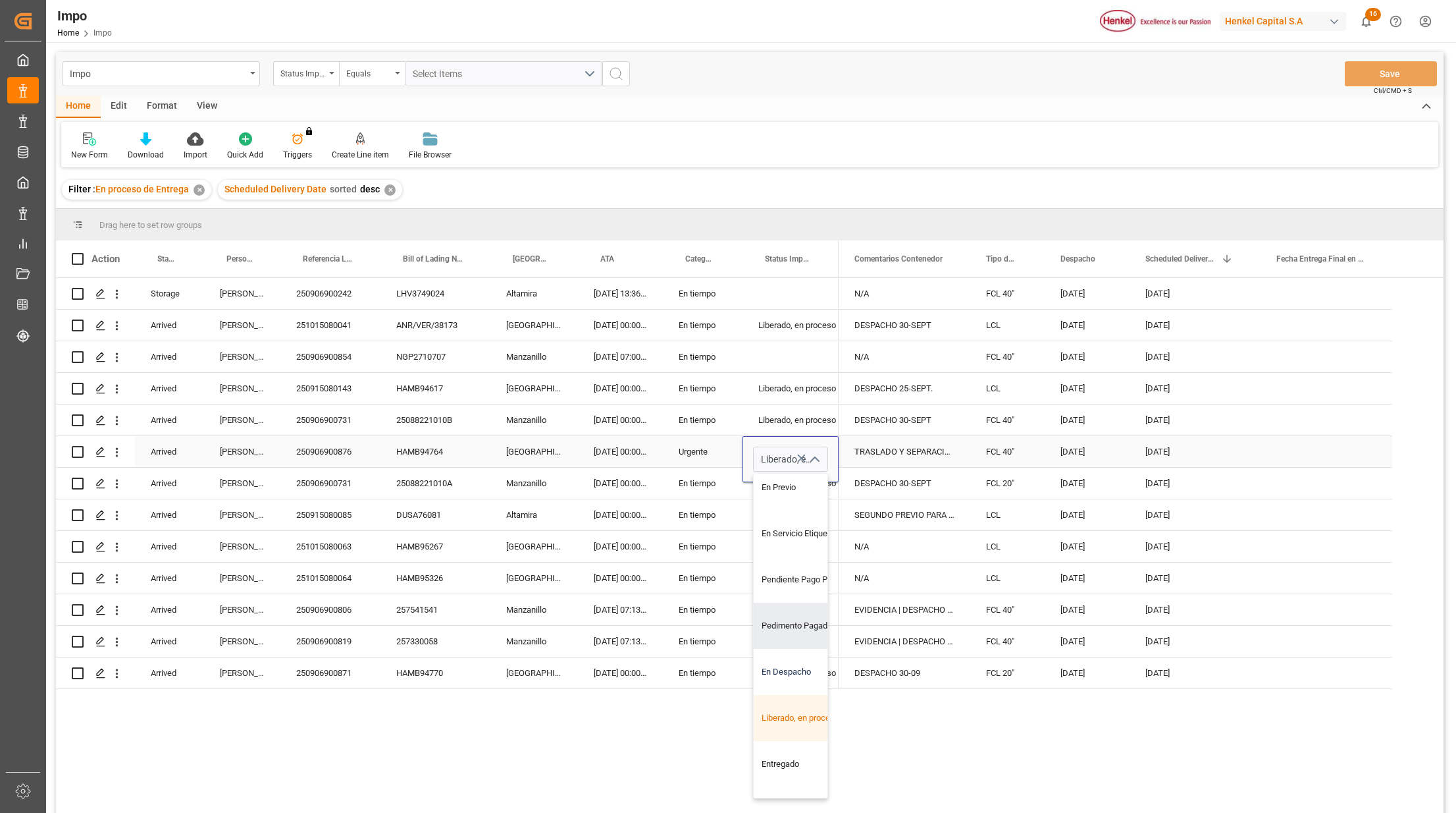
scroll to position [142, 0]
click at [796, 732] on div "Entregado" at bounding box center [816, 729] width 124 height 46
type input "Entregado"
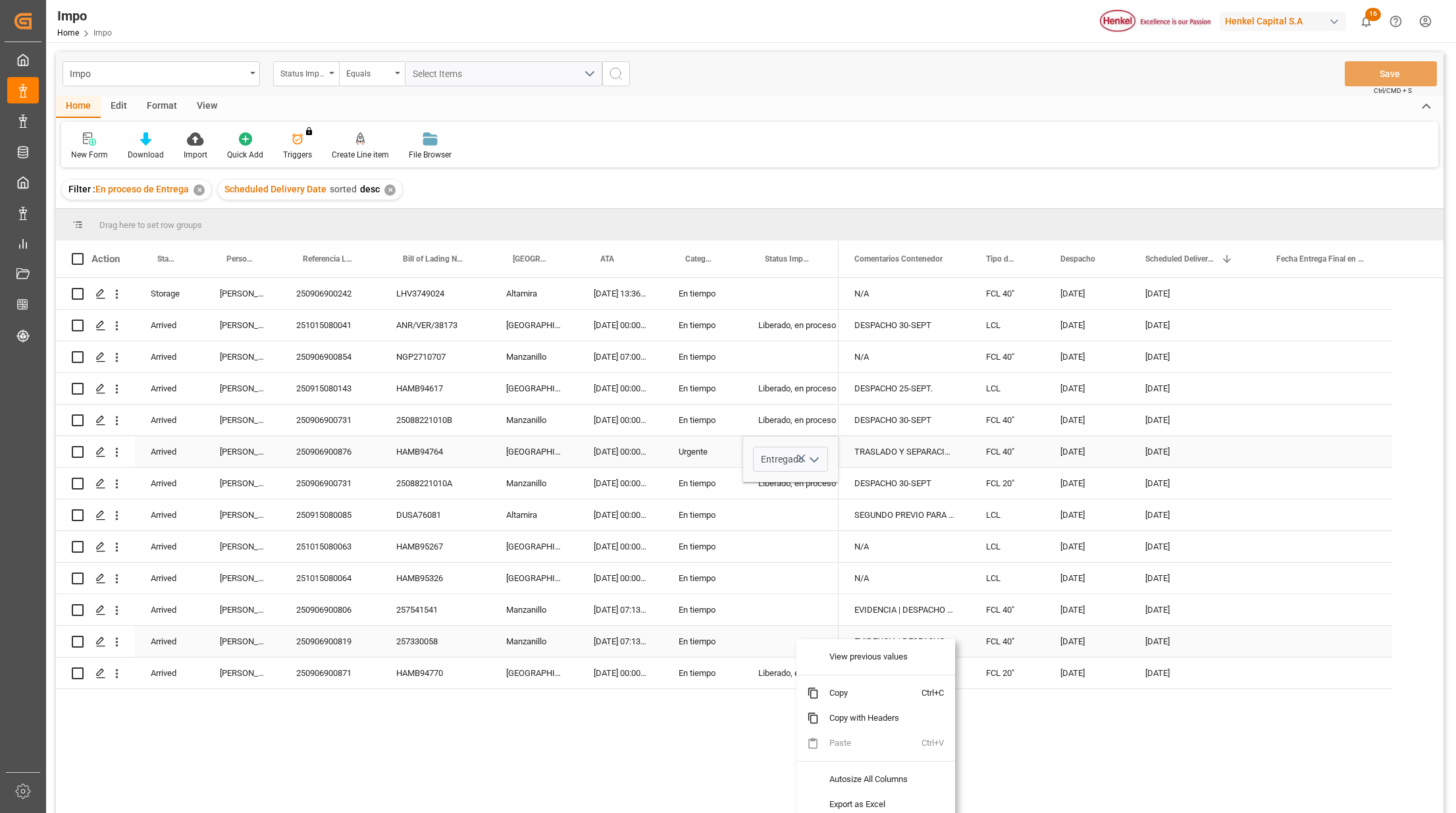
drag, startPoint x: 624, startPoint y: 644, endPoint x: 875, endPoint y: 507, distance: 286.0
click at [624, 641] on div "[DATE] 07:13:00" at bounding box center [620, 641] width 85 height 31
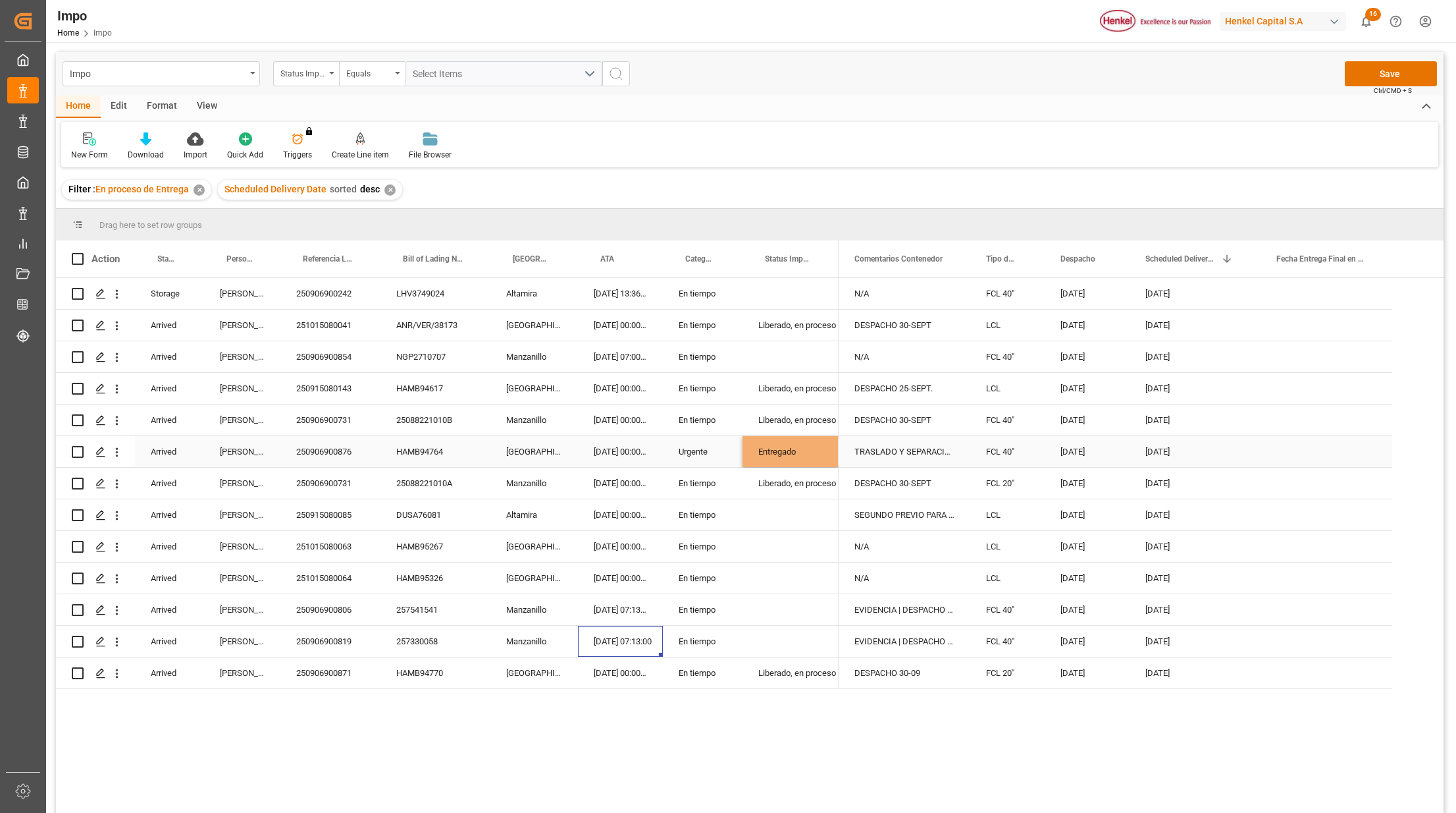
click at [910, 447] on div "TRASLADO Y SEPARACIÓN. DESPACHO 30-009" at bounding box center [904, 452] width 132 height 31
click at [1314, 446] on div "Press SPACE to select this row." at bounding box center [1326, 452] width 132 height 31
click at [1183, 452] on div "[DATE]" at bounding box center [1195, 452] width 131 height 31
click at [1314, 452] on div "Press SPACE to select this row." at bounding box center [1326, 452] width 132 height 31
click at [1318, 499] on div "Press SPACE to select this row." at bounding box center [1326, 514] width 132 height 31
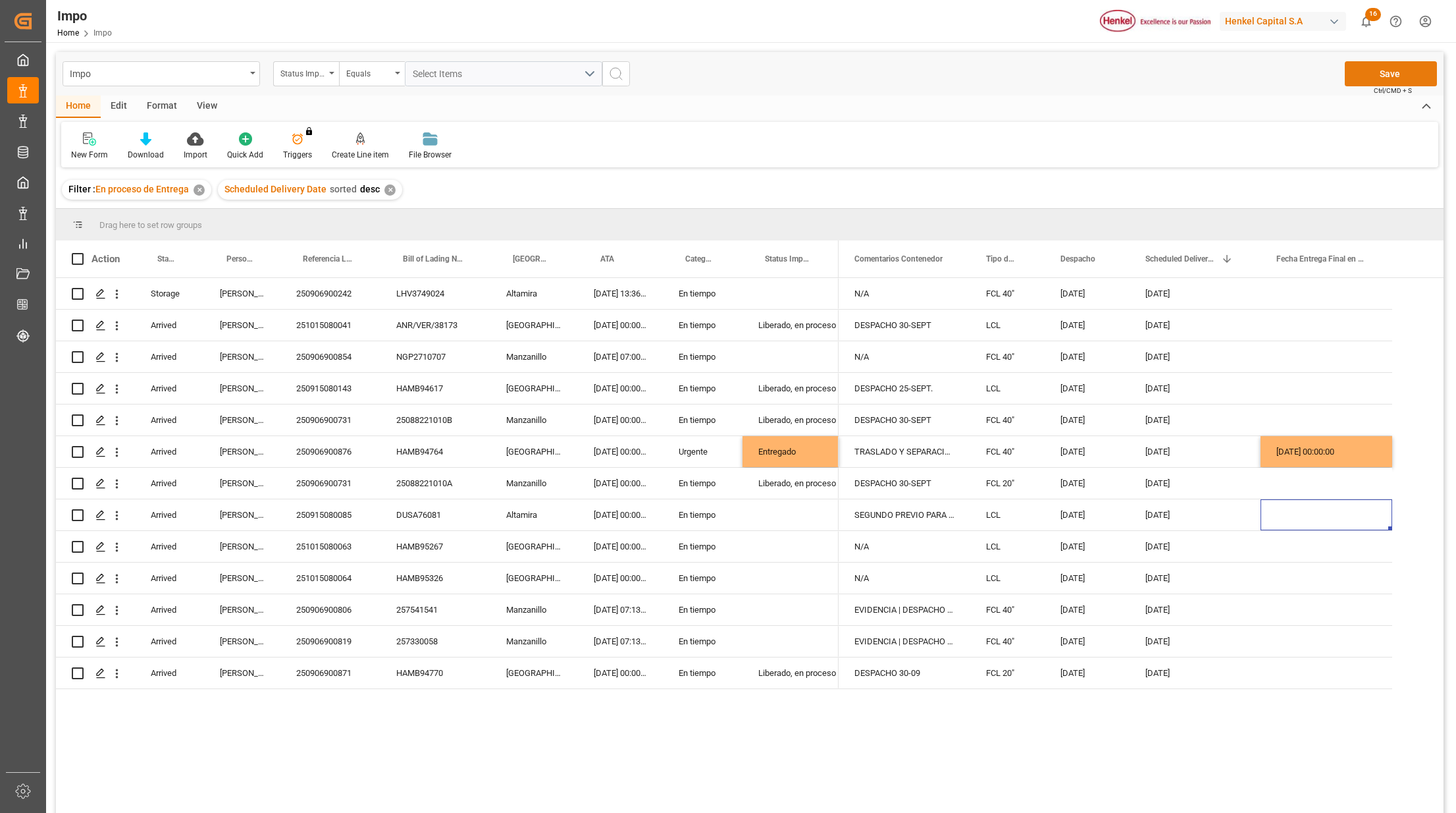
click at [1391, 70] on button "Save" at bounding box center [1391, 73] width 92 height 25
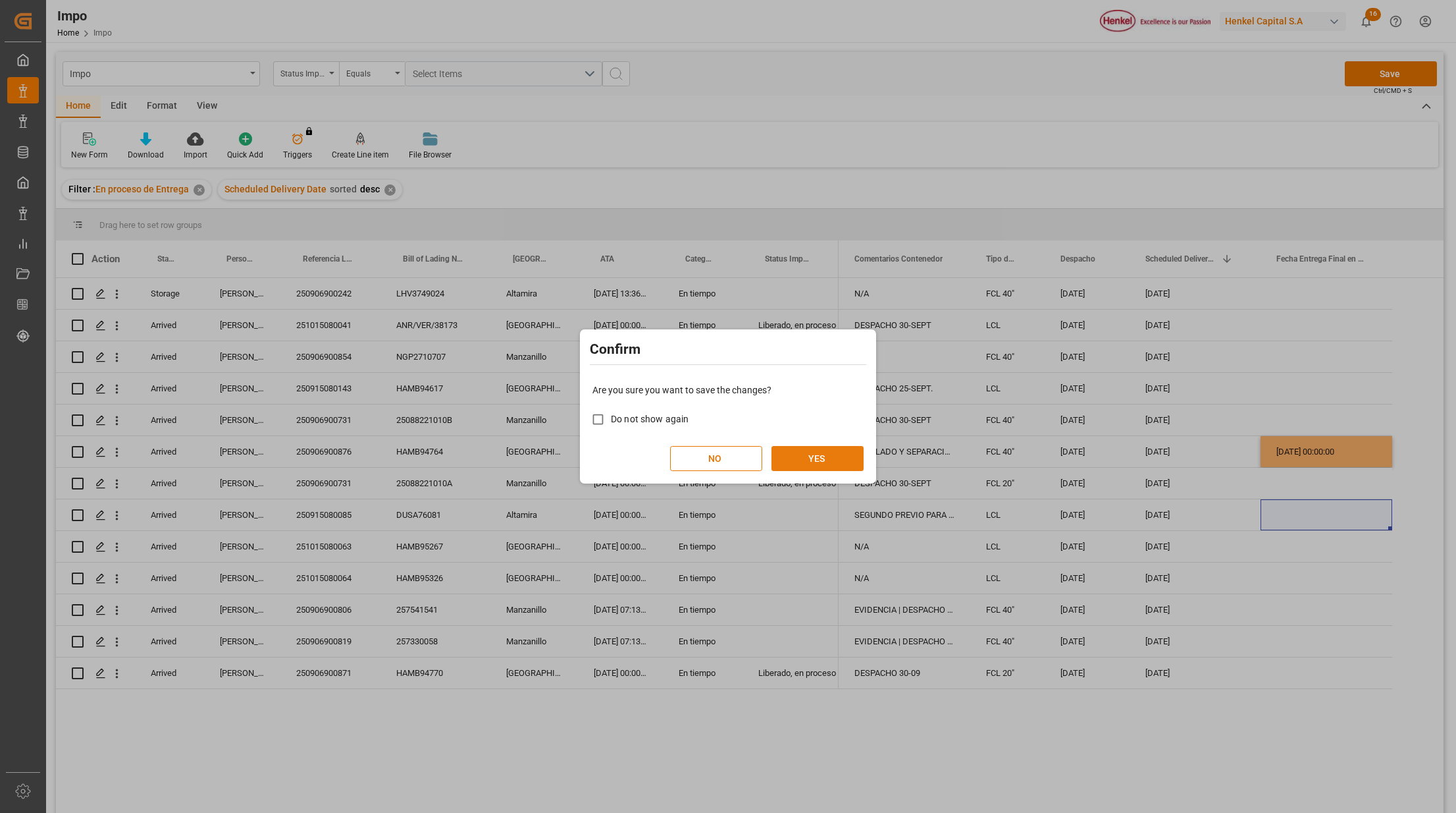
click at [839, 459] on button "YES" at bounding box center [817, 458] width 92 height 25
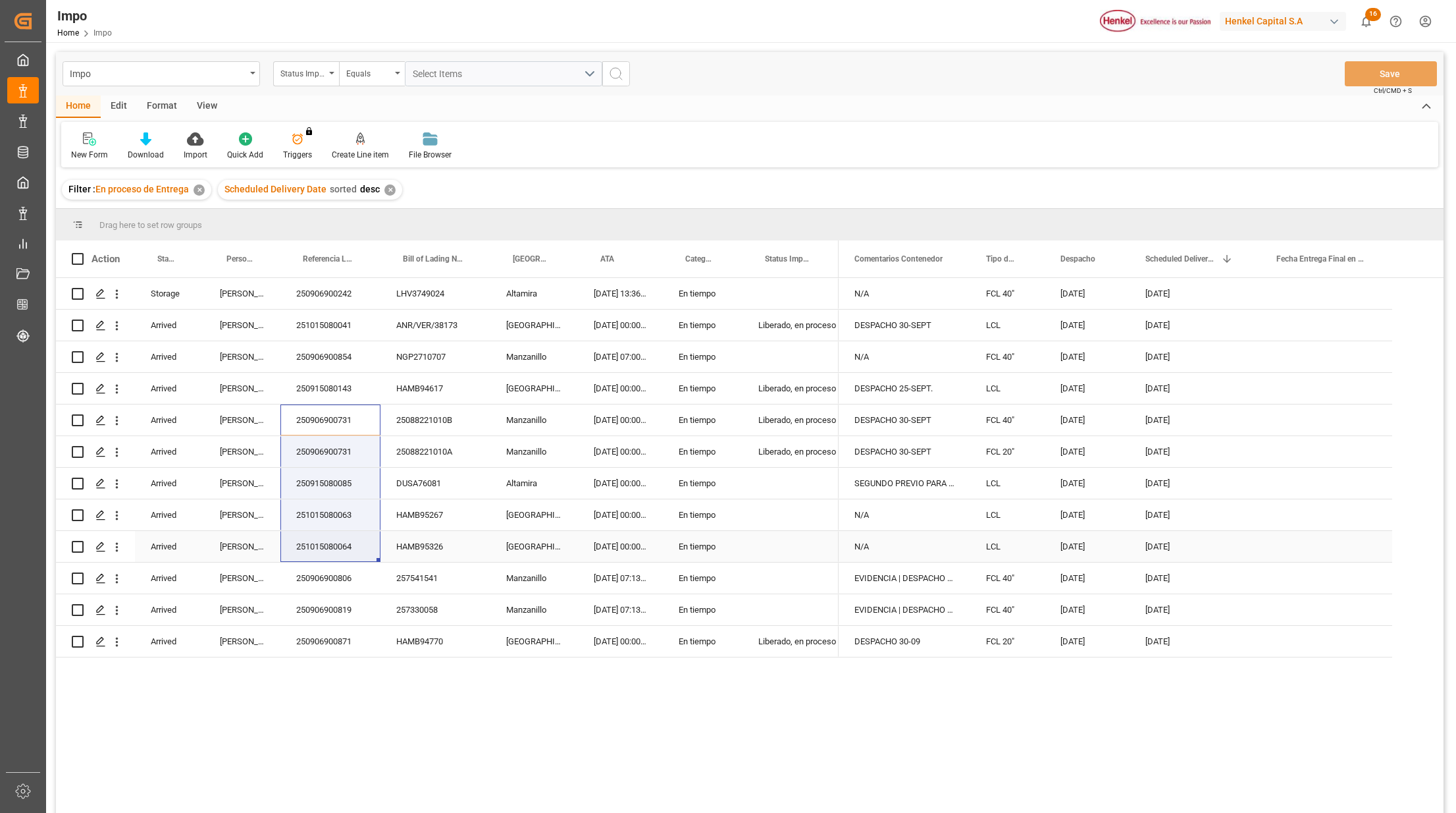
drag, startPoint x: 323, startPoint y: 427, endPoint x: 392, endPoint y: 588, distance: 175.2
click at [390, 588] on div "Storage [PERSON_NAME] 250906900242 LHV3749024 Altamira [DATE] 13:36:00 En tiemp…" at bounding box center [447, 467] width 783 height 379
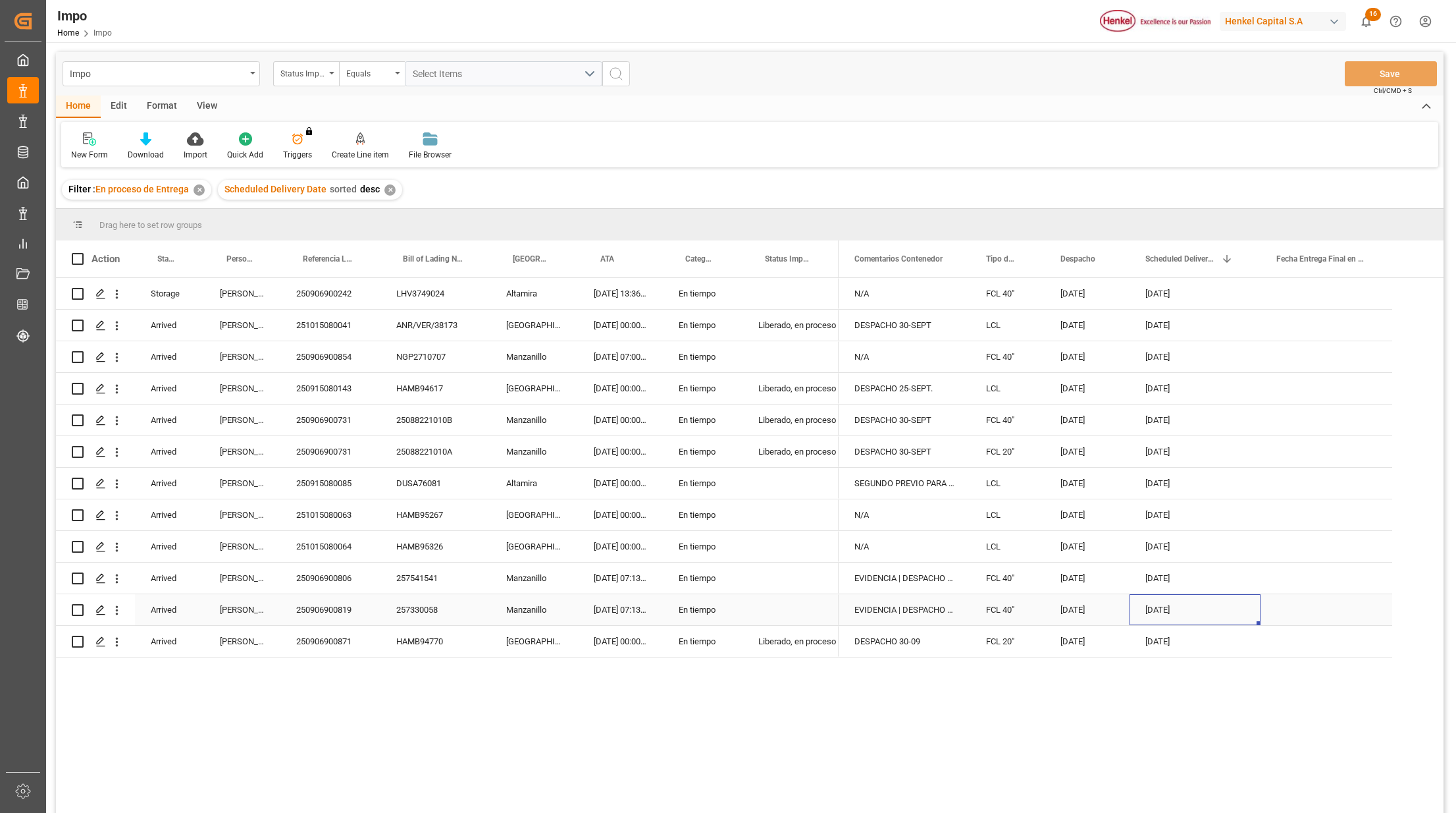
drag, startPoint x: 1160, startPoint y: 613, endPoint x: 1156, endPoint y: 594, distance: 19.4
click at [1156, 594] on div "[DATE]" at bounding box center [1195, 610] width 131 height 31
click at [1180, 647] on div "[DATE]" at bounding box center [1195, 641] width 131 height 31
click at [1189, 644] on div "[DATE]" at bounding box center [1195, 641] width 131 height 31
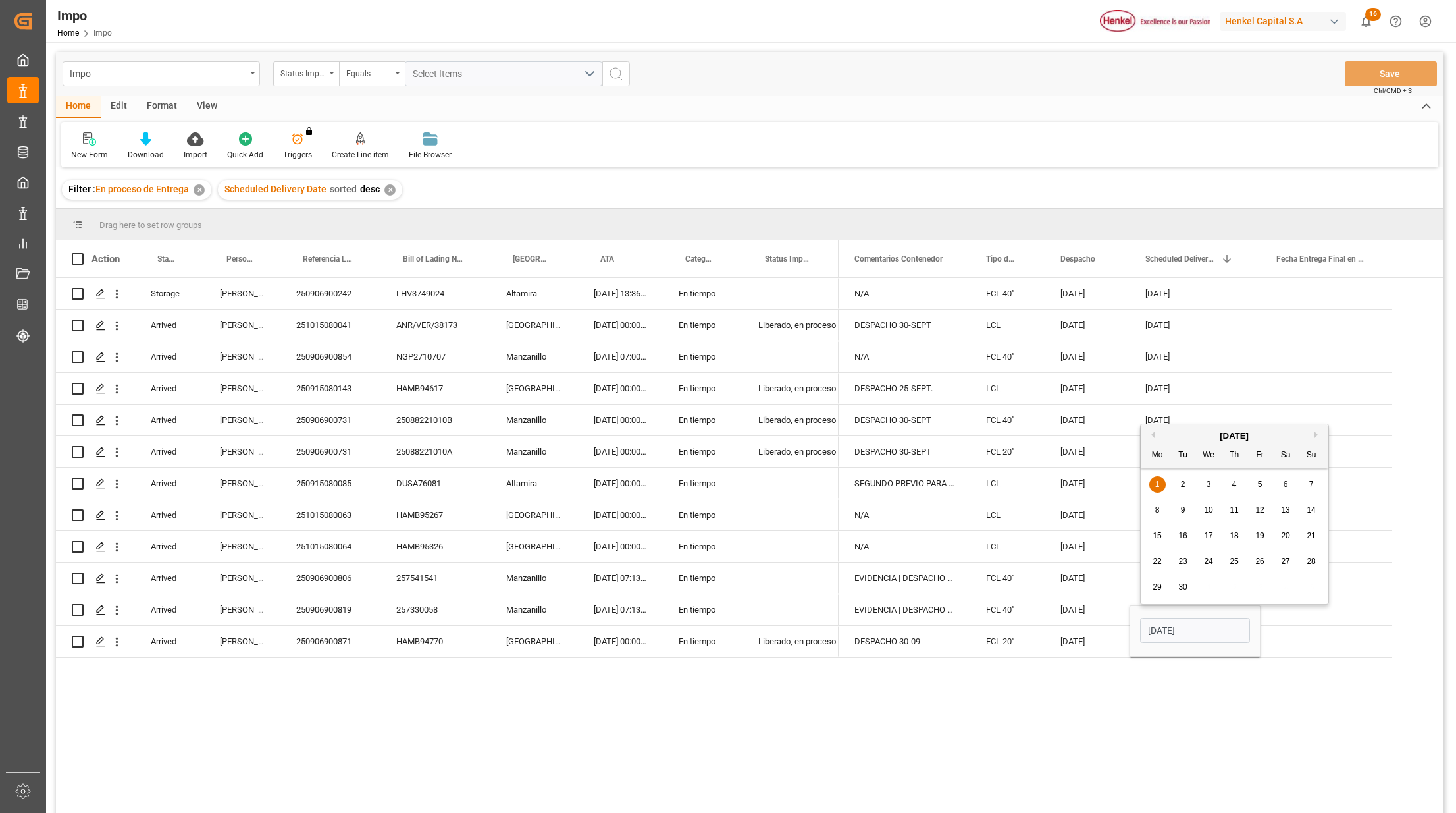
click at [1312, 429] on div "[DATE]" at bounding box center [1234, 435] width 187 height 13
click at [1318, 431] on button "Next Month" at bounding box center [1318, 434] width 8 height 8
click at [1209, 480] on span "1" at bounding box center [1208, 483] width 4 height 9
type input "[DATE]"
click at [1199, 687] on div "N/A FCL 40" [DATE] [DATE] DESPACHO 30-SEPT LCL [DATE] [DATE] N/A FCL 40" [DATE]…" at bounding box center [1141, 550] width 605 height 544
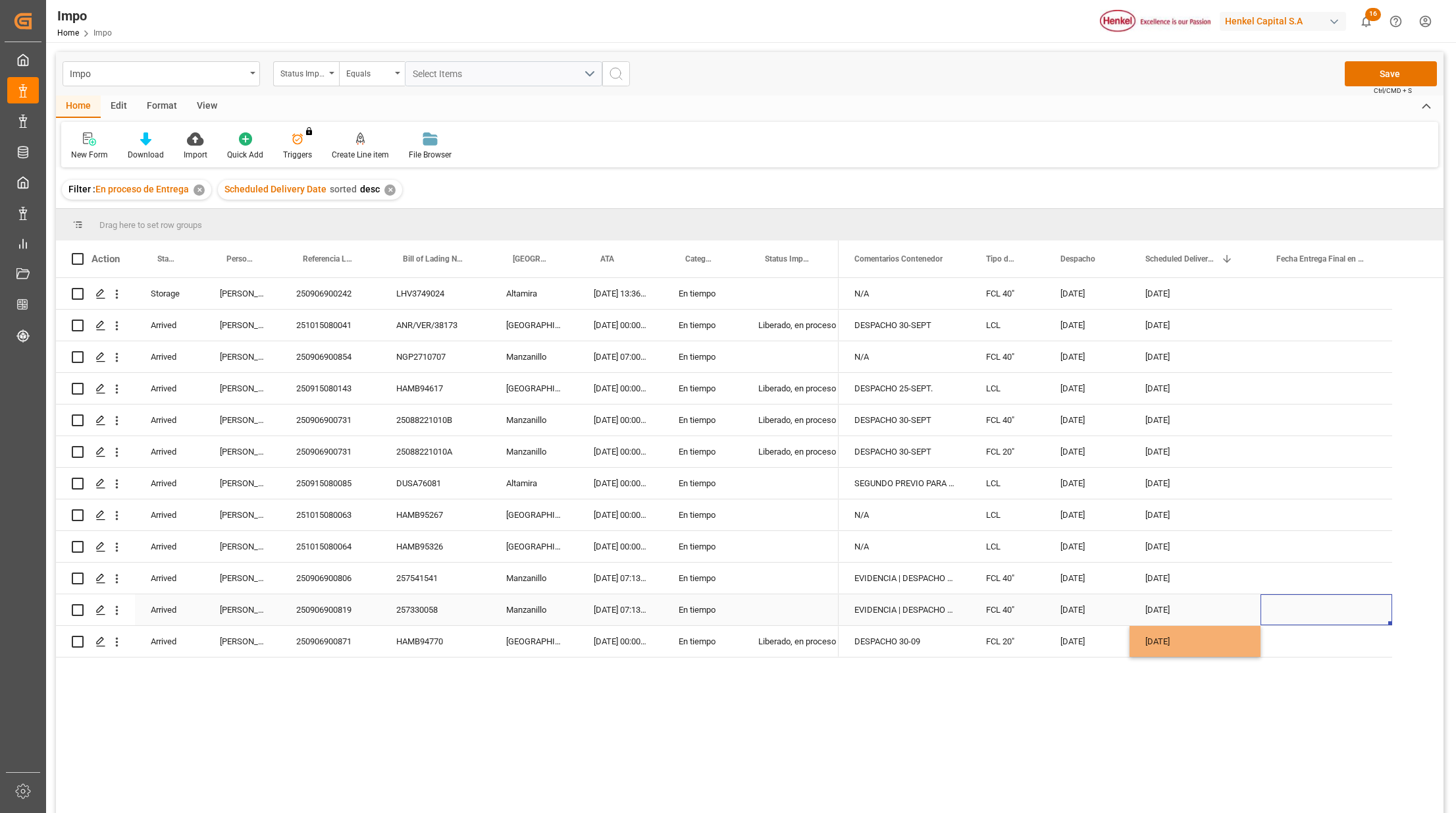
drag, startPoint x: 1305, startPoint y: 623, endPoint x: 1306, endPoint y: 606, distance: 17.0
click at [1305, 614] on div "Press SPACE to select this row." at bounding box center [1326, 610] width 132 height 31
click at [1375, 69] on button "Save" at bounding box center [1391, 73] width 92 height 25
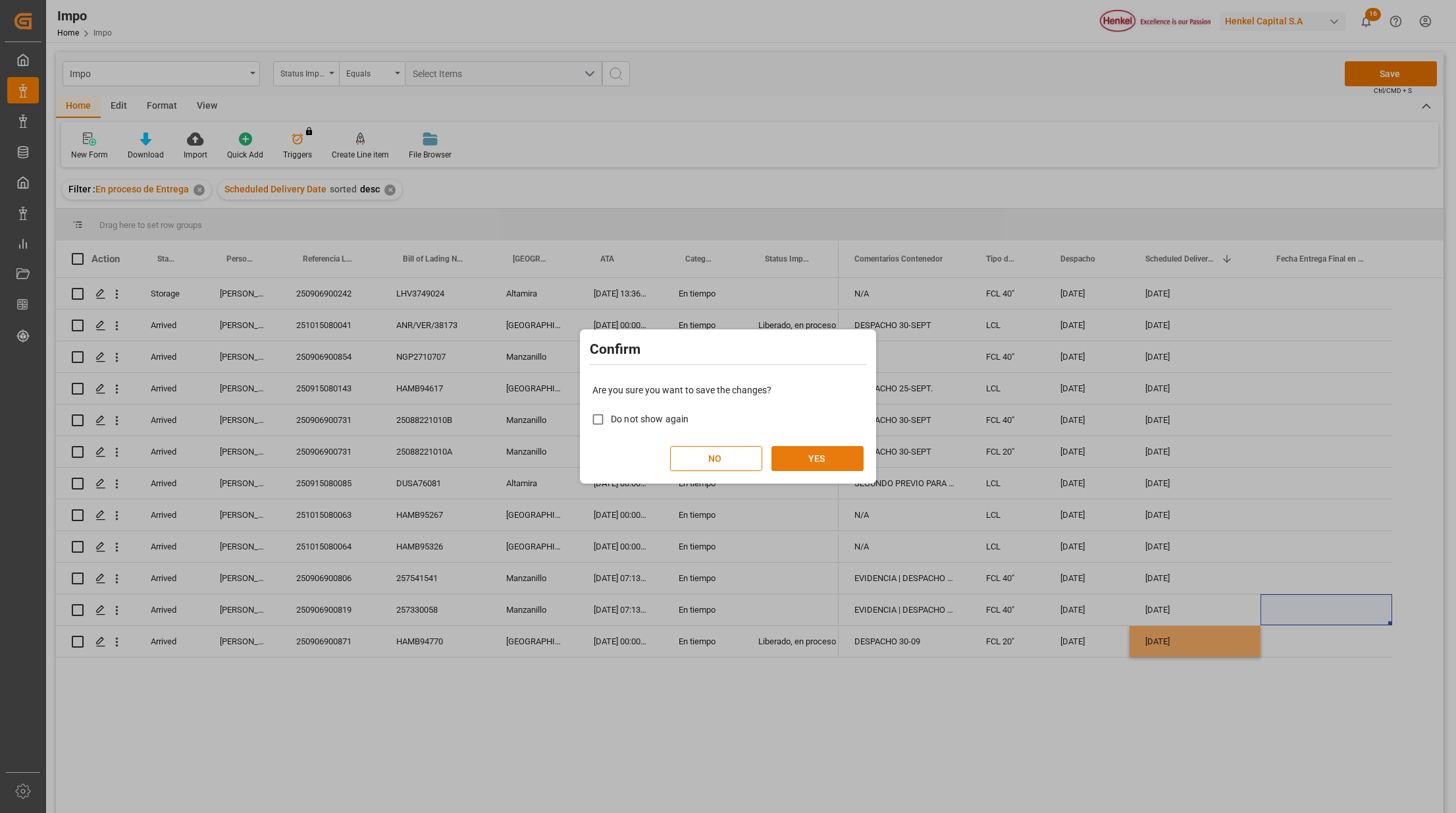
click at [838, 457] on button "YES" at bounding box center [817, 458] width 92 height 25
